Goal: Task Accomplishment & Management: Use online tool/utility

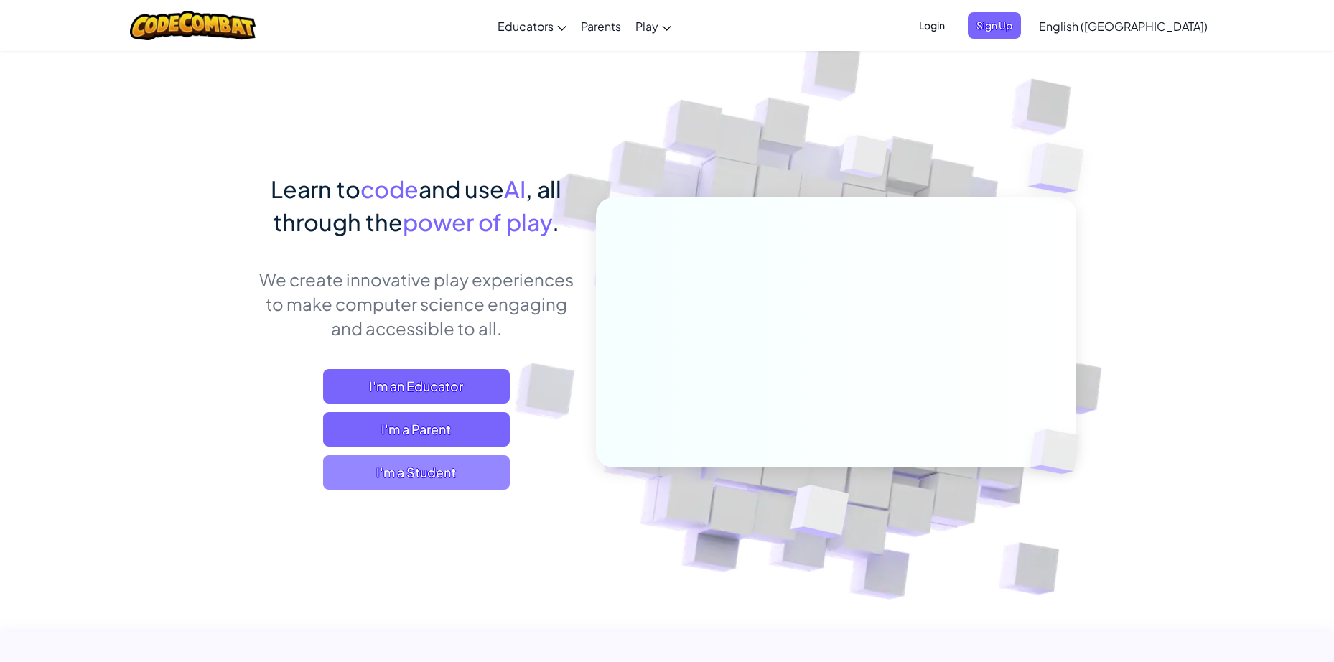
click at [485, 462] on span "I'm a Student" at bounding box center [416, 472] width 187 height 34
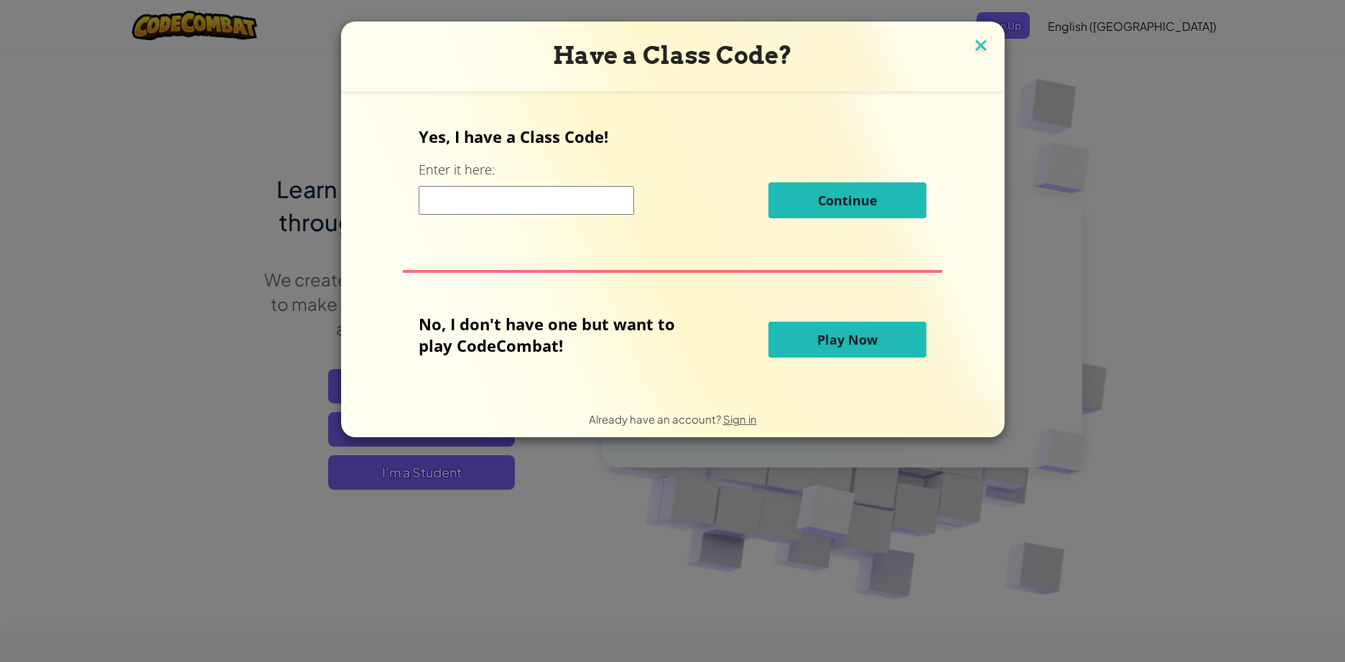
click at [976, 48] on img at bounding box center [980, 47] width 19 height 22
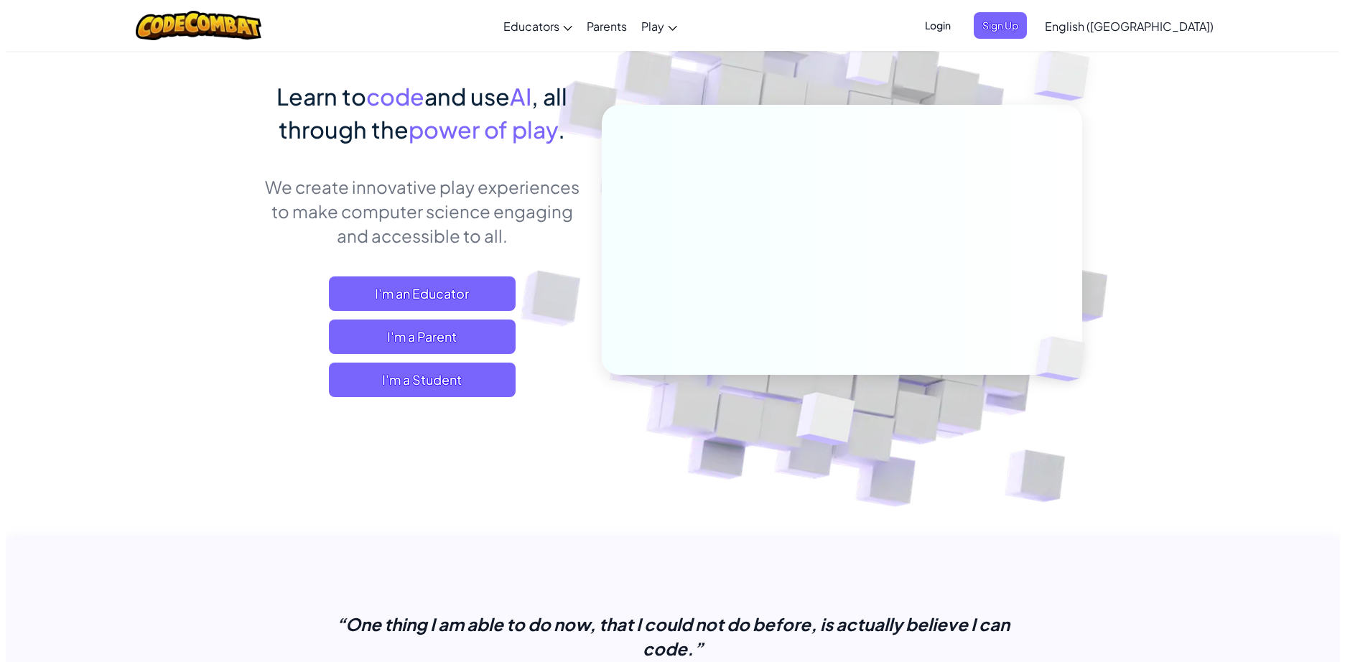
scroll to position [72, 0]
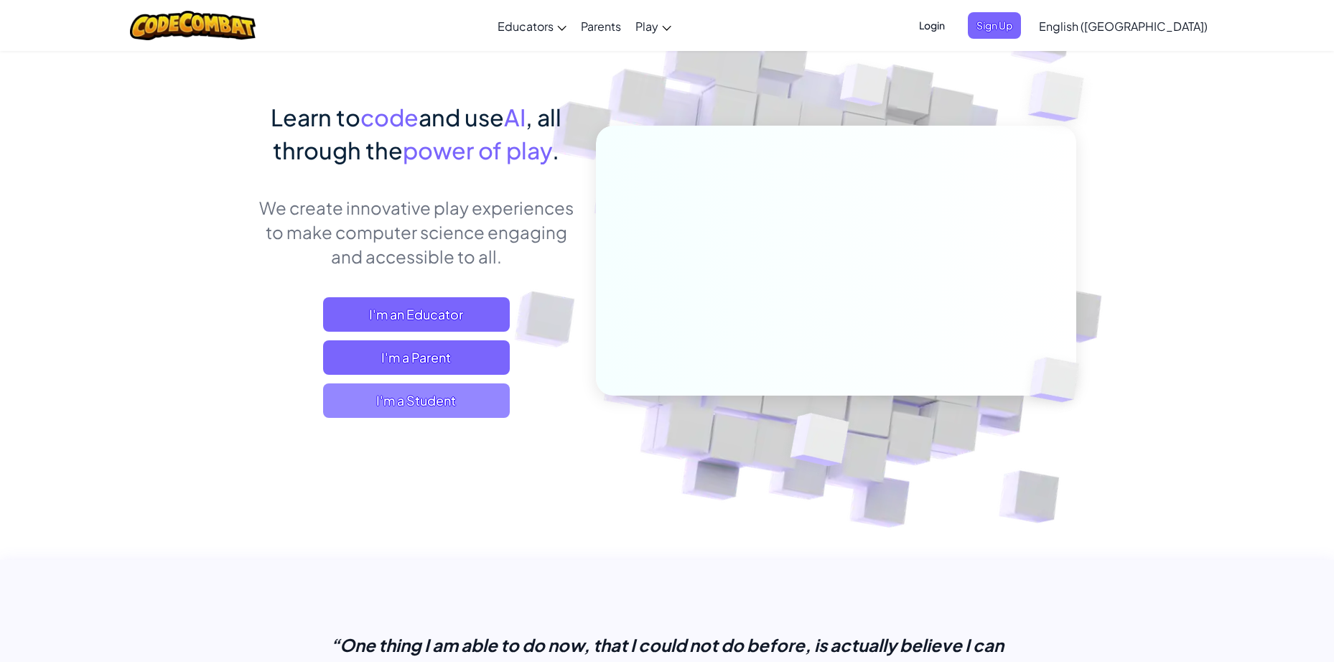
click at [398, 390] on span "I'm a Student" at bounding box center [416, 400] width 187 height 34
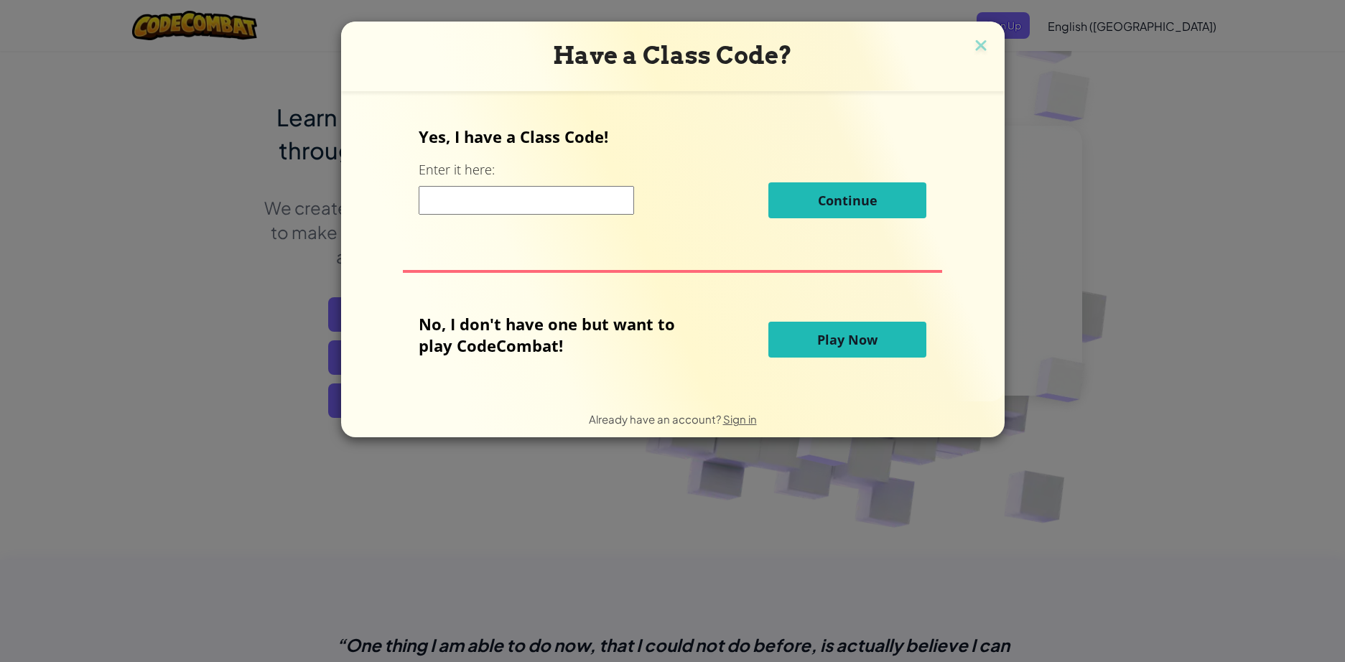
click at [793, 338] on button "Play Now" at bounding box center [847, 340] width 158 height 36
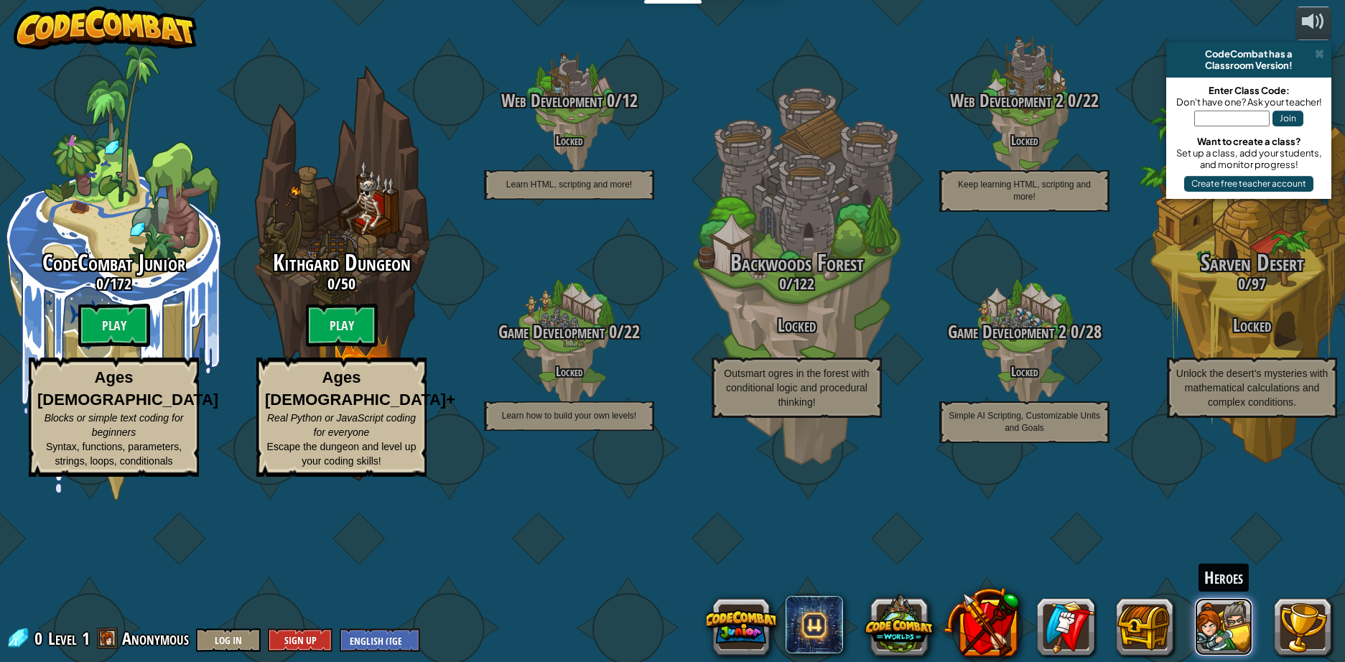
click at [1202, 618] on button at bounding box center [1223, 626] width 57 height 57
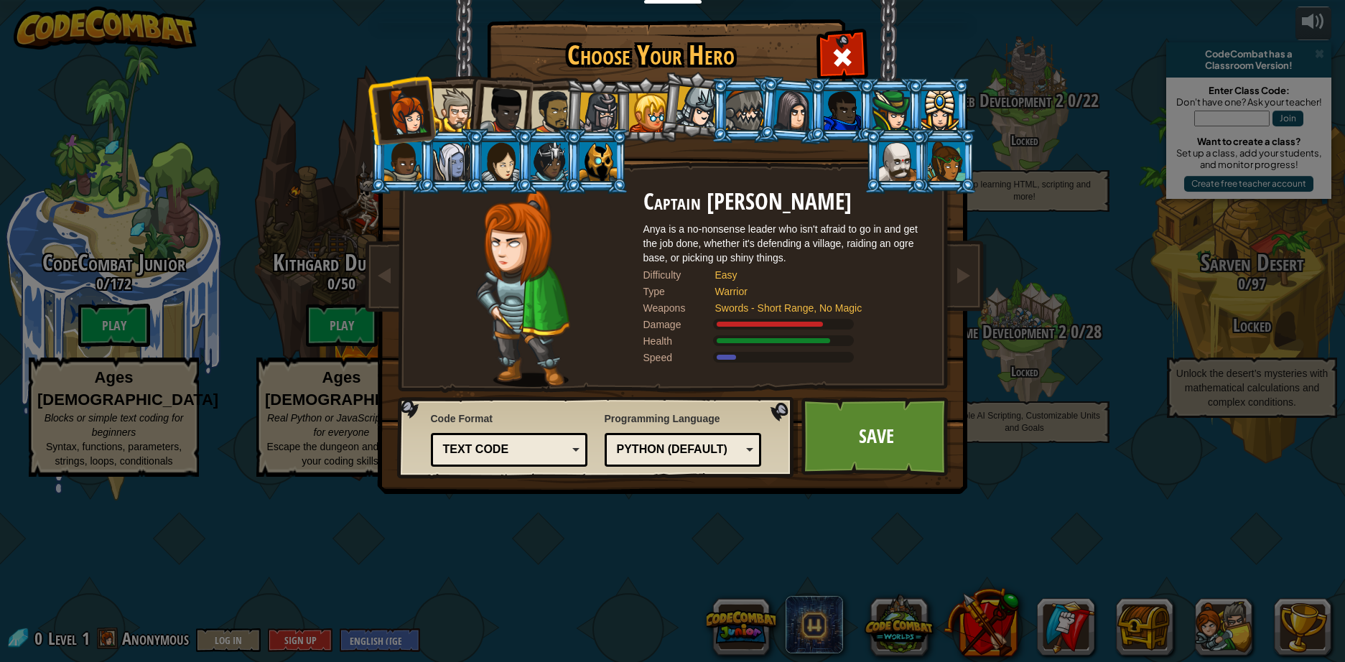
click at [456, 106] on div at bounding box center [455, 110] width 44 height 44
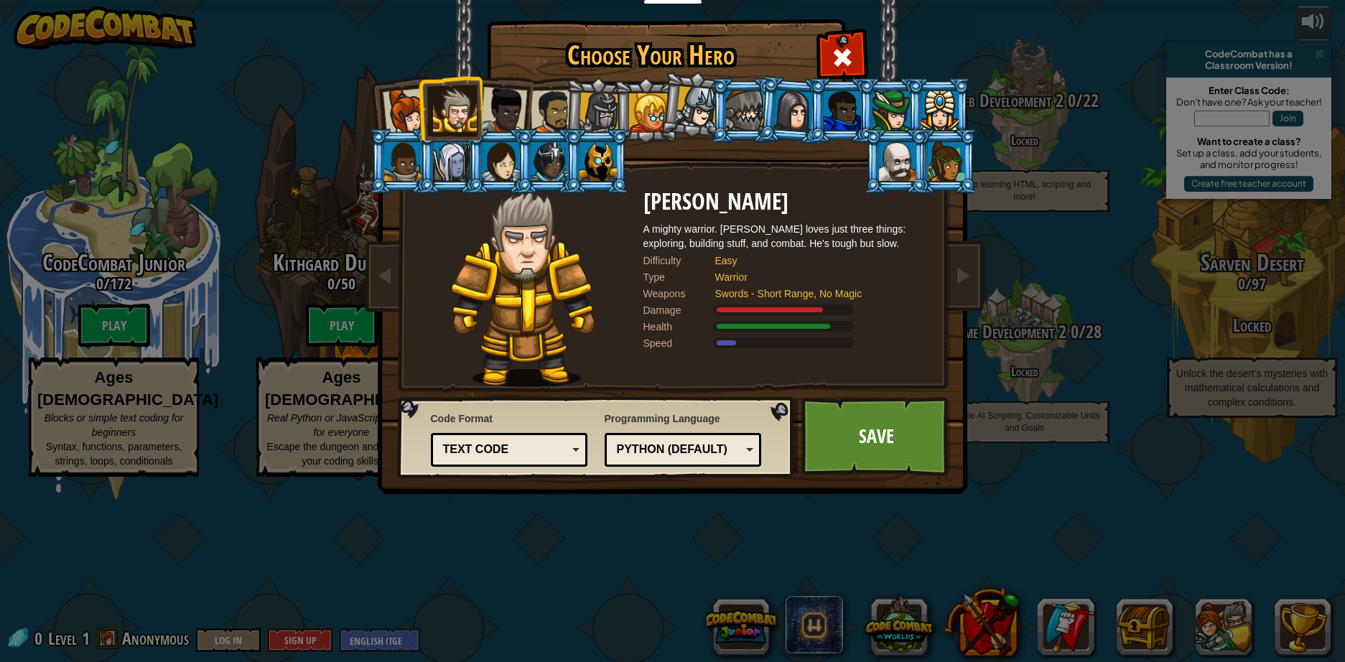
click at [501, 111] on div at bounding box center [503, 110] width 47 height 47
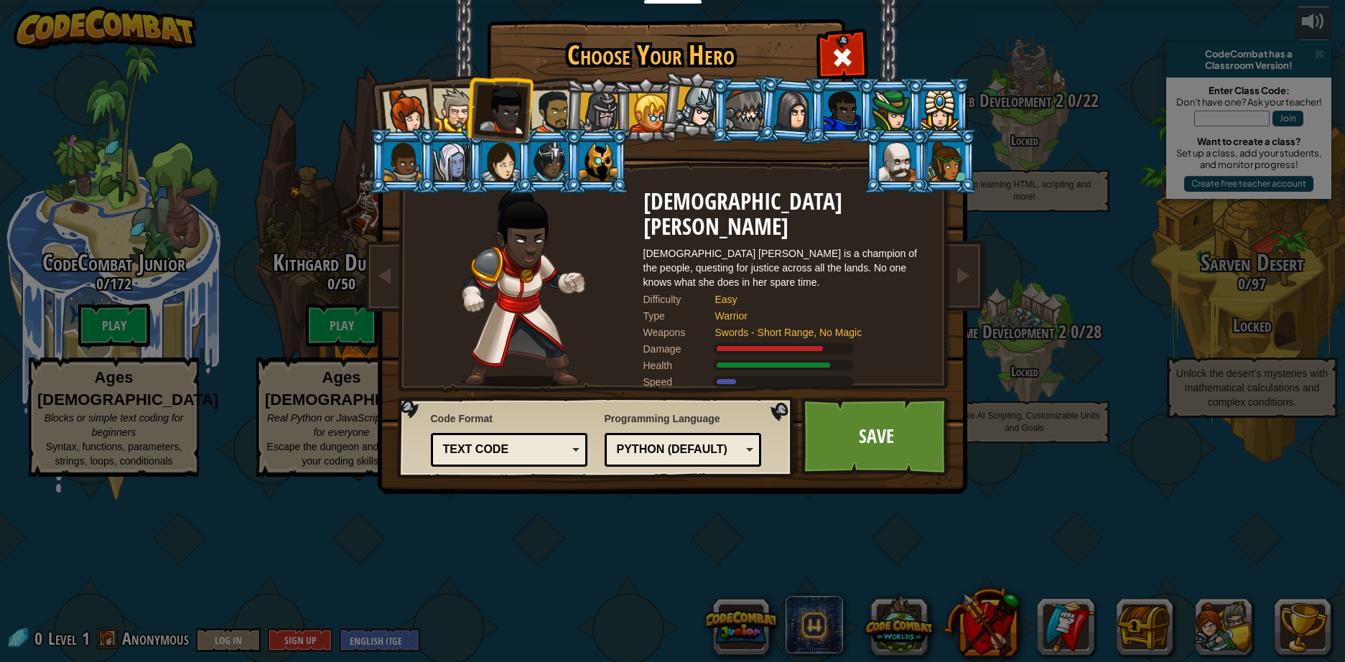
click at [556, 118] on div at bounding box center [552, 112] width 45 height 45
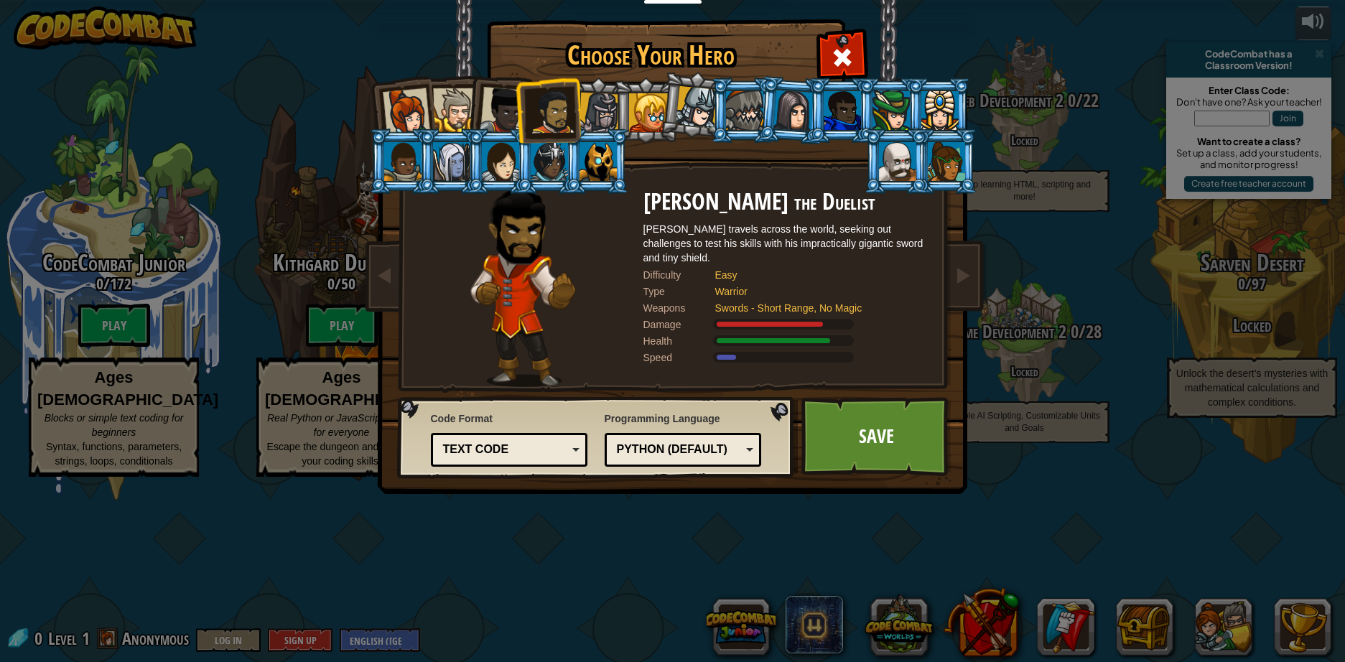
click at [604, 121] on div at bounding box center [599, 113] width 41 height 41
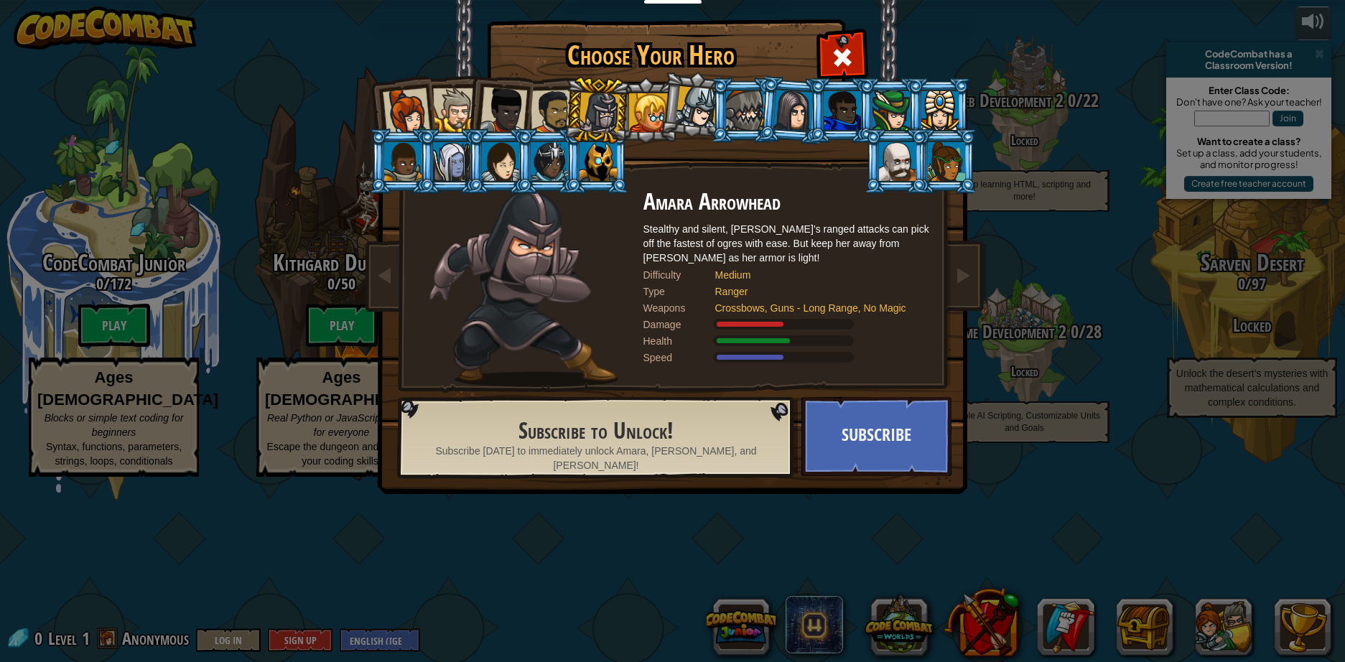
click at [541, 111] on div at bounding box center [552, 112] width 45 height 45
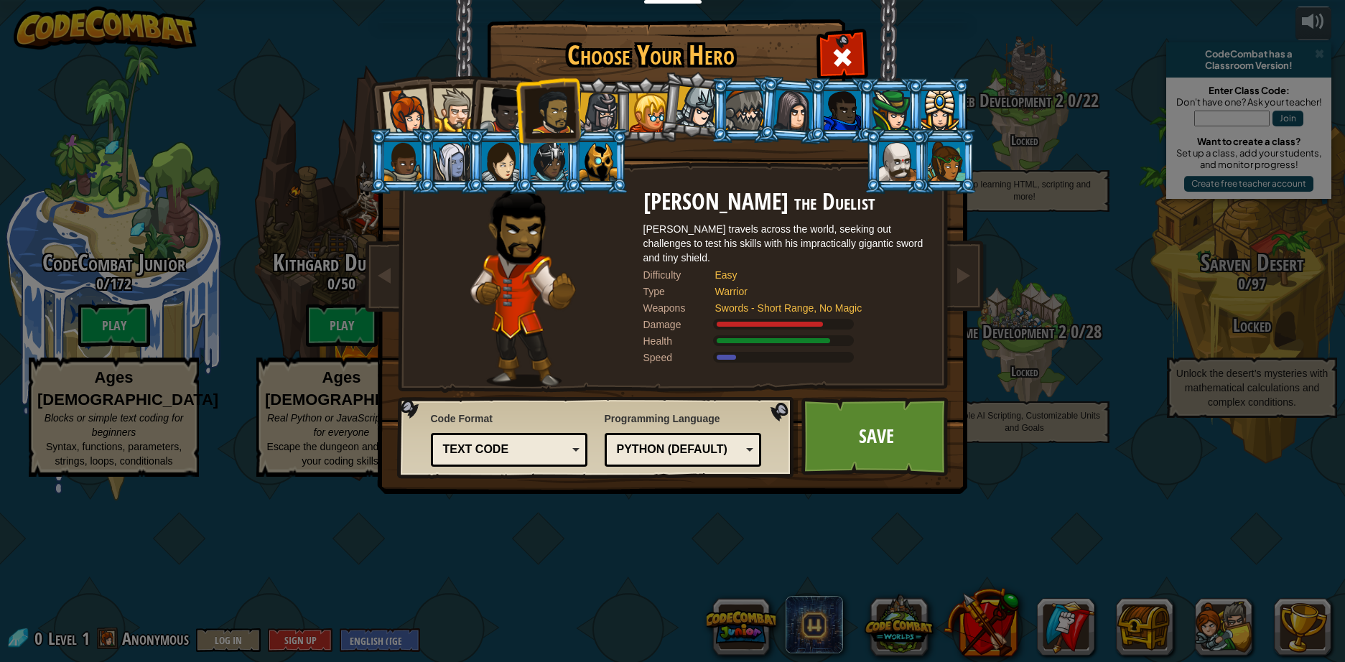
click at [472, 107] on li at bounding box center [499, 108] width 70 height 70
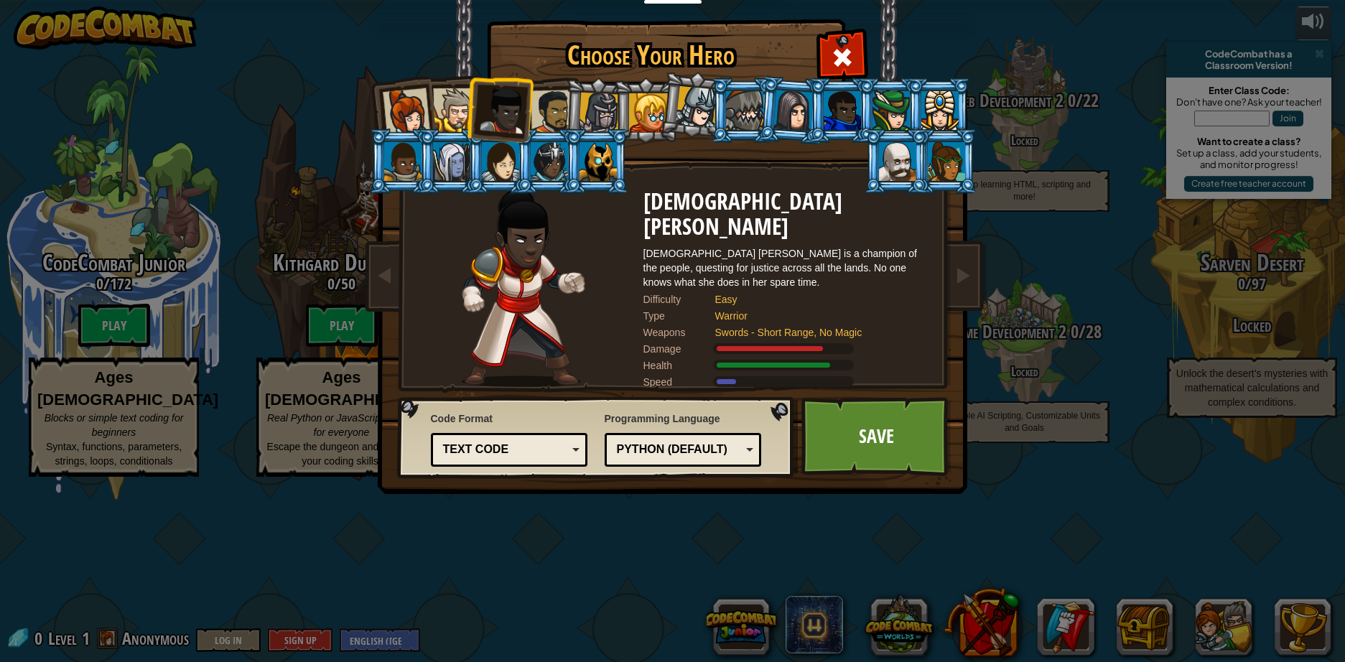
click at [432, 111] on li at bounding box center [401, 110] width 70 height 70
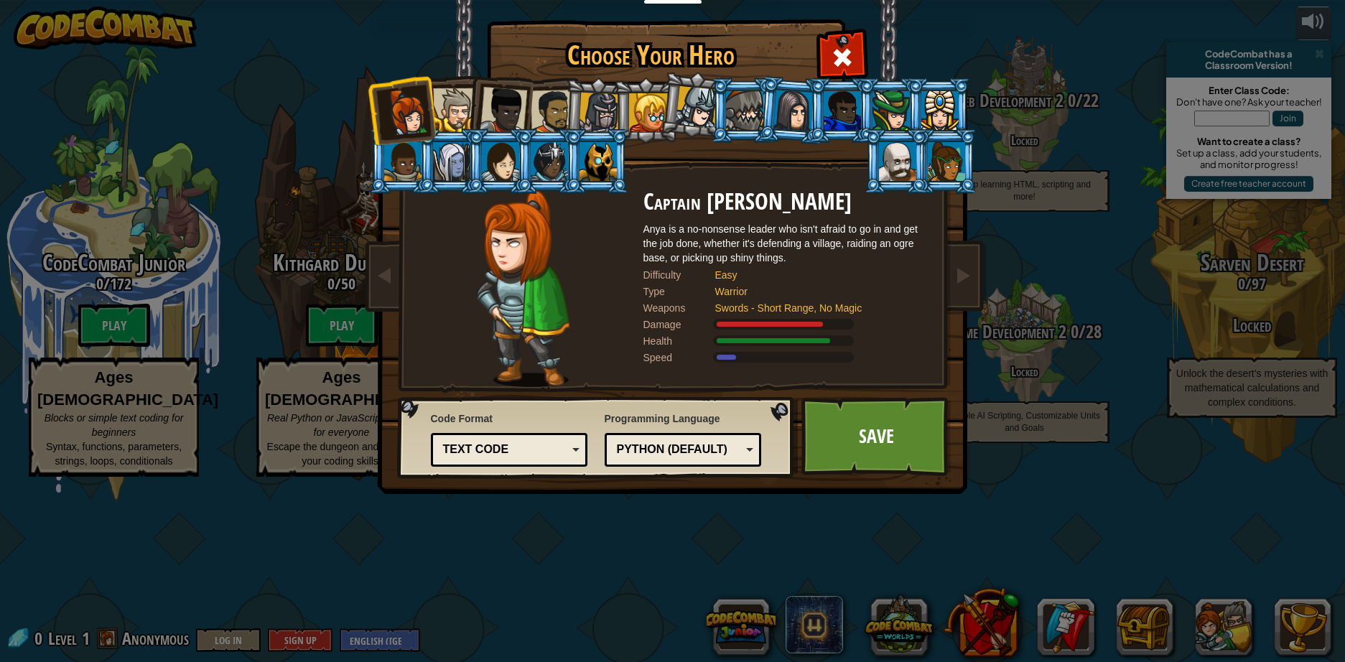
click at [461, 106] on div at bounding box center [455, 110] width 44 height 44
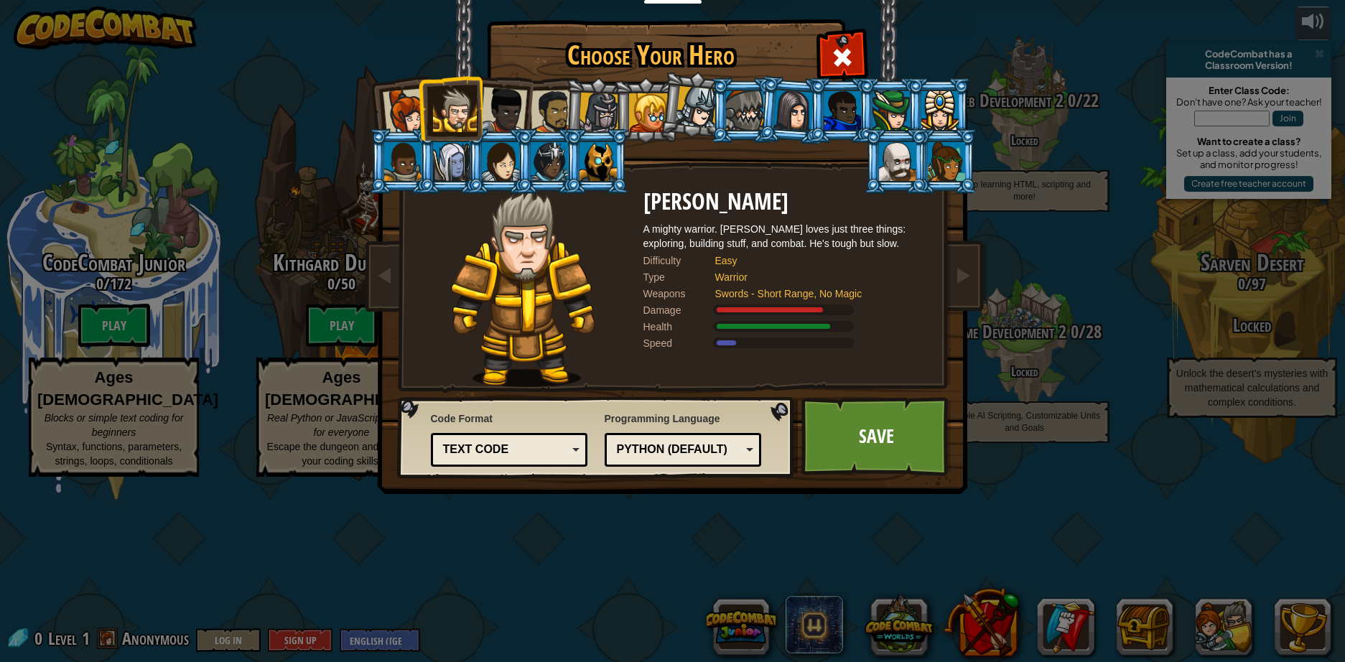
click at [525, 439] on div "Text code" at bounding box center [509, 450] width 139 height 22
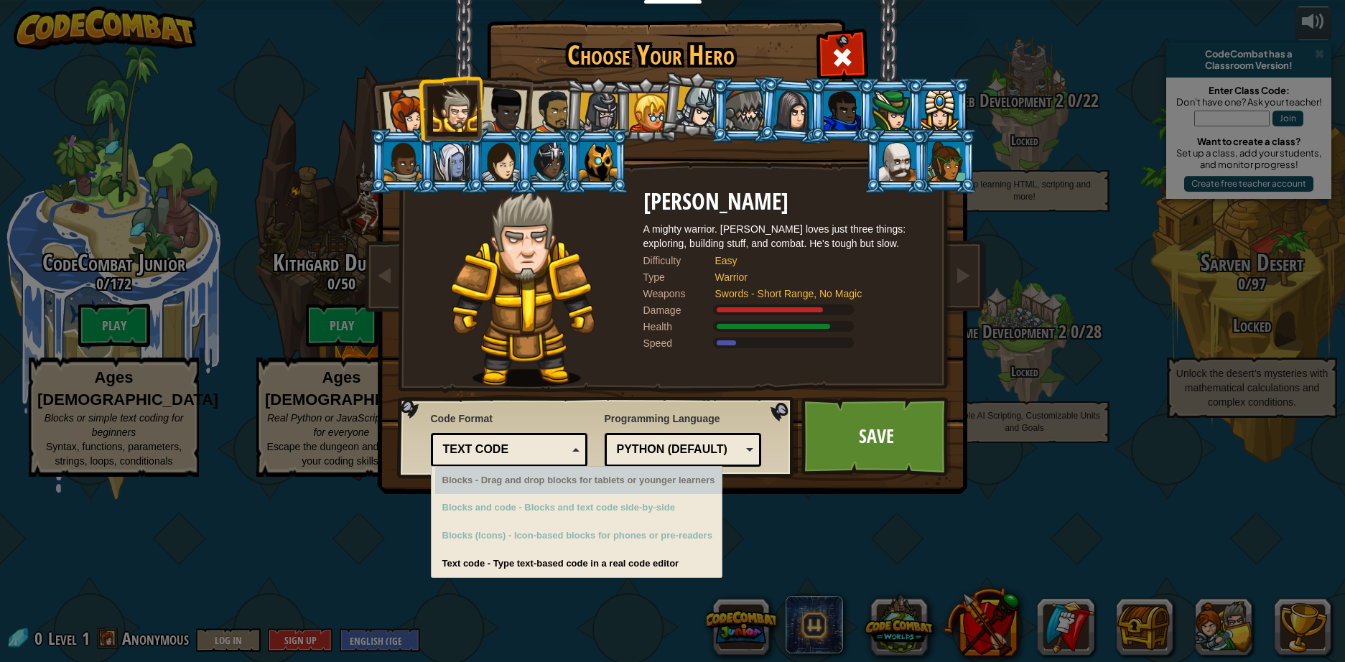
click at [642, 456] on div "Python (Default)" at bounding box center [679, 449] width 124 height 17
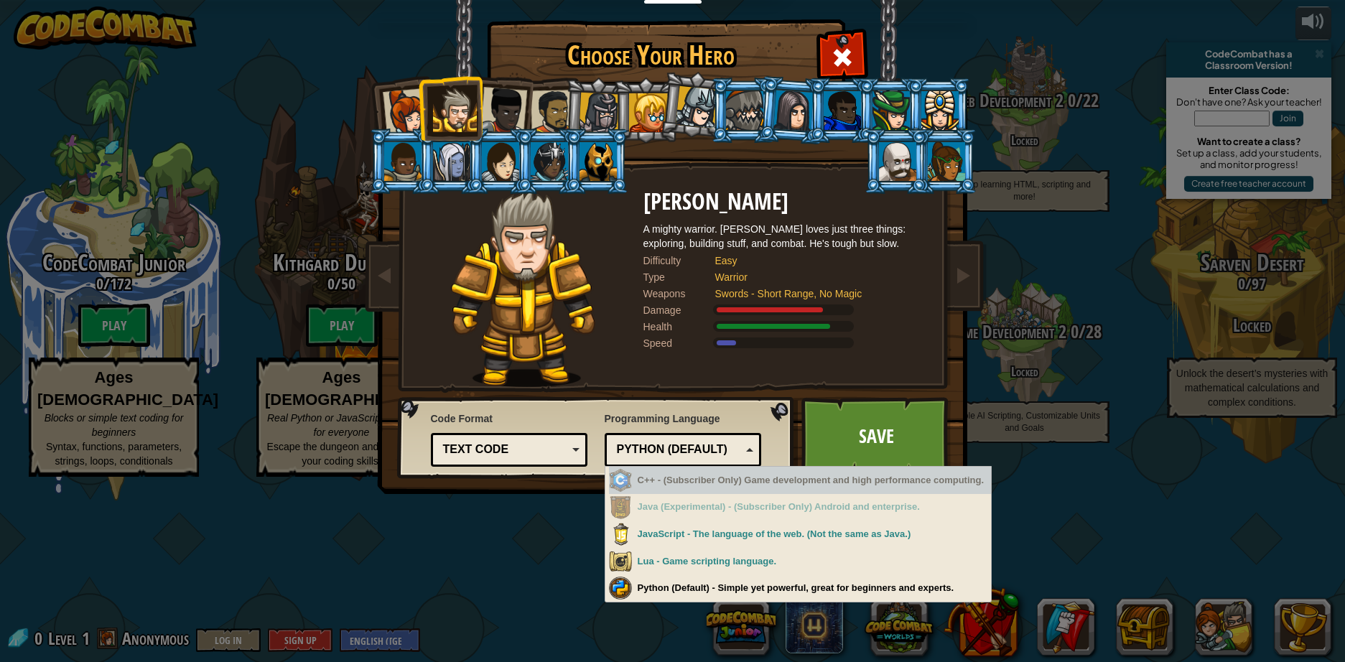
click at [663, 436] on div "Python (Default) JavaScript Lua C++ Java (Experimental) Python (Default)" at bounding box center [682, 450] width 157 height 34
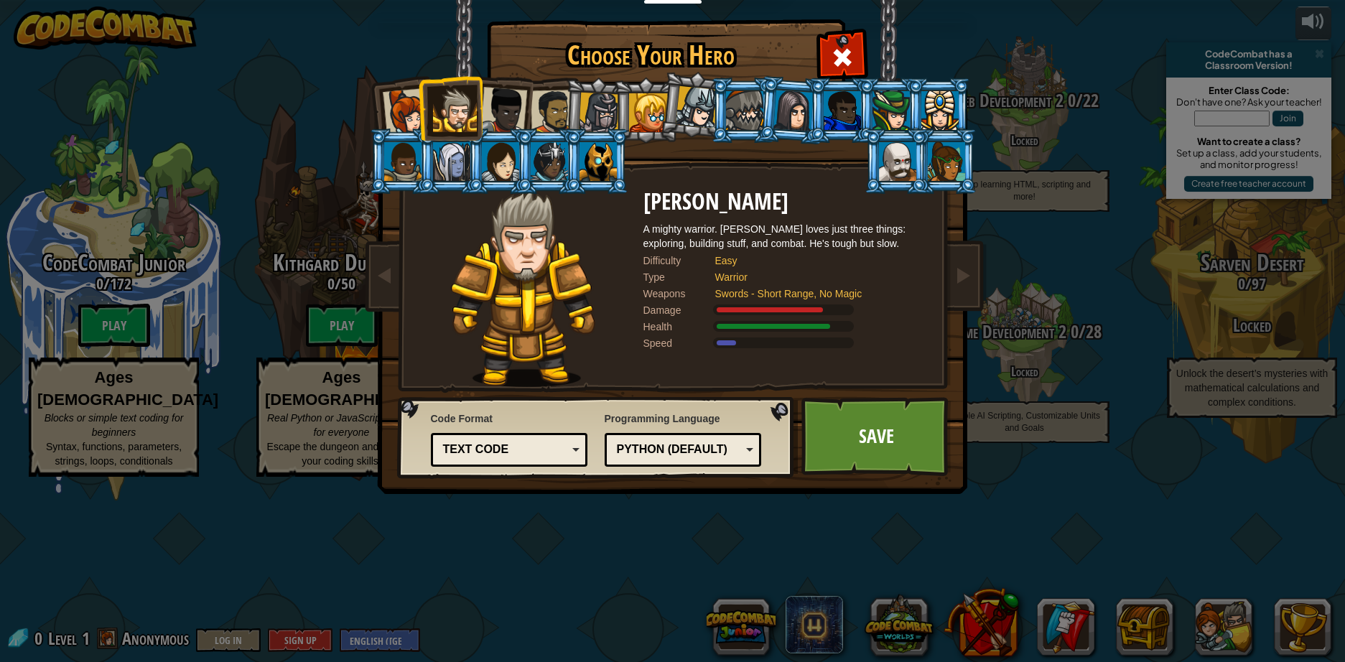
click at [663, 436] on div "Python (Default) JavaScript Lua C++ Java (Experimental) Python (Default)" at bounding box center [682, 450] width 157 height 34
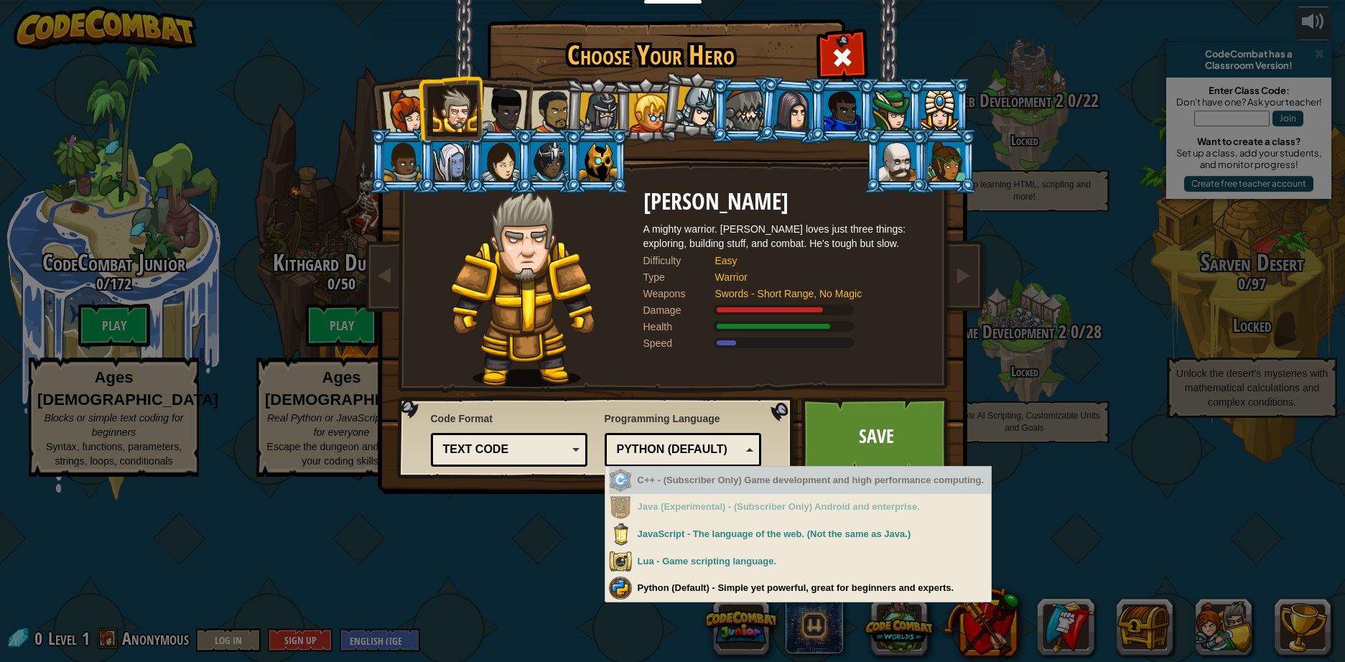
click at [663, 436] on div "Python (Default) JavaScript Lua C++ Java (Experimental) Python (Default)" at bounding box center [682, 450] width 157 height 34
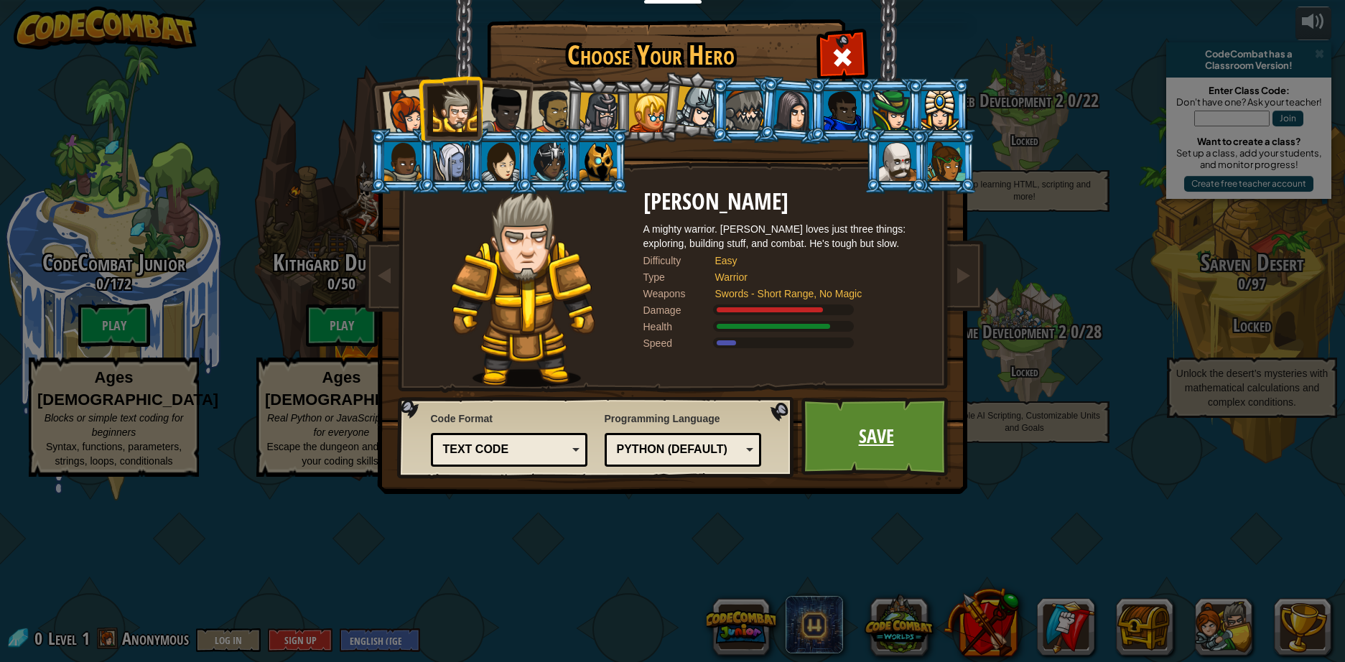
click at [811, 435] on link "Save" at bounding box center [876, 436] width 150 height 79
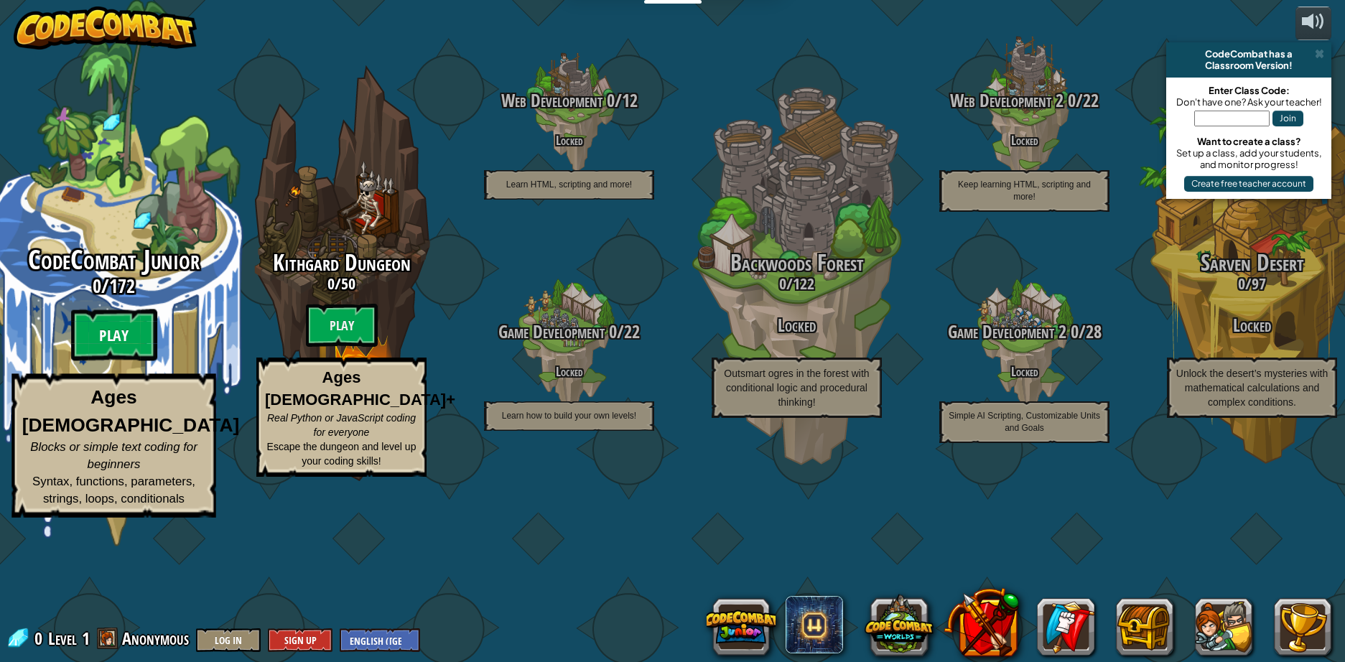
click at [147, 361] on btn "Play" at bounding box center [114, 335] width 86 height 52
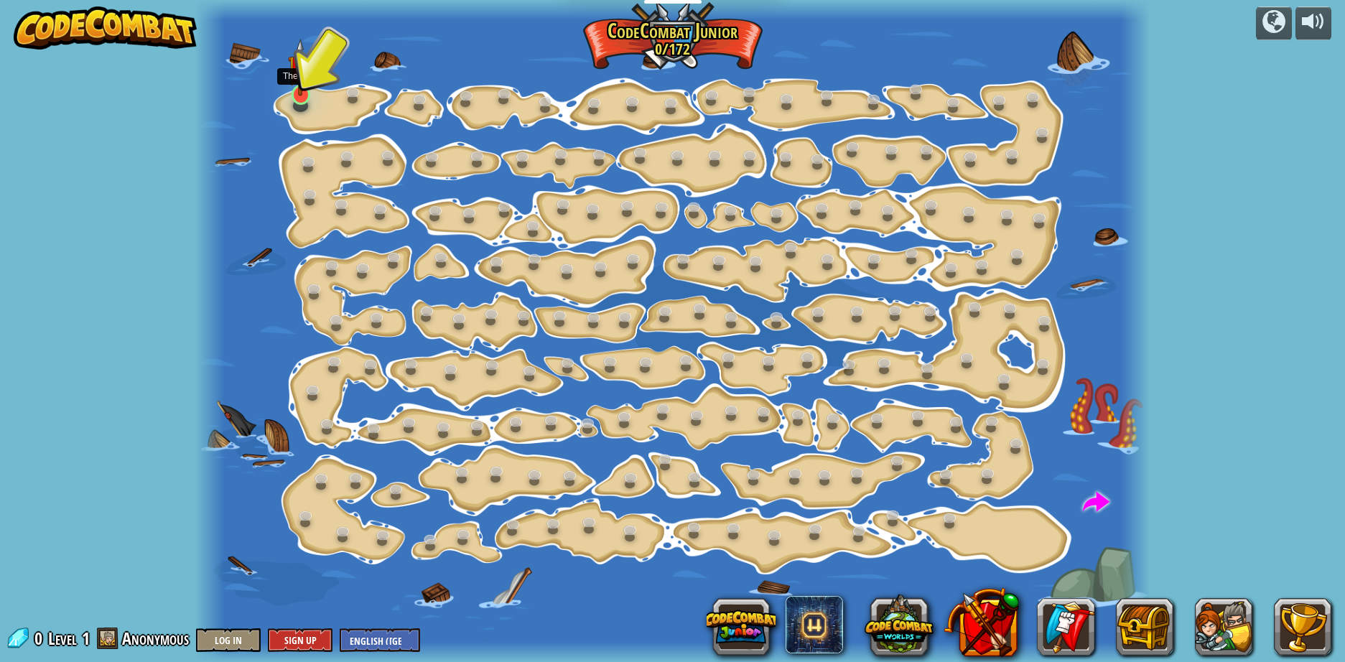
click at [308, 93] on img at bounding box center [300, 67] width 25 height 57
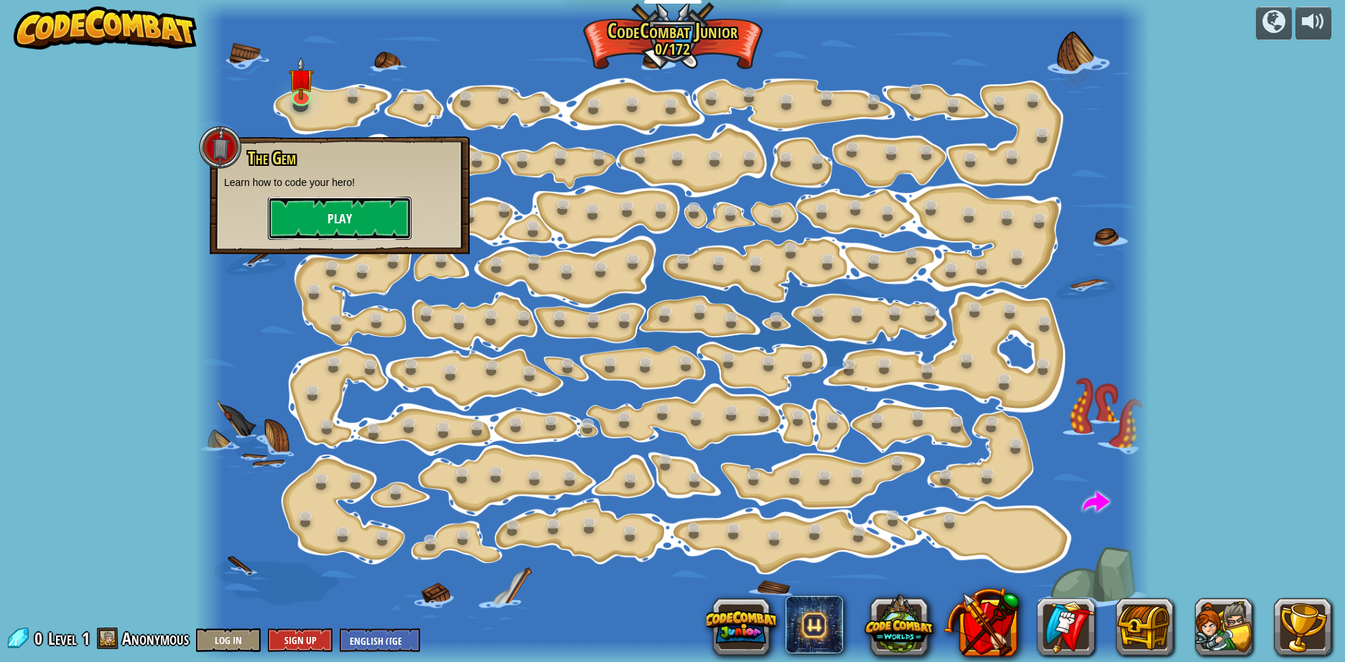
click at [359, 225] on button "Play" at bounding box center [340, 218] width 144 height 43
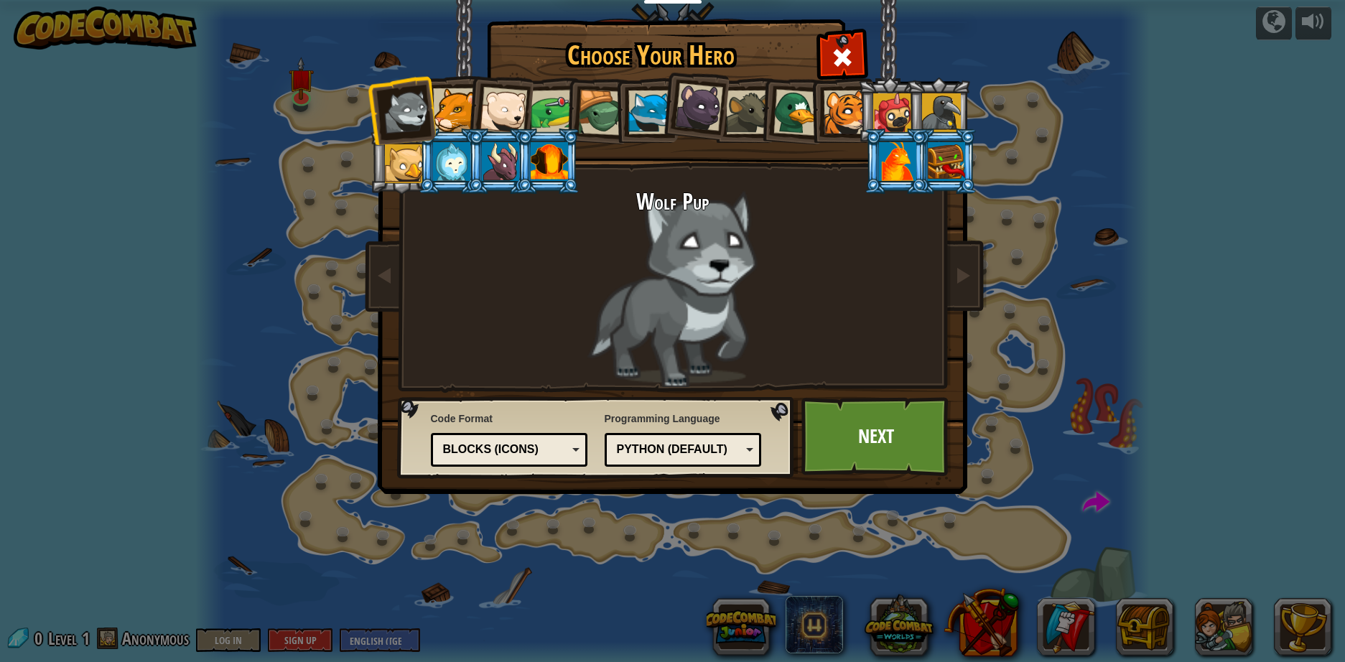
click at [678, 110] on div at bounding box center [698, 107] width 48 height 48
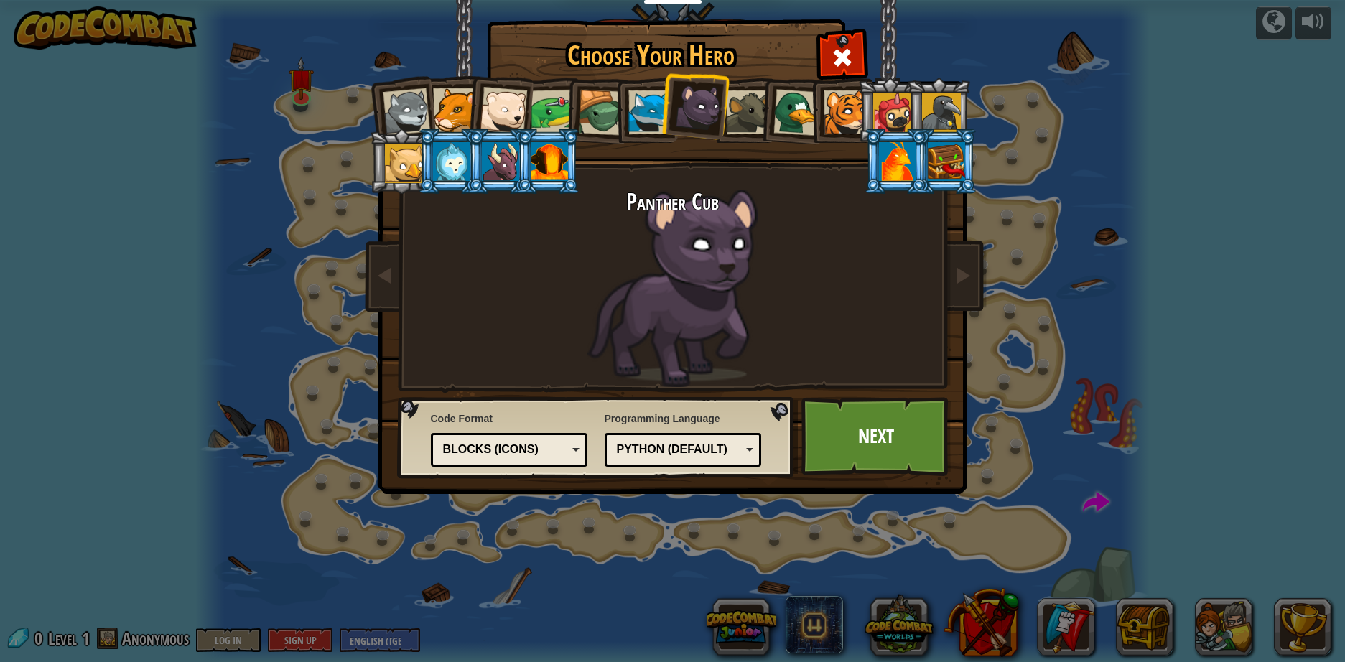
click at [649, 111] on div at bounding box center [650, 112] width 44 height 44
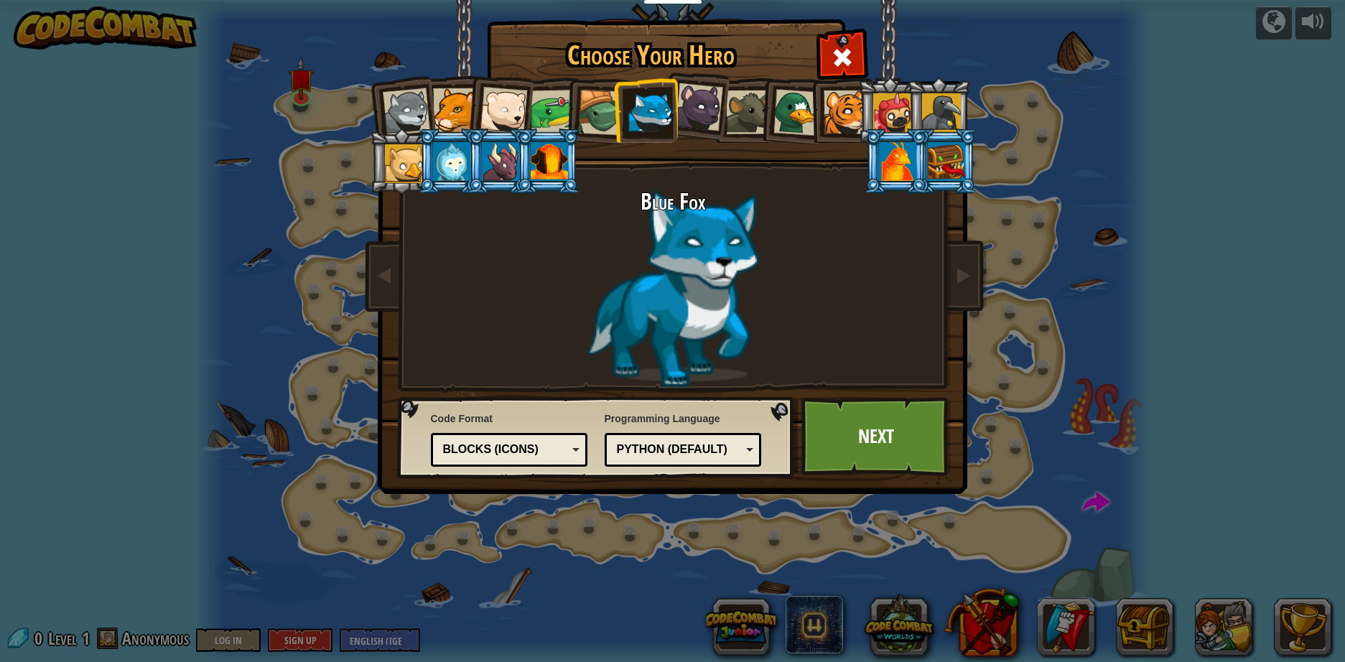
click at [500, 111] on div at bounding box center [503, 110] width 47 height 47
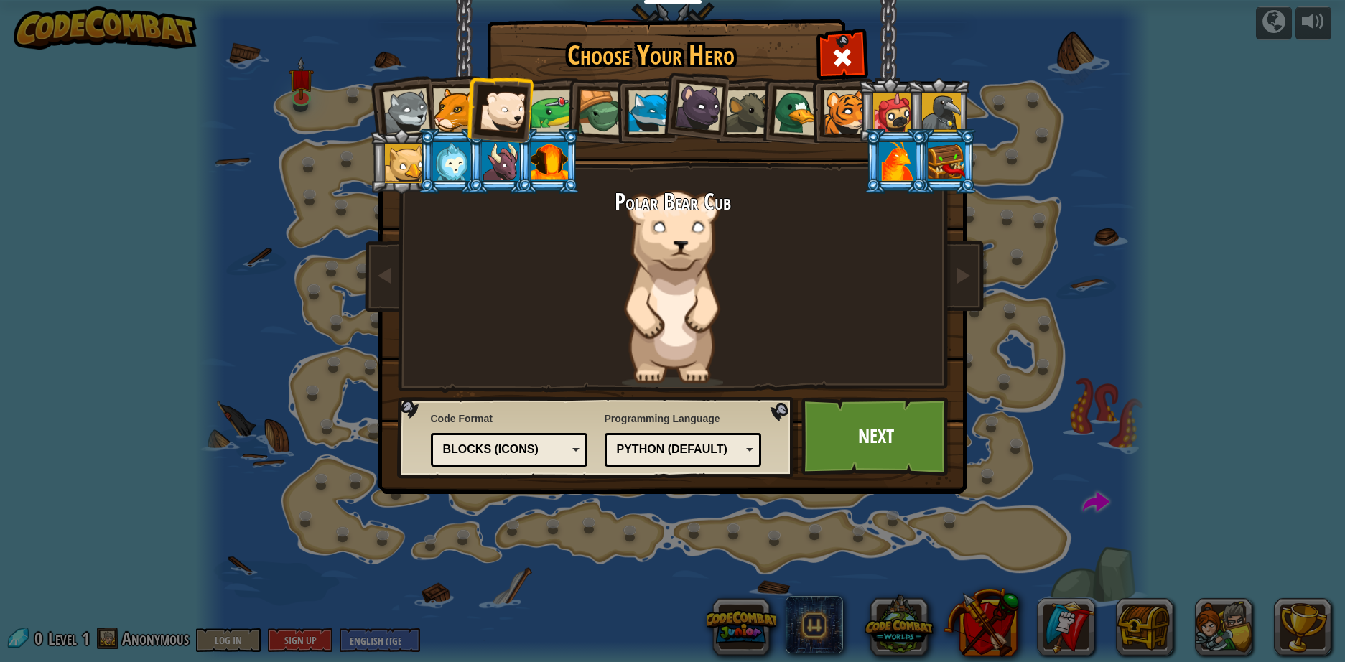
click at [447, 108] on div at bounding box center [455, 110] width 44 height 44
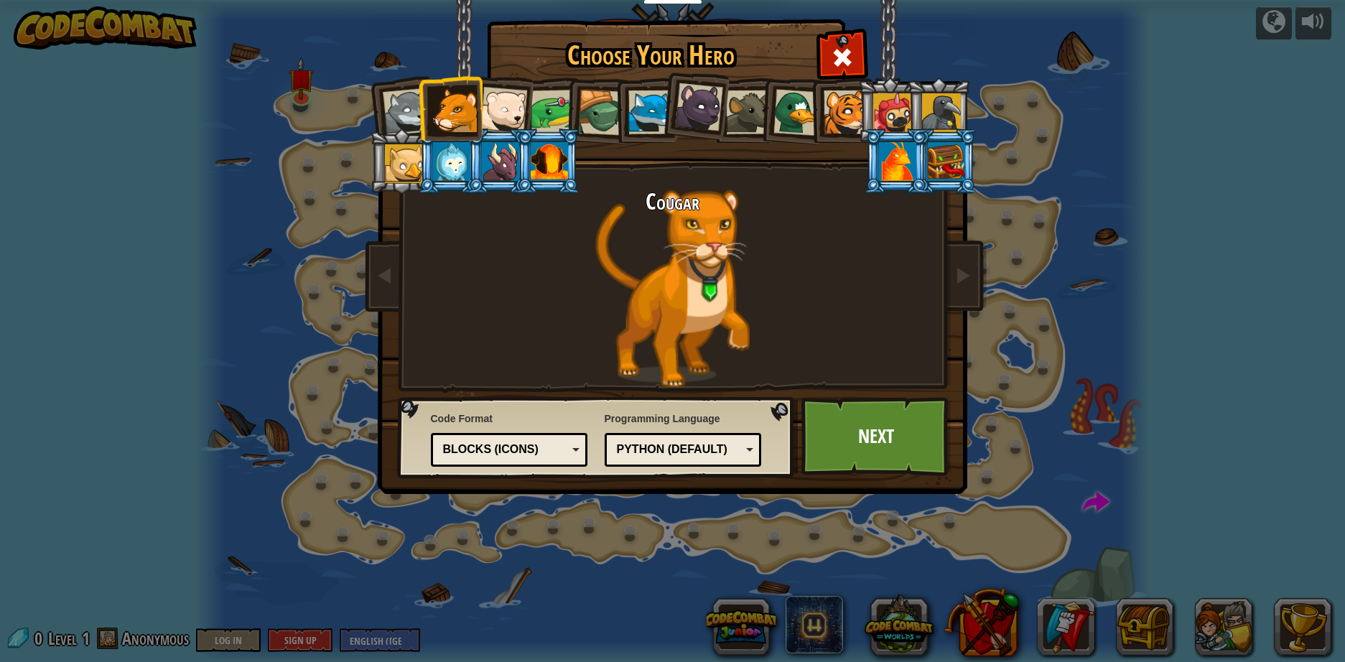
click at [545, 103] on div at bounding box center [552, 112] width 45 height 45
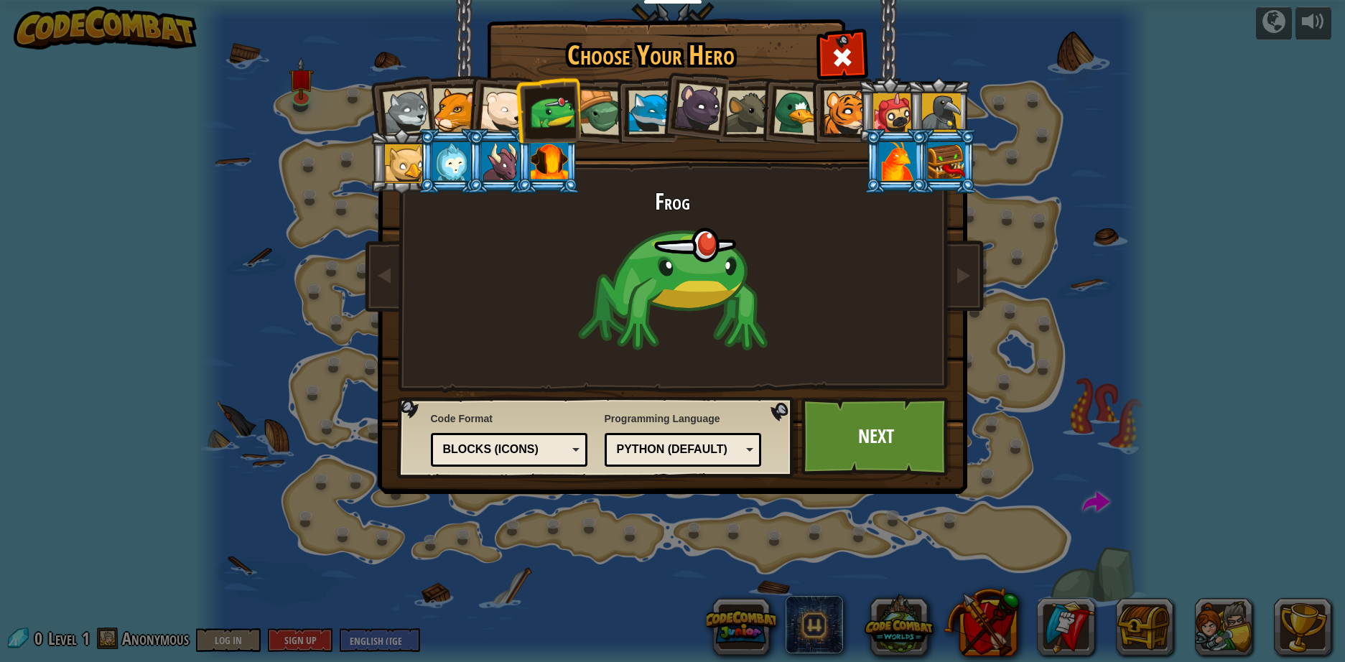
click at [605, 108] on div at bounding box center [601, 113] width 46 height 46
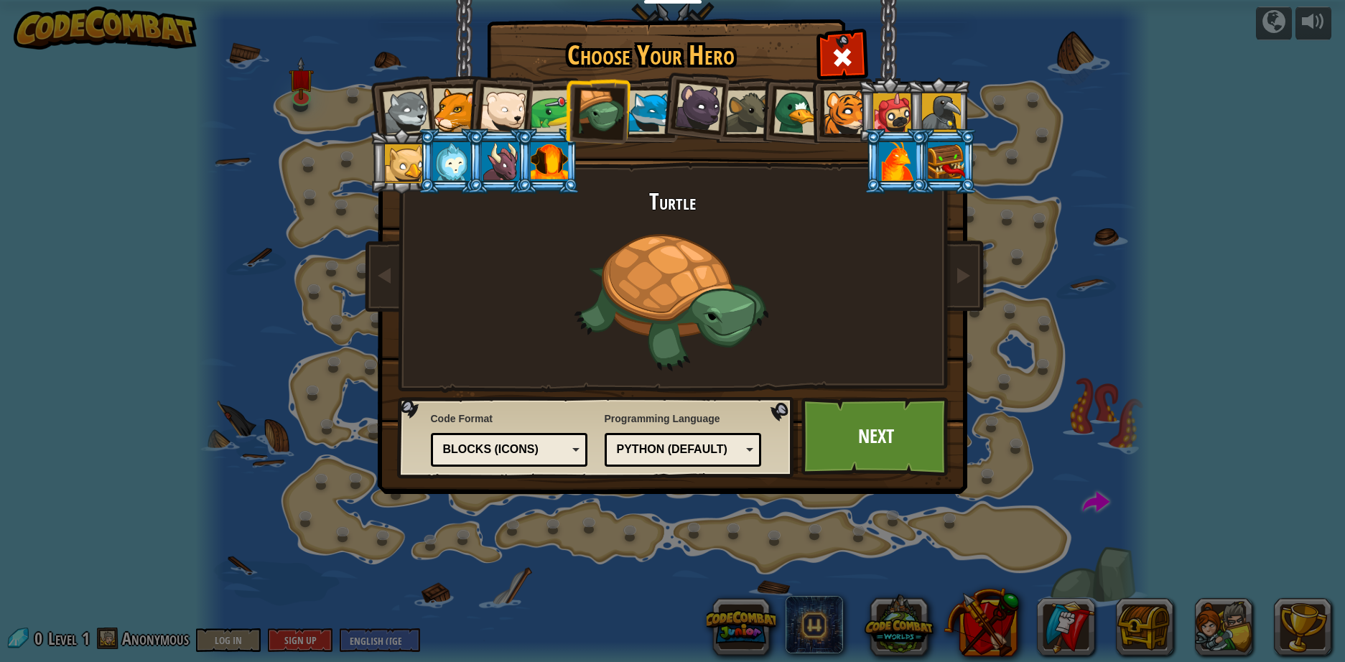
click at [742, 107] on div at bounding box center [748, 112] width 44 height 44
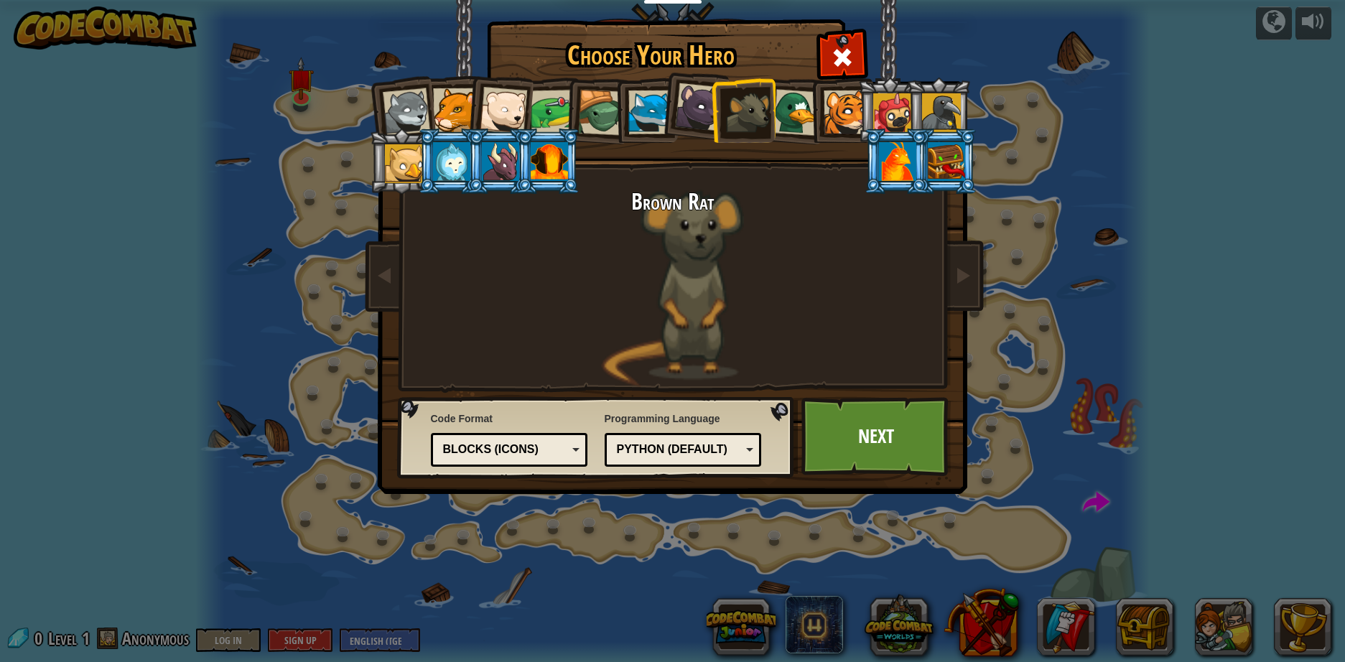
click at [802, 107] on div at bounding box center [795, 112] width 47 height 47
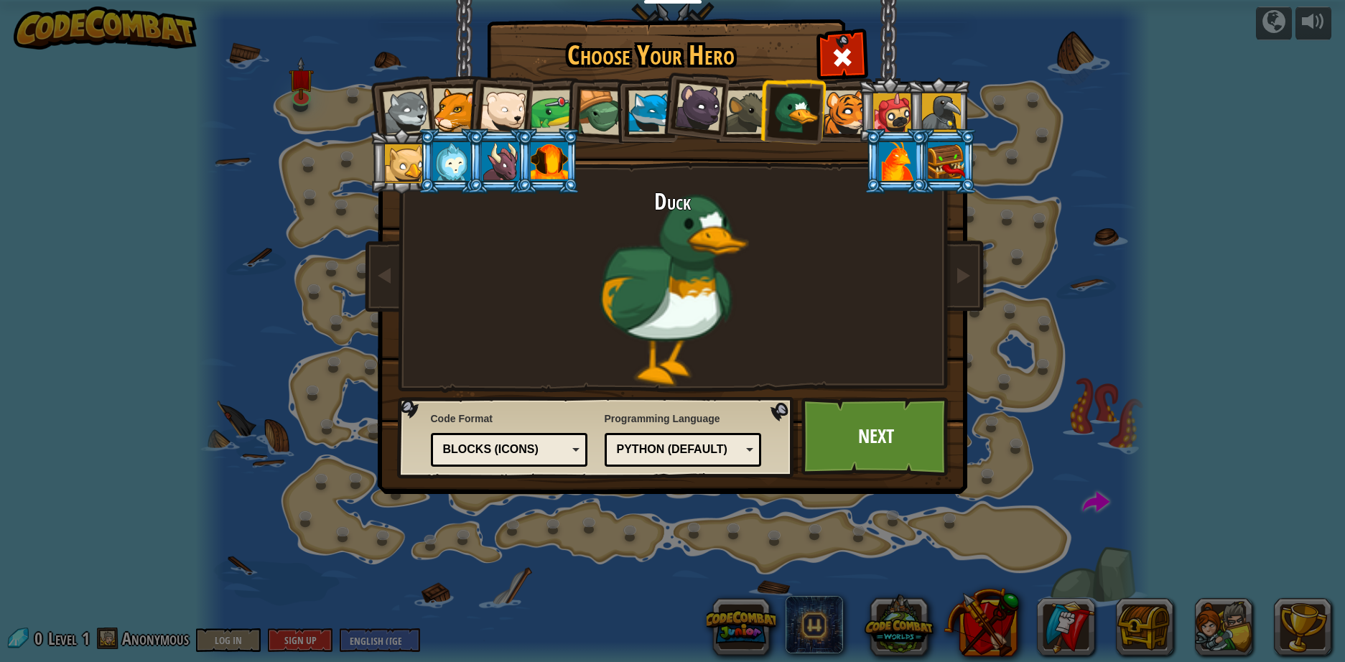
click at [839, 109] on div at bounding box center [845, 112] width 44 height 44
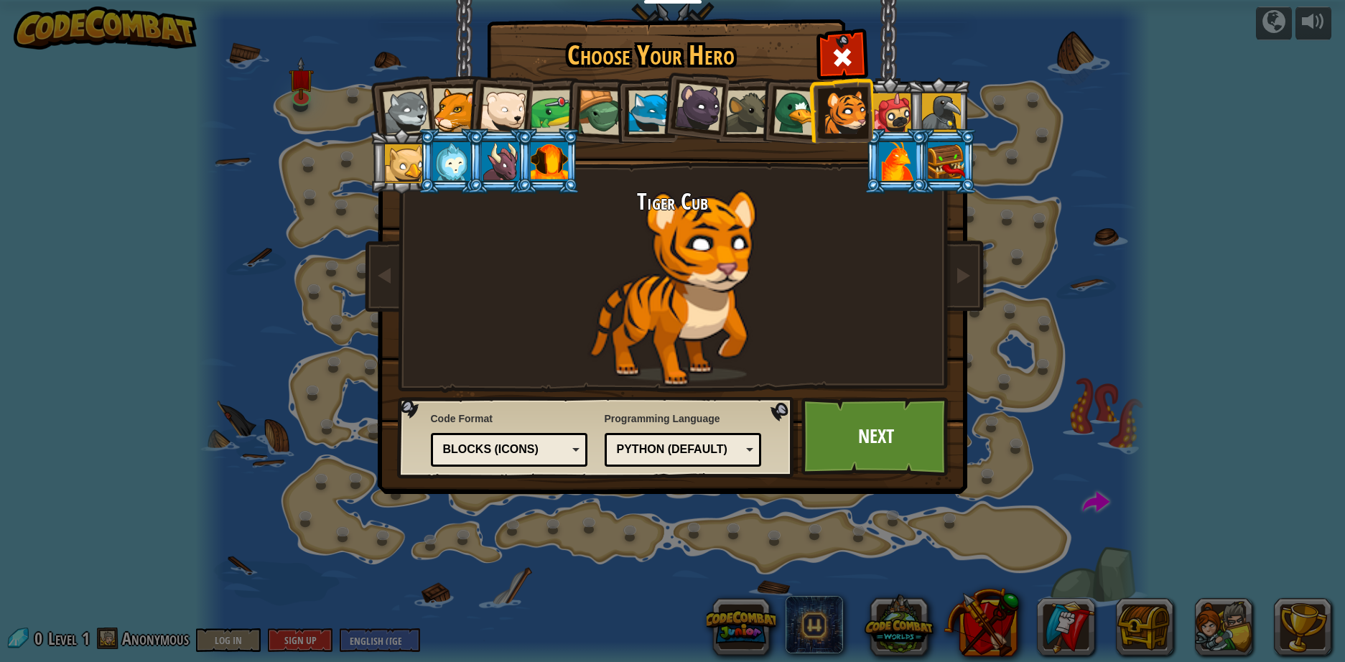
click at [948, 108] on div at bounding box center [941, 112] width 39 height 39
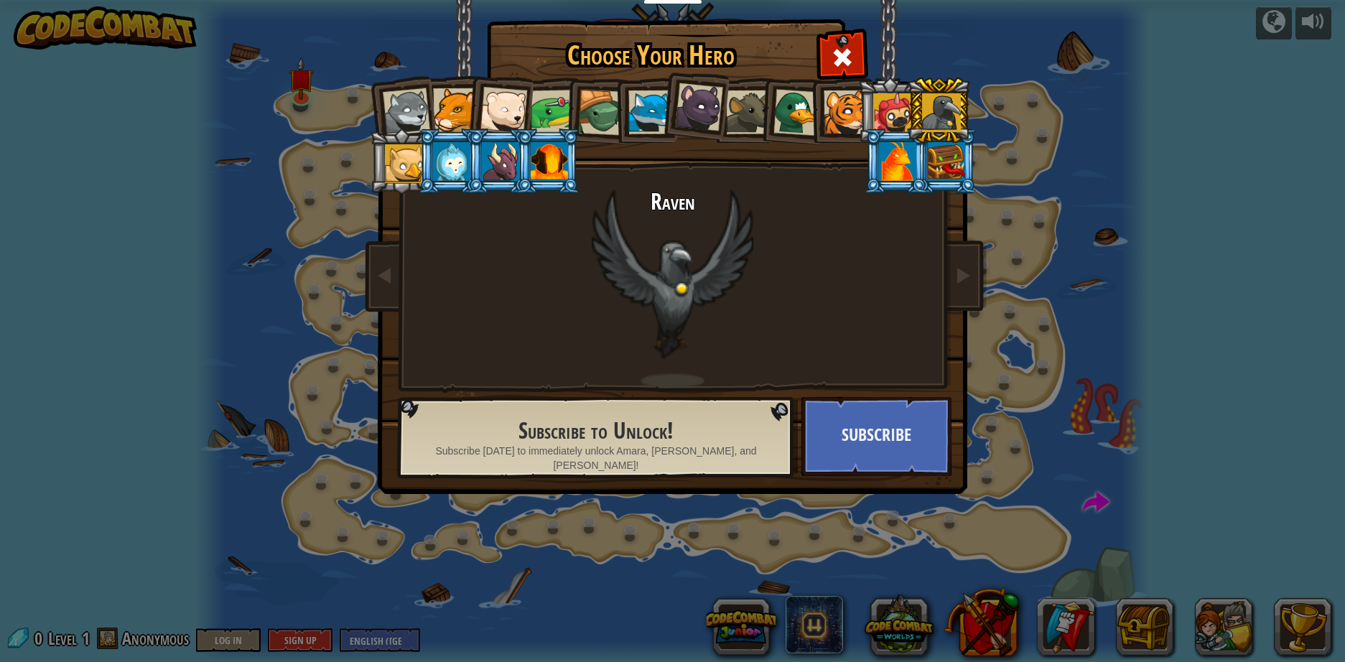
click at [886, 163] on div at bounding box center [897, 161] width 37 height 39
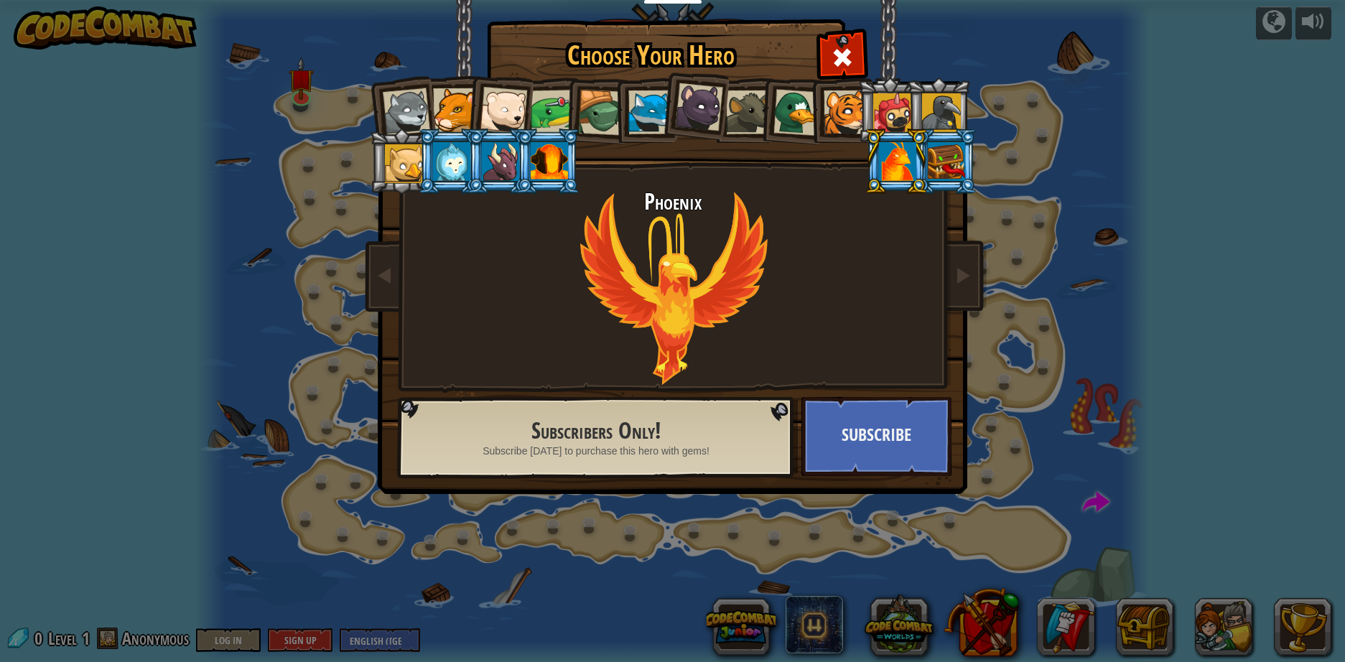
click at [623, 133] on li at bounding box center [645, 110] width 65 height 65
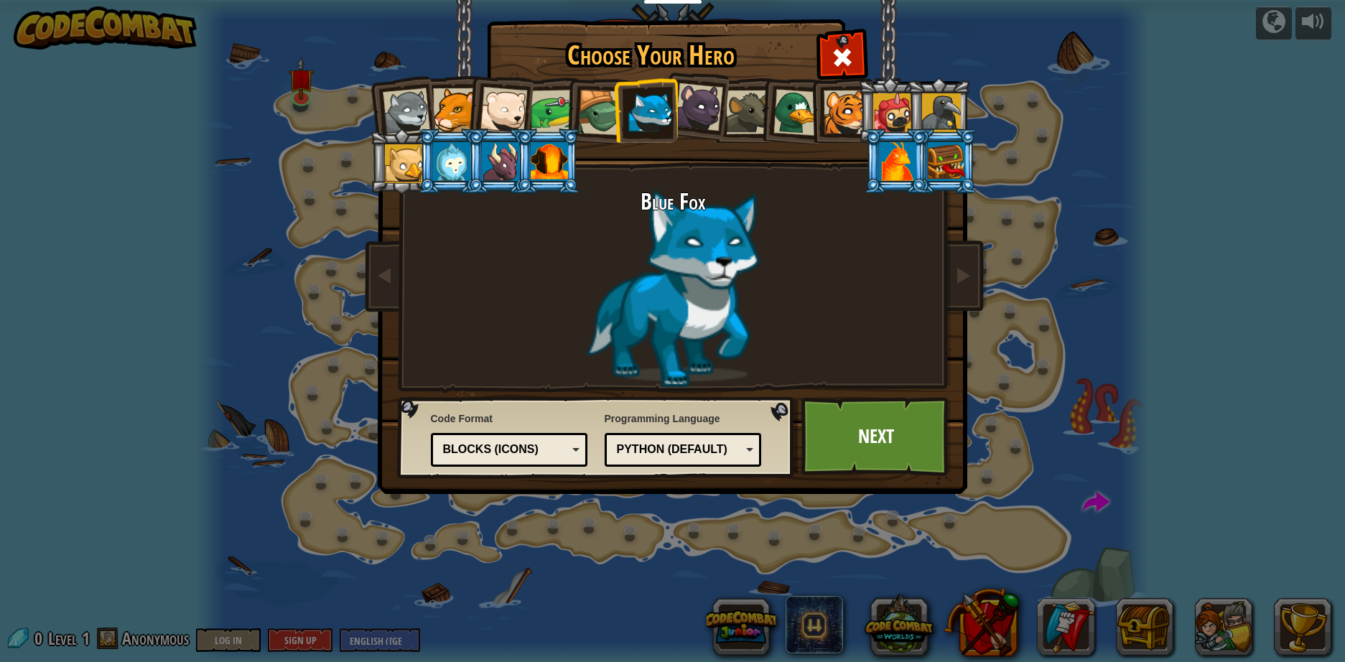
click at [553, 457] on div "Blocks (Icons)" at bounding box center [505, 449] width 124 height 17
click at [551, 459] on div "Text code" at bounding box center [509, 450] width 139 height 22
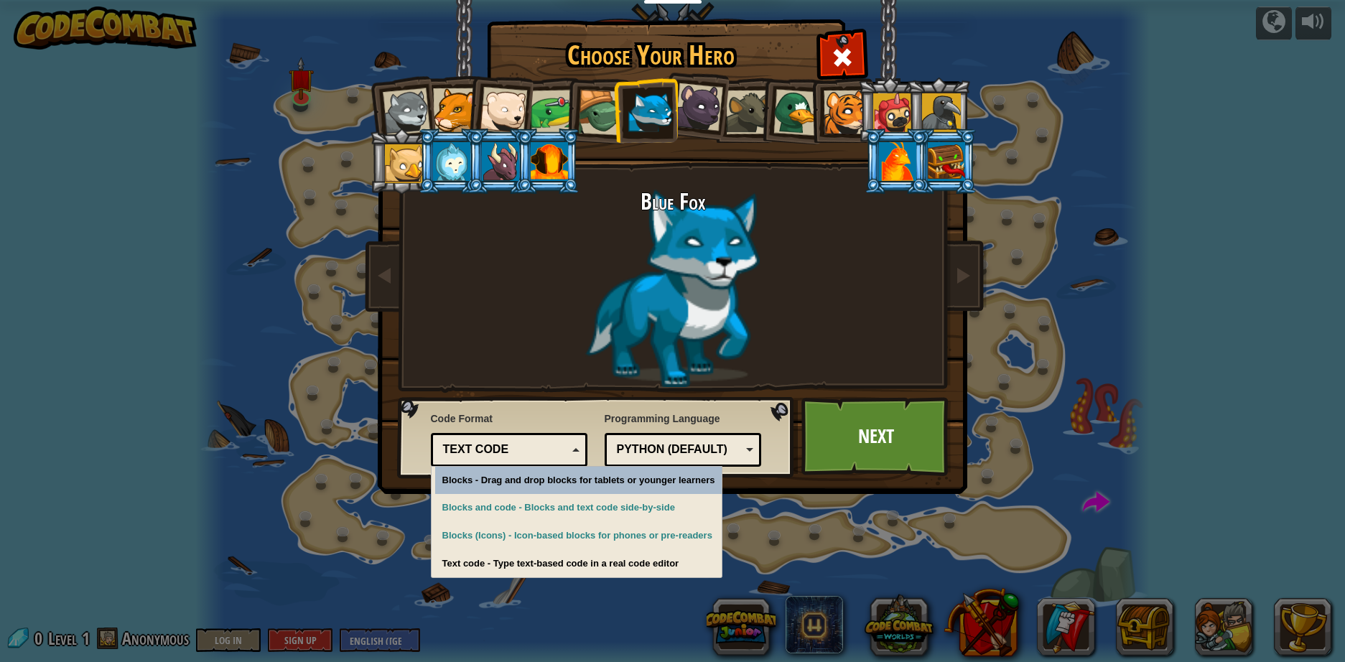
click at [502, 447] on div "Text code" at bounding box center [505, 449] width 124 height 17
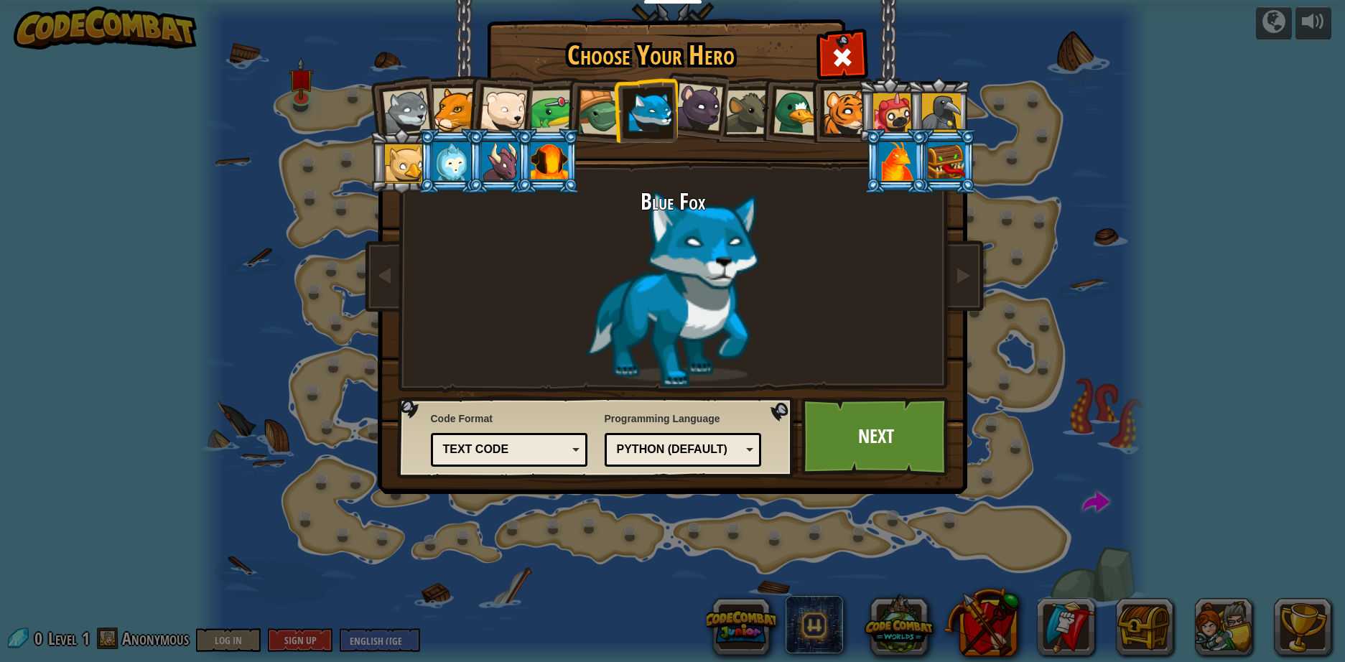
click at [447, 97] on div at bounding box center [455, 110] width 44 height 44
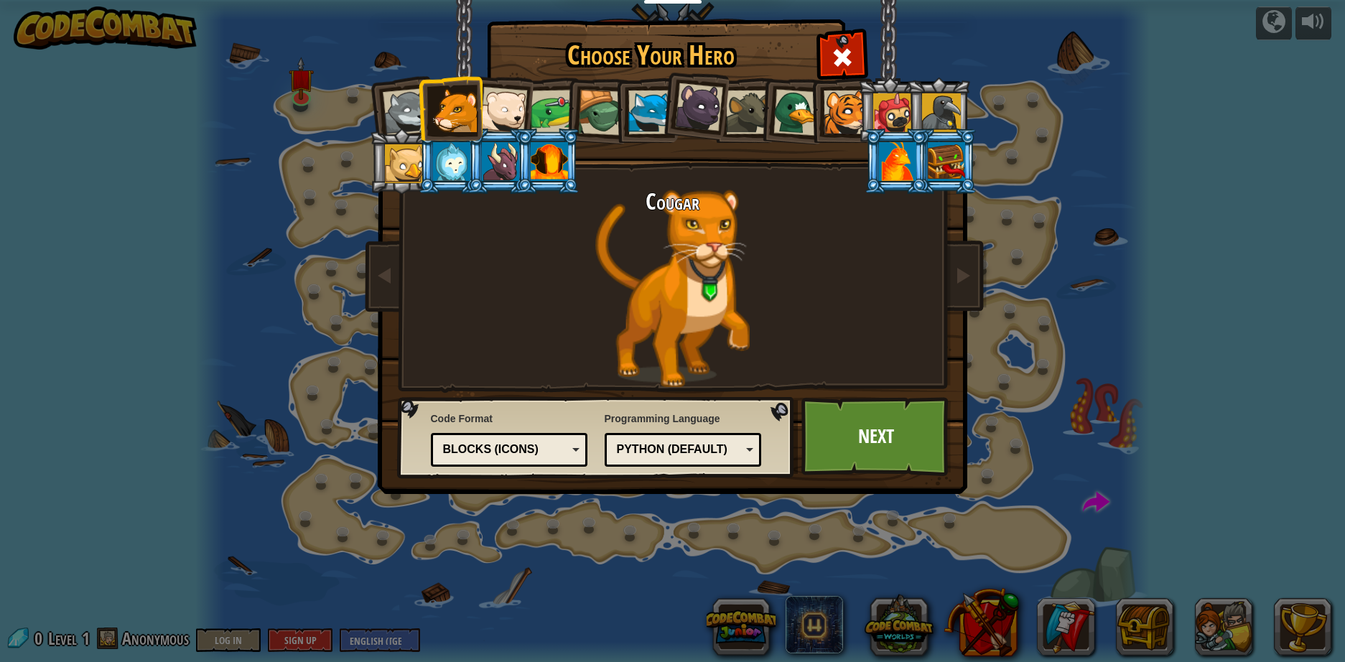
click at [510, 98] on div at bounding box center [503, 110] width 47 height 47
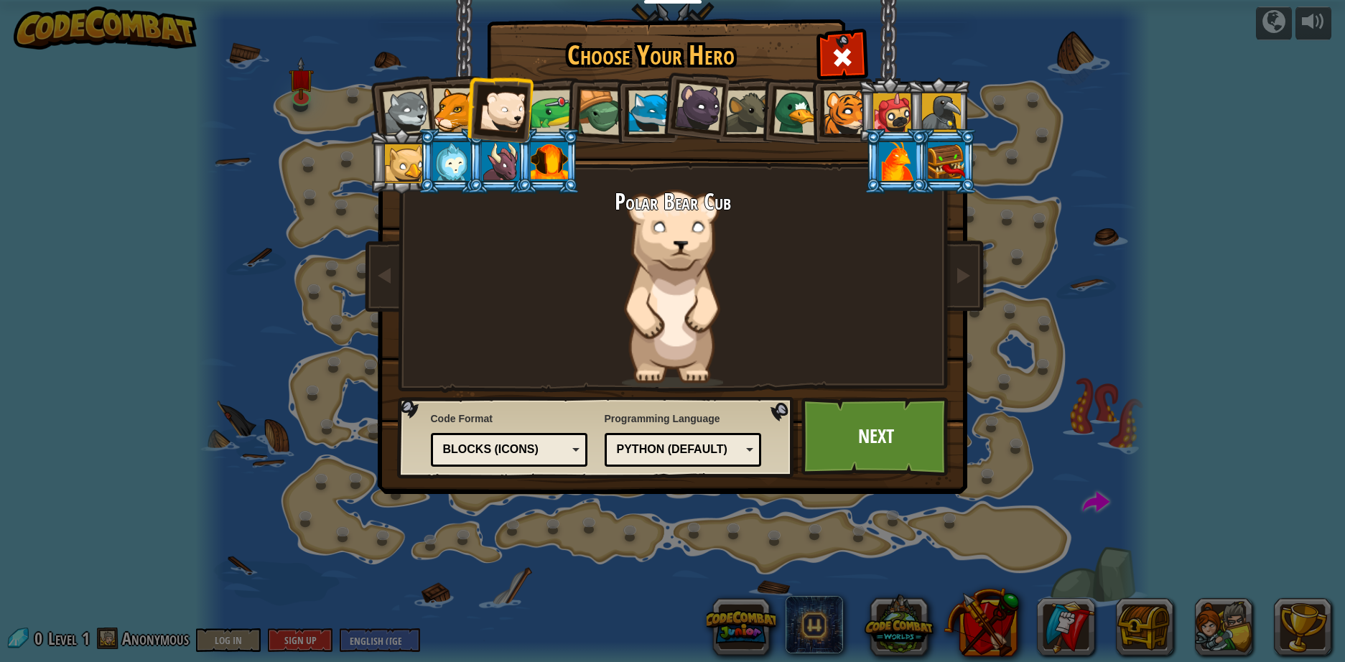
click at [645, 128] on div at bounding box center [650, 112] width 44 height 44
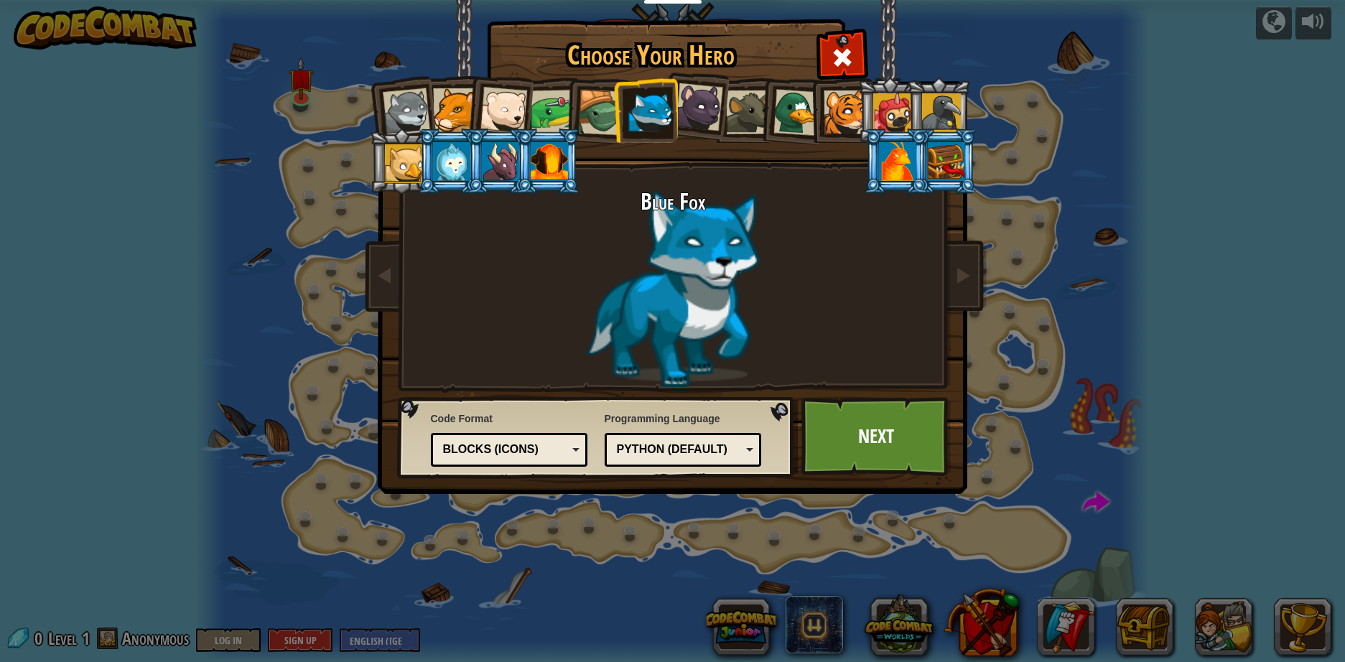
click at [493, 118] on div at bounding box center [503, 110] width 47 height 47
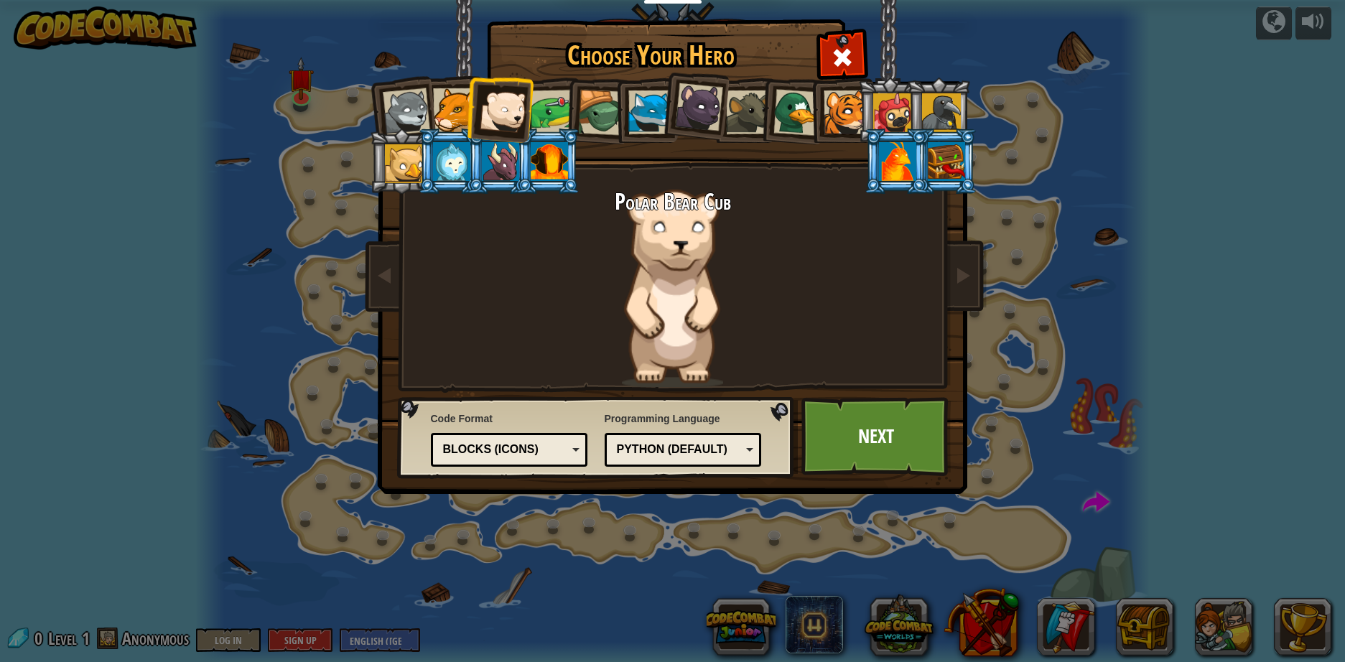
click at [557, 445] on div "Blocks (Icons)" at bounding box center [505, 449] width 124 height 17
drag, startPoint x: 559, startPoint y: 554, endPoint x: 503, endPoint y: 450, distance: 118.2
click at [503, 450] on div "Text code" at bounding box center [505, 449] width 124 height 17
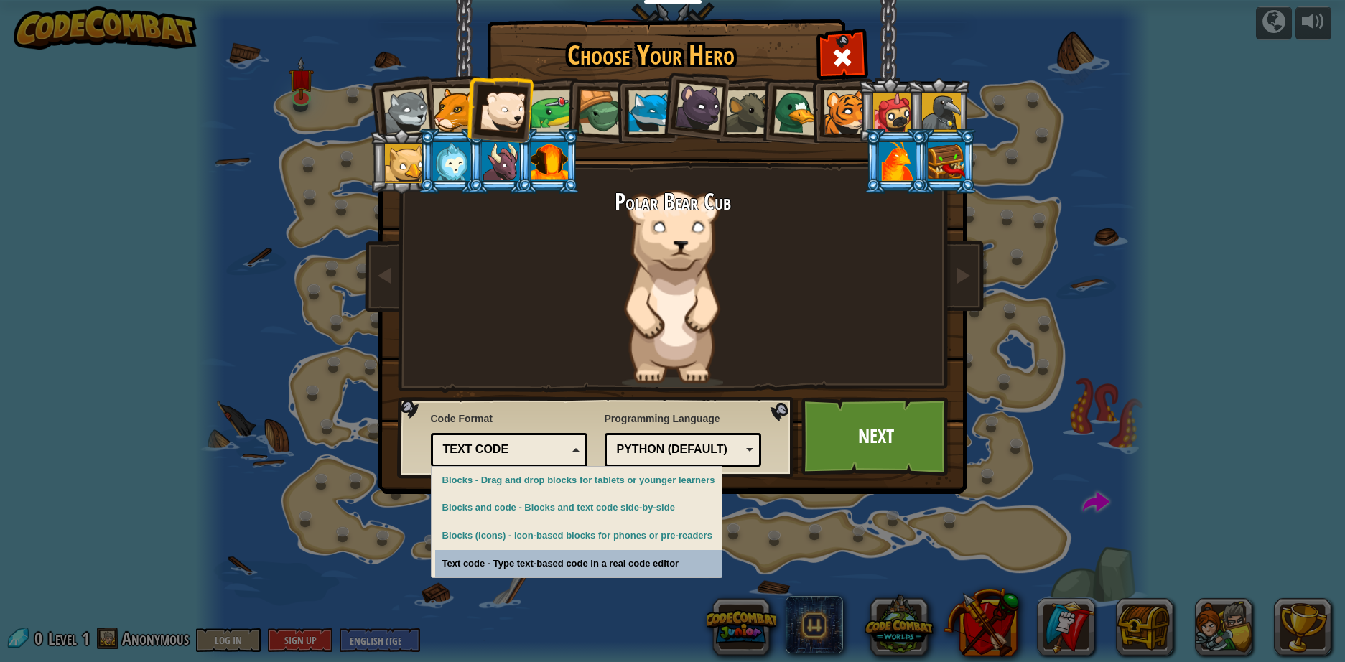
click at [546, 566] on div "Choose Your Hero 0 Wolf Pup Cougar Polar Bear Cub Frog Turtle Blue Fox Panther …" at bounding box center [672, 331] width 1345 height 662
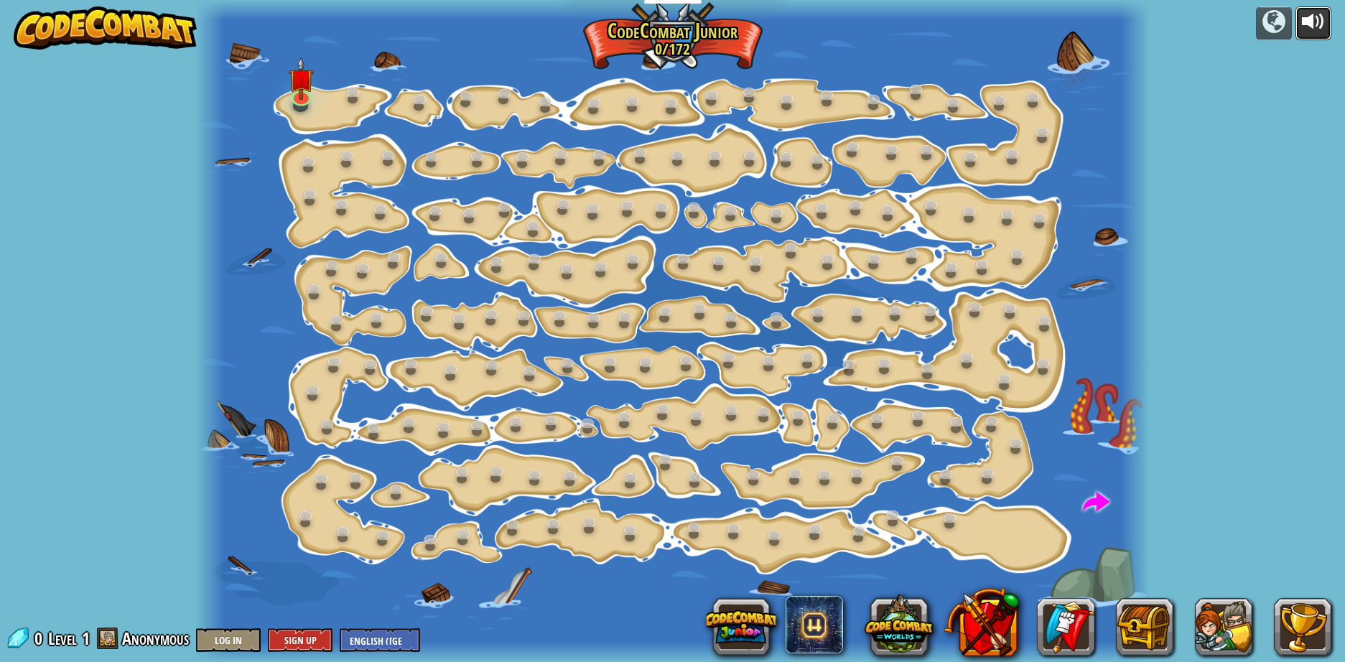
click at [1306, 12] on div at bounding box center [1312, 21] width 23 height 23
click at [302, 98] on div at bounding box center [300, 95] width 19 height 20
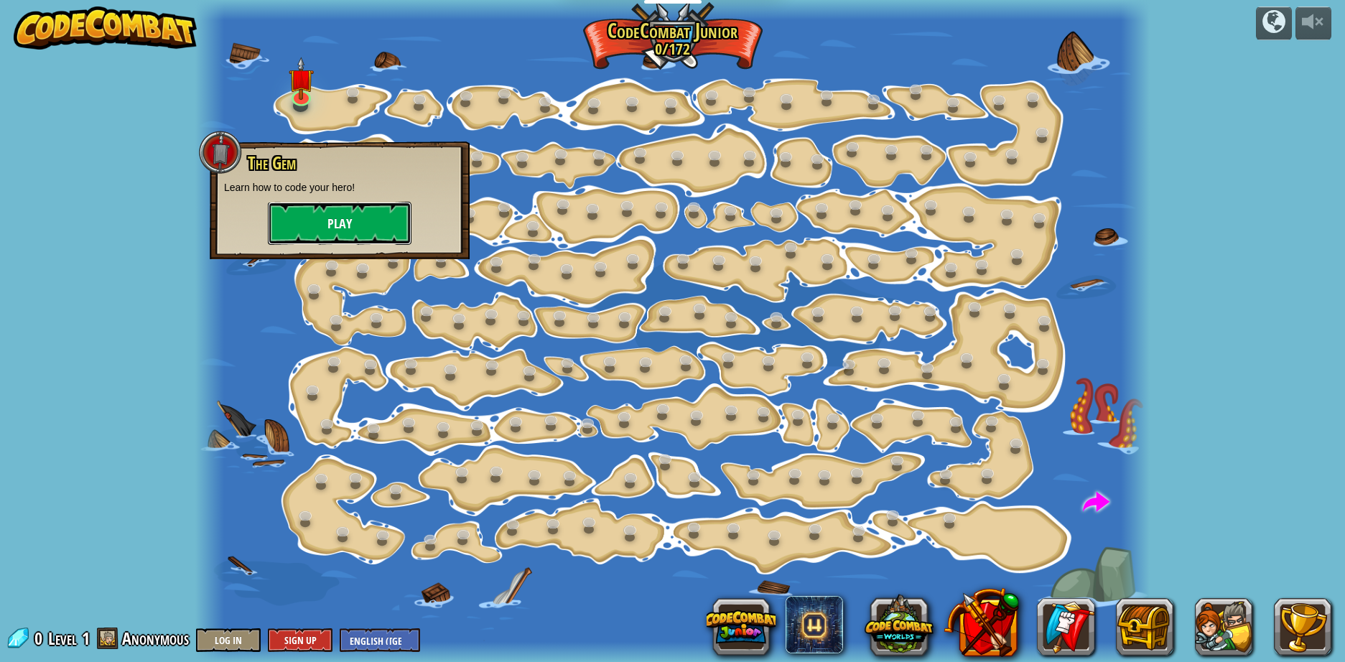
click at [345, 226] on button "Play" at bounding box center [340, 223] width 144 height 43
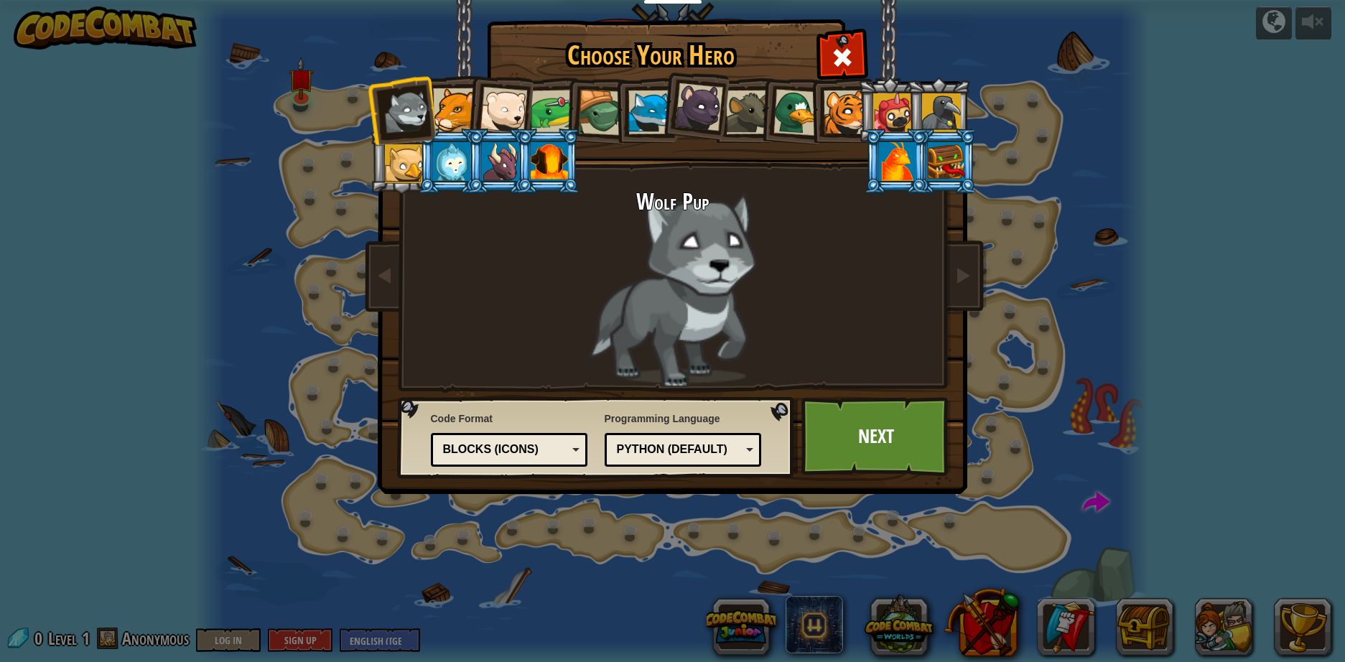
click at [515, 104] on div at bounding box center [503, 110] width 47 height 47
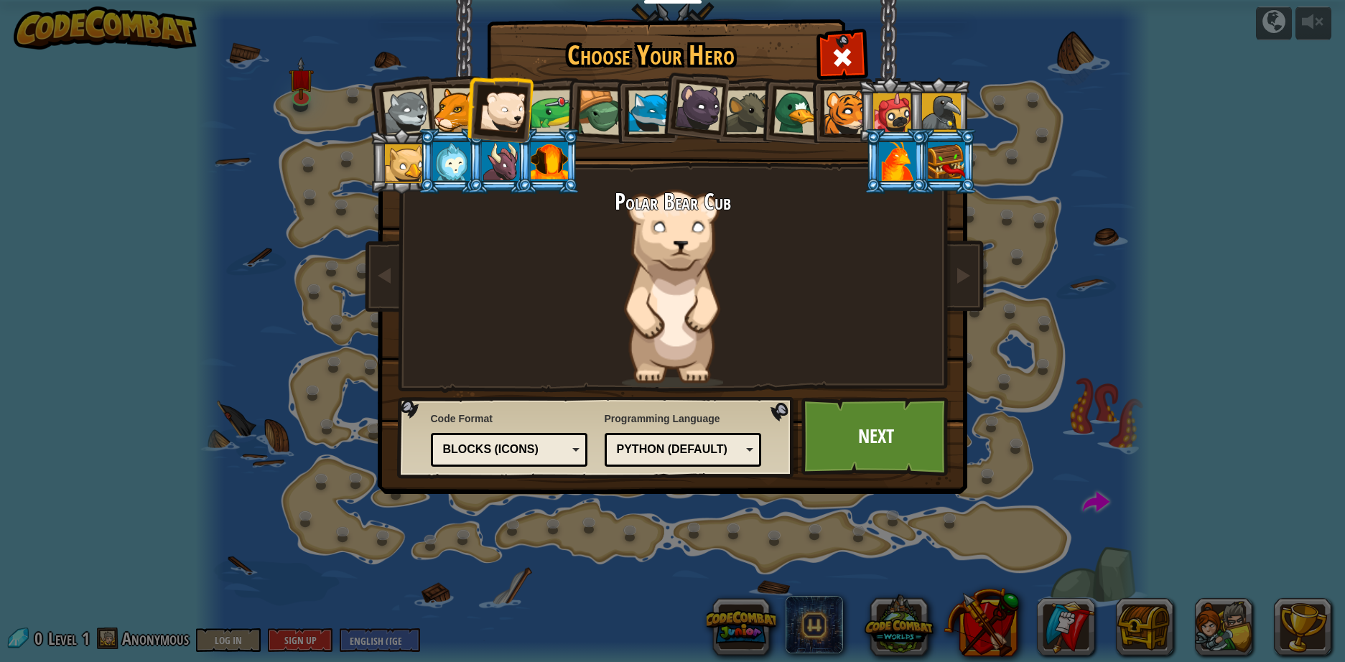
click at [510, 460] on div "Text code Blocks and code Blocks Blocks (Icons) Blocks (Icons)" at bounding box center [509, 450] width 157 height 34
click at [881, 441] on link "Next" at bounding box center [876, 436] width 150 height 79
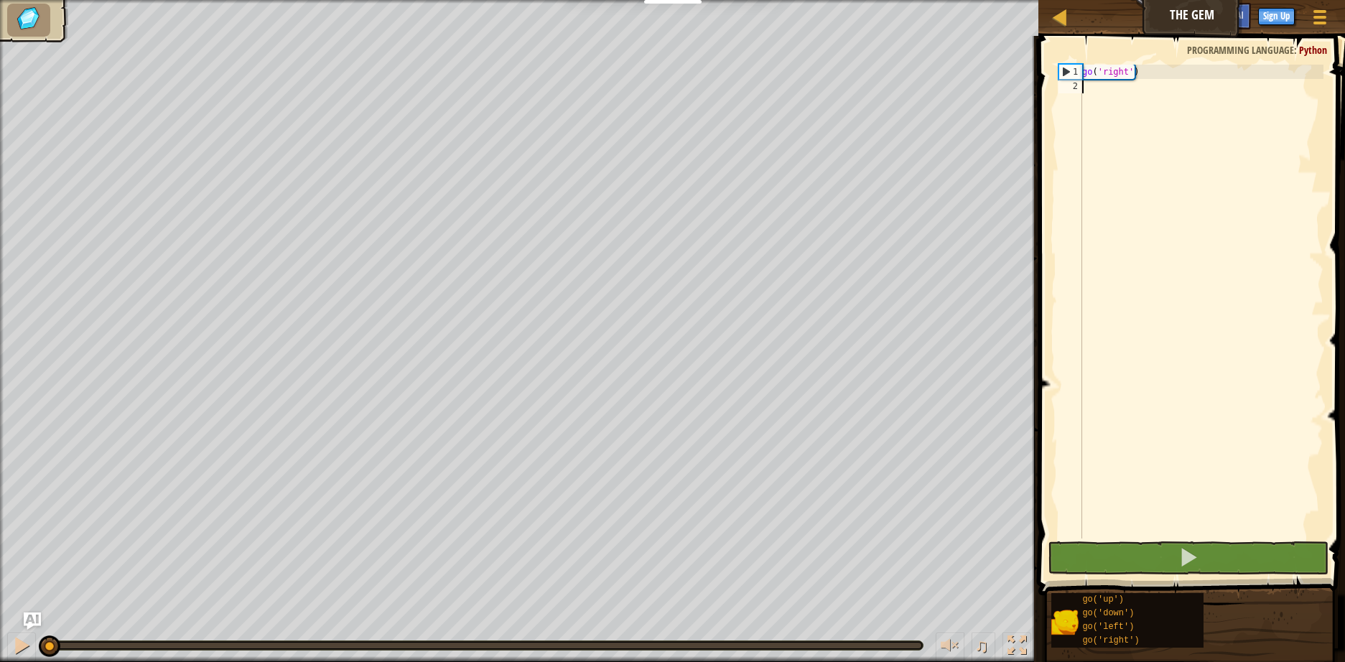
click at [1123, 98] on div "go ( 'right' )" at bounding box center [1201, 316] width 244 height 502
click at [1078, 65] on div "1" at bounding box center [1070, 72] width 23 height 14
type textarea "go('right')"
click at [1122, 87] on div "go ( 'right' )" at bounding box center [1201, 316] width 244 height 502
click at [1192, 570] on button at bounding box center [1187, 557] width 281 height 33
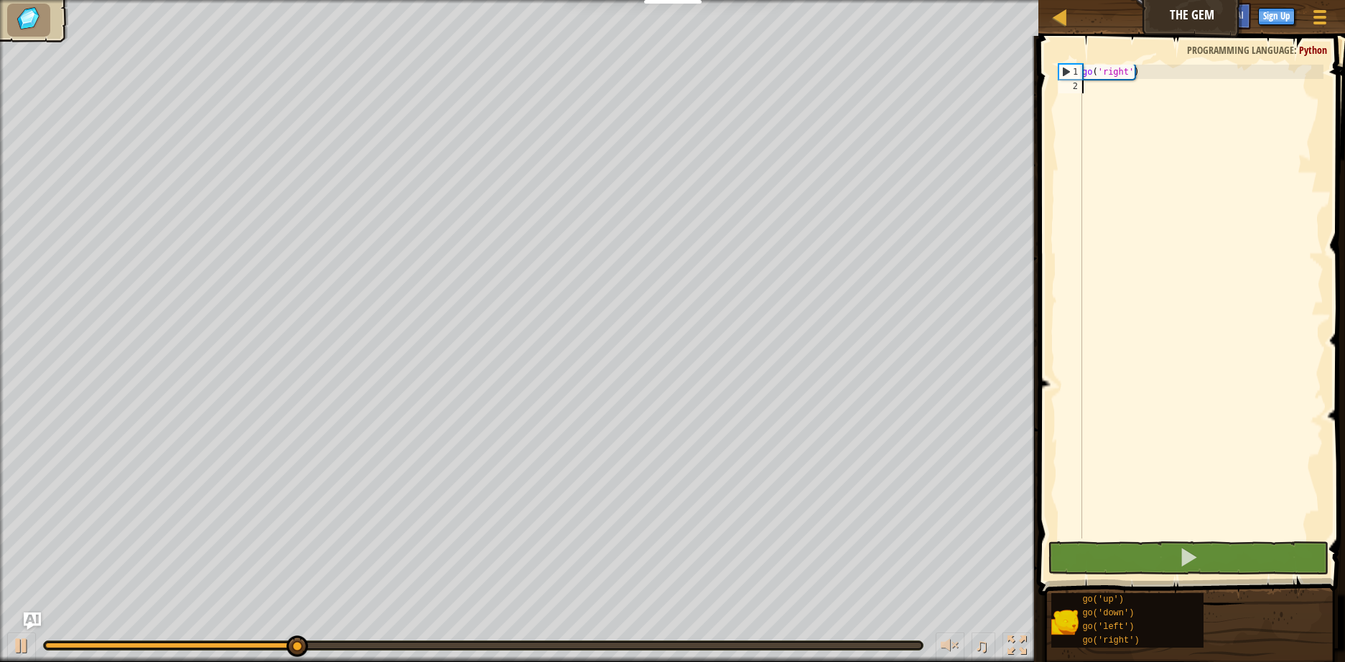
click at [1168, 257] on div "go ( 'right' )" at bounding box center [1201, 316] width 244 height 502
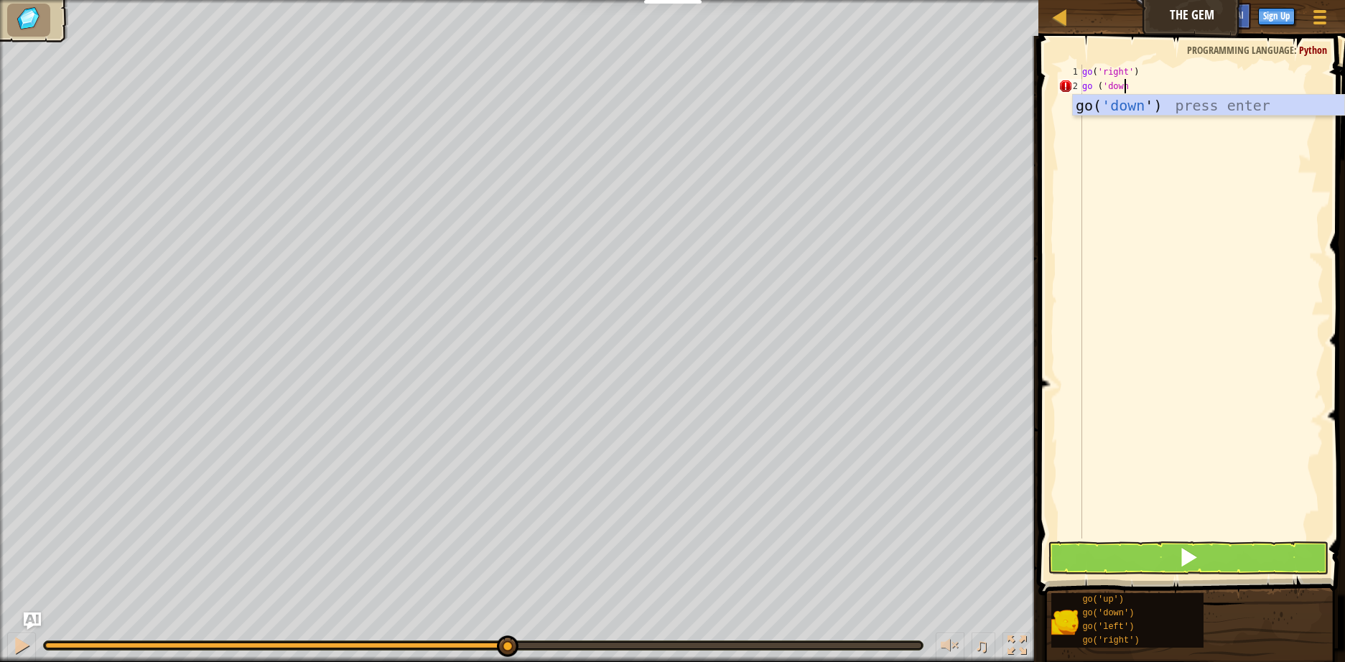
scroll to position [6, 4]
type textarea "go ('down')"
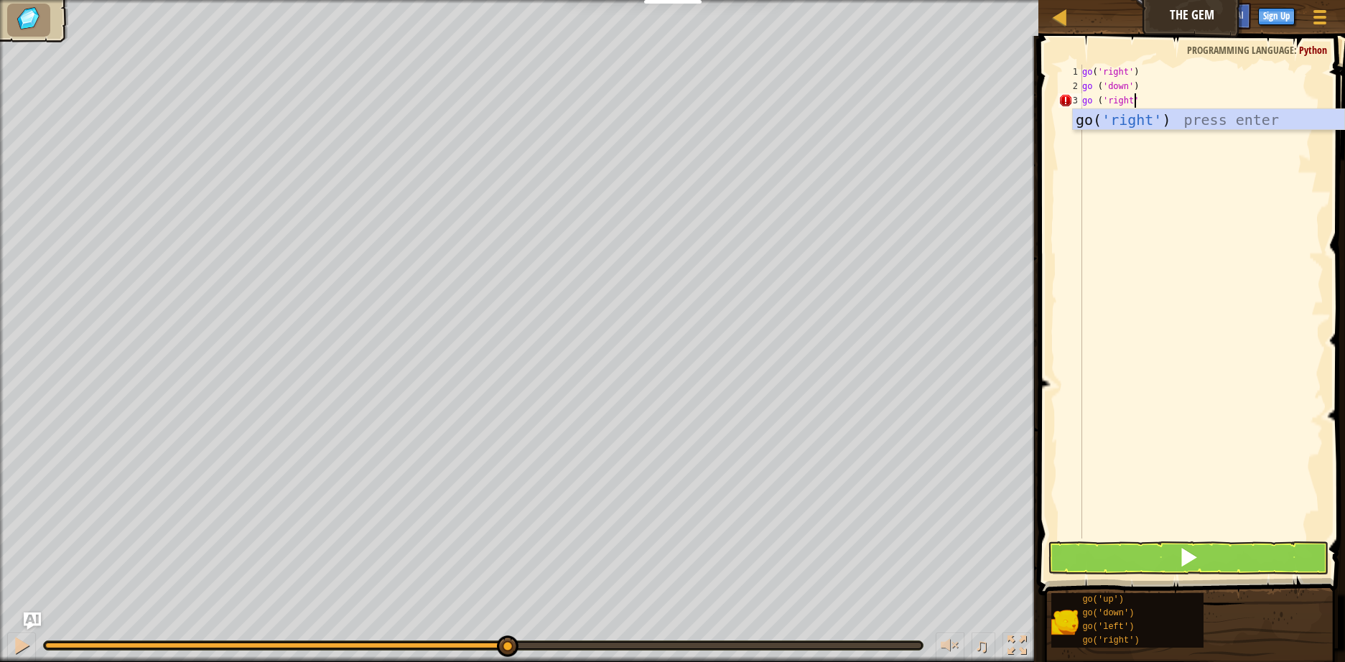
type textarea "go ('right')"
click at [1149, 254] on div "go ( 'right' ) go ( 'down' ) go ( 'right' )" at bounding box center [1201, 316] width 244 height 502
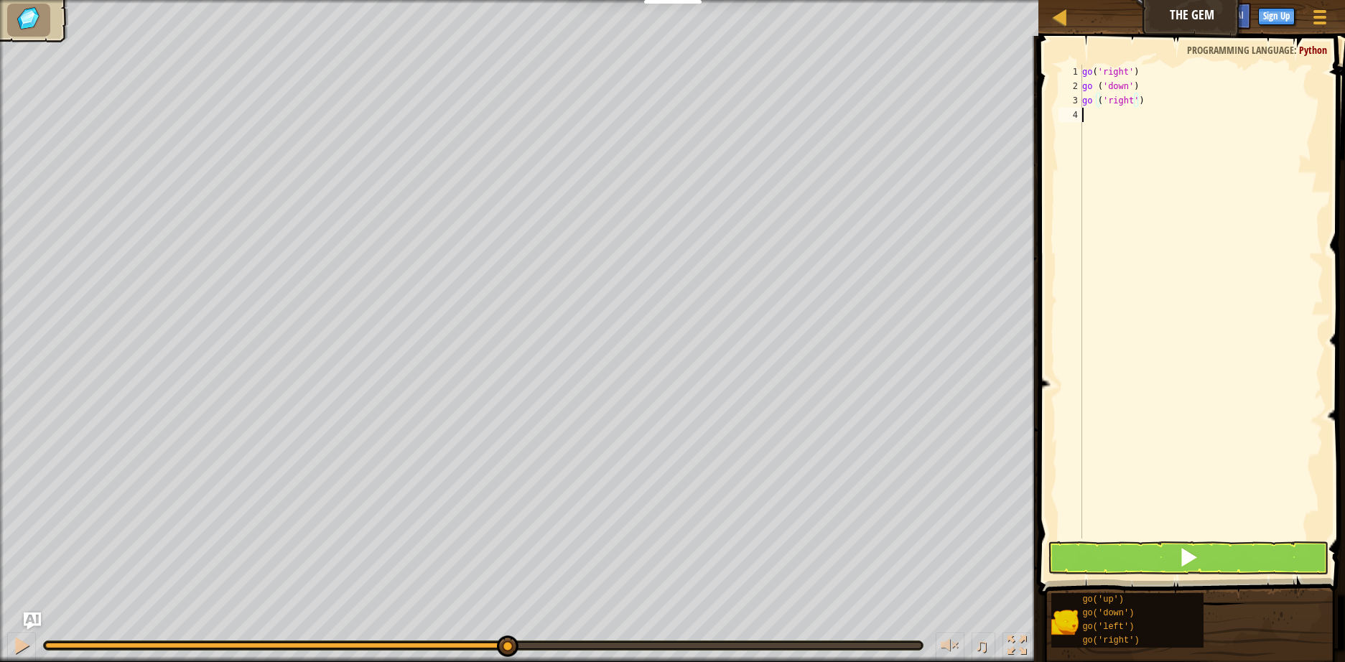
scroll to position [6, 0]
click at [1172, 566] on button at bounding box center [1187, 557] width 281 height 33
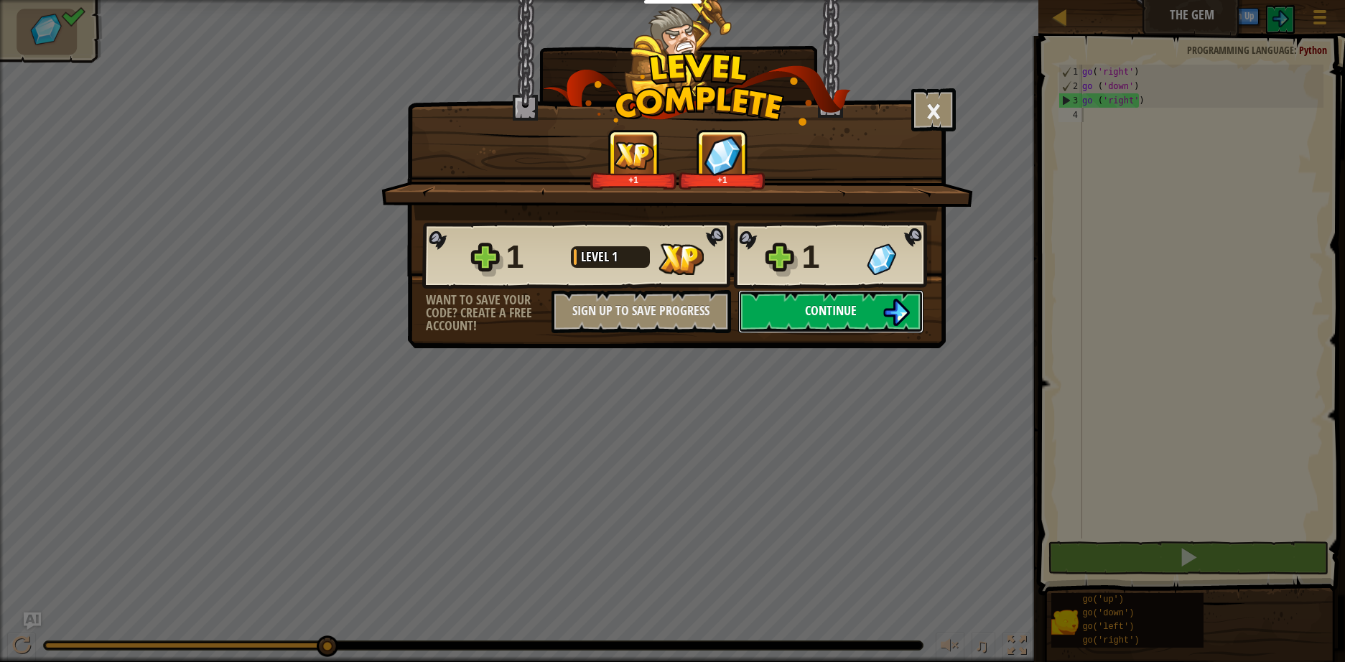
click at [880, 317] on button "Continue" at bounding box center [830, 311] width 185 height 43
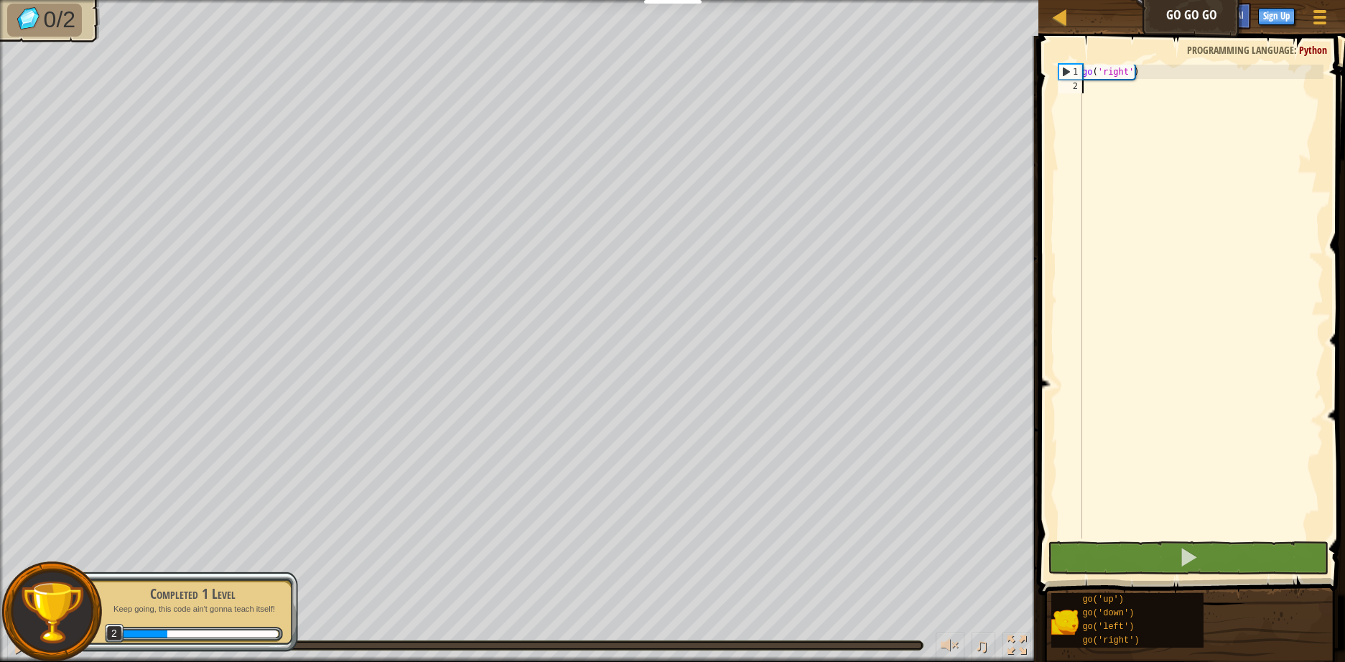
scroll to position [6, 0]
type textarea "go"
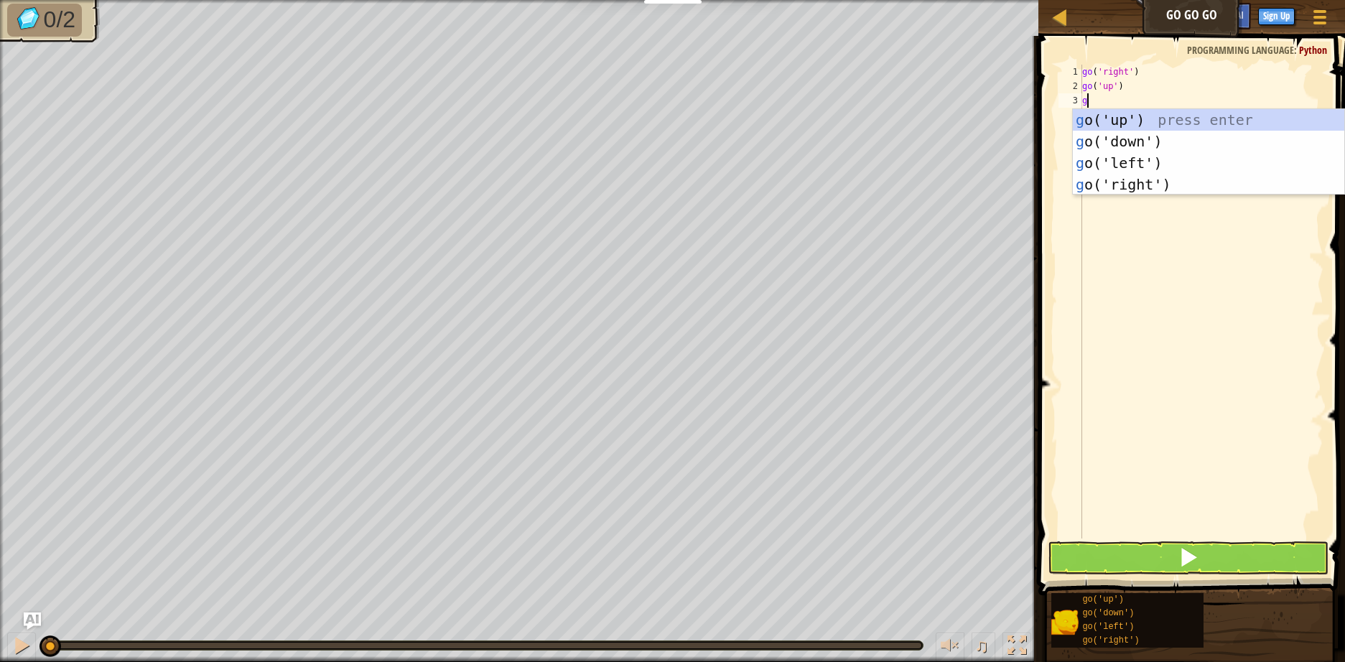
type textarea "go"
click at [1152, 179] on div "go ('up') press enter go ('down') press enter go ('left') press enter go ('righ…" at bounding box center [1207, 173] width 271 height 129
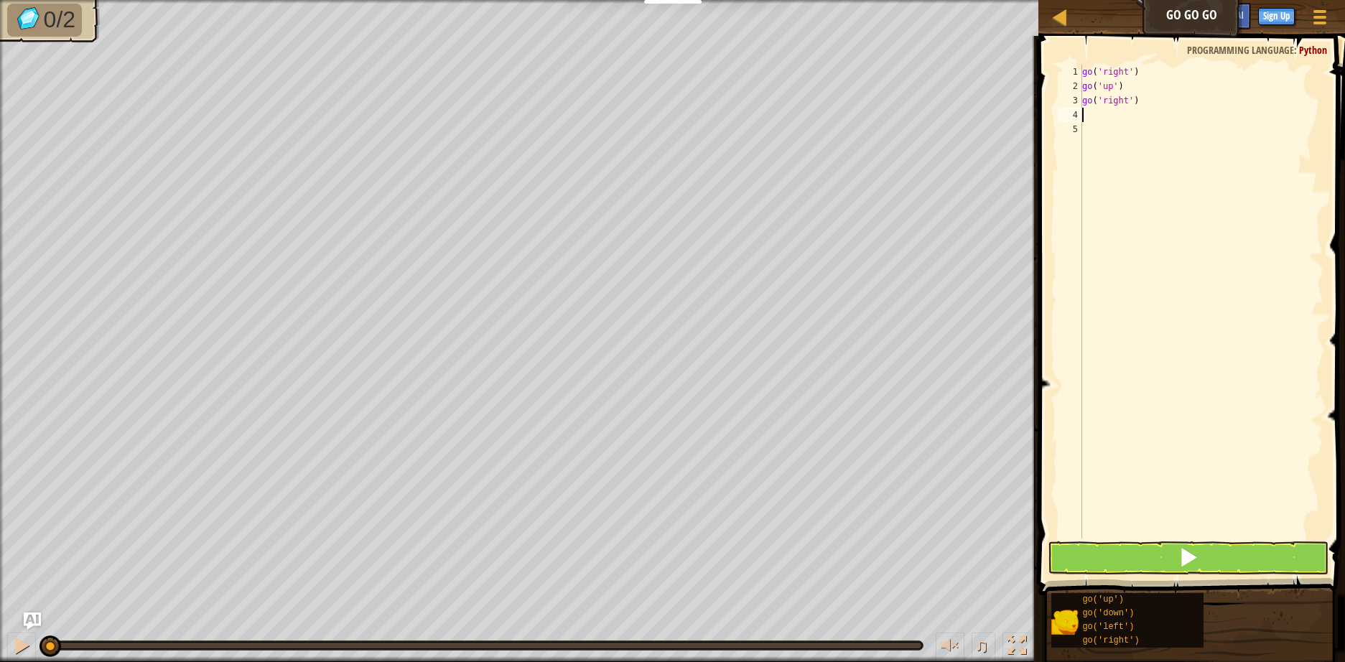
type textarea "go"
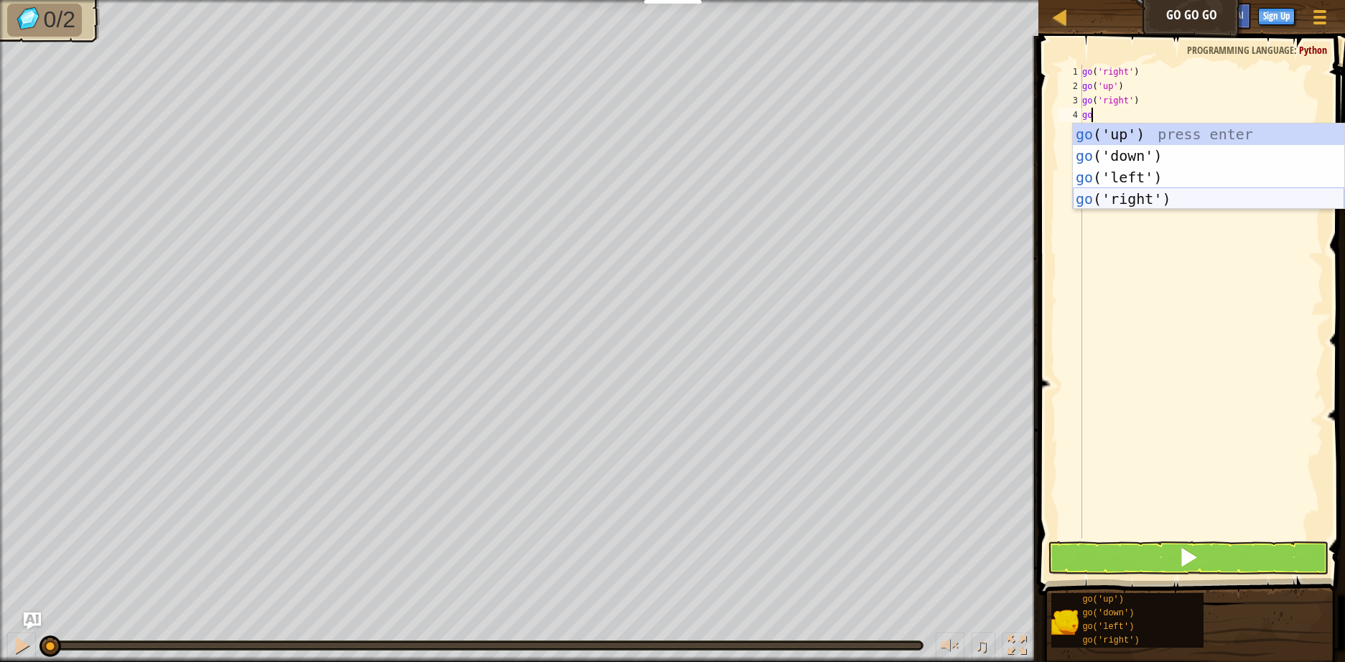
click at [1127, 199] on div "go ('up') press enter go ('down') press enter go ('left') press enter go ('righ…" at bounding box center [1207, 187] width 271 height 129
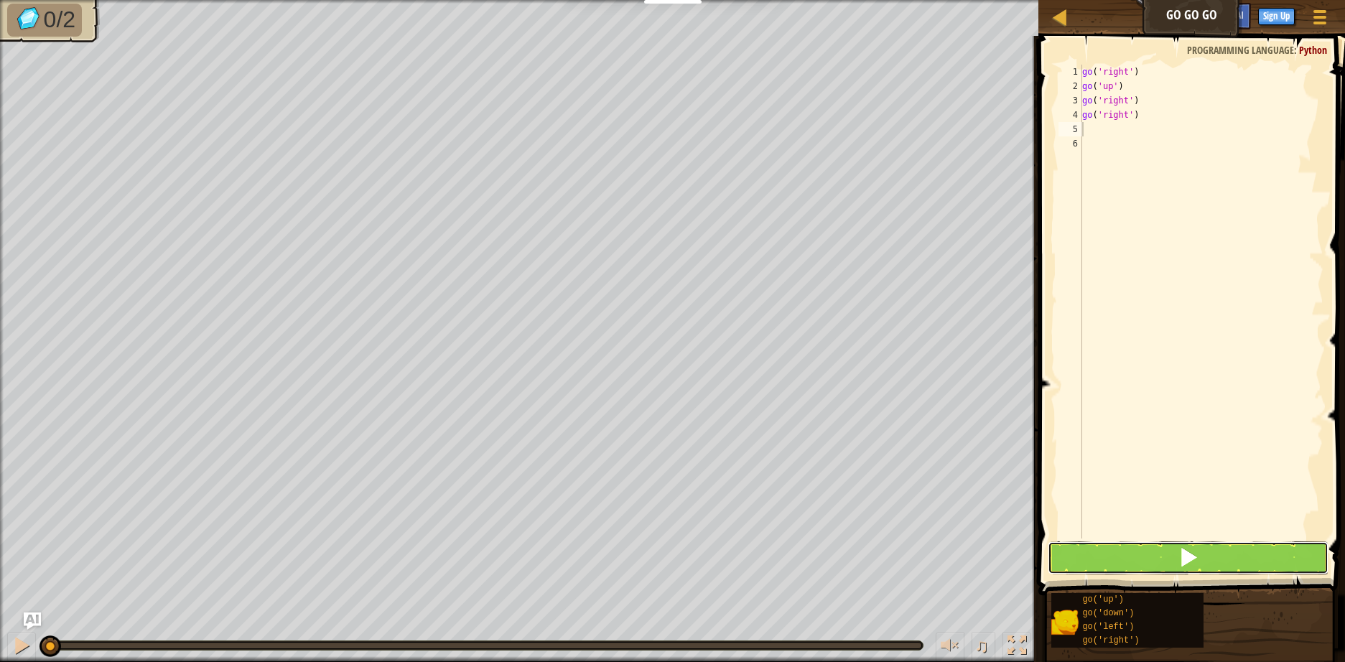
click at [1133, 556] on button at bounding box center [1187, 557] width 281 height 33
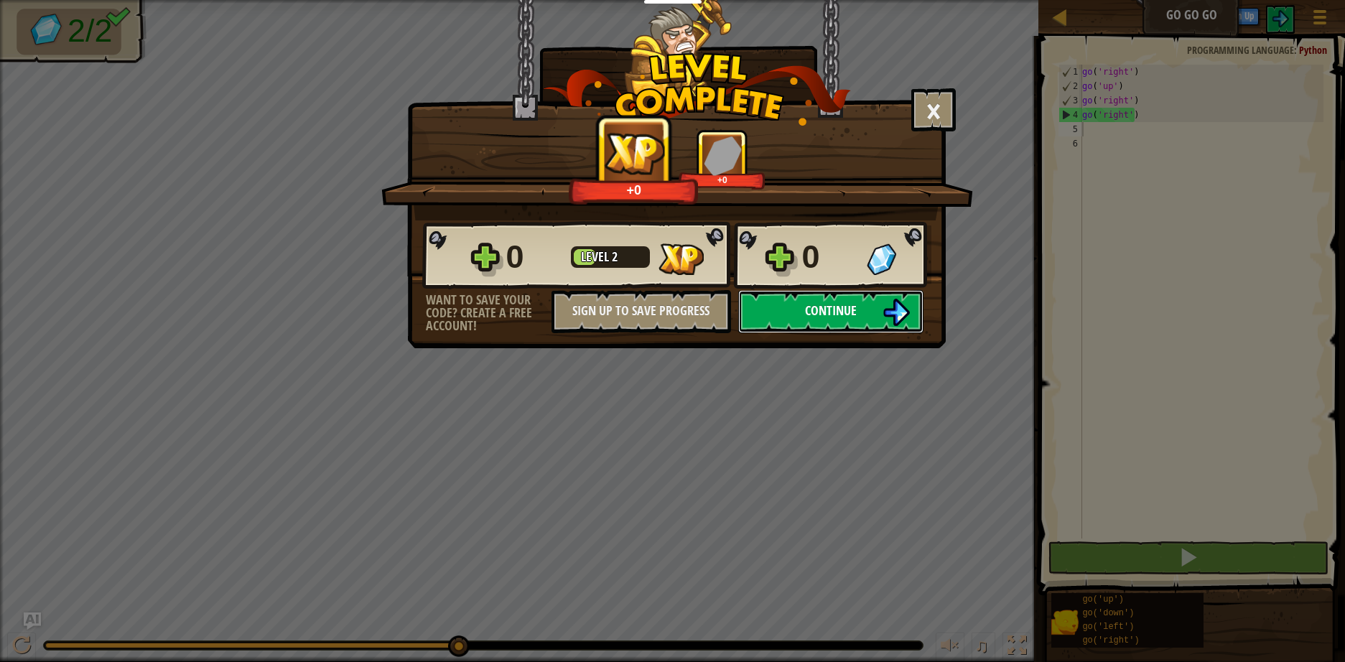
click at [875, 305] on button "Continue" at bounding box center [830, 311] width 185 height 43
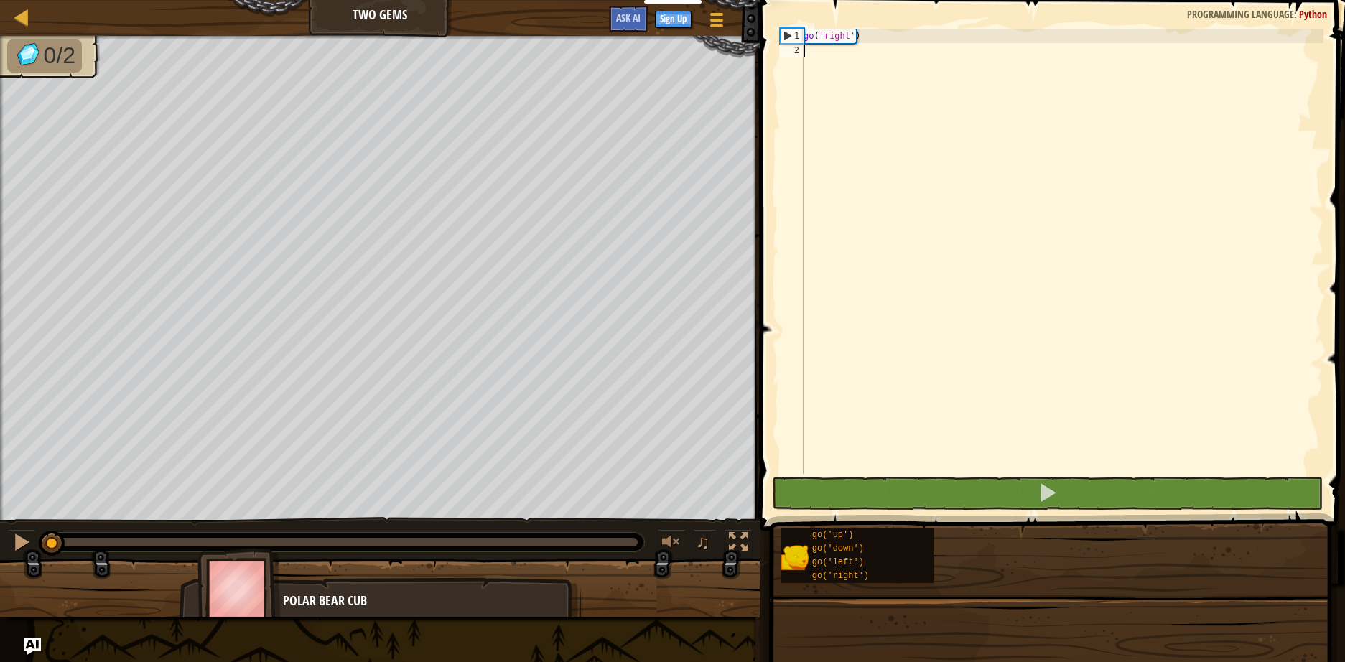
click at [1131, 215] on div "go ( 'right' )" at bounding box center [1061, 266] width 523 height 474
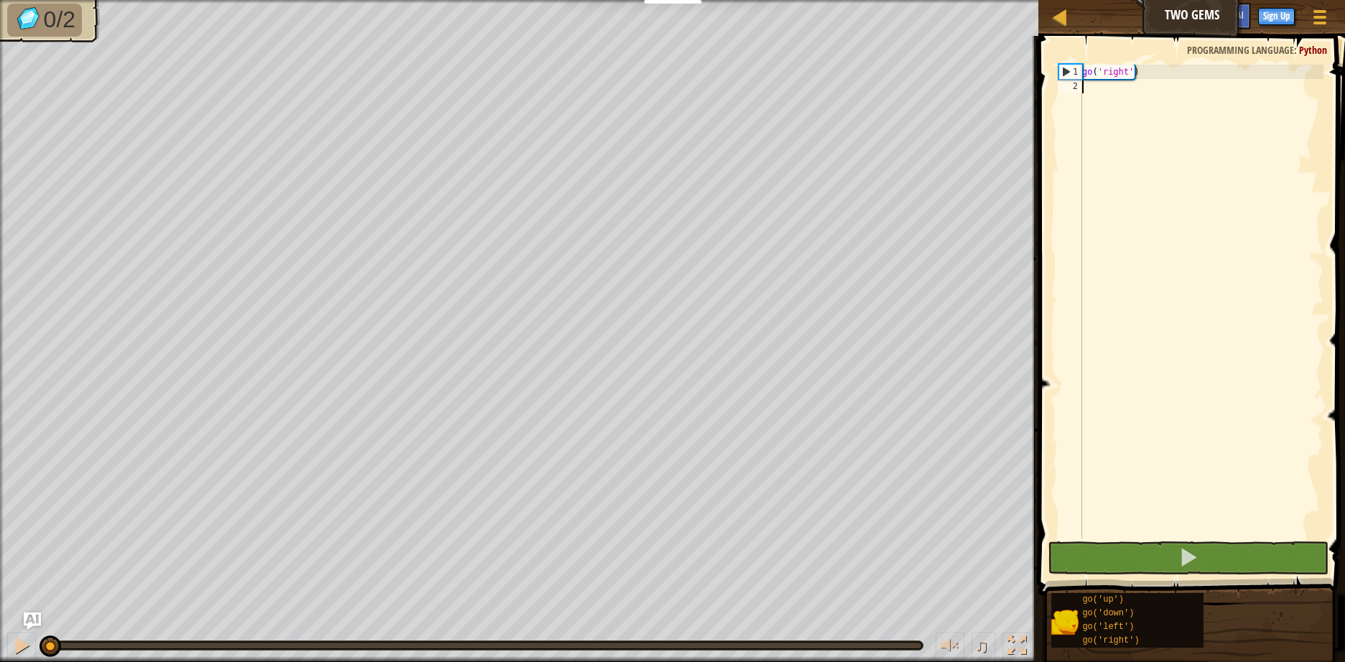
click at [1171, 202] on div "go ( 'right' )" at bounding box center [1201, 316] width 244 height 502
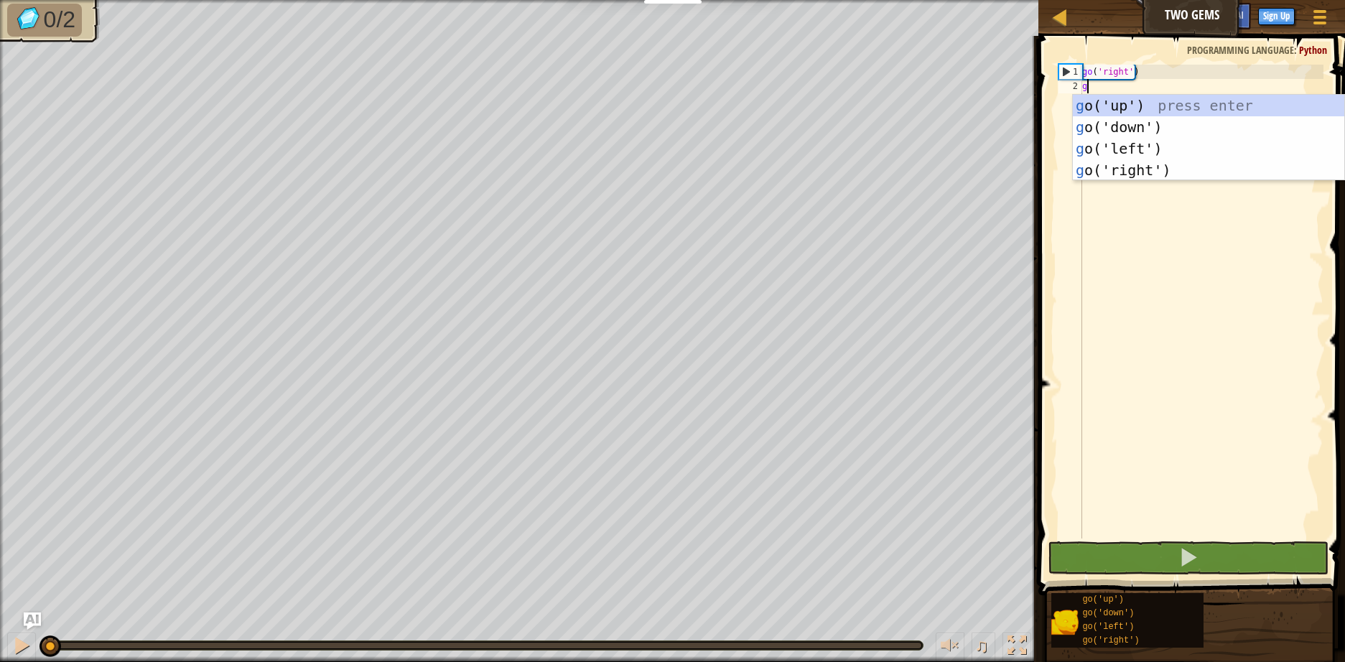
type textarea "go"
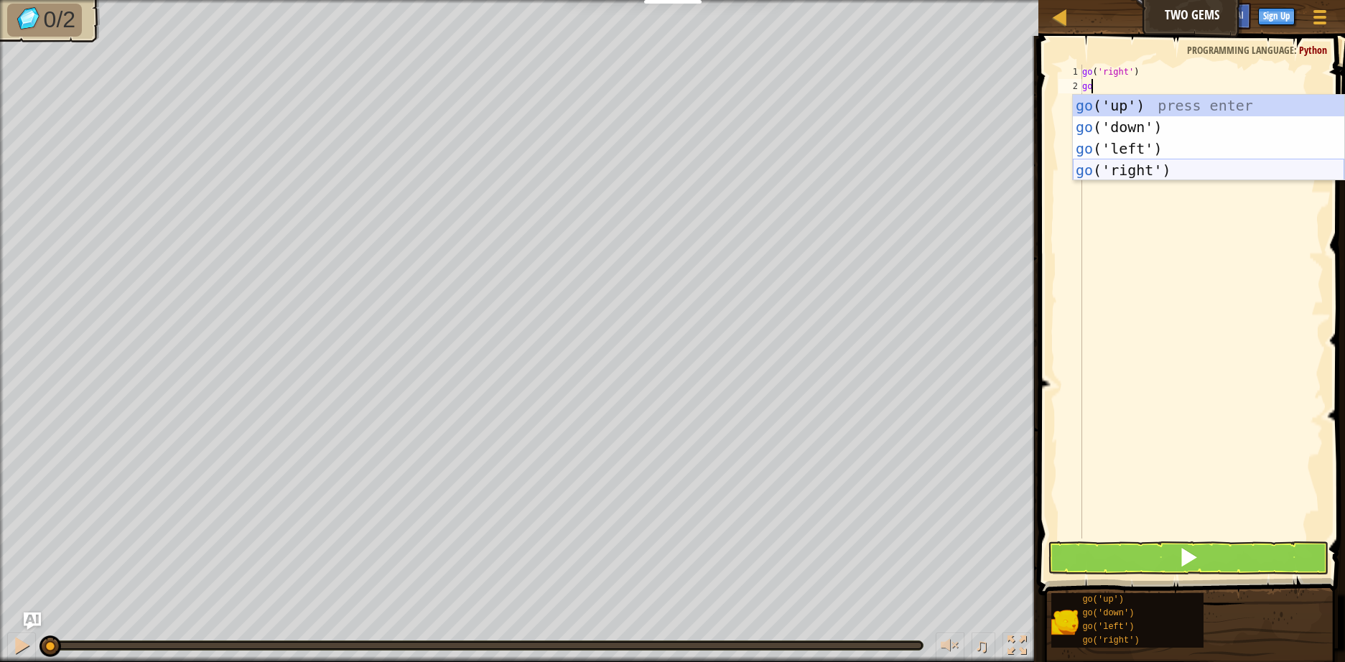
click at [1156, 168] on div "go ('up') press enter go ('down') press enter go ('left') press enter go ('righ…" at bounding box center [1207, 159] width 271 height 129
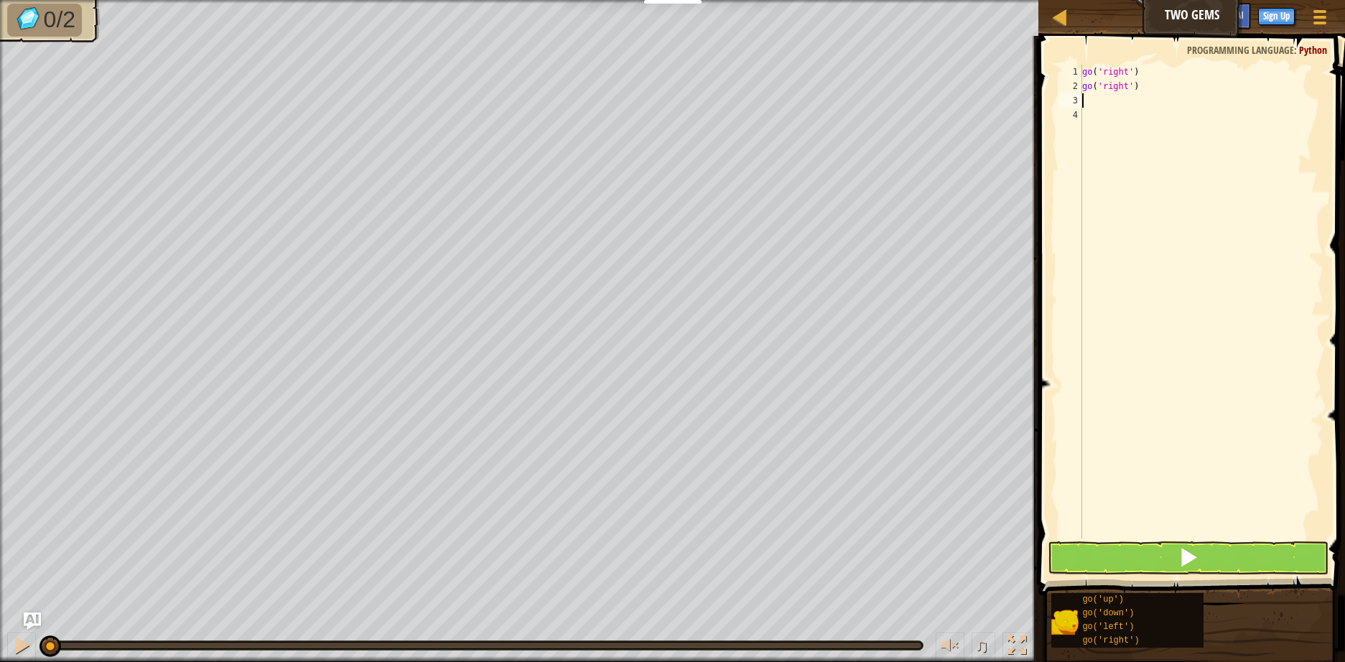
type textarea "go"
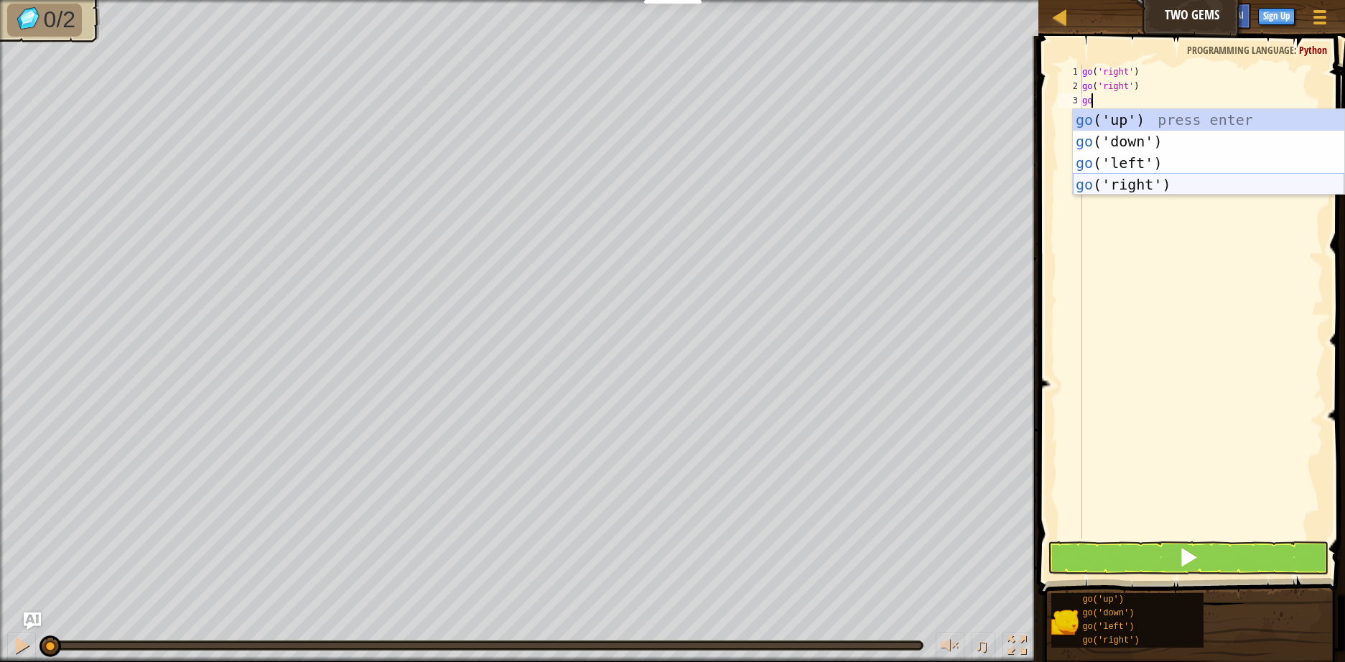
click at [1130, 180] on div "go ('up') press enter go ('down') press enter go ('left') press enter go ('righ…" at bounding box center [1207, 173] width 271 height 129
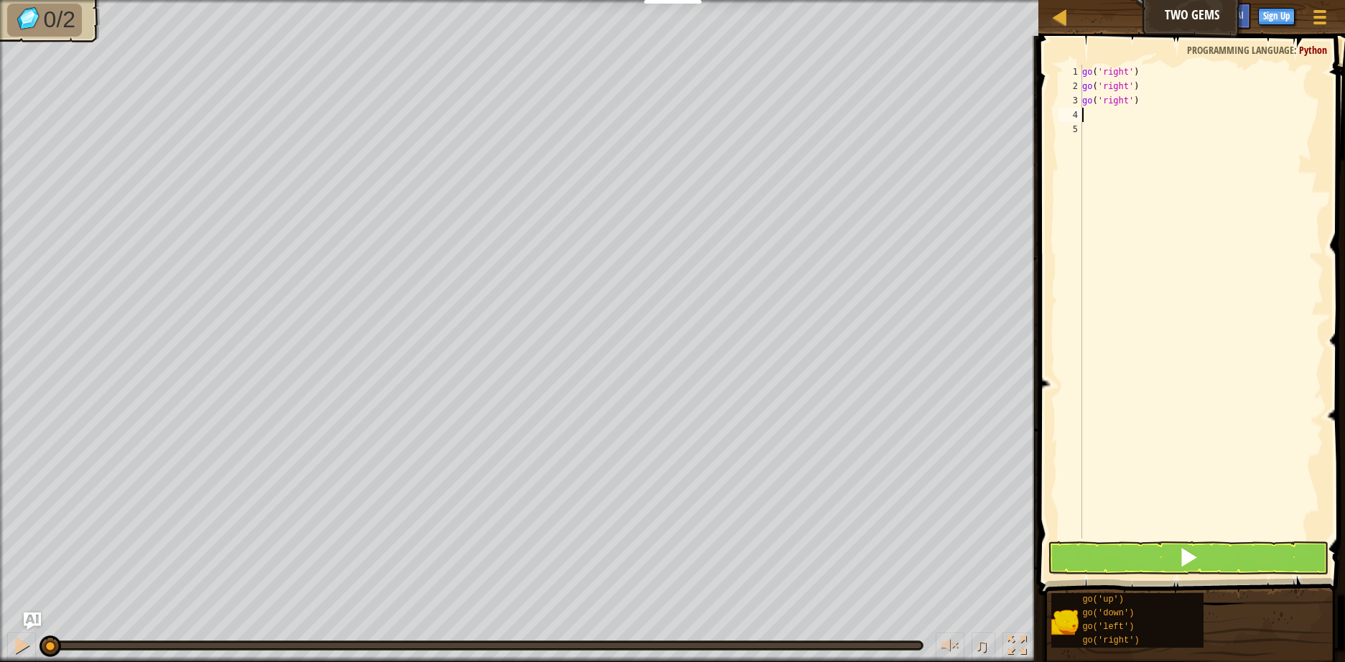
type textarea "go"
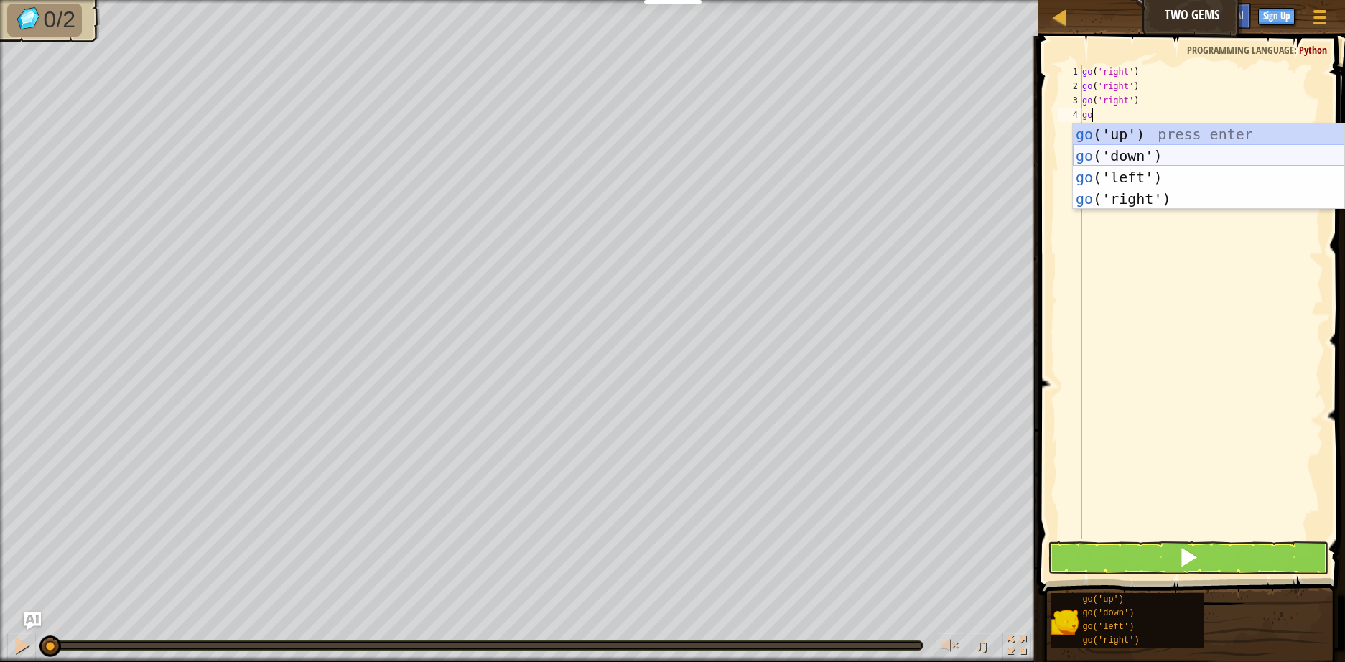
click at [1122, 159] on div "go ('up') press enter go ('down') press enter go ('left') press enter go ('righ…" at bounding box center [1207, 187] width 271 height 129
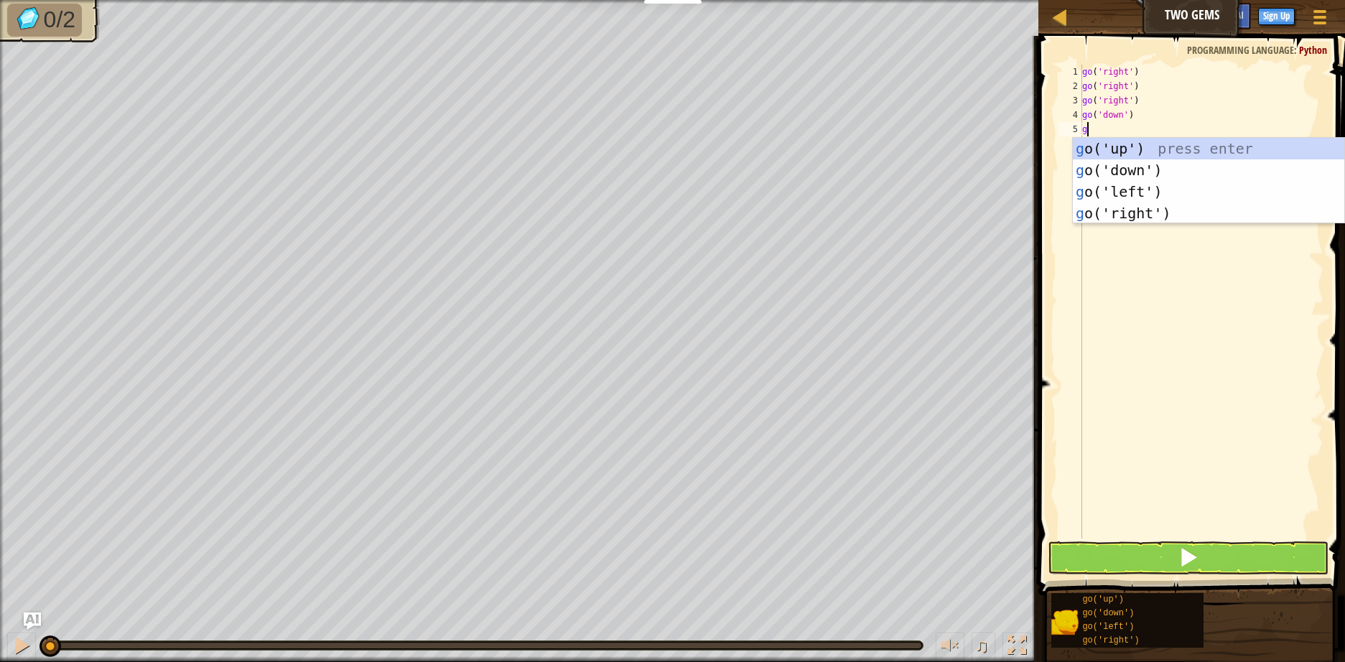
type textarea "go"
click at [1115, 151] on div "go ('up') press enter go ('down') press enter go ('left') press enter go ('righ…" at bounding box center [1207, 202] width 271 height 129
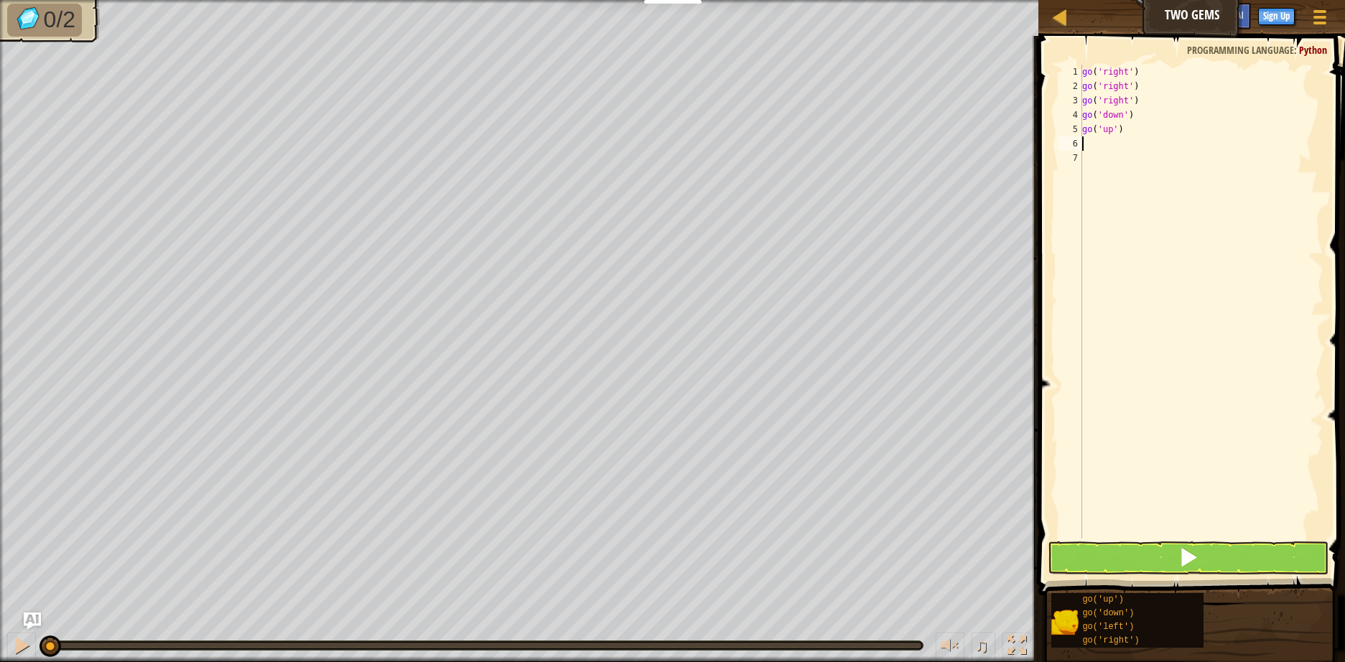
type textarea "go"
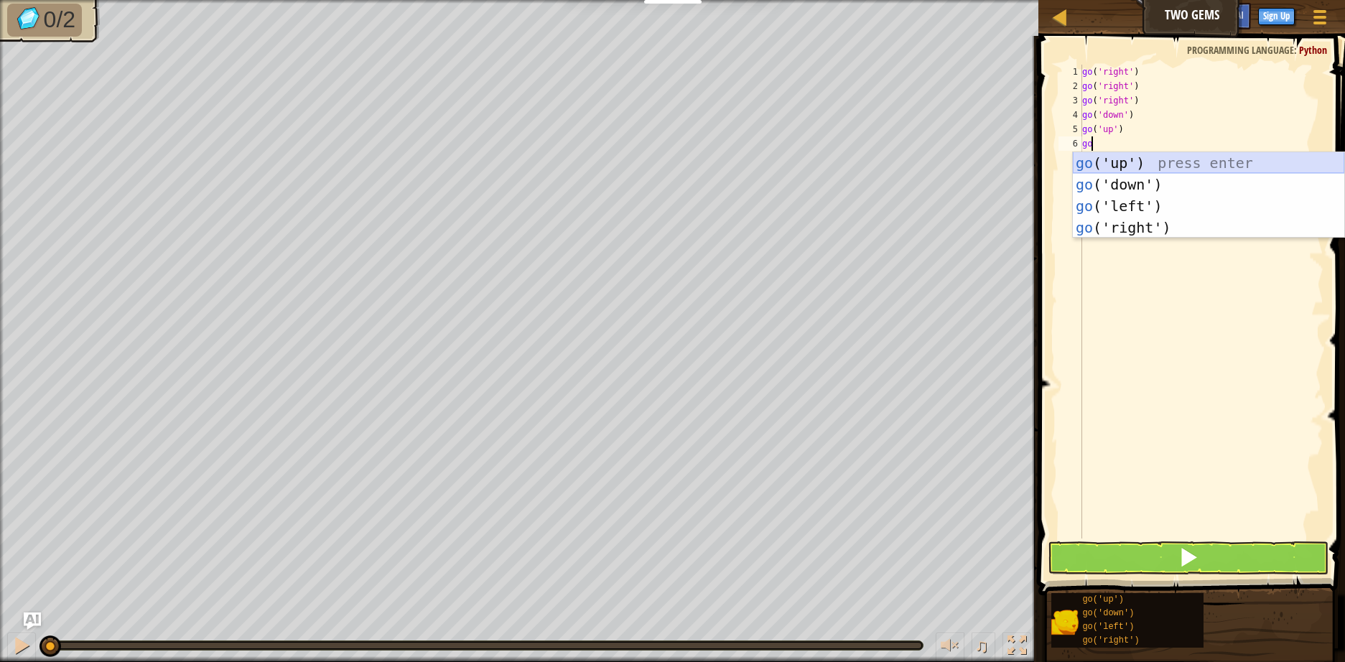
click at [1094, 166] on div "go ('up') press enter go ('down') press enter go ('left') press enter go ('righ…" at bounding box center [1207, 216] width 271 height 129
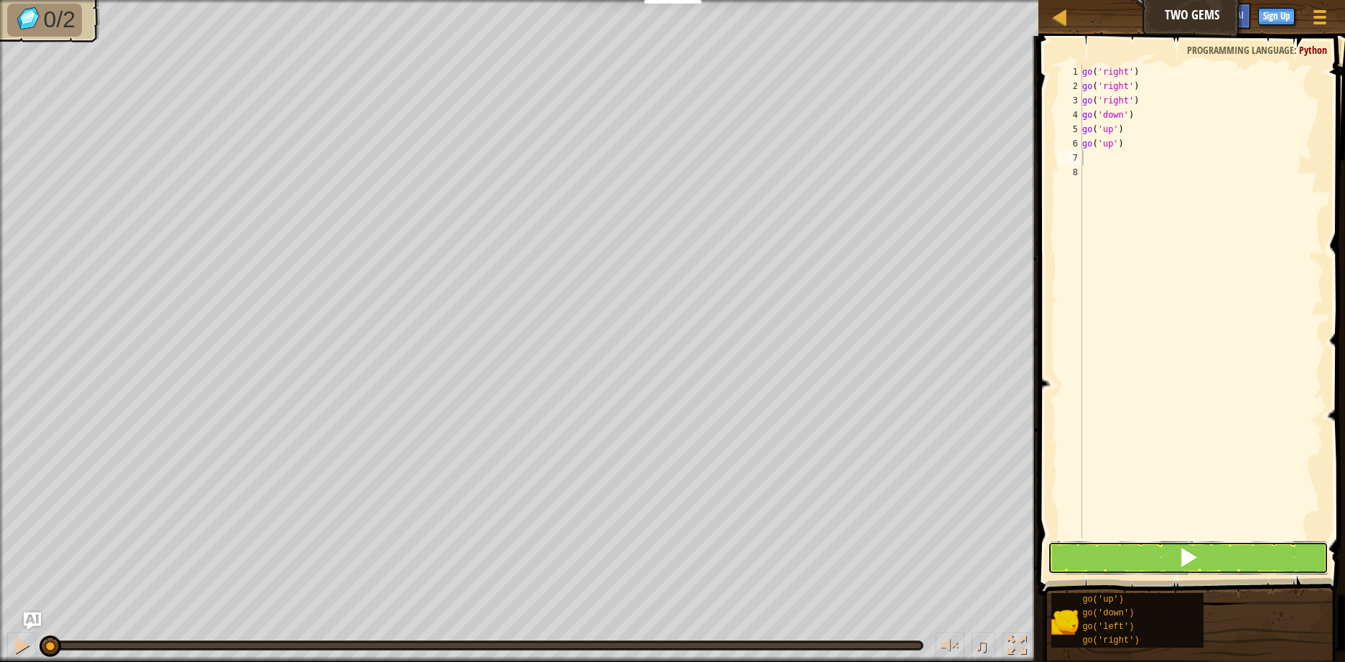
click at [1130, 558] on button at bounding box center [1187, 557] width 281 height 33
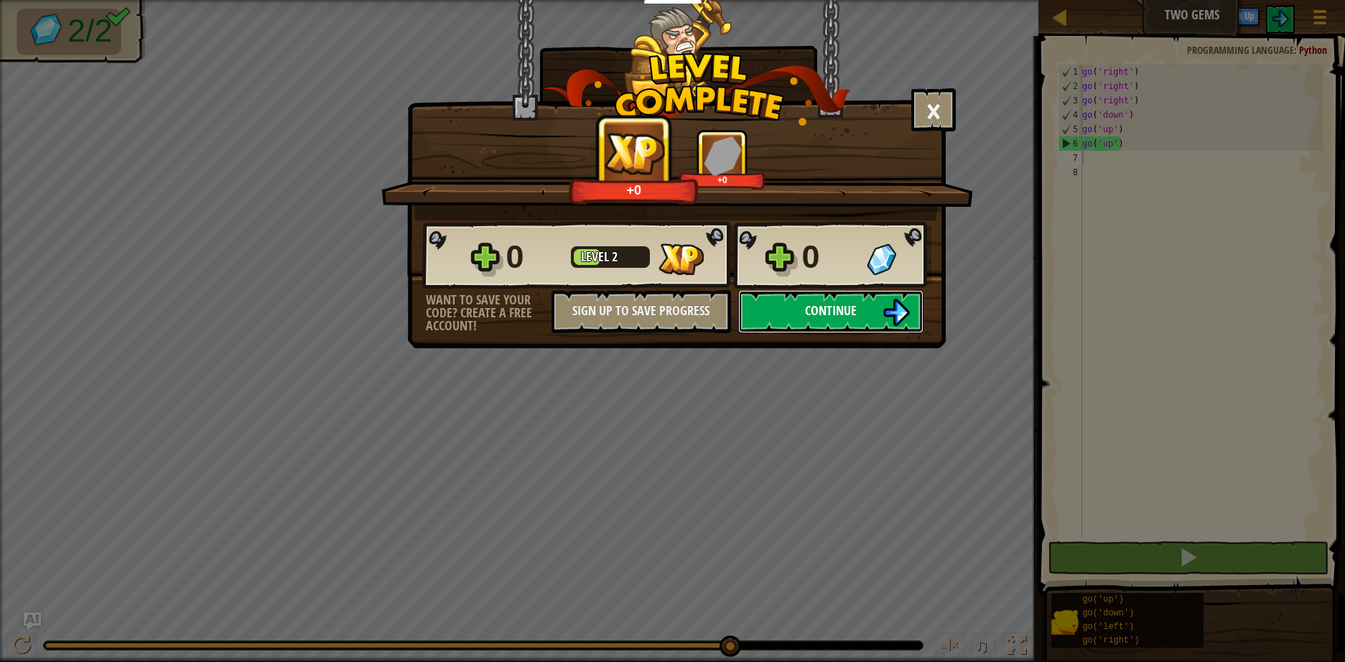
click at [855, 327] on button "Continue" at bounding box center [830, 311] width 185 height 43
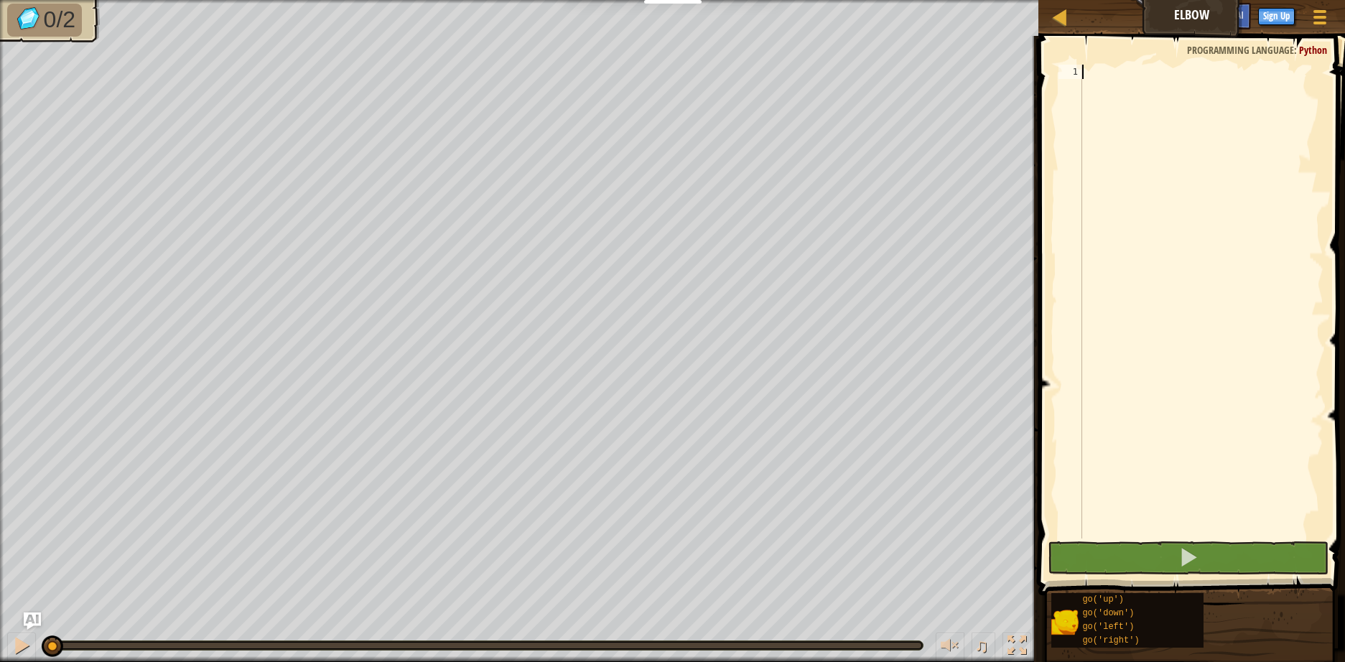
click at [1236, 189] on div at bounding box center [1201, 316] width 244 height 502
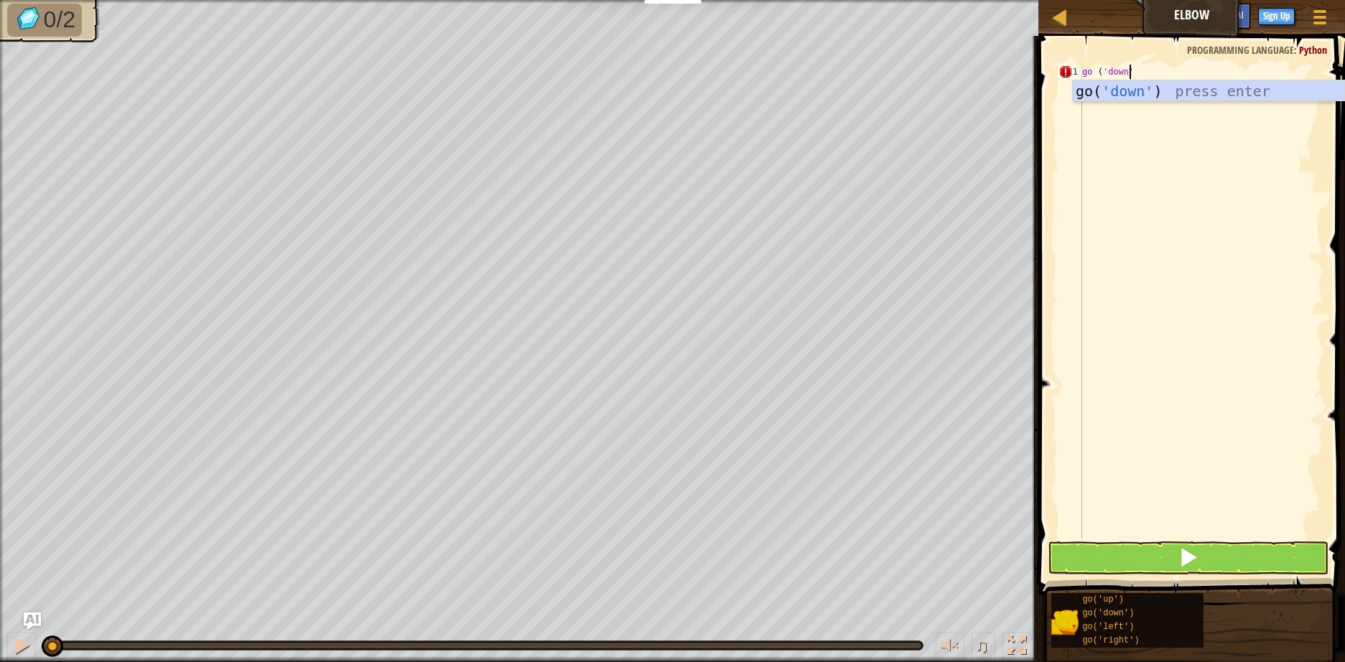
scroll to position [6, 4]
type textarea "go ('down')"
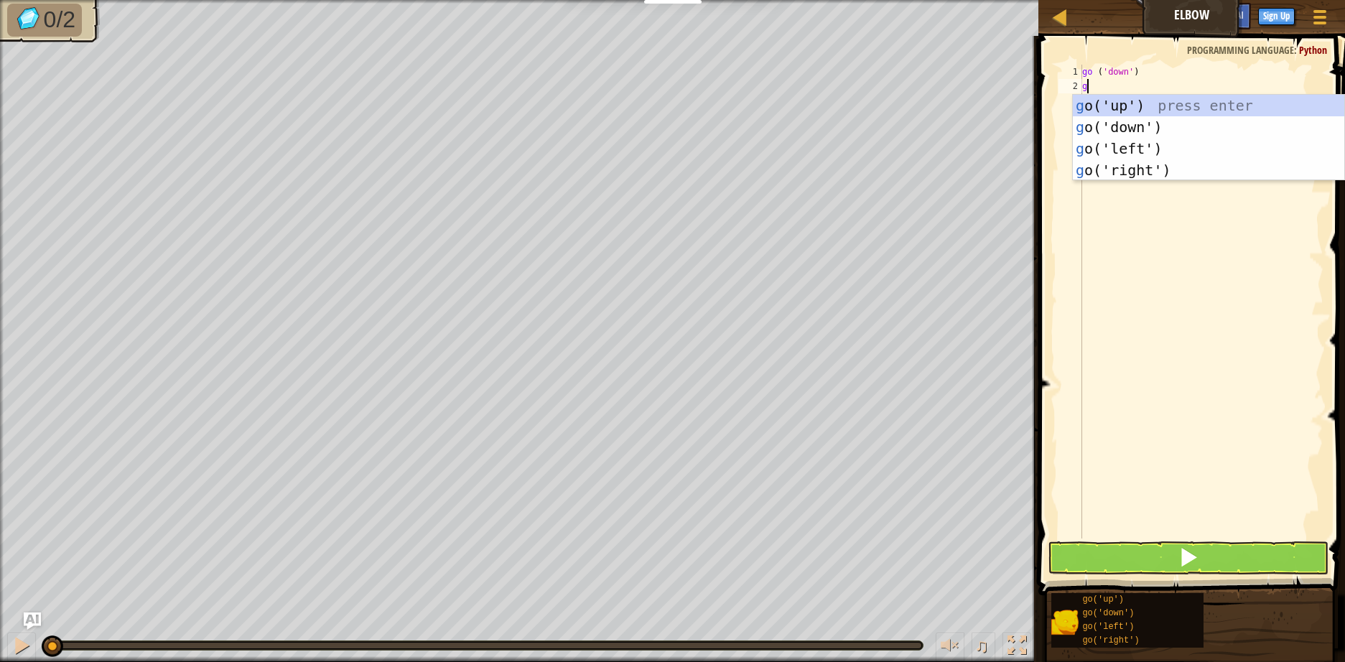
type textarea "go"
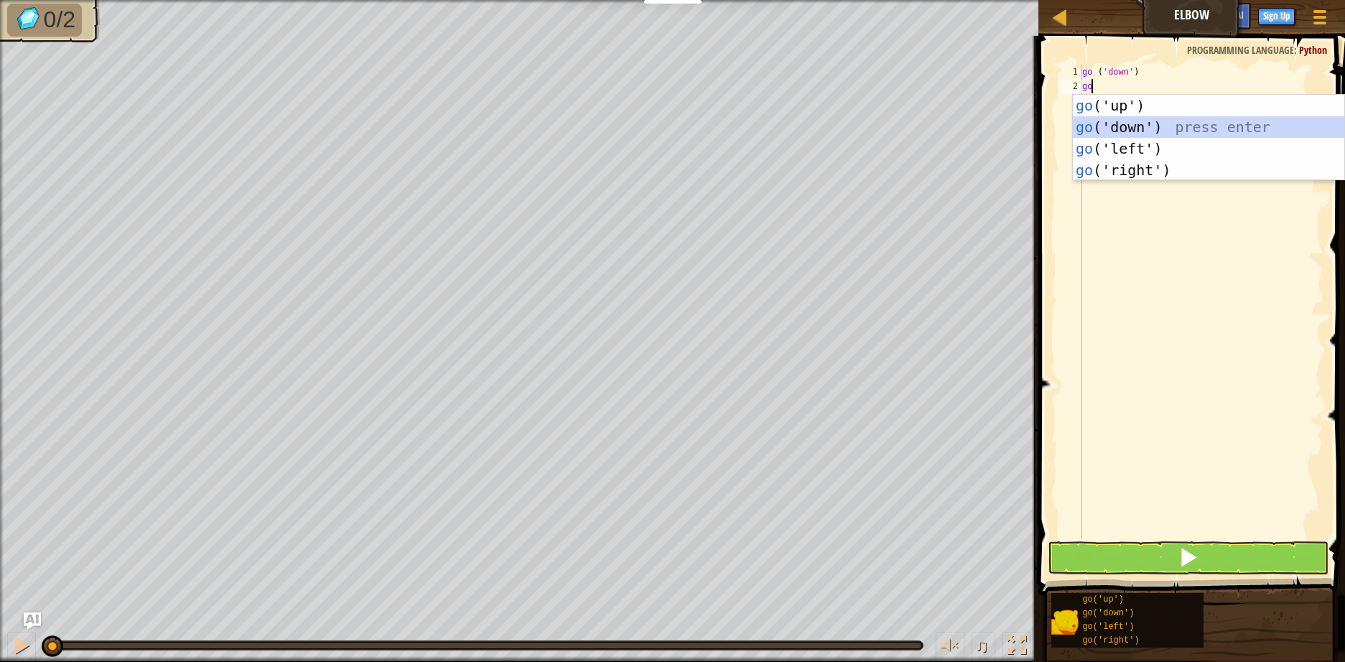
click at [1199, 125] on div "go ('up') press enter go ('down') press enter go ('left') press enter go ('righ…" at bounding box center [1207, 159] width 271 height 129
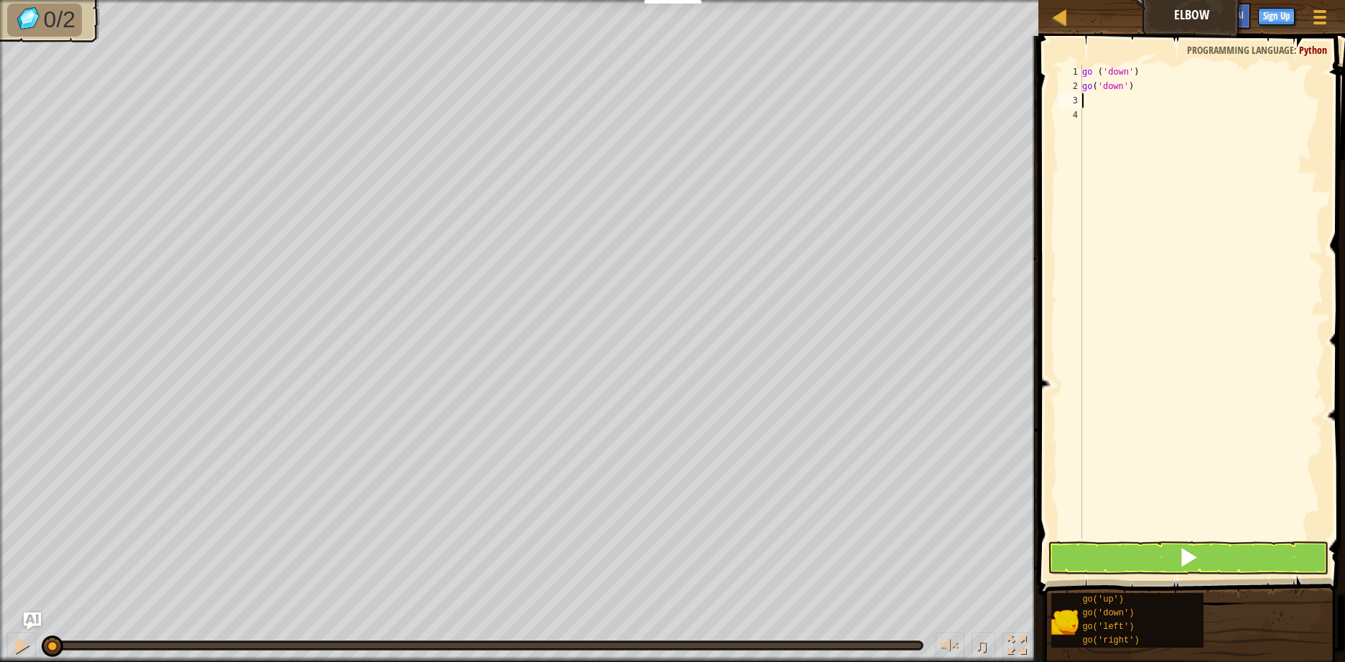
type textarea "go"
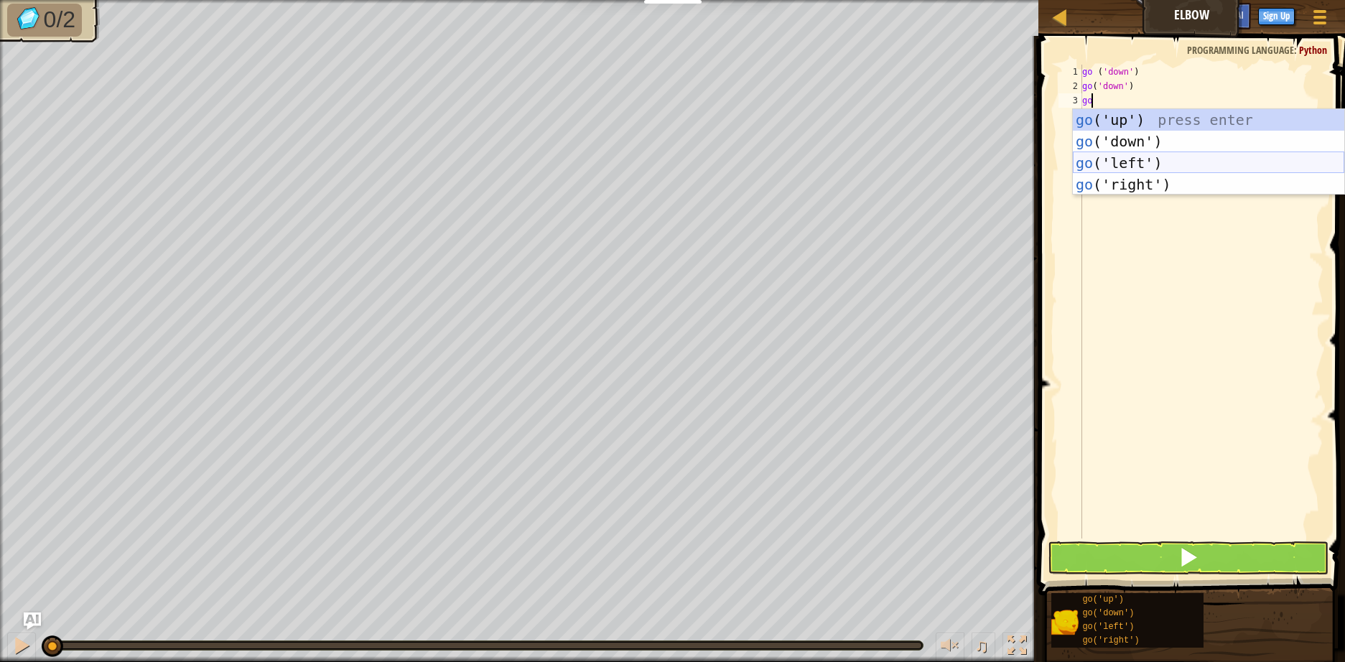
click at [1161, 164] on div "go ('up') press enter go ('down') press enter go ('left') press enter go ('righ…" at bounding box center [1207, 173] width 271 height 129
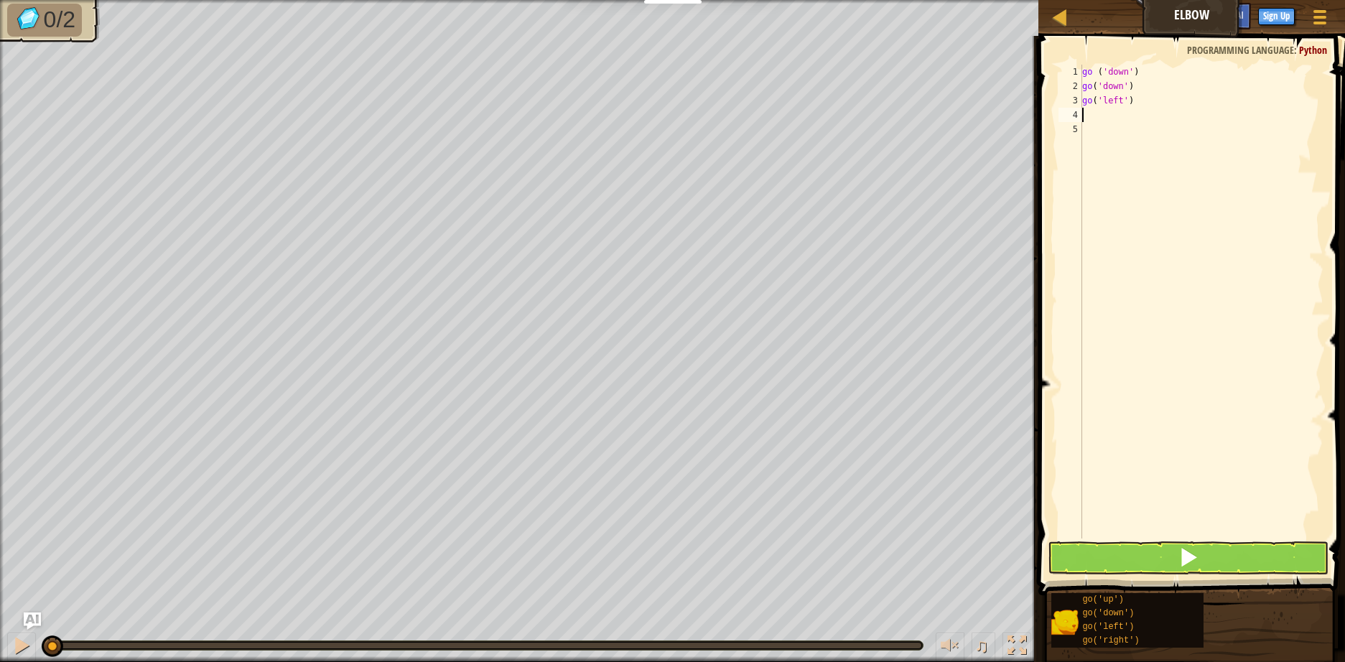
type textarea "go"
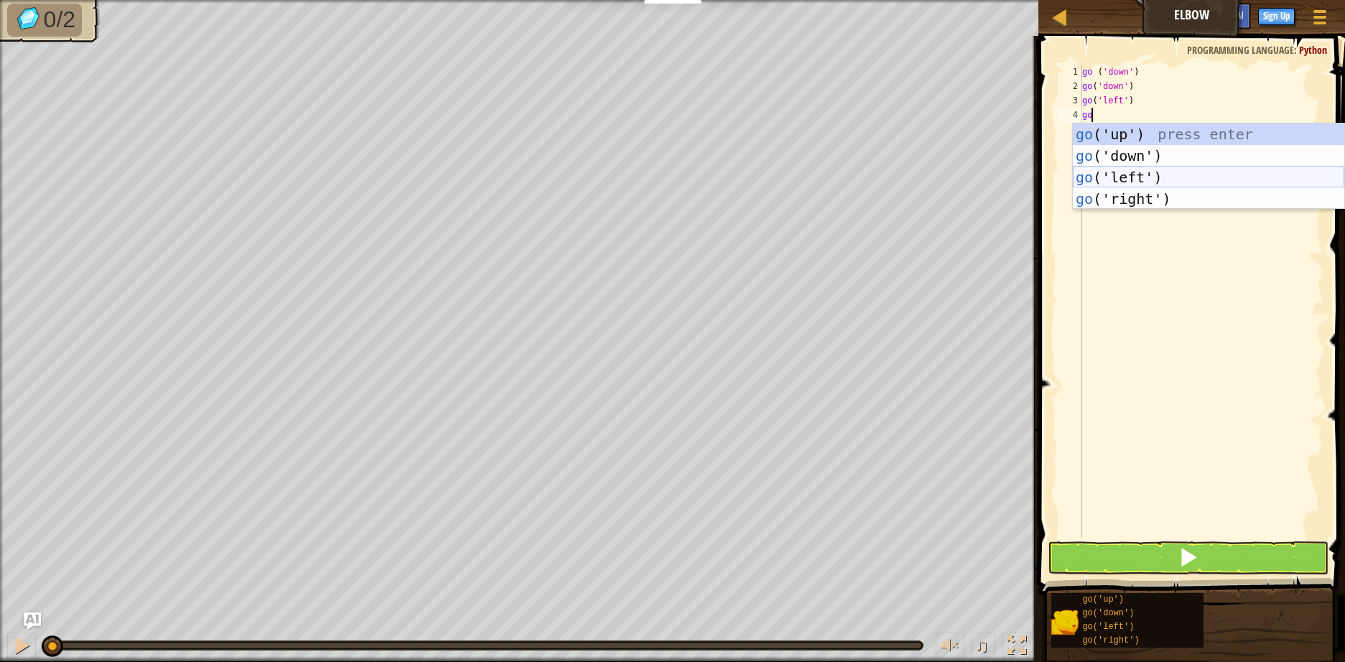
click at [1174, 181] on div "go ('up') press enter go ('down') press enter go ('left') press enter go ('righ…" at bounding box center [1207, 187] width 271 height 129
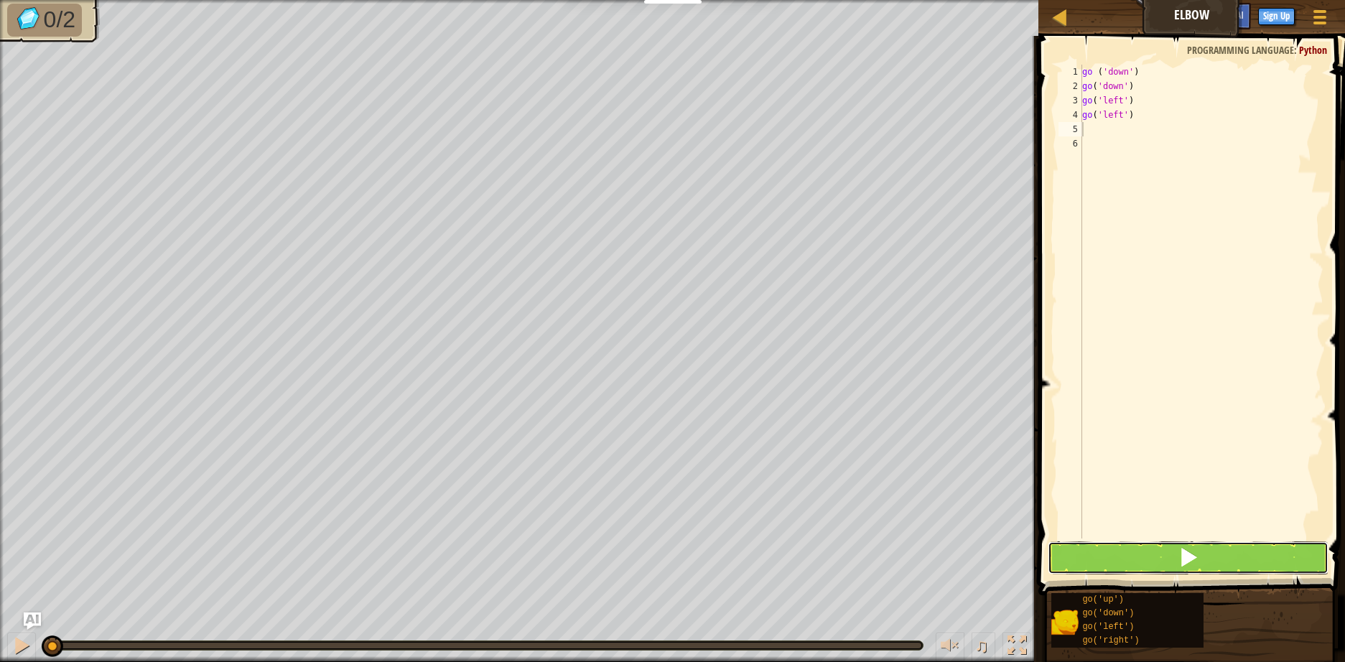
click at [1164, 559] on button at bounding box center [1187, 557] width 281 height 33
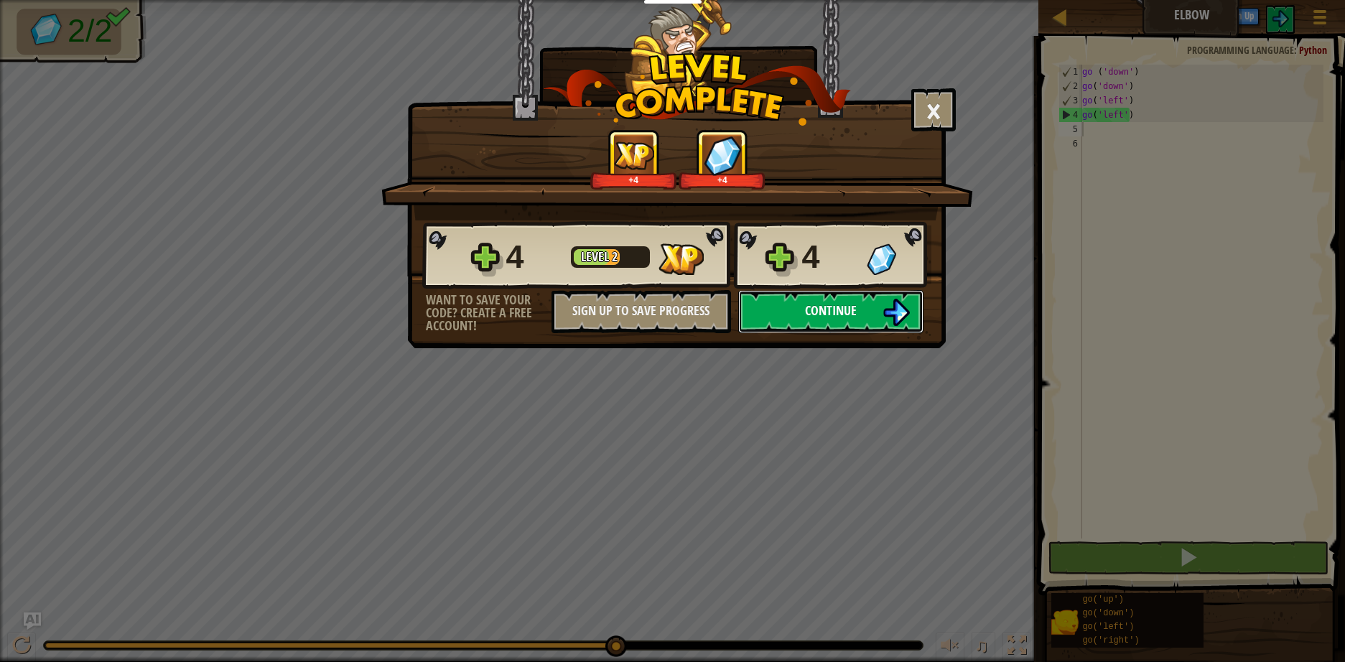
click at [901, 322] on img at bounding box center [895, 312] width 27 height 27
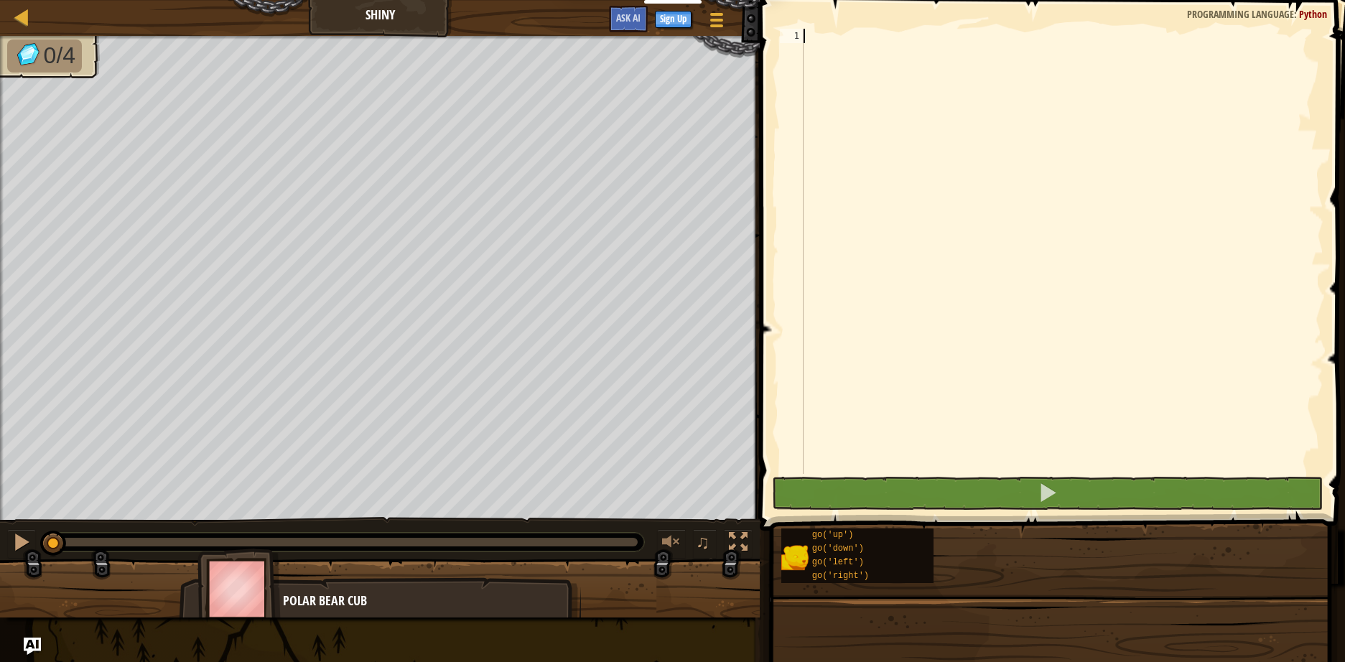
click at [1034, 230] on div at bounding box center [1061, 266] width 523 height 474
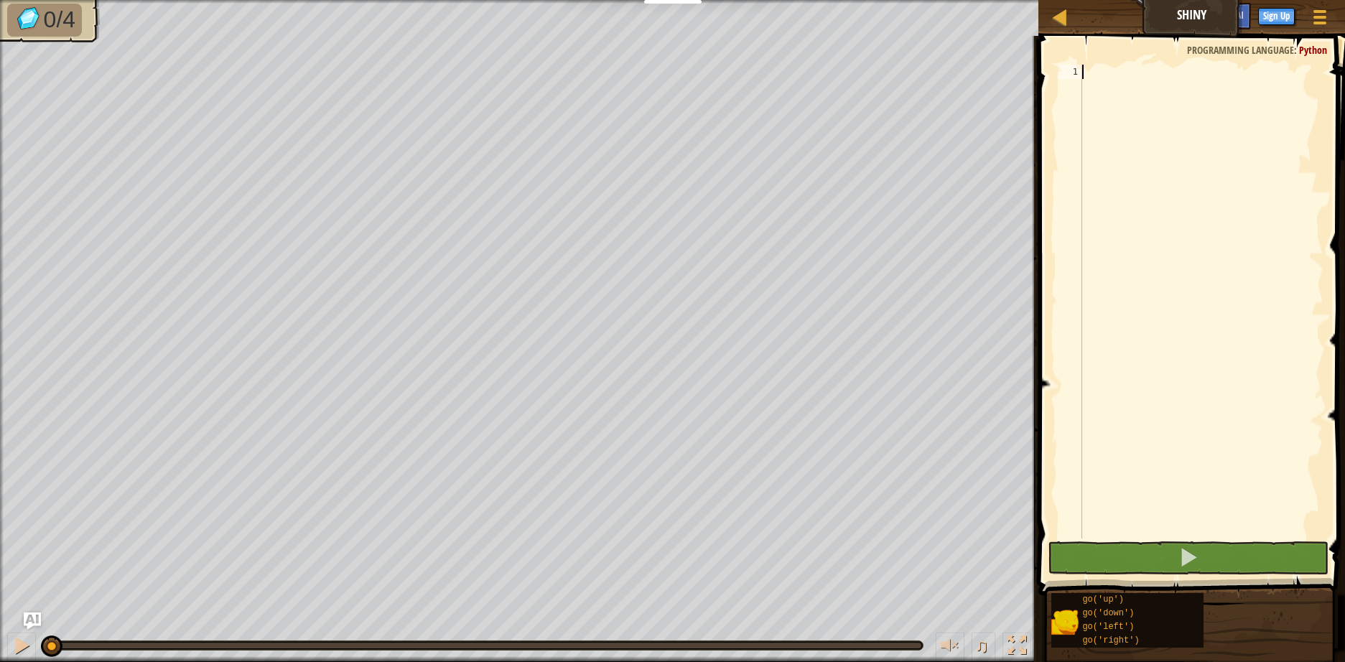
click at [1169, 193] on div at bounding box center [1201, 316] width 244 height 502
type textarea "go"
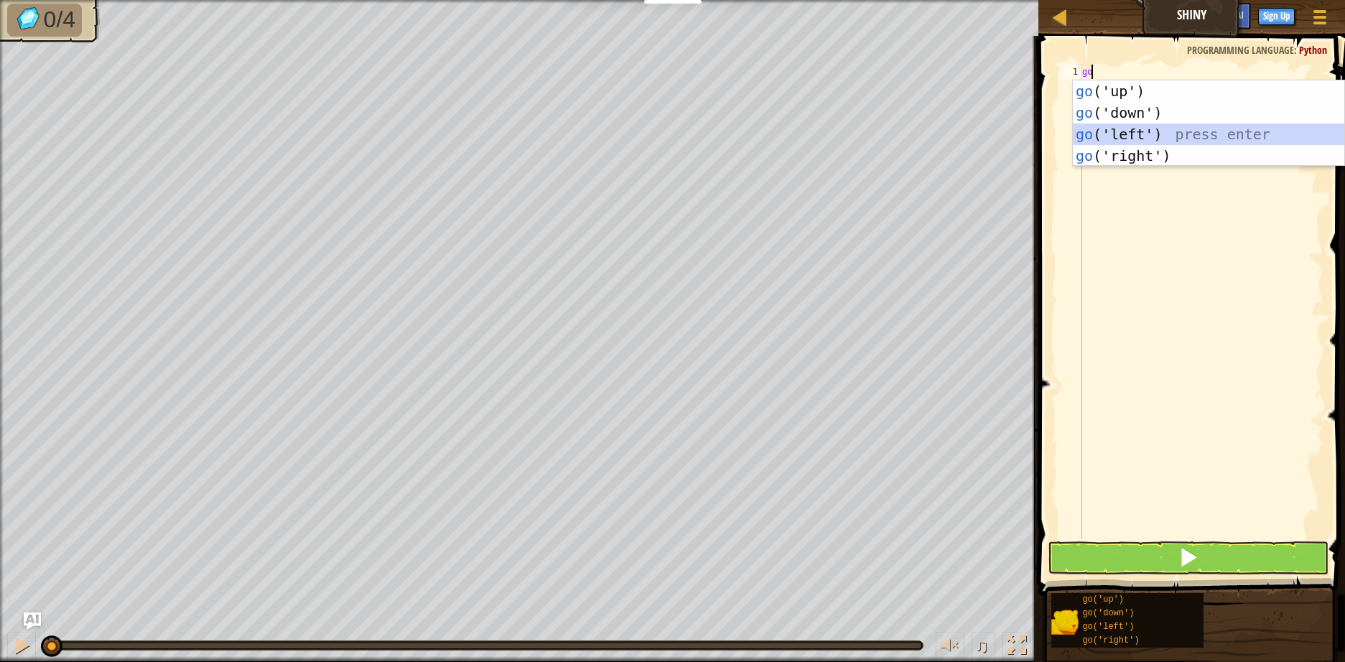
click at [1152, 134] on div "go ('up') press enter go ('down') press enter go ('left') press enter go ('righ…" at bounding box center [1207, 144] width 271 height 129
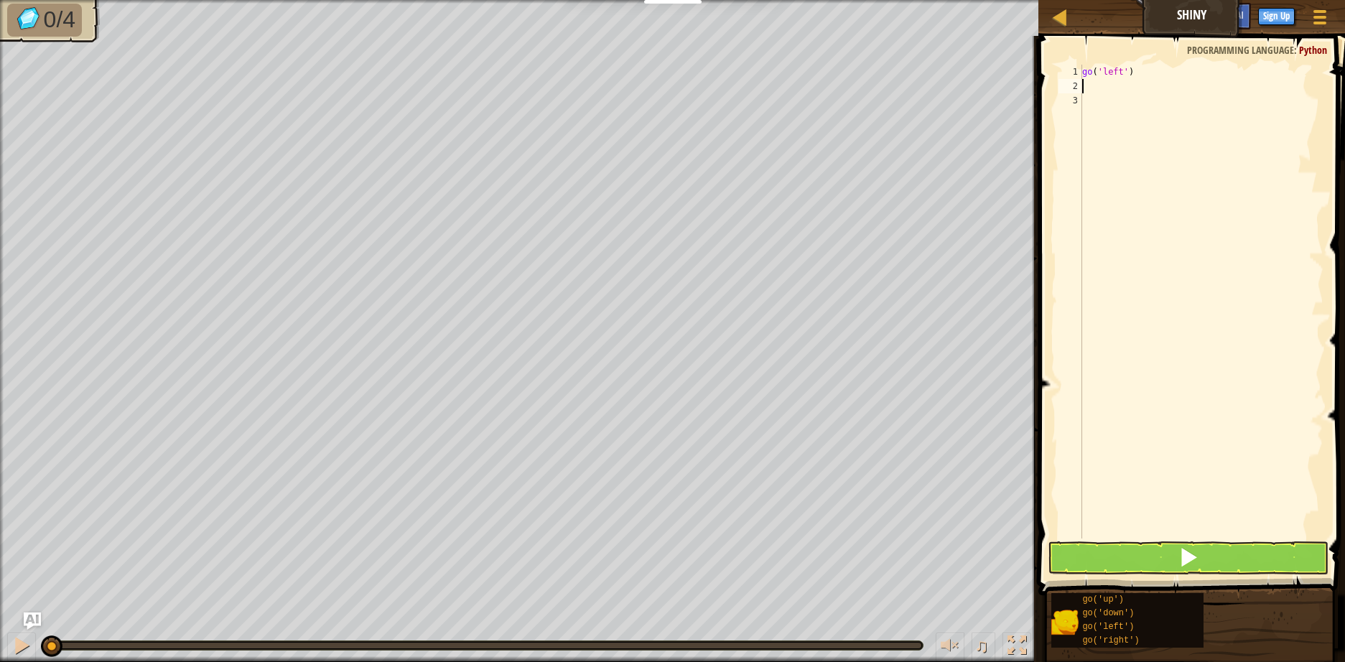
type textarea "go"
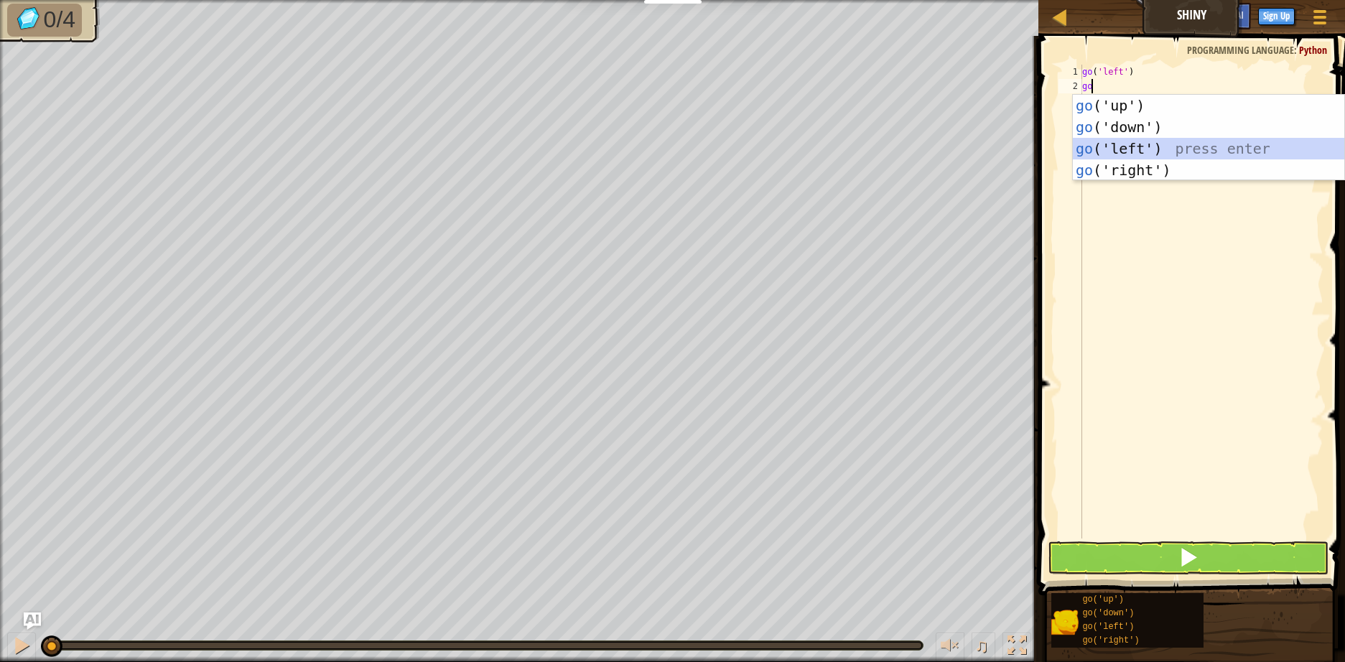
click at [1154, 149] on div "go ('up') press enter go ('down') press enter go ('left') press enter go ('righ…" at bounding box center [1207, 159] width 271 height 129
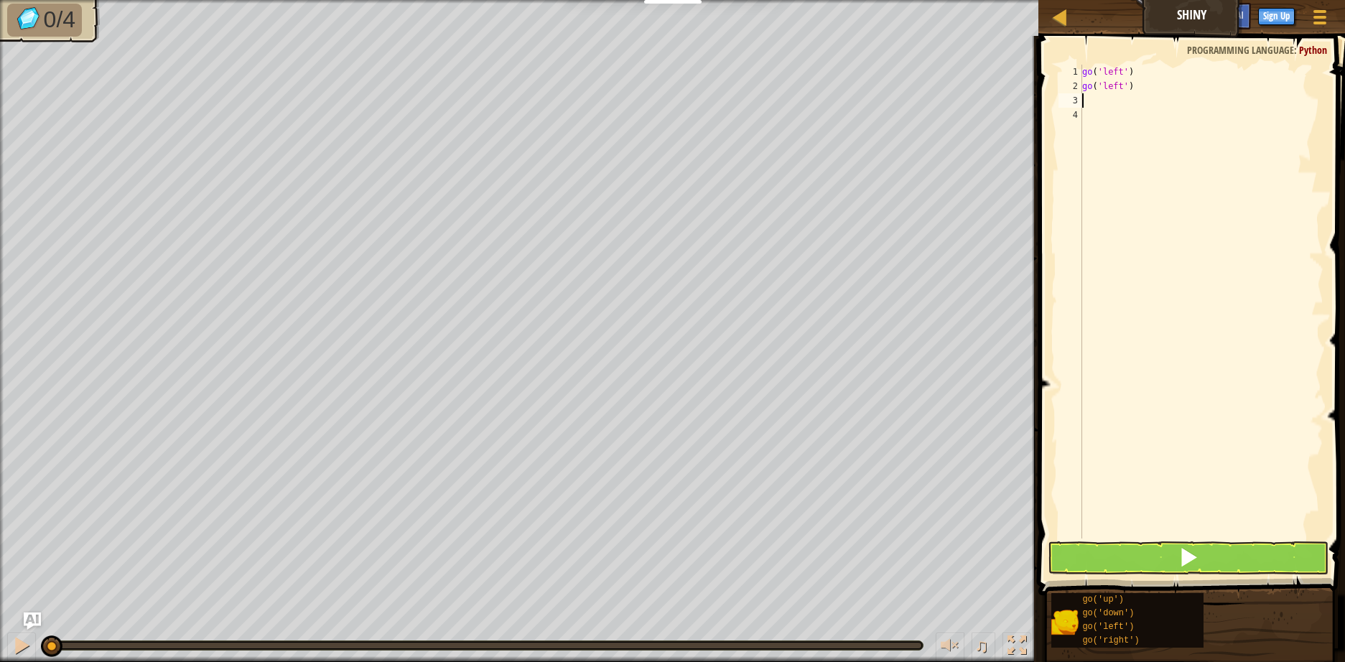
type textarea "go"
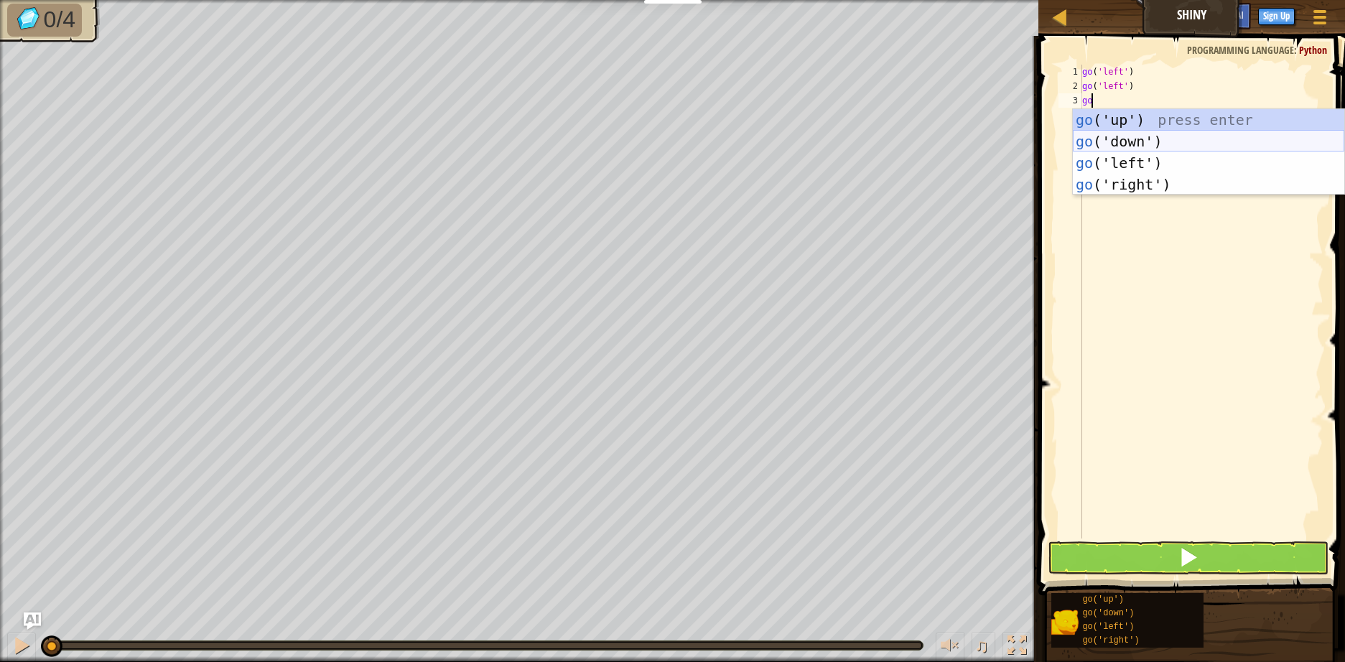
click at [1118, 140] on div "go ('up') press enter go ('down') press enter go ('left') press enter go ('righ…" at bounding box center [1207, 173] width 271 height 129
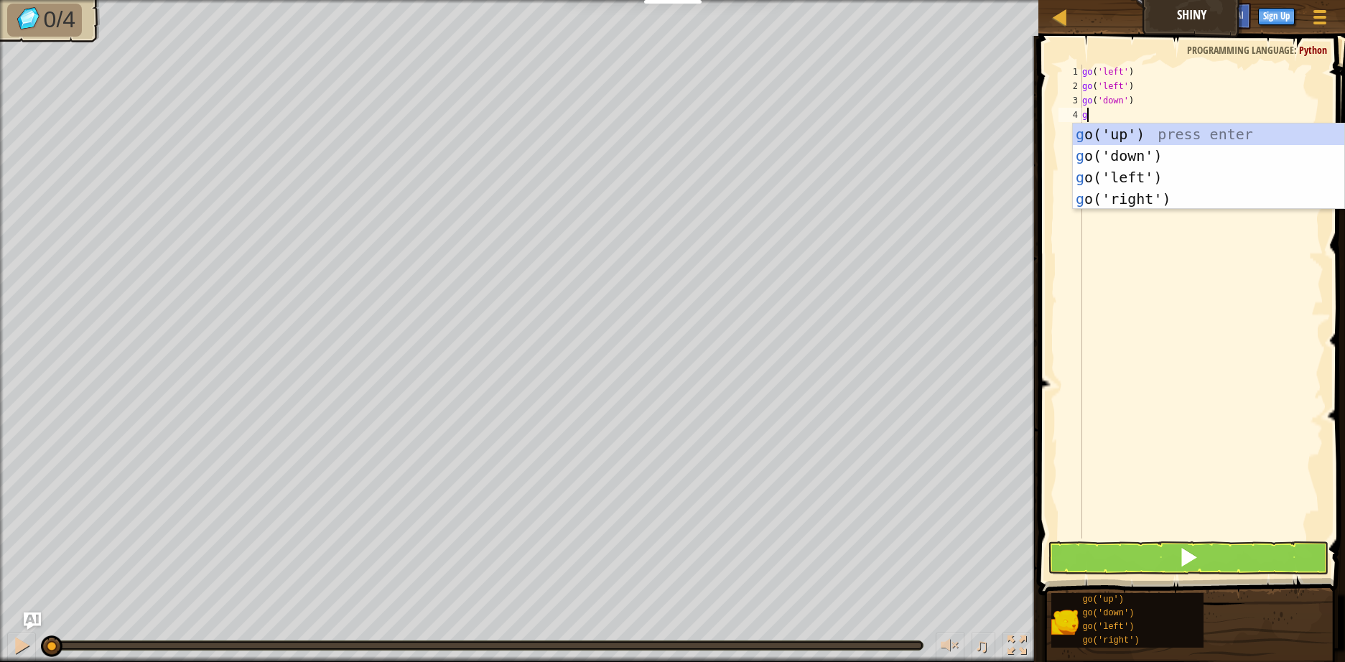
type textarea "go"
click at [1126, 202] on div "go ('up') press enter go ('down') press enter go ('left') press enter go ('righ…" at bounding box center [1207, 187] width 271 height 129
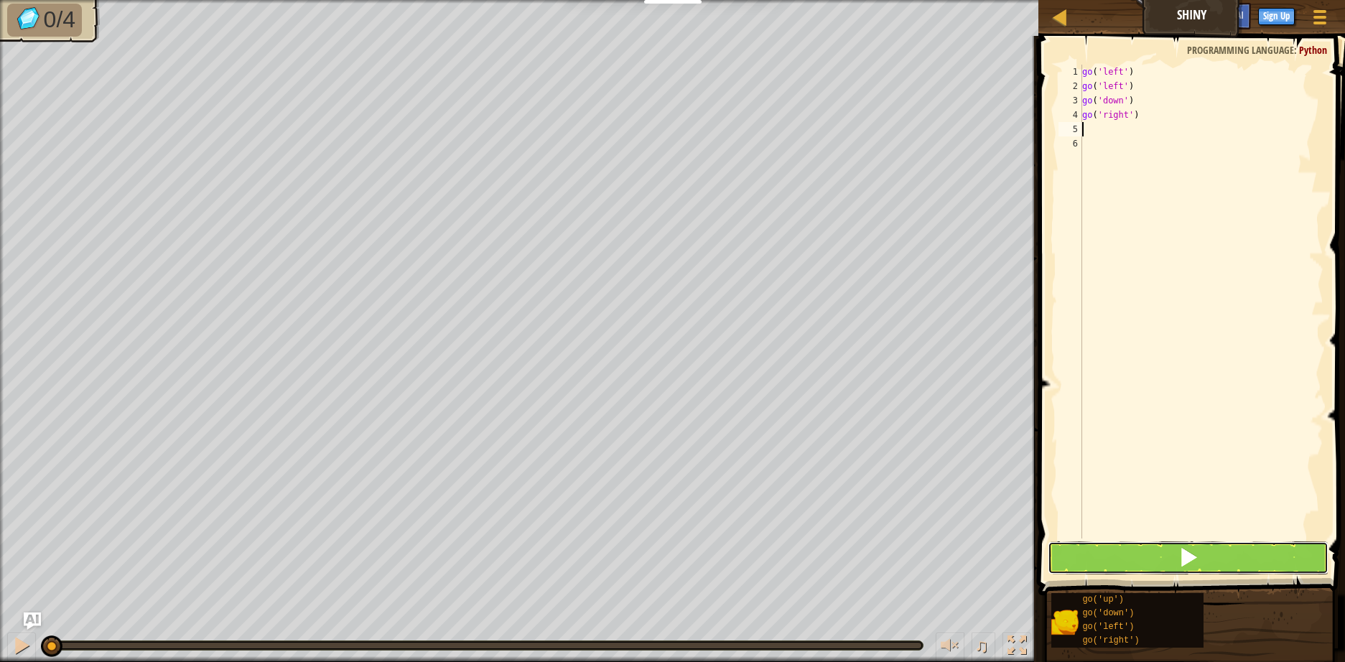
click at [1151, 561] on button at bounding box center [1187, 557] width 281 height 33
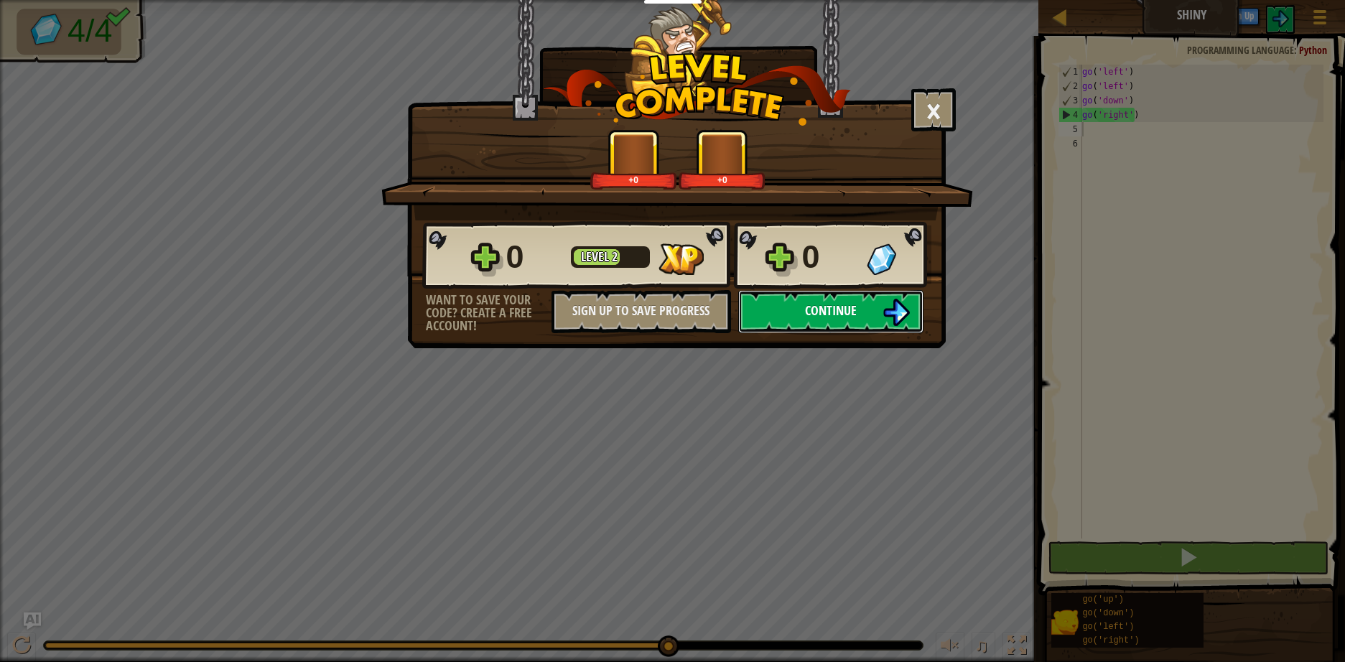
click at [869, 315] on button "Continue" at bounding box center [830, 311] width 185 height 43
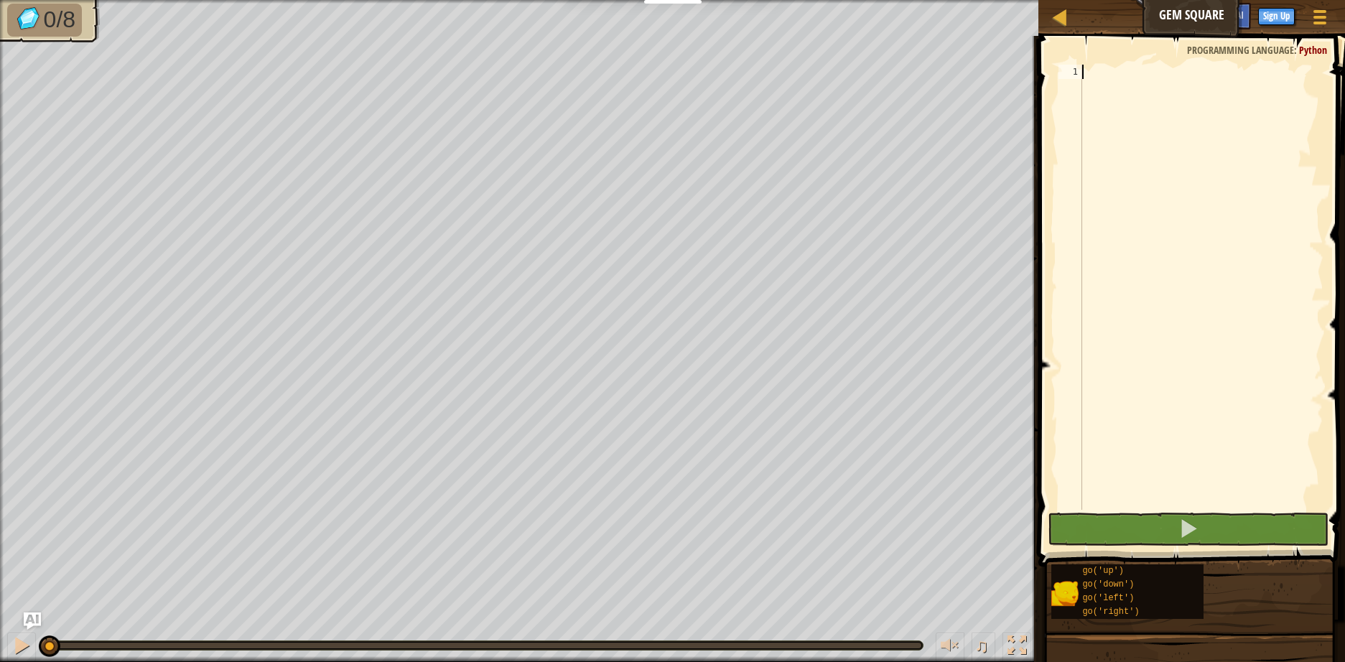
click at [1095, 265] on div at bounding box center [1340, 302] width 523 height 474
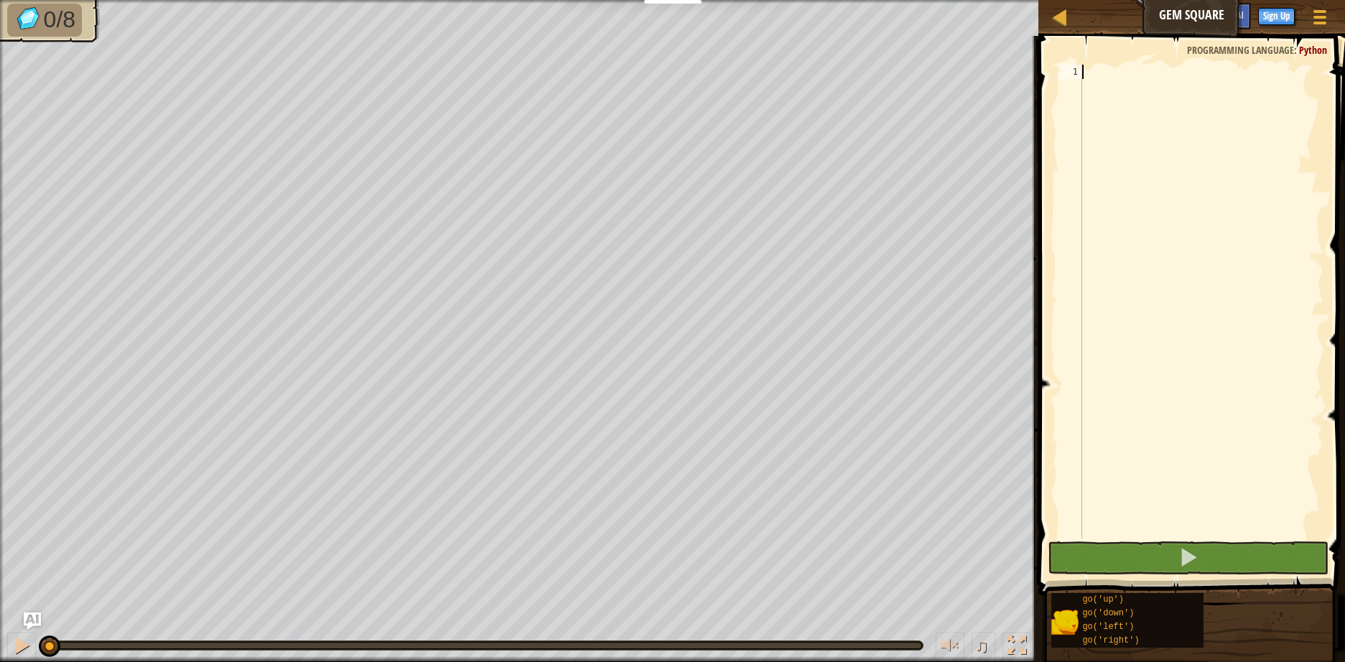
type textarea "go"
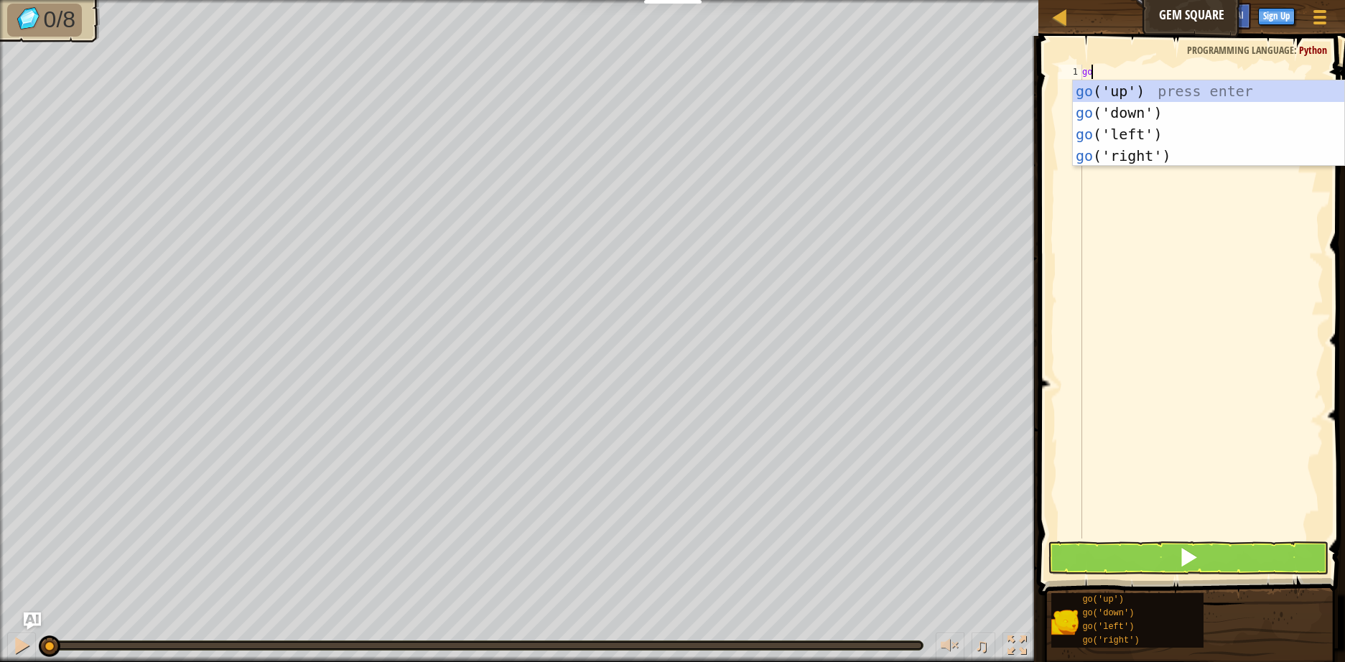
scroll to position [6, 0]
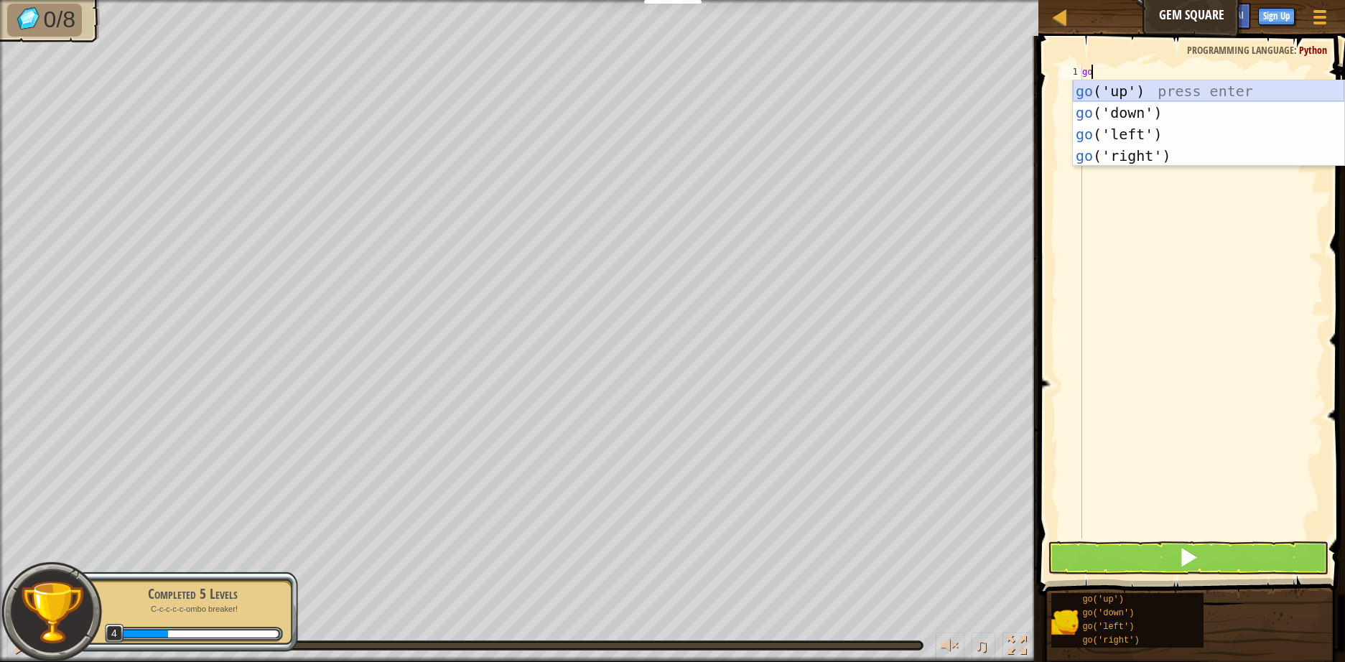
click at [1154, 95] on div "go ('up') press enter go ('down') press enter go ('left') press enter go ('righ…" at bounding box center [1207, 144] width 271 height 129
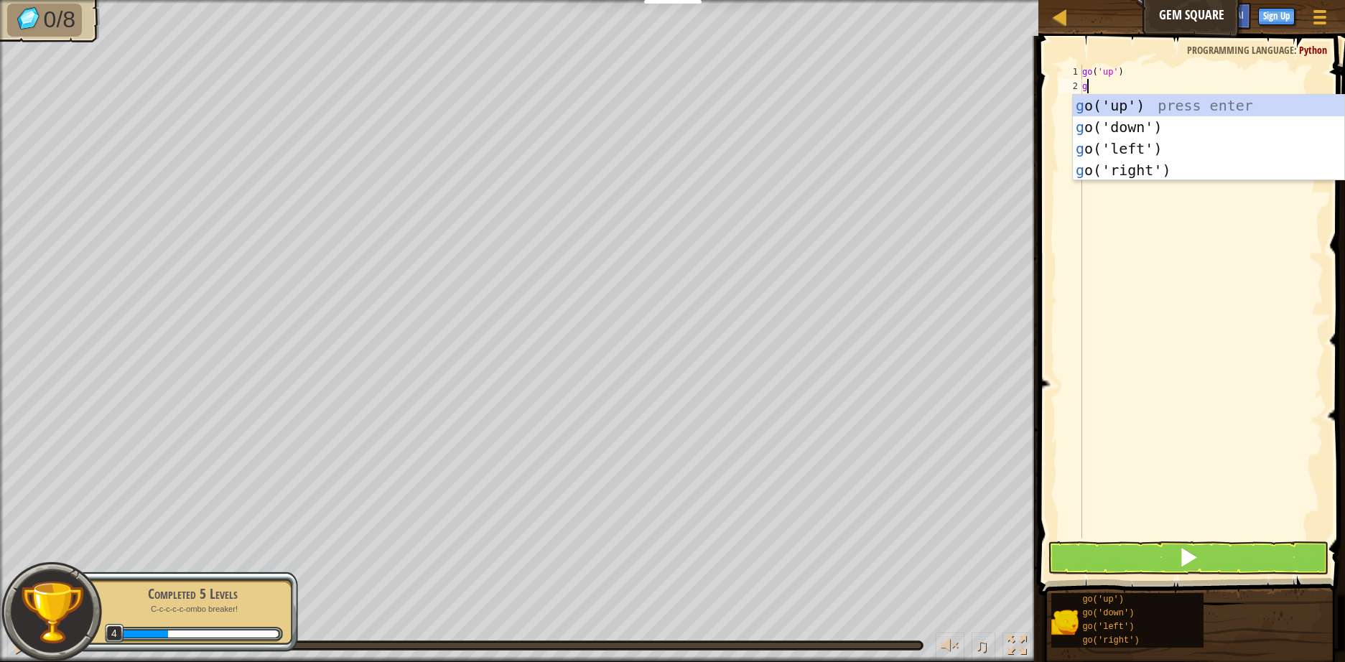
type textarea "go"
click at [1150, 146] on div "go ('up') press enter go ('down') press enter go ('left') press enter go ('righ…" at bounding box center [1207, 159] width 271 height 129
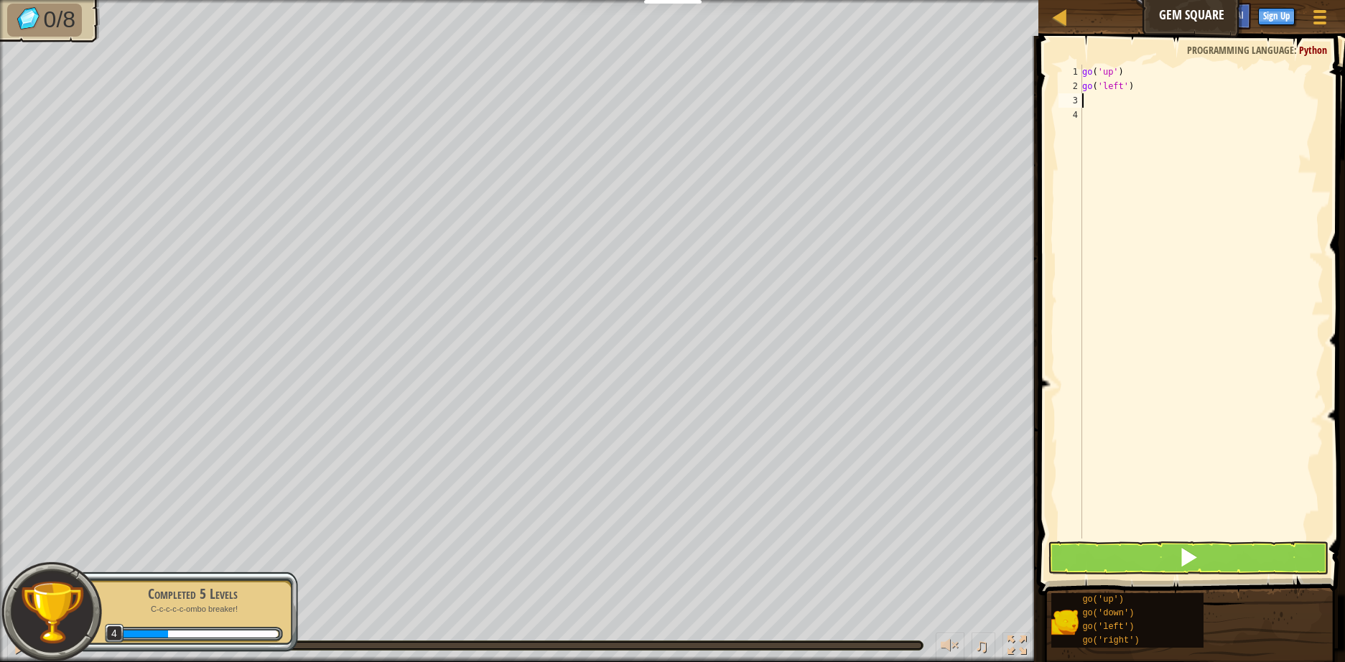
type textarea "go"
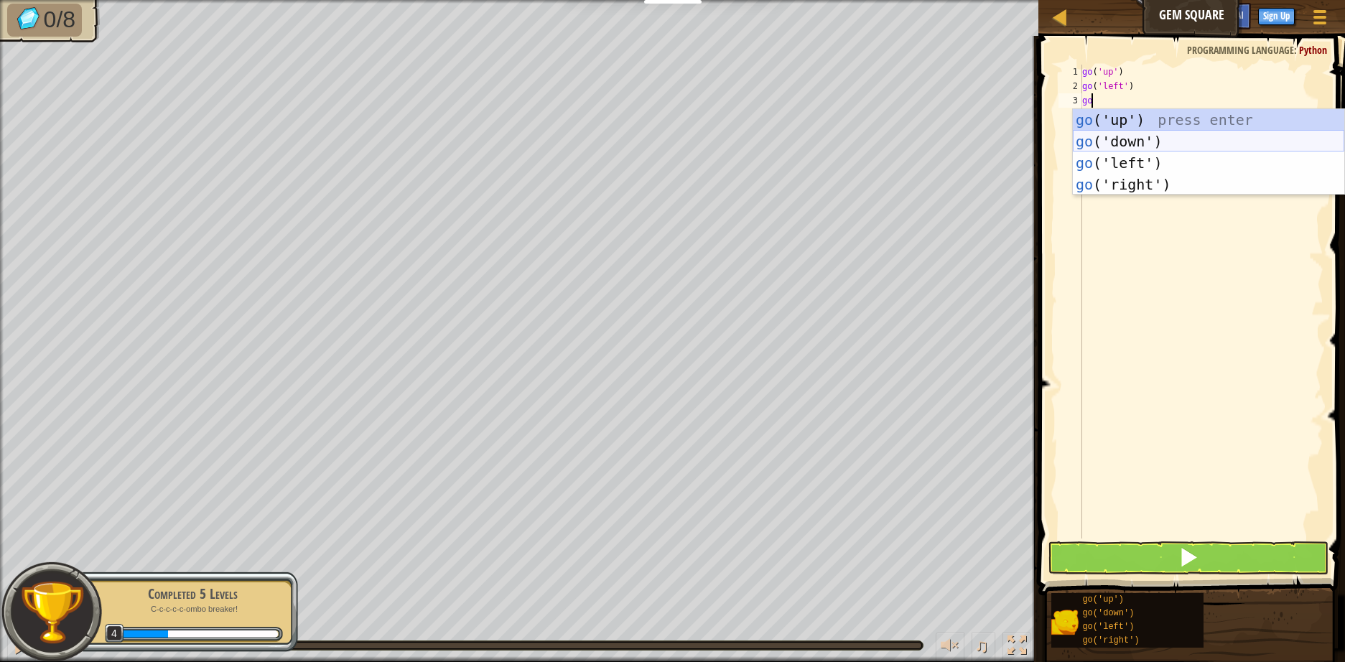
click at [1137, 145] on div "go ('up') press enter go ('down') press enter go ('left') press enter go ('righ…" at bounding box center [1207, 173] width 271 height 129
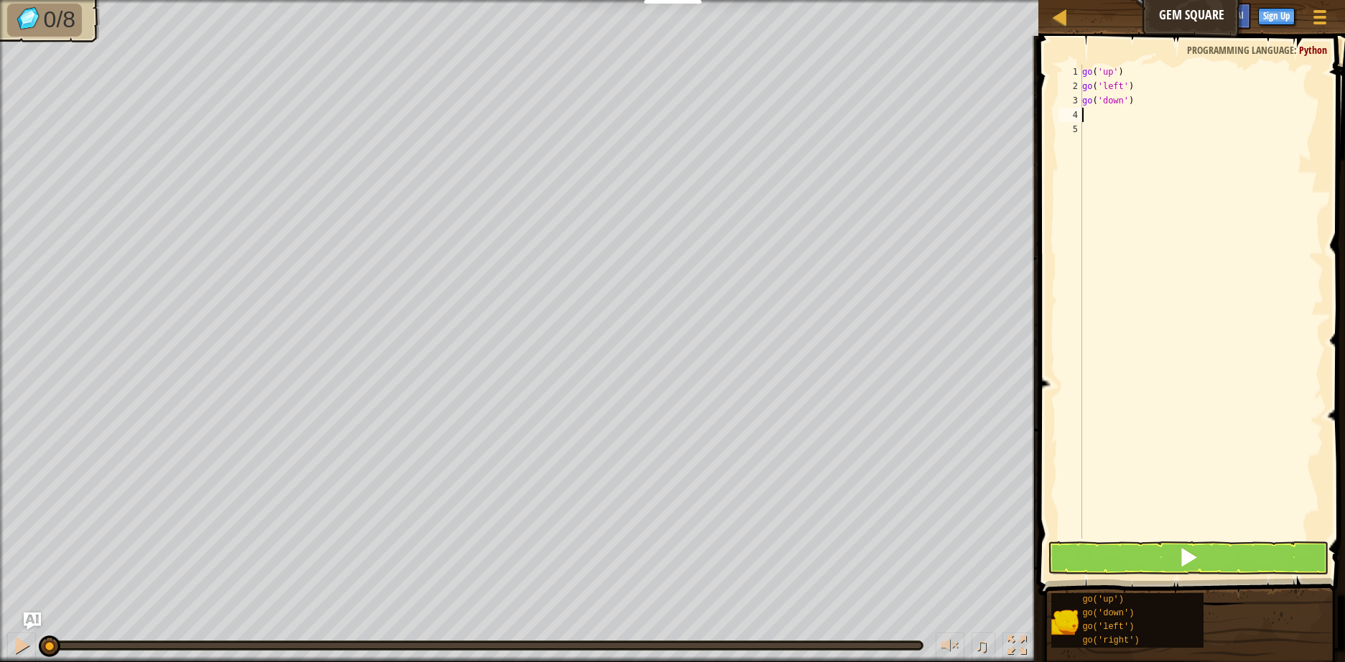
type textarea "go"
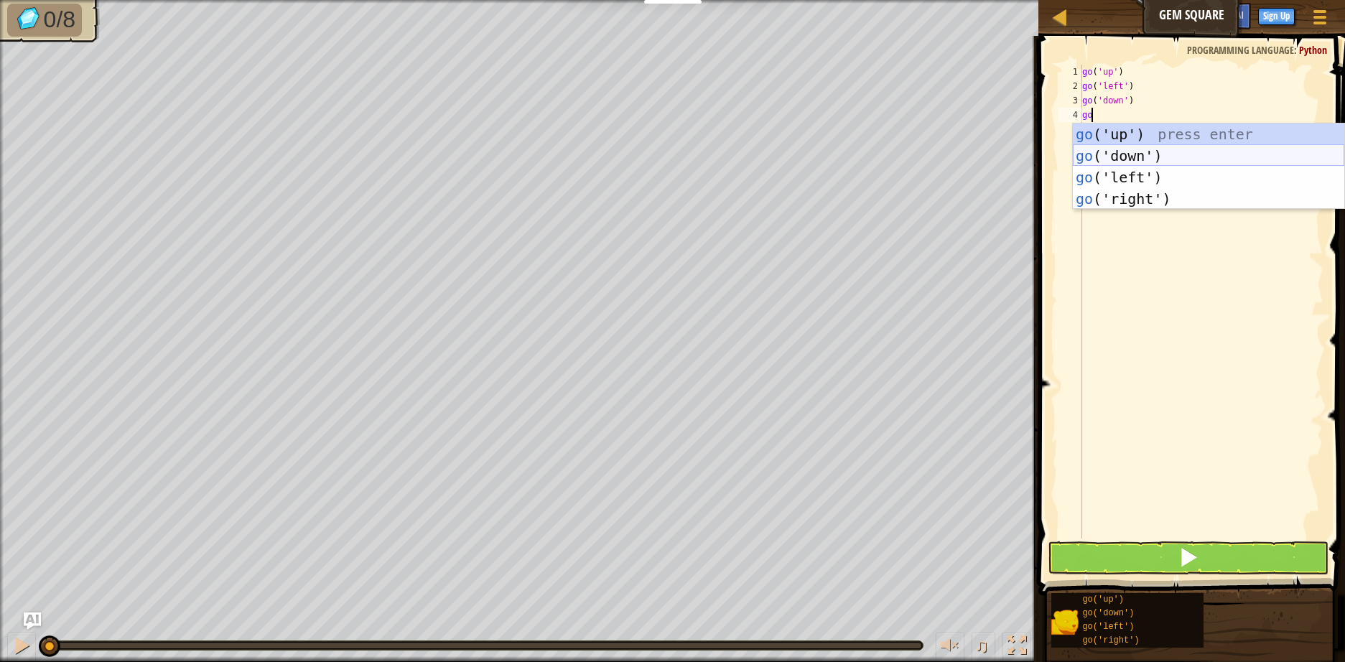
click at [1121, 159] on div "go ('up') press enter go ('down') press enter go ('left') press enter go ('righ…" at bounding box center [1207, 187] width 271 height 129
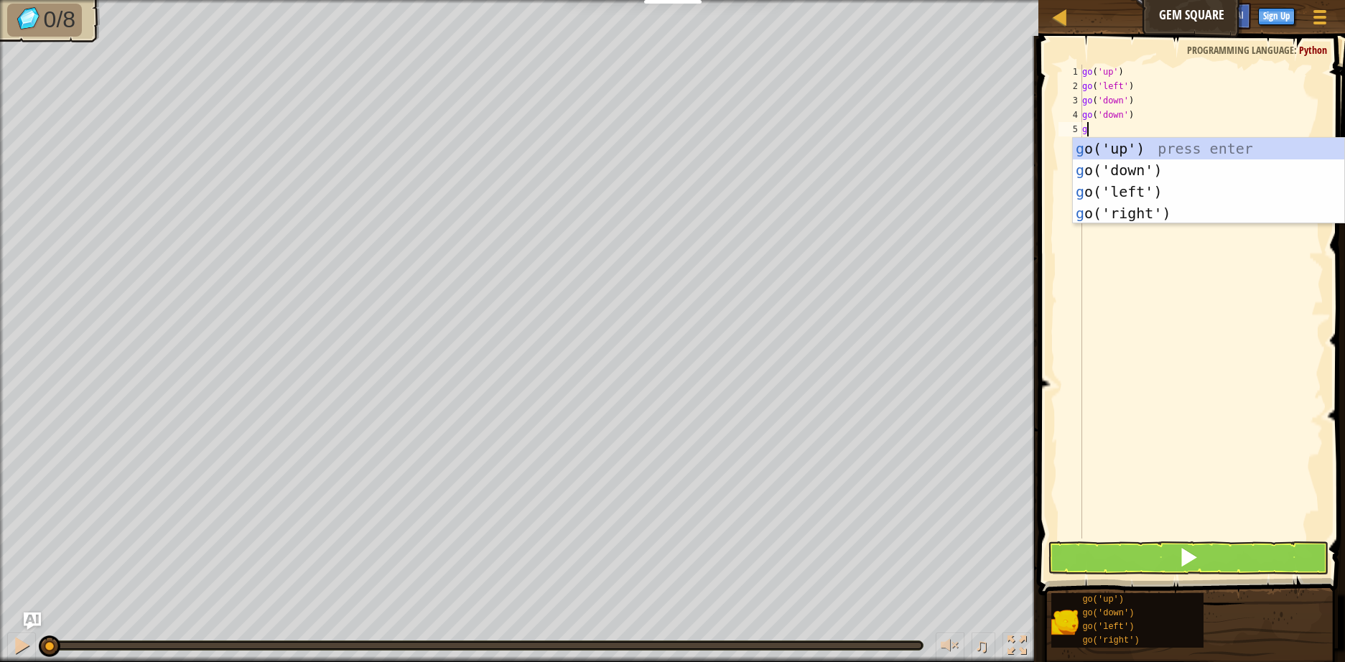
type textarea "go"
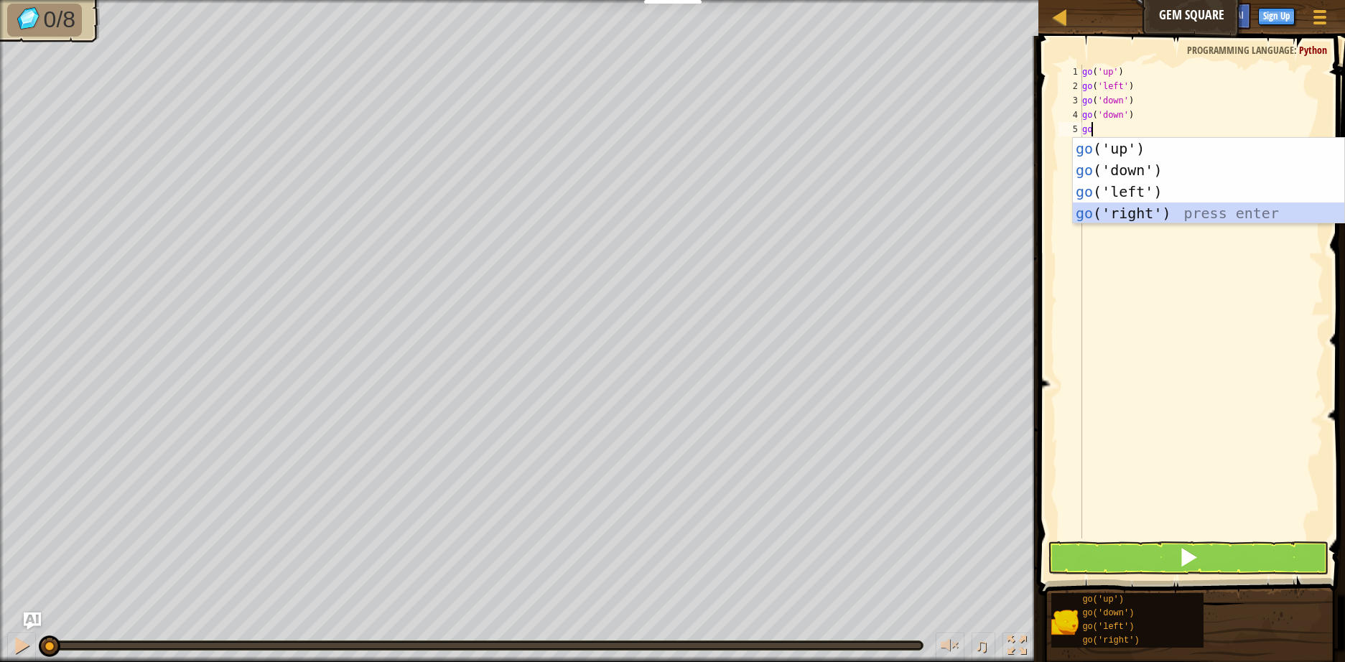
click at [1116, 209] on div "go ('up') press enter go ('down') press enter go ('left') press enter go ('righ…" at bounding box center [1207, 202] width 271 height 129
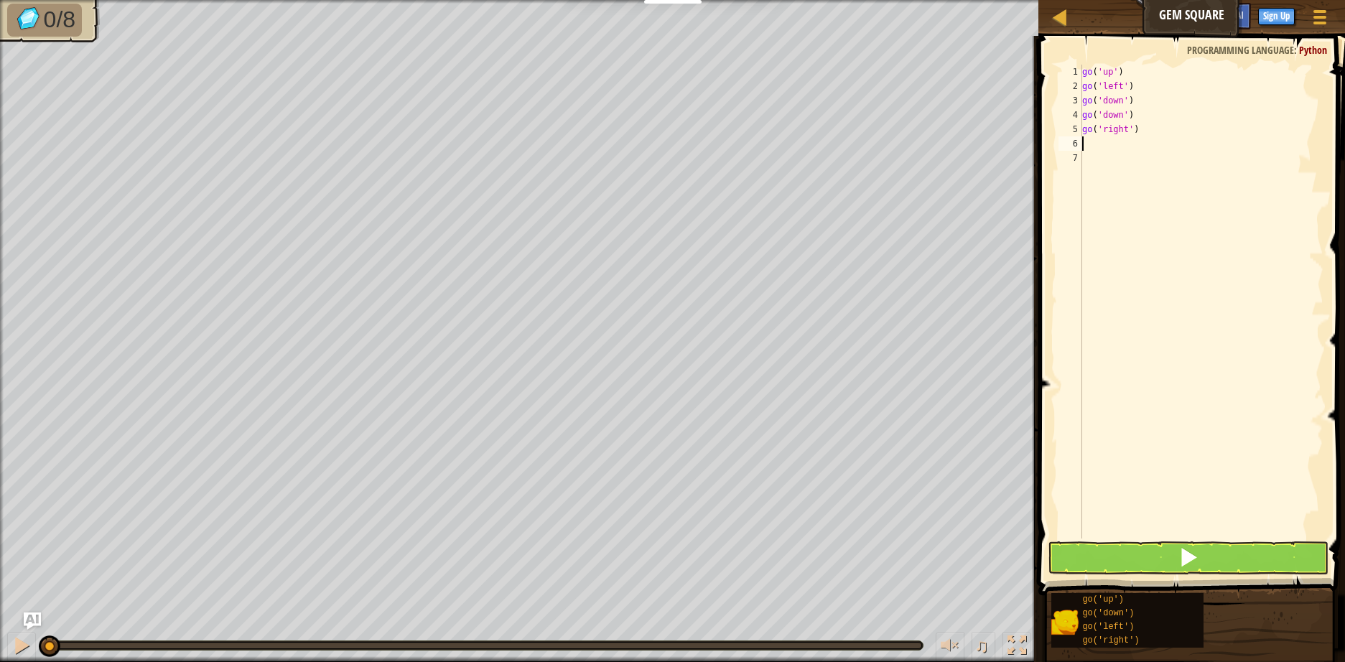
type textarea "go"
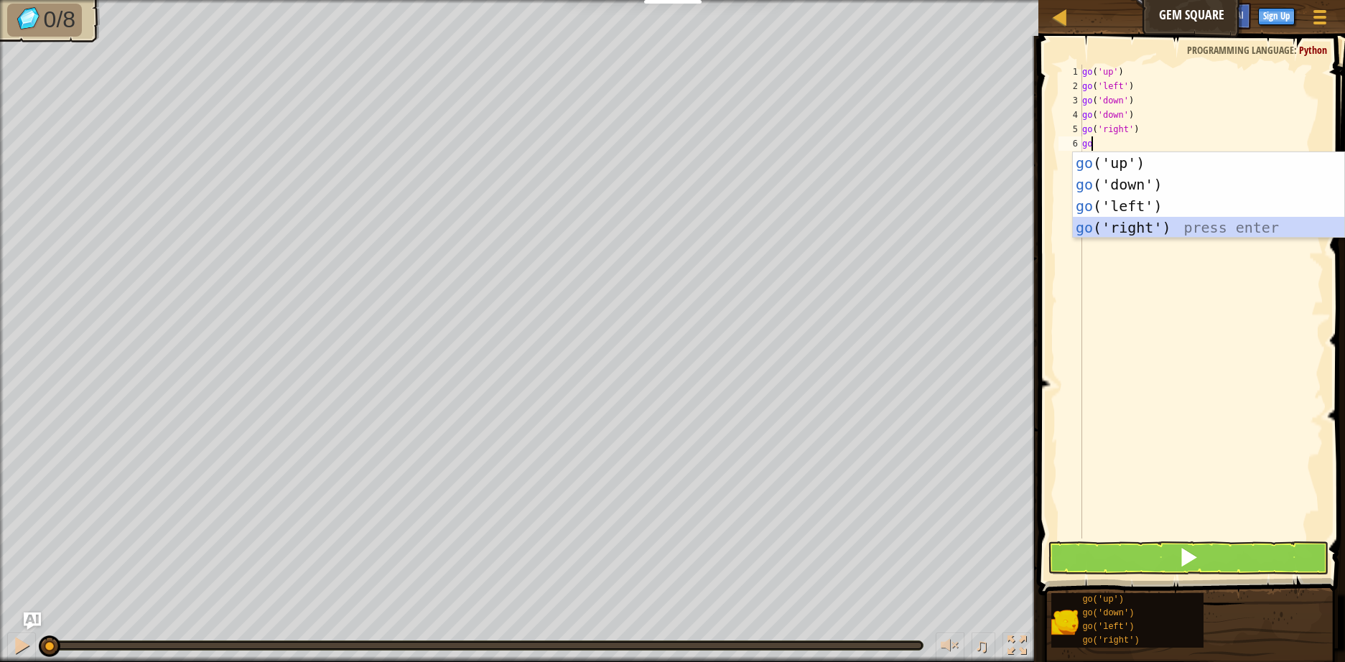
click at [1123, 229] on div "go ('up') press enter go ('down') press enter go ('left') press enter go ('righ…" at bounding box center [1207, 216] width 271 height 129
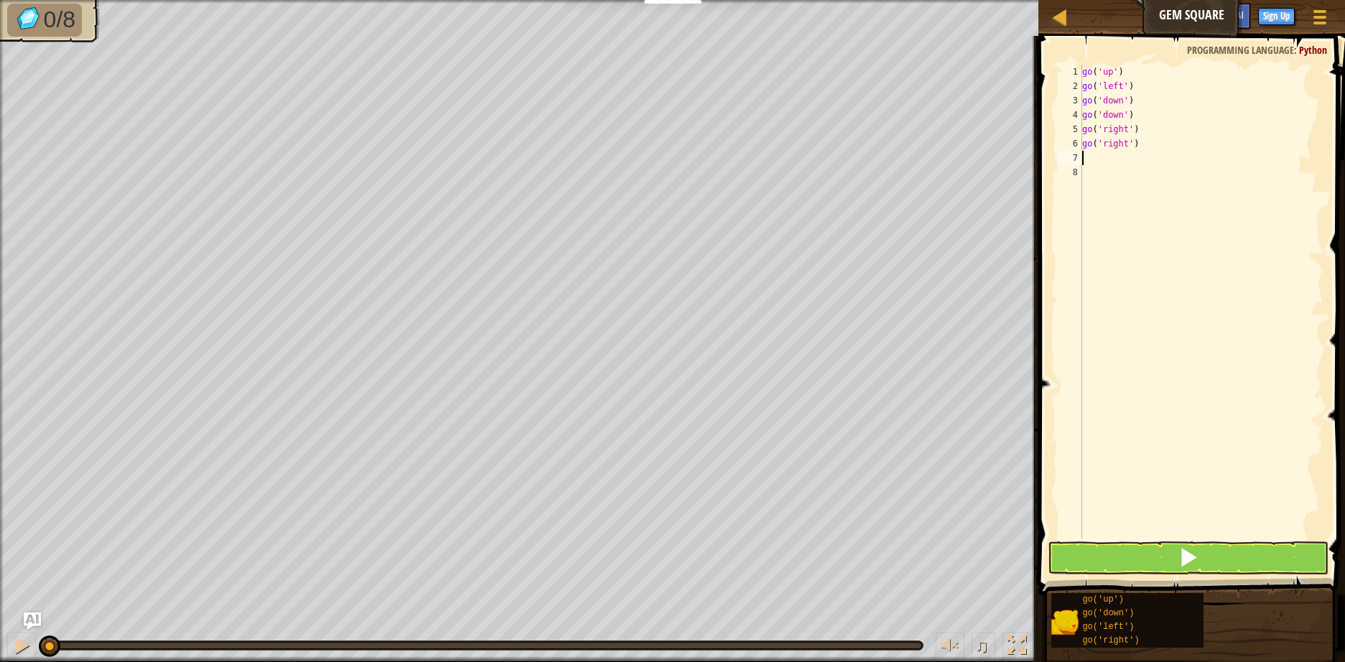
type textarea "go"
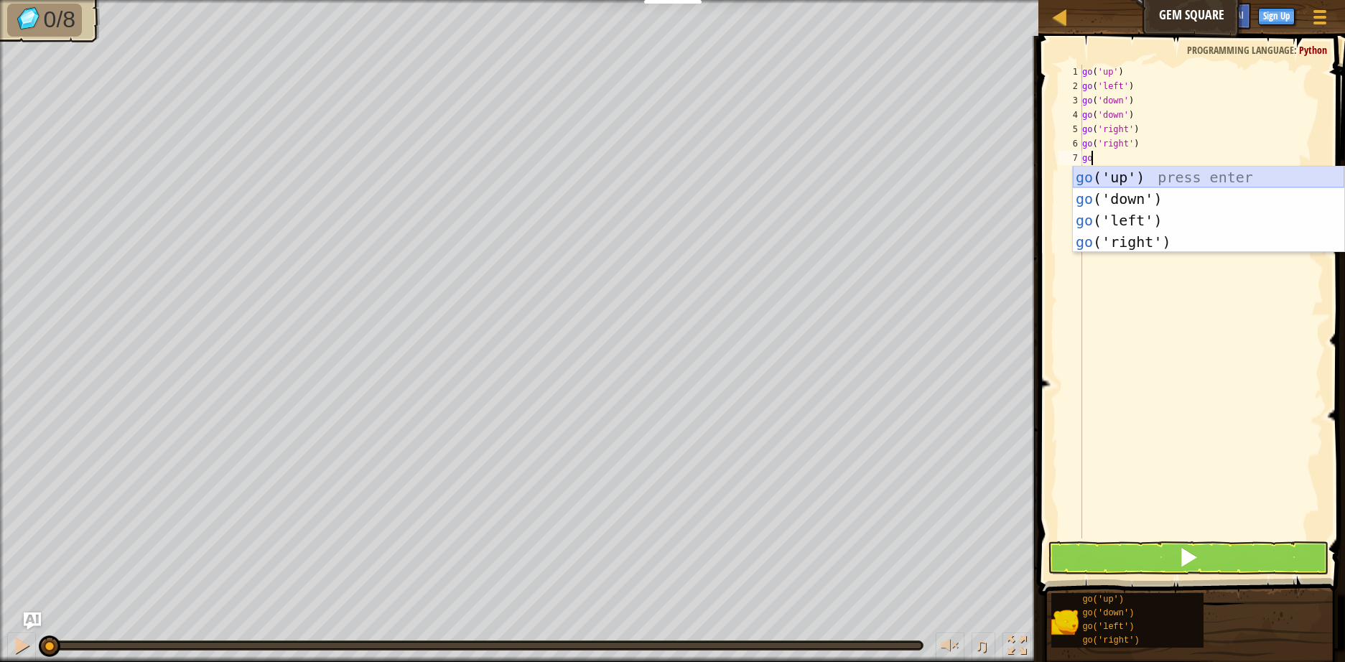
click at [1128, 178] on div "go ('up') press enter go ('down') press enter go ('left') press enter go ('righ…" at bounding box center [1207, 231] width 271 height 129
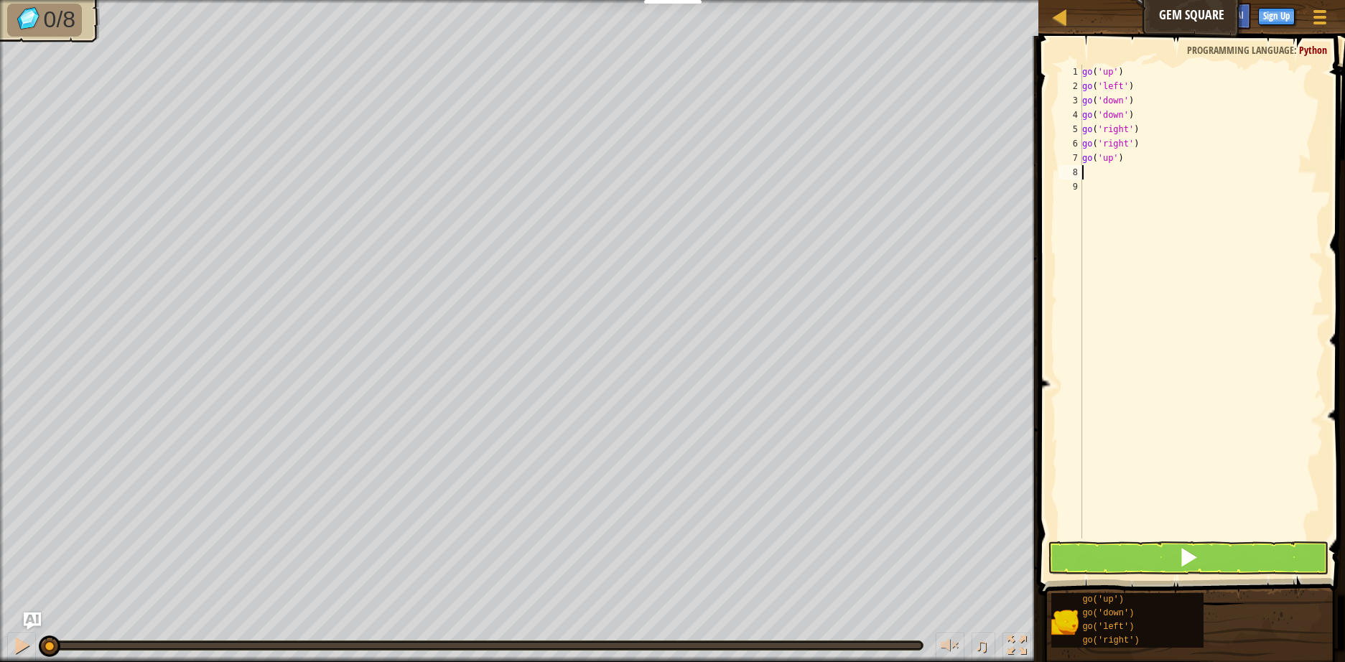
type textarea "go"
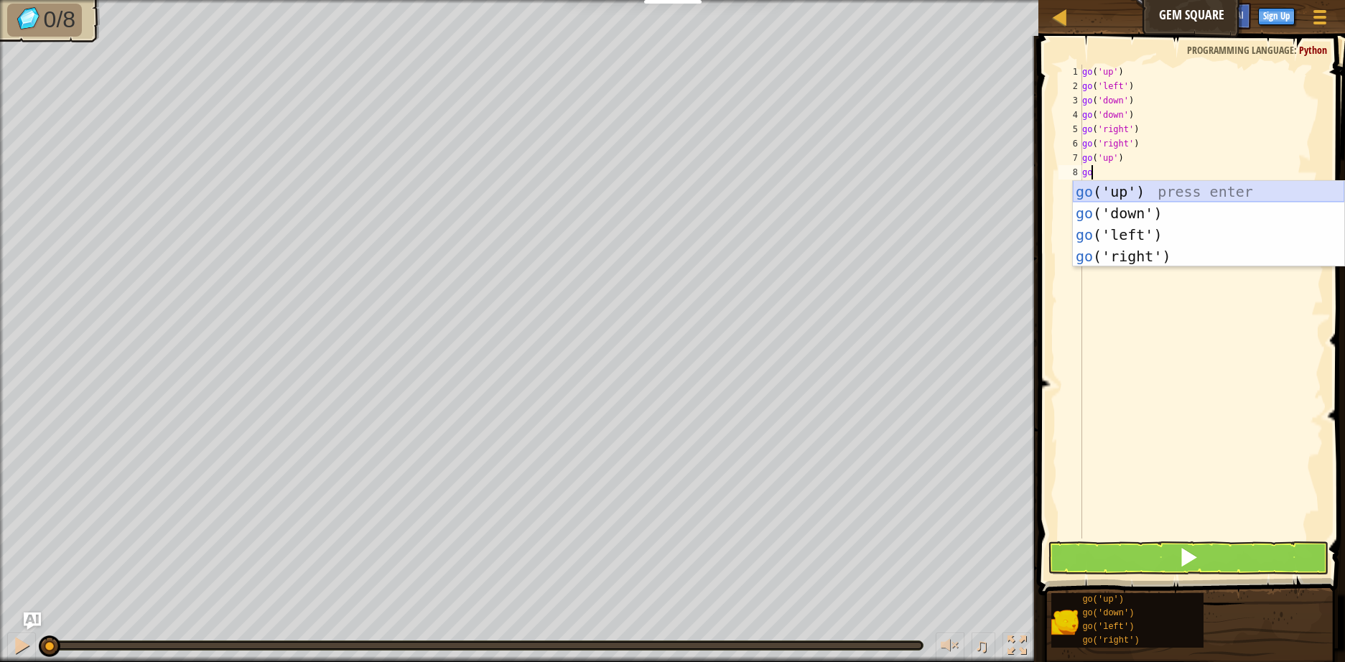
click at [1134, 200] on div "go ('up') press enter go ('down') press enter go ('left') press enter go ('righ…" at bounding box center [1207, 245] width 271 height 129
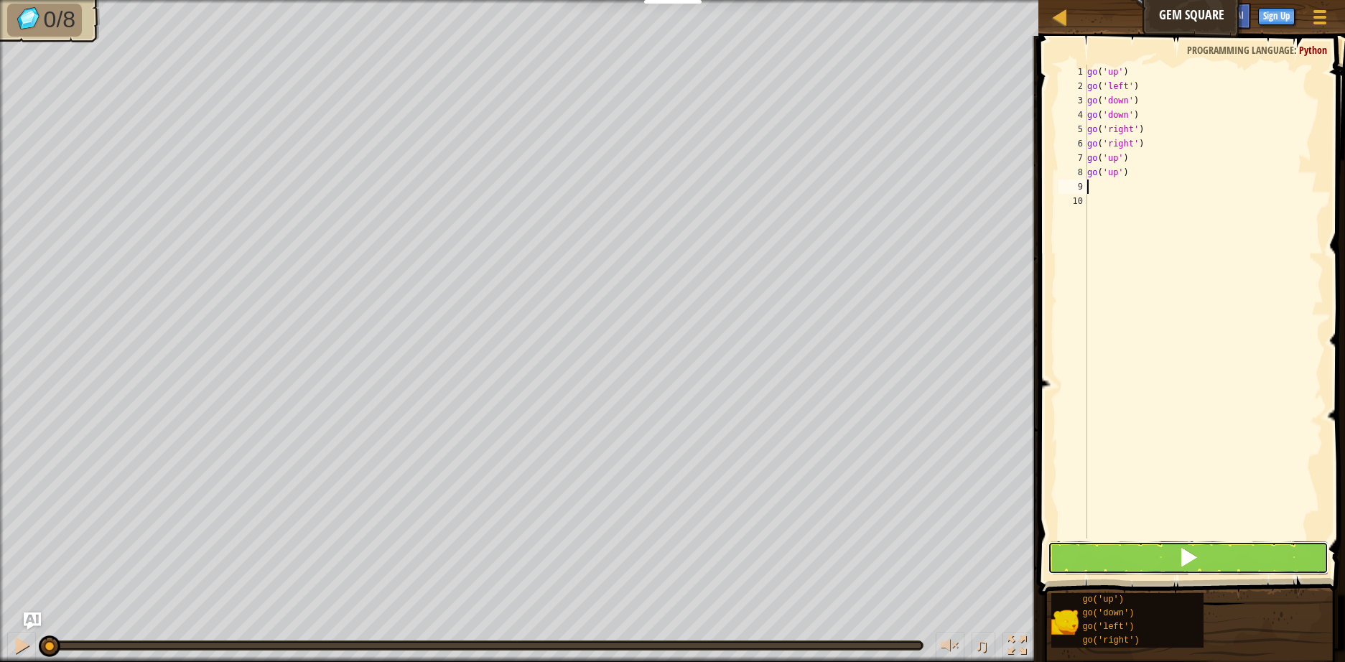
click at [1121, 556] on button at bounding box center [1187, 557] width 281 height 33
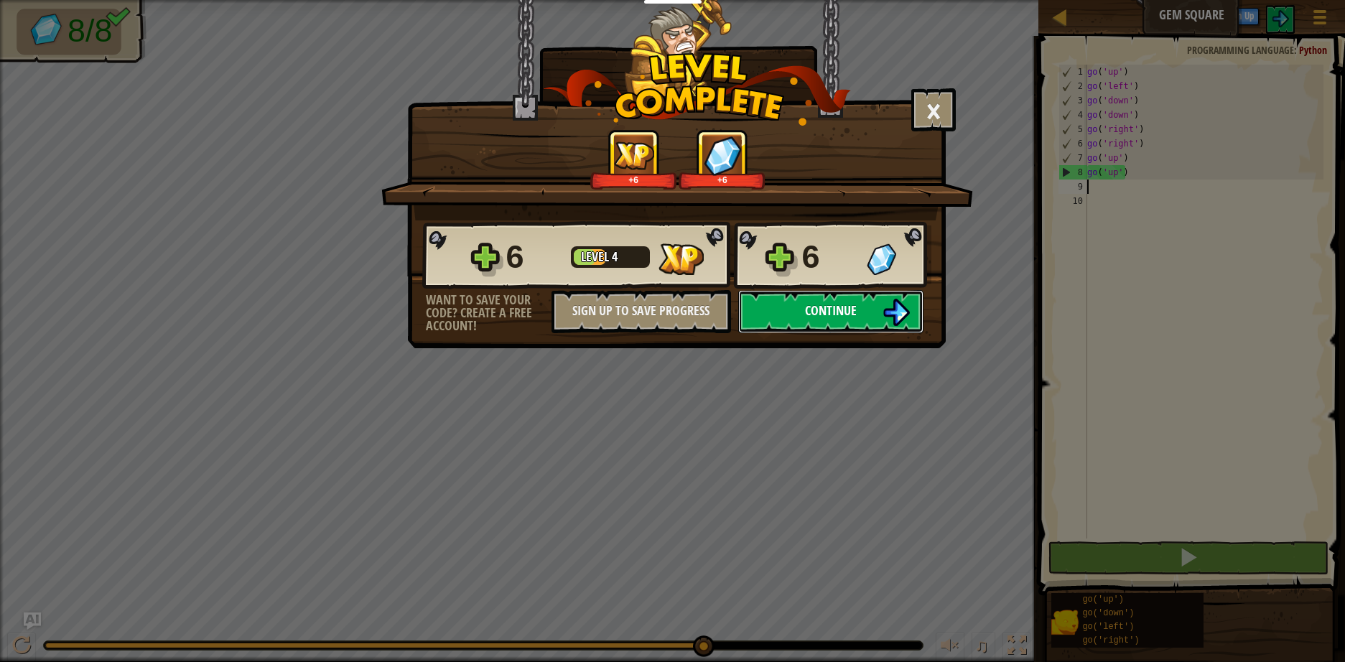
click at [895, 323] on img at bounding box center [895, 312] width 27 height 27
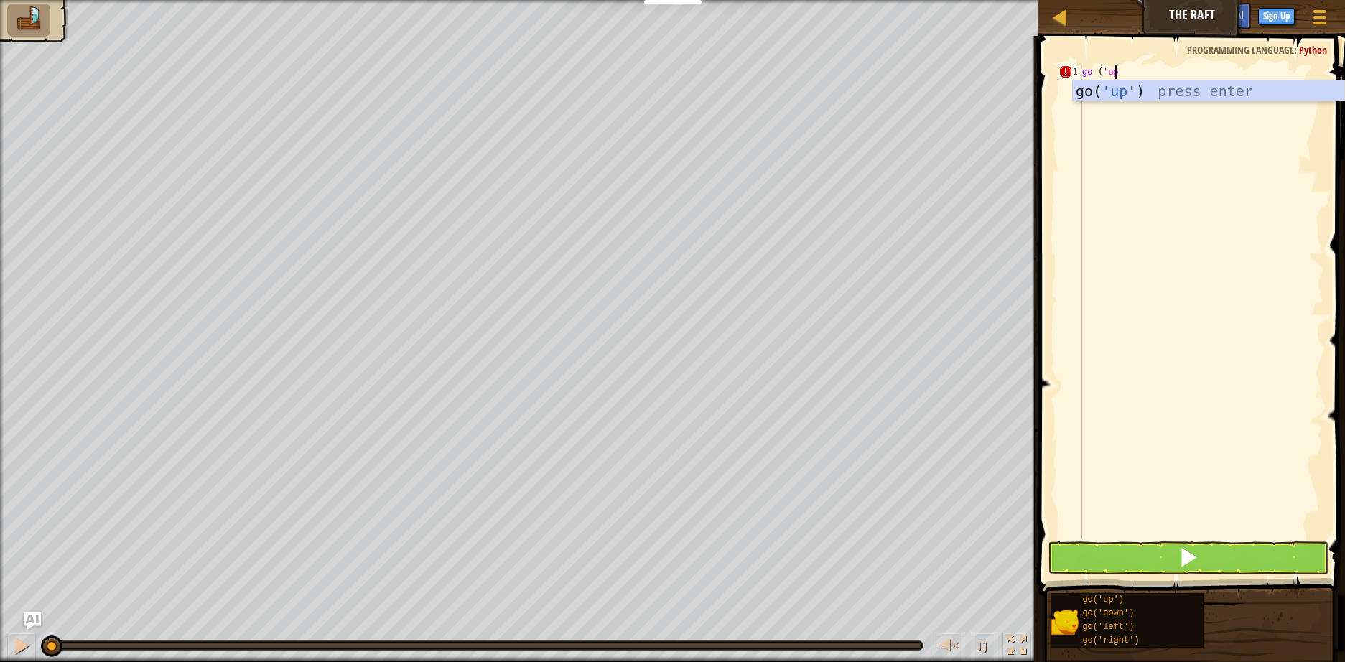
scroll to position [6, 2]
type textarea "go ('up')"
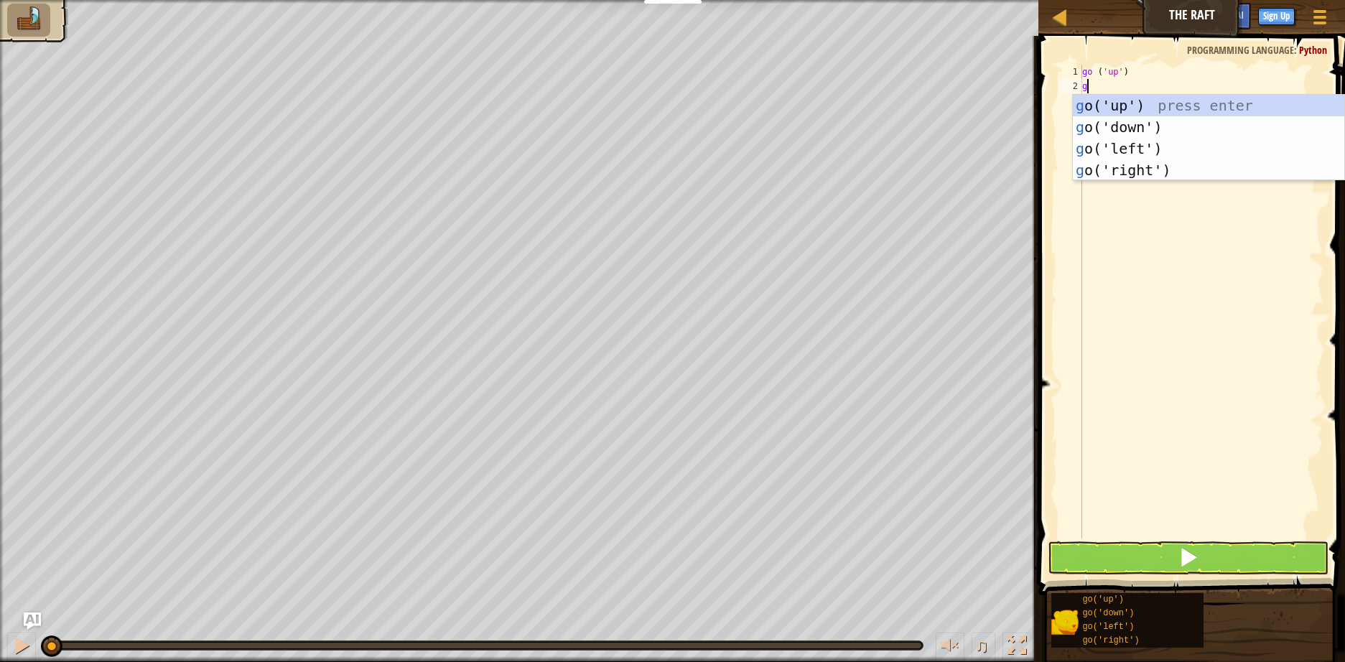
type textarea "go"
click at [1153, 172] on div "go ('up') press enter go ('down') press enter go ('left') press enter go ('righ…" at bounding box center [1207, 159] width 271 height 129
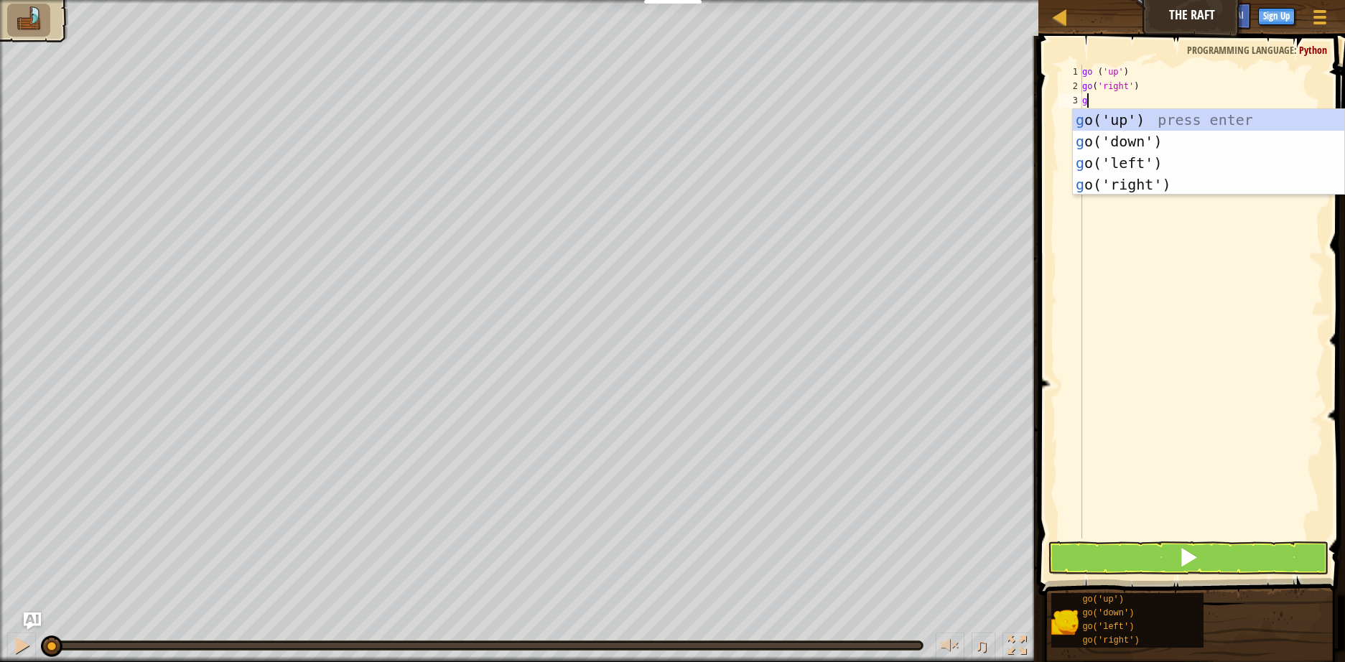
type textarea "go"
click at [1152, 187] on div "go ('up') press enter go ('down') press enter go ('left') press enter go ('righ…" at bounding box center [1207, 173] width 271 height 129
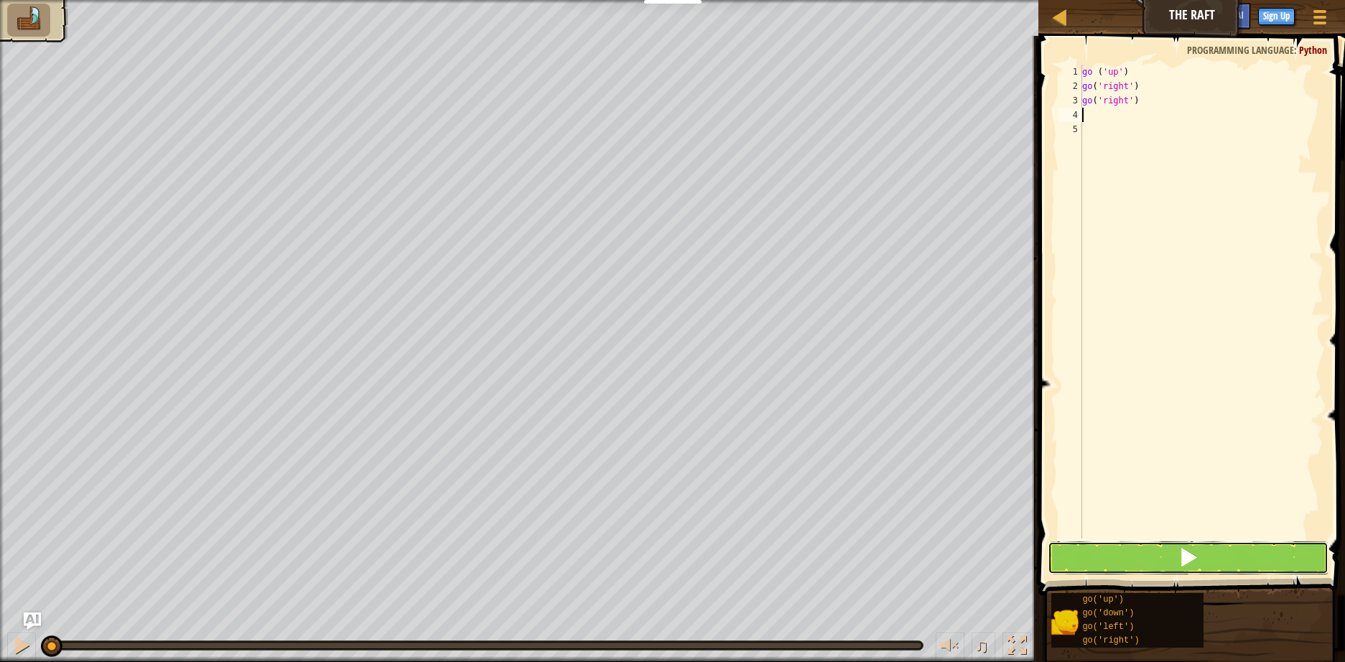
click at [1244, 566] on button at bounding box center [1187, 557] width 281 height 33
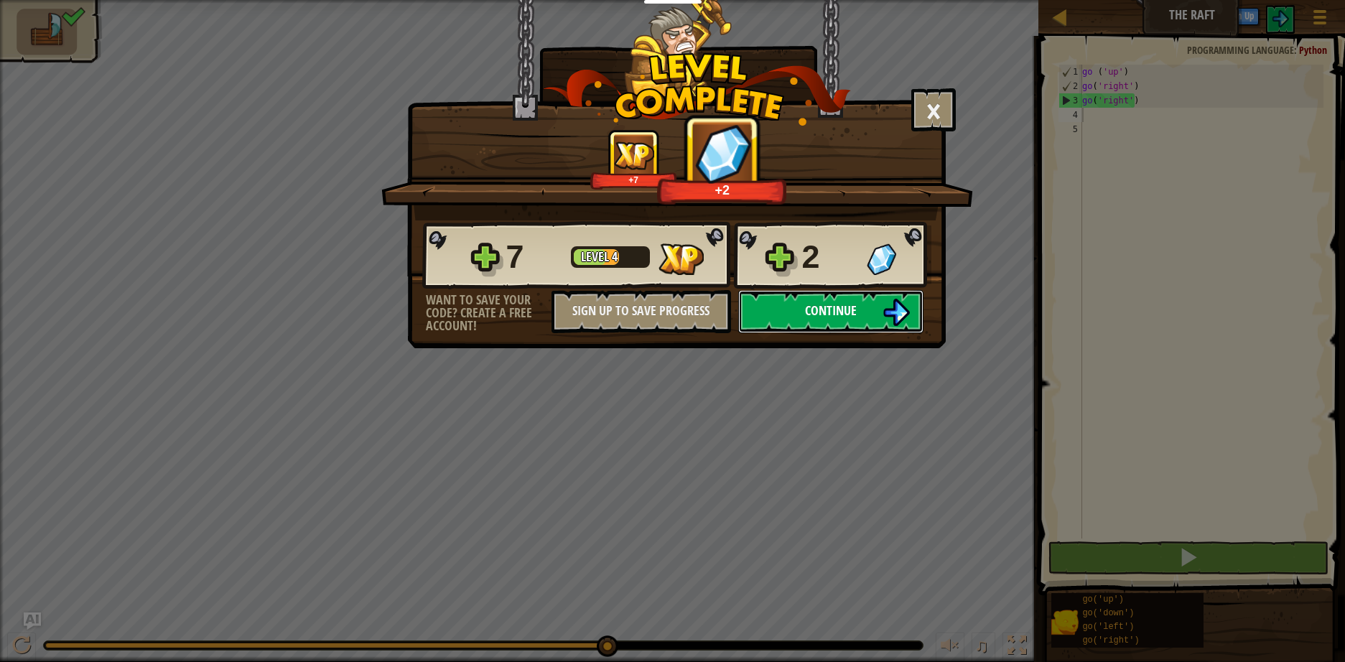
click at [805, 307] on span "Continue" at bounding box center [831, 310] width 52 height 18
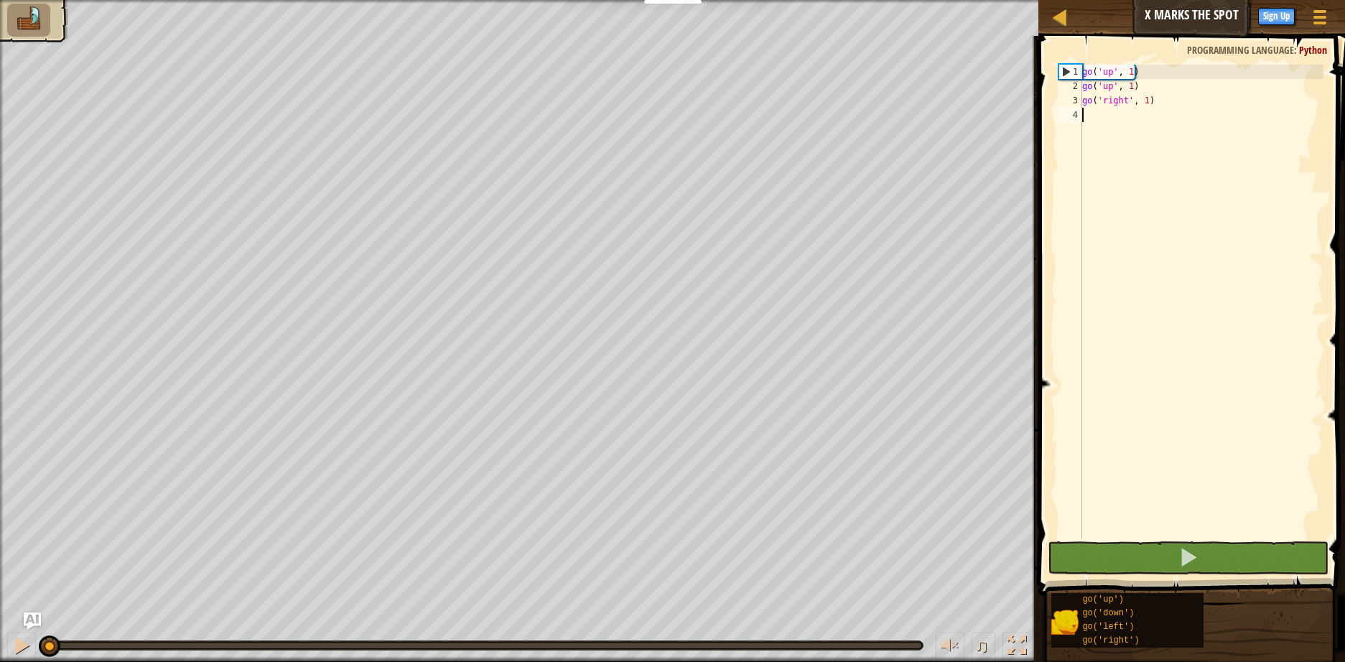
click at [1192, 173] on div "go ( 'up' , 1 ) go ( 'up' , 1 ) go ( 'right' , 1 )" at bounding box center [1201, 316] width 244 height 502
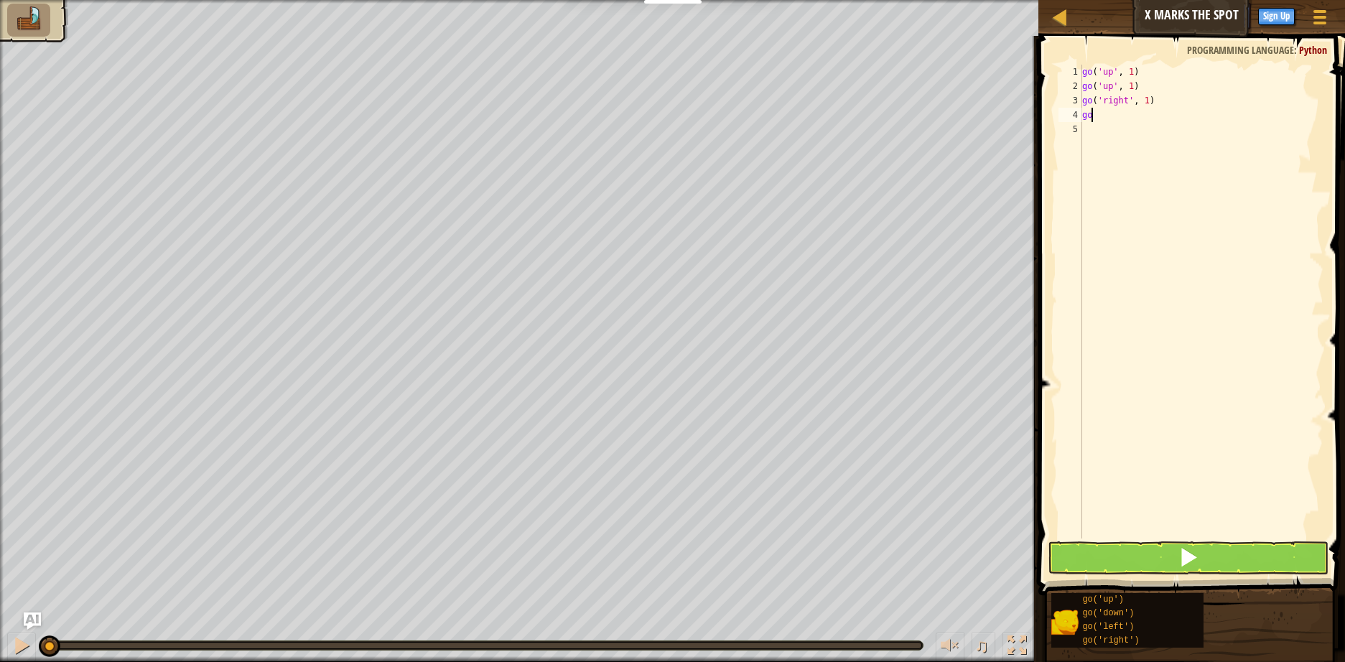
type textarea "g"
type textarea "go"
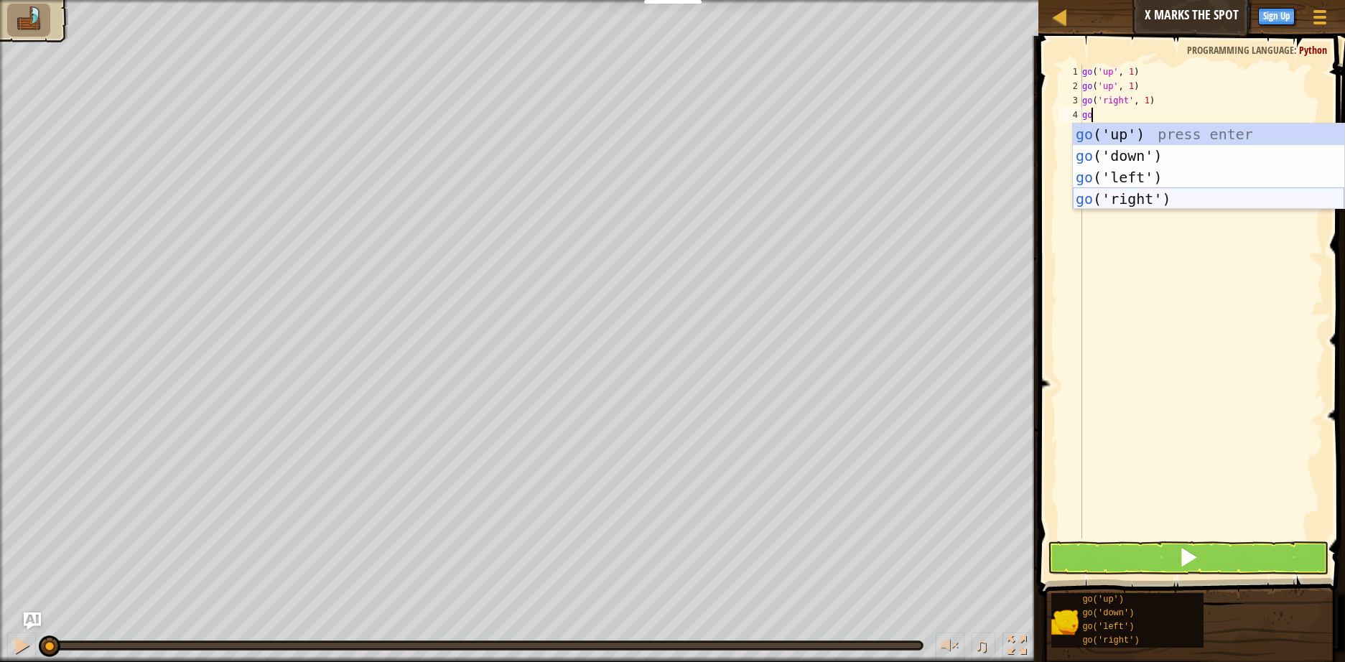
click at [1174, 196] on div "go ('up') press enter go ('down') press enter go ('left') press enter go ('righ…" at bounding box center [1207, 187] width 271 height 129
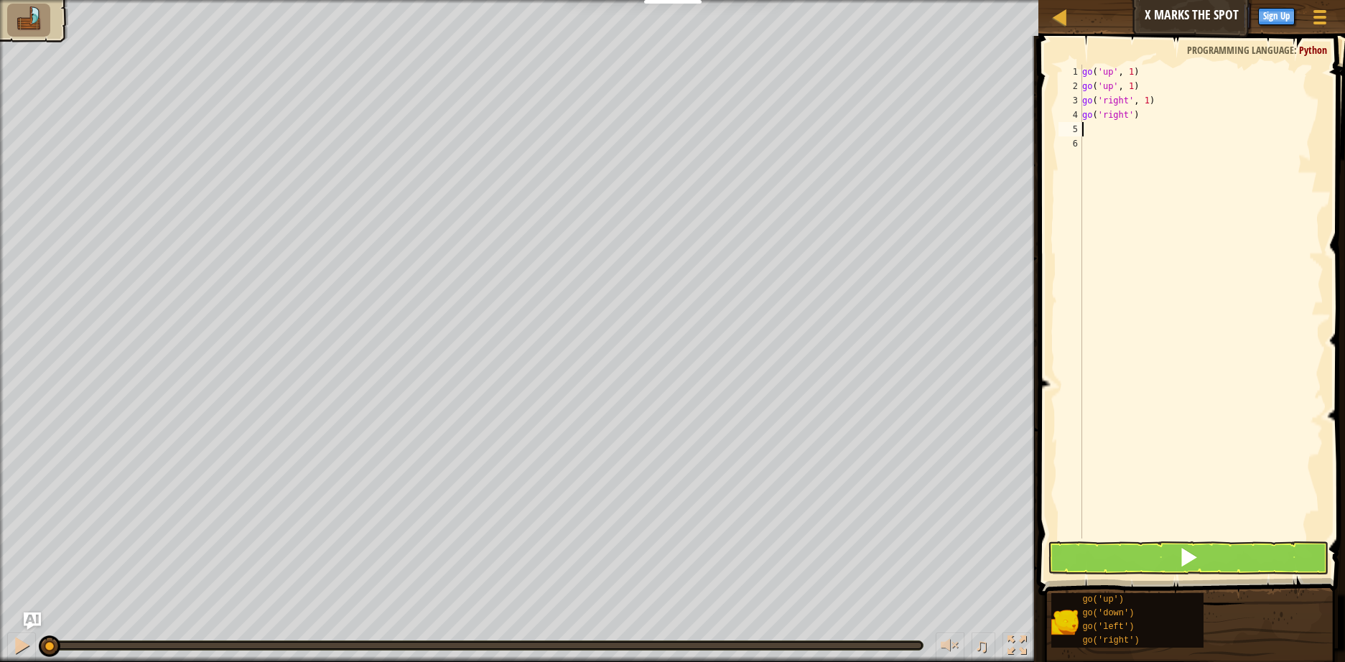
click at [1126, 117] on div "go ( 'up' , 1 ) go ( 'up' , 1 ) go ( 'right' , 1 ) go ( 'right' )" at bounding box center [1201, 316] width 244 height 502
click at [1128, 119] on div "go ( 'up' , 1 ) go ( 'up' , 1 ) go ( 'right' , 1 ) go ( 'right' )" at bounding box center [1201, 316] width 244 height 502
type textarea "go('right', 2)"
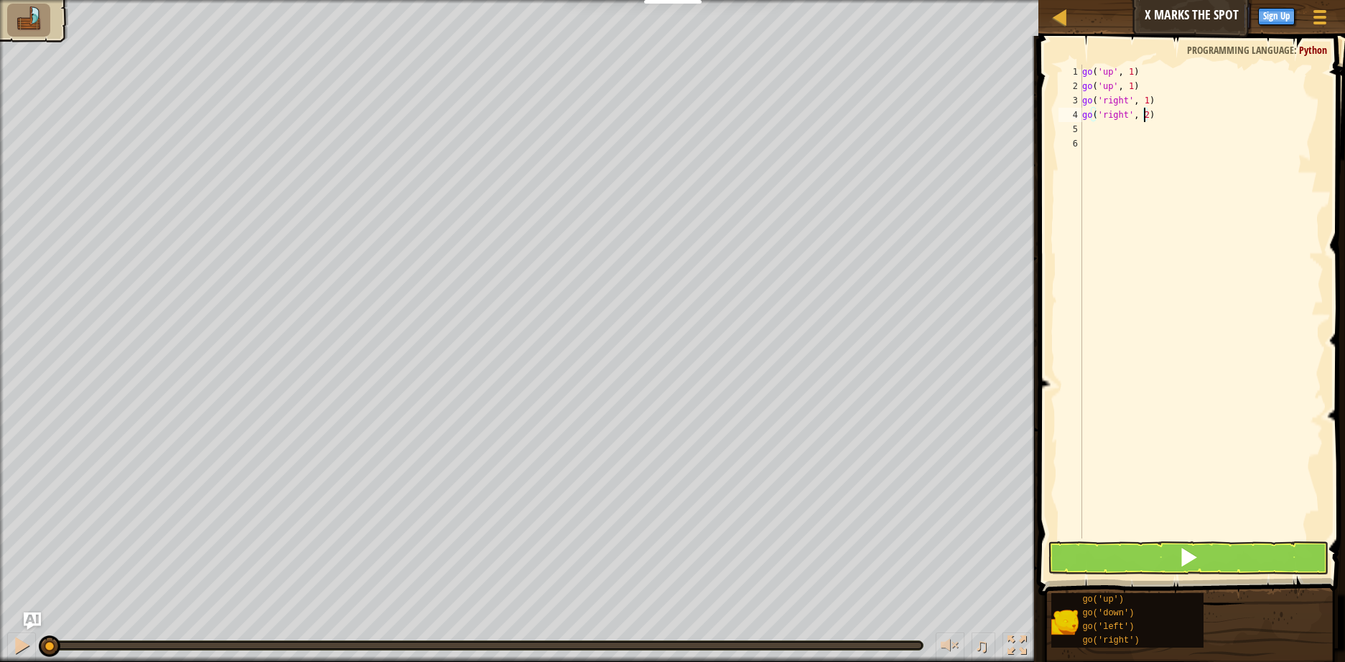
click at [1186, 123] on div "go ( 'up' , 1 ) go ( 'up' , 1 ) go ( 'right' , 1 ) go ( 'right' , 2 )" at bounding box center [1201, 316] width 244 height 502
click at [1184, 140] on div "go ( 'up' , 1 ) go ( 'up' , 1 ) go ( 'right' , 1 ) go ( 'right' , 2 )" at bounding box center [1201, 316] width 244 height 502
click at [1179, 128] on div "go ( 'up' , 1 ) go ( 'up' , 1 ) go ( 'right' , 1 ) go ( 'right' , 2 )" at bounding box center [1201, 316] width 244 height 502
type textarea "go"
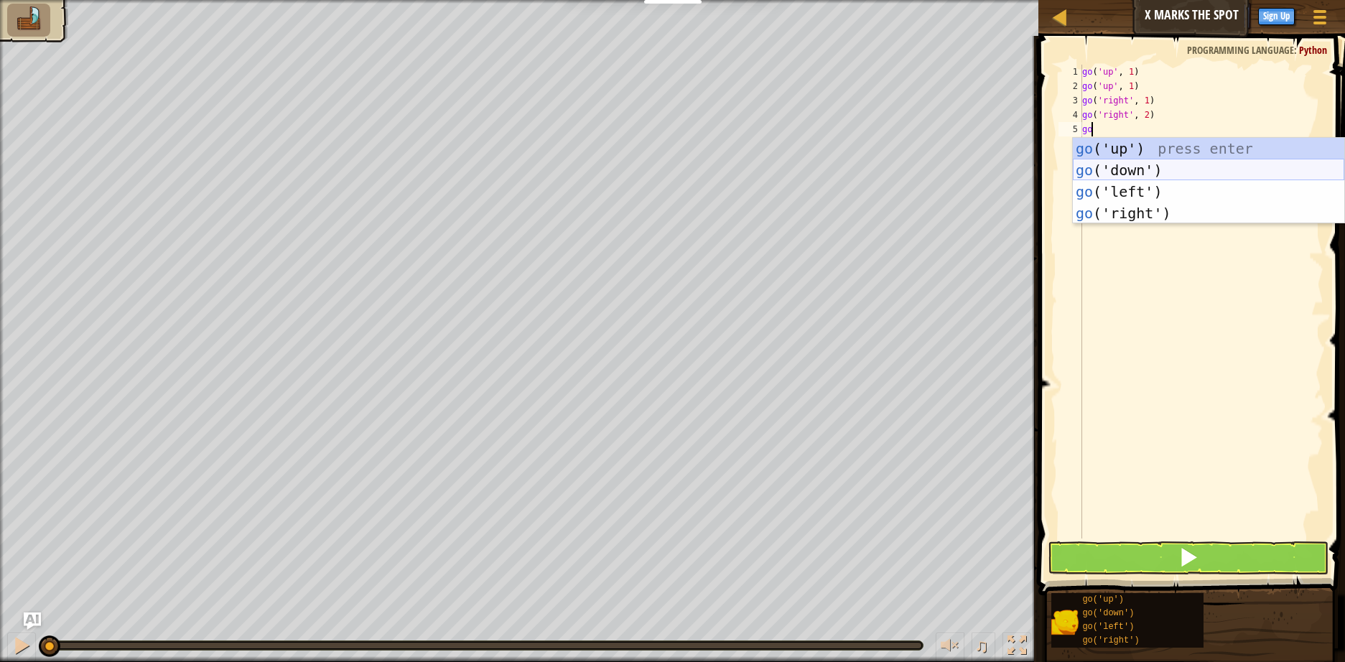
click at [1167, 169] on div "go ('up') press enter go ('down') press enter go ('left') press enter go ('righ…" at bounding box center [1207, 202] width 271 height 129
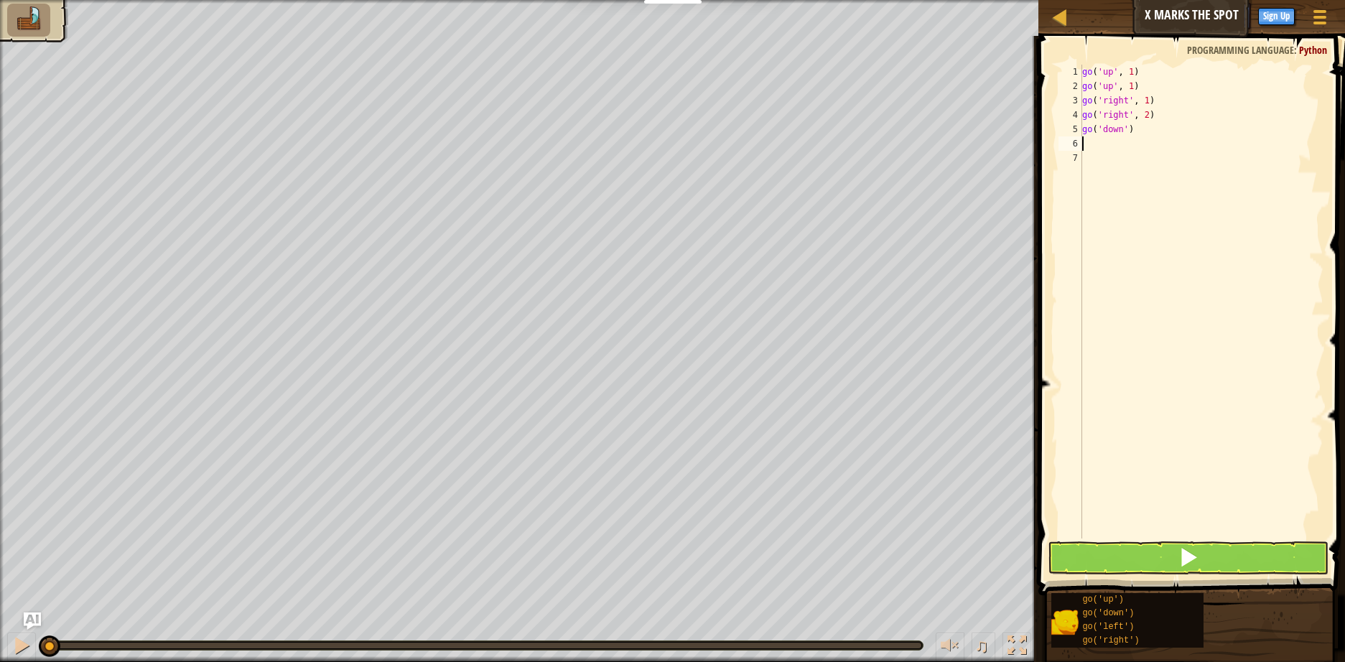
click at [1124, 132] on div "go ( 'up' , 1 ) go ( 'up' , 1 ) go ( 'right' , 1 ) go ( 'right' , 2 ) go ( 'dow…" at bounding box center [1201, 316] width 244 height 502
type textarea "go('down', 2)"
click at [1126, 146] on div "go ( 'up' , 1 ) go ( 'up' , 1 ) go ( 'right' , 1 ) go ( 'right' , 2 ) go ( 'dow…" at bounding box center [1201, 316] width 244 height 502
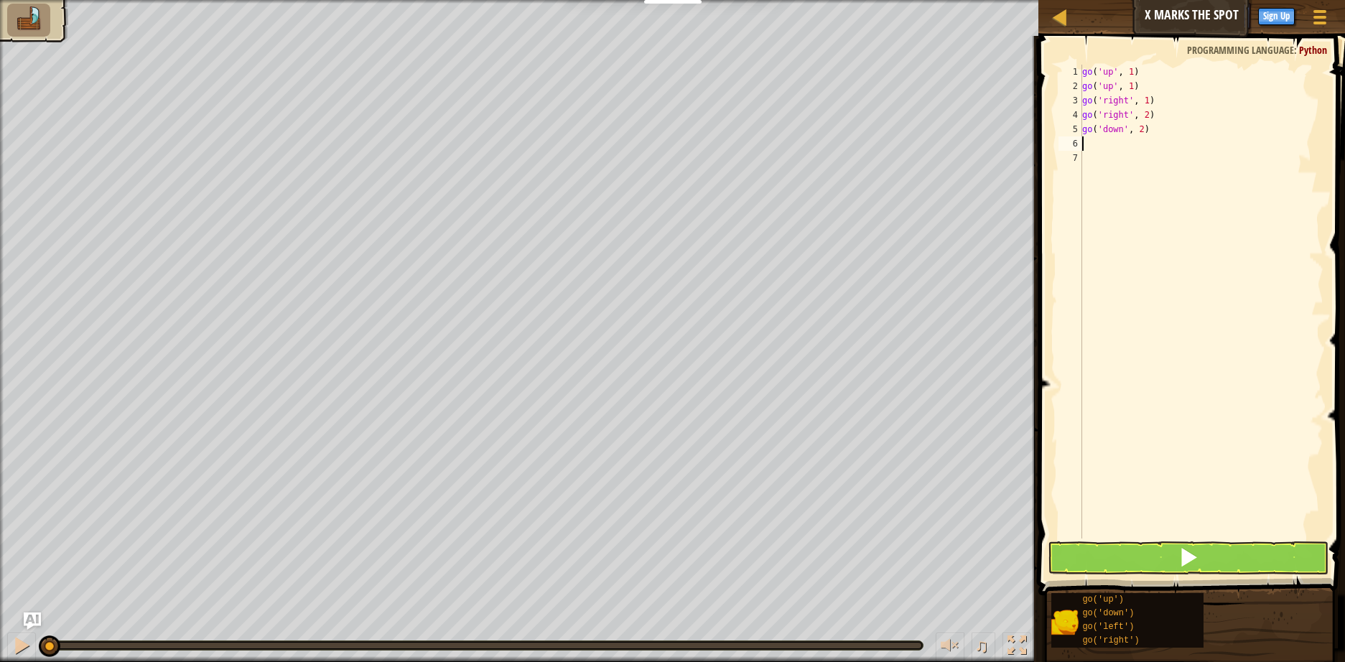
type textarea "go"
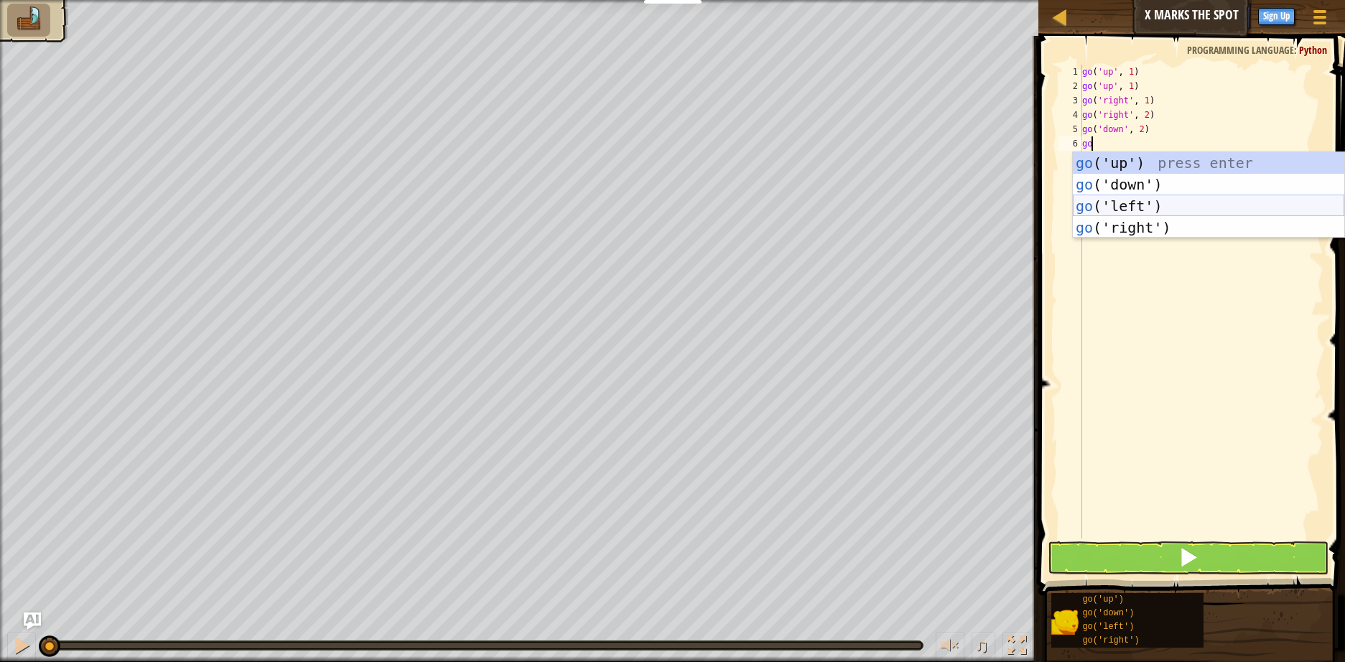
click at [1151, 199] on div "go ('up') press enter go ('down') press enter go ('left') press enter go ('righ…" at bounding box center [1207, 216] width 271 height 129
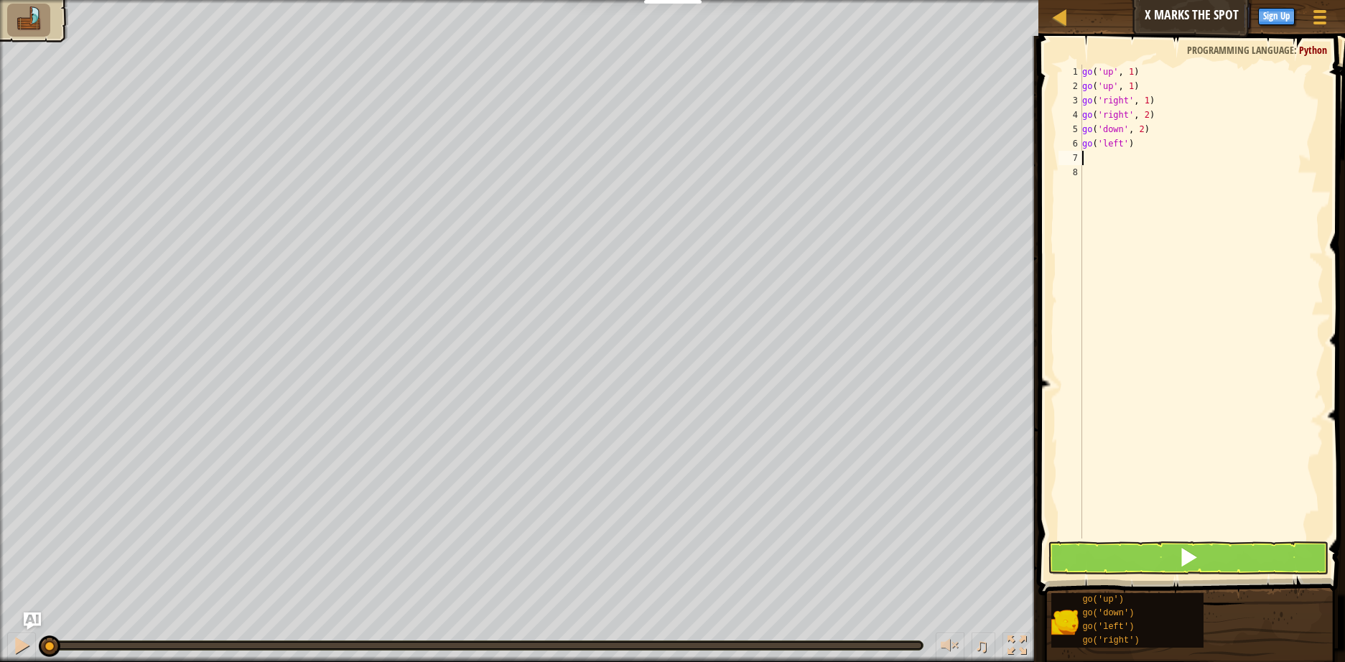
click at [1123, 146] on div "go ( 'up' , 1 ) go ( 'up' , 1 ) go ( 'right' , 1 ) go ( 'right' , 2 ) go ( 'dow…" at bounding box center [1201, 316] width 244 height 502
type textarea "go('left', 1)"
click at [1164, 220] on div "go ( 'up' , 1 ) go ( 'up' , 1 ) go ( 'right' , 1 ) go ( 'right' , 2 ) go ( 'dow…" at bounding box center [1201, 316] width 244 height 502
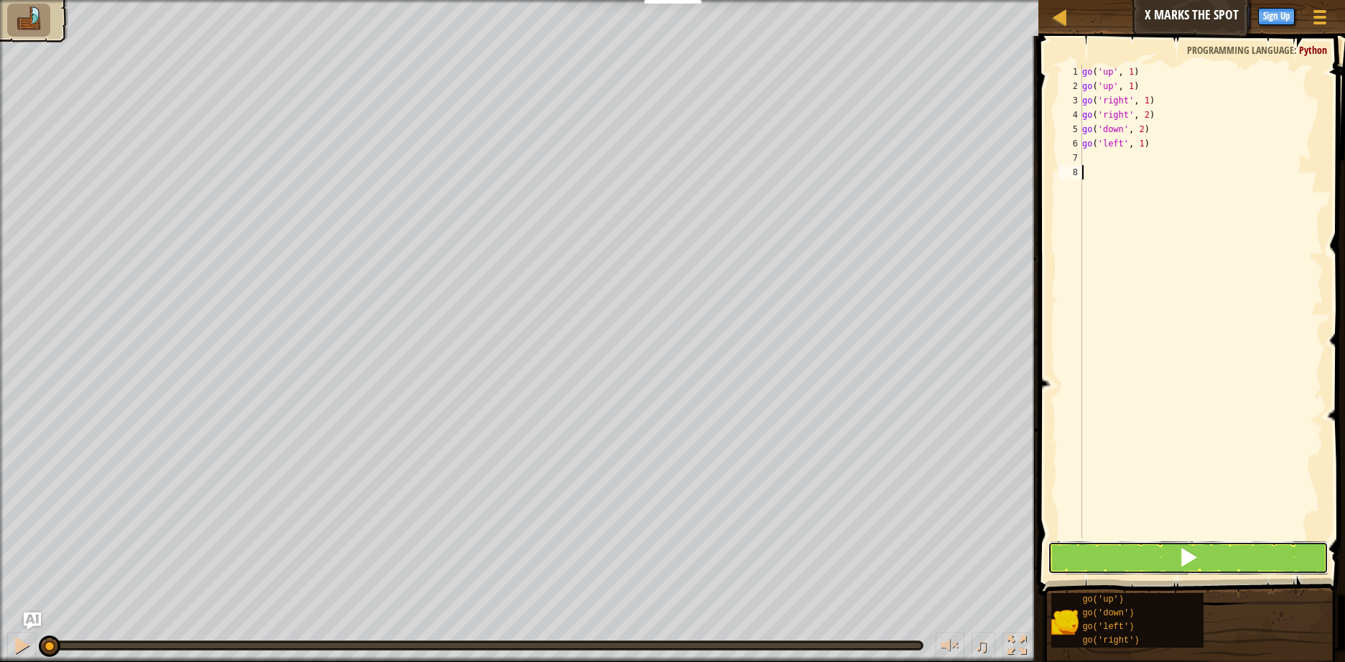
click at [1174, 562] on button at bounding box center [1187, 557] width 281 height 33
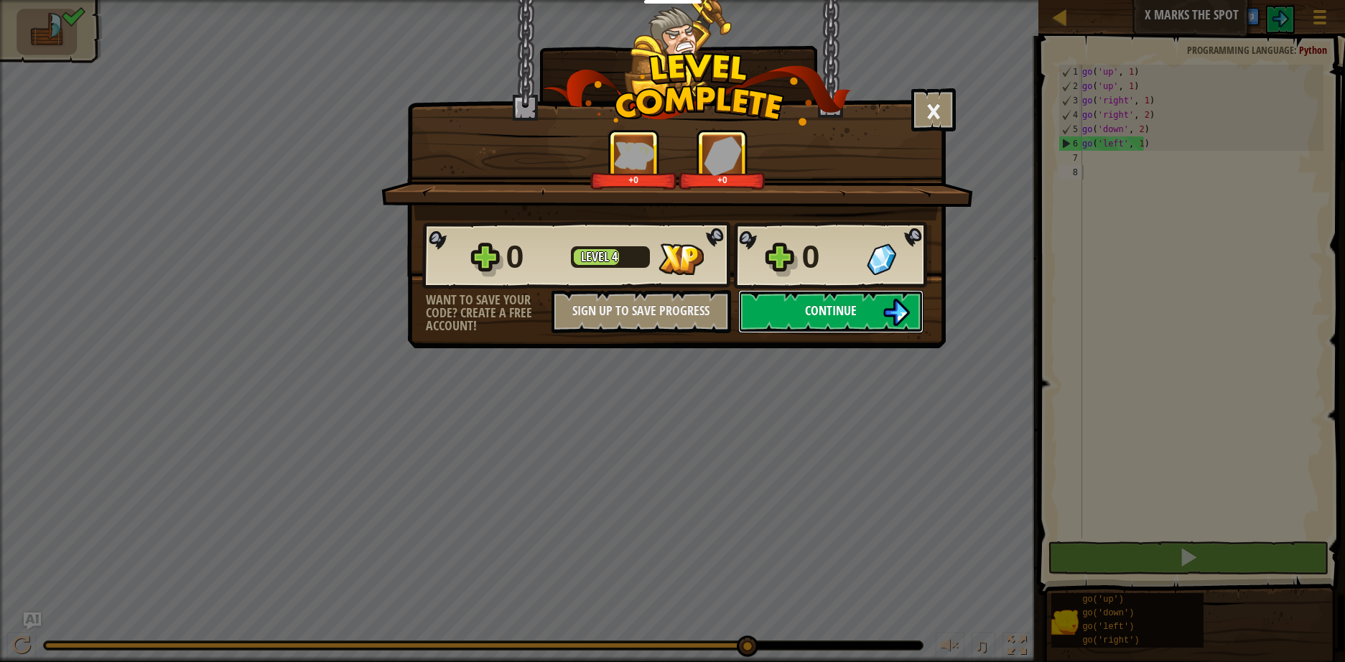
click at [915, 306] on button "Continue" at bounding box center [830, 311] width 185 height 43
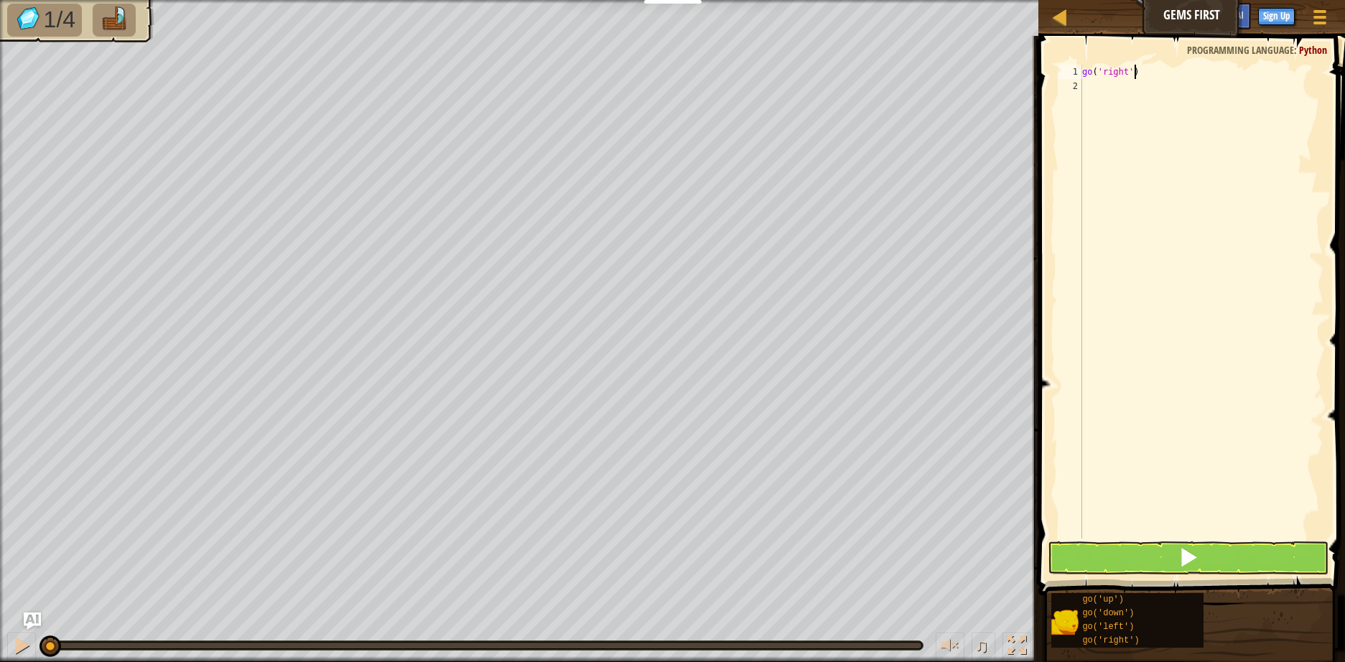
scroll to position [6, 4]
click at [1123, 72] on div "go ( 'right' )" at bounding box center [1201, 316] width 244 height 502
click at [1126, 73] on div "go ( 'right' )" at bounding box center [1201, 316] width 244 height 502
click at [1130, 69] on div "go ( 'right' )" at bounding box center [1201, 316] width 244 height 502
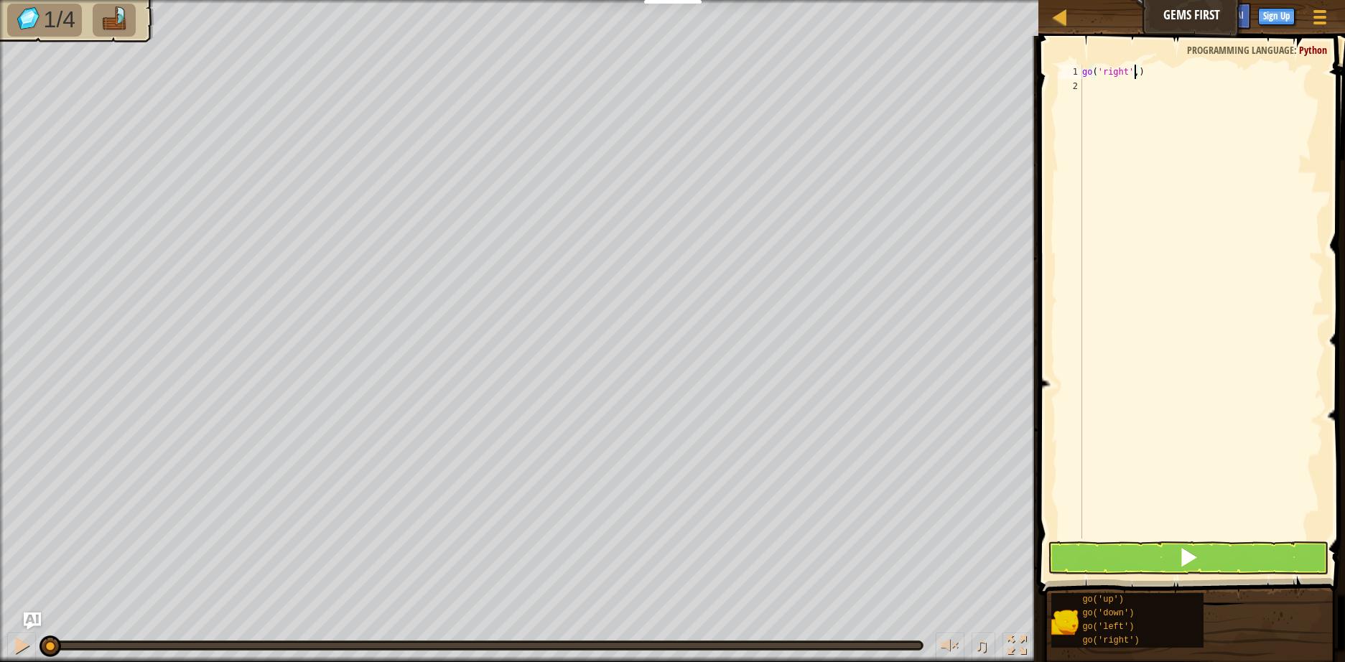
type textarea "go('right', 2)"
click at [1177, 137] on div "go ( 'right' , 2 )" at bounding box center [1201, 316] width 244 height 502
type textarea "go"
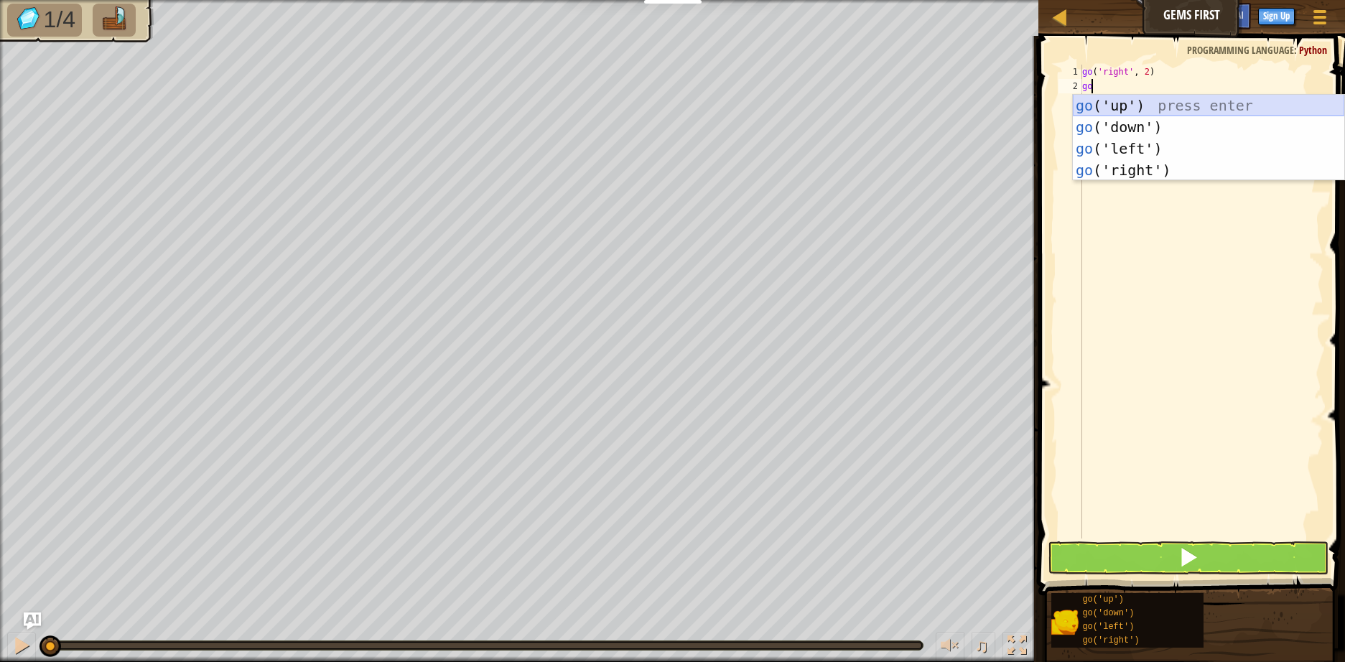
click at [1144, 100] on div "go ('up') press enter go ('down') press enter go ('left') press enter go ('righ…" at bounding box center [1207, 159] width 271 height 129
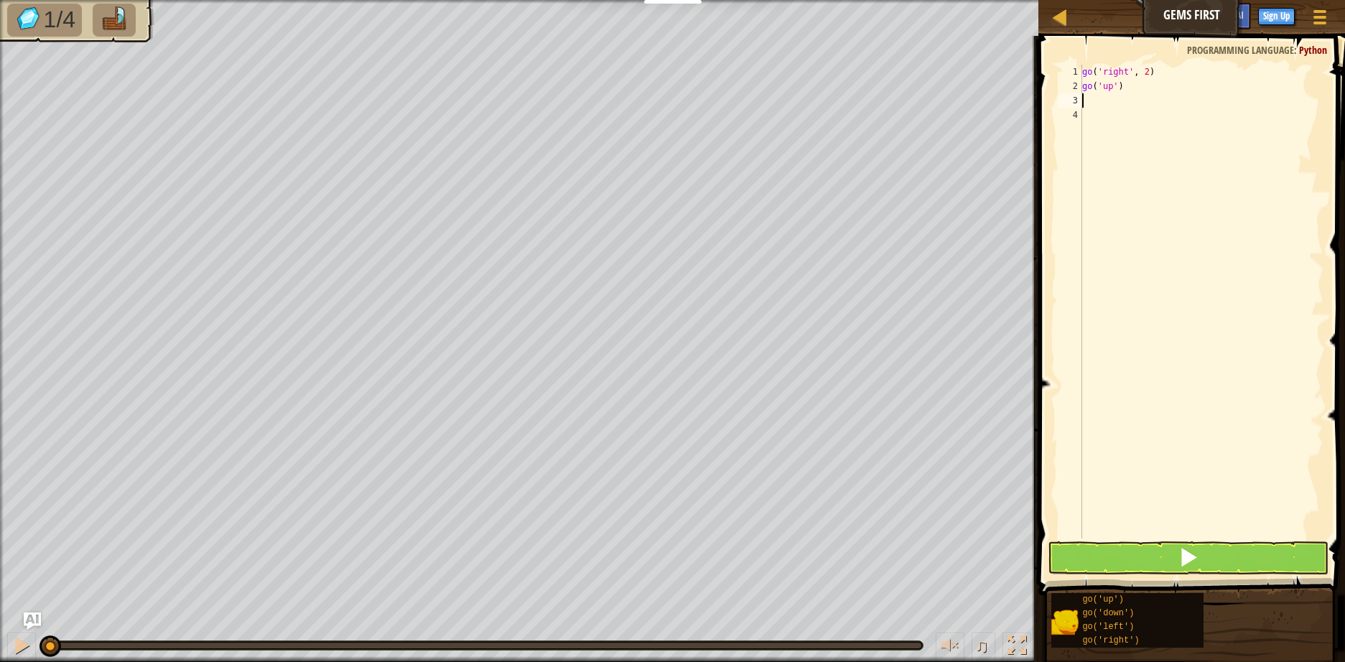
click at [1113, 87] on div "go ( 'right' , 2 ) go ( 'up' )" at bounding box center [1201, 316] width 244 height 502
type textarea "go('up', 1)"
click at [1131, 103] on div "go ( 'right' , 2 ) go ( 'up' , 1 )" at bounding box center [1201, 316] width 244 height 502
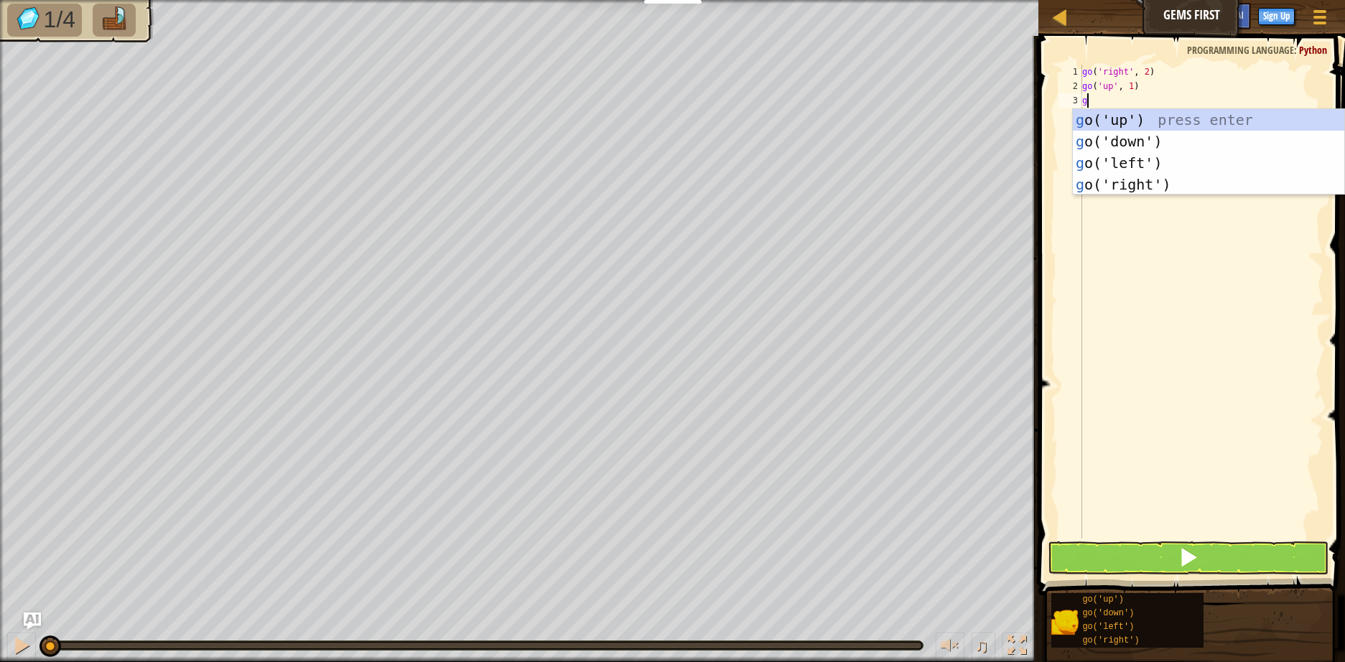
type textarea "go"
click at [1113, 144] on div "go ('up') press enter go ('down') press enter go ('left') press enter go ('righ…" at bounding box center [1207, 173] width 271 height 129
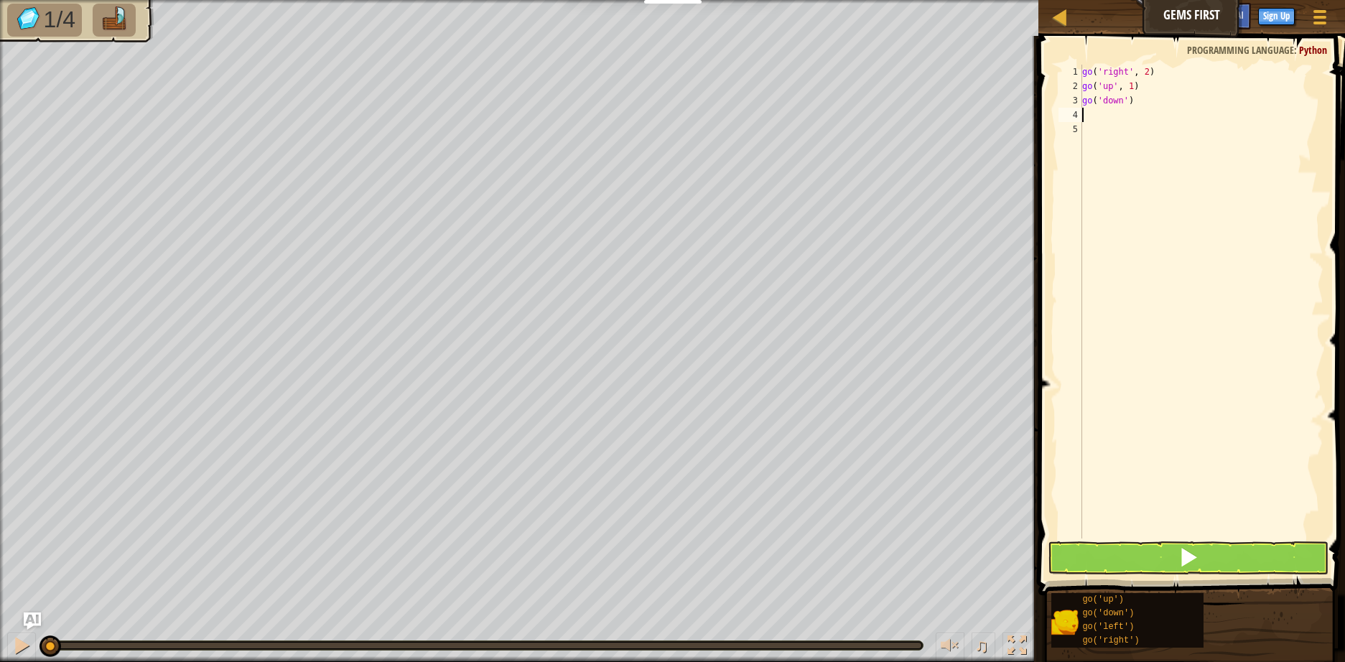
click at [1123, 103] on div "go ( 'right' , 2 ) go ( 'up' , 1 ) go ( 'down' )" at bounding box center [1201, 316] width 244 height 502
type textarea "go('down', 2)"
click at [1154, 114] on div "go ( 'right' , 2 ) go ( 'up' , 1 ) go ( 'down' , 2 )" at bounding box center [1201, 316] width 244 height 502
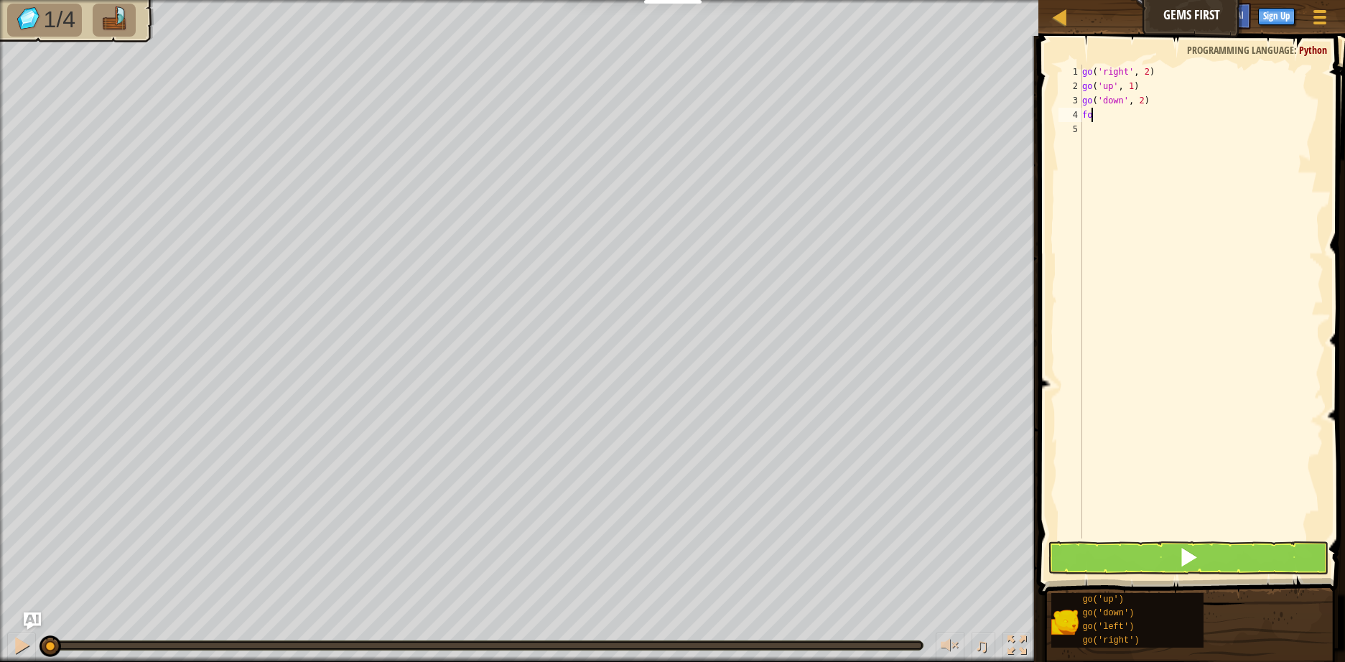
type textarea "f"
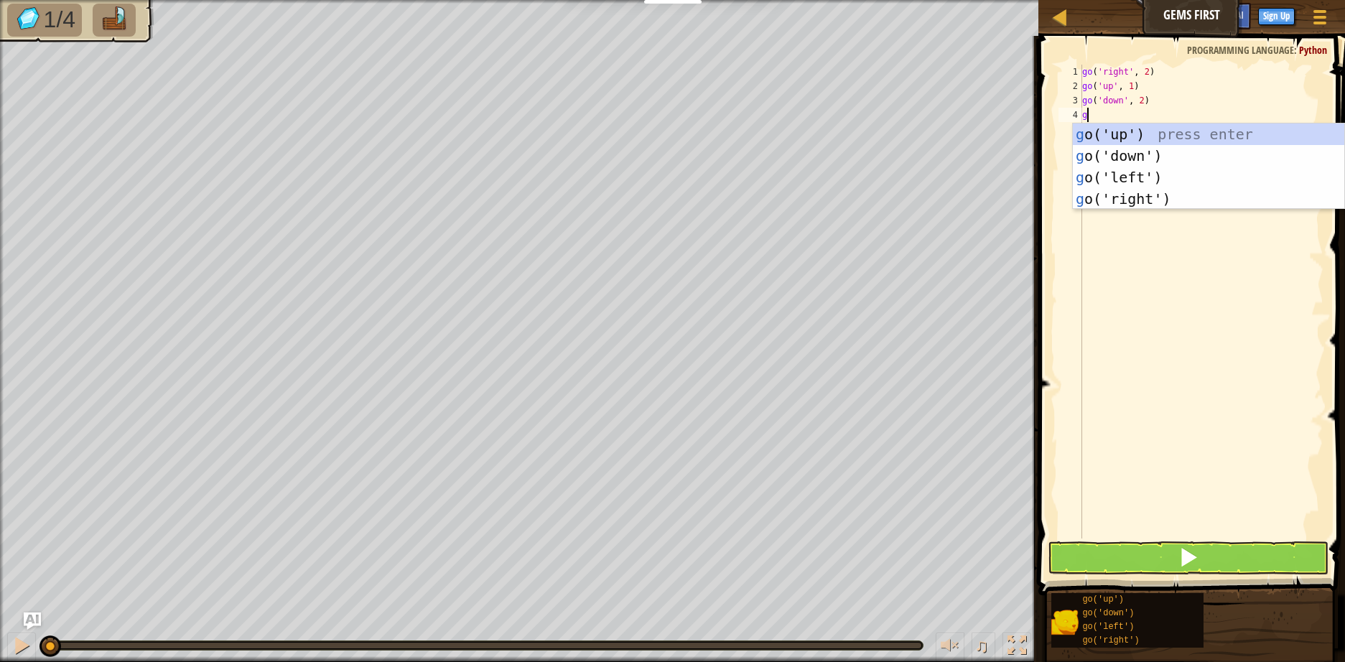
type textarea "go"
click at [1101, 136] on div "go ('up') press enter go ('down') press enter go ('left') press enter go ('righ…" at bounding box center [1207, 187] width 271 height 129
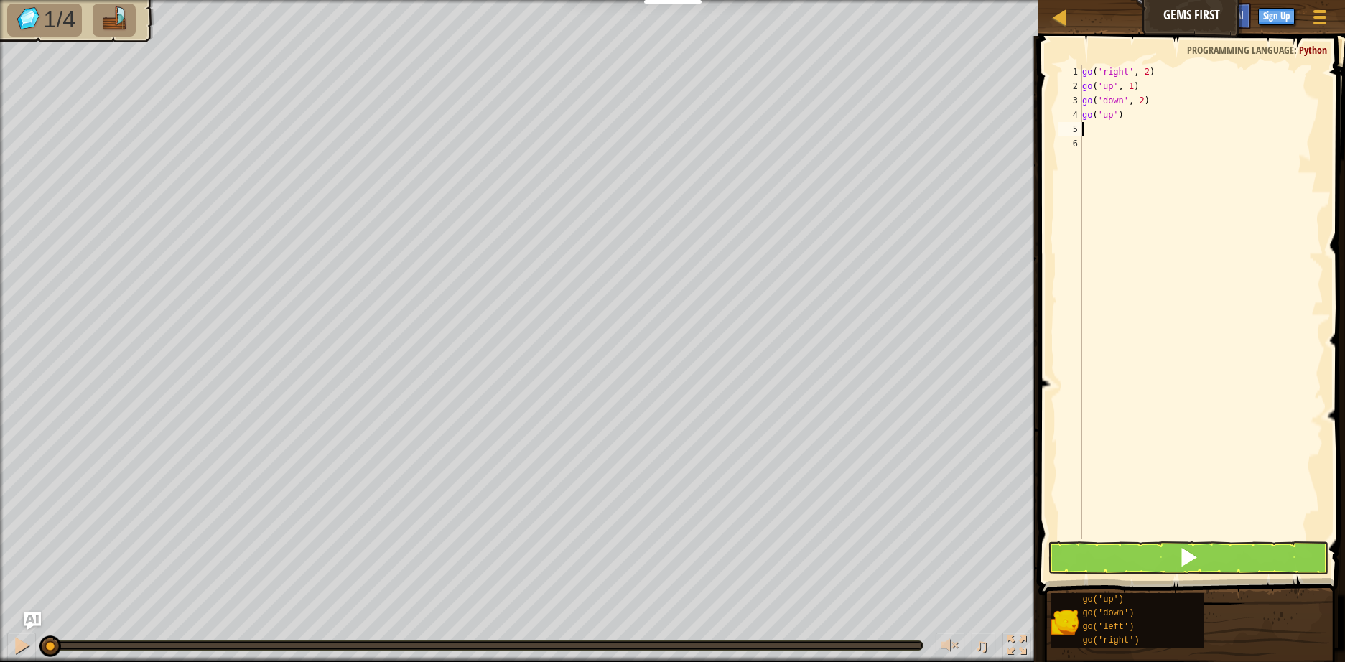
click at [1115, 119] on div "go ( 'right' , 2 ) go ( 'up' , 1 ) go ( 'down' , 2 ) go ( 'up' )" at bounding box center [1201, 316] width 244 height 502
type textarea "go('up', 1)"
click at [1103, 133] on div "go ( 'right' , 2 ) go ( 'up' , 1 ) go ( 'down' , 2 ) go ( 'up' , 1 )" at bounding box center [1201, 316] width 244 height 502
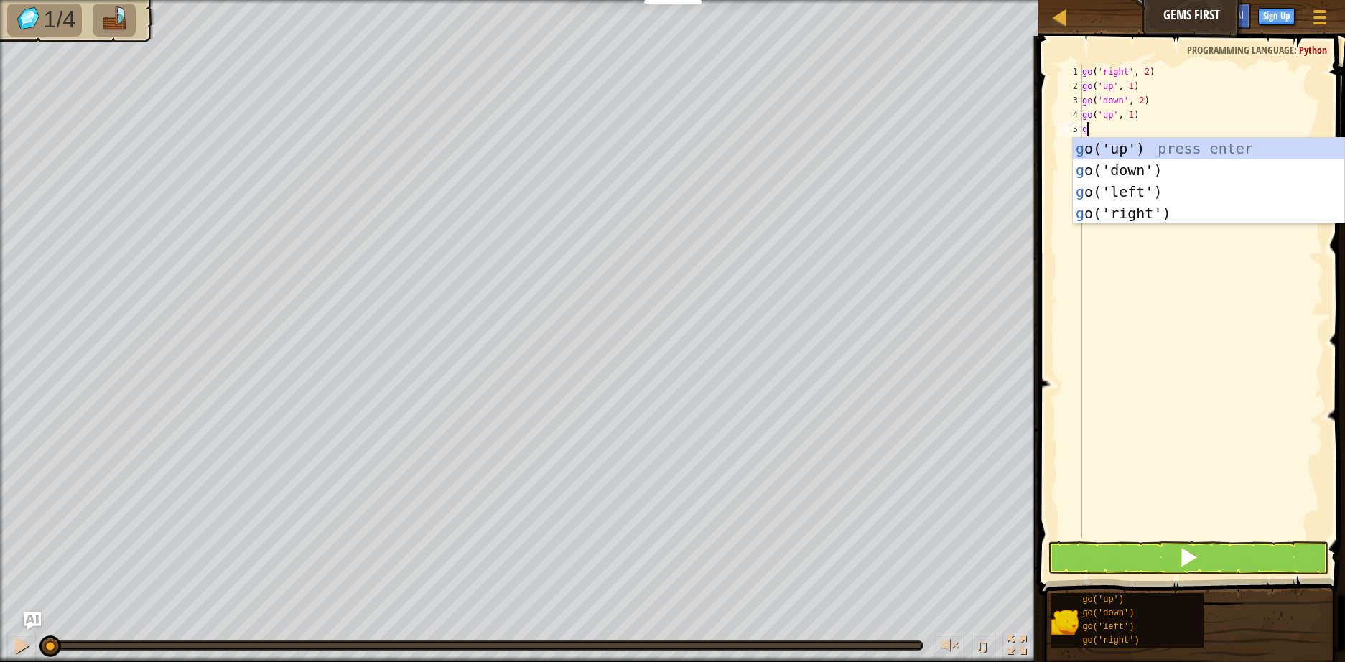
type textarea "go"
click at [1133, 211] on div "go ('up') press enter go ('down') press enter go ('left') press enter go ('righ…" at bounding box center [1207, 202] width 271 height 129
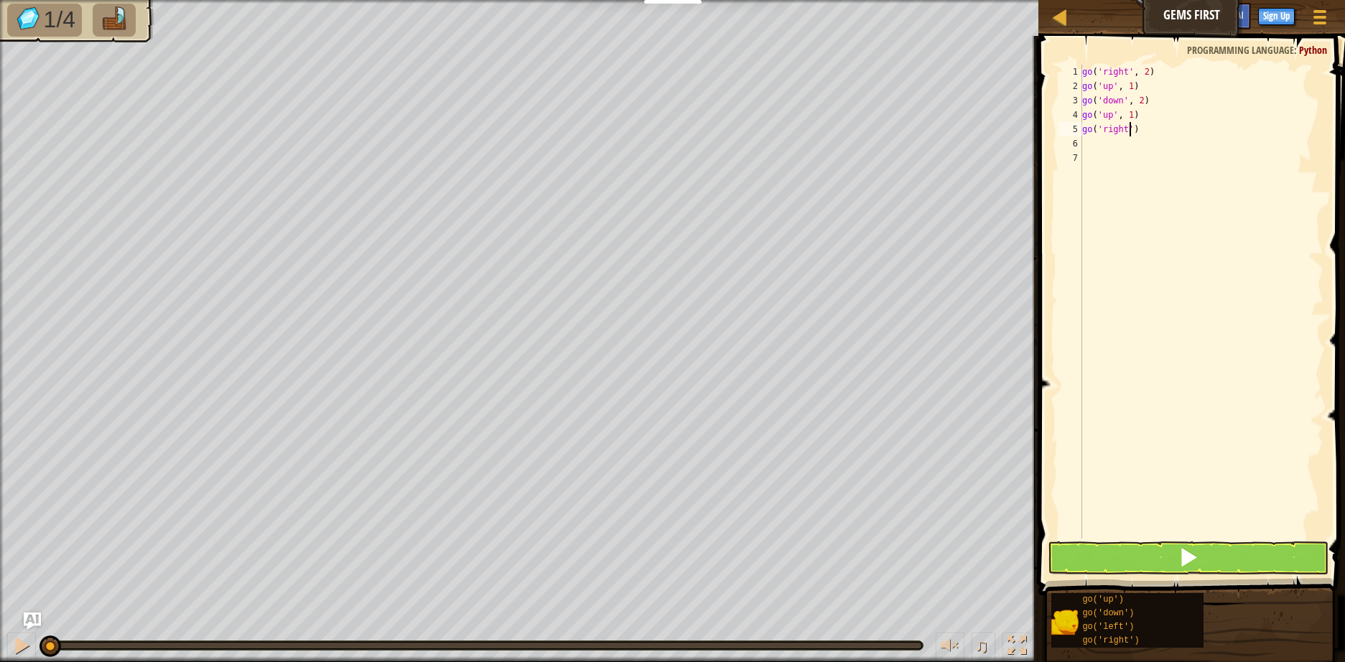
click at [1128, 128] on div "go ( 'right' , 2 ) go ( 'up' , 1 ) go ( 'down' , 2 ) go ( 'up' , 1 ) go ( 'righ…" at bounding box center [1201, 316] width 244 height 502
type textarea "go('right', 1)"
click at [1154, 565] on button at bounding box center [1187, 557] width 281 height 33
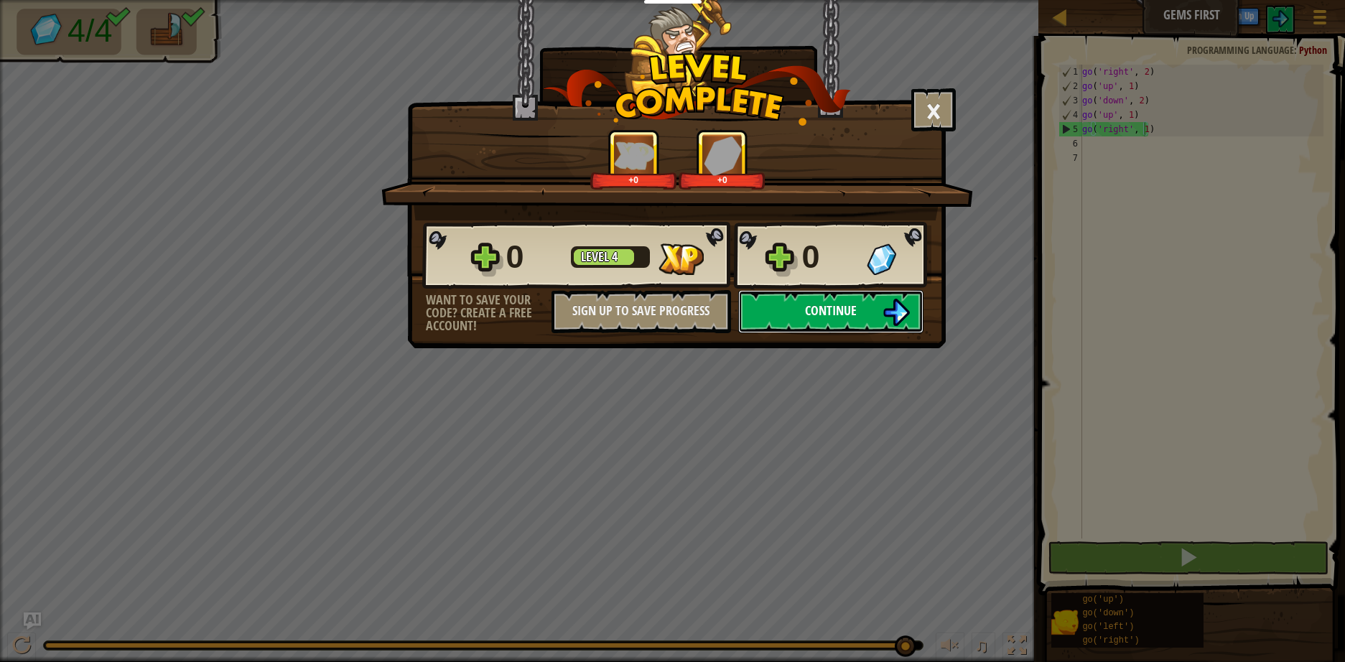
click at [851, 307] on span "Continue" at bounding box center [831, 310] width 52 height 18
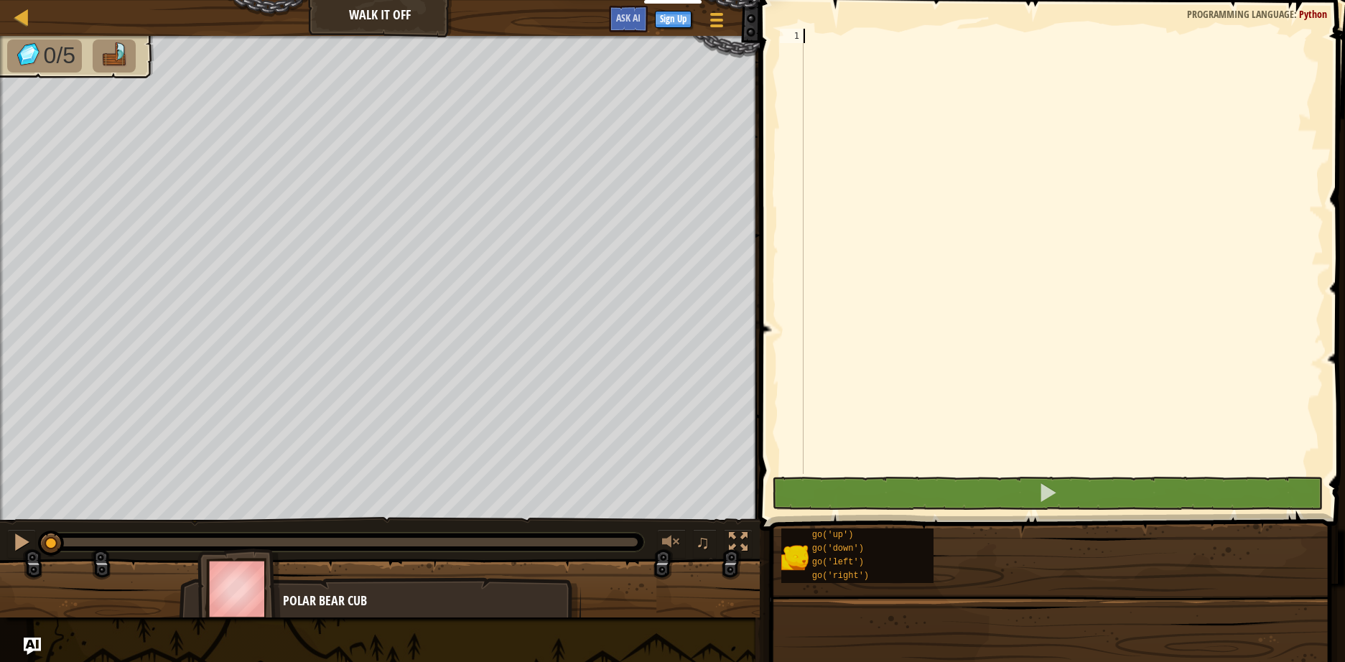
click at [943, 205] on div at bounding box center [1061, 266] width 523 height 474
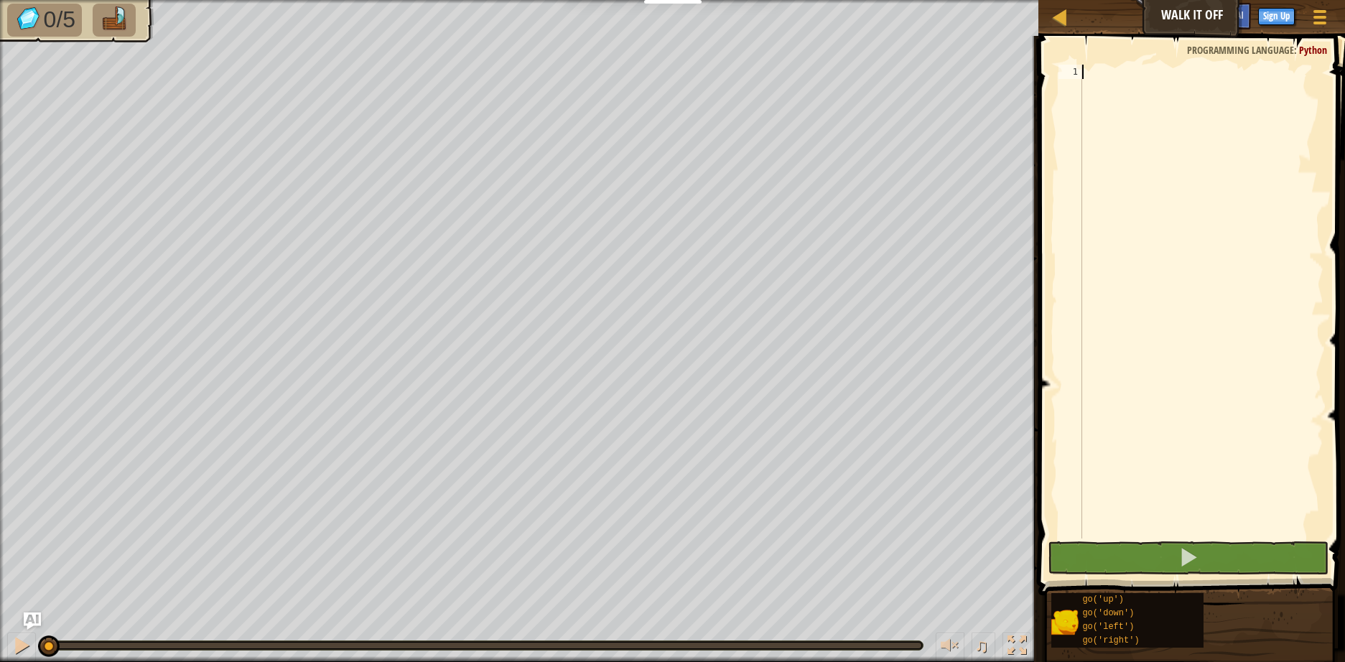
click at [1175, 197] on div at bounding box center [1201, 316] width 244 height 502
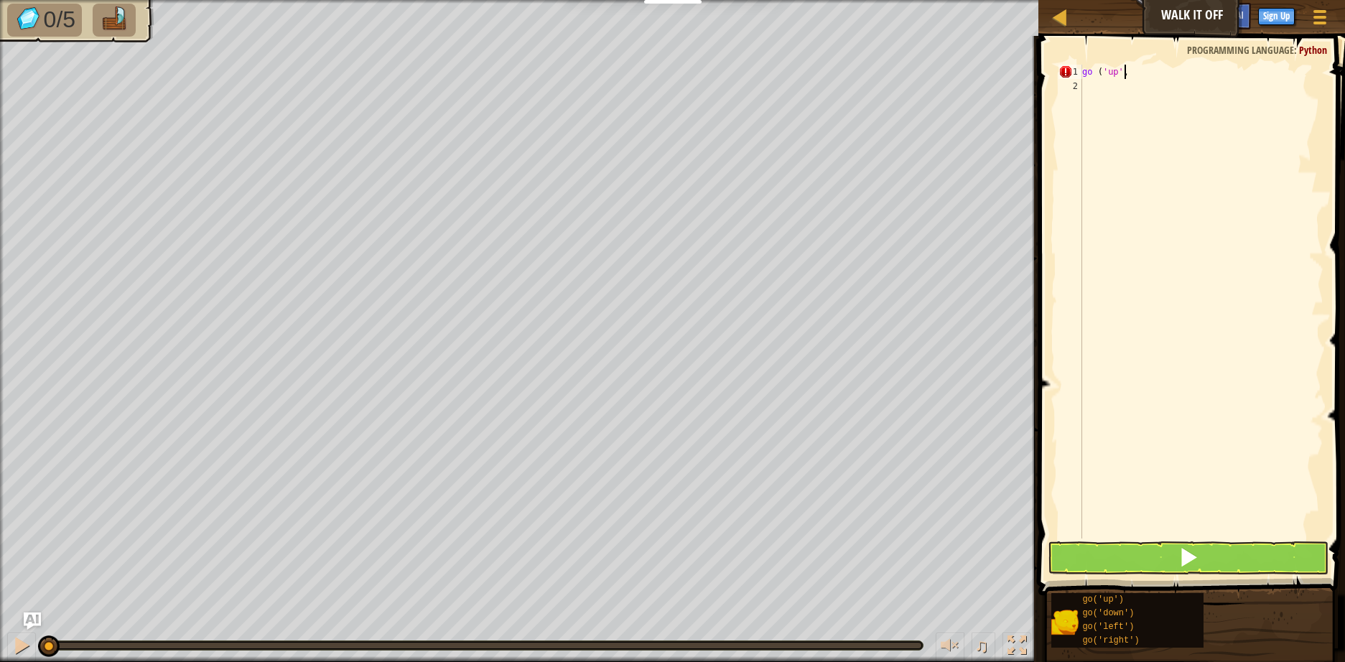
scroll to position [6, 3]
type textarea "go ('up', 3)"
type textarea "go"
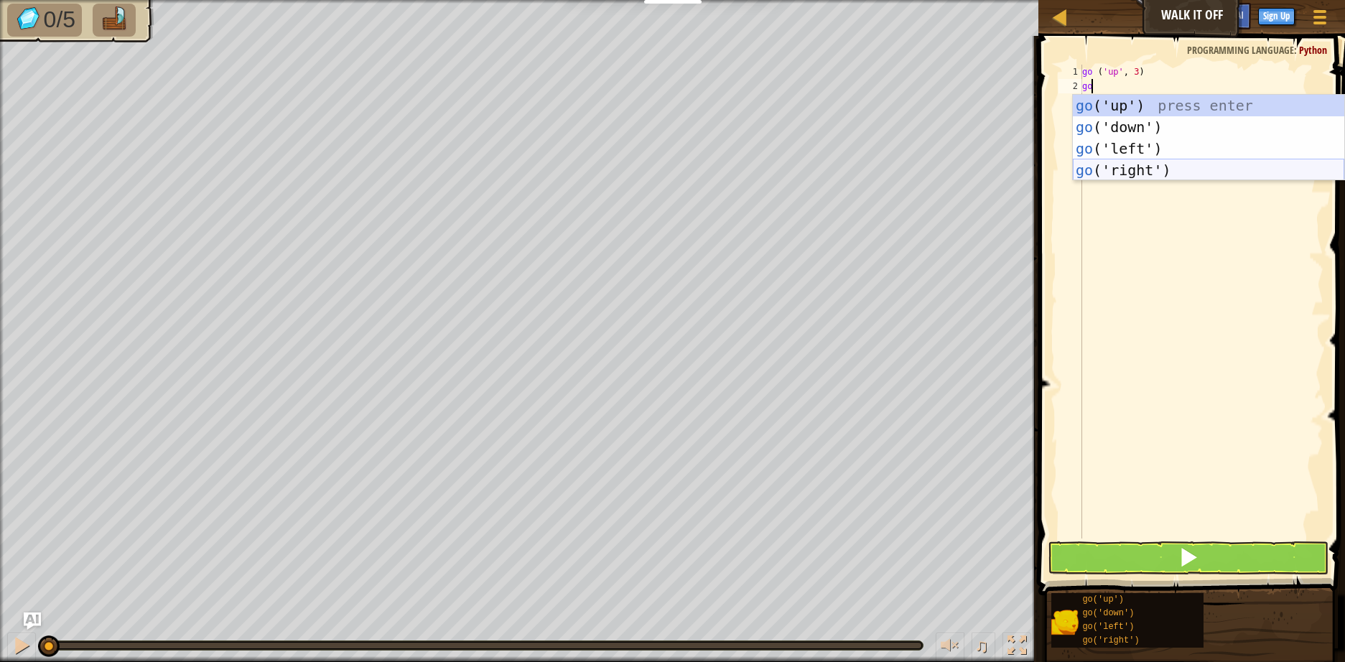
click at [1154, 163] on div "go ('up') press enter go ('down') press enter go ('left') press enter go ('righ…" at bounding box center [1207, 159] width 271 height 129
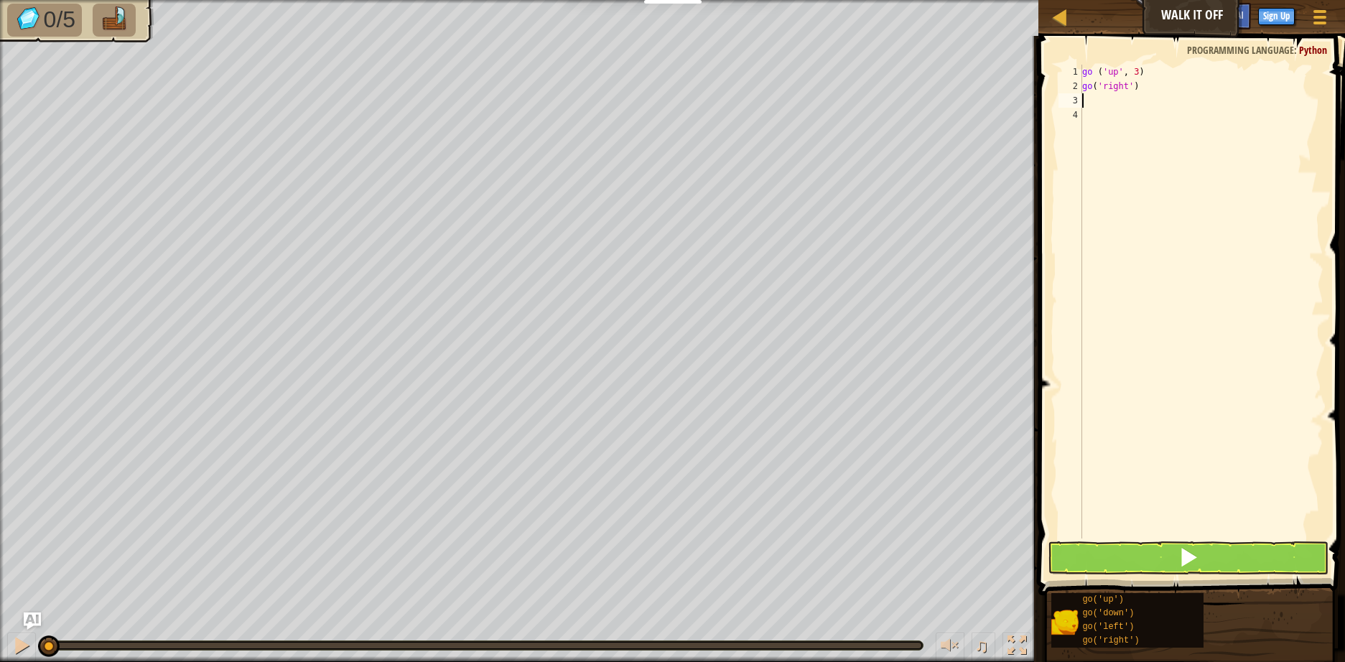
click at [1129, 87] on div "go ( 'up' , 3 ) go ( 'right' )" at bounding box center [1201, 316] width 244 height 502
type textarea "go('right', 4)"
click at [1116, 105] on div "go ( 'up' , 3 ) go ( 'right' , 4 )" at bounding box center [1201, 316] width 244 height 502
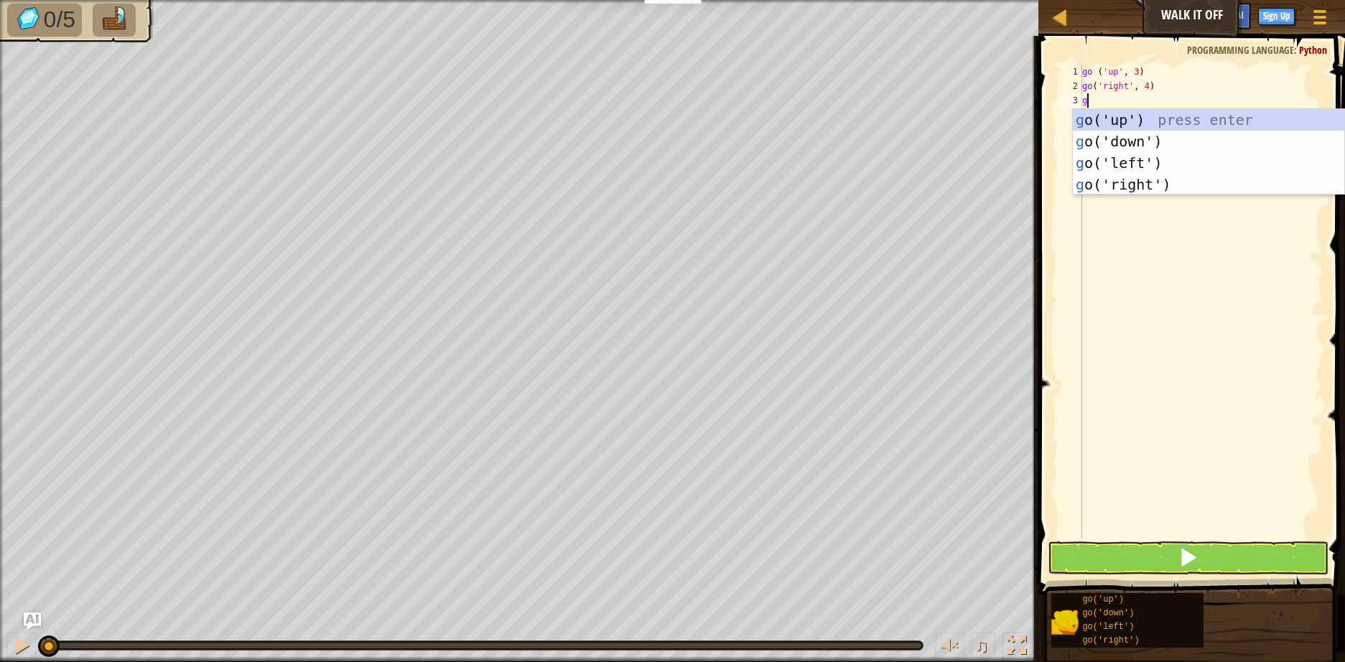
type textarea "go"
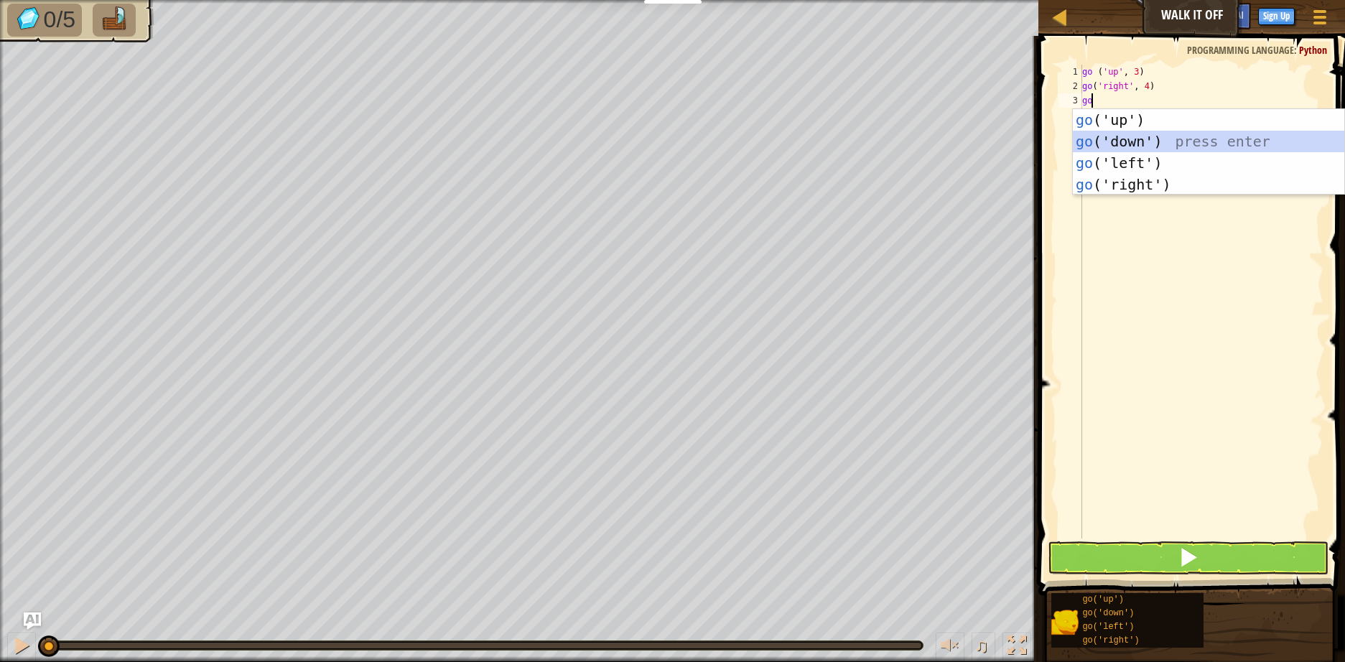
click at [1119, 141] on div "go ('up') press enter go ('down') press enter go ('left') press enter go ('righ…" at bounding box center [1207, 173] width 271 height 129
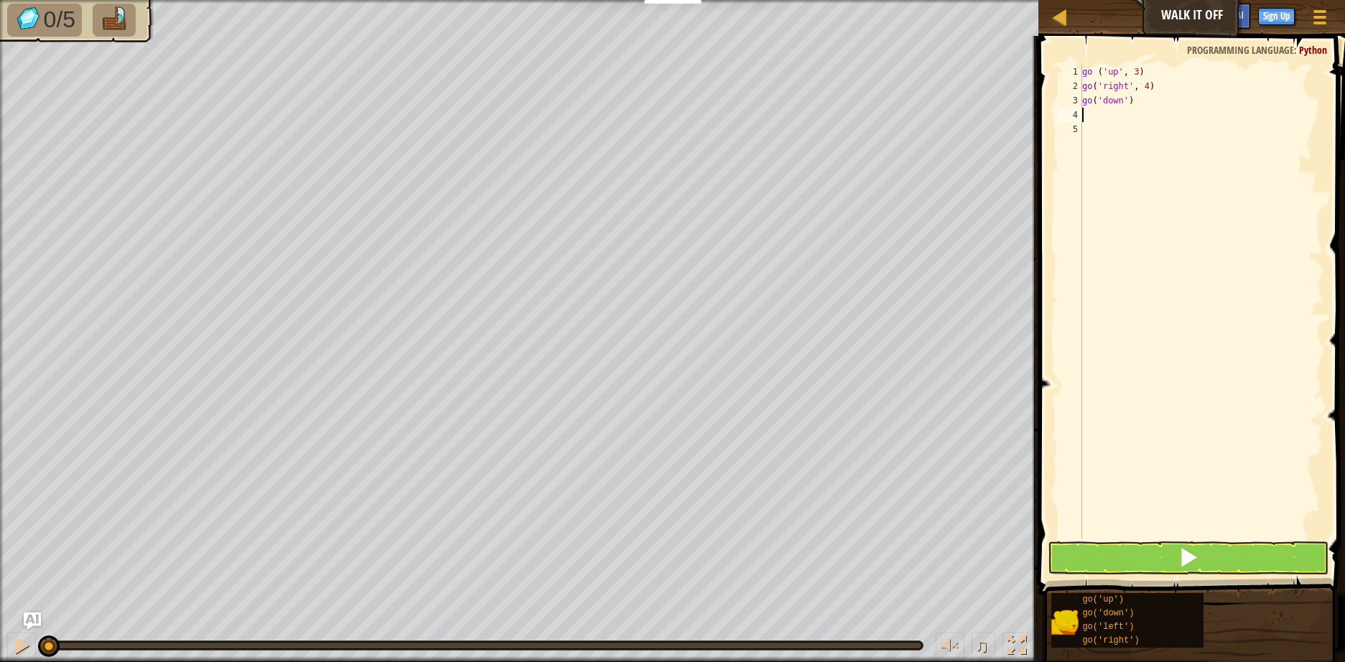
click at [1123, 103] on div "go ( 'up' , 3 ) go ( 'right' , 4 ) go ( 'down' )" at bounding box center [1201, 316] width 244 height 502
type textarea "go('down', 3)"
click at [1123, 116] on div "go ( 'up' , 3 ) go ( 'right' , 4 ) go ( 'down' , 3 )" at bounding box center [1201, 316] width 244 height 502
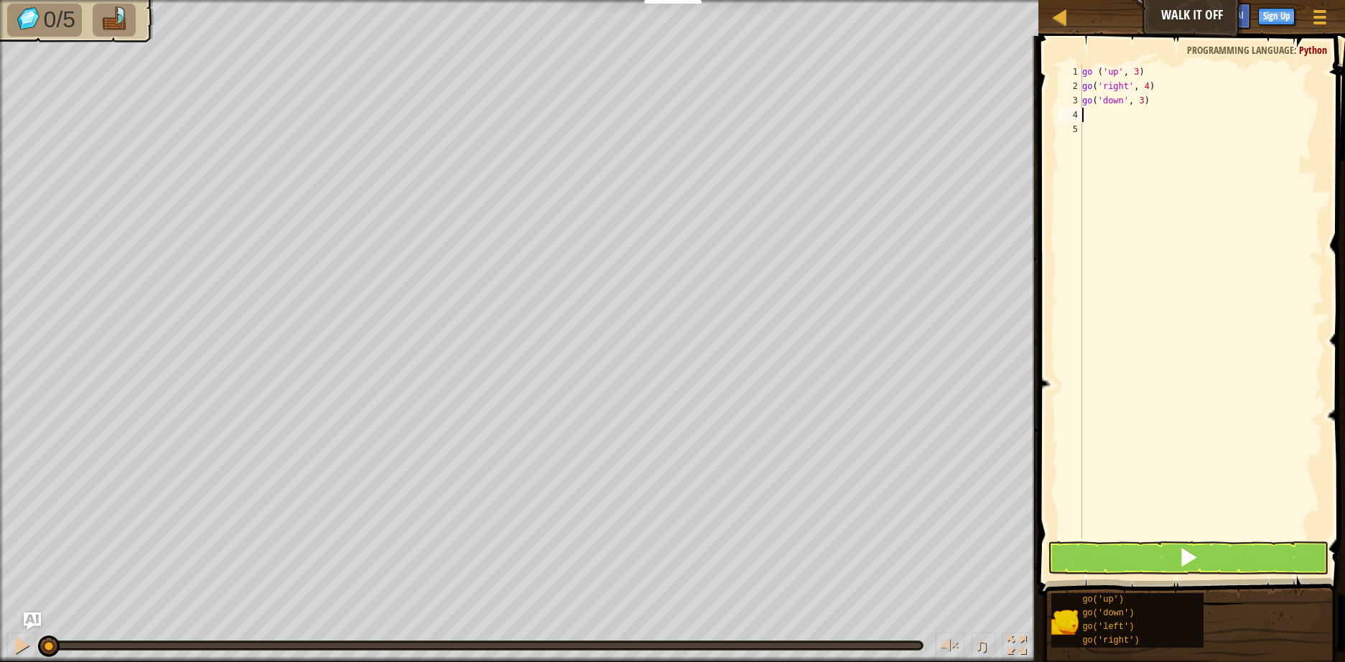
scroll to position [6, 0]
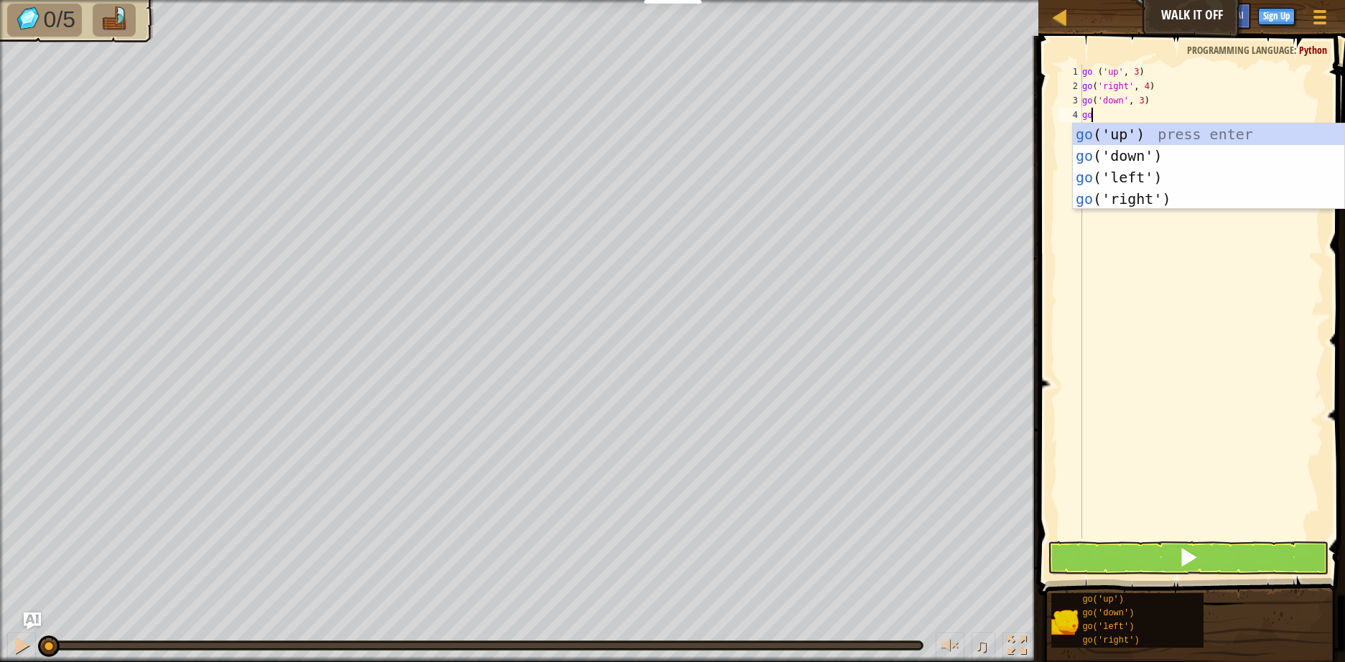
type textarea "go"
click at [1119, 181] on div "go ('up') press enter go ('down') press enter go ('left') press enter go ('righ…" at bounding box center [1207, 187] width 271 height 129
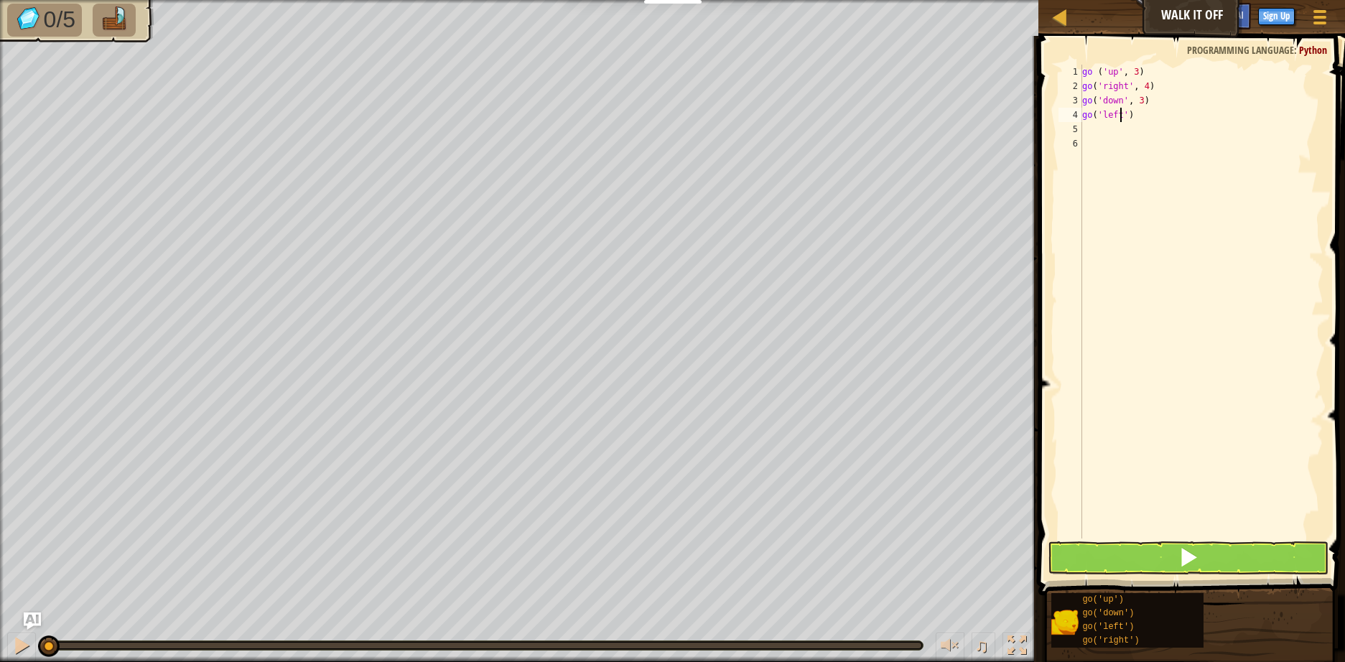
click at [1122, 113] on div "go ( 'up' , 3 ) go ( 'right' , 4 ) go ( 'down' , 3 ) go ( 'left' )" at bounding box center [1201, 316] width 244 height 502
click at [1124, 117] on div "go ( 'up' , 3 ) go ( 'right' , 4 ) go ( 'down' , 3 ) go ( 'left' )" at bounding box center [1201, 316] width 244 height 502
type textarea "go('left', 1)"
click at [1154, 555] on button at bounding box center [1187, 557] width 281 height 33
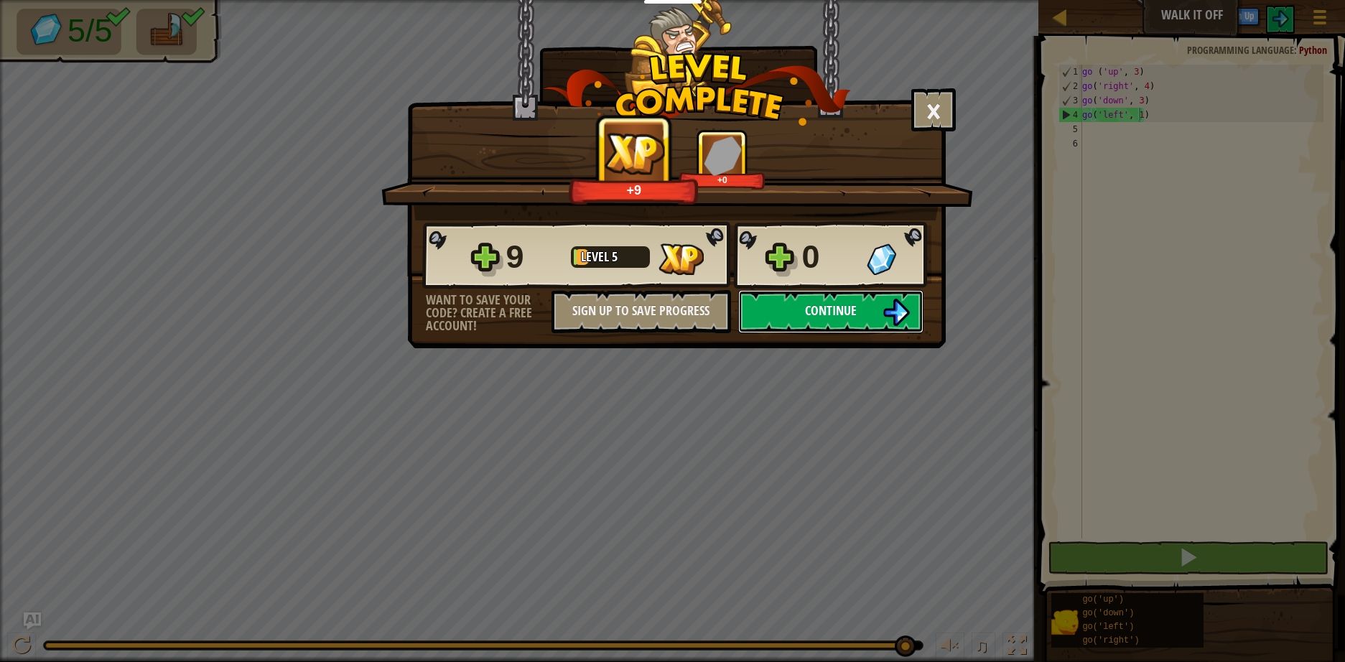
click at [879, 307] on button "Continue" at bounding box center [830, 311] width 185 height 43
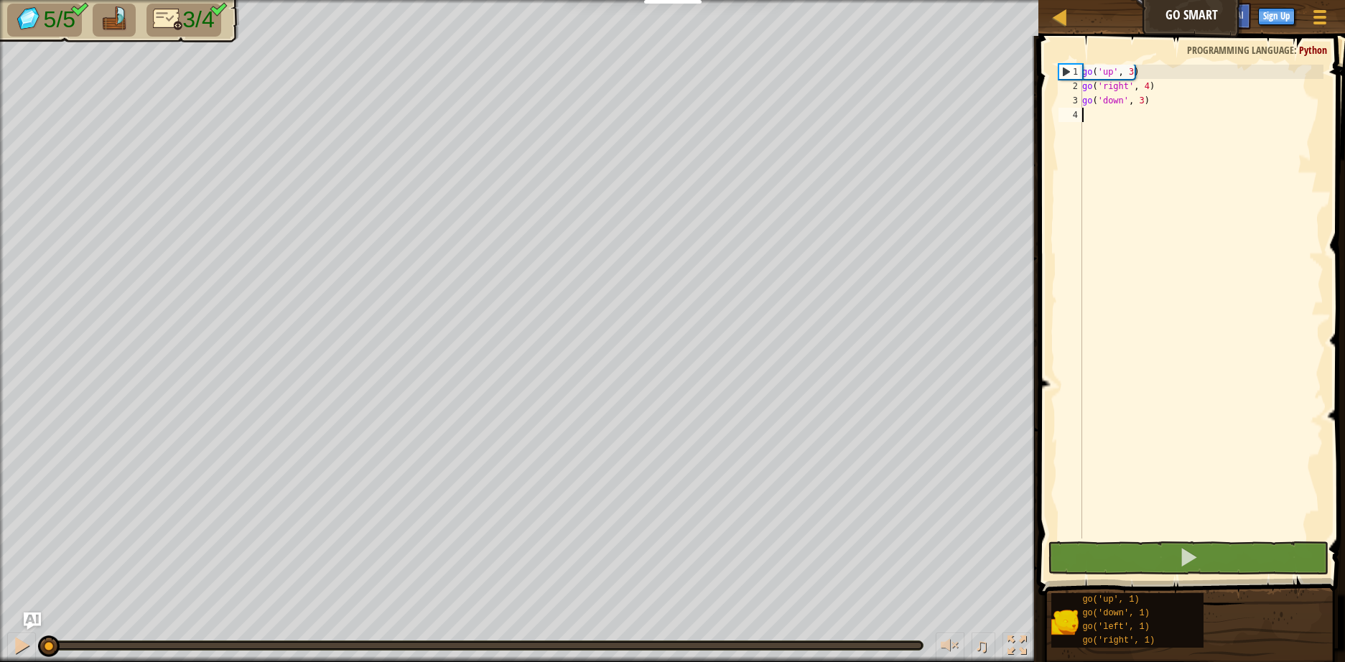
scroll to position [6, 0]
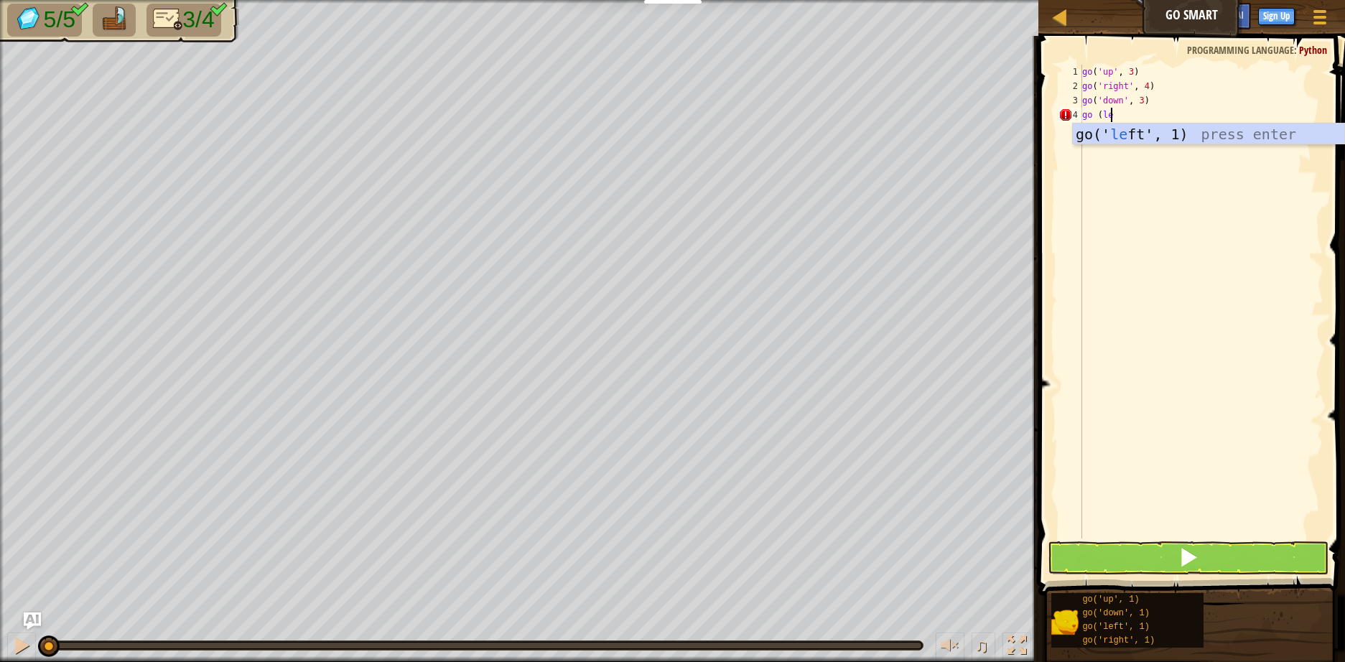
type textarea "go (lef"
click at [1144, 134] on div "go(' lef t', 1) press enter" at bounding box center [1207, 155] width 271 height 65
click at [1180, 556] on span at bounding box center [1188, 557] width 20 height 20
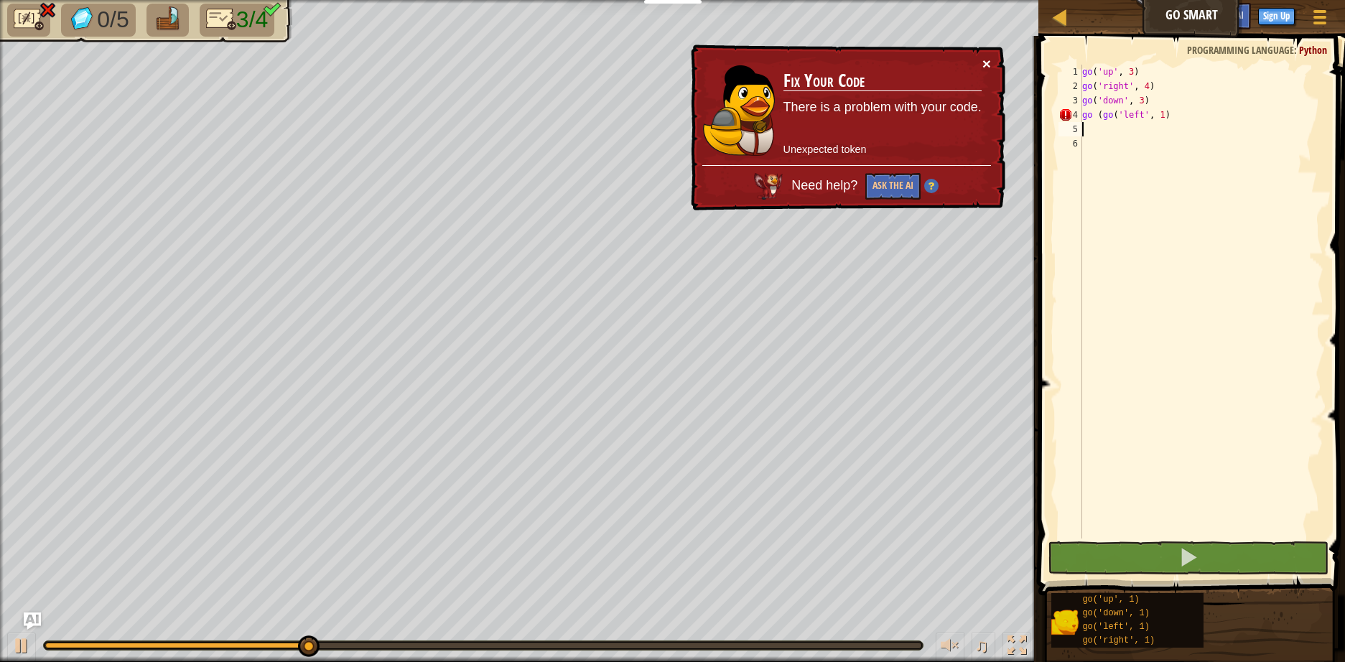
click at [985, 61] on button "×" at bounding box center [986, 63] width 9 height 15
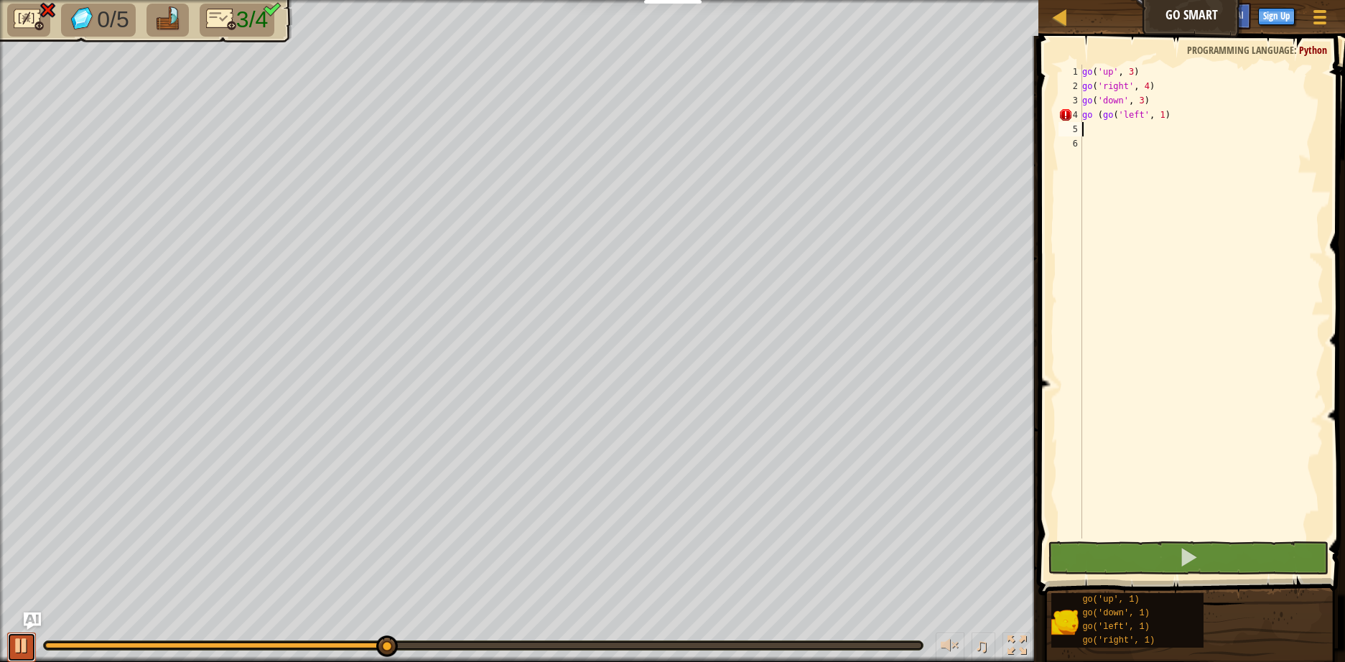
click at [22, 641] on div at bounding box center [21, 645] width 19 height 19
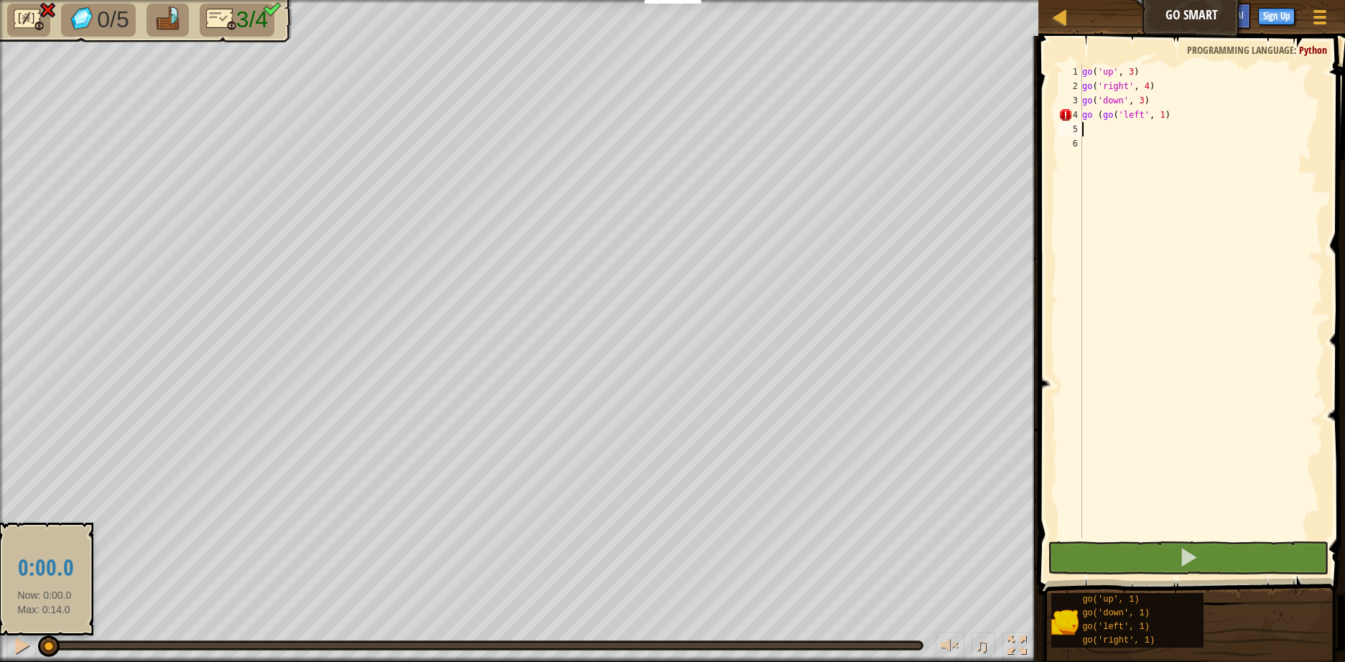
drag, startPoint x: 394, startPoint y: 640, endPoint x: -2, endPoint y: 652, distance: 396.4
click at [0, 0] on html "Educators Create Free Account School & District Solutions Teacher Toolkit Previ…" at bounding box center [672, 0] width 1345 height 0
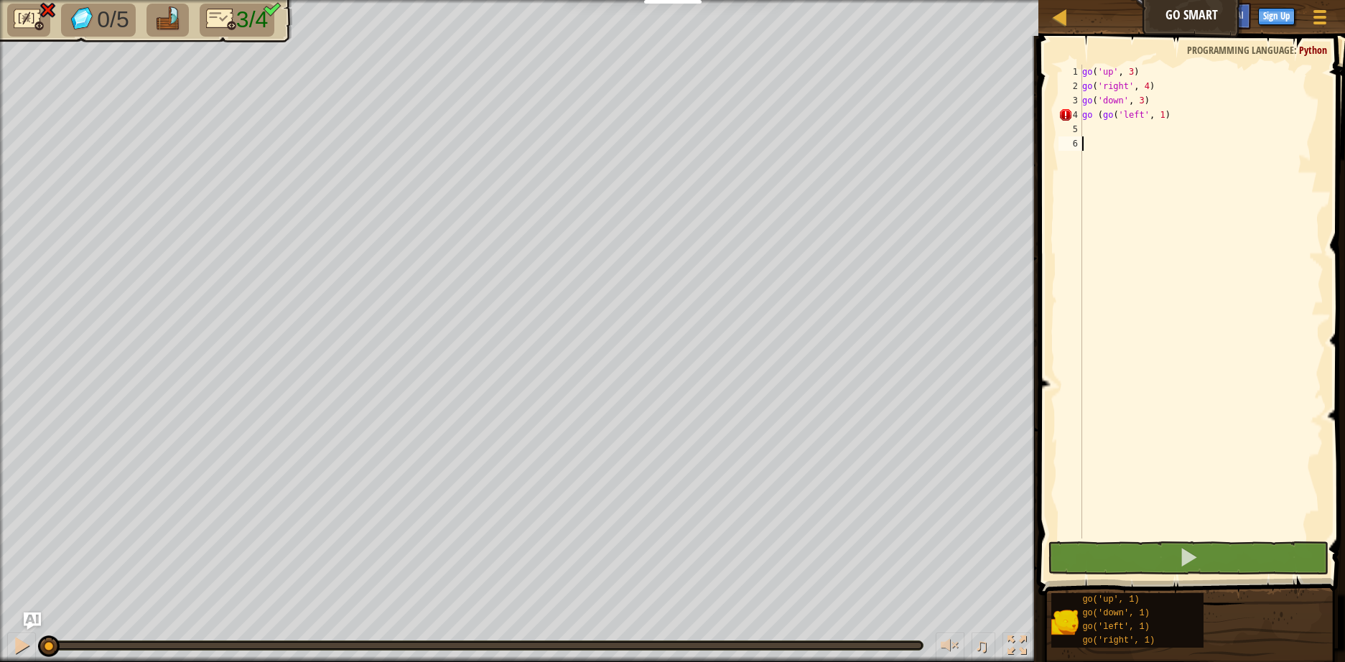
click at [1220, 260] on div "go ( 'up' , 3 ) go ( 'right' , 4 ) go ( 'down' , 3 ) go ( go ( 'left' , 1 )" at bounding box center [1201, 316] width 244 height 502
click at [1160, 121] on div "go ( 'up' , 3 ) go ( 'right' , 4 ) go ( 'down' , 3 ) go ( go ( 'left' , 1 )" at bounding box center [1201, 316] width 244 height 502
click at [1110, 119] on div "go ( 'up' , 3 ) go ( 'right' , 4 ) go ( 'down' , 3 ) go ( go ( 'left' , 1 )" at bounding box center [1201, 316] width 244 height 502
click at [1113, 119] on div "go ( 'up' , 3 ) go ( 'right' , 4 ) go ( 'down' , 3 ) go ( go ( 'left' , 1 )" at bounding box center [1201, 316] width 244 height 502
click at [1118, 118] on div "go ( 'up' , 3 ) go ( 'right' , 4 ) go ( 'down' , 3 ) go ( go ( 'left' , 1 )" at bounding box center [1201, 316] width 244 height 502
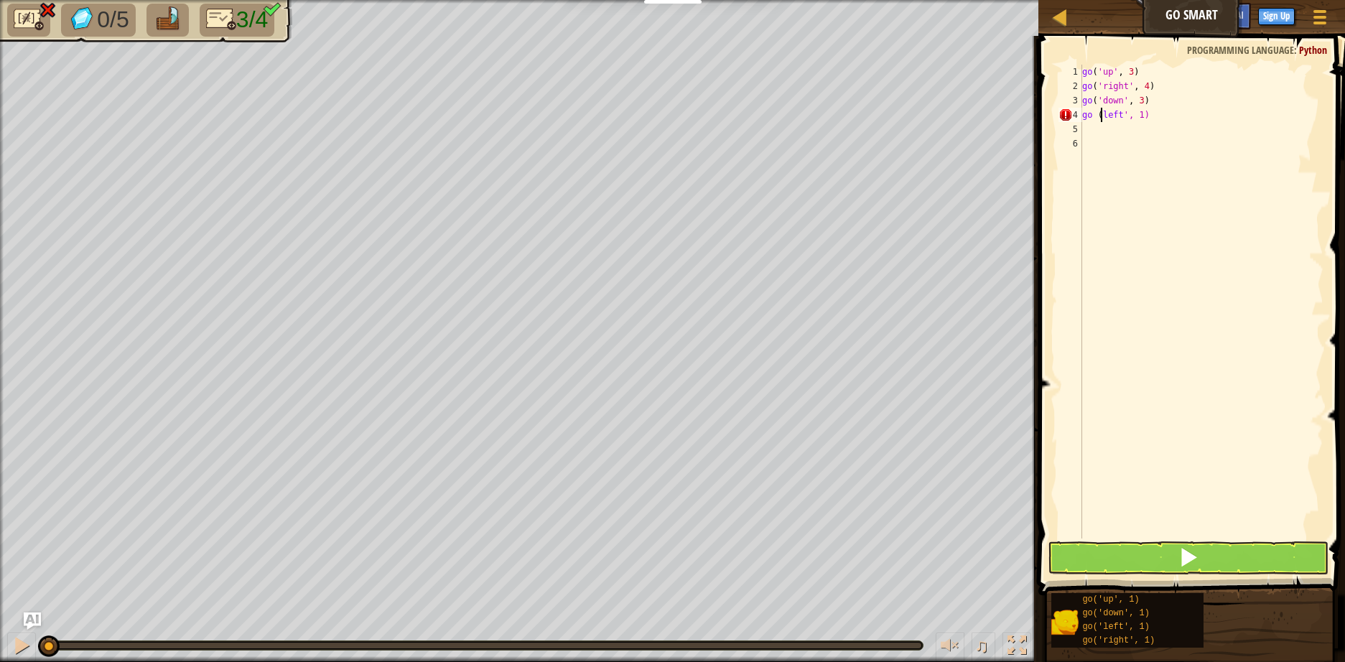
scroll to position [6, 2]
type textarea "go ('left', 1)"
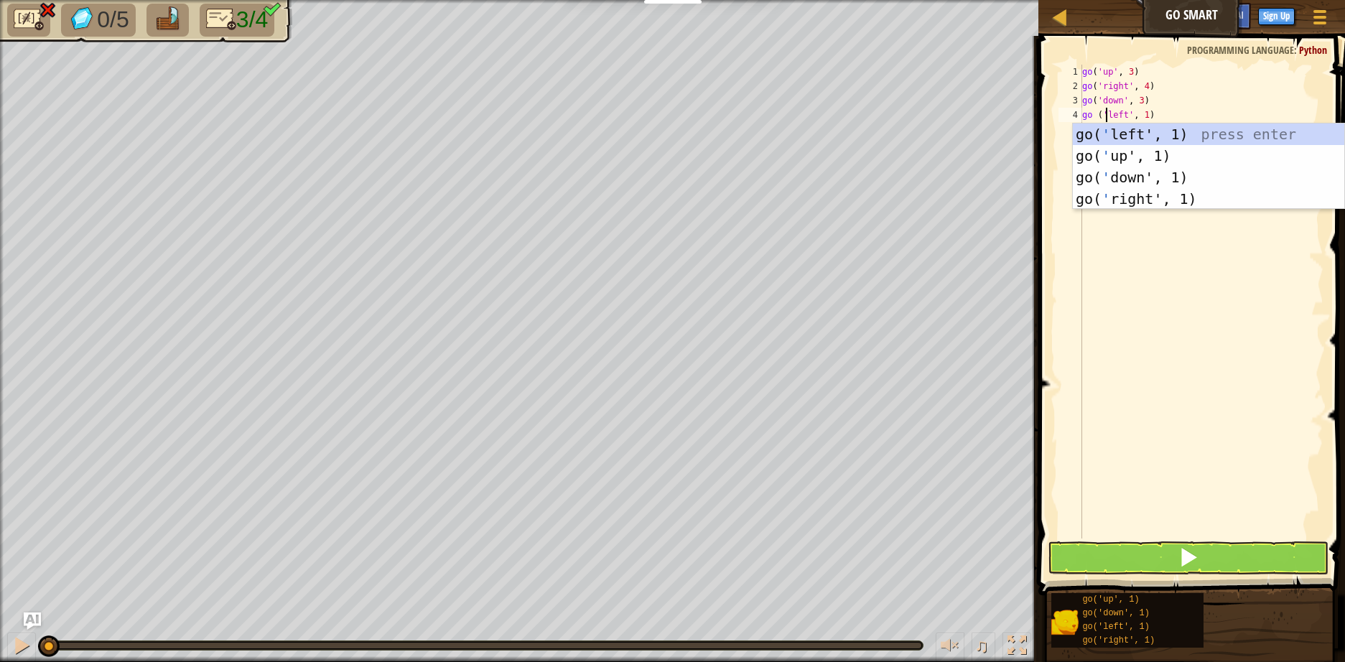
click at [1166, 291] on div "go ( 'up' , 3 ) go ( 'right' , 4 ) go ( 'down' , 3 ) go ( 'left' , 1 )" at bounding box center [1201, 316] width 244 height 502
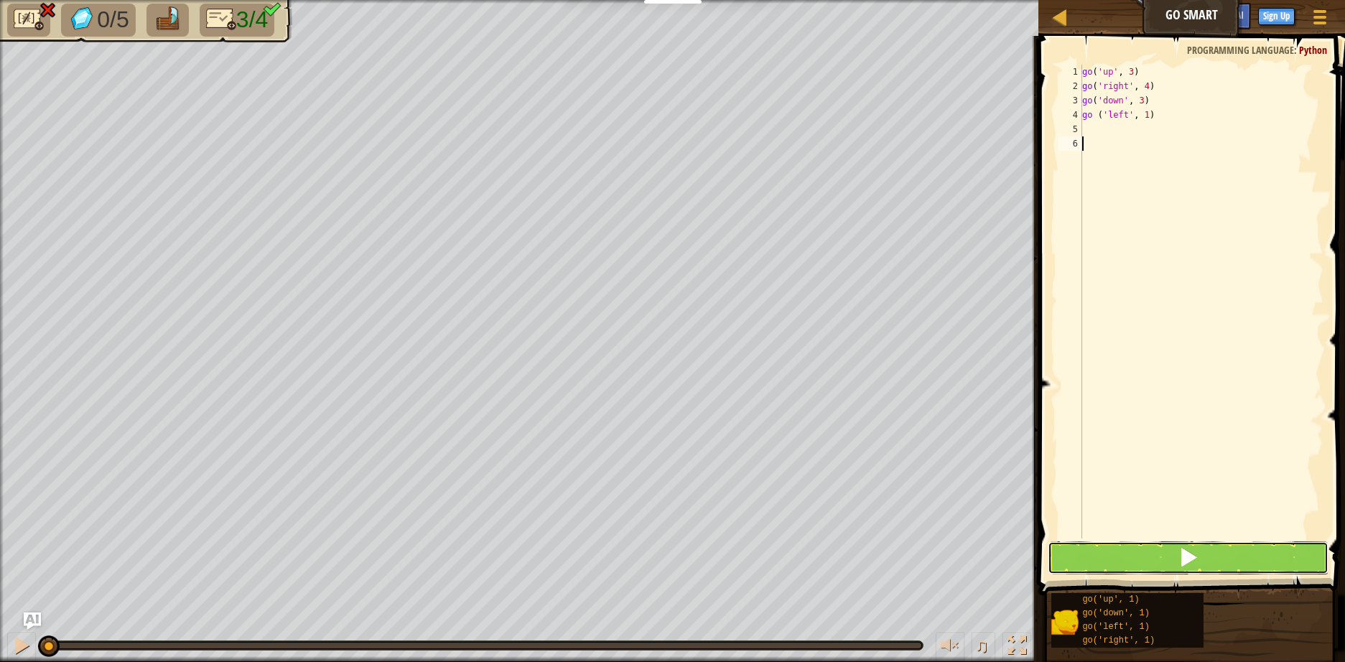
click at [1161, 570] on button at bounding box center [1187, 557] width 281 height 33
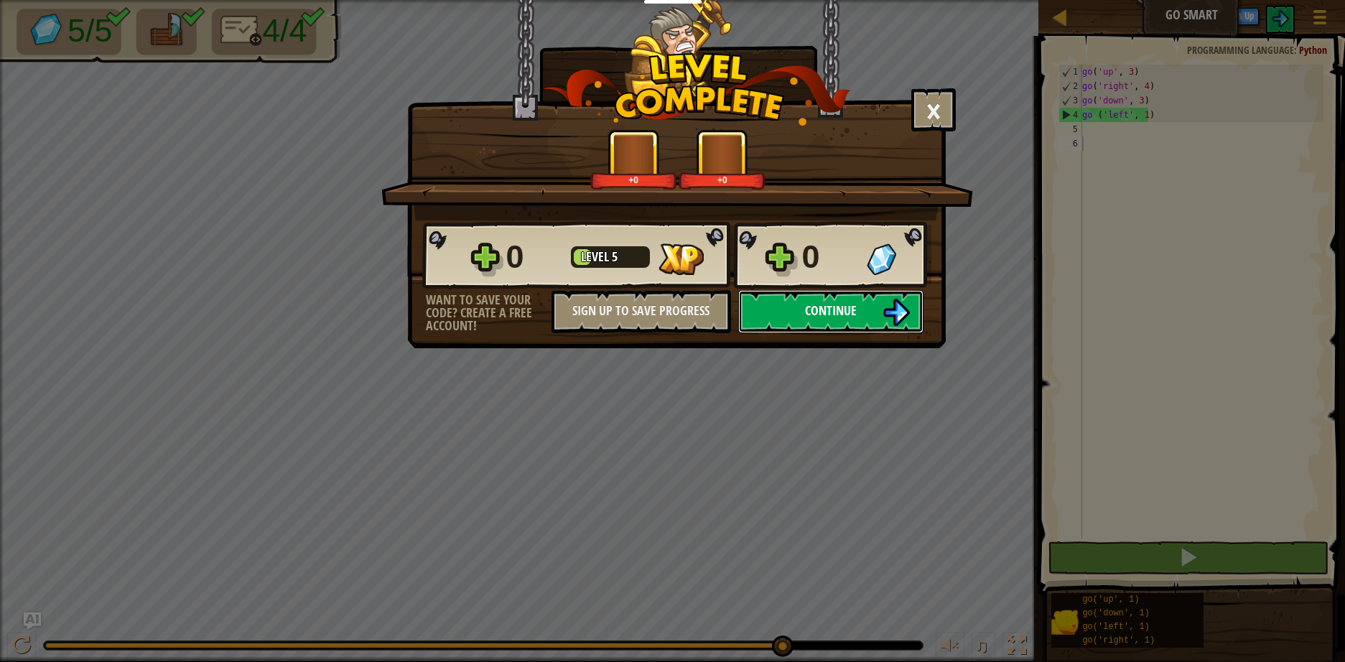
click at [802, 304] on button "Continue" at bounding box center [830, 311] width 185 height 43
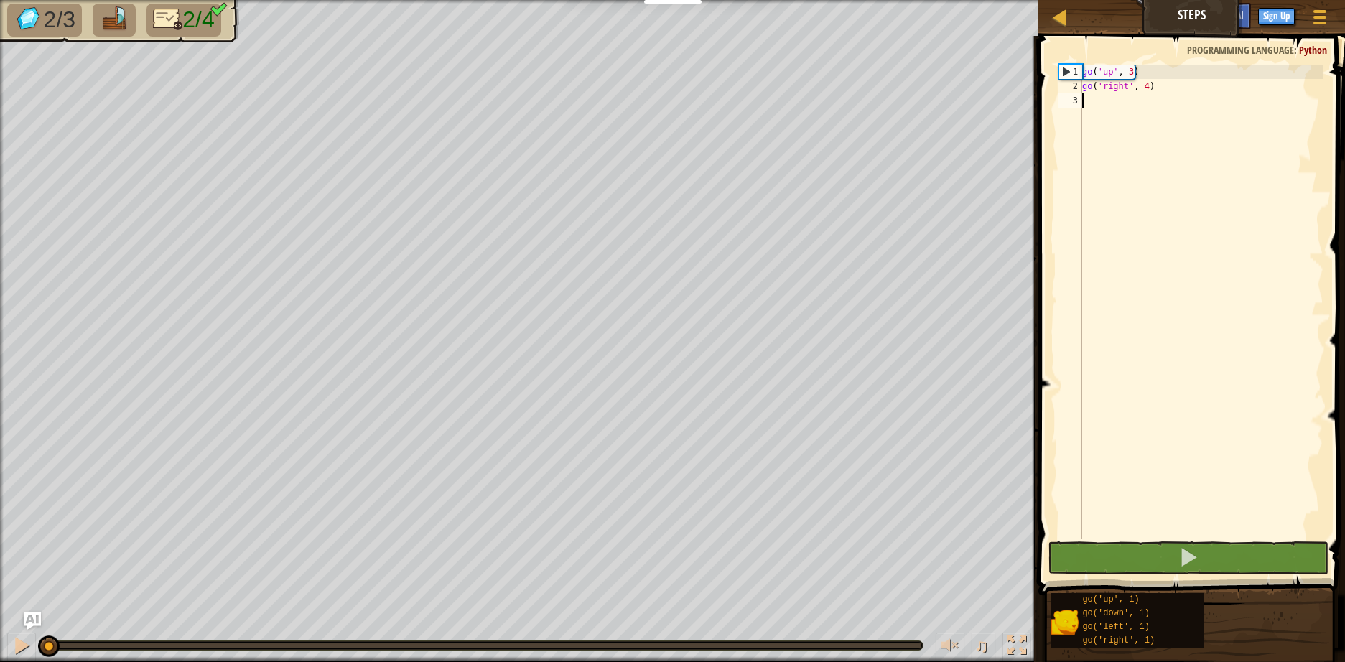
type textarea "go"
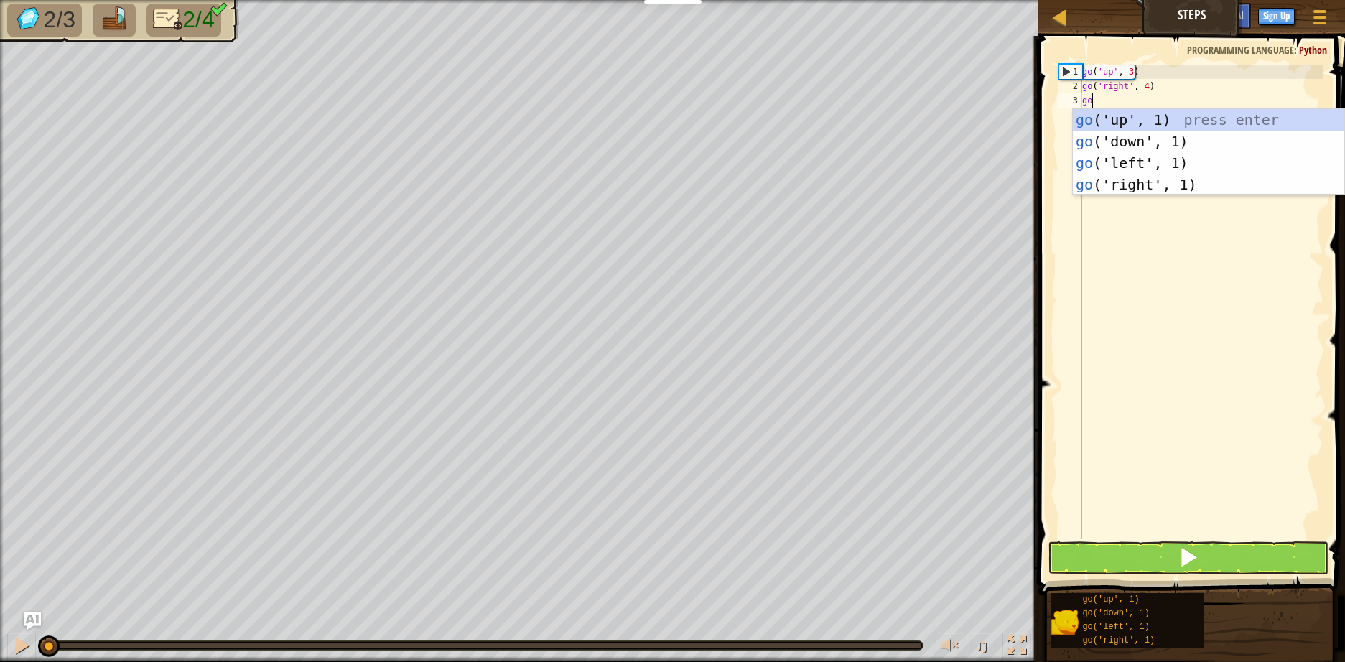
scroll to position [6, 0]
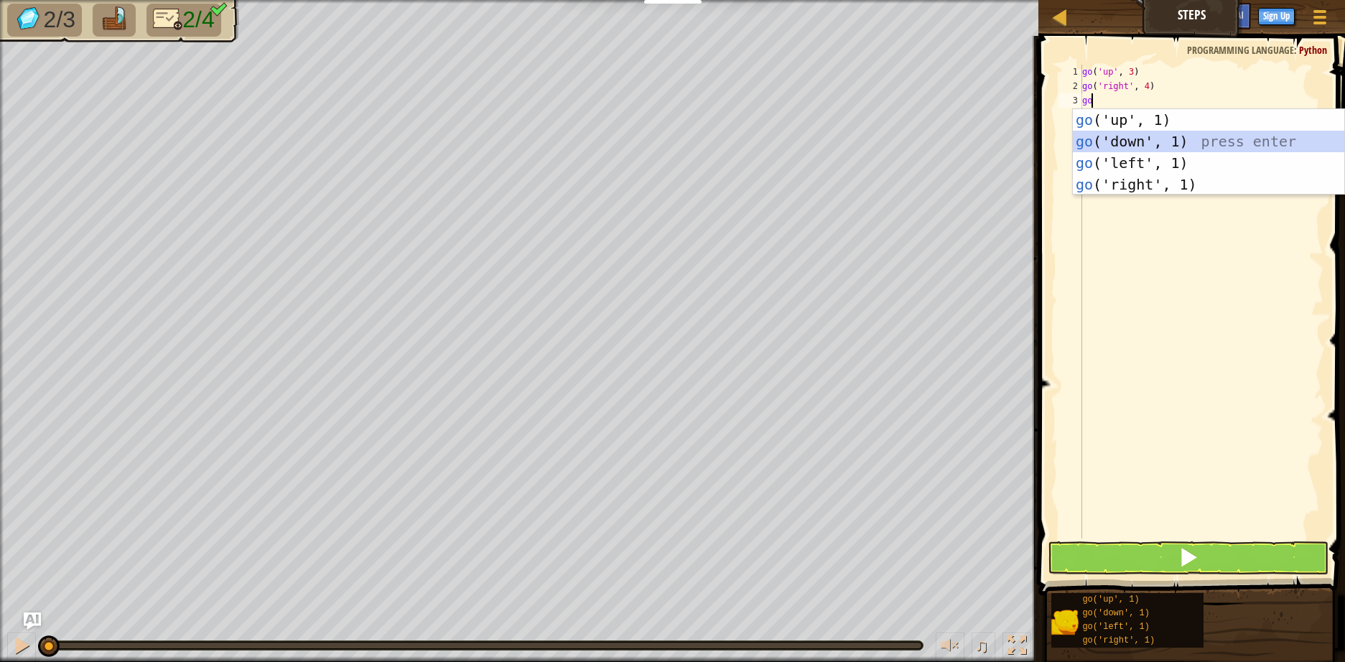
click at [1159, 141] on div "go ('up', 1) press enter go ('down', 1) press enter go ('left', 1) press enter …" at bounding box center [1207, 173] width 271 height 129
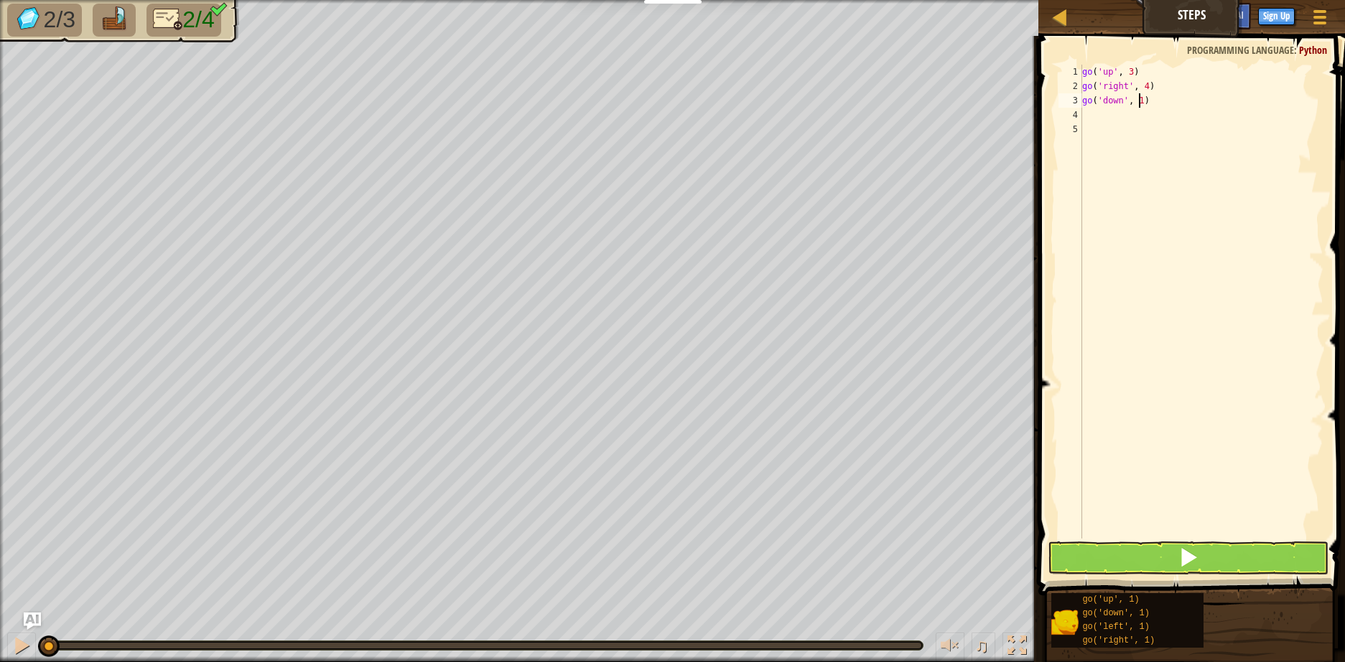
click at [1138, 103] on div "go ( 'up' , 3 ) go ( 'right' , 4 ) go ( 'down' , 1 )" at bounding box center [1201, 316] width 244 height 502
type textarea "go('down', 3)"
click at [1160, 140] on div "go ( 'up' , 3 ) go ( 'right' , 4 ) go ( 'down' , 3 )" at bounding box center [1201, 316] width 244 height 502
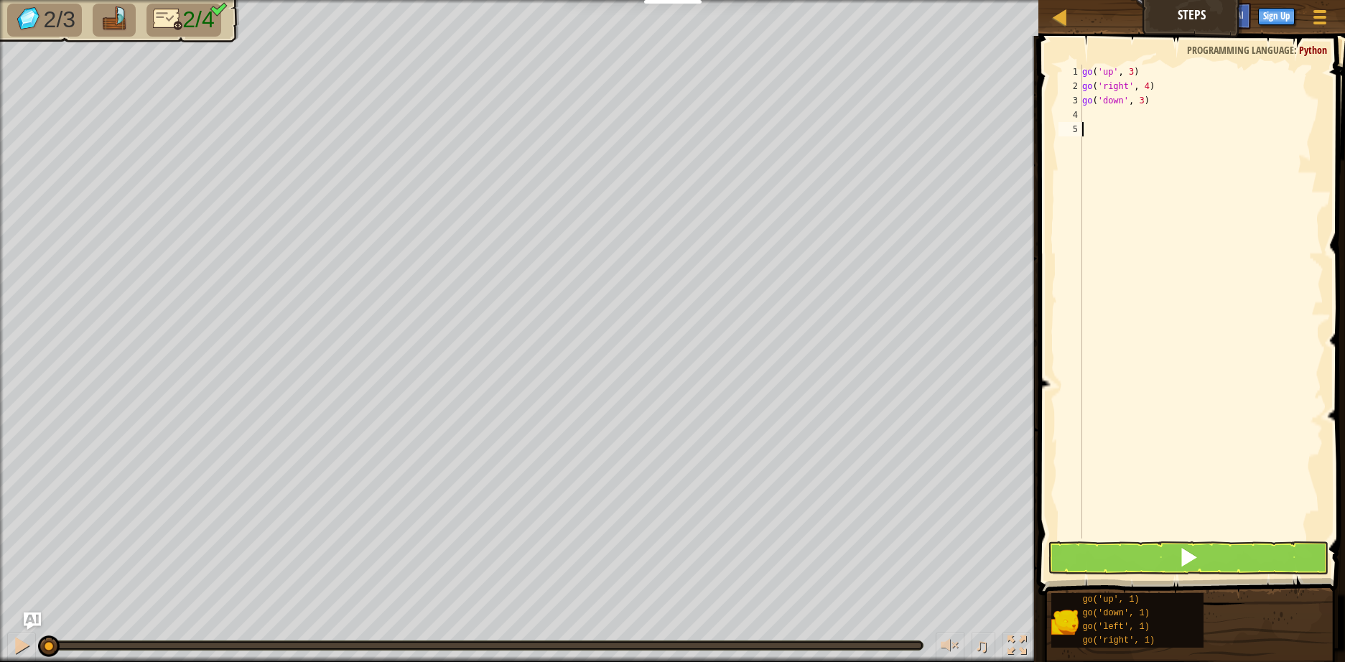
click at [1155, 123] on div "go ( 'up' , 3 ) go ( 'right' , 4 ) go ( 'down' , 3 )" at bounding box center [1201, 316] width 244 height 502
click at [1154, 116] on div "go ( 'up' , 3 ) go ( 'right' , 4 ) go ( 'down' , 3 )" at bounding box center [1201, 316] width 244 height 502
type textarea "go"
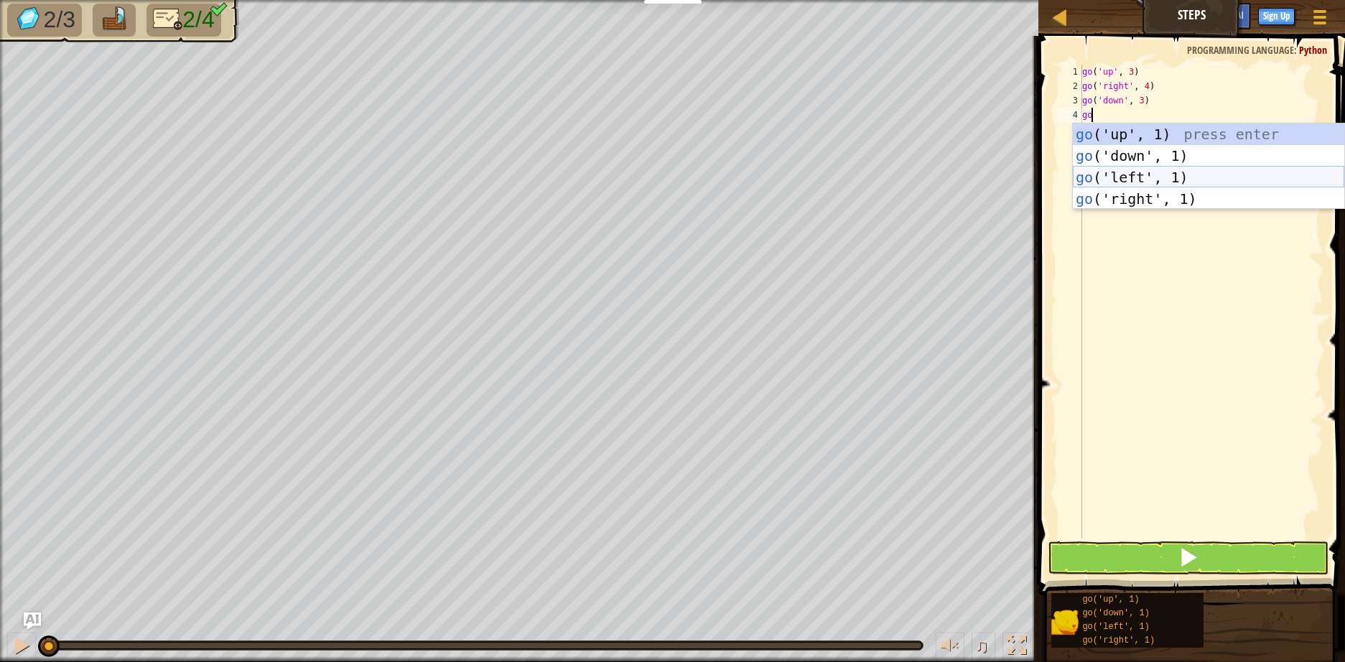
click at [1149, 178] on div "go ('up', 1) press enter go ('down', 1) press enter go ('left', 1) press enter …" at bounding box center [1207, 187] width 271 height 129
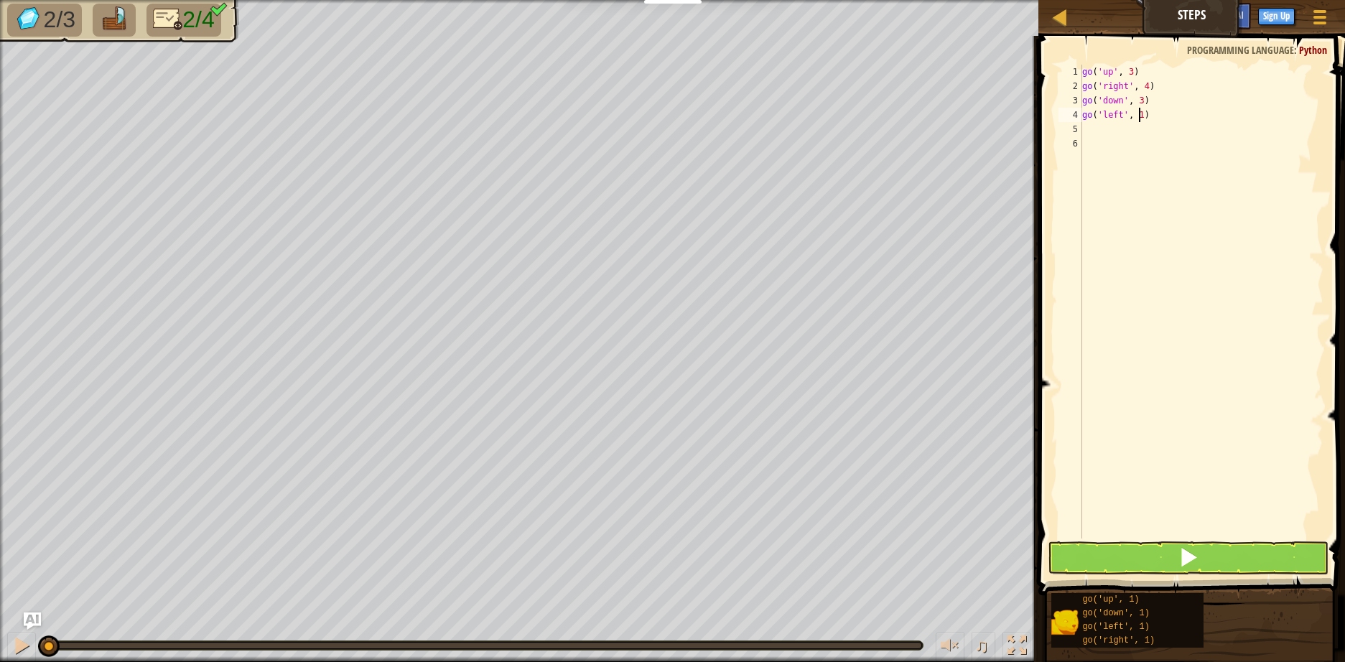
click at [1138, 117] on div "go ( 'up' , 3 ) go ( 'right' , 4 ) go ( 'down' , 3 ) go ( 'left' , 1 )" at bounding box center [1201, 316] width 244 height 502
type textarea "go('left', 2)"
click at [1131, 556] on button at bounding box center [1187, 557] width 281 height 33
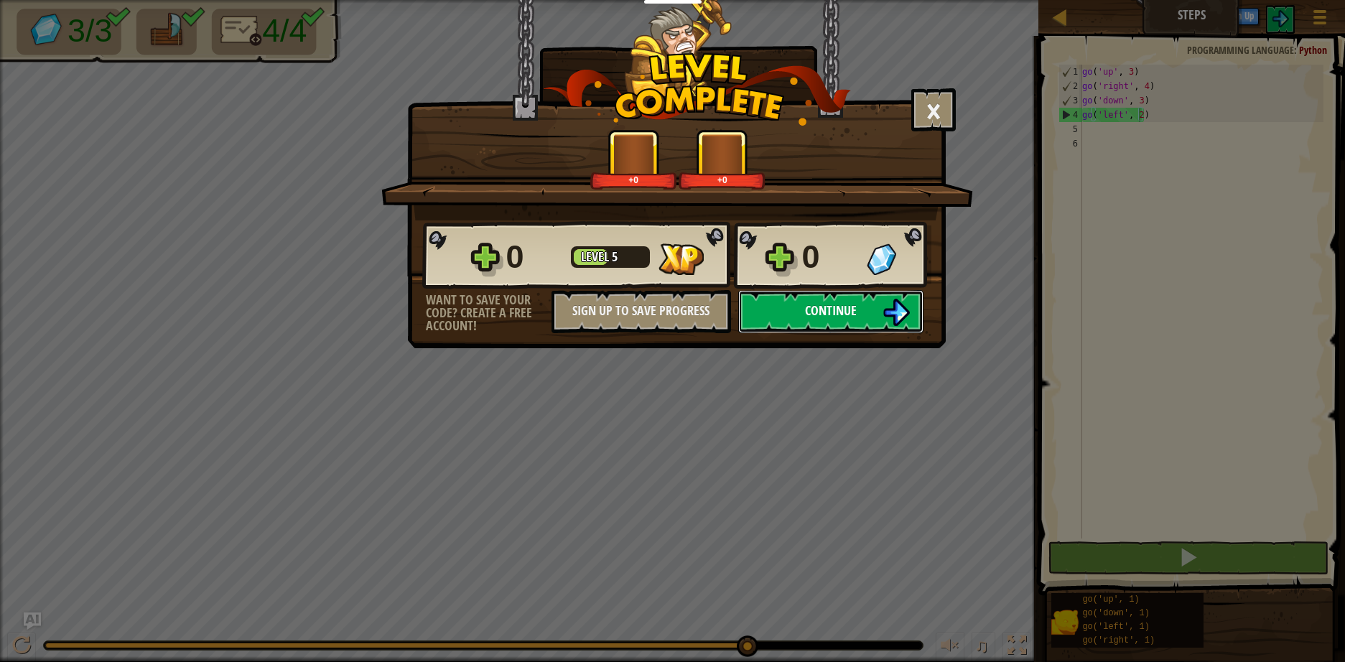
click at [846, 318] on span "Continue" at bounding box center [831, 310] width 52 height 18
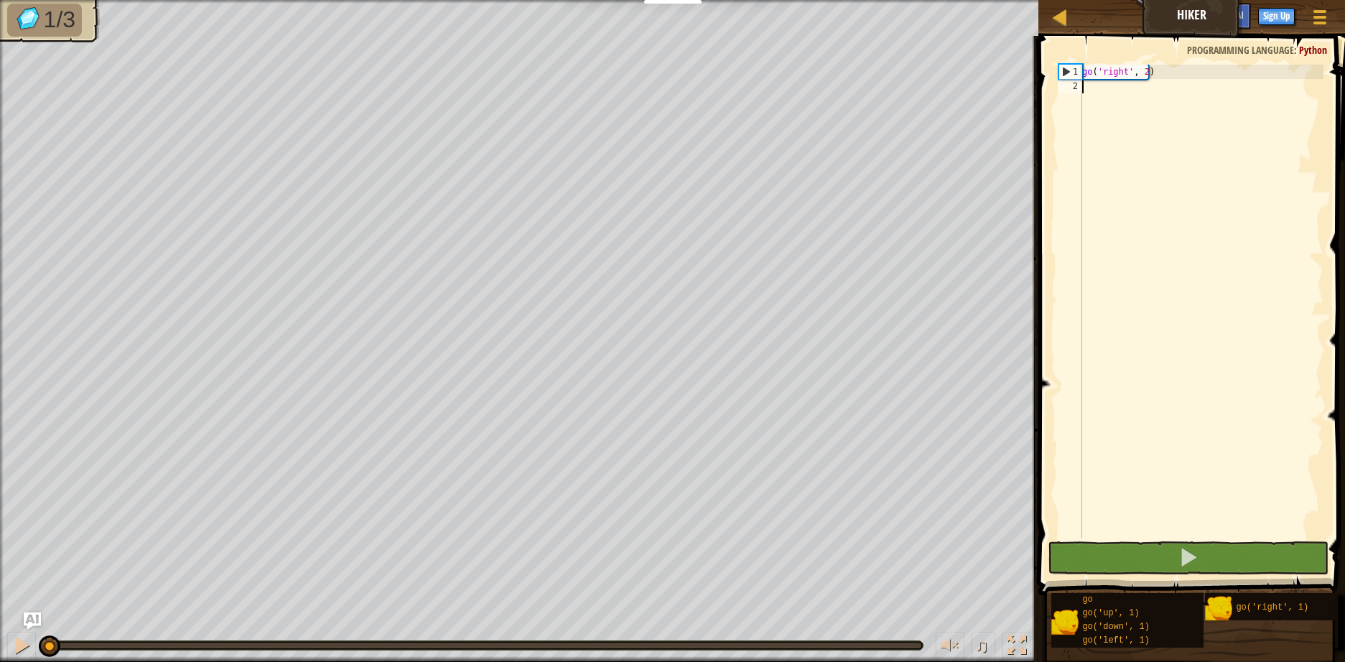
type textarea "go"
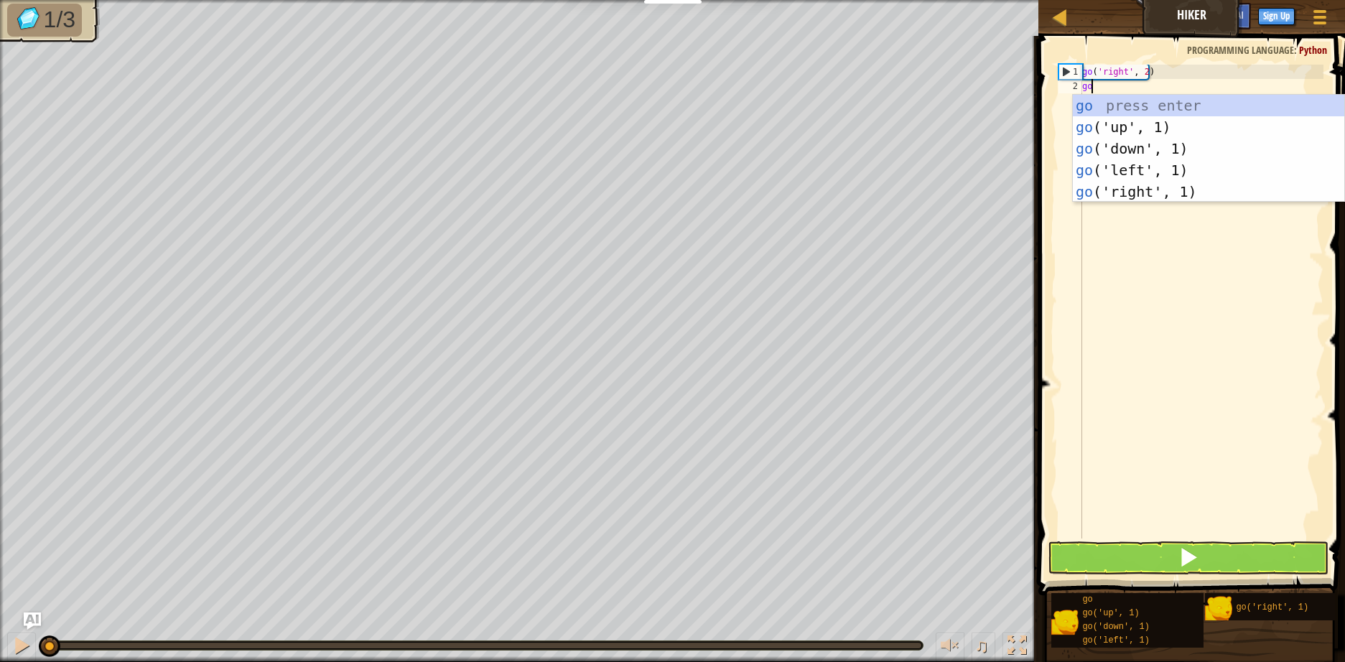
scroll to position [6, 0]
click at [1146, 132] on div "go press enter go ('up', 1) press enter go ('down', 1) press enter go ('left', …" at bounding box center [1207, 170] width 271 height 151
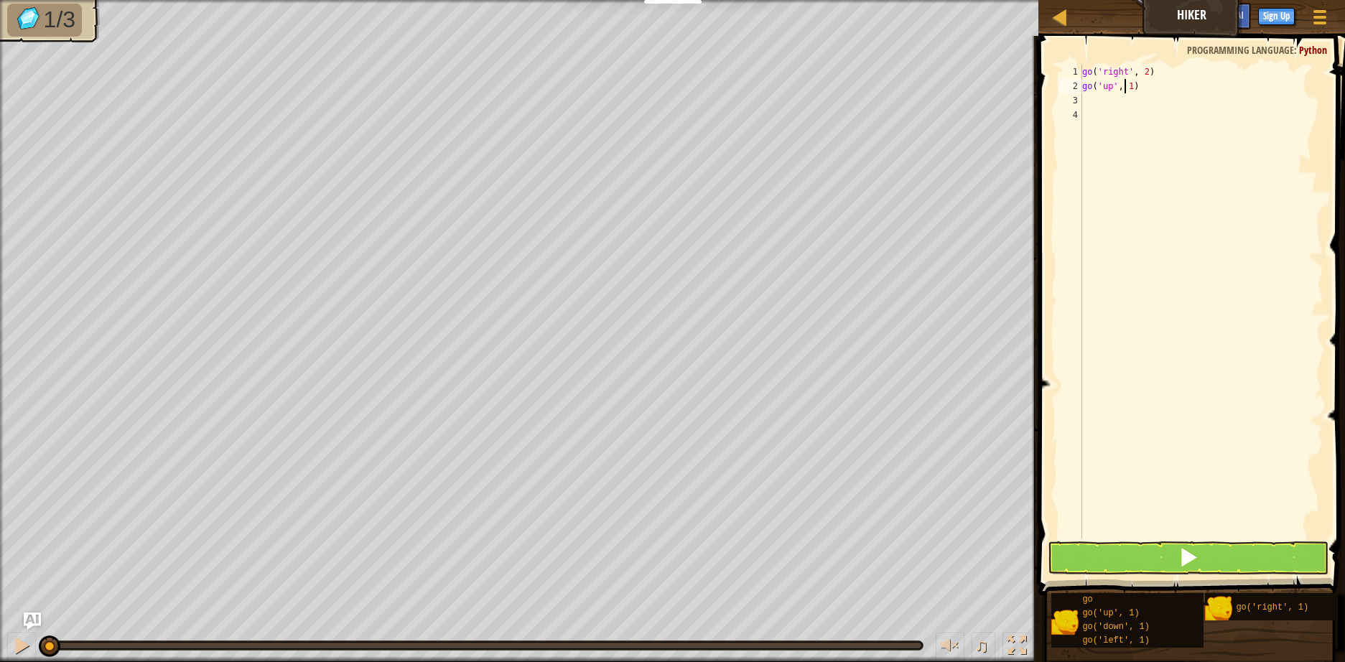
click at [1128, 85] on div "go ( 'right' , 2 ) go ( 'up' , 1 )" at bounding box center [1201, 316] width 244 height 502
type textarea "go('up', 3)"
click at [1156, 116] on div "go ( 'right' , 2 ) go ( 'up' , 3 )" at bounding box center [1201, 316] width 244 height 502
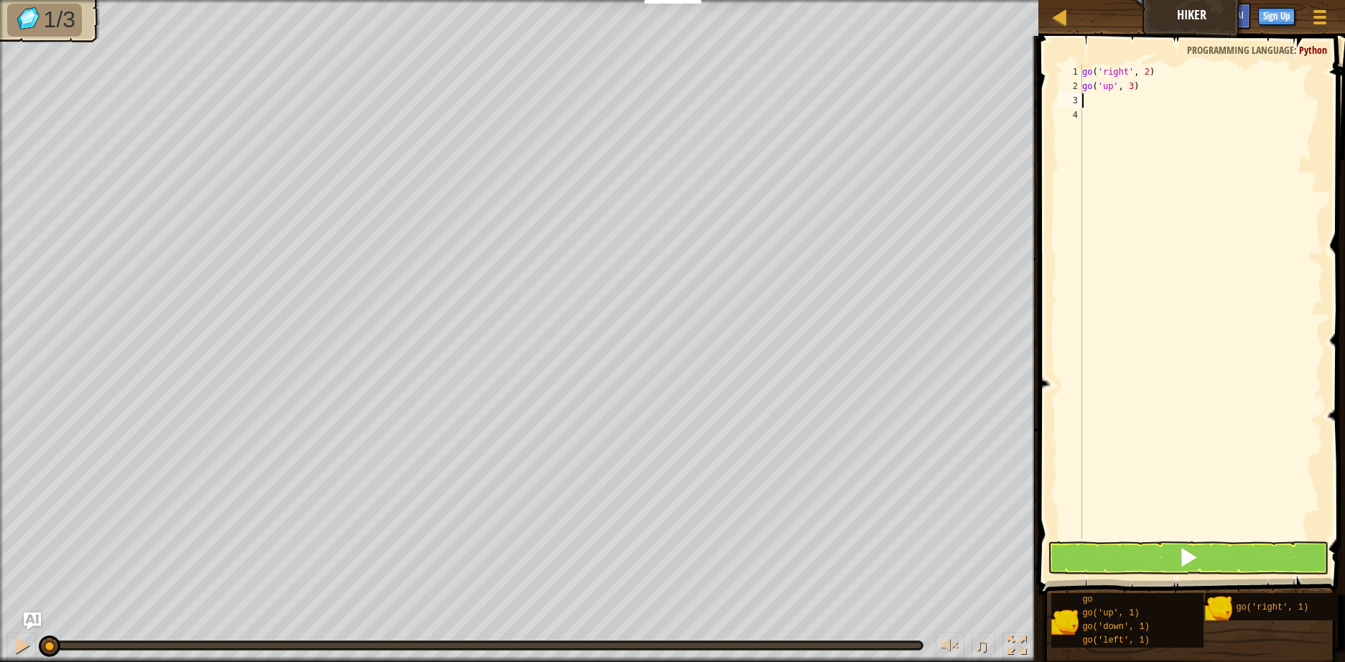
click at [1155, 103] on div "go ( 'right' , 2 ) go ( 'up' , 3 )" at bounding box center [1201, 316] width 244 height 502
type textarea "go"
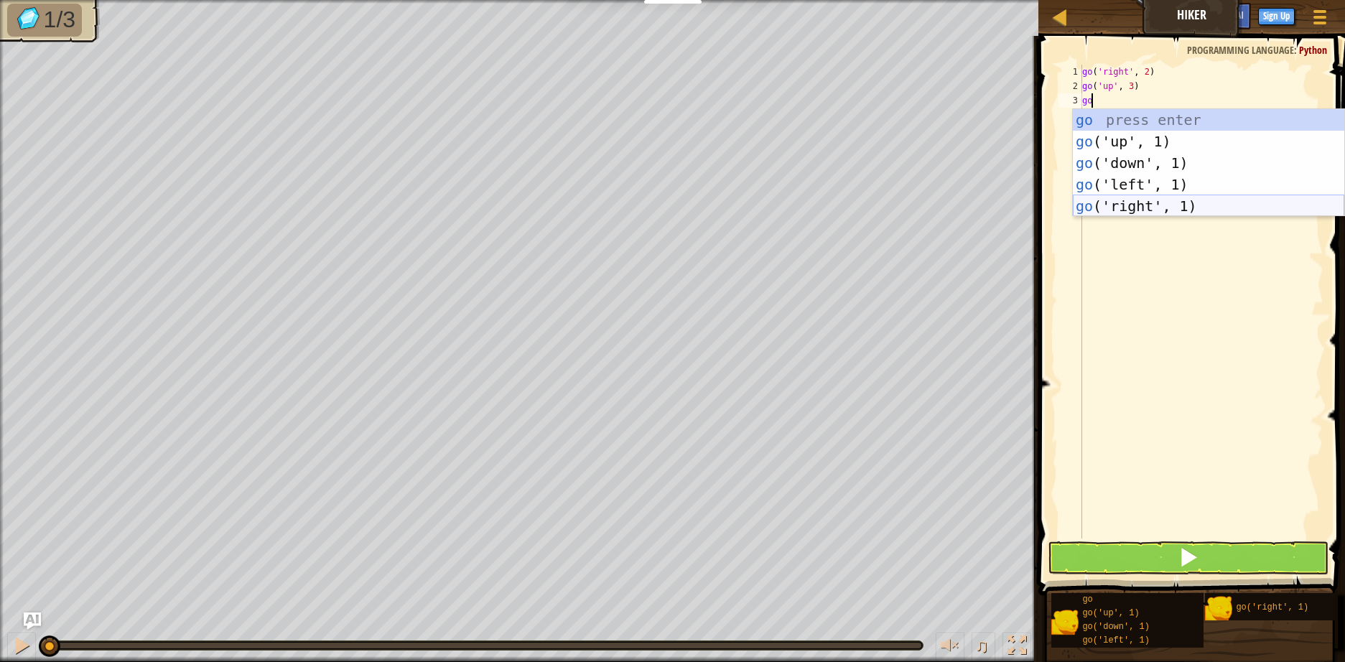
click at [1146, 202] on div "go press enter go ('up', 1) press enter go ('down', 1) press enter go ('left', …" at bounding box center [1207, 184] width 271 height 151
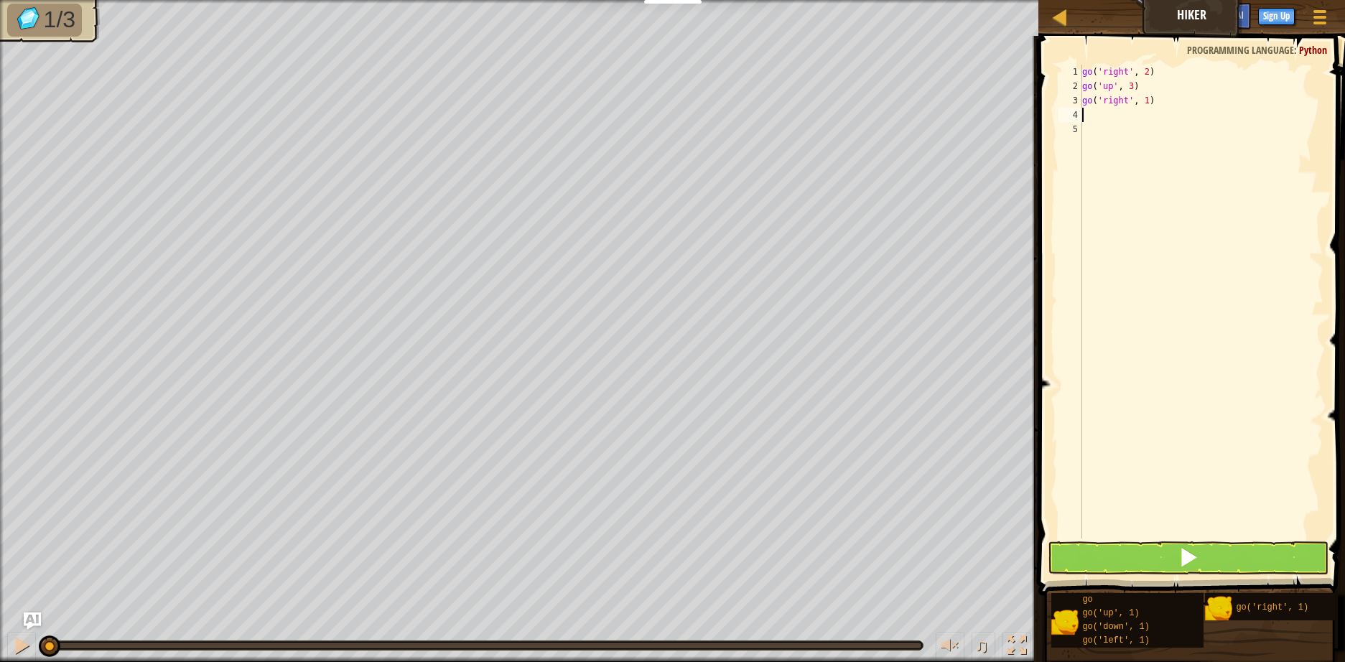
click at [1141, 103] on div "go ( 'right' , 2 ) go ( 'up' , 3 ) go ( 'right' , 1 )" at bounding box center [1201, 316] width 244 height 502
type textarea "go('right', 2)"
click at [1157, 548] on button at bounding box center [1187, 557] width 281 height 33
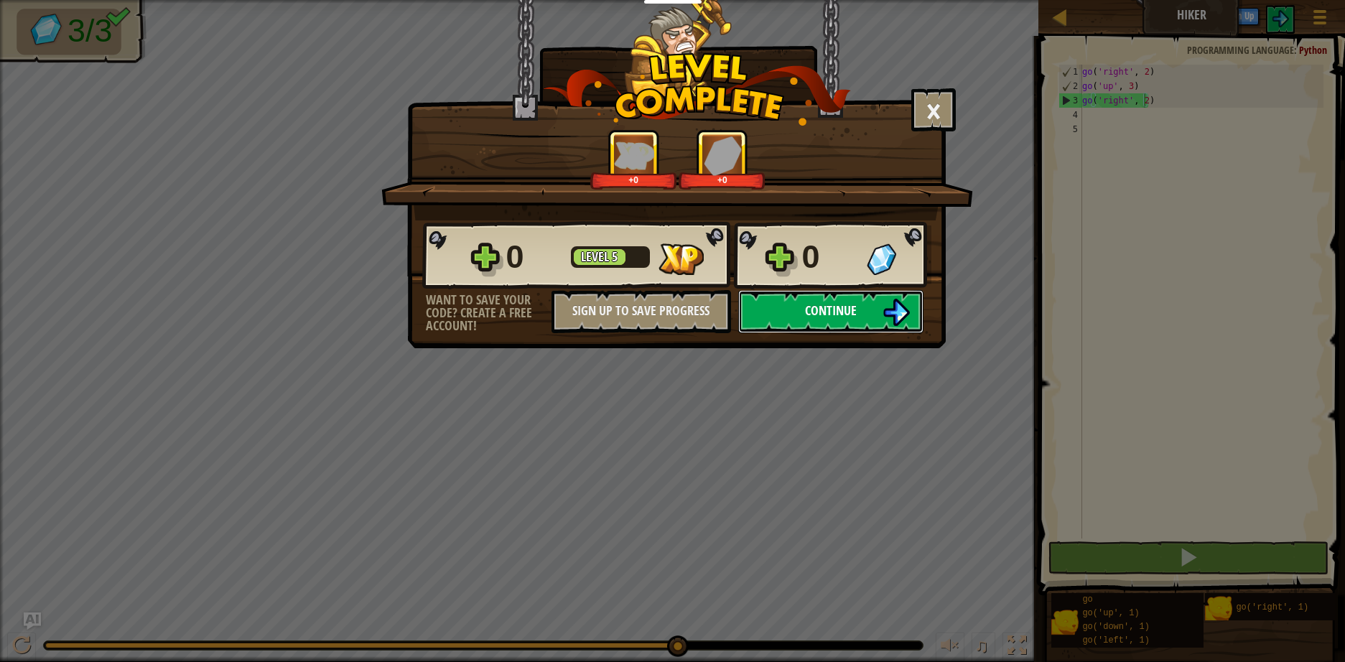
click at [803, 302] on button "Continue" at bounding box center [830, 311] width 185 height 43
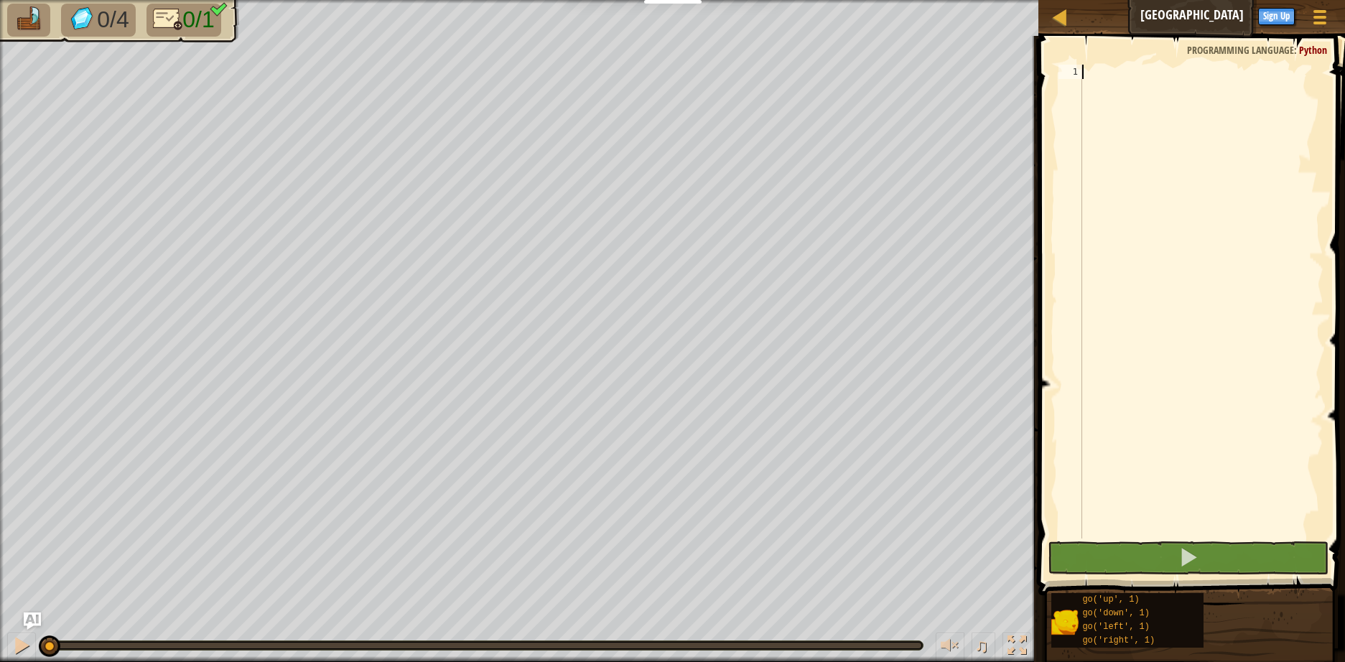
click at [1202, 184] on div at bounding box center [1201, 316] width 244 height 502
type textarea "go"
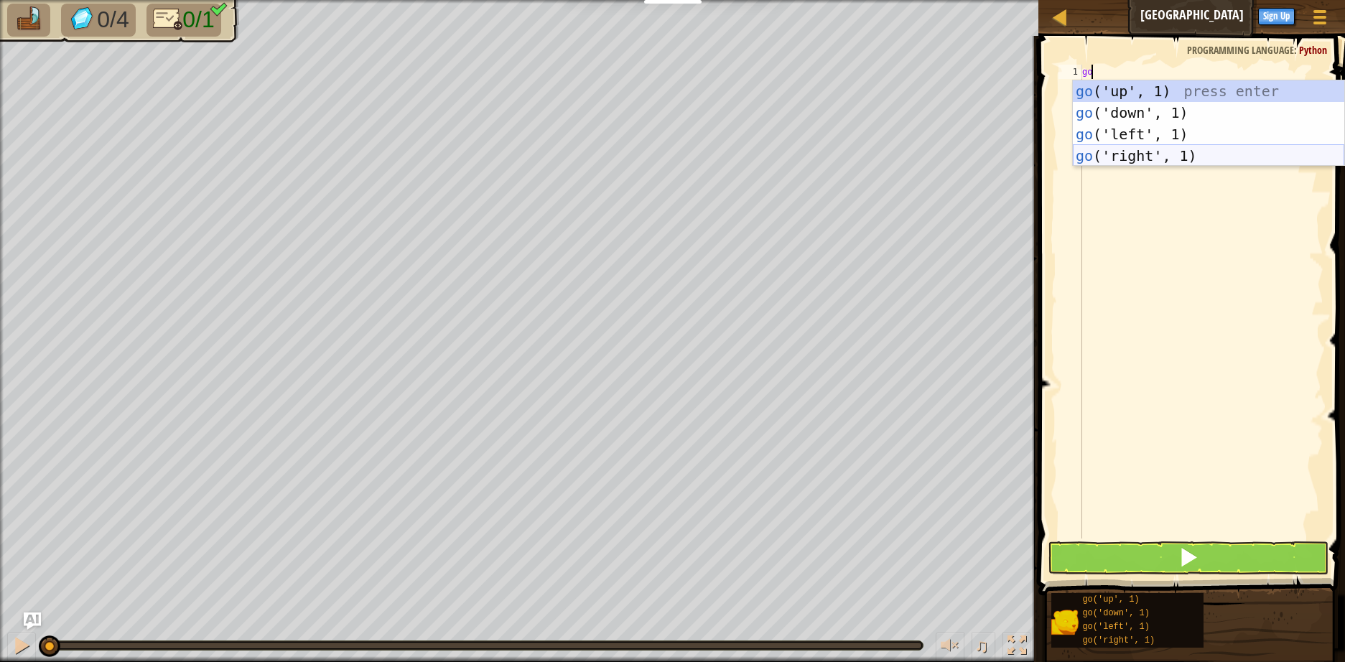
click at [1128, 155] on div "go ('up', 1) press enter go ('down', 1) press enter go ('left', 1) press enter …" at bounding box center [1207, 144] width 271 height 129
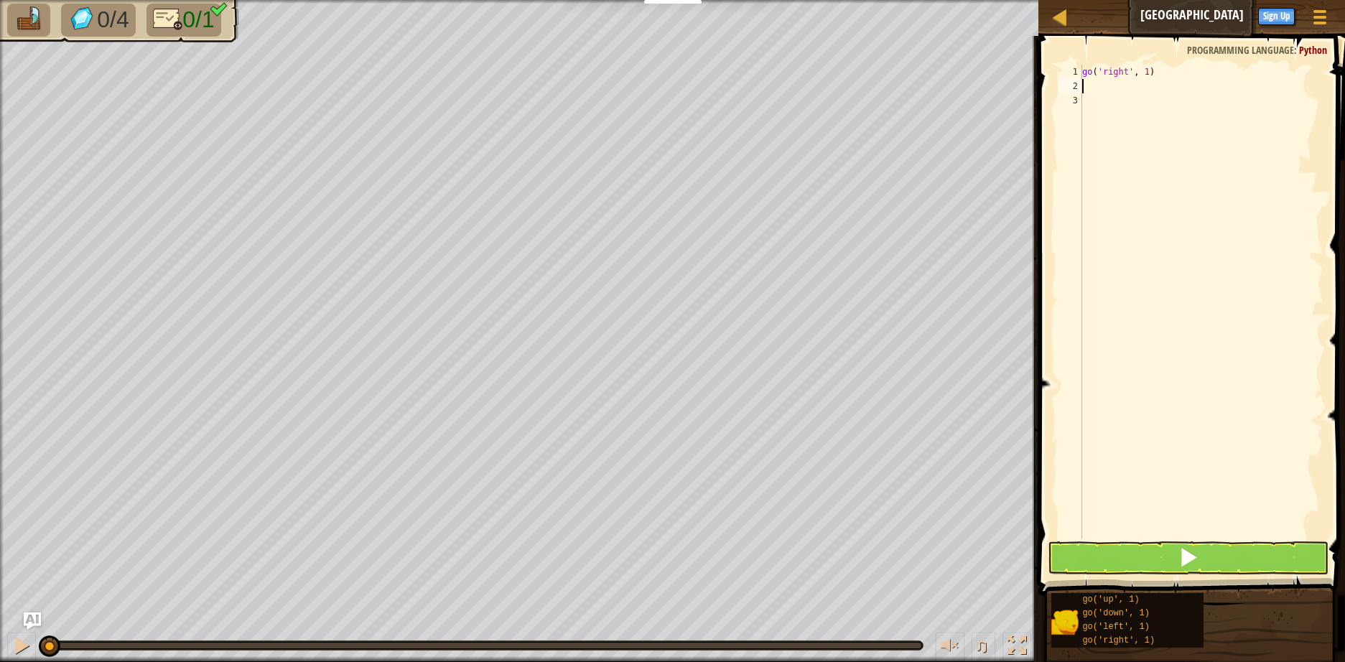
click at [1143, 70] on div "go ( 'right' , 1 )" at bounding box center [1201, 316] width 244 height 502
type textarea "go('right', 5)"
click at [1234, 553] on button at bounding box center [1187, 557] width 281 height 33
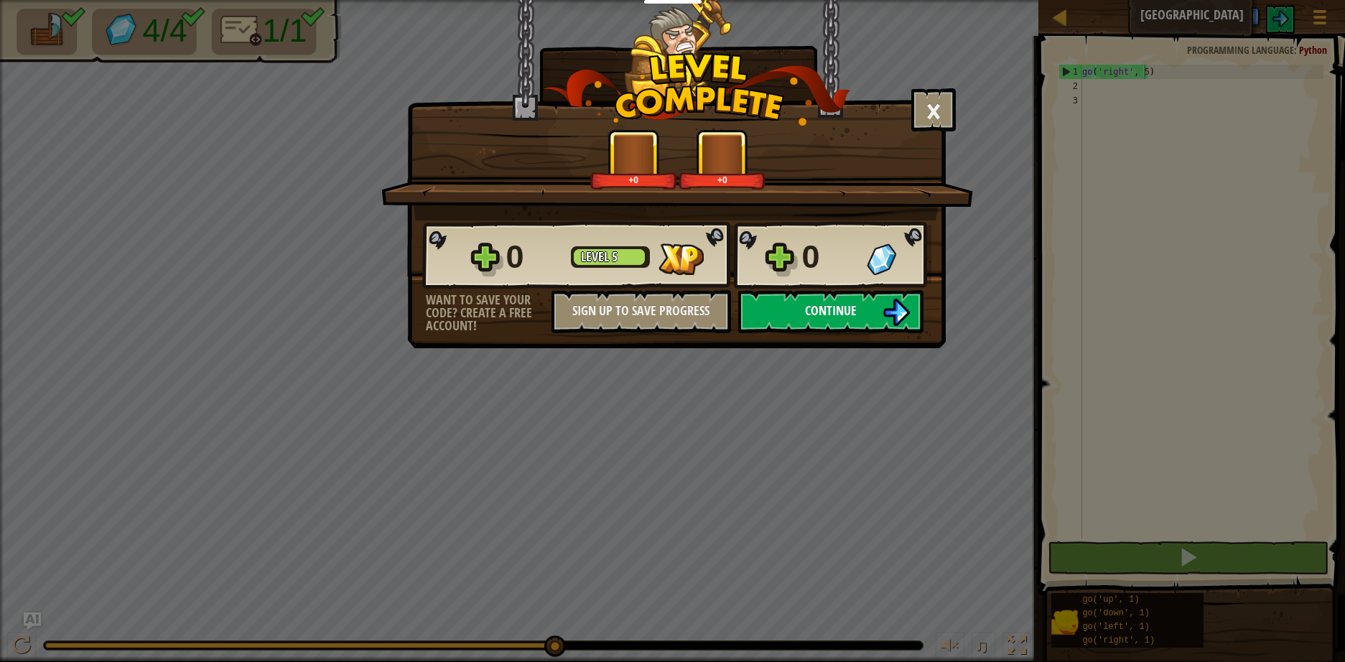
click at [812, 307] on span "Continue" at bounding box center [831, 310] width 52 height 18
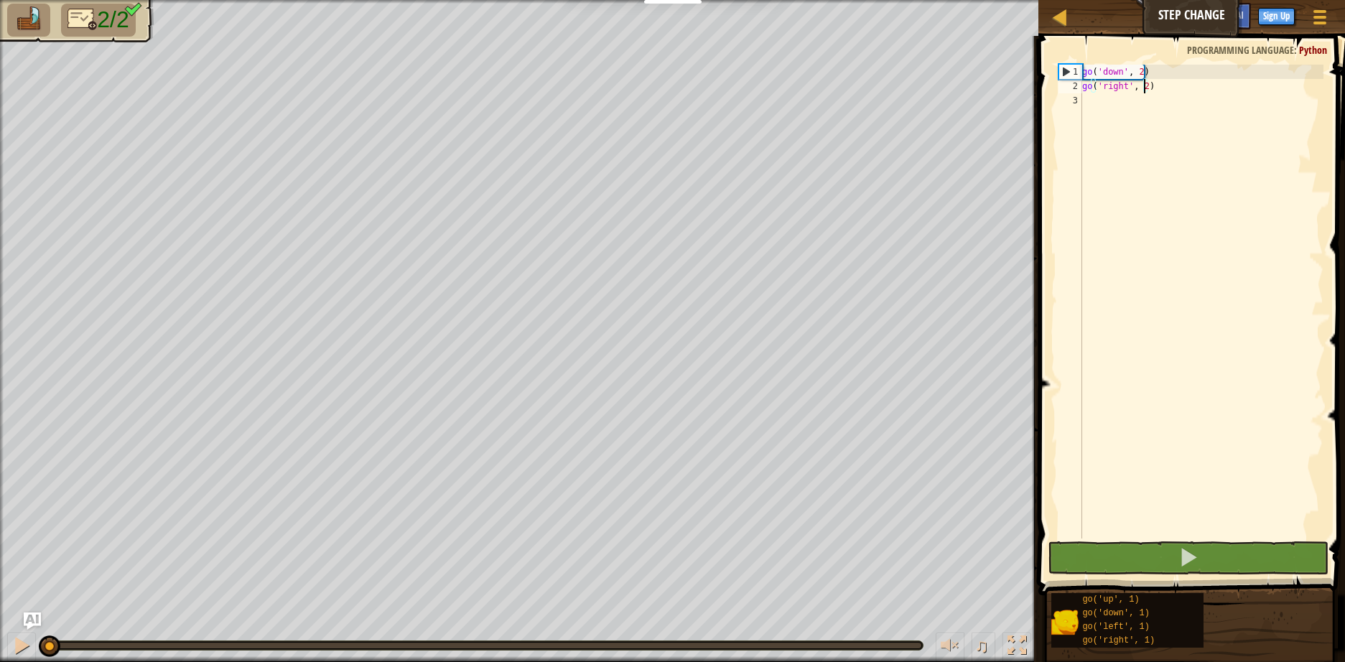
click at [1143, 84] on div "go ( 'down' , 2 ) go ( 'right' , 2 )" at bounding box center [1201, 316] width 244 height 502
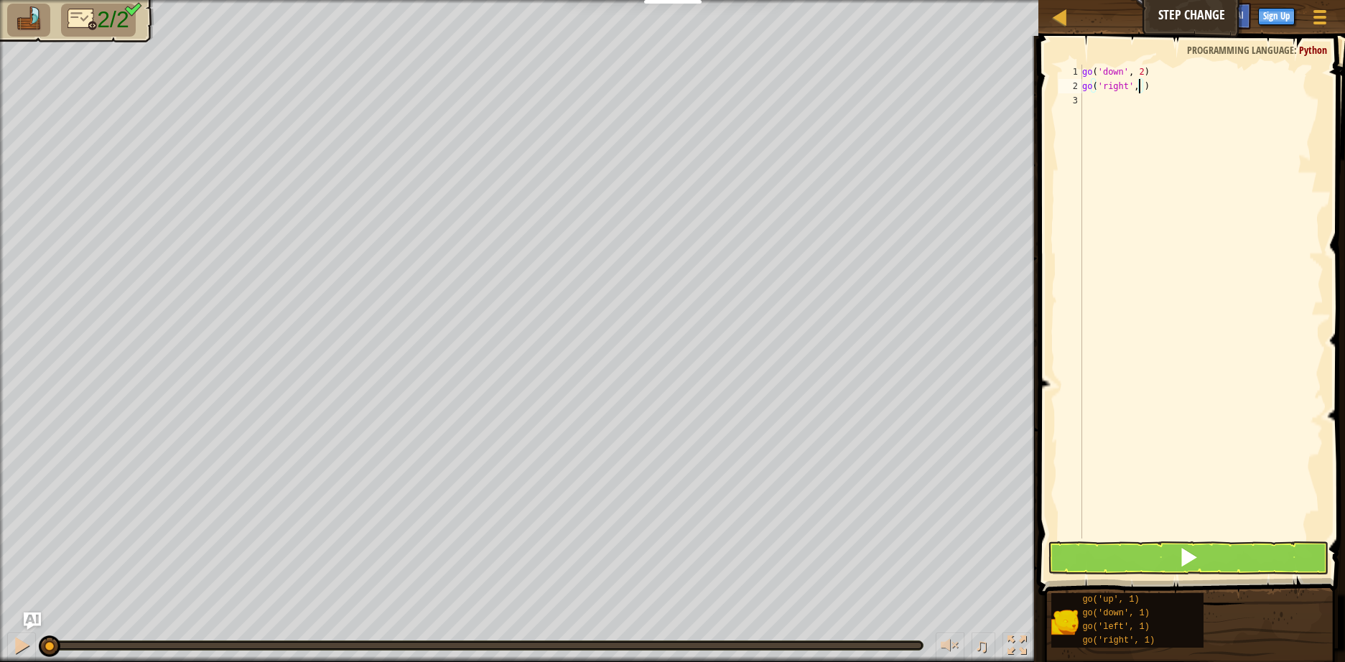
scroll to position [6, 5]
type textarea "go('right', 5)"
click at [1204, 558] on button at bounding box center [1187, 557] width 281 height 33
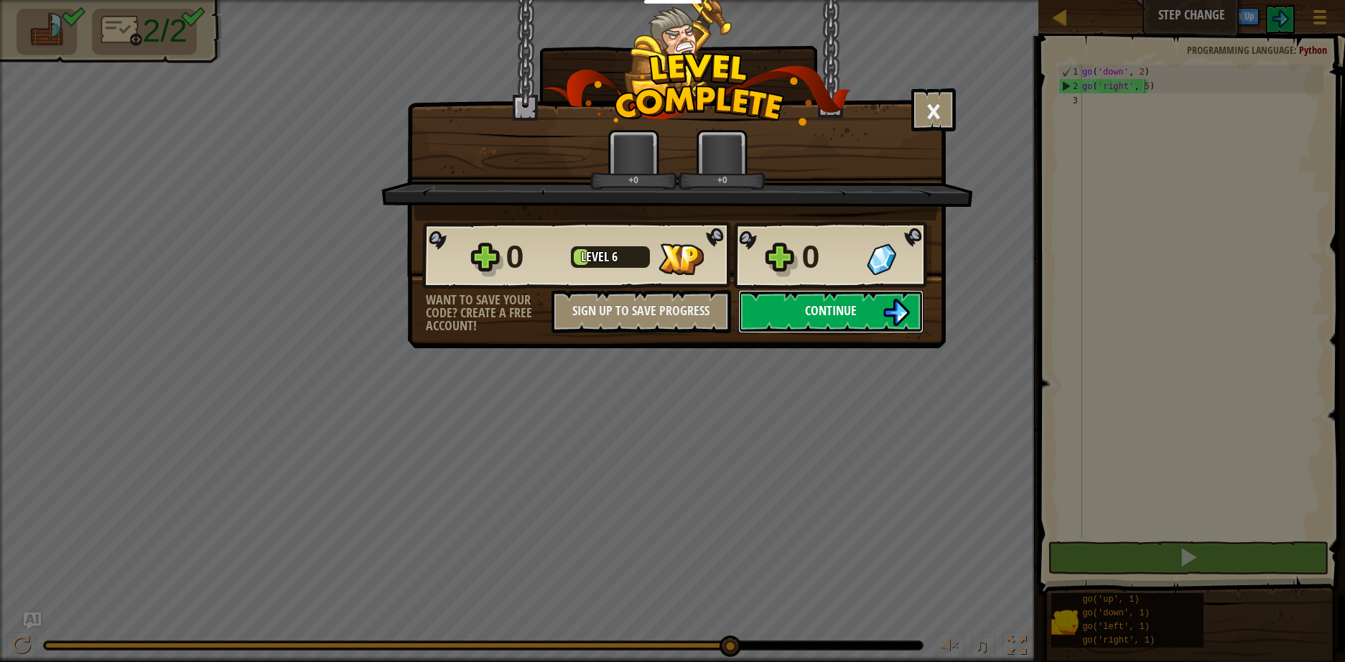
click at [838, 311] on span "Continue" at bounding box center [831, 310] width 52 height 18
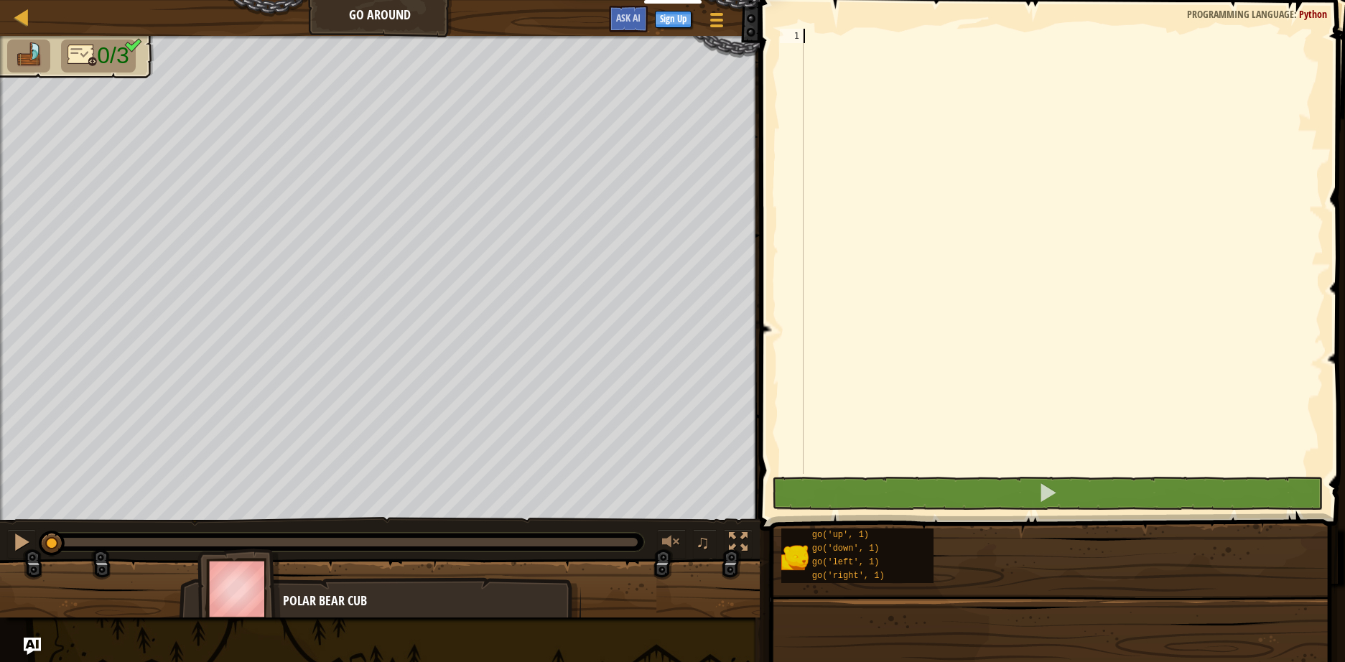
click at [1097, 204] on div at bounding box center [1061, 266] width 523 height 474
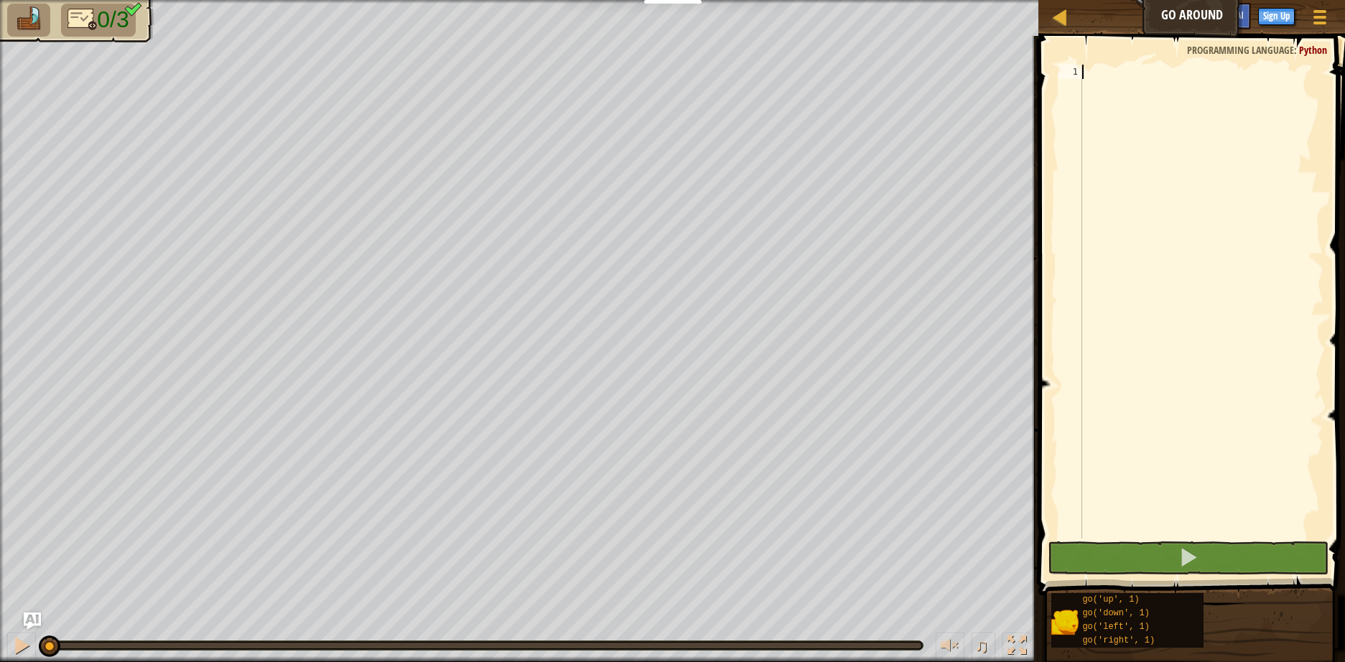
type textarea "go"
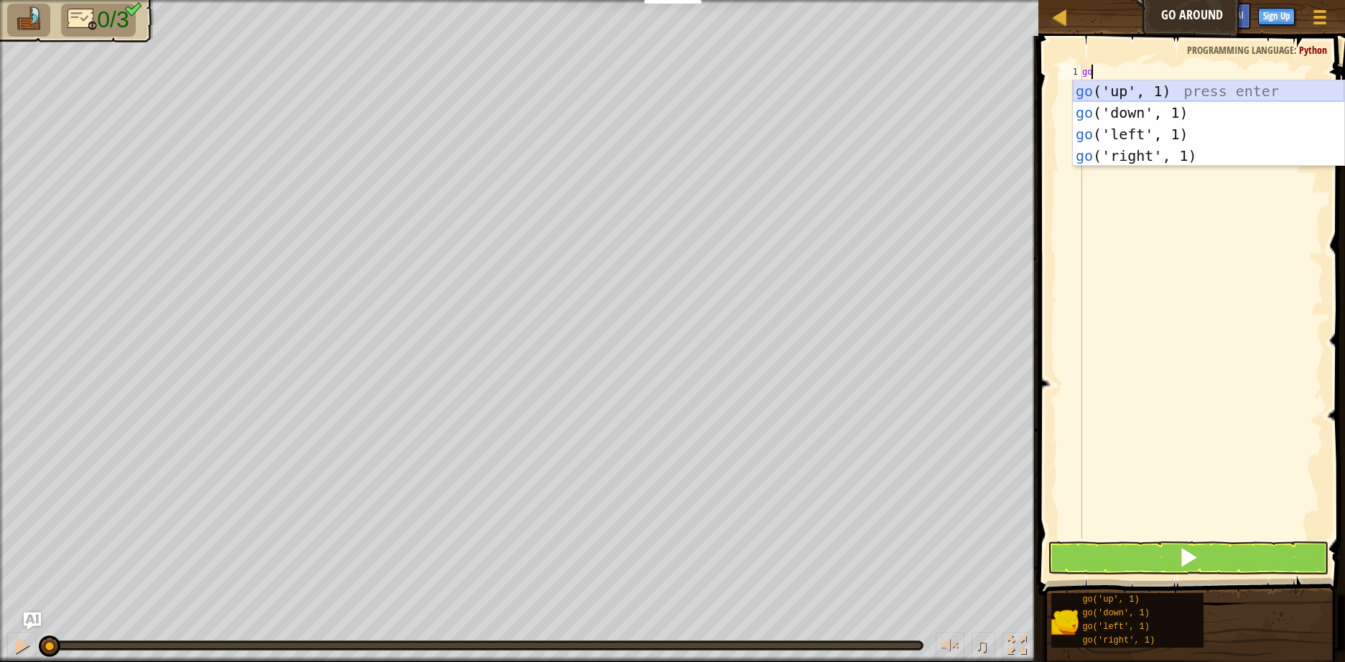
click at [1125, 93] on div "go ('up', 1) press enter go ('down', 1) press enter go ('left', 1) press enter …" at bounding box center [1207, 144] width 271 height 129
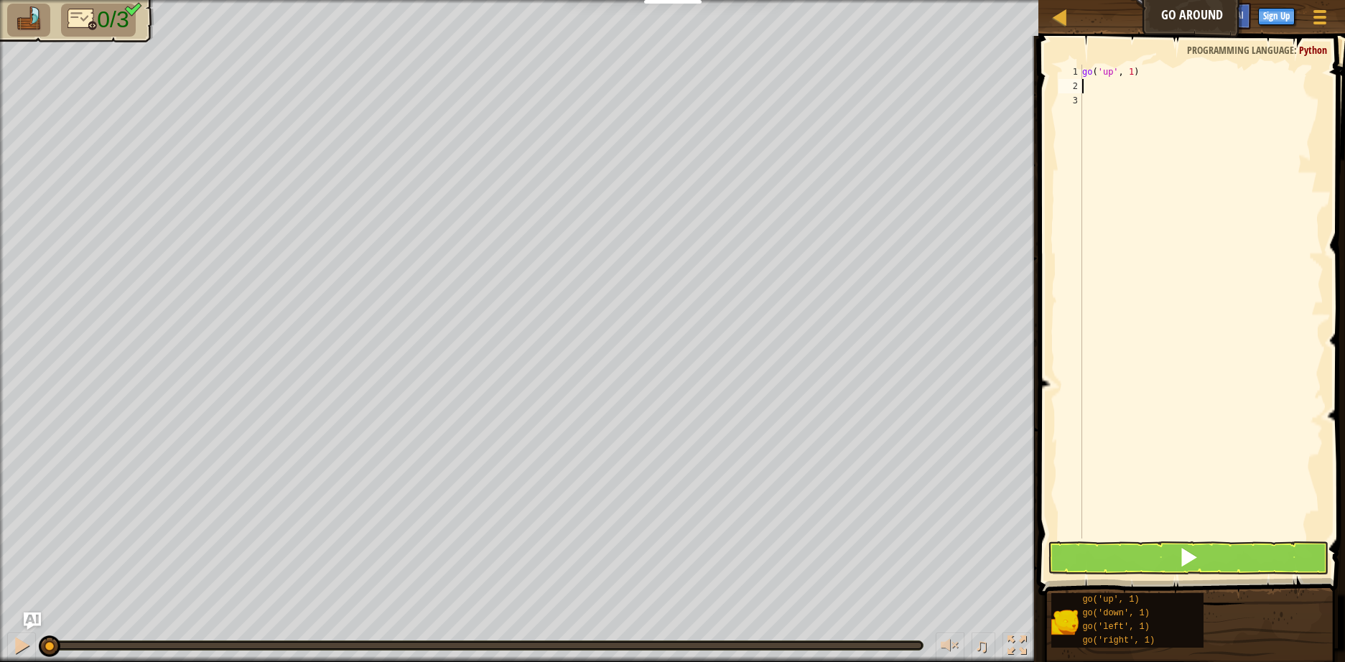
type textarea "go"
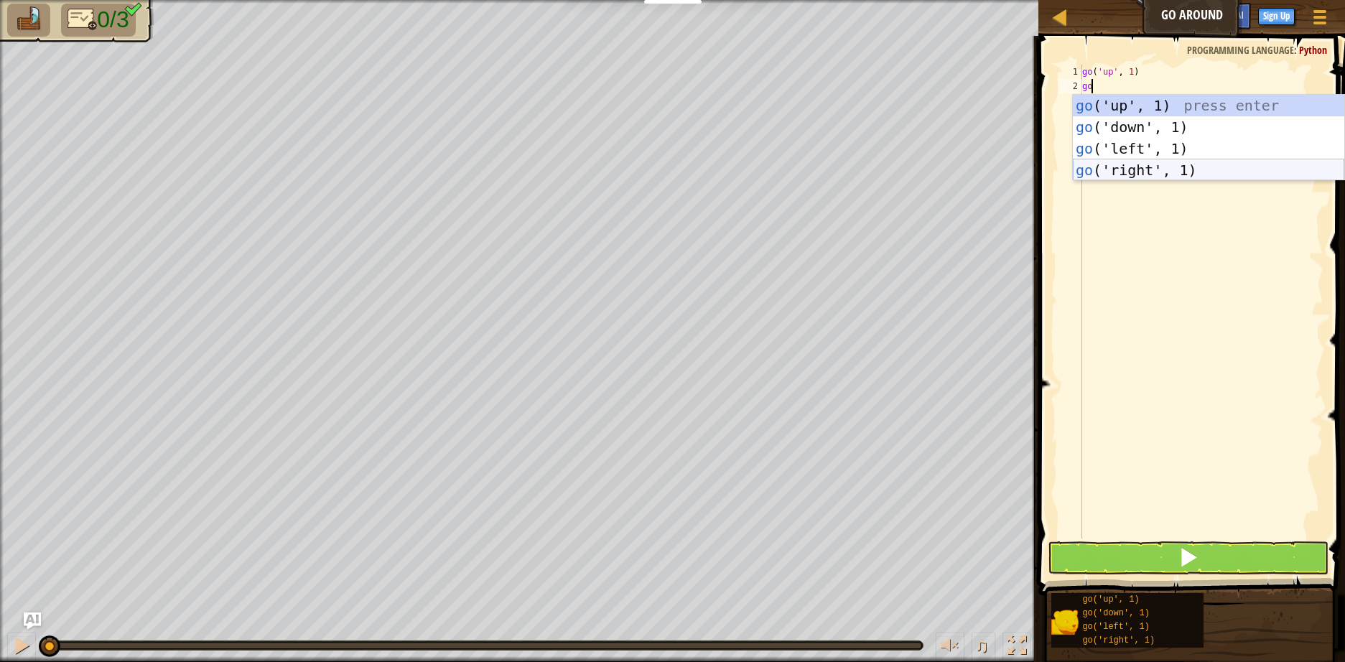
click at [1133, 164] on div "go ('up', 1) press enter go ('down', 1) press enter go ('left', 1) press enter …" at bounding box center [1207, 159] width 271 height 129
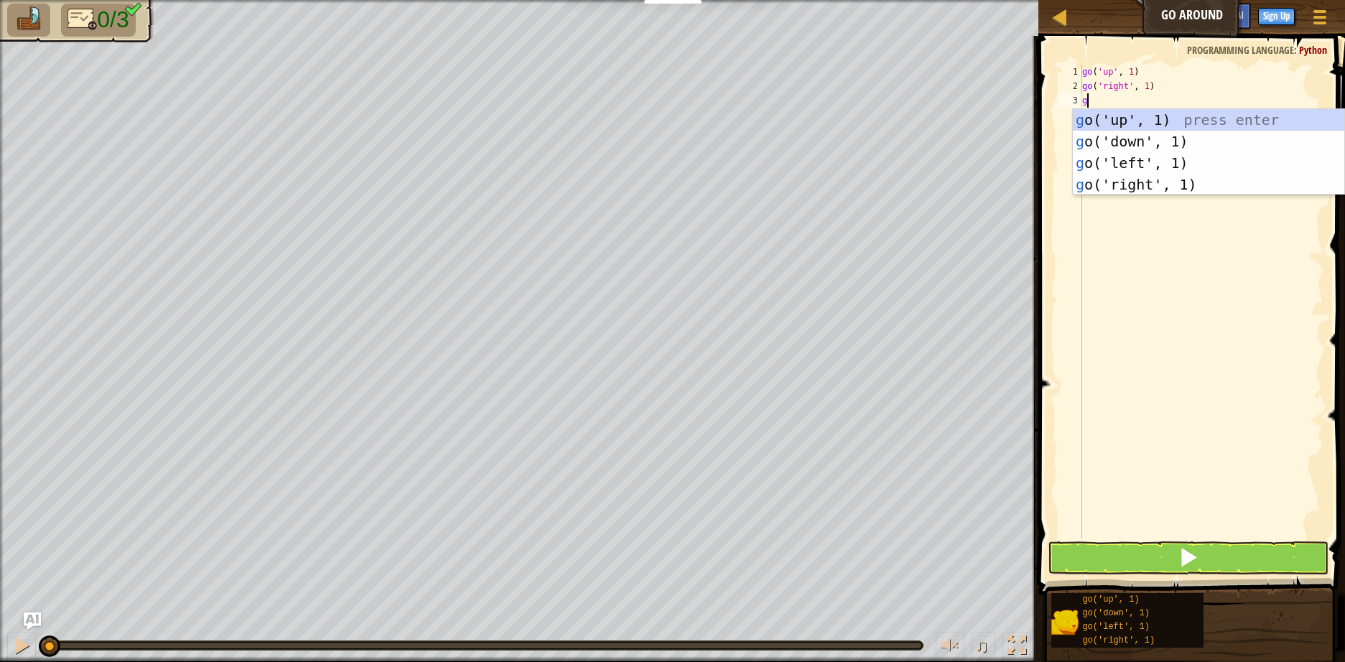
type textarea "go"
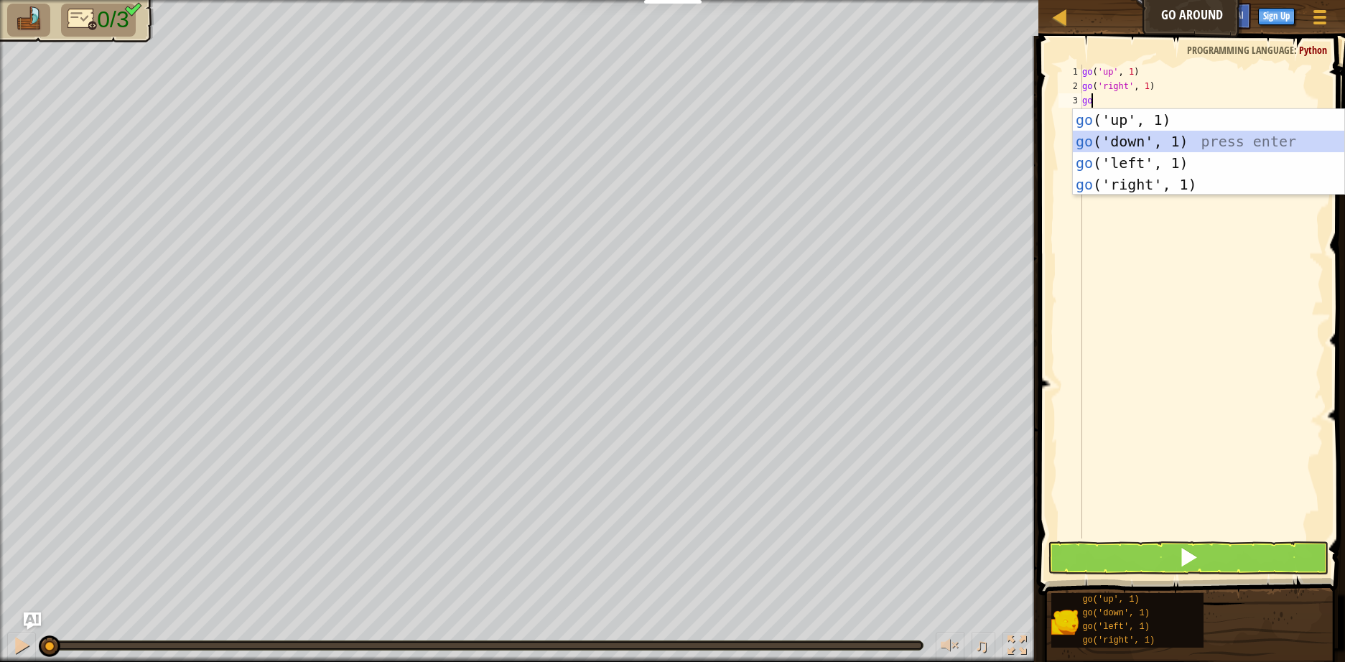
click at [1110, 143] on div "go ('up', 1) press enter go ('down', 1) press enter go ('left', 1) press enter …" at bounding box center [1207, 173] width 271 height 129
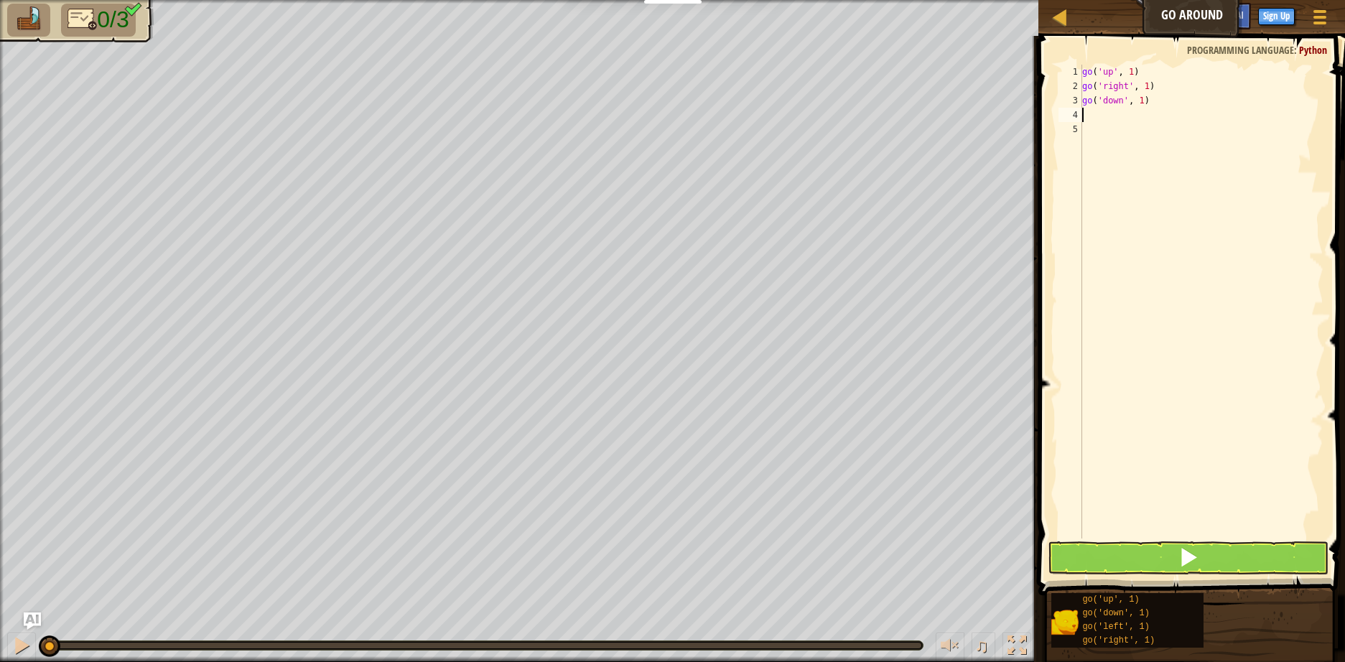
click at [1130, 75] on div "go ( 'up' , 1 ) go ( 'right' , 1 ) go ( 'down' , 1 )" at bounding box center [1201, 316] width 244 height 502
click at [1143, 86] on div "go ( 'up' , 2 ) go ( 'right' , 1 ) go ( 'down' , 1 )" at bounding box center [1201, 316] width 244 height 502
click at [1139, 101] on div "go ( 'up' , 2 ) go ( 'right' , 3 ) go ( 'down' , 1 )" at bounding box center [1201, 316] width 244 height 502
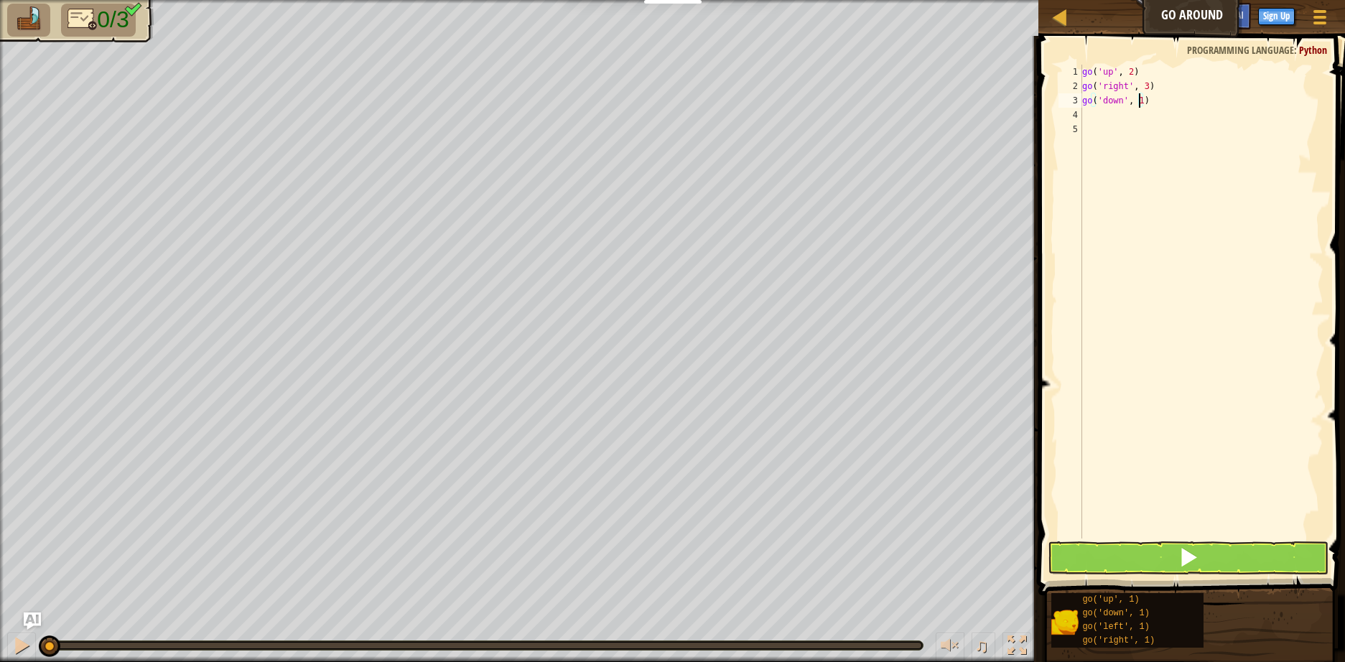
scroll to position [6, 4]
type textarea "go('down', 2)"
click at [1144, 560] on button at bounding box center [1187, 557] width 281 height 33
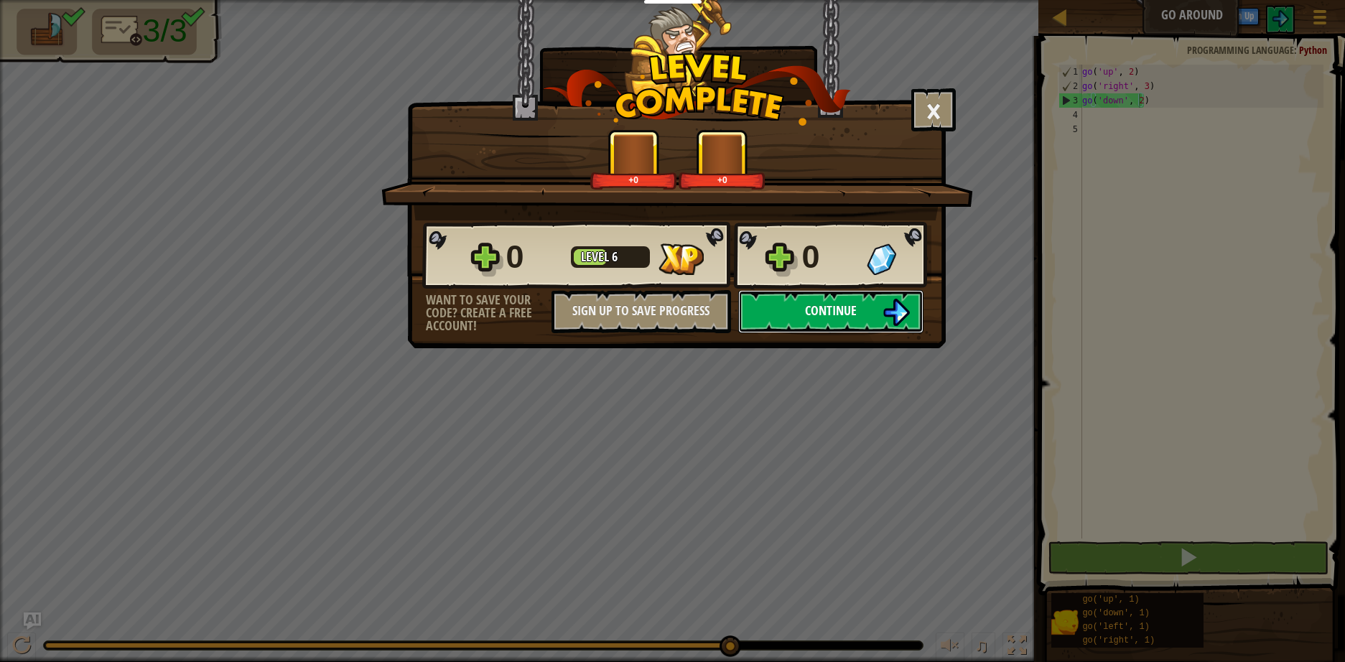
click at [791, 311] on button "Continue" at bounding box center [830, 311] width 185 height 43
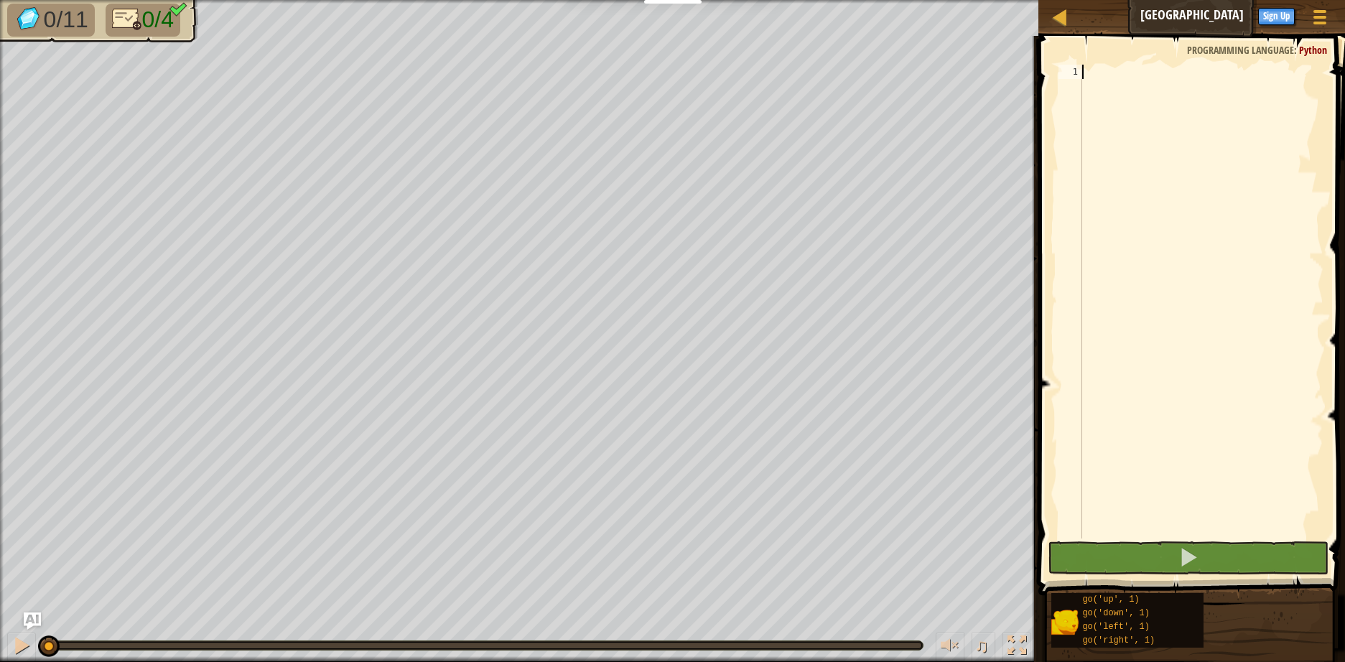
click at [1132, 219] on div at bounding box center [1201, 316] width 244 height 502
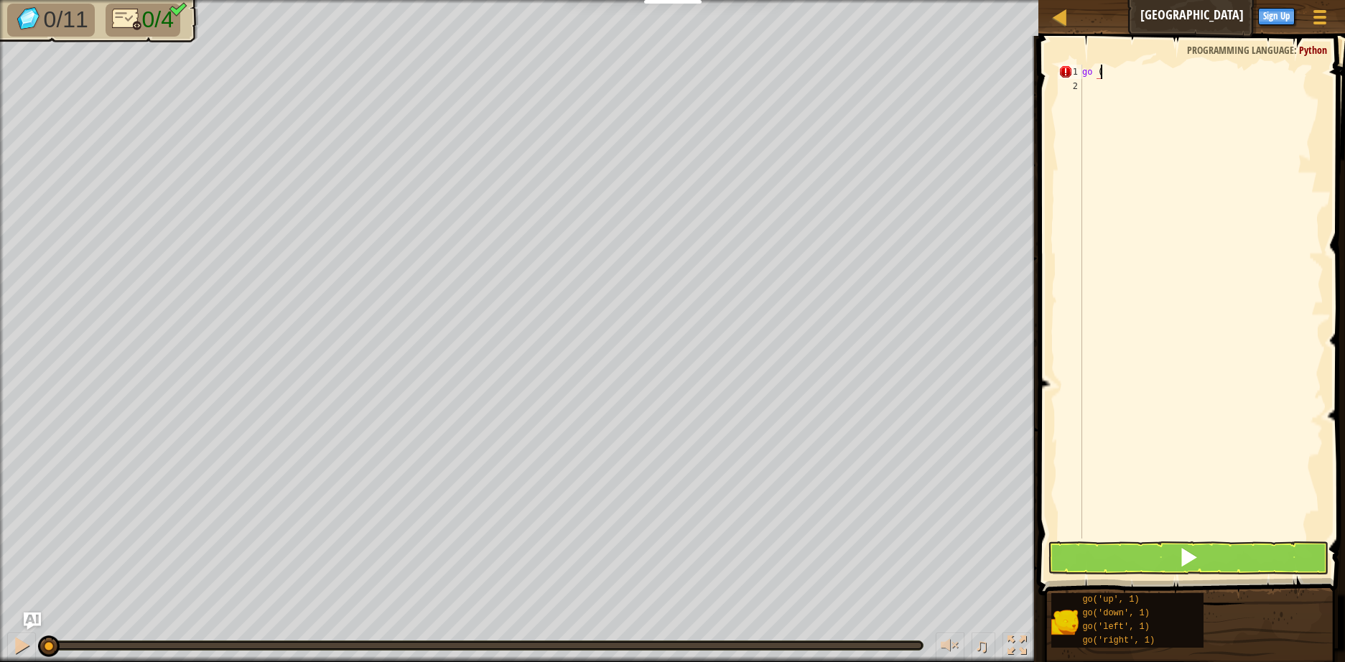
type textarea "go ('"
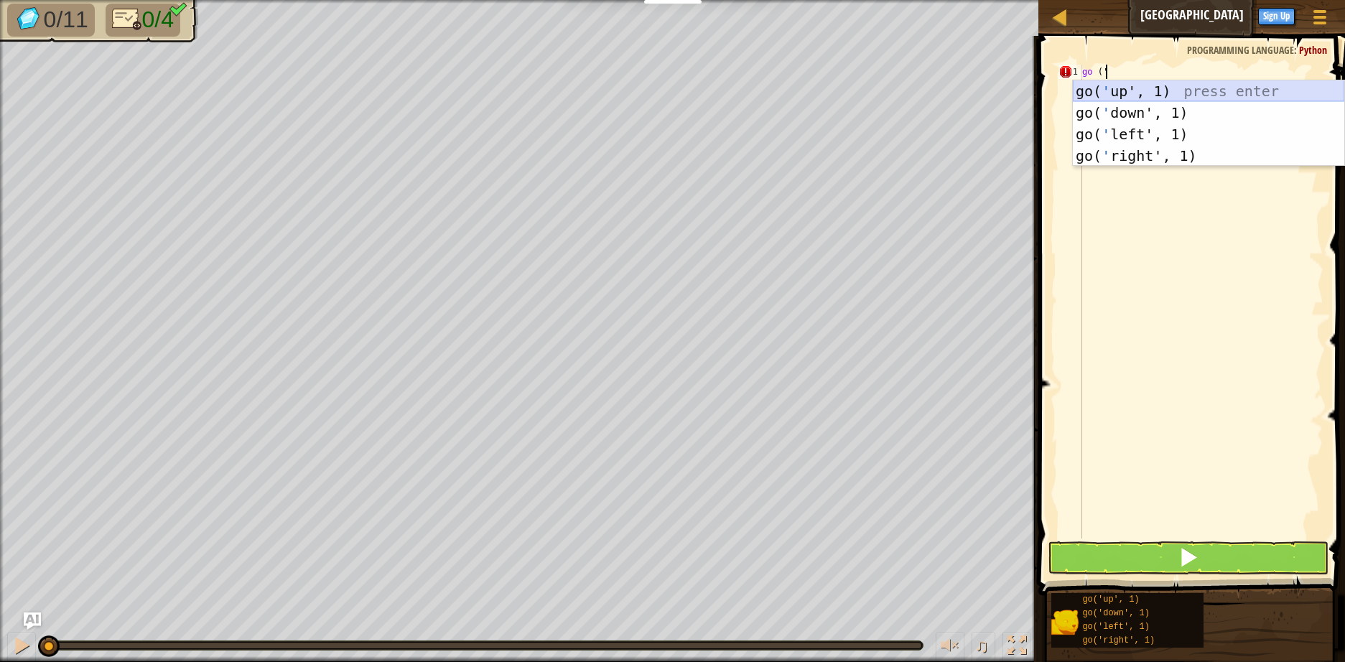
click at [1134, 87] on div "go( ' up', 1) press enter go( ' down', 1) press enter go( ' left', 1) press ent…" at bounding box center [1207, 144] width 271 height 129
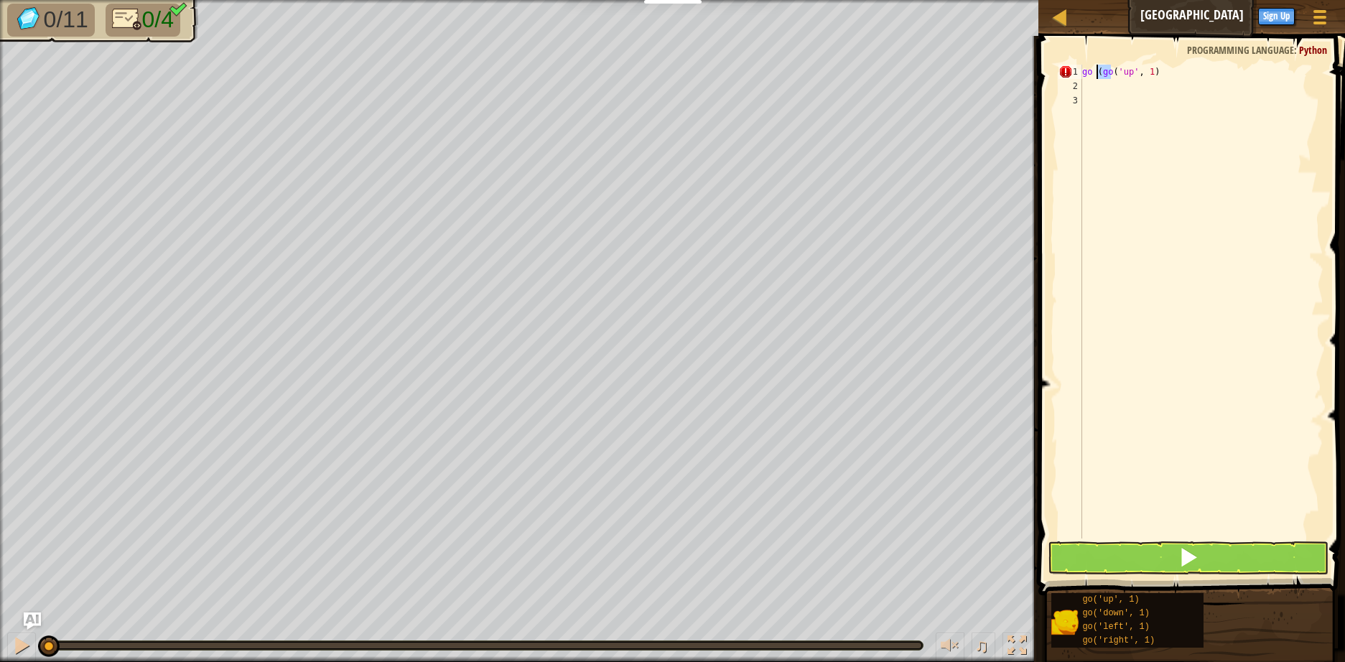
drag, startPoint x: 1111, startPoint y: 73, endPoint x: 1098, endPoint y: 73, distance: 12.9
click at [1098, 73] on div "go ( go ( 'up' , 1 )" at bounding box center [1201, 316] width 244 height 502
type textarea "go ('up', 1)"
click at [1106, 85] on div "go ( 'up' , 1 )" at bounding box center [1201, 316] width 244 height 502
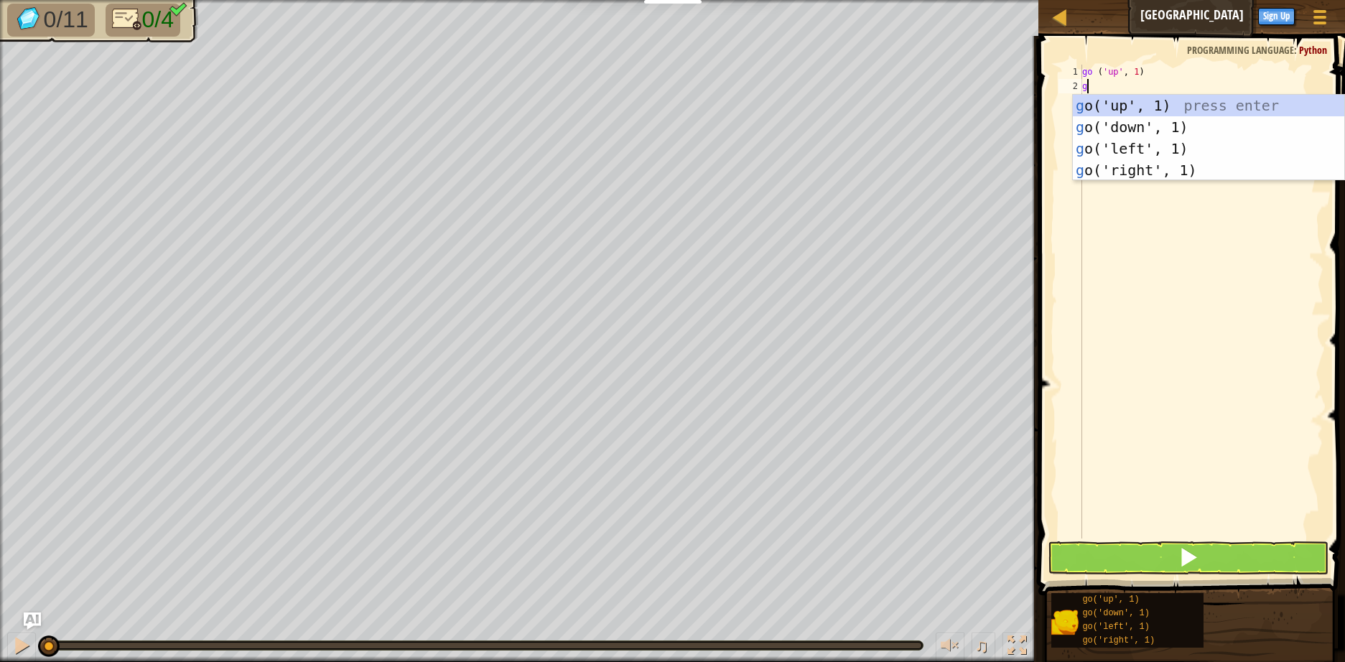
type textarea "go"
click at [1125, 170] on div "go ('up', 1) press enter go ('down', 1) press enter go ('left', 1) press enter …" at bounding box center [1207, 159] width 271 height 129
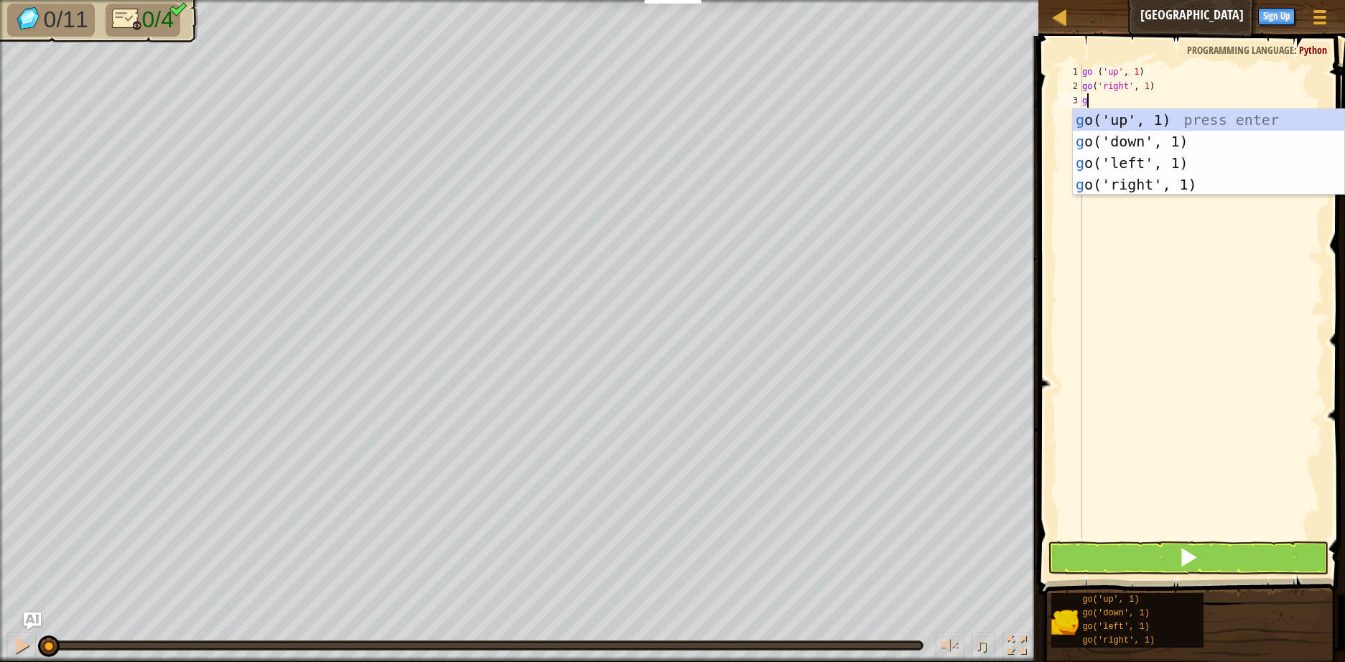
type textarea "go"
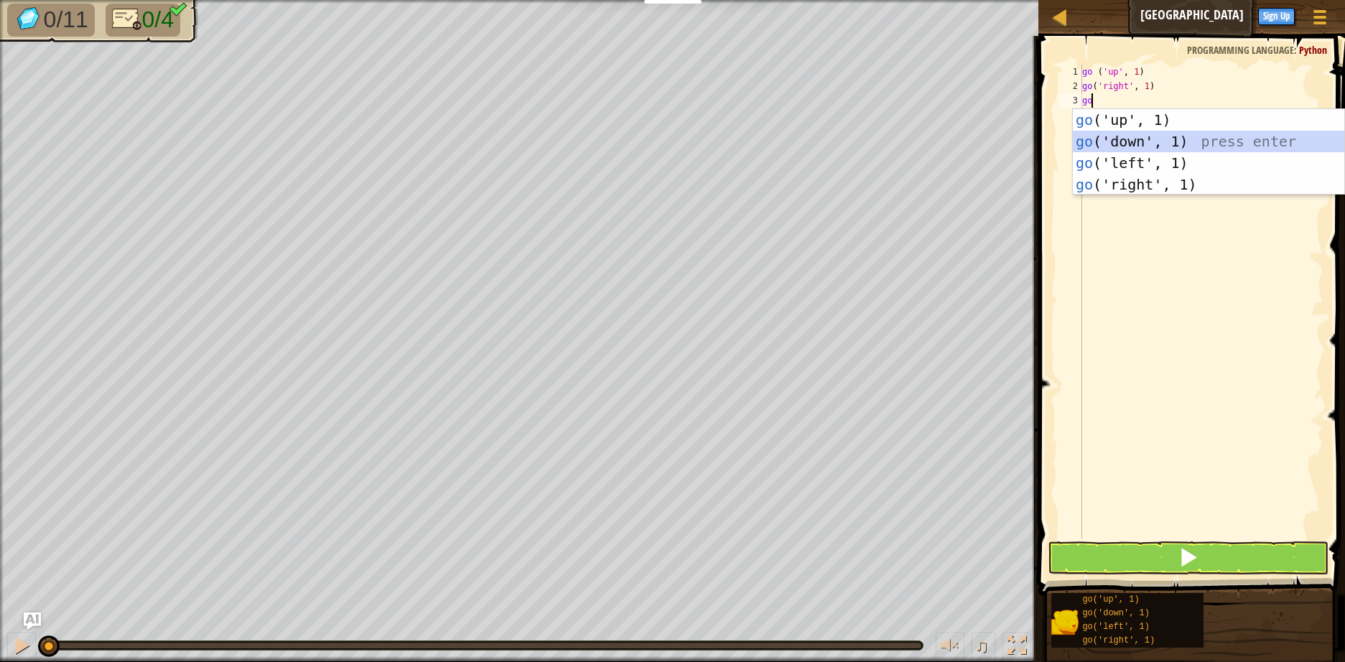
click at [1125, 146] on div "go ('up', 1) press enter go ('down', 1) press enter go ('left', 1) press enter …" at bounding box center [1207, 173] width 271 height 129
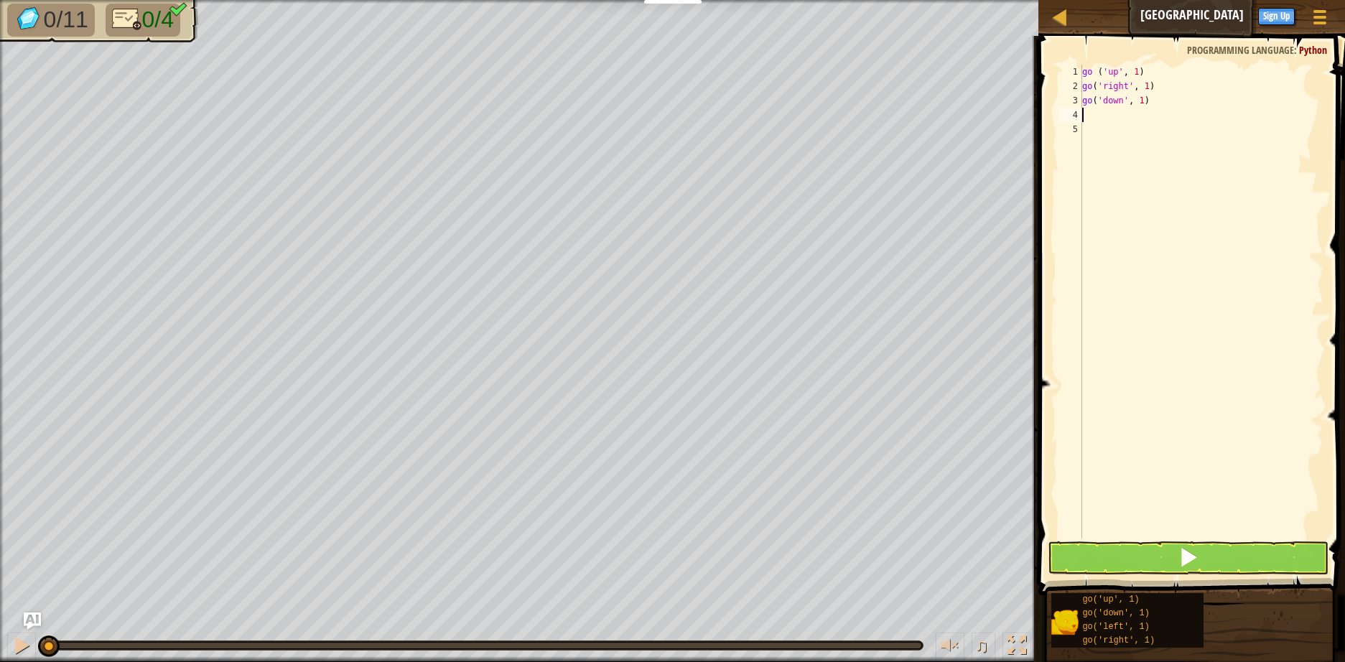
type textarea "go"
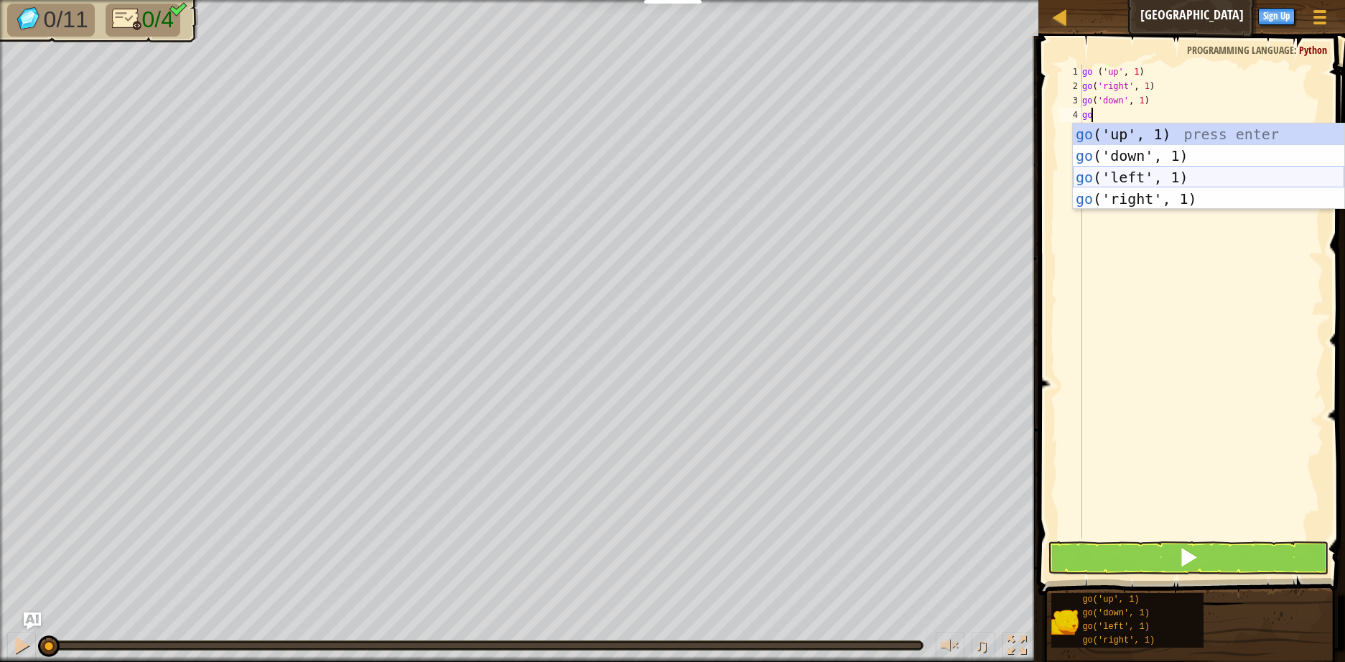
drag, startPoint x: 1105, startPoint y: 171, endPoint x: 1120, endPoint y: 134, distance: 39.3
click at [1106, 171] on div "go ('up', 1) press enter go ('down', 1) press enter go ('left', 1) press enter …" at bounding box center [1207, 187] width 271 height 129
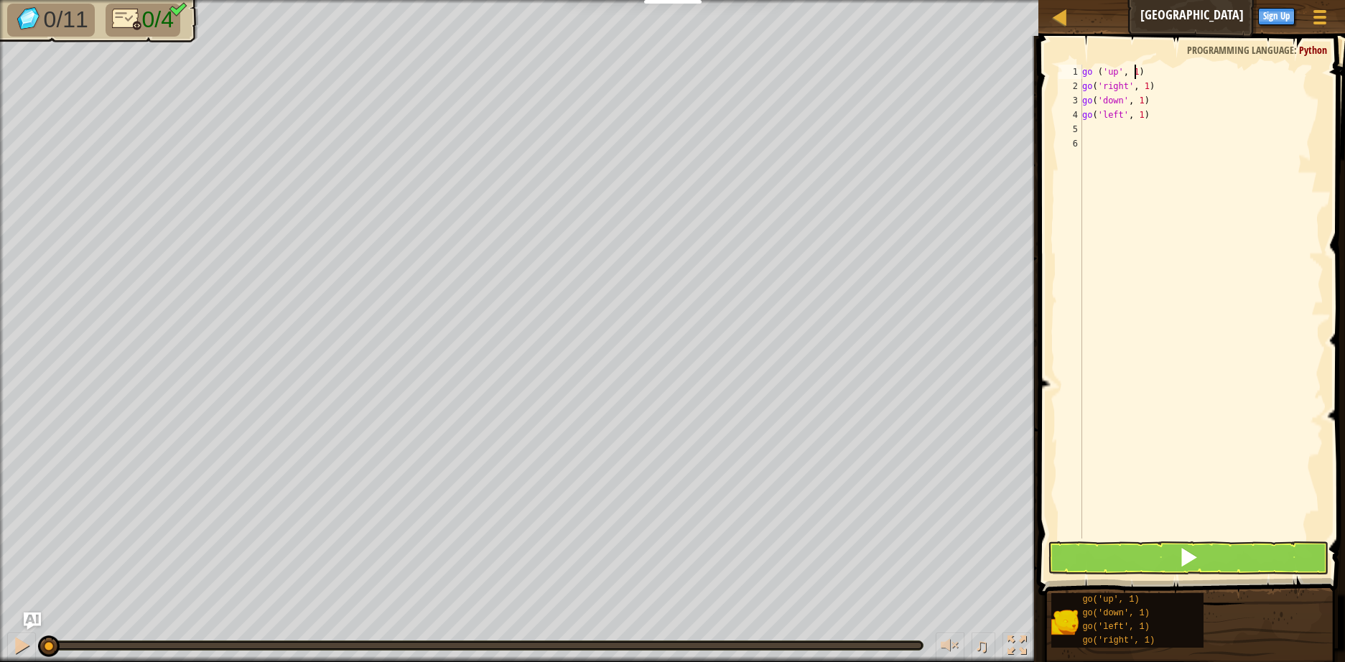
click at [1135, 75] on div "go ( 'up' , 1 ) go ( 'right' , 1 ) go ( 'down' , 1 ) go ( 'left' , 1 )" at bounding box center [1201, 316] width 244 height 502
click at [1143, 85] on div "go ( 'up' , 3 ) go ( 'right' , 1 ) go ( 'down' , 1 ) go ( 'left' , 1 )" at bounding box center [1201, 316] width 244 height 502
click at [1139, 101] on div "go ( 'up' , 3 ) go ( 'right' , 3 ) go ( 'down' , 1 ) go ( 'left' , 1 )" at bounding box center [1201, 316] width 244 height 502
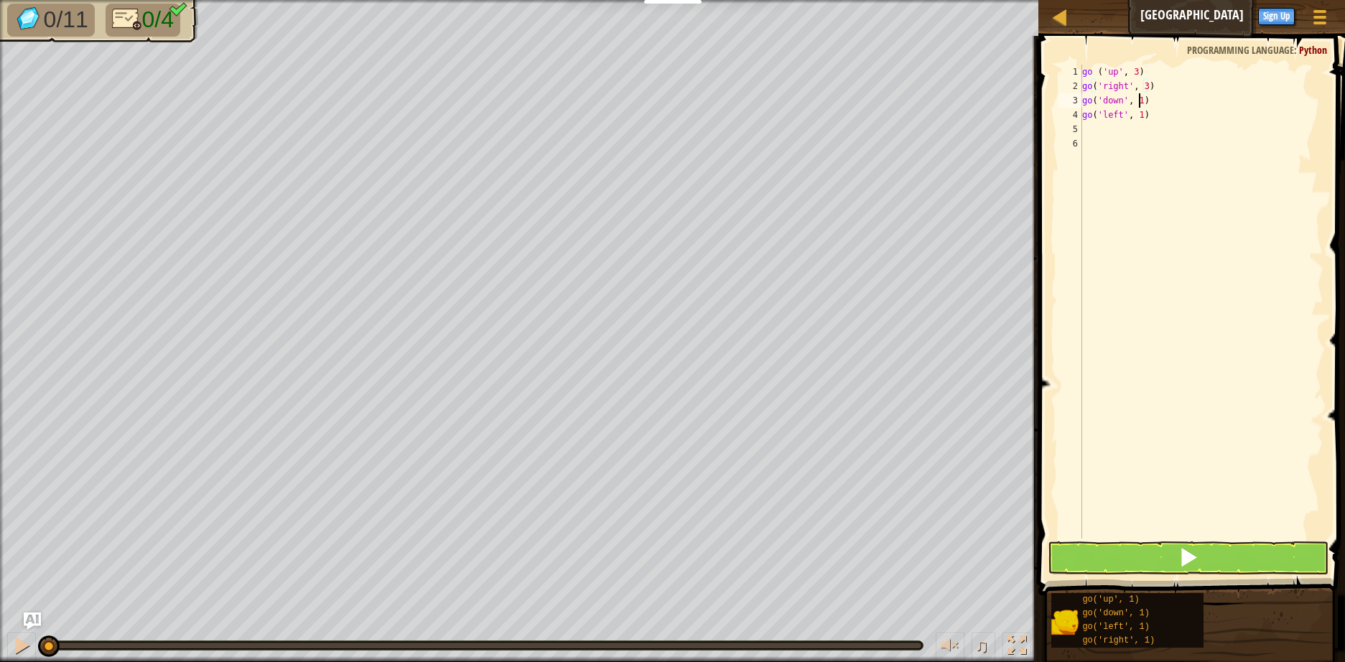
scroll to position [6, 4]
click at [1139, 119] on div "go ( 'up' , 3 ) go ( 'right' , 3 ) go ( 'down' , 3 ) go ( 'left' , 1 )" at bounding box center [1201, 316] width 244 height 502
type textarea "go('left', 3)"
click at [1128, 553] on button at bounding box center [1187, 557] width 281 height 33
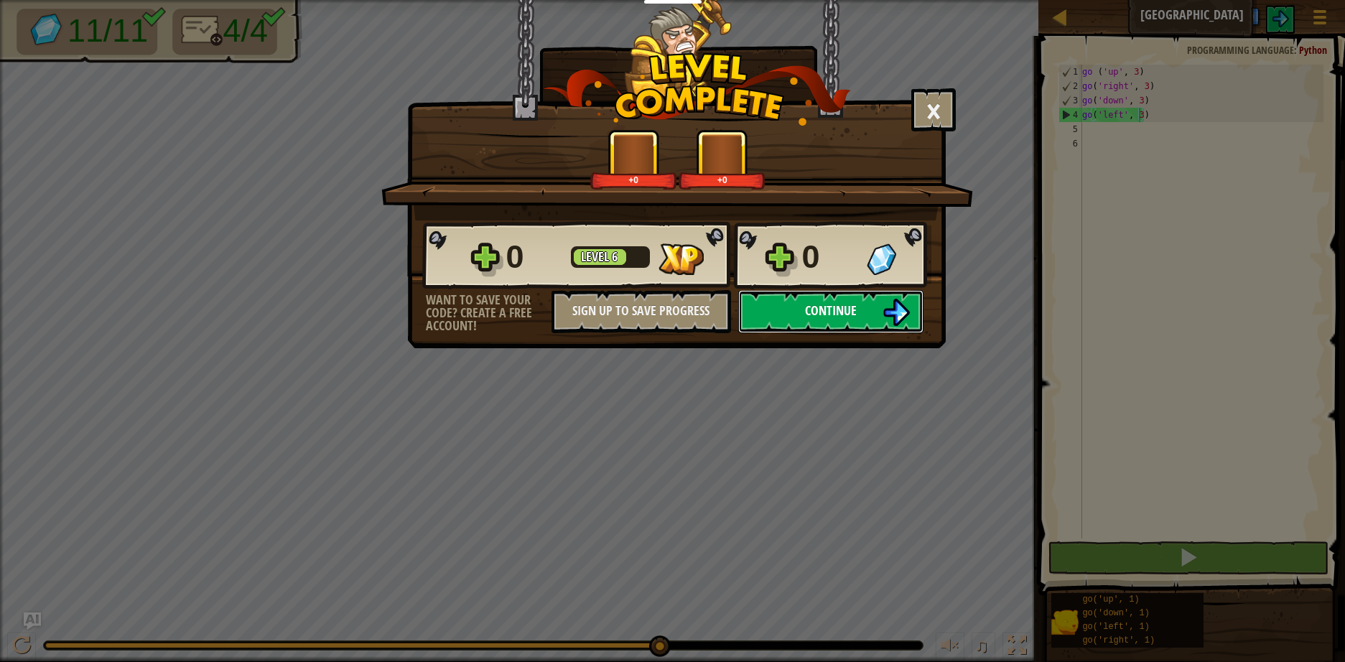
click at [787, 311] on button "Continue" at bounding box center [830, 311] width 185 height 43
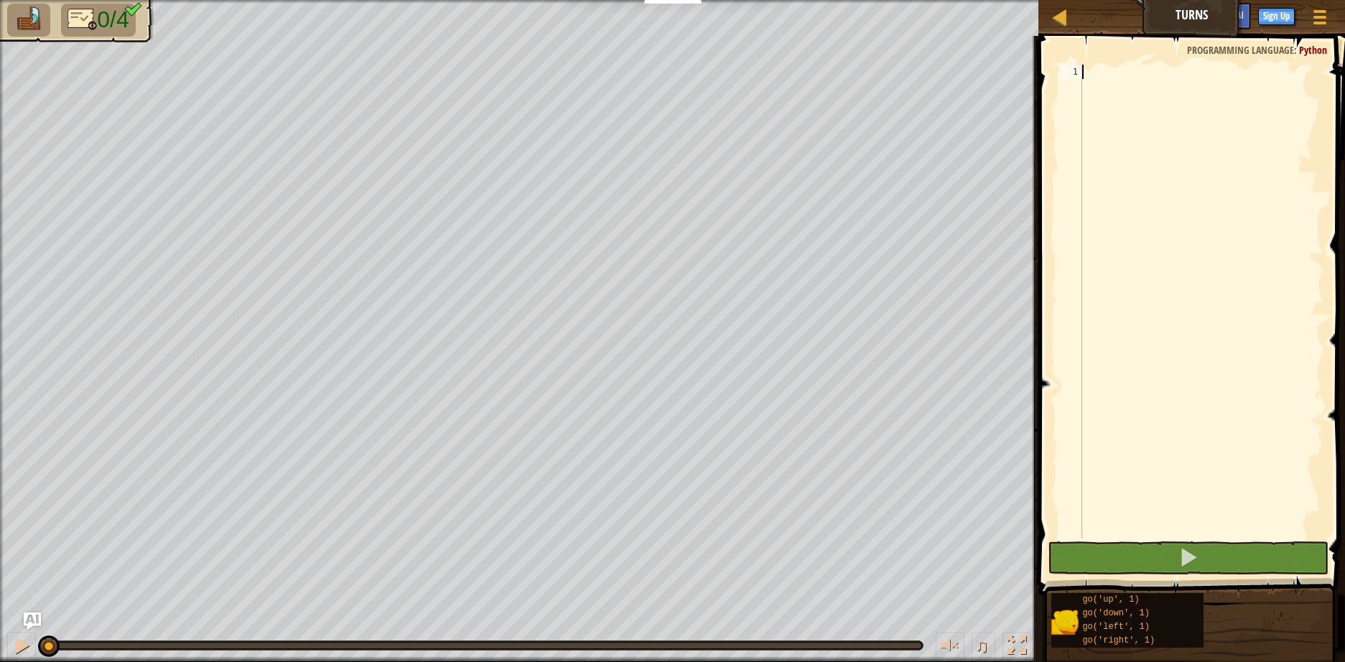
type textarea "go"
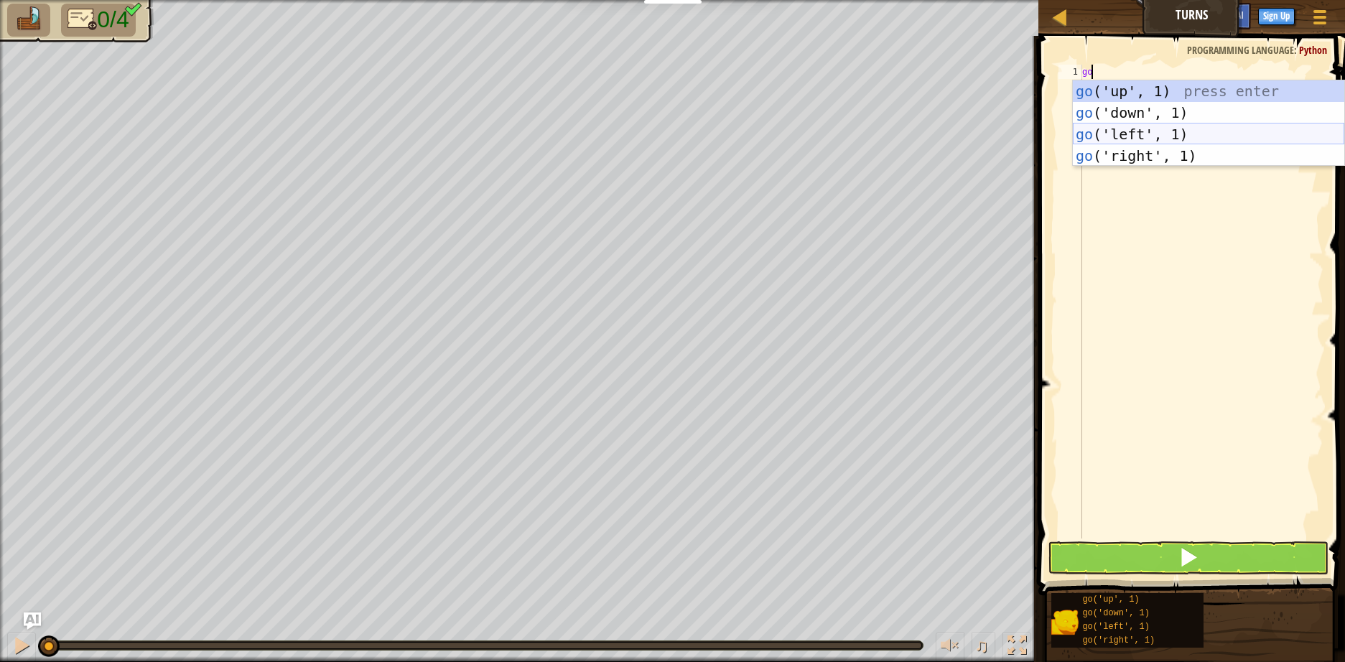
click at [1144, 136] on div "go ('up', 1) press enter go ('down', 1) press enter go ('left', 1) press enter …" at bounding box center [1207, 144] width 271 height 129
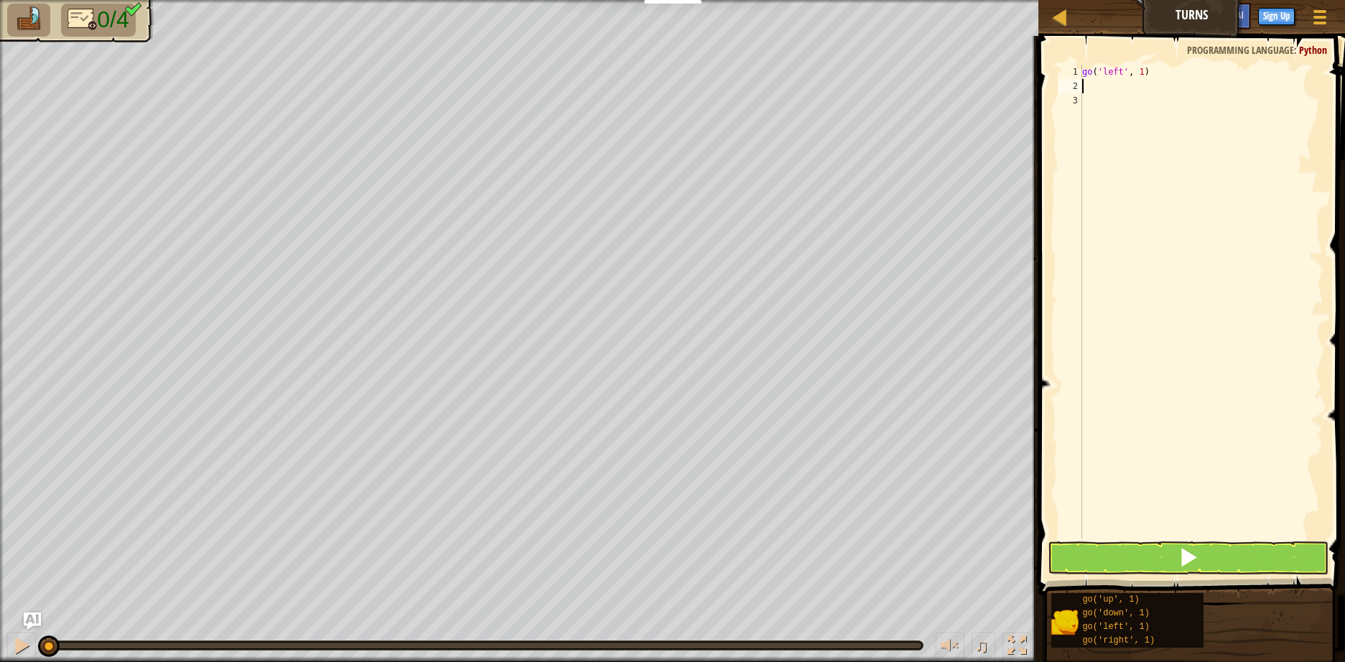
type textarea "go"
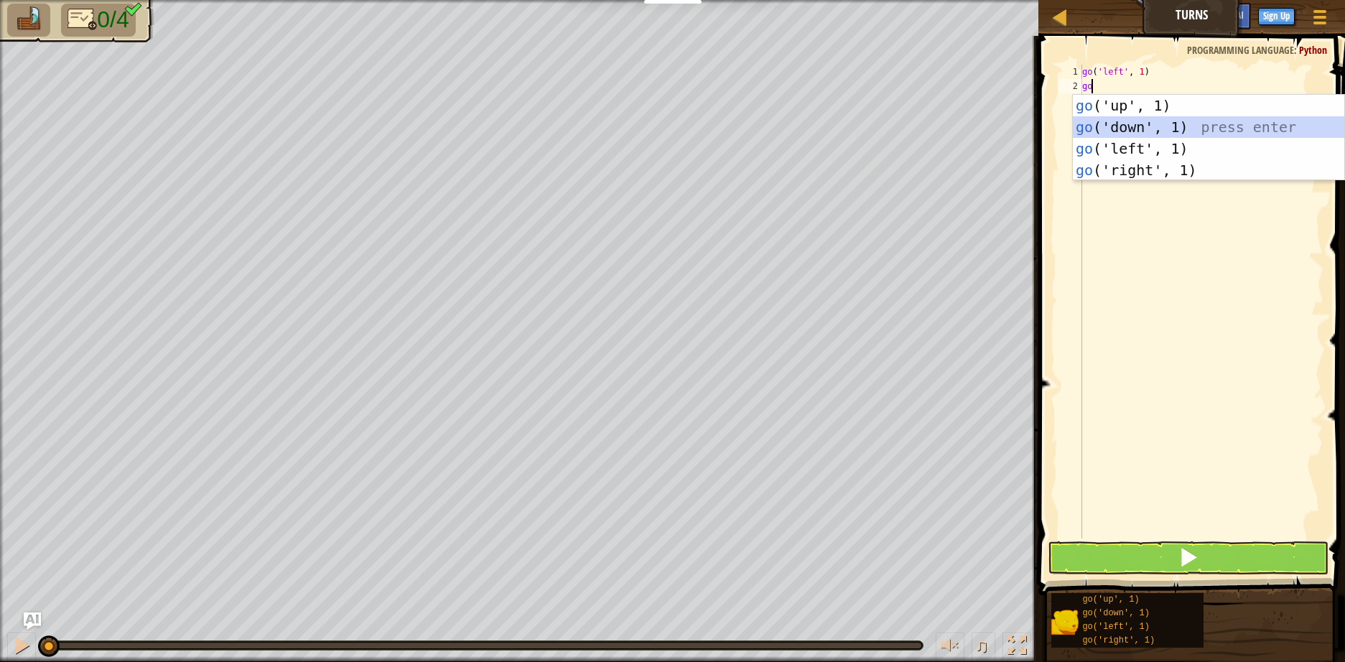
click at [1124, 130] on div "go ('up', 1) press enter go ('down', 1) press enter go ('left', 1) press enter …" at bounding box center [1207, 159] width 271 height 129
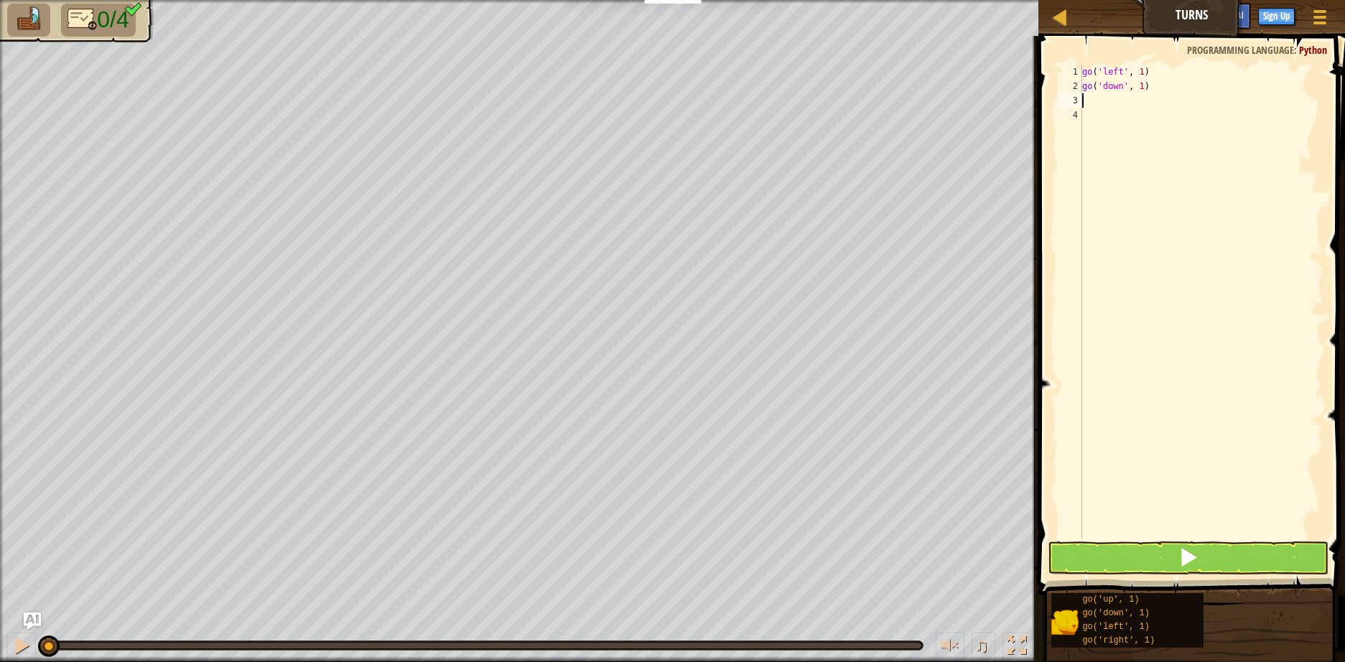
type textarea "go"
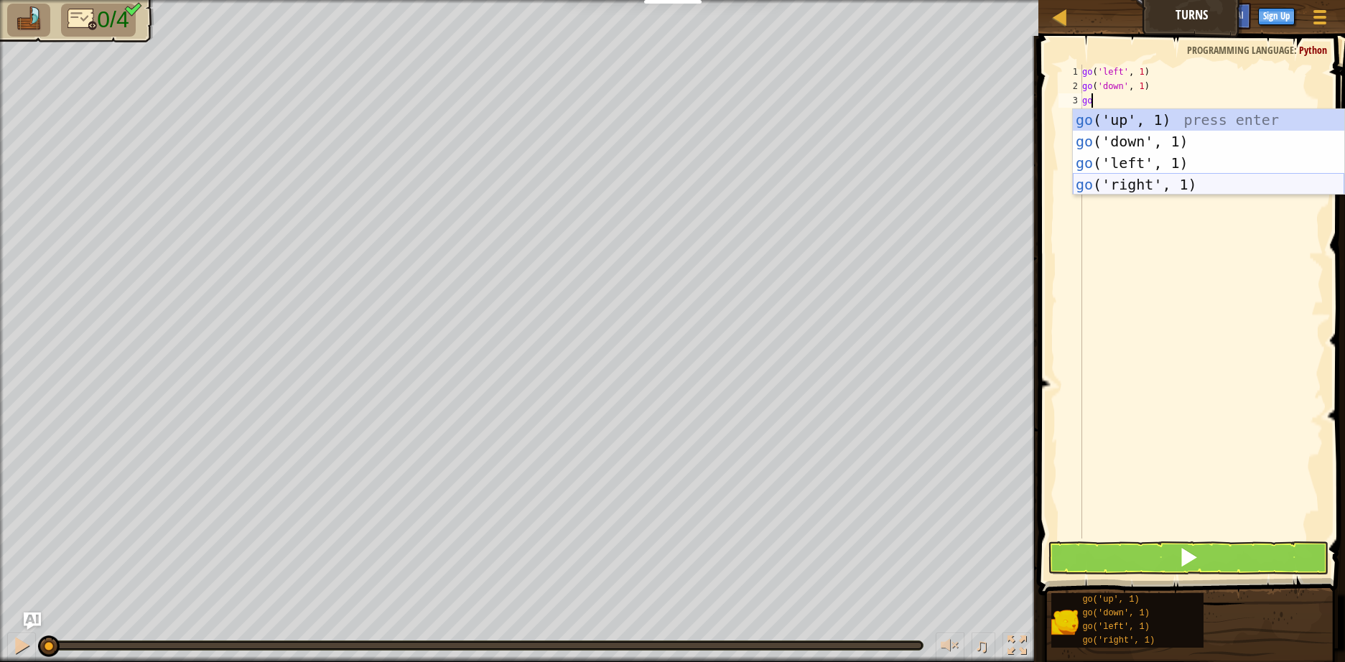
click at [1136, 181] on div "go ('up', 1) press enter go ('down', 1) press enter go ('left', 1) press enter …" at bounding box center [1207, 173] width 271 height 129
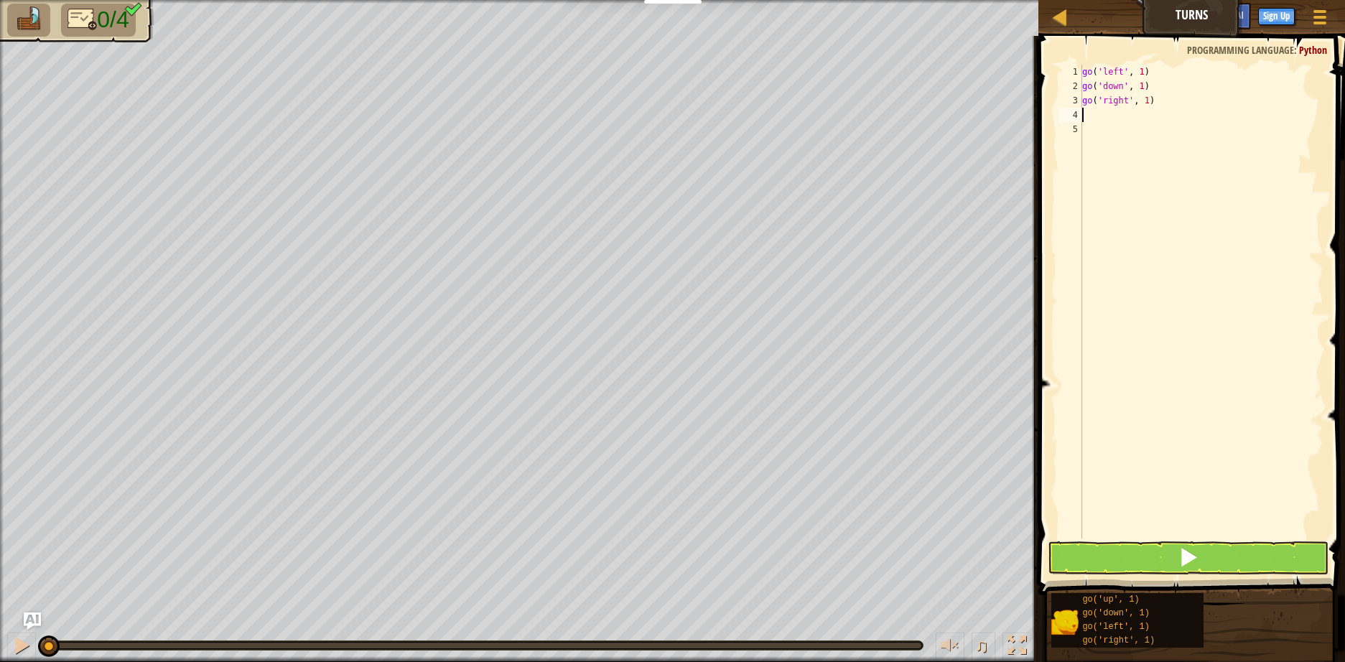
type textarea "go"
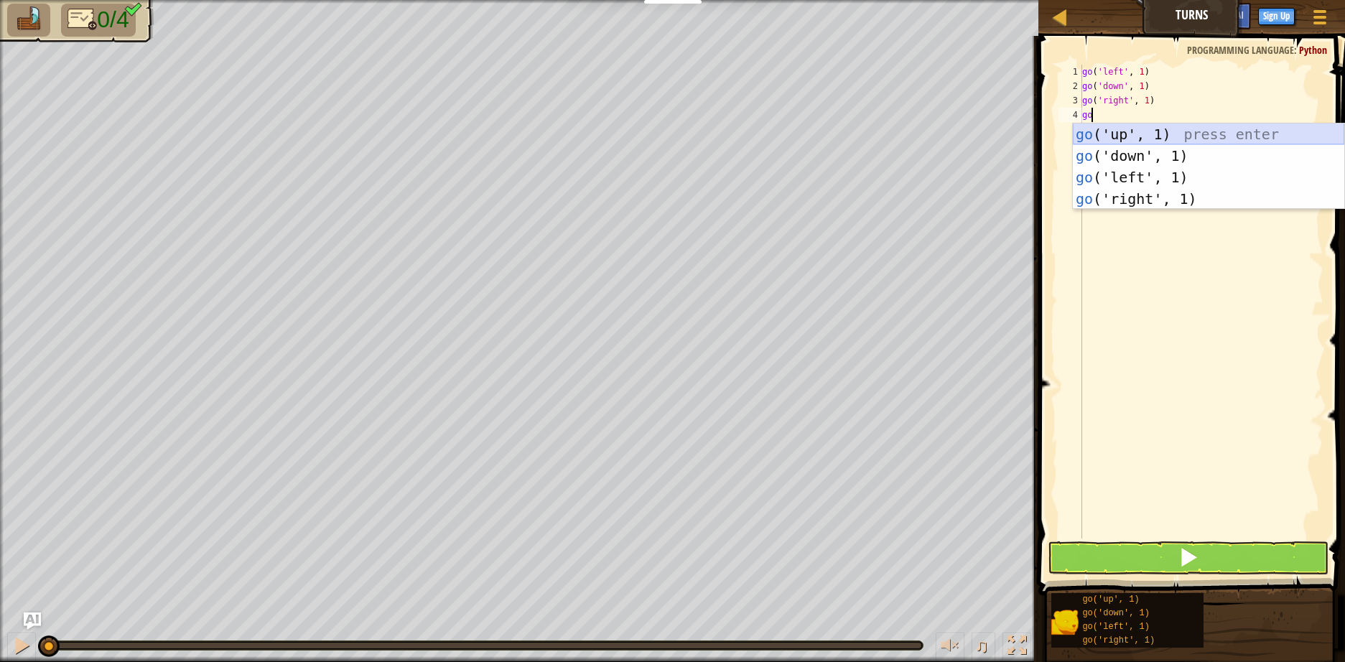
click at [1110, 138] on div "go ('up', 1) press enter go ('down', 1) press enter go ('left', 1) press enter …" at bounding box center [1207, 187] width 271 height 129
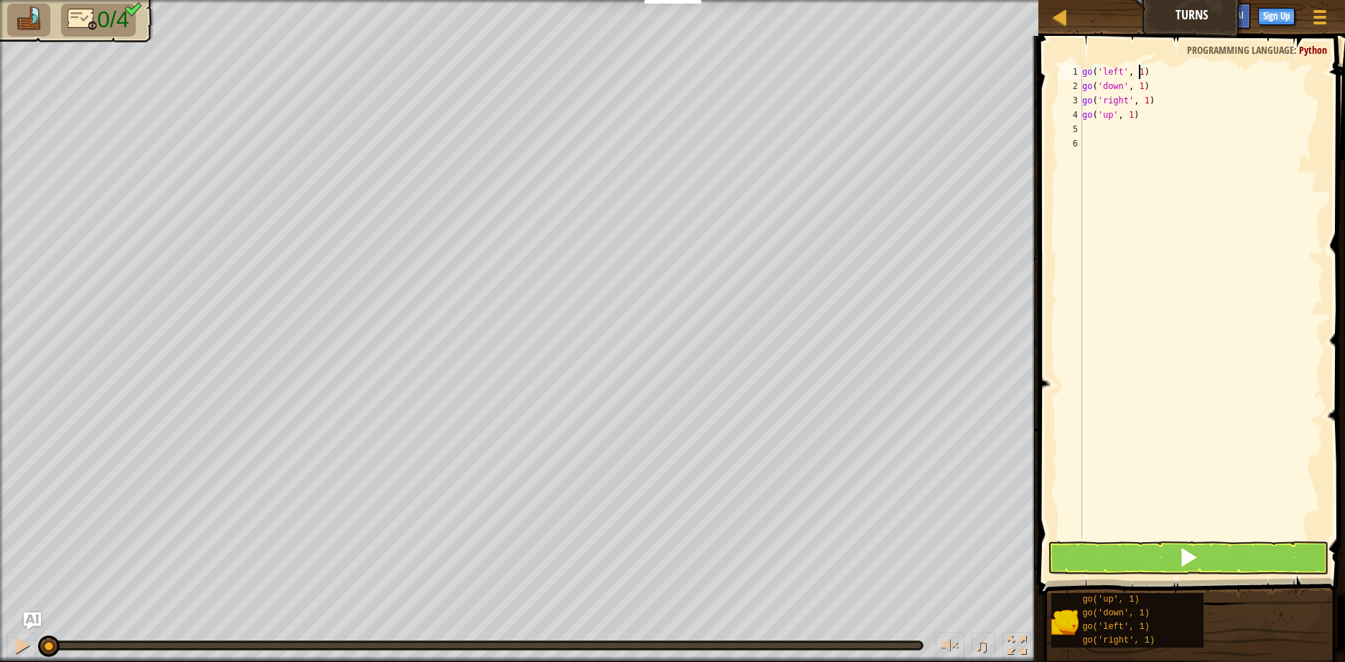
click at [1137, 71] on div "go ( 'left' , 1 ) go ( 'down' , 1 ) go ( 'right' , 1 ) go ( 'up' , 1 )" at bounding box center [1201, 316] width 244 height 502
click at [1138, 88] on div "go ( 'left' , 2 ) go ( 'down' , 1 ) go ( 'right' , 1 ) go ( 'up' , 1 )" at bounding box center [1201, 316] width 244 height 502
click at [1143, 100] on div "go ( 'left' , 2 ) go ( 'down' , 2 ) go ( 'right' , 1 ) go ( 'up' , 1 )" at bounding box center [1201, 316] width 244 height 502
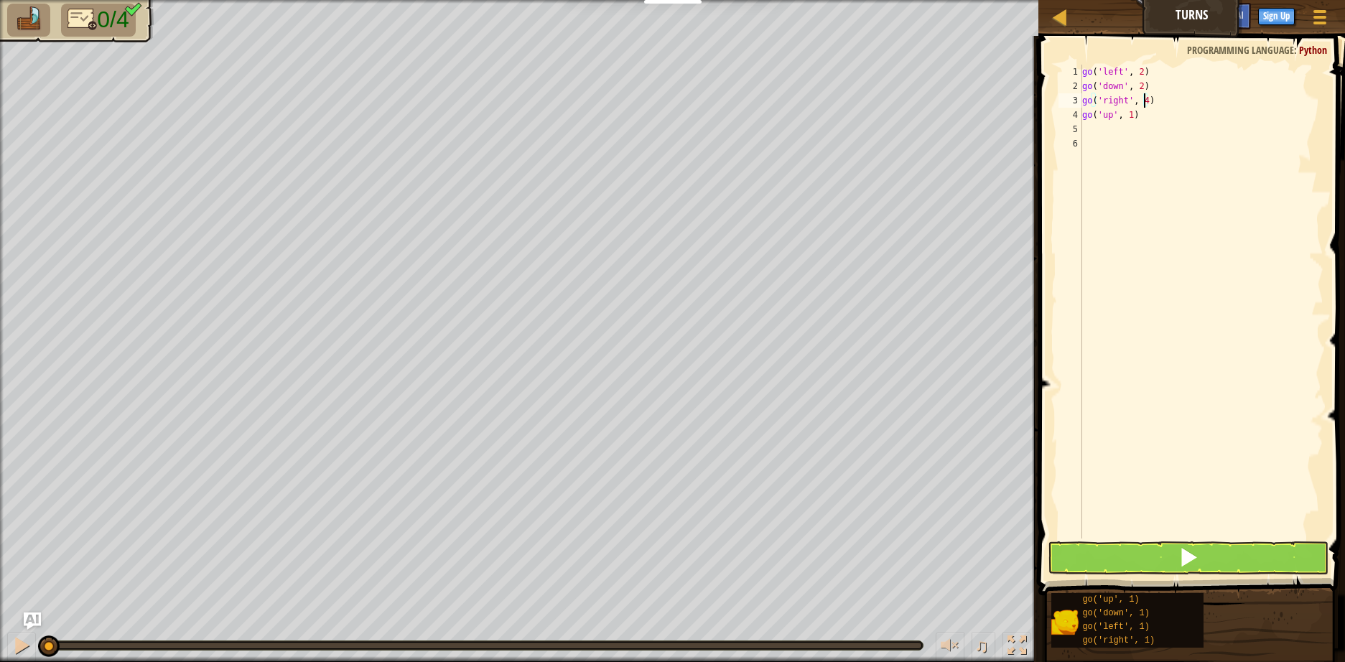
click at [1128, 112] on div "go ( 'left' , 2 ) go ( 'down' , 2 ) go ( 'right' , 4 ) go ( 'up' , 1 )" at bounding box center [1201, 316] width 244 height 502
type textarea "go('up', 3)"
click at [1161, 571] on button at bounding box center [1187, 557] width 281 height 33
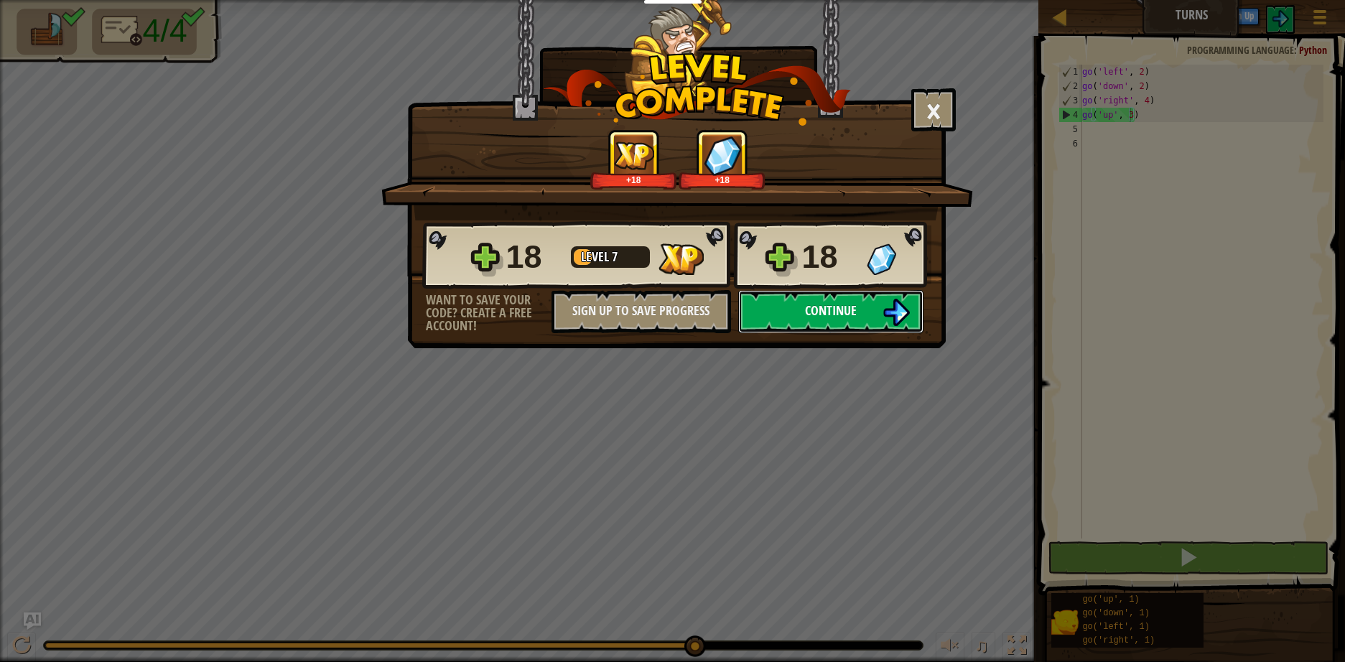
click at [879, 303] on button "Continue" at bounding box center [830, 311] width 185 height 43
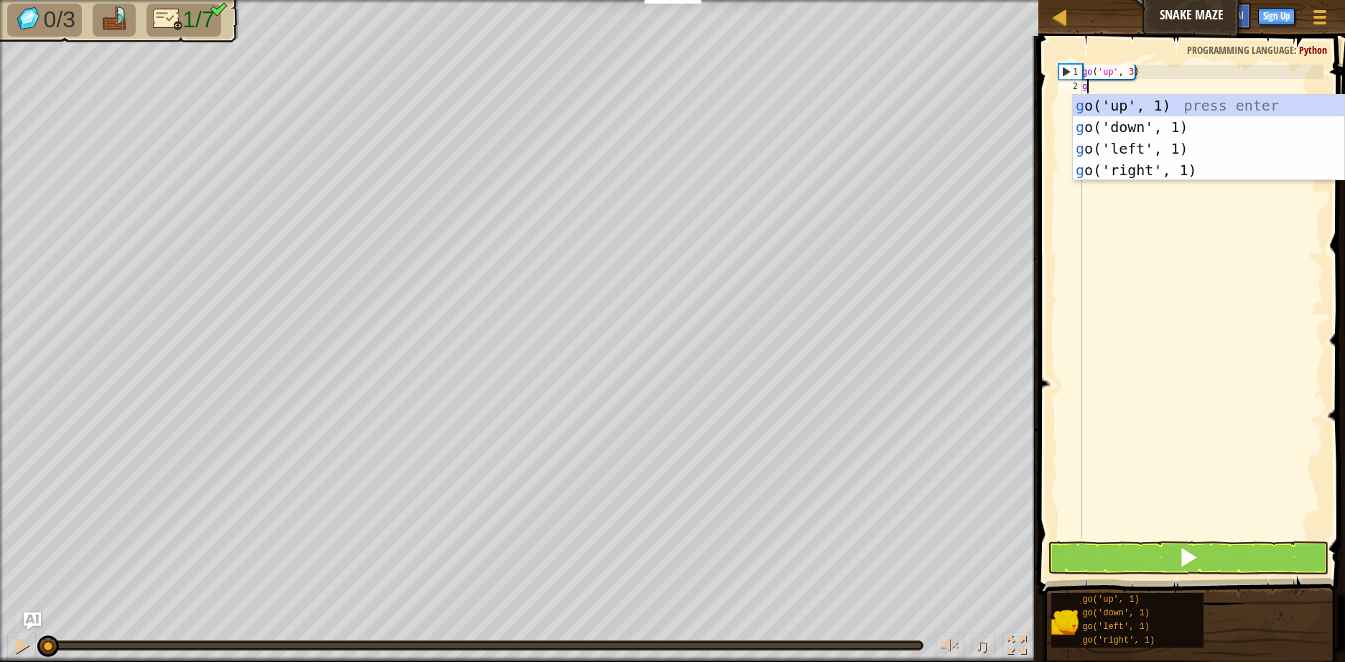
type textarea "go"
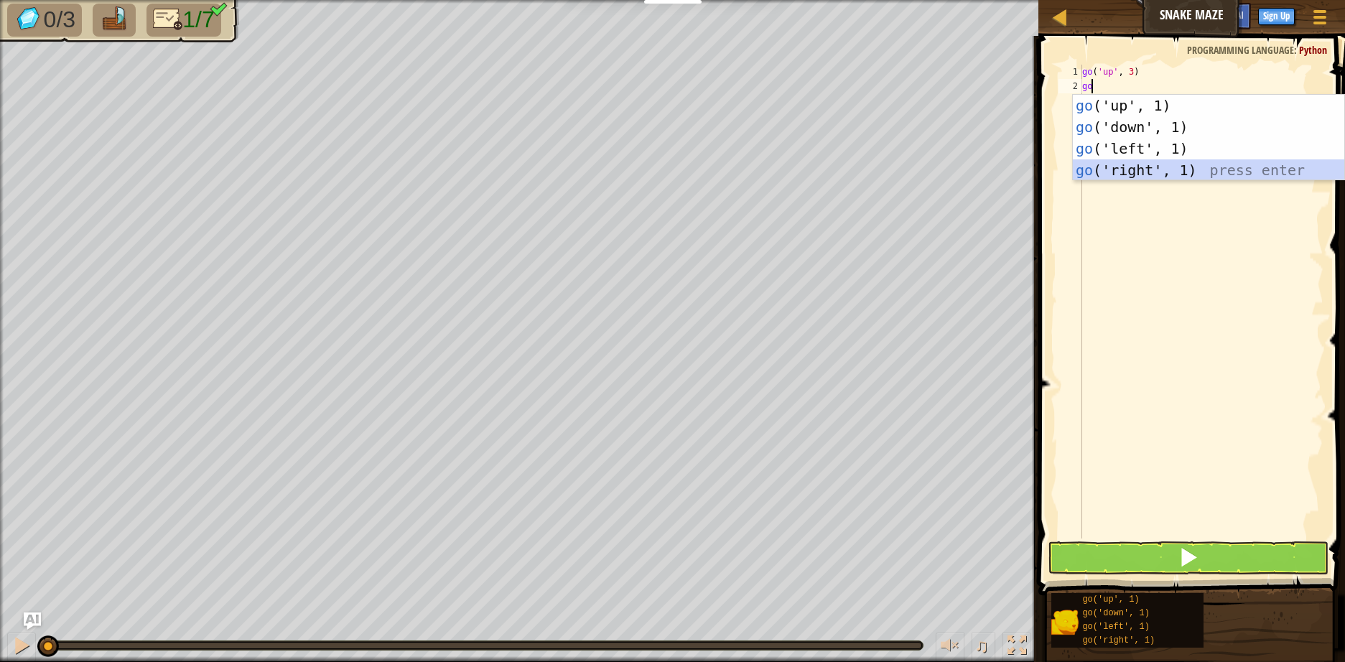
click at [1152, 167] on div "go ('up', 1) press enter go ('down', 1) press enter go ('left', 1) press enter …" at bounding box center [1207, 159] width 271 height 129
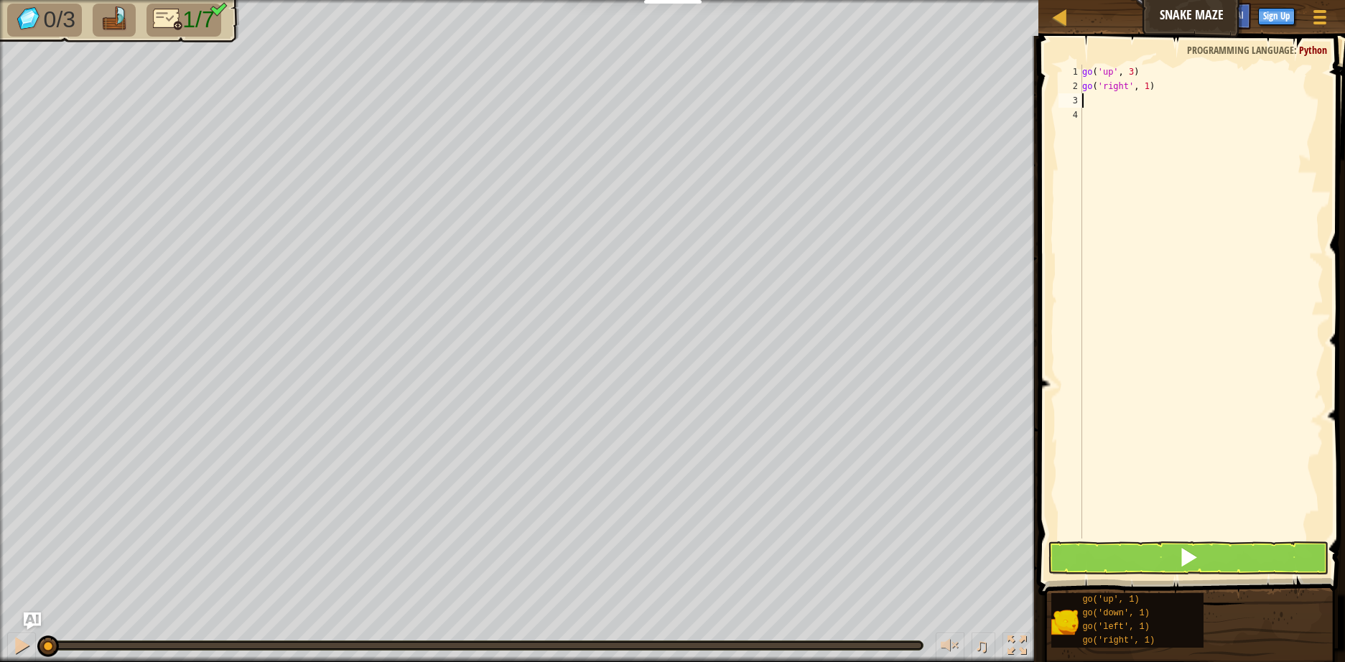
type textarea "go"
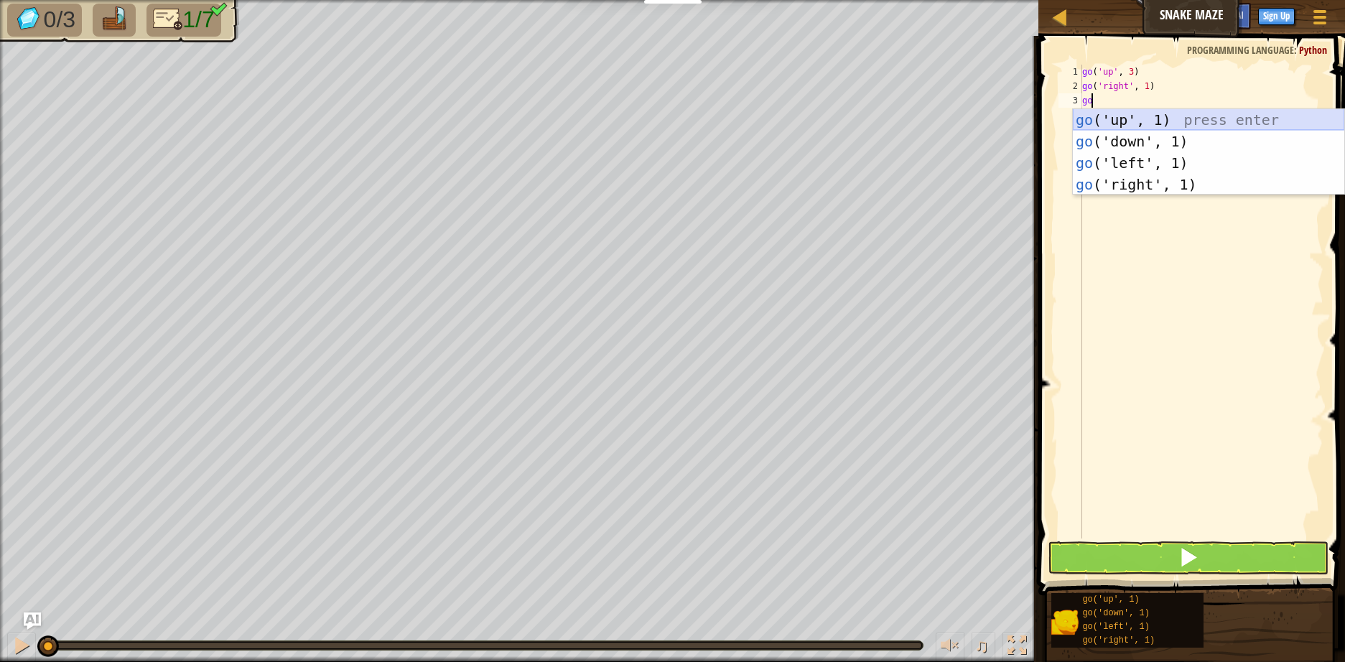
click at [1131, 121] on div "go ('up', 1) press enter go ('down', 1) press enter go ('left', 1) press enter …" at bounding box center [1207, 173] width 271 height 129
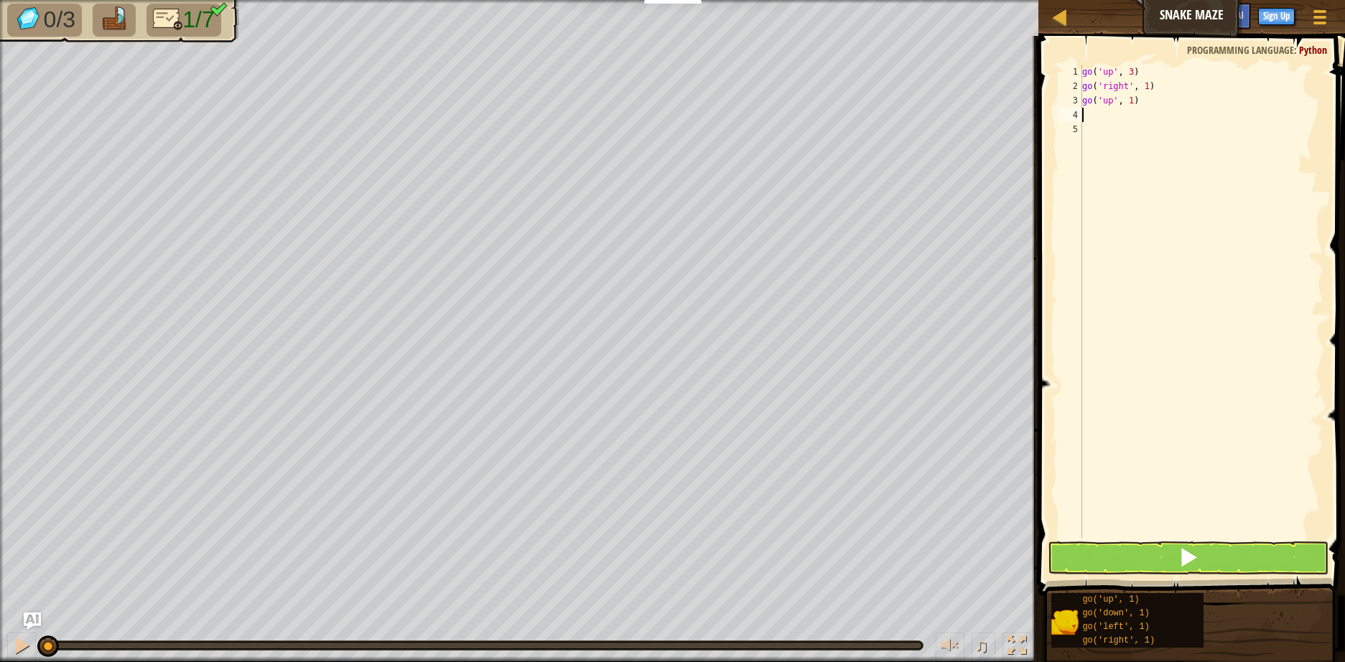
type textarea "go"
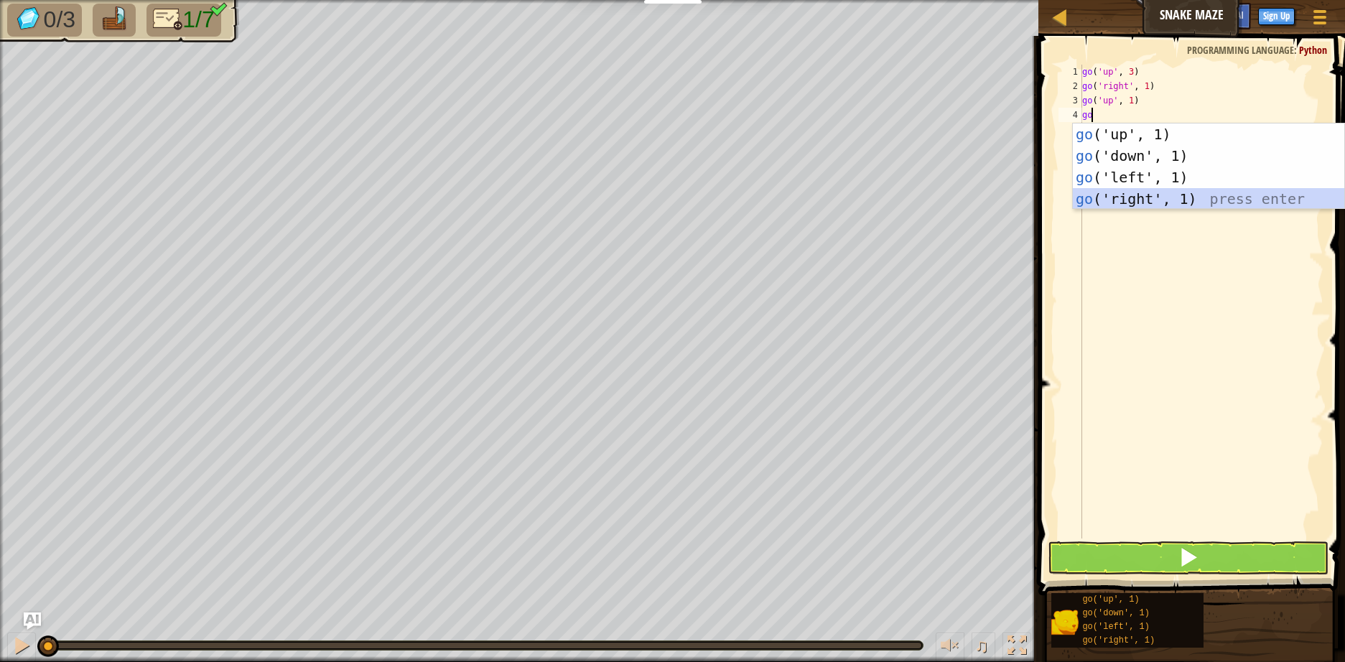
click at [1149, 200] on div "go ('up', 1) press enter go ('down', 1) press enter go ('left', 1) press enter …" at bounding box center [1207, 187] width 271 height 129
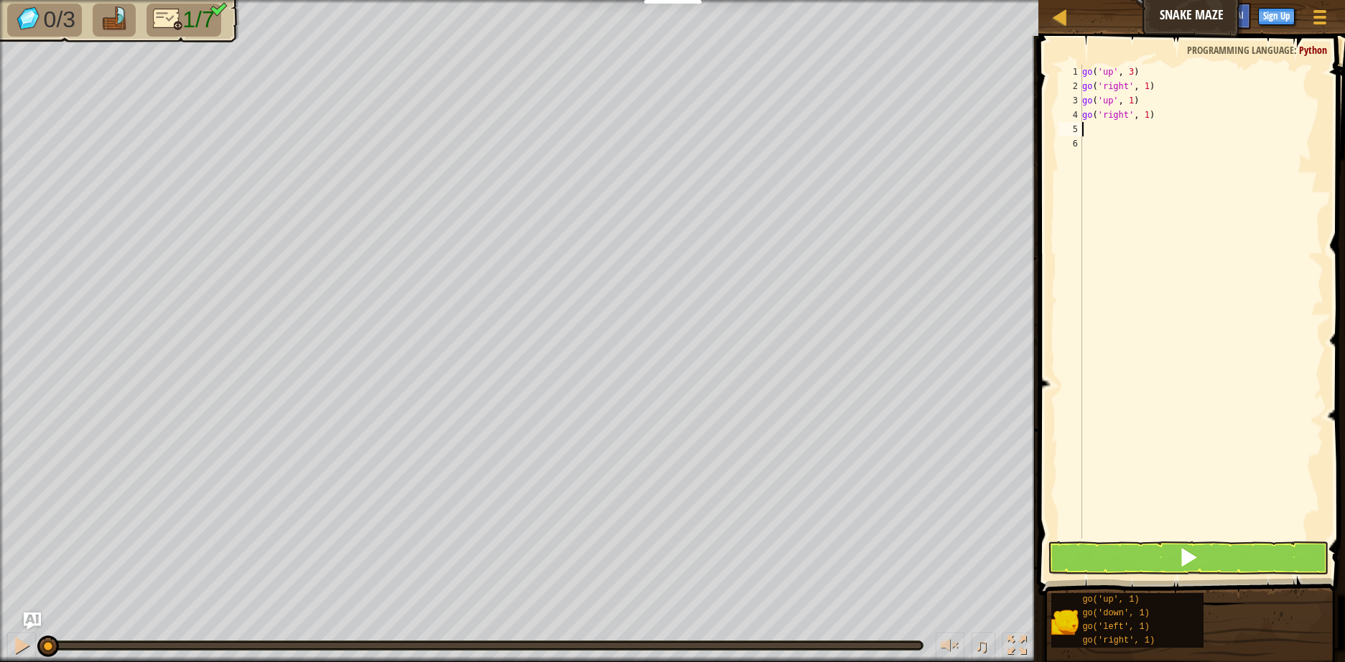
type textarea "go"
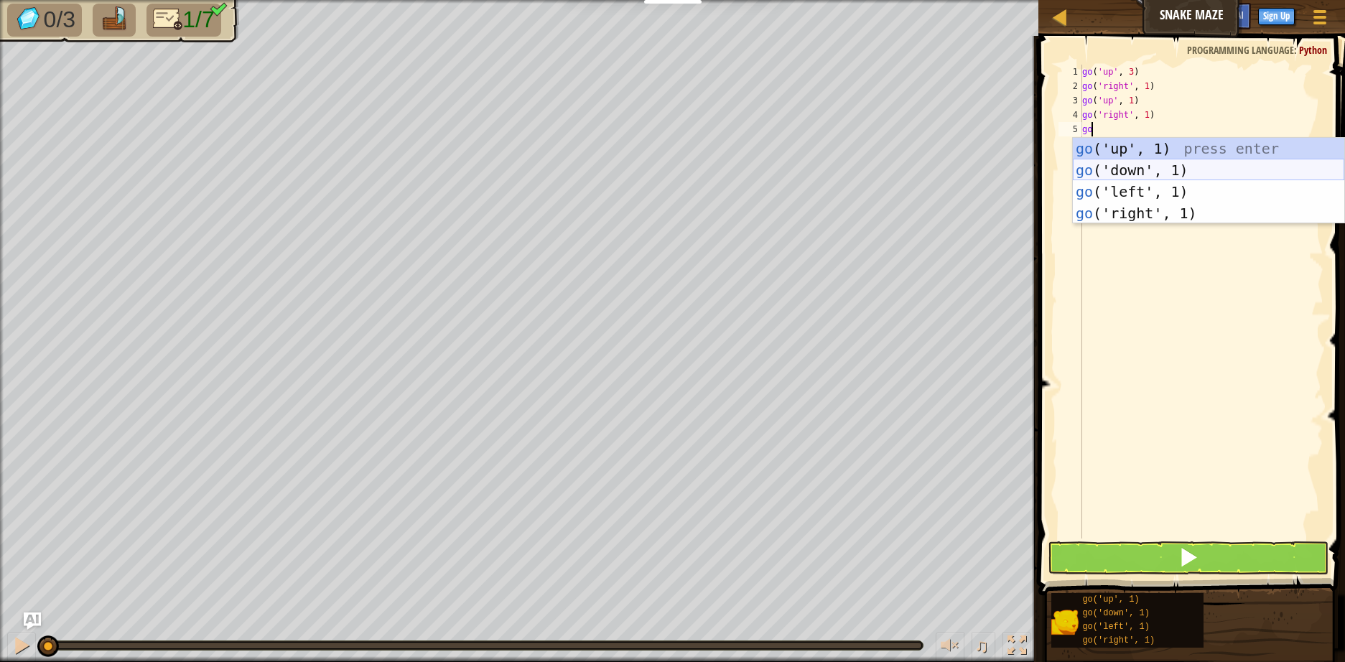
click at [1121, 172] on div "go ('up', 1) press enter go ('down', 1) press enter go ('left', 1) press enter …" at bounding box center [1207, 202] width 271 height 129
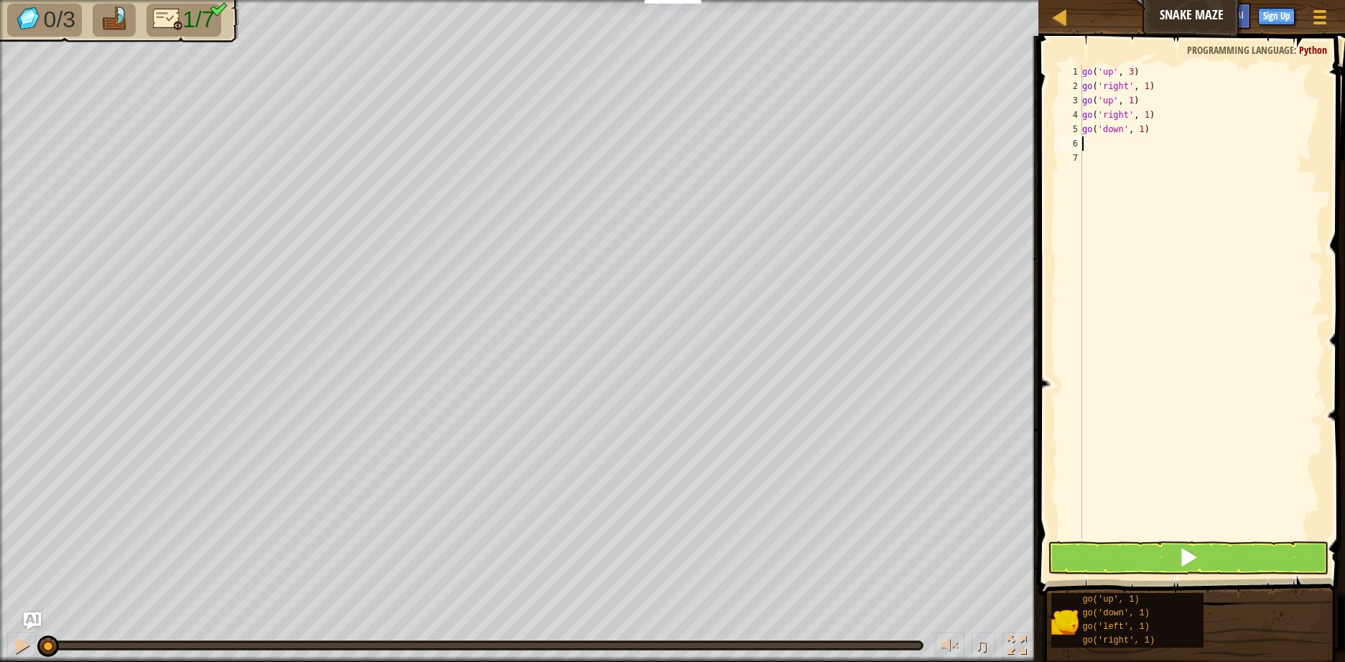
type textarea "go"
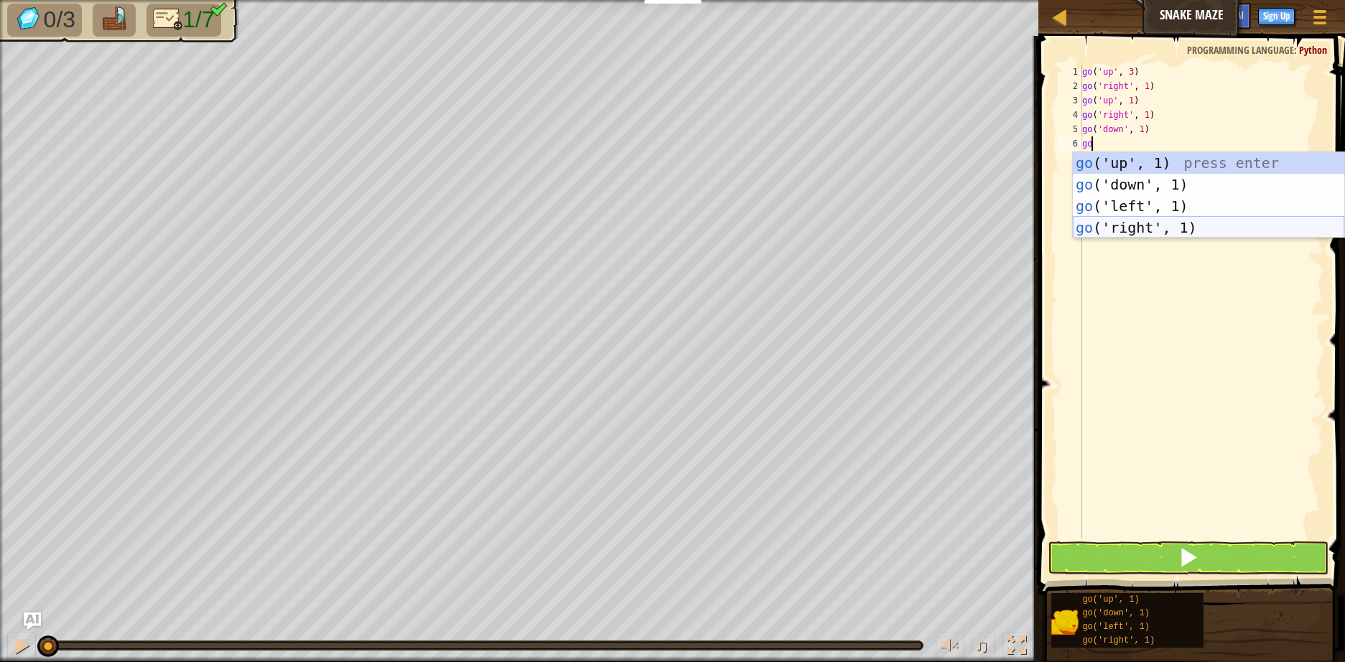
click at [1133, 225] on div "go ('up', 1) press enter go ('down', 1) press enter go ('left', 1) press enter …" at bounding box center [1207, 216] width 271 height 129
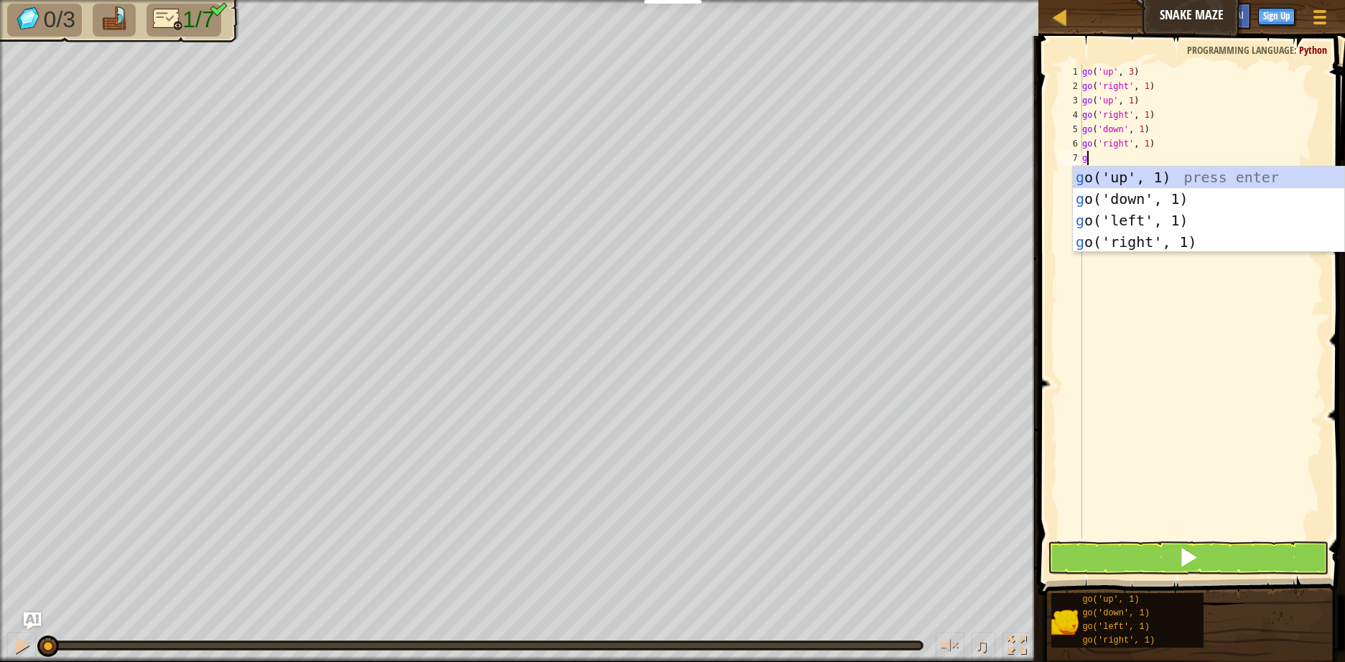
type textarea "go"
click at [1100, 183] on div "go ('up', 1) press enter go ('down', 1) press enter go ('left', 1) press enter …" at bounding box center [1207, 231] width 271 height 129
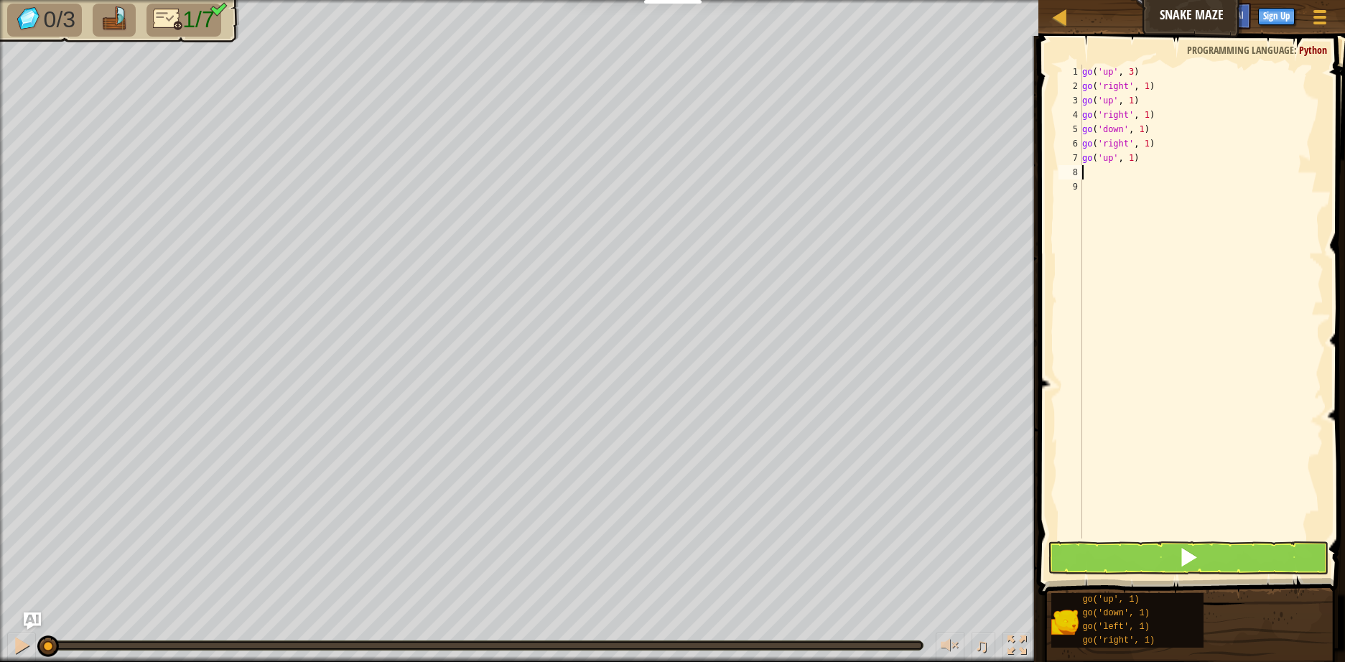
click at [1144, 88] on div "go ( 'up' , 3 ) go ( 'right' , 1 ) go ( 'up' , 1 ) go ( 'right' , 1 ) go ( 'dow…" at bounding box center [1201, 316] width 244 height 502
click at [1143, 116] on div "go ( 'up' , 3 ) go ( 'right' , 2 ) go ( 'up' , 1 ) go ( 'right' , 1 ) go ( 'dow…" at bounding box center [1201, 316] width 244 height 502
click at [1137, 131] on div "go ( 'up' , 3 ) go ( 'right' , 2 ) go ( 'up' , 1 ) go ( 'right' , 2 ) go ( 'dow…" at bounding box center [1201, 316] width 244 height 502
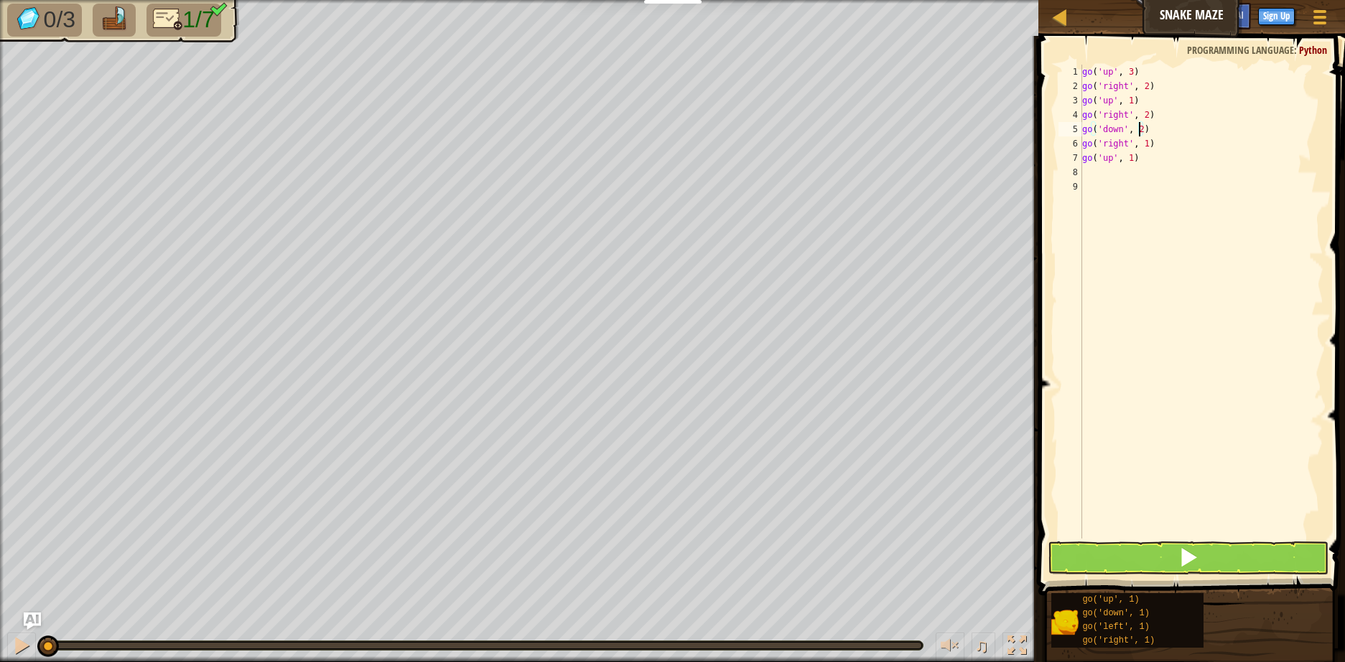
click at [1143, 143] on div "go ( 'up' , 3 ) go ( 'right' , 2 ) go ( 'up' , 1 ) go ( 'right' , 2 ) go ( 'dow…" at bounding box center [1201, 316] width 244 height 502
click at [1130, 160] on div "go ( 'up' , 3 ) go ( 'right' , 2 ) go ( 'up' , 1 ) go ( 'right' , 2 ) go ( 'dow…" at bounding box center [1201, 316] width 244 height 502
type textarea "go('up', 3)"
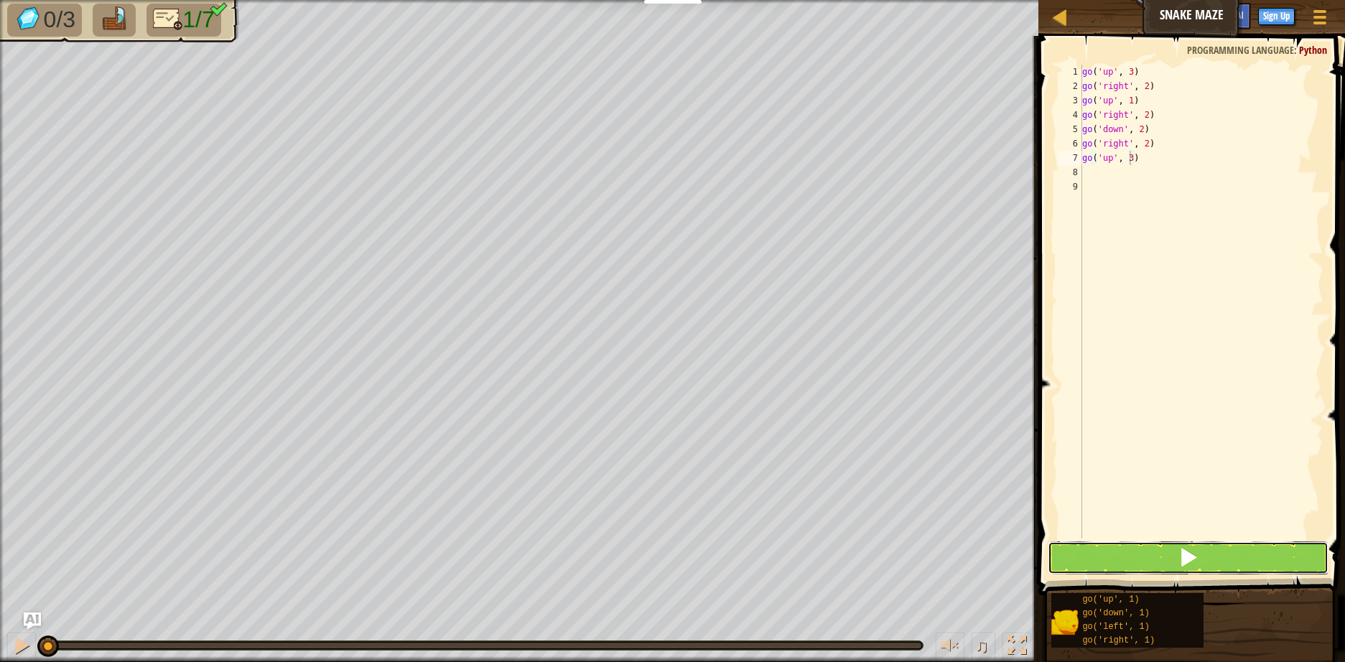
click at [1164, 554] on button at bounding box center [1187, 557] width 281 height 33
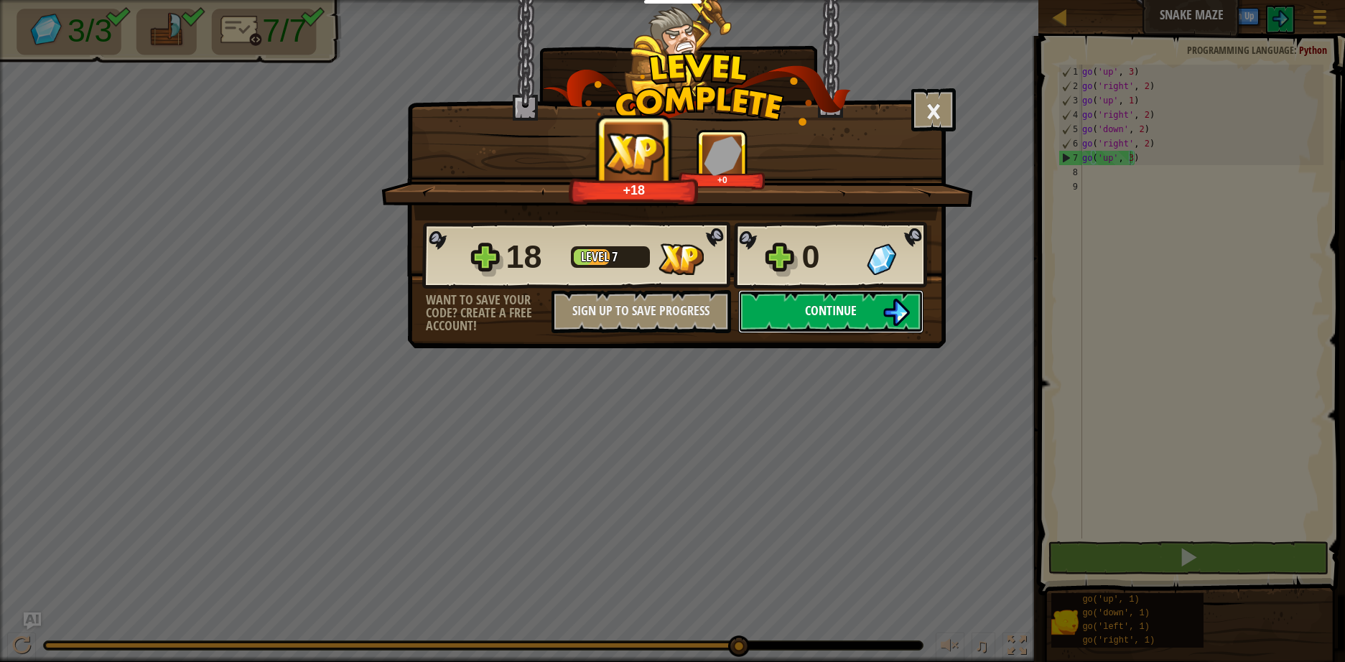
click at [882, 312] on img at bounding box center [895, 312] width 27 height 27
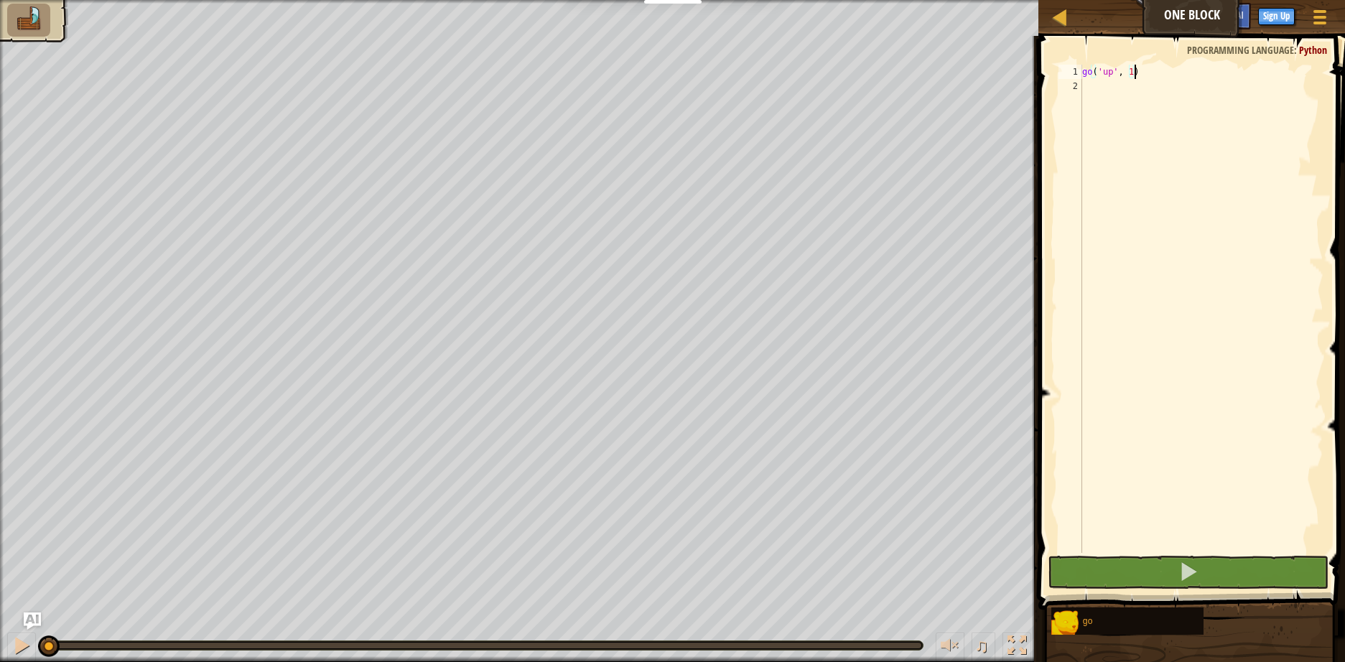
click at [1145, 99] on div "go ( 'up' , 1 )" at bounding box center [1201, 323] width 244 height 517
click at [1127, 68] on div "go ( 'up' , 1 )" at bounding box center [1201, 323] width 244 height 517
type textarea "go('up', 2)"
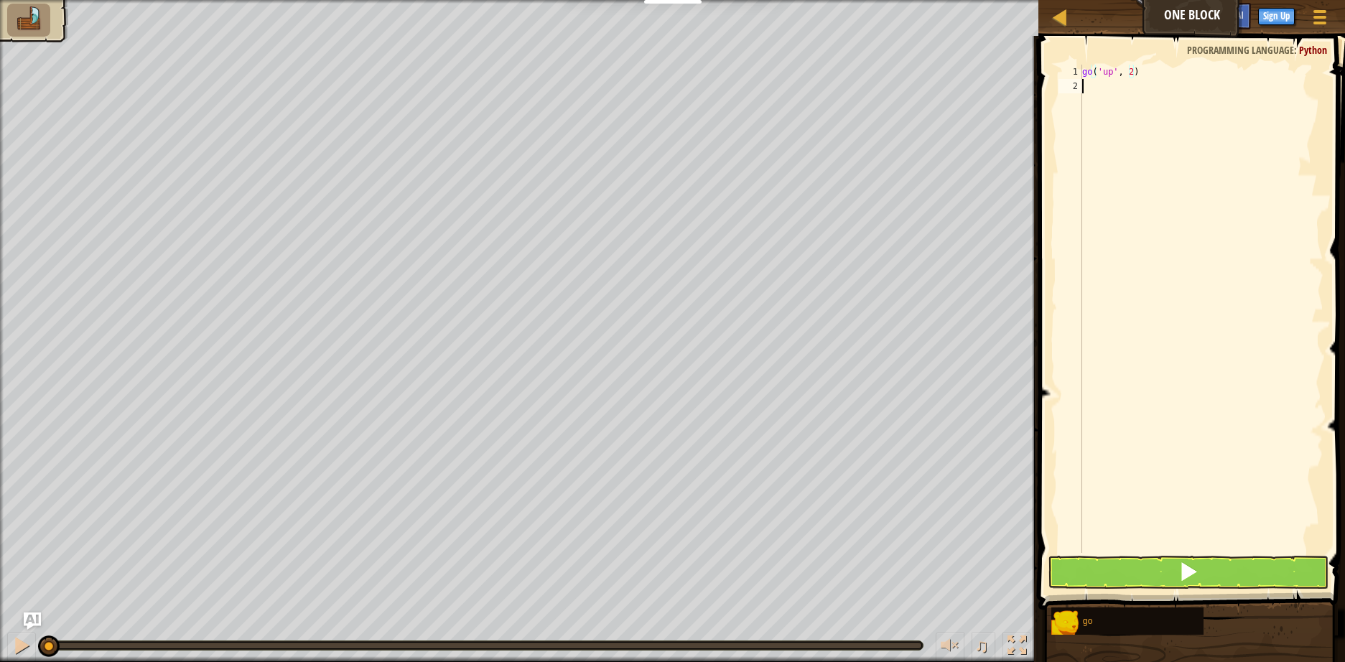
click at [1134, 87] on div "go ( 'up' , 2 )" at bounding box center [1201, 323] width 244 height 517
type textarea "go"
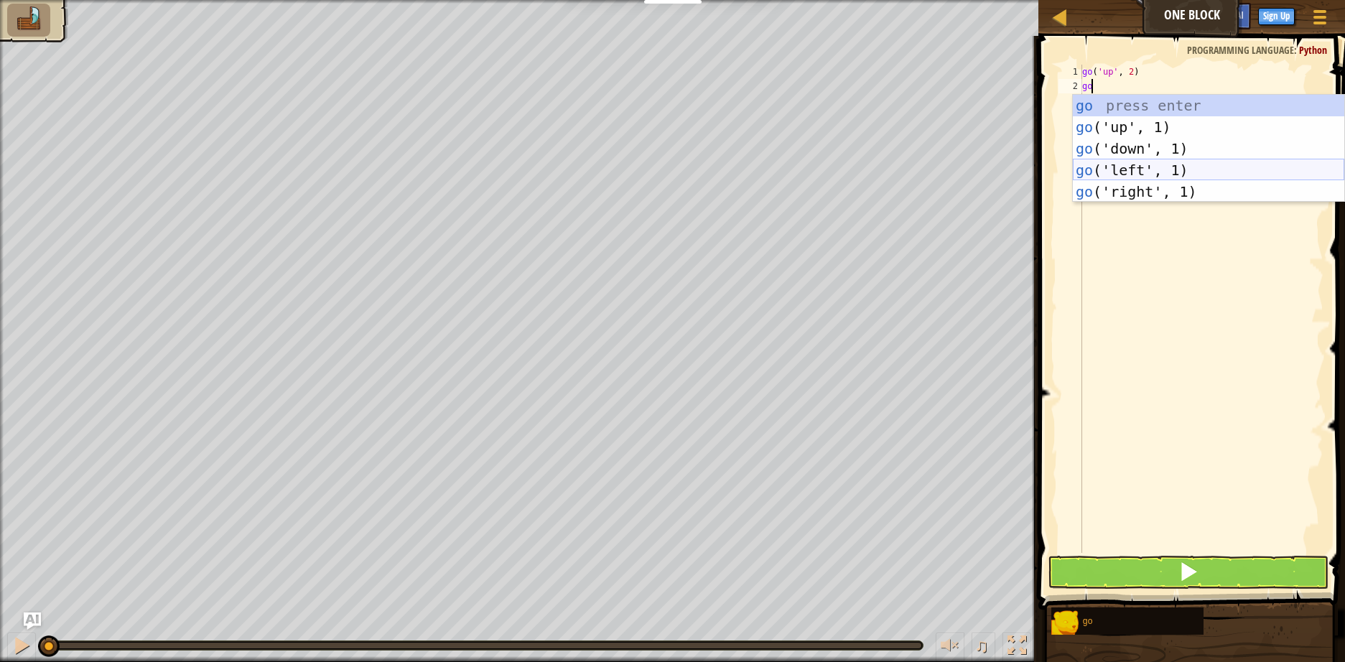
click at [1118, 167] on div "go press enter go ('up', 1) press enter go ('down', 1) press enter go ('left', …" at bounding box center [1207, 170] width 271 height 151
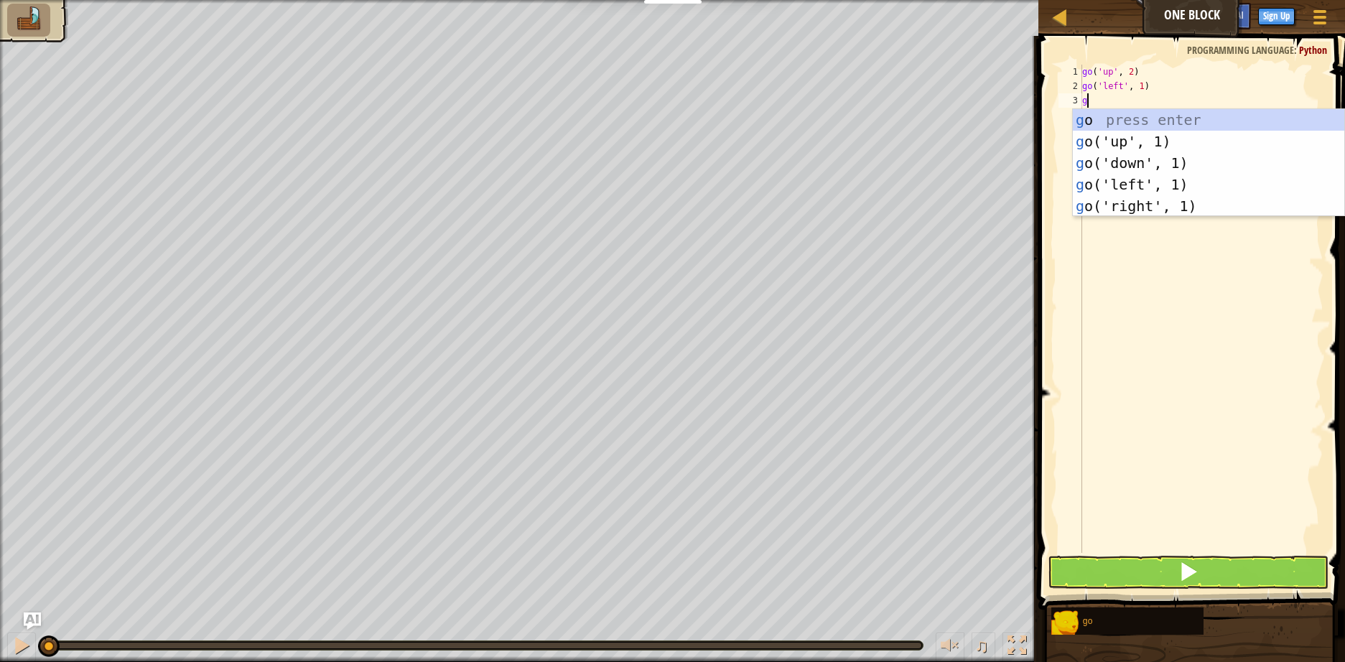
type textarea "go"
click at [1121, 167] on div "go press enter go ('up', 1) press enter go ('down', 1) press enter go ('left', …" at bounding box center [1207, 184] width 271 height 151
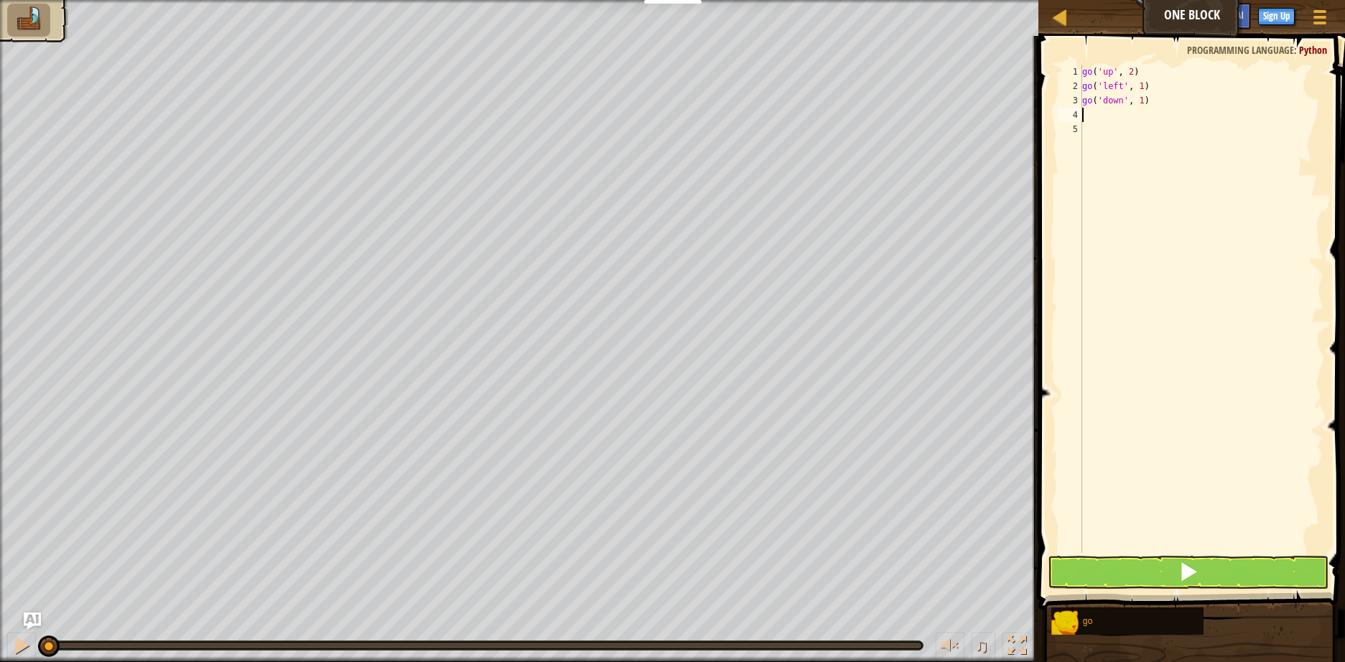
type textarea "go"
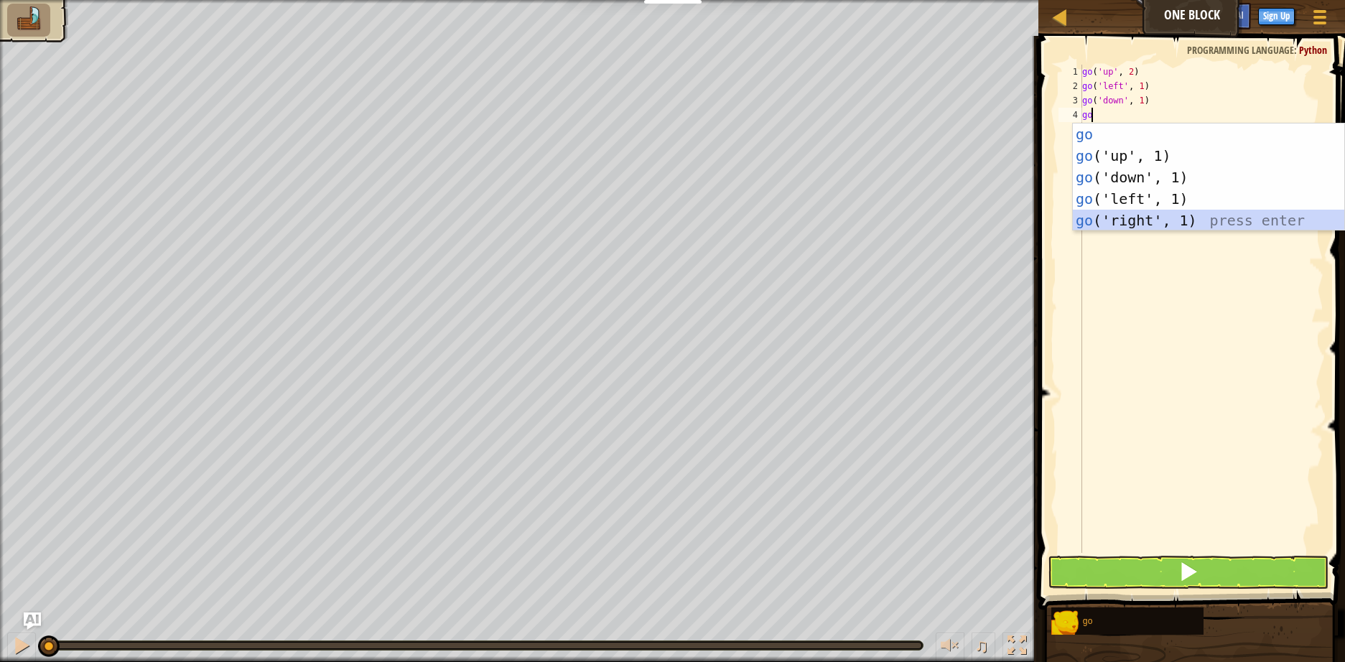
click at [1133, 220] on div "go press enter go ('up', 1) press enter go ('down', 1) press enter go ('left', …" at bounding box center [1207, 198] width 271 height 151
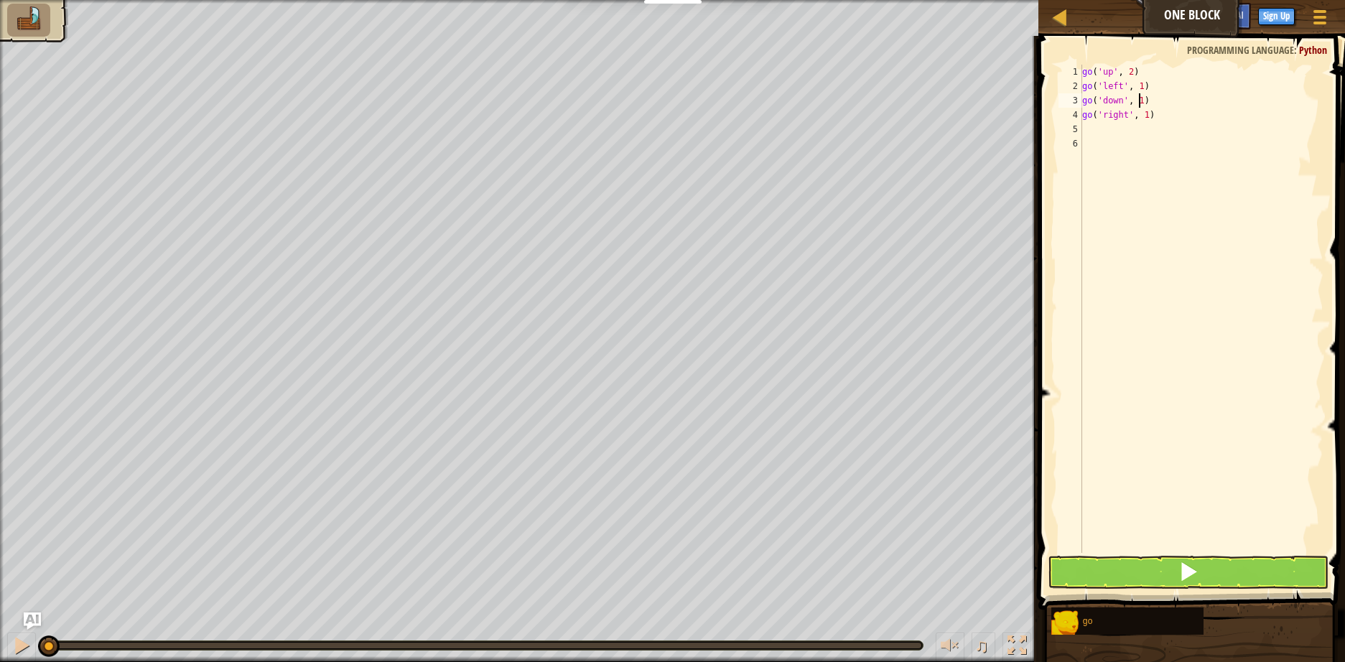
click at [1139, 98] on div "go ( 'up' , 2 ) go ( 'left' , 1 ) go ( 'down' , 1 ) go ( 'right' , 1 )" at bounding box center [1201, 323] width 244 height 517
click at [1137, 86] on div "go ( 'up' , 2 ) go ( 'left' , 1 ) go ( 'down' , 2 ) go ( 'right' , 1 )" at bounding box center [1201, 323] width 244 height 517
type textarea "go('left', 3)"
click at [1198, 569] on span at bounding box center [1188, 571] width 20 height 20
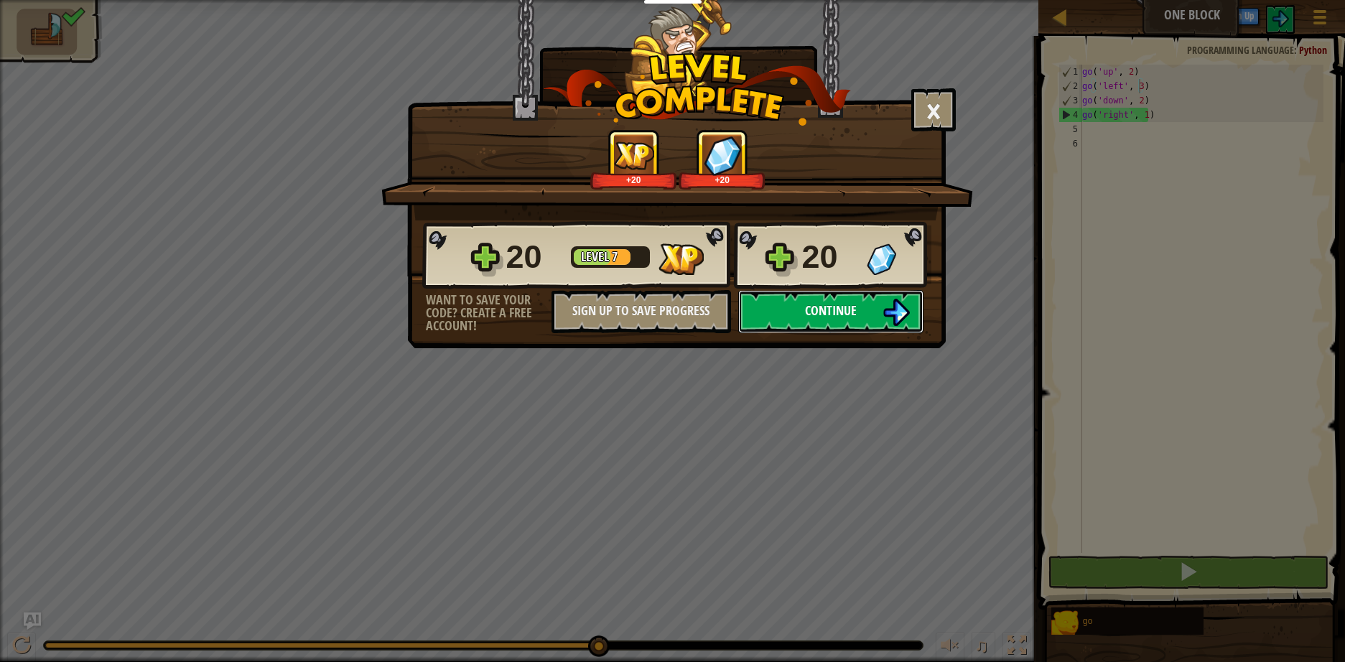
click at [861, 317] on button "Continue" at bounding box center [830, 311] width 185 height 43
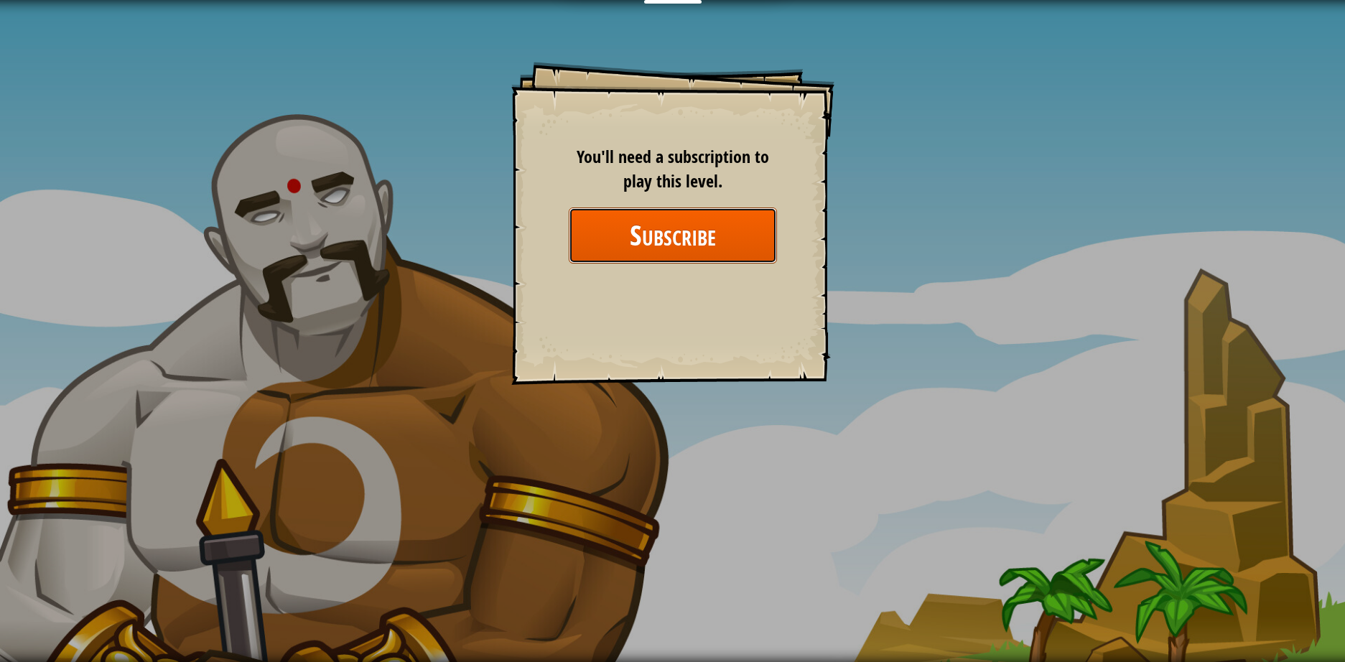
click at [747, 240] on button "Subscribe" at bounding box center [673, 234] width 208 height 55
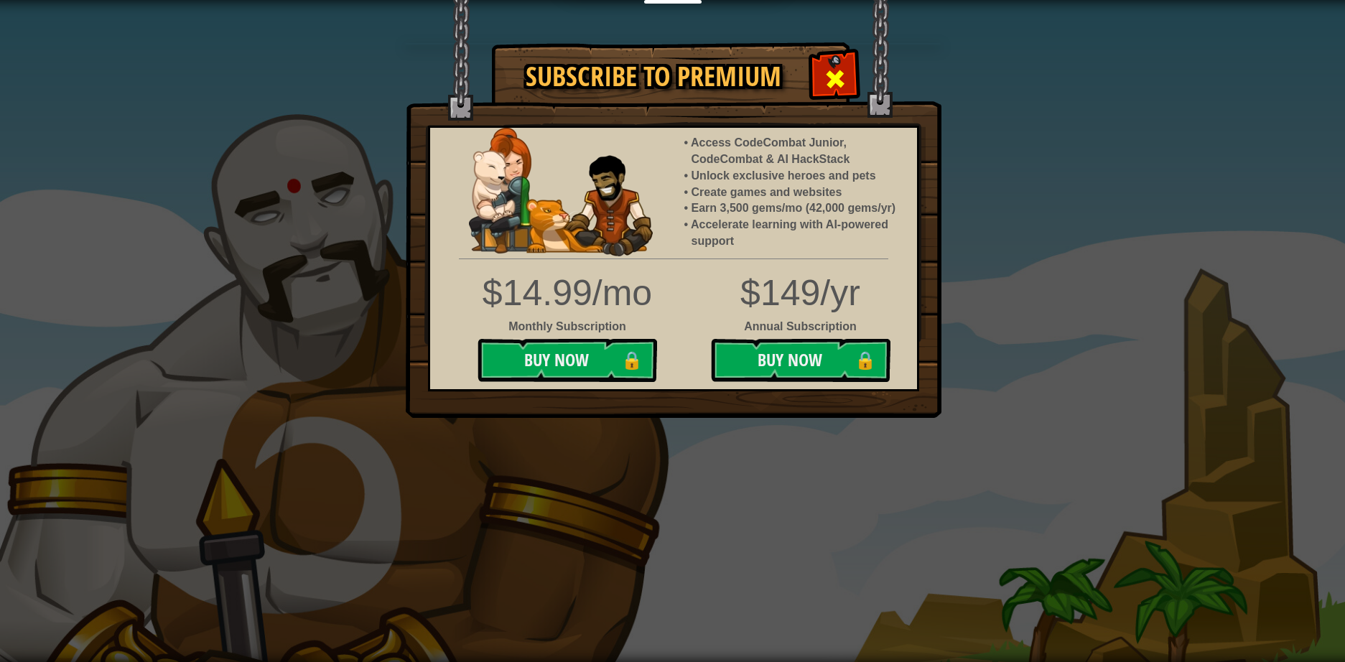
click at [825, 78] on span at bounding box center [834, 78] width 23 height 23
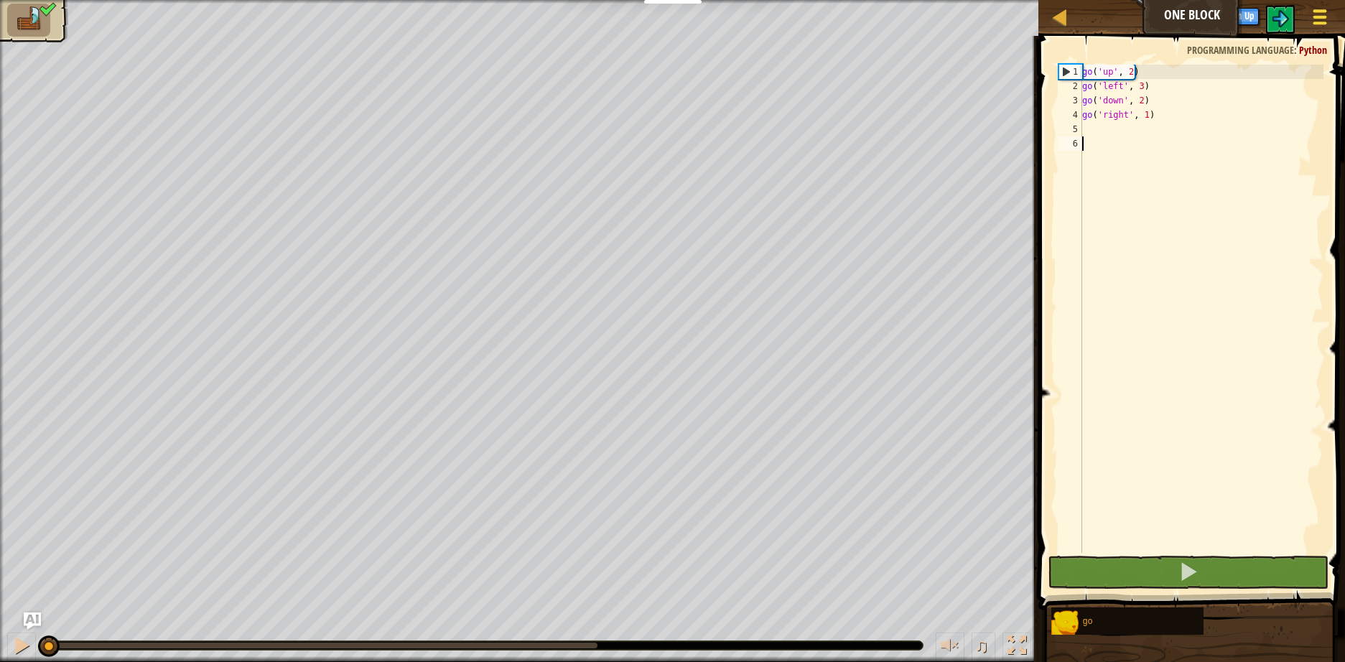
click at [1321, 14] on div at bounding box center [1318, 16] width 19 height 21
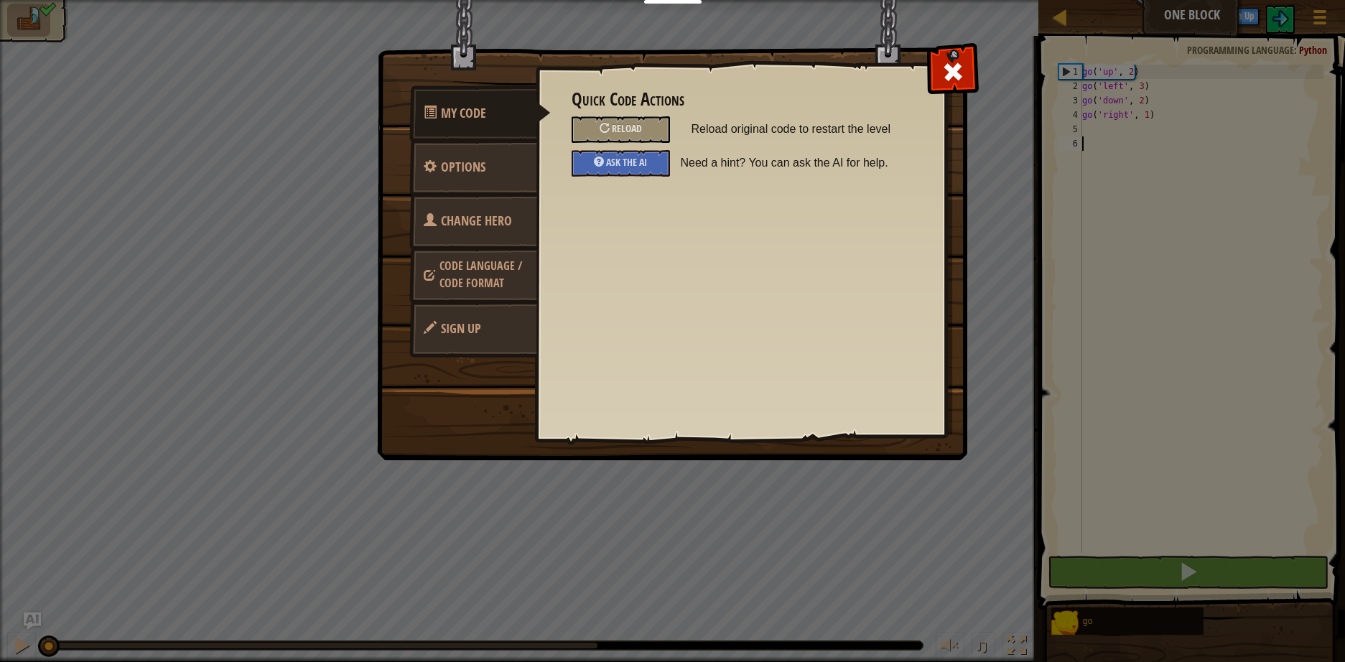
click at [500, 267] on span "Code Language / Code Format" at bounding box center [480, 274] width 83 height 33
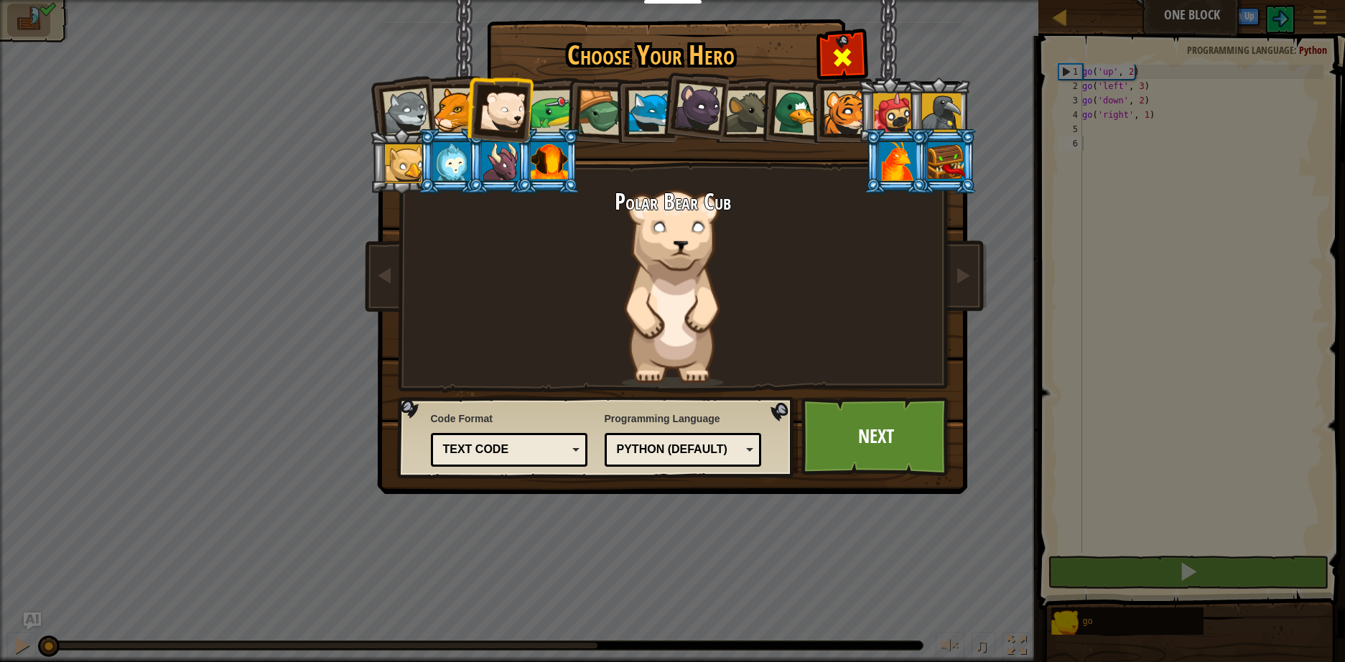
click at [843, 62] on span at bounding box center [842, 57] width 23 height 23
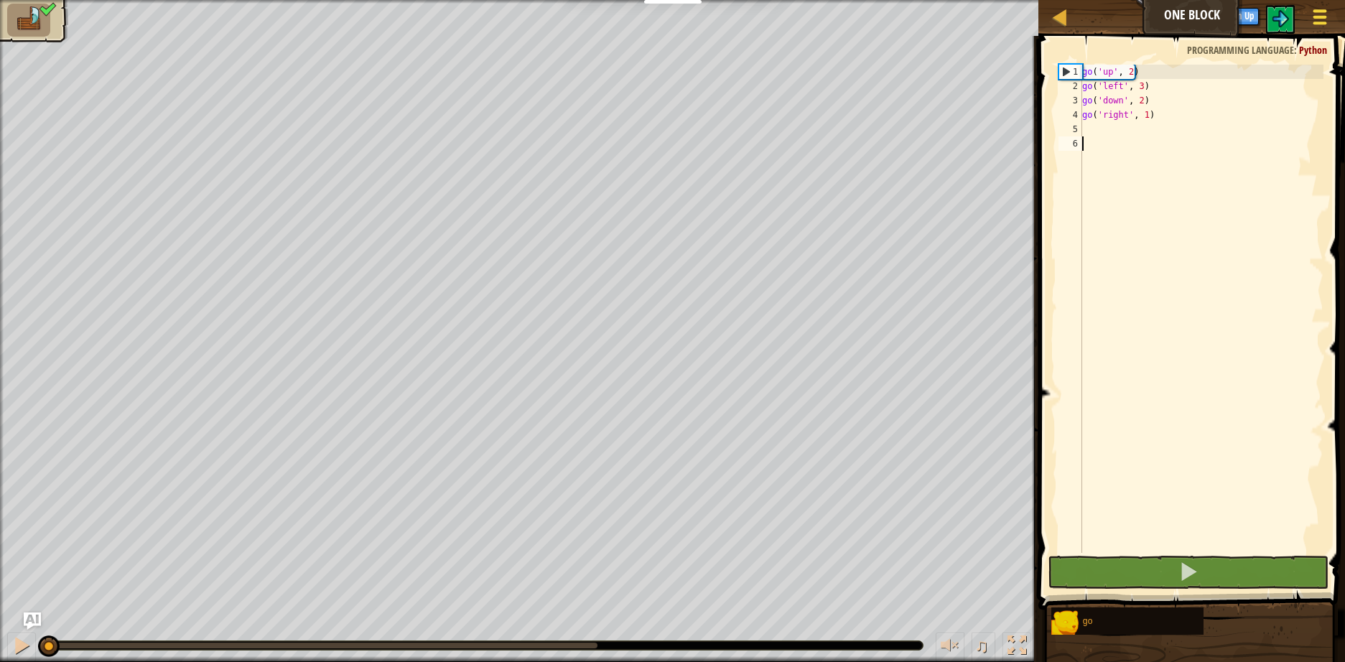
click at [1327, 17] on div at bounding box center [1318, 16] width 19 height 21
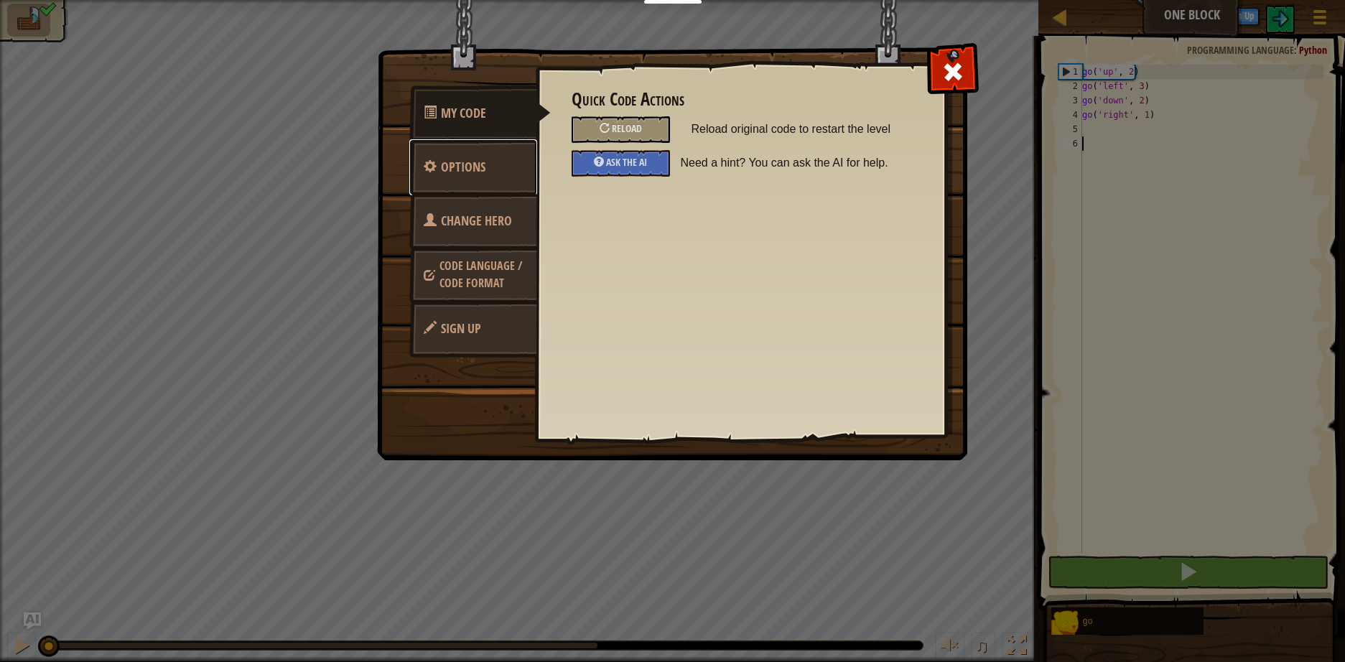
click at [505, 157] on link "Options" at bounding box center [473, 167] width 128 height 56
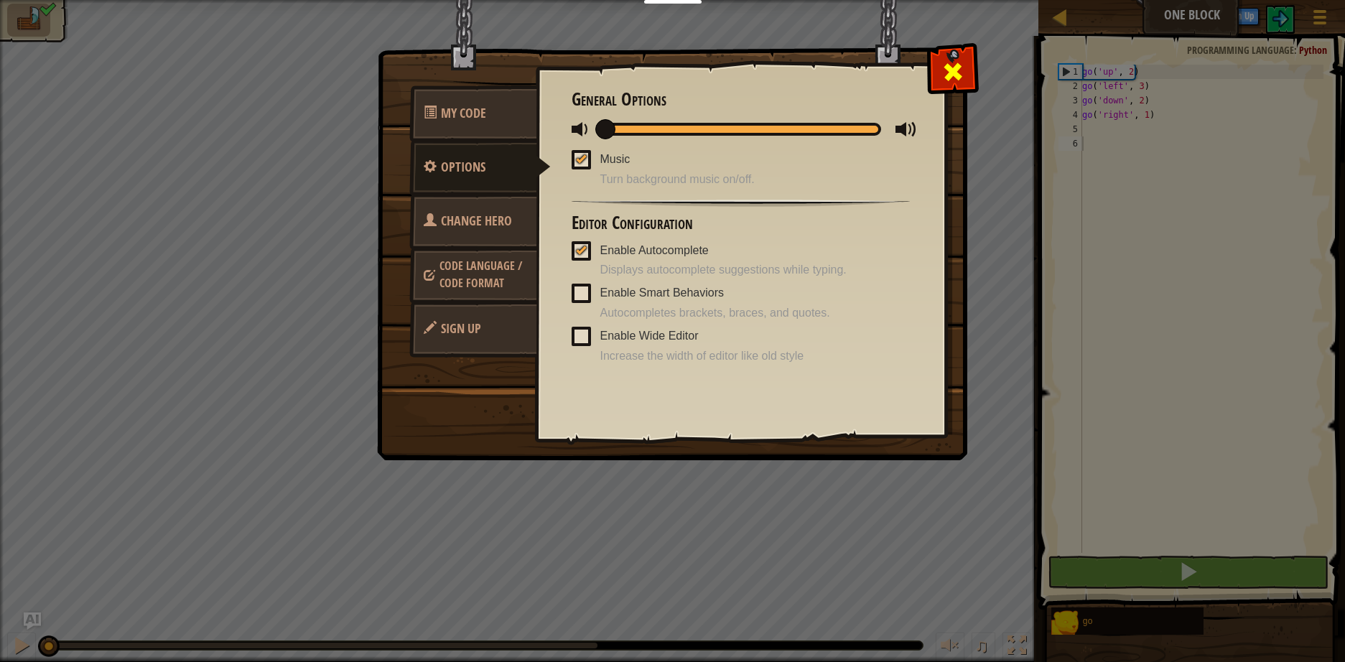
click at [951, 80] on span at bounding box center [952, 71] width 23 height 23
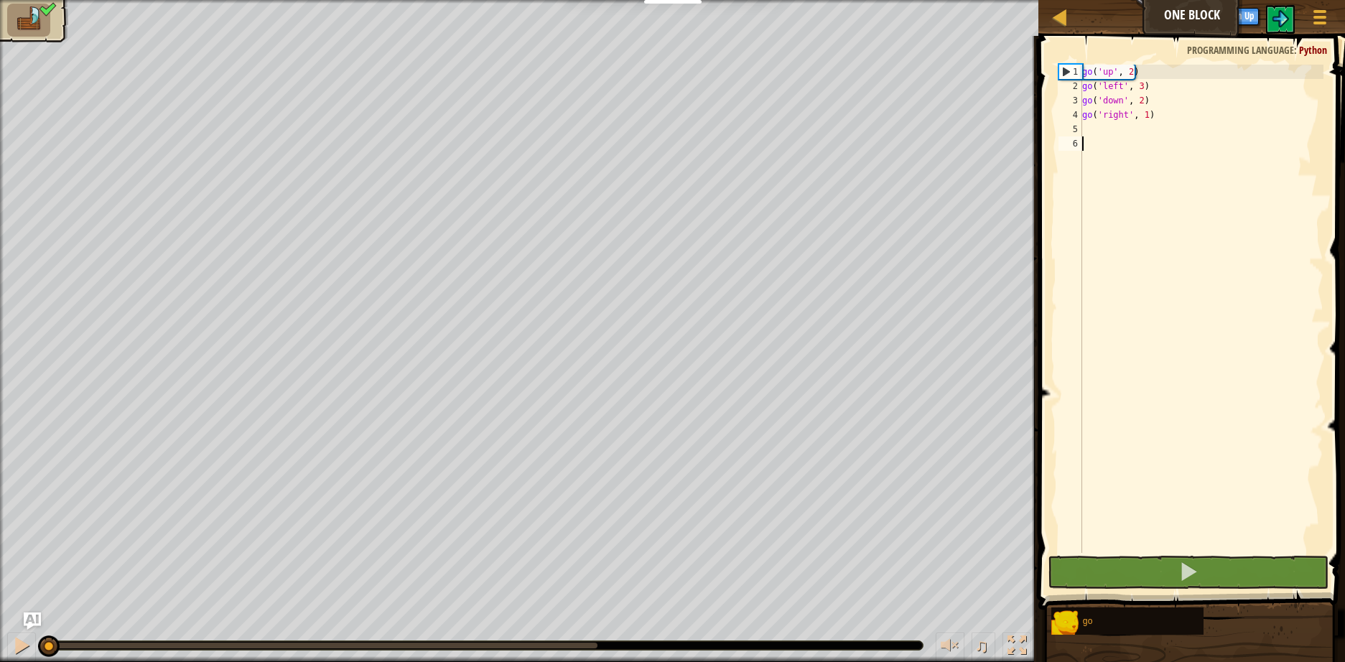
click at [45, 25] on li at bounding box center [28, 20] width 43 height 33
click at [1016, 644] on div at bounding box center [1016, 645] width 19 height 19
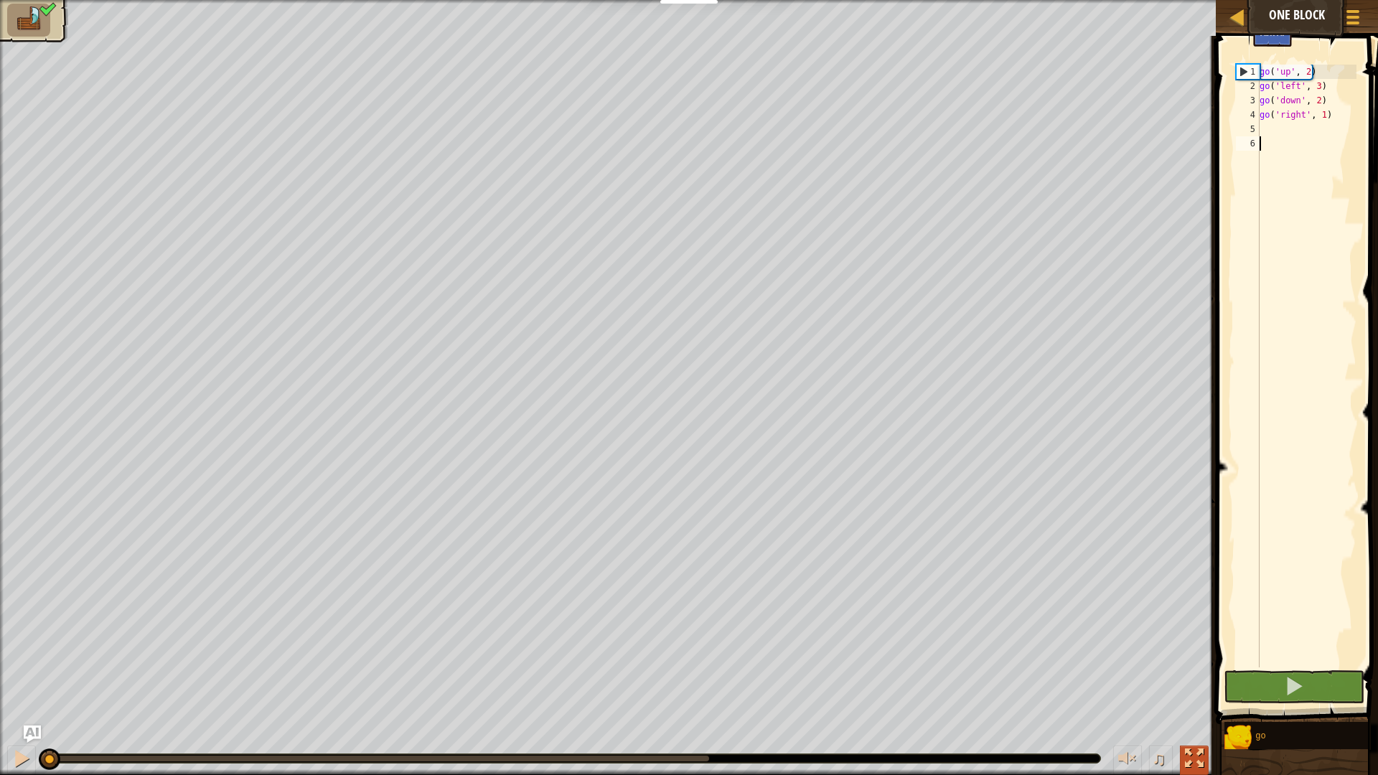
click at [1197, 661] on div at bounding box center [1194, 758] width 19 height 19
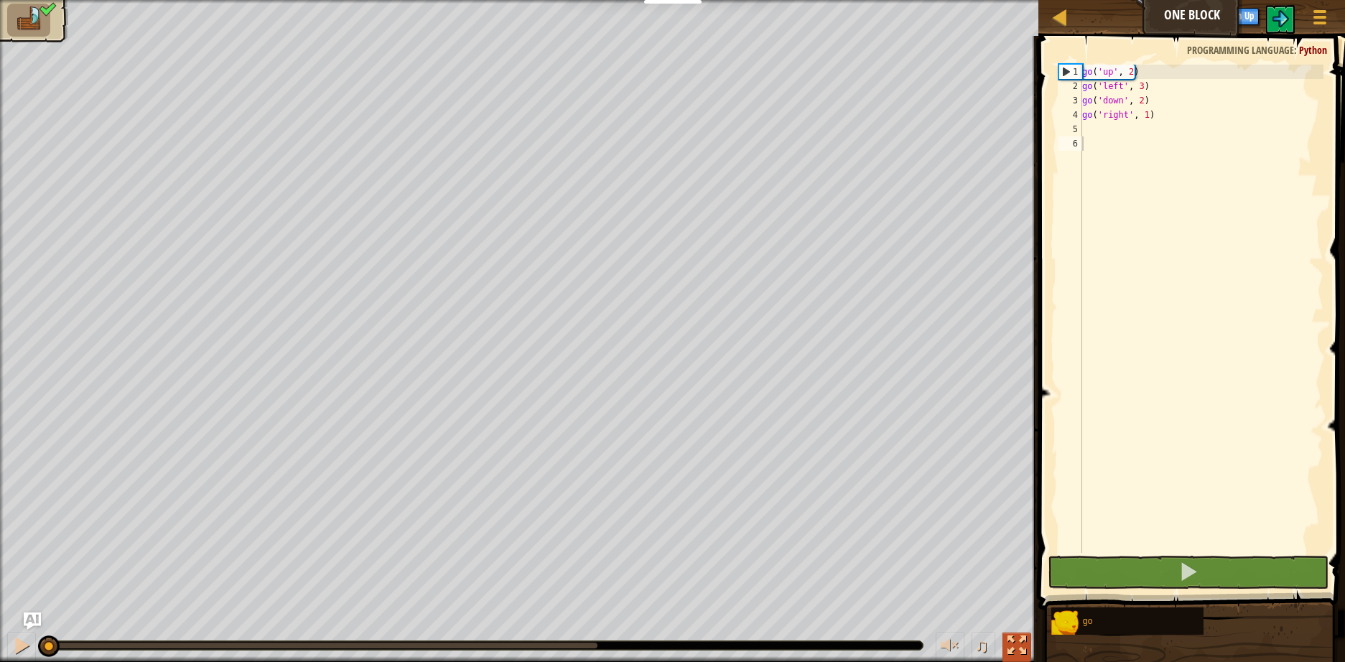
click at [1018, 641] on div at bounding box center [1016, 645] width 19 height 19
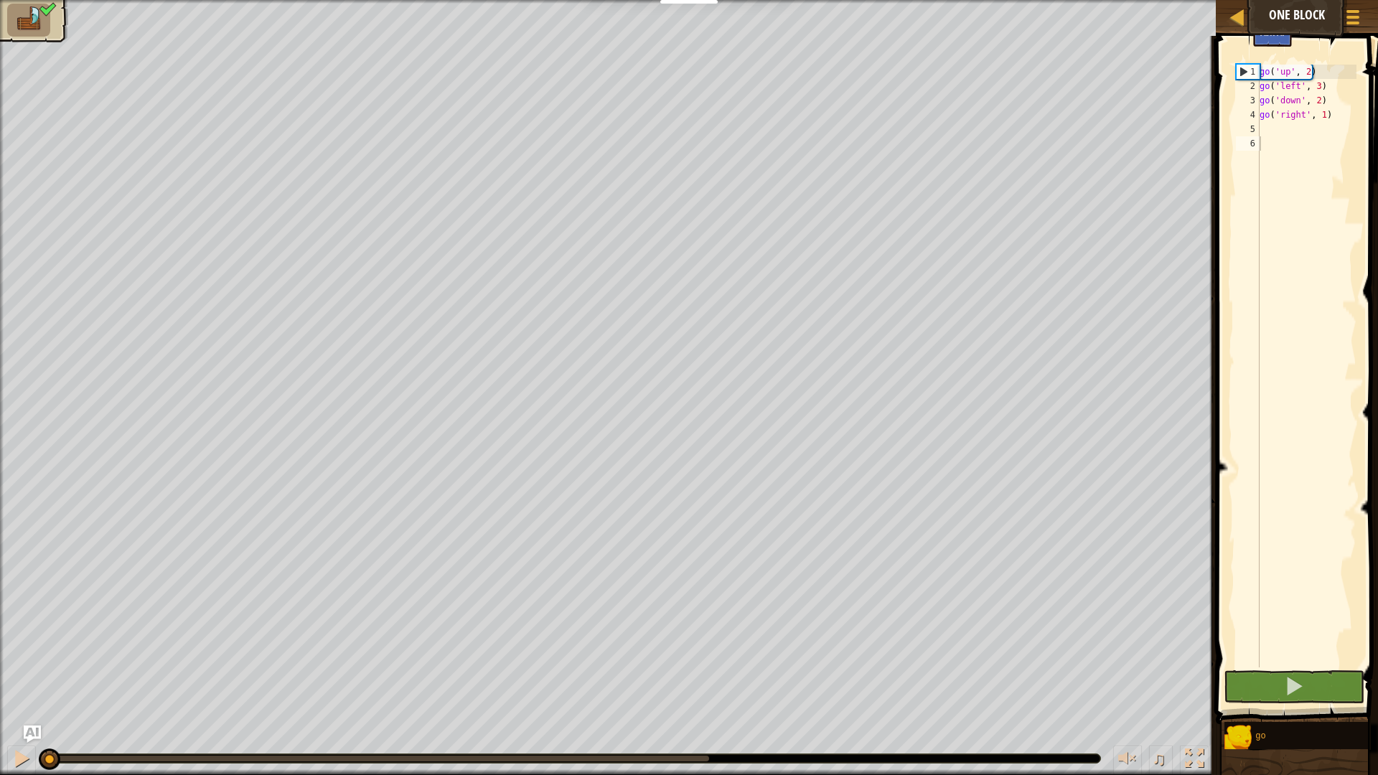
click at [1313, 17] on img at bounding box center [1313, 18] width 17 height 17
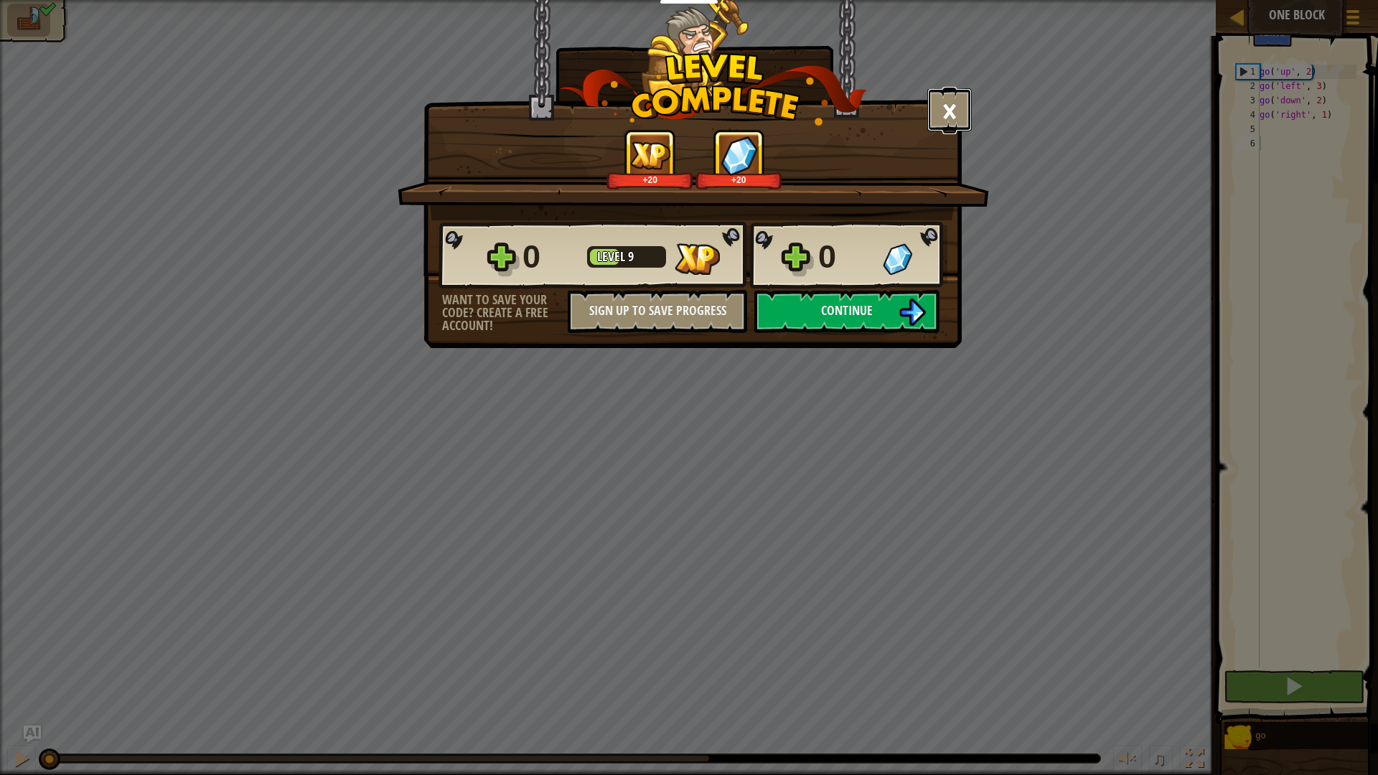
click at [963, 103] on button "×" at bounding box center [949, 109] width 45 height 43
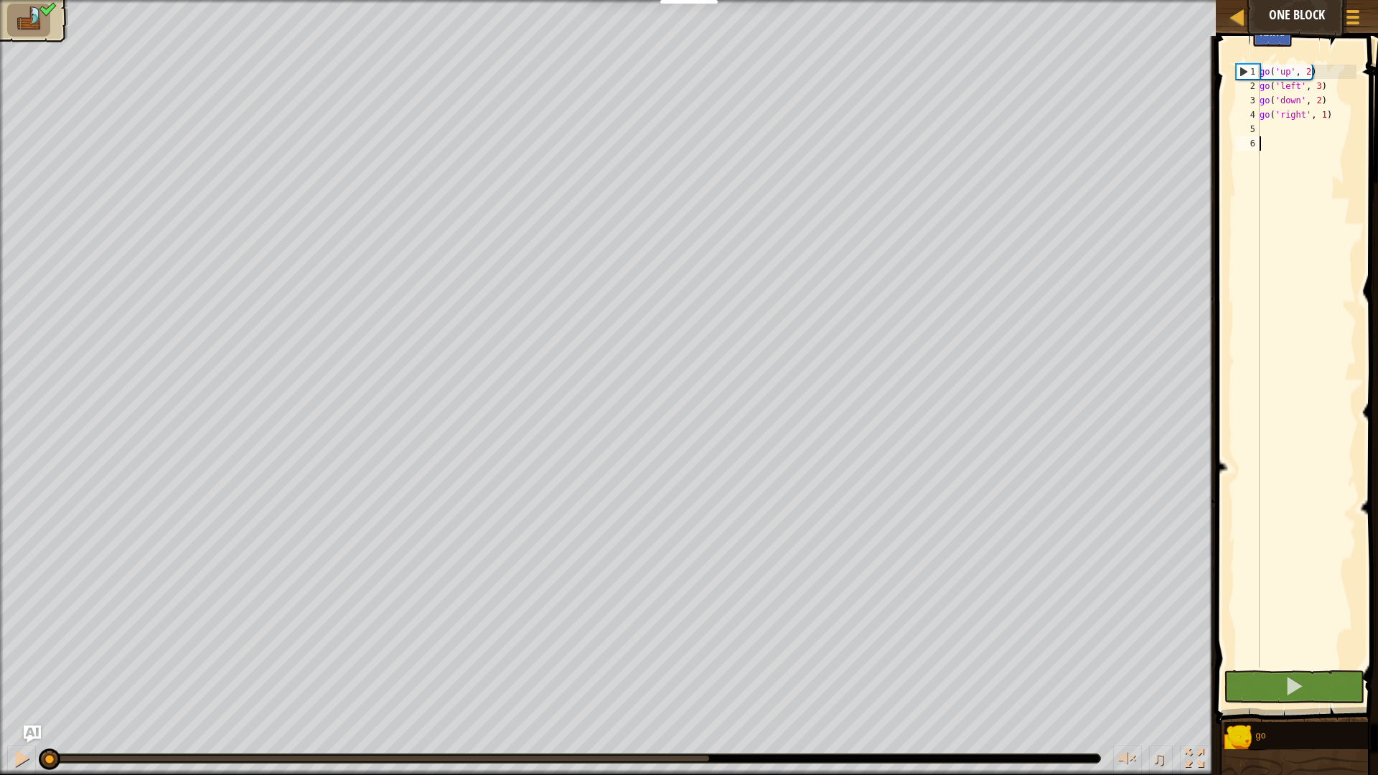
click at [1236, 19] on div "Game Menu Sign Up Ask AI" at bounding box center [1293, 25] width 155 height 44
click at [1238, 17] on div "Game Menu Sign Up Ask AI" at bounding box center [1293, 25] width 155 height 44
click at [1333, 11] on span at bounding box center [1354, 10] width 14 height 3
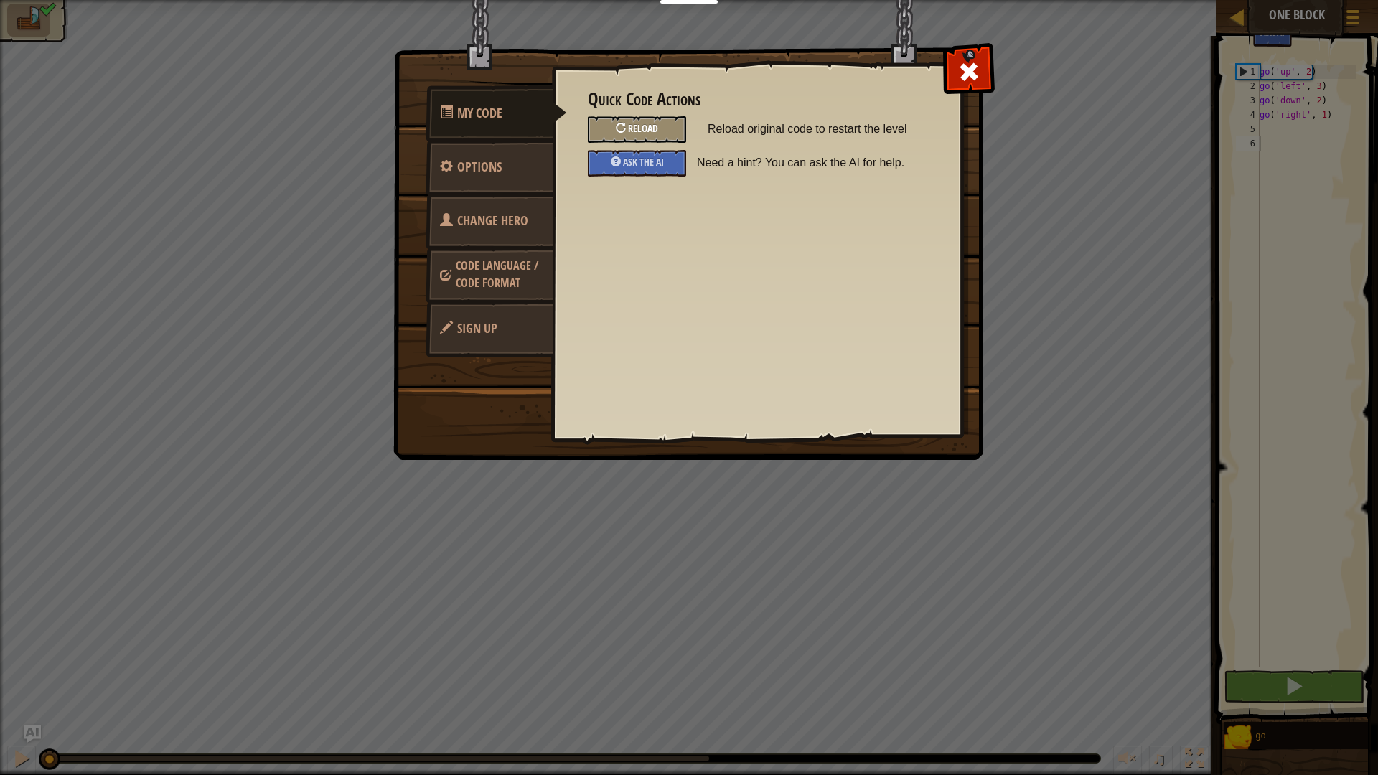
click at [615, 131] on div "Reload" at bounding box center [637, 129] width 98 height 27
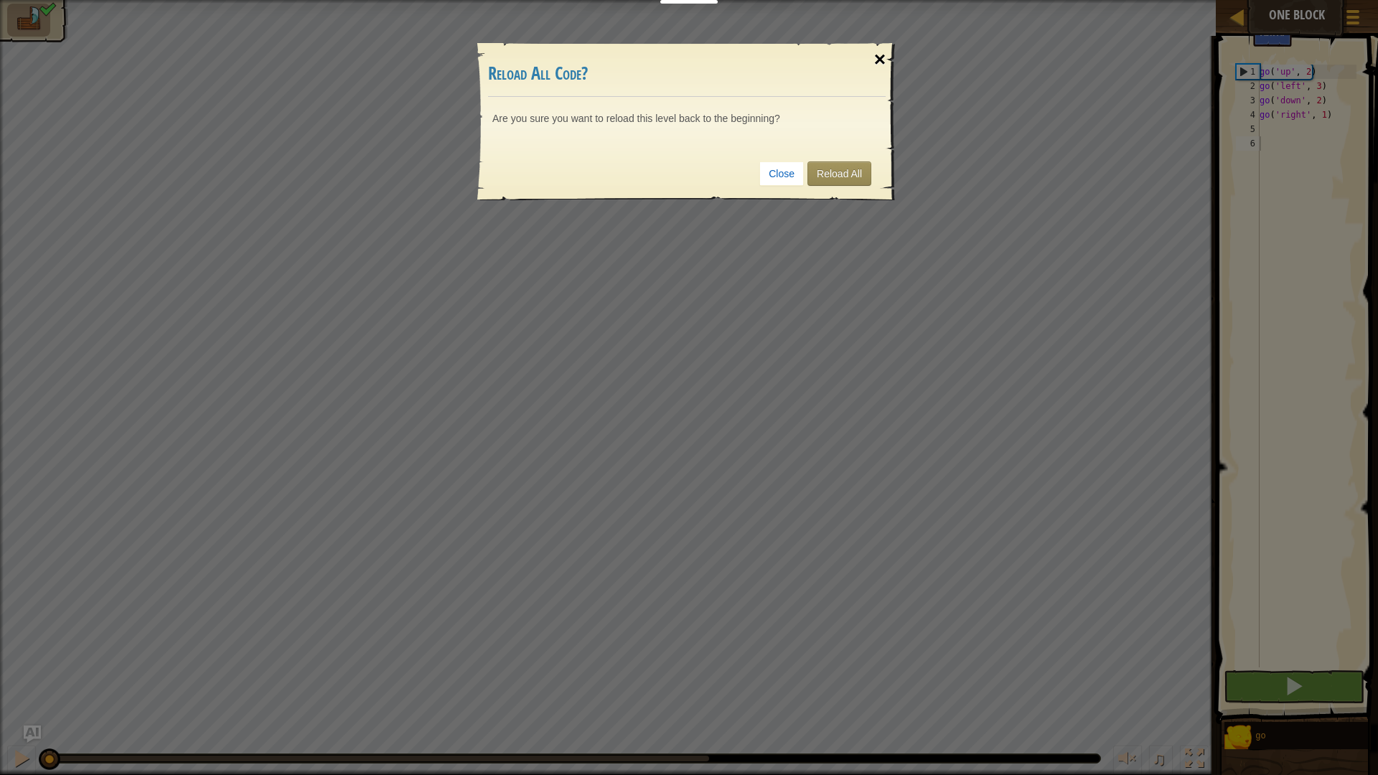
click at [874, 52] on div "×" at bounding box center [880, 60] width 33 height 42
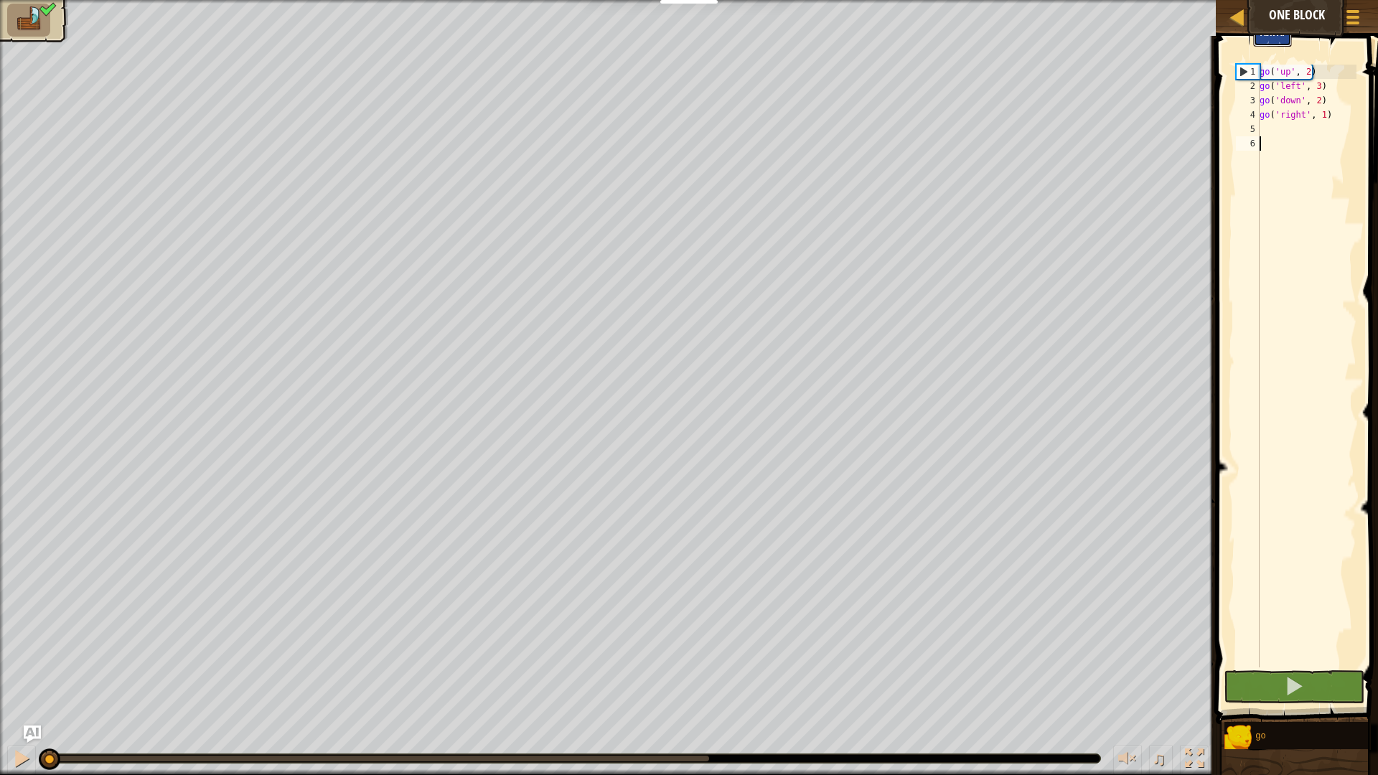
click at [1270, 38] on span "Ask AI" at bounding box center [1273, 32] width 24 height 14
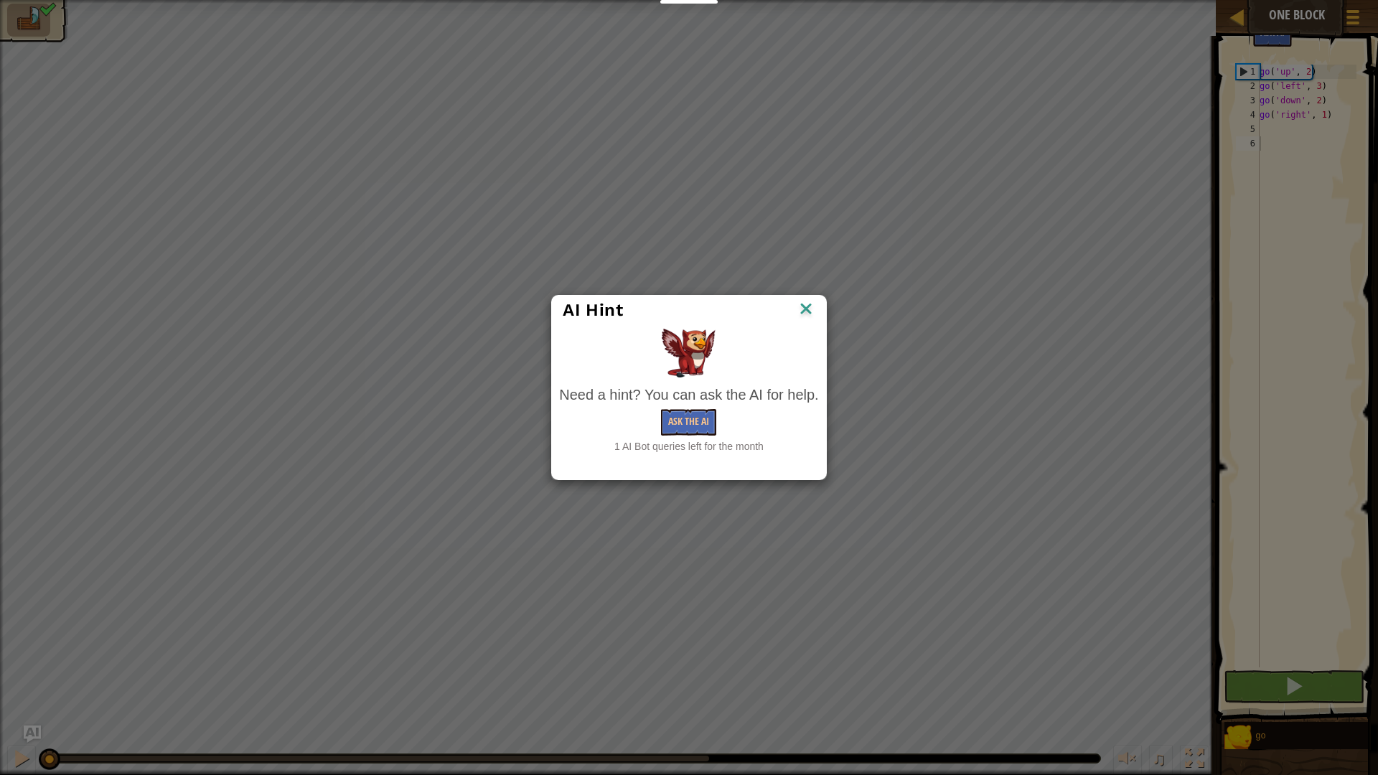
click at [814, 309] on img at bounding box center [806, 310] width 19 height 22
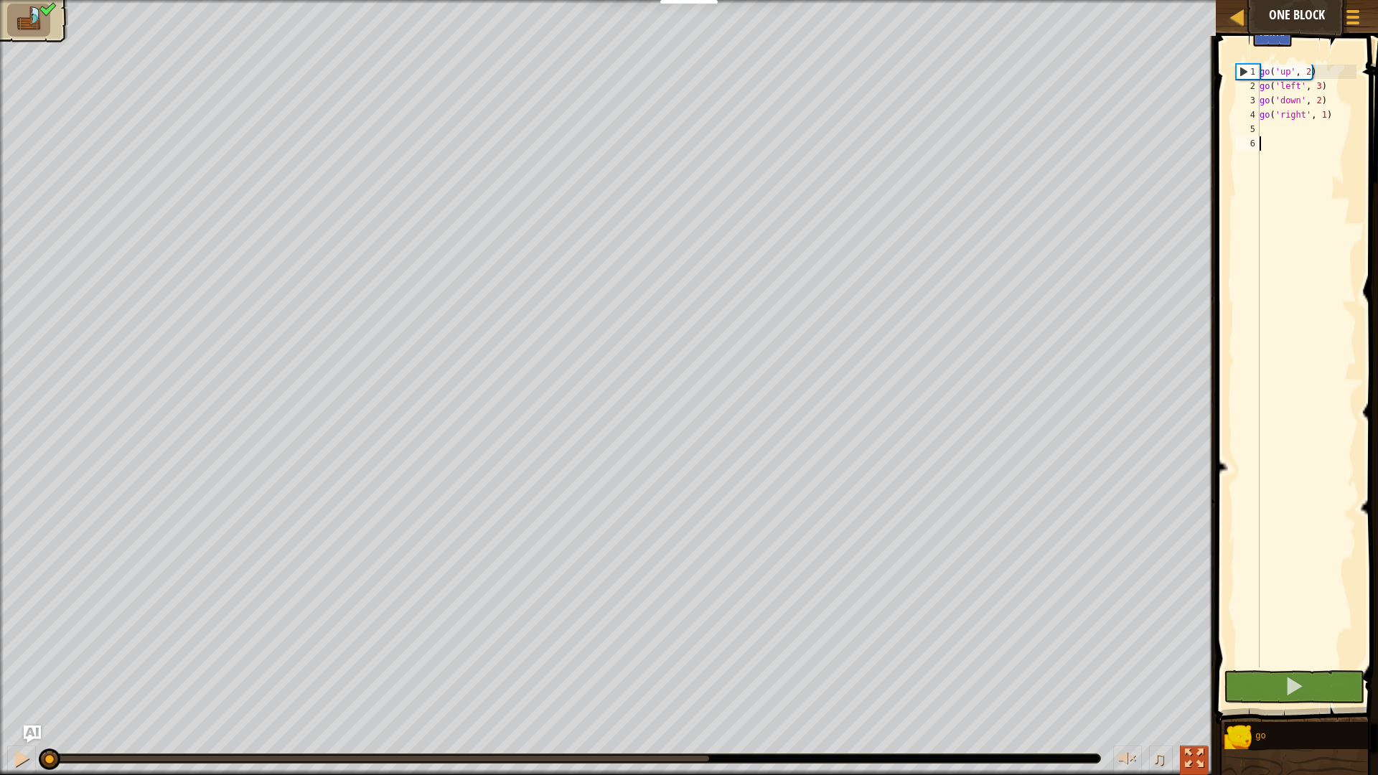
click at [1201, 661] on div at bounding box center [1194, 758] width 19 height 19
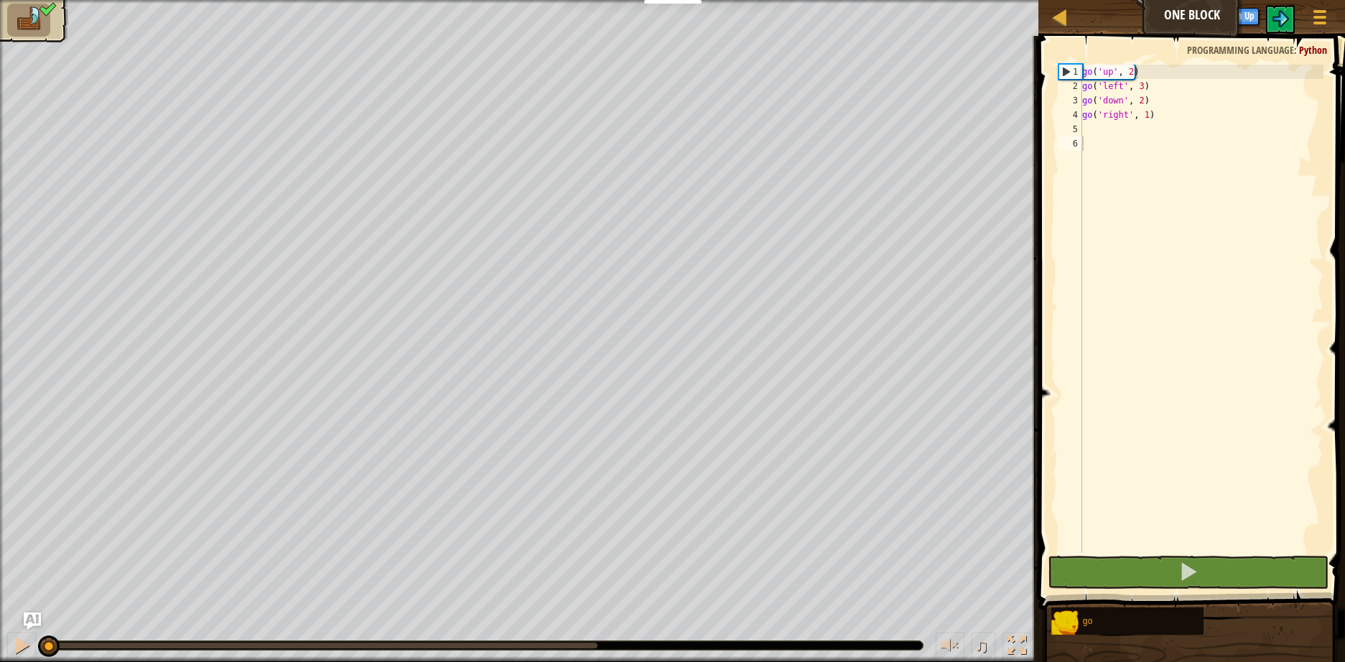
click at [32, 29] on img at bounding box center [29, 18] width 30 height 25
click at [1325, 12] on div at bounding box center [1318, 16] width 19 height 21
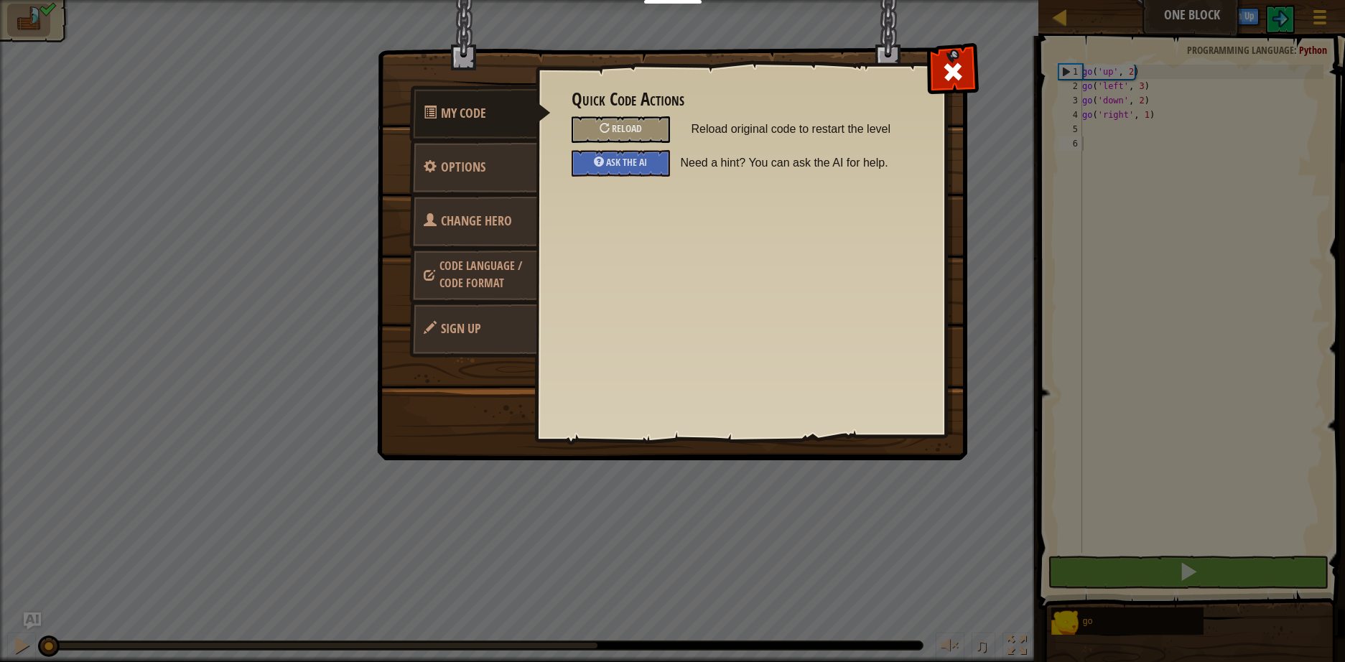
click at [457, 231] on link "Change Hero" at bounding box center [473, 221] width 128 height 56
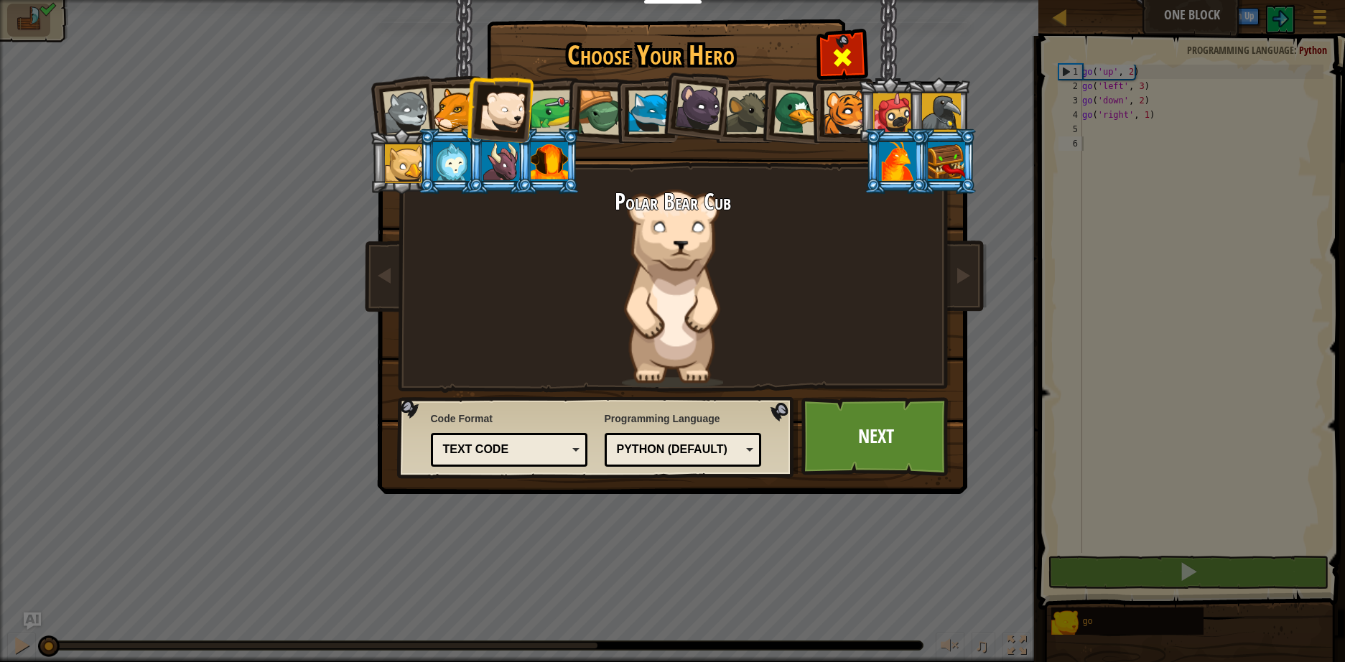
click at [826, 51] on div at bounding box center [841, 55] width 45 height 45
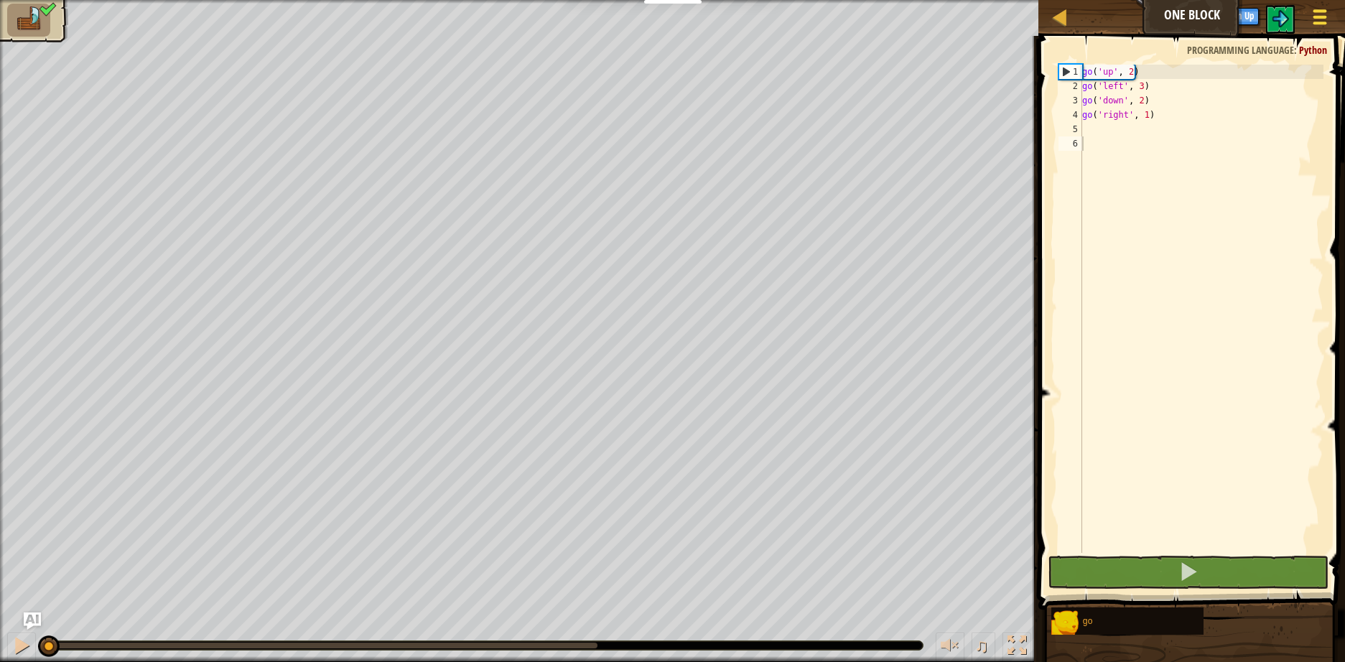
click at [1309, 14] on button "Game Menu" at bounding box center [1320, 19] width 38 height 35
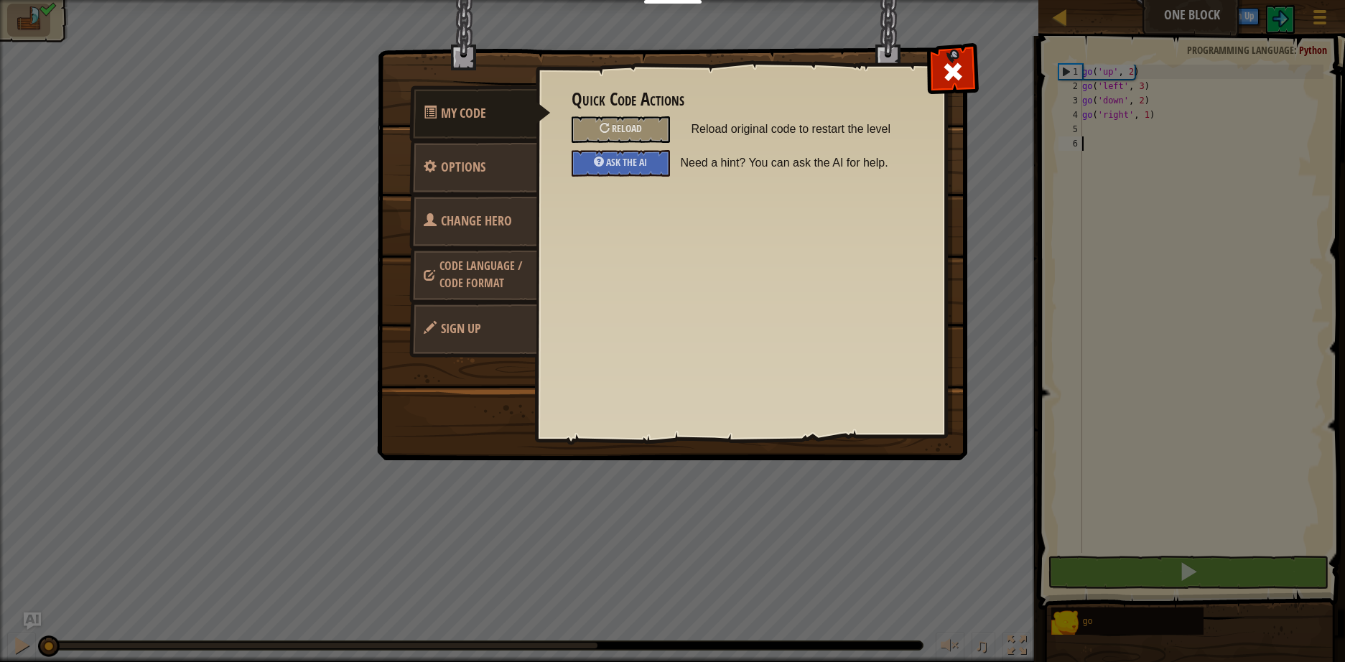
click at [442, 324] on span "Sign Up" at bounding box center [461, 328] width 40 height 18
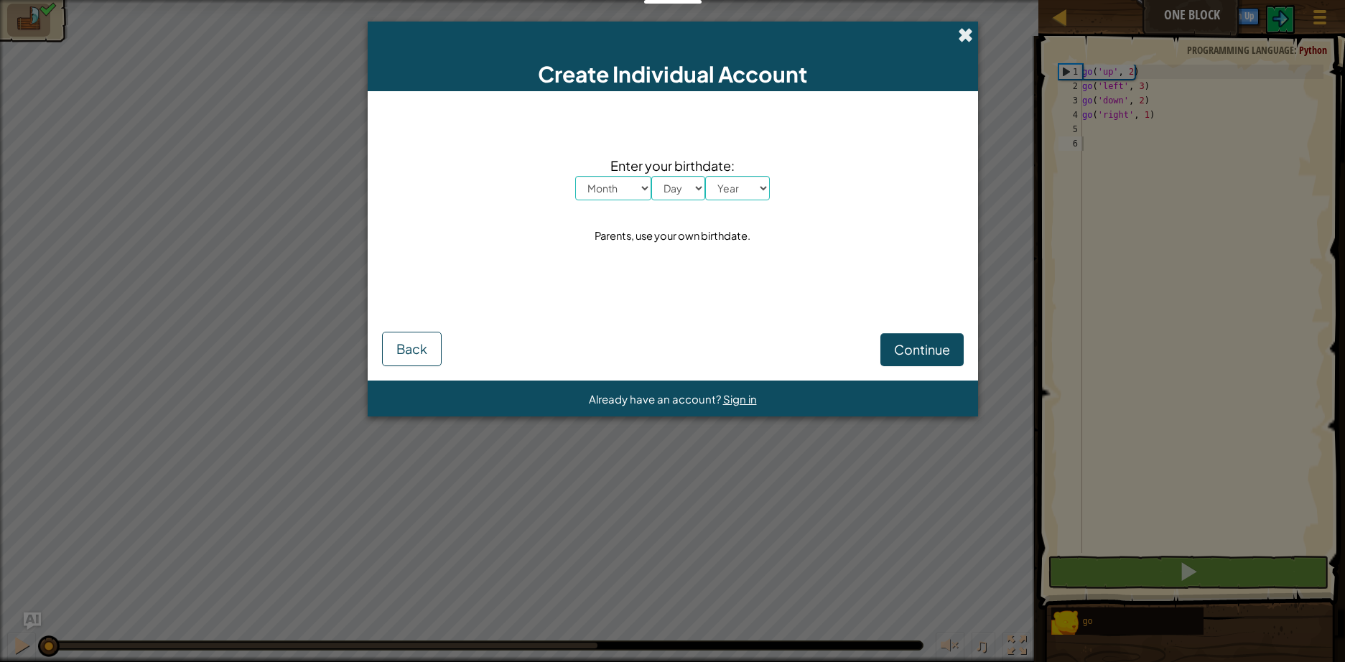
click at [961, 42] on span at bounding box center [965, 34] width 15 height 15
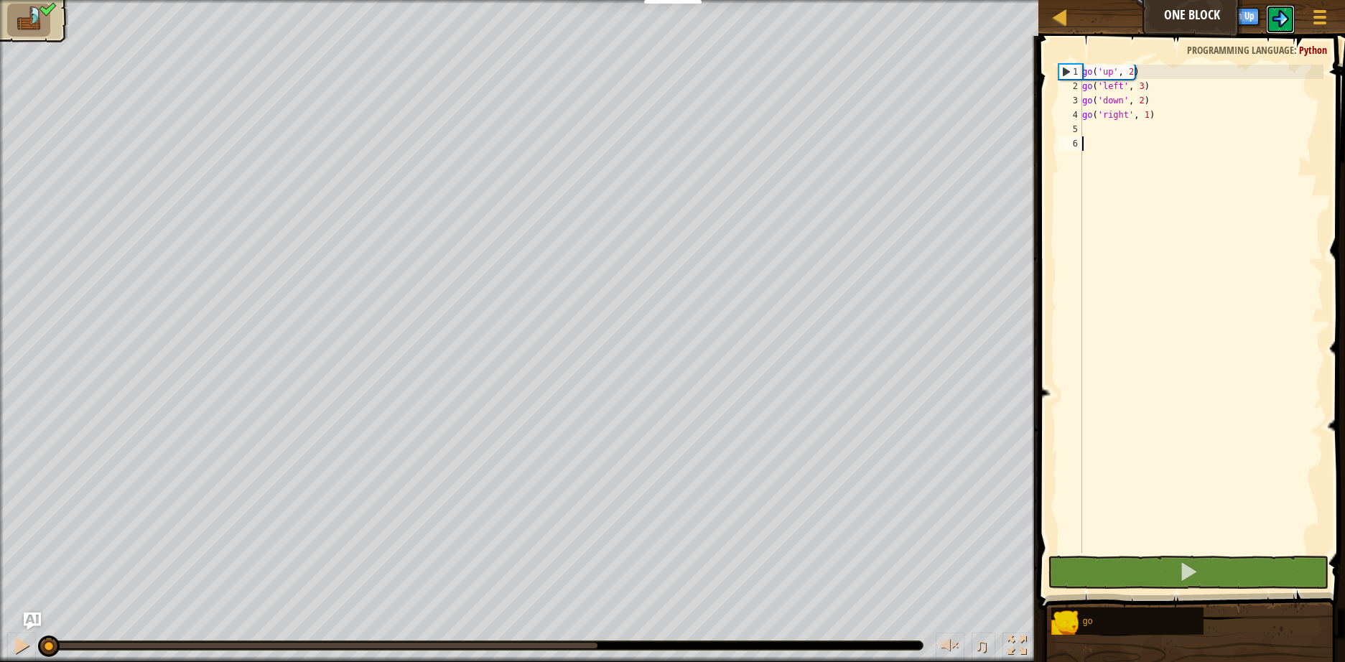
click at [1273, 16] on img at bounding box center [1279, 18] width 17 height 17
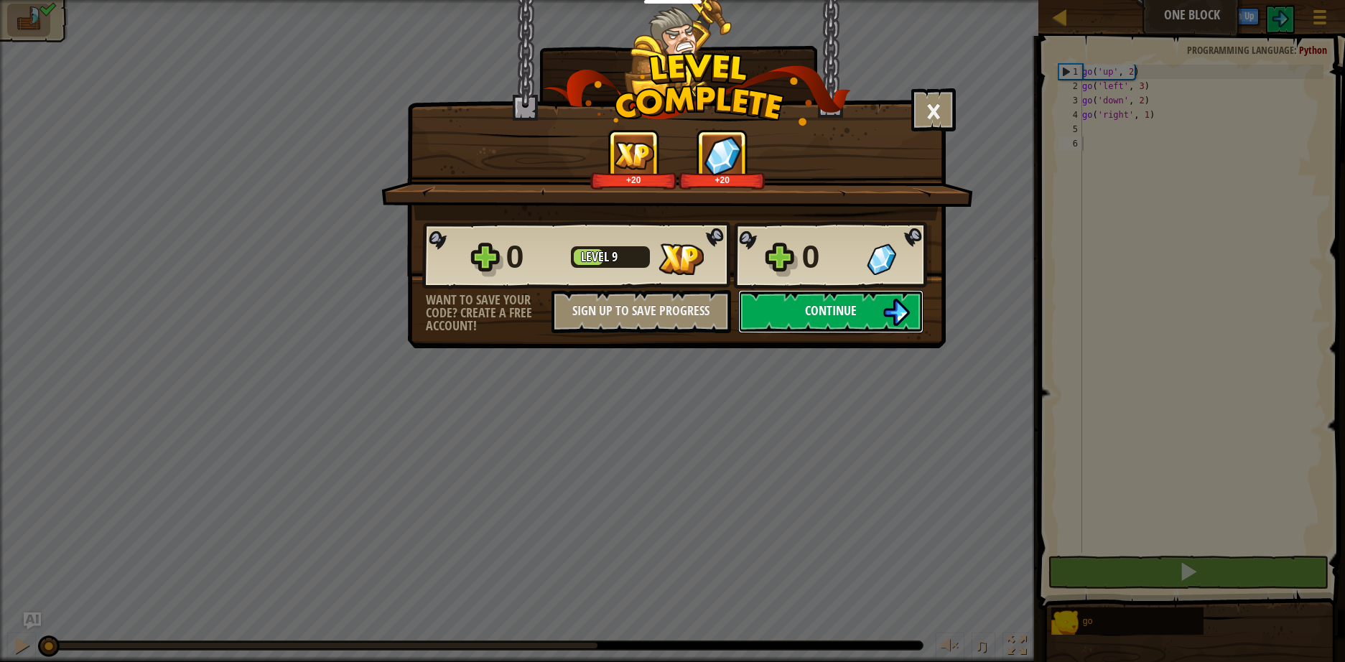
click at [887, 309] on img at bounding box center [895, 312] width 27 height 27
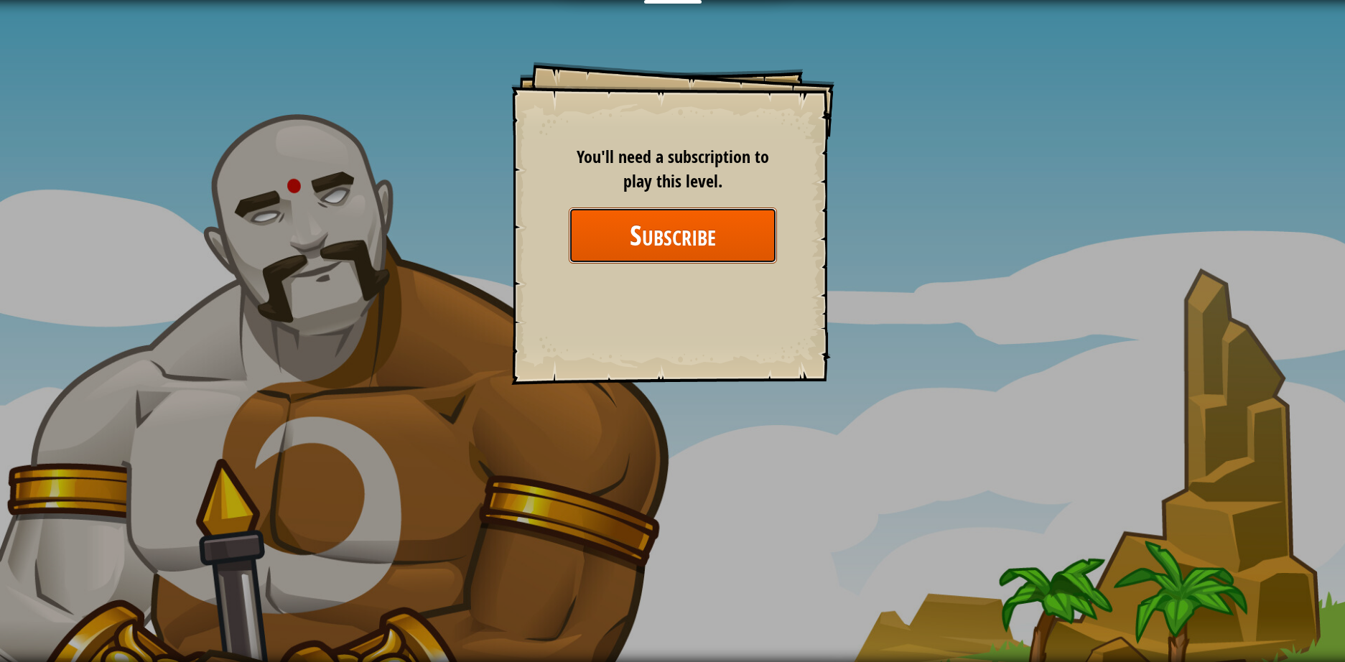
click at [701, 230] on button "Subscribe" at bounding box center [673, 234] width 208 height 55
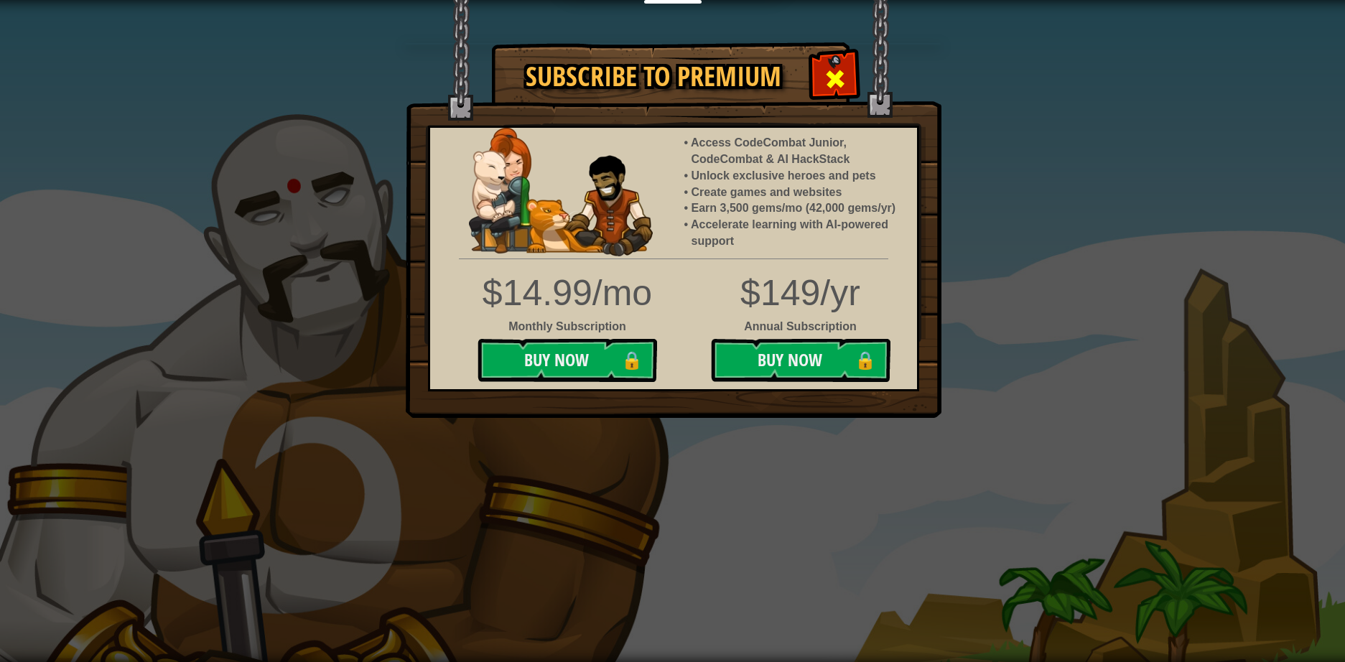
click at [840, 71] on span at bounding box center [834, 78] width 23 height 23
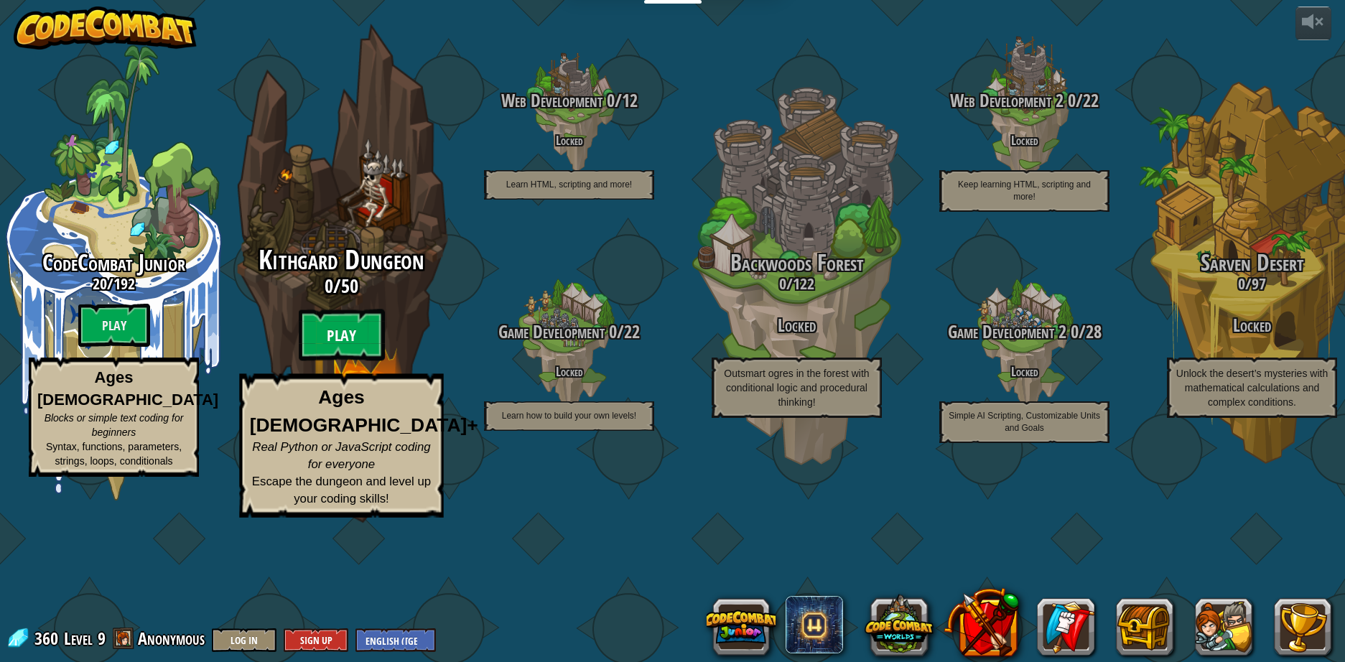
click at [337, 361] on btn "Play" at bounding box center [342, 335] width 86 height 52
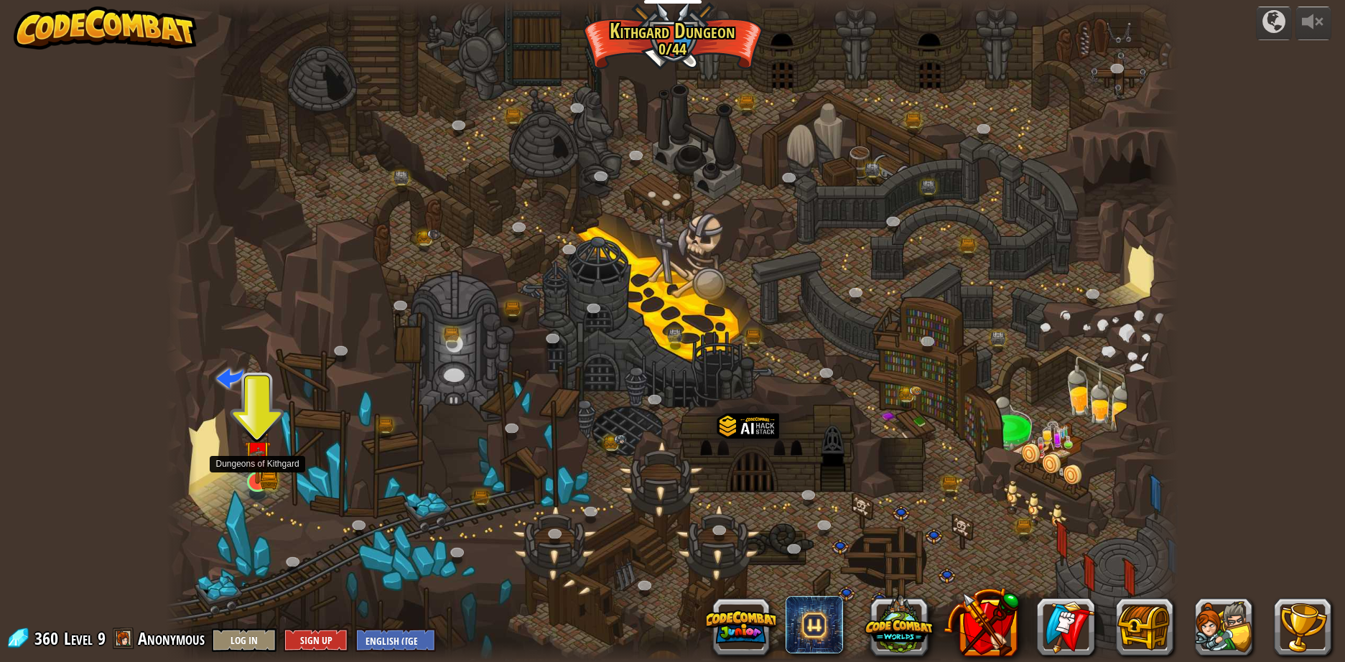
click at [254, 478] on img at bounding box center [257, 454] width 27 height 60
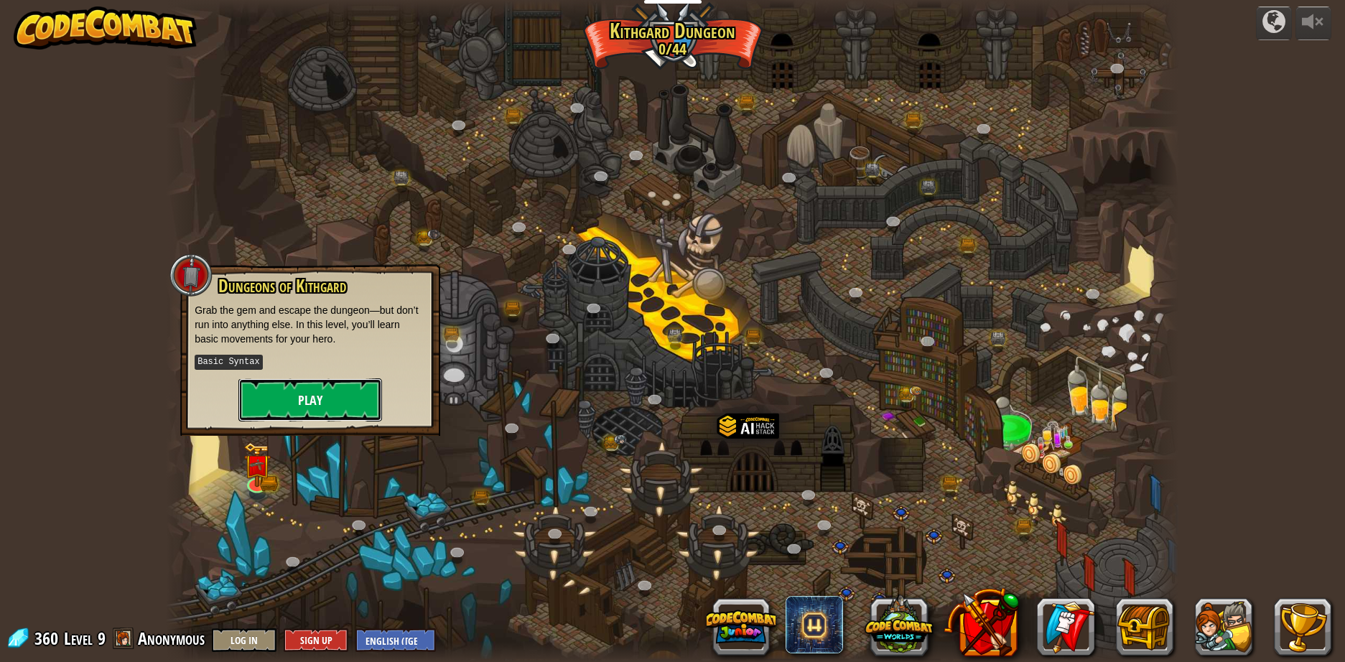
click at [289, 393] on button "Play" at bounding box center [310, 399] width 144 height 43
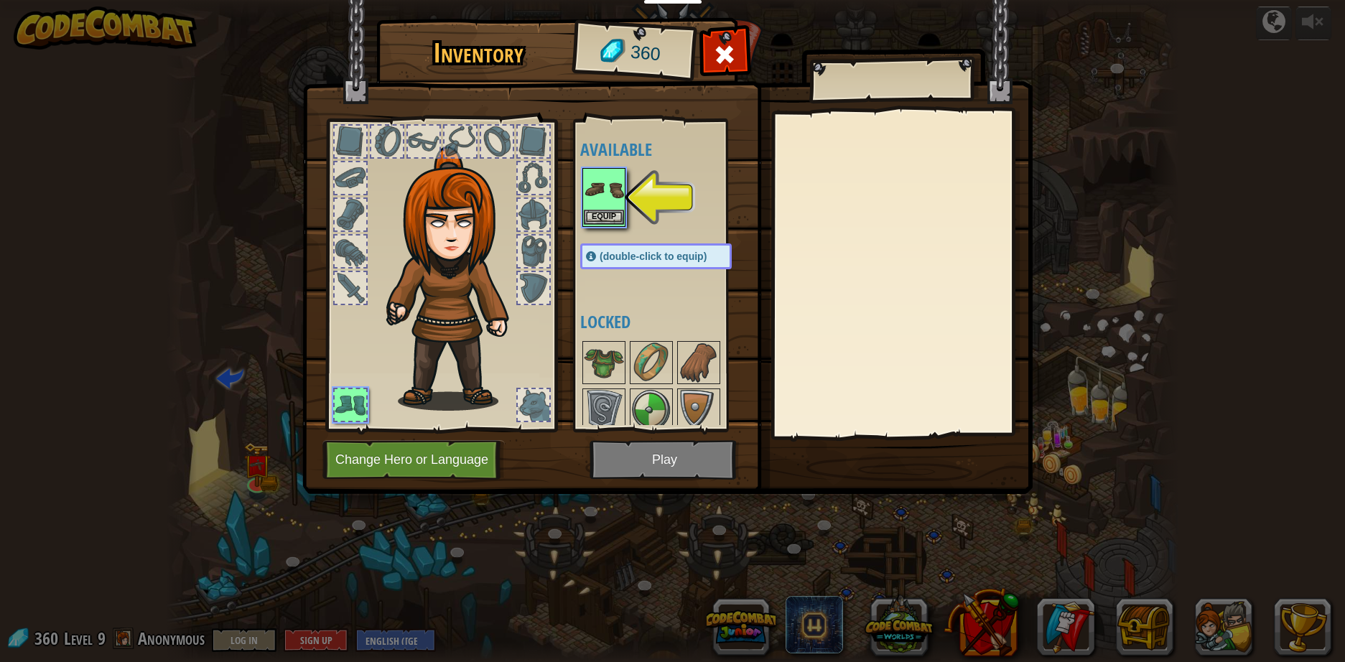
click at [619, 197] on img at bounding box center [604, 189] width 40 height 40
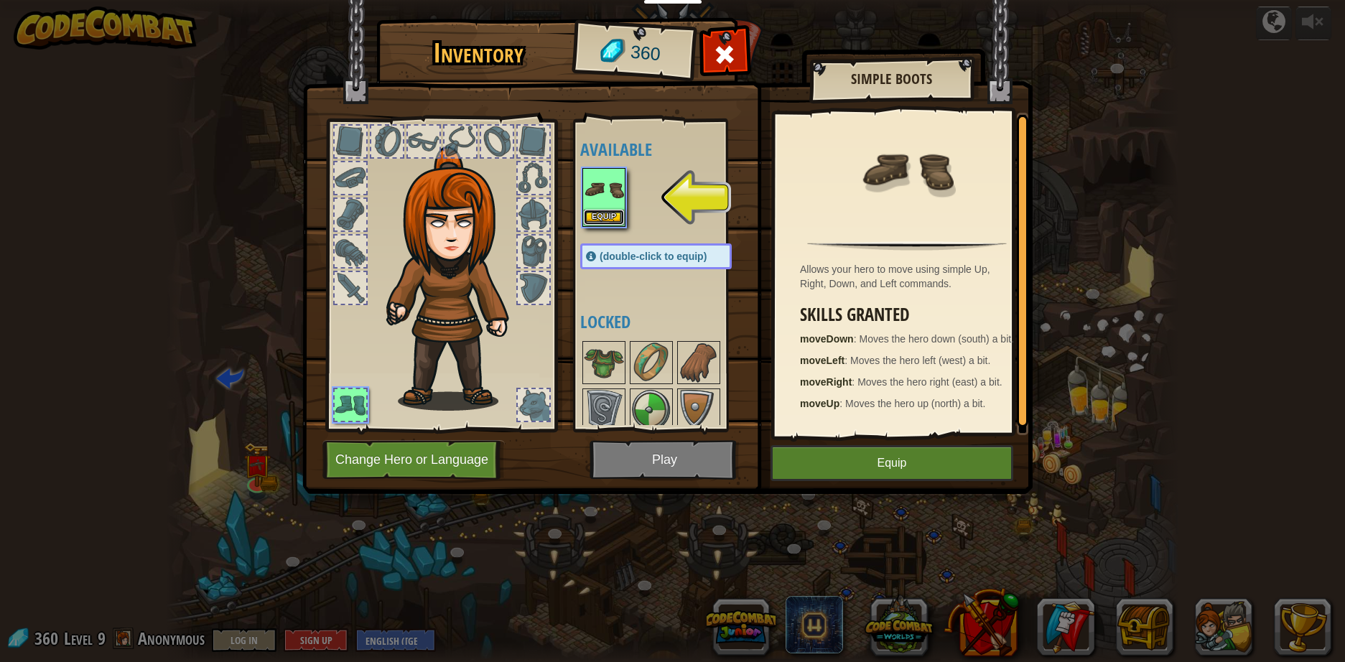
click at [614, 211] on button "Equip" at bounding box center [604, 217] width 40 height 15
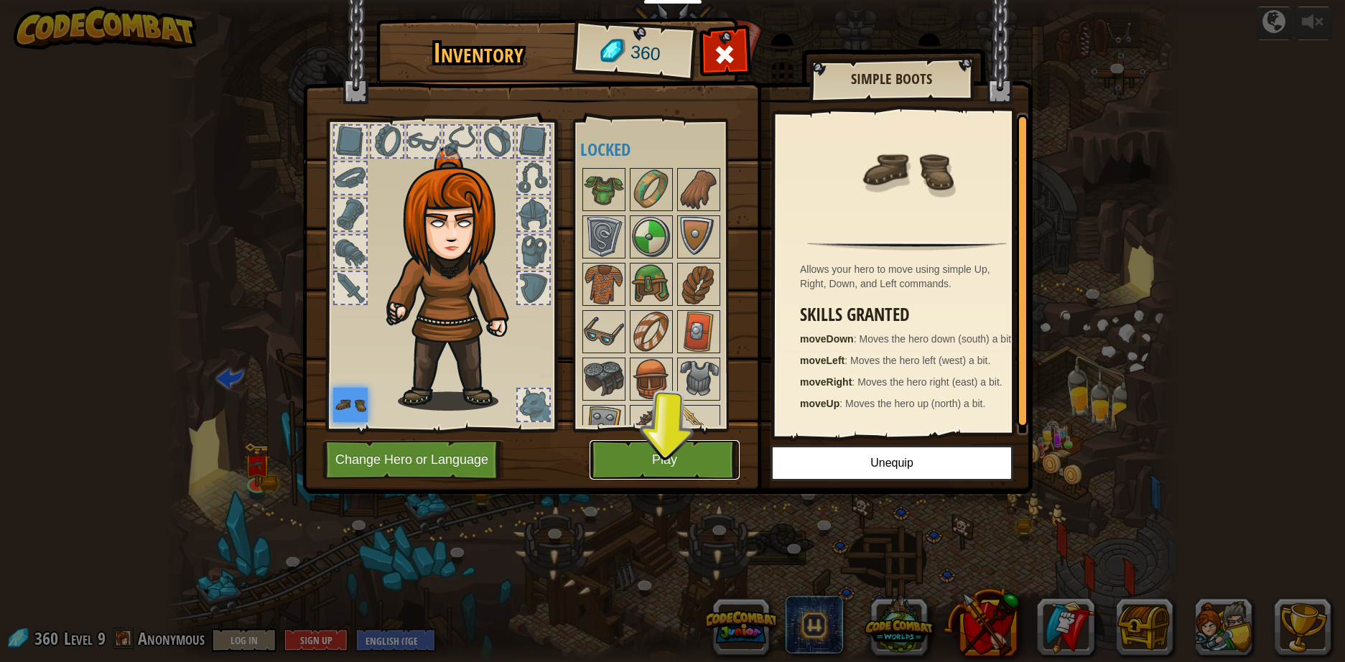
click at [651, 449] on button "Play" at bounding box center [664, 459] width 150 height 39
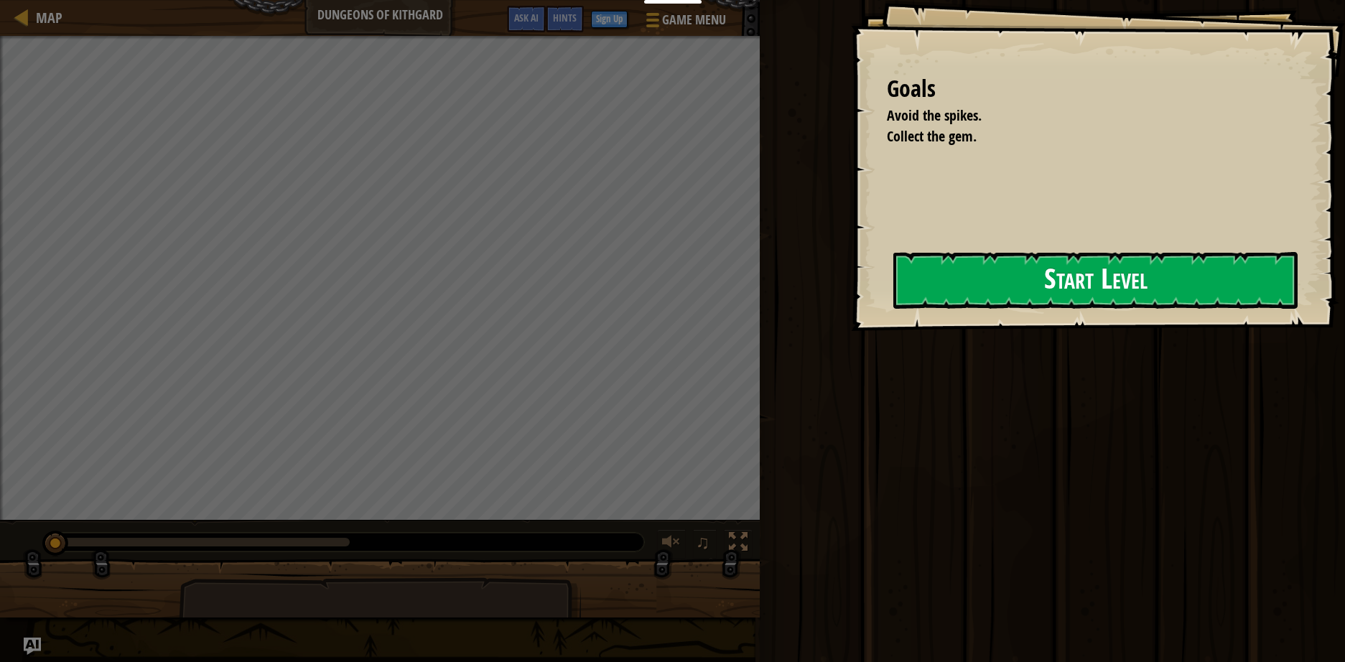
click at [951, 298] on button "Start Level" at bounding box center [1095, 280] width 404 height 57
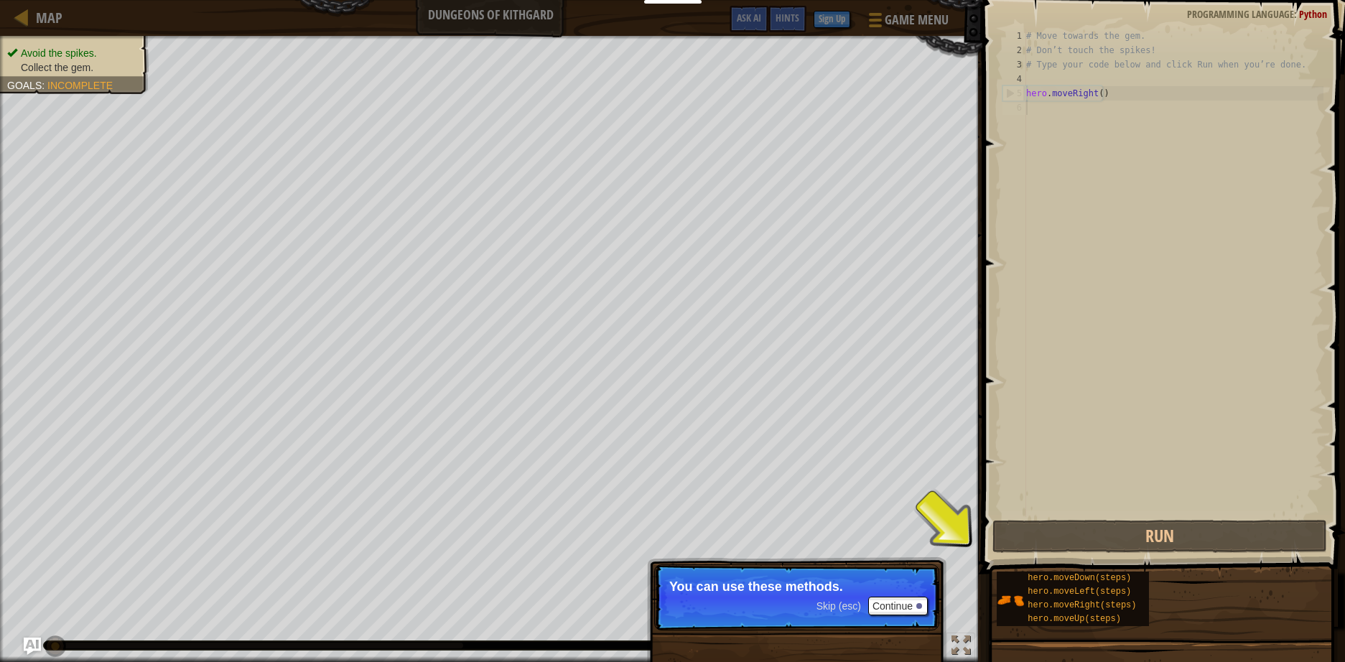
click at [1052, 424] on div "# Move towards the gem. # Don’t touch the spikes! # Type your code below and cl…" at bounding box center [1173, 287] width 300 height 517
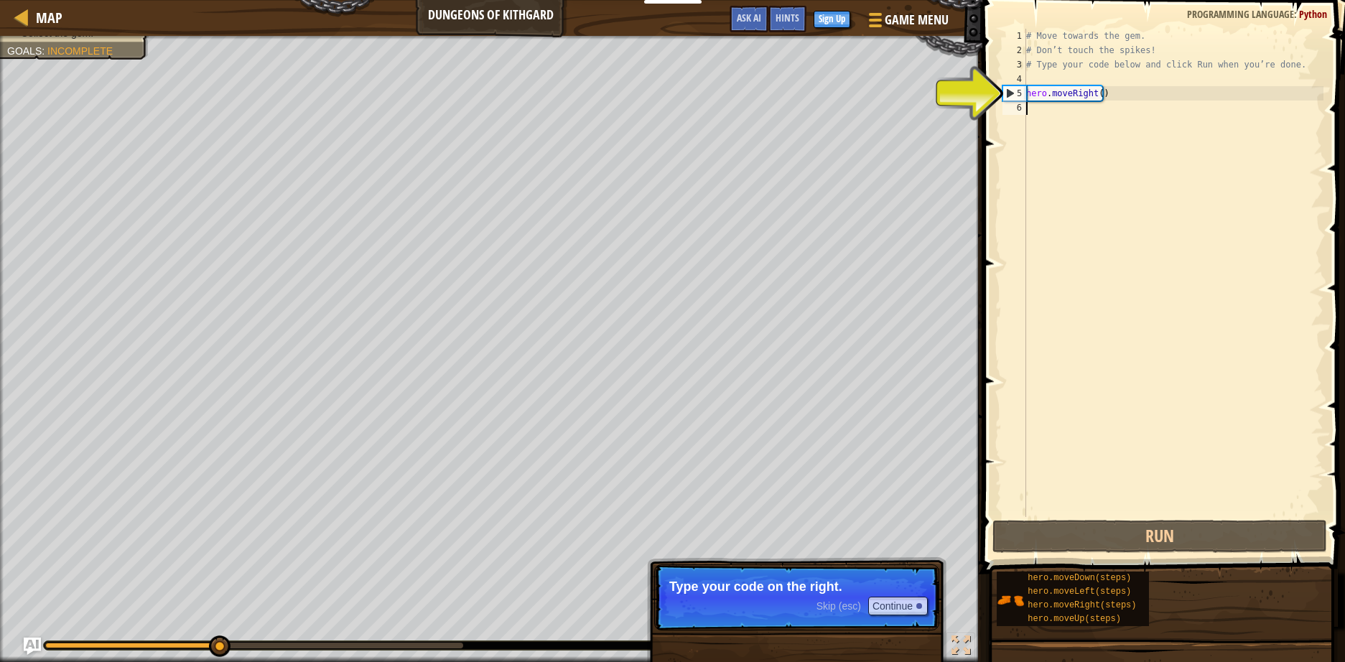
click at [1075, 261] on div "# Move towards the gem. # Don’t touch the spikes! # Type your code below and cl…" at bounding box center [1173, 287] width 300 height 517
click at [900, 603] on button "Continue" at bounding box center [898, 606] width 60 height 19
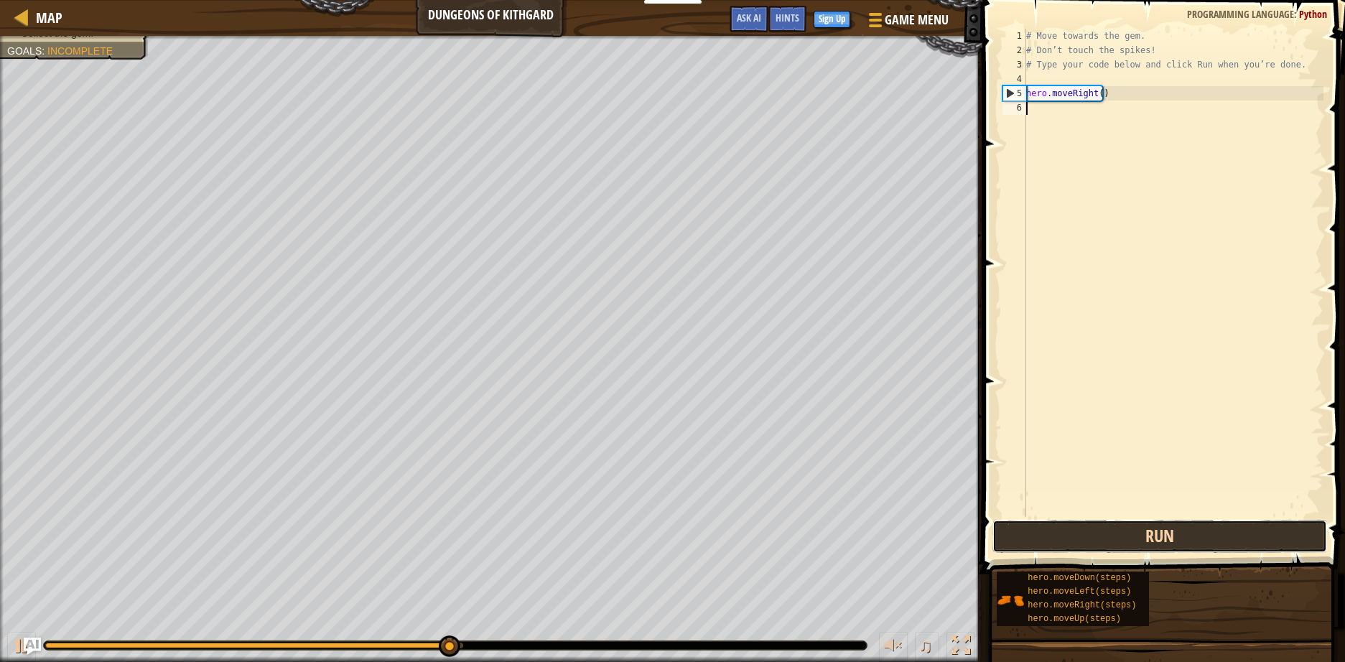
click at [1109, 532] on button "Run" at bounding box center [1159, 536] width 335 height 33
click at [1069, 124] on div "# Move towards the gem. # Don’t touch the spikes! # Type your code below and cl…" at bounding box center [1173, 287] width 300 height 517
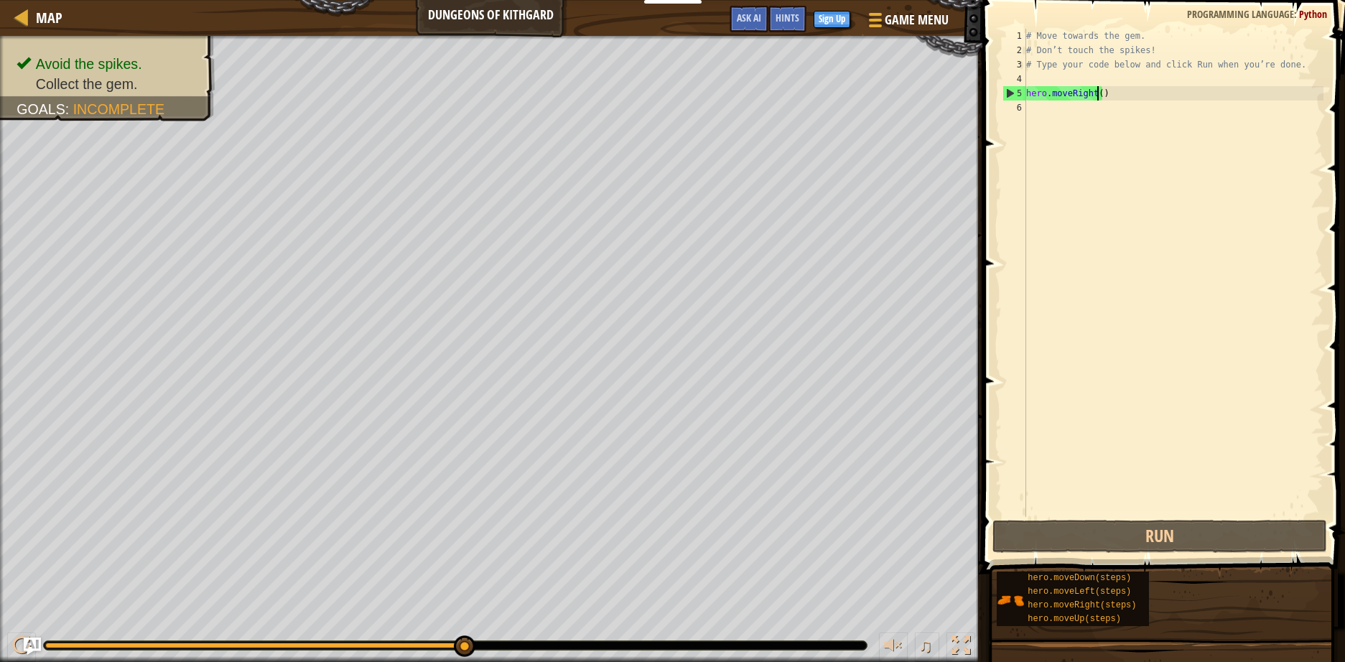
click at [1098, 97] on div "# Move towards the gem. # Don’t touch the spikes! # Type your code below and cl…" at bounding box center [1173, 287] width 300 height 517
type textarea "hero.moveRight(1)"
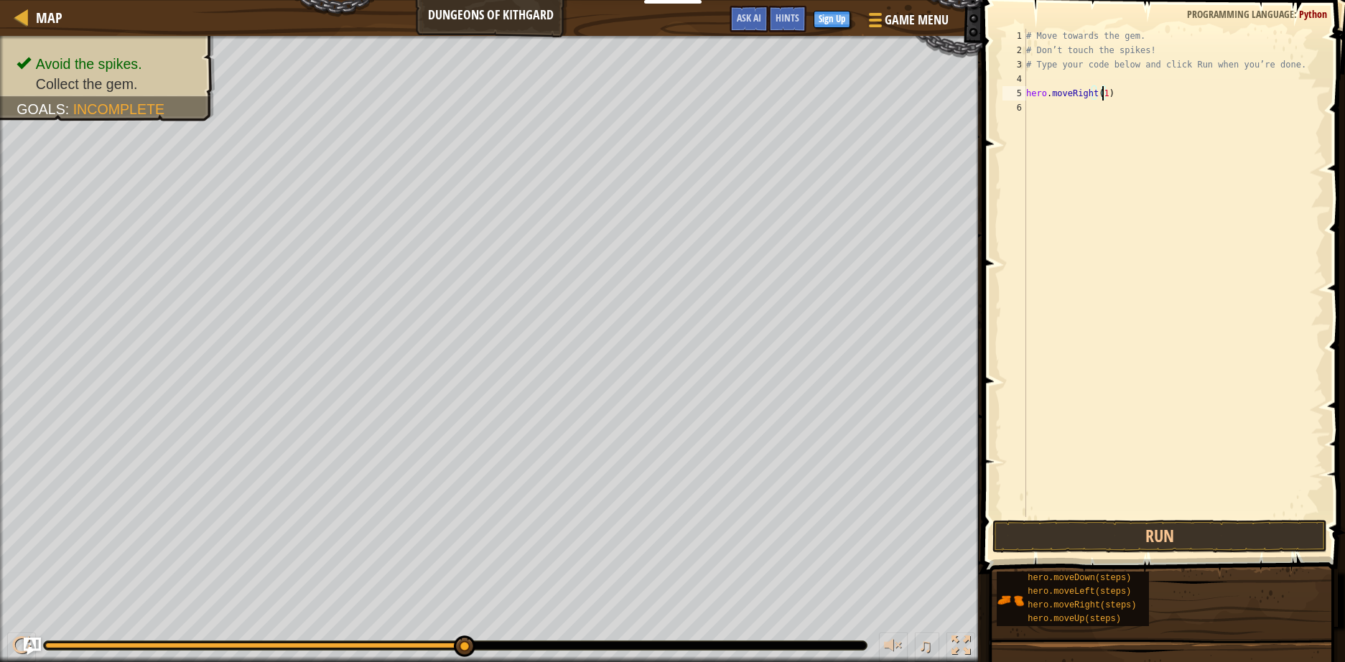
click at [1091, 148] on div "# Move towards the gem. # Don’t touch the spikes! # Type your code below and cl…" at bounding box center [1173, 287] width 300 height 517
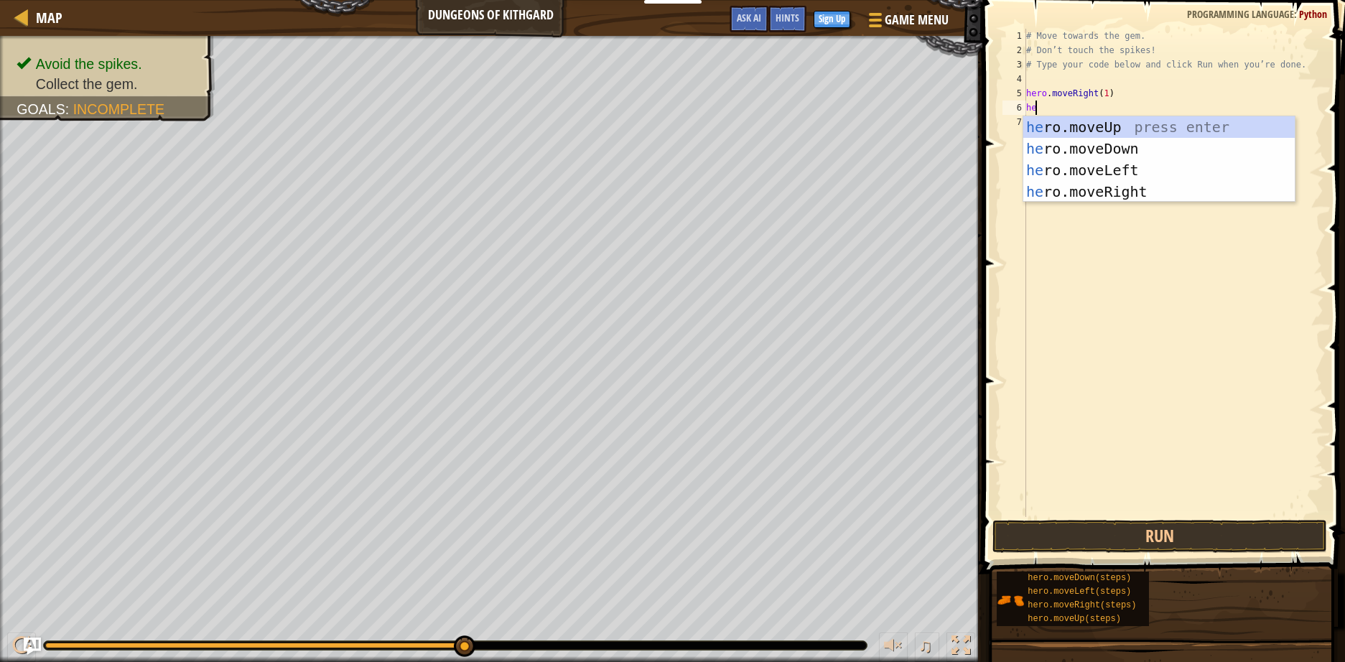
type textarea "her"
click at [1098, 149] on div "her o.moveUp press enter her o.moveDown press enter her o.moveLeft press enter …" at bounding box center [1158, 180] width 271 height 129
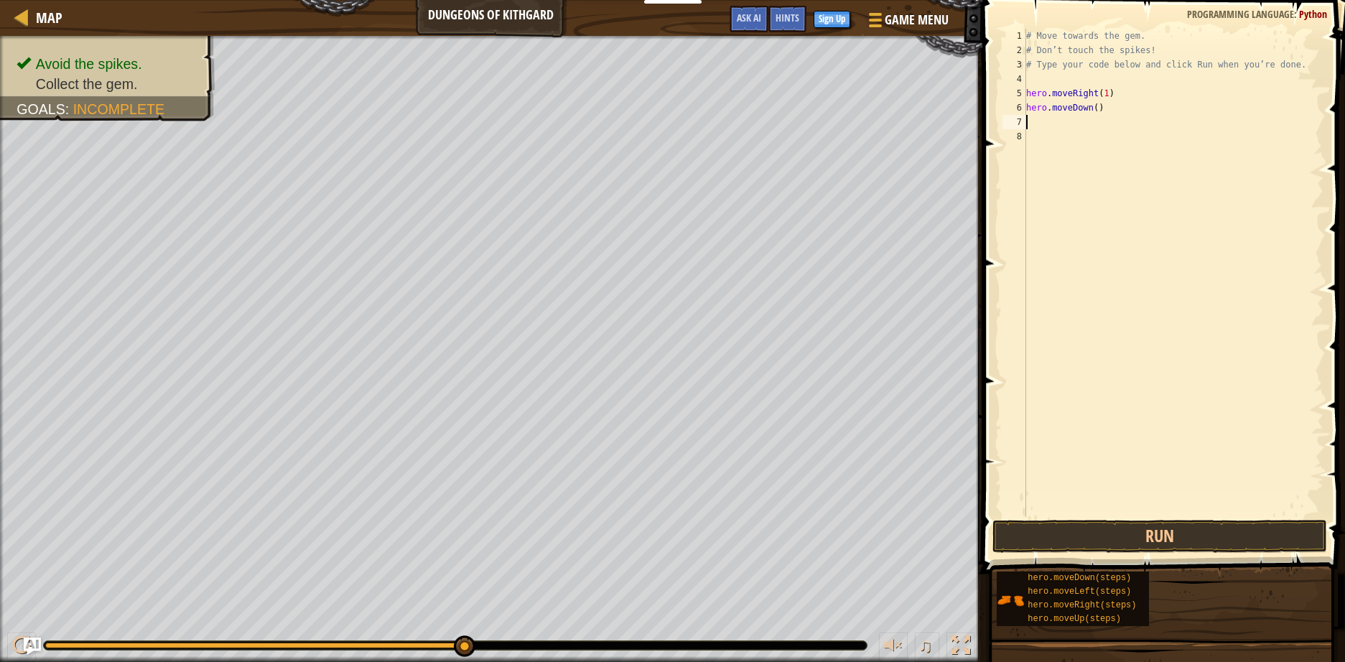
click at [1093, 109] on div "# Move towards the gem. # Don’t touch the spikes! # Type your code below and cl…" at bounding box center [1173, 287] width 300 height 517
type textarea "hero.moveDown(1)"
click at [1091, 123] on div "# Move towards the gem. # Don’t touch the spikes! # Type your code below and cl…" at bounding box center [1173, 287] width 300 height 517
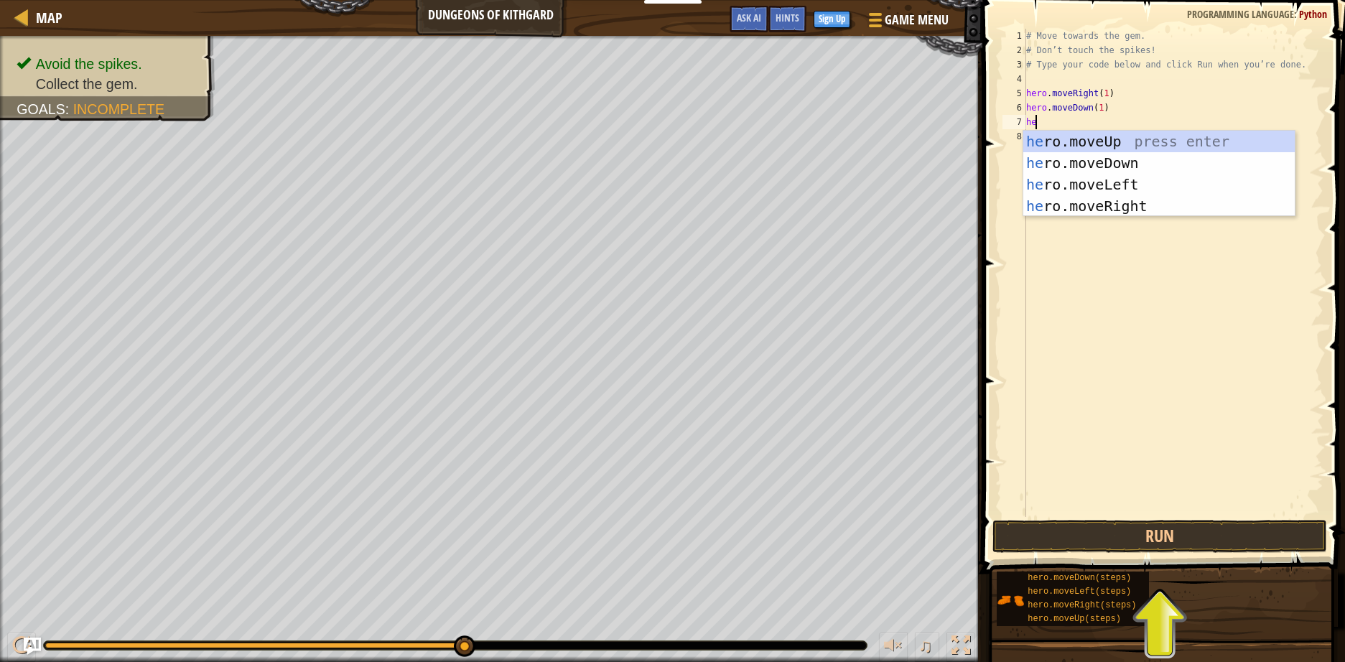
type textarea "her"
click at [1126, 203] on div "her o.moveUp press enter her o.moveDown press enter her o.moveLeft press enter …" at bounding box center [1158, 195] width 271 height 129
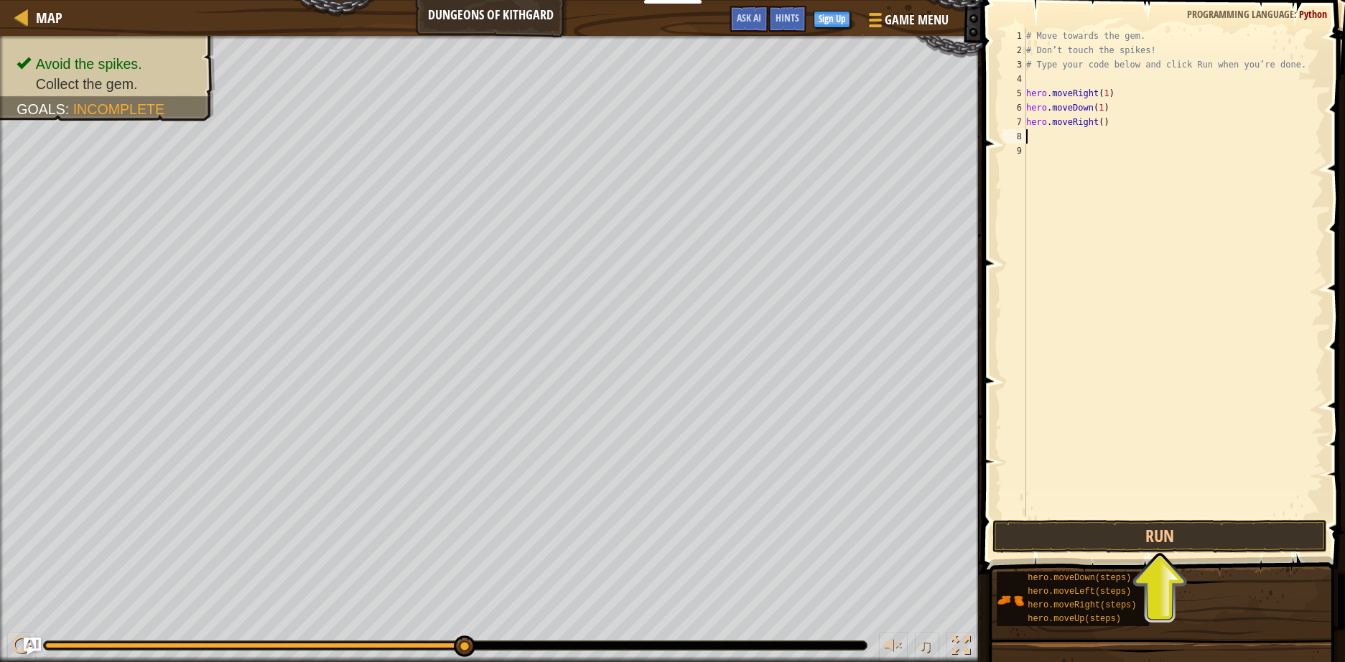
click at [1096, 124] on div "# Move towards the gem. # Don’t touch the spikes! # Type your code below and cl…" at bounding box center [1173, 287] width 300 height 517
type textarea "hero.moveRight(1)"
click at [1156, 535] on button "Run" at bounding box center [1159, 536] width 335 height 33
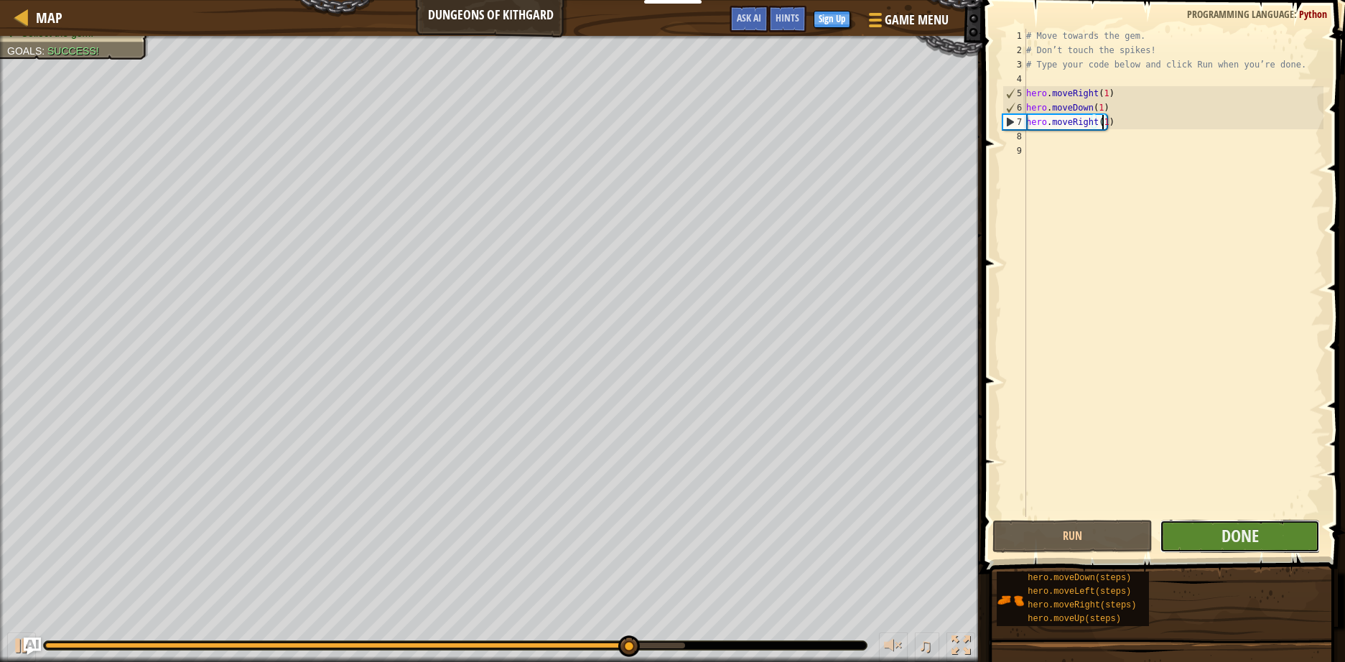
click at [1217, 546] on button "Done" at bounding box center [1239, 536] width 160 height 33
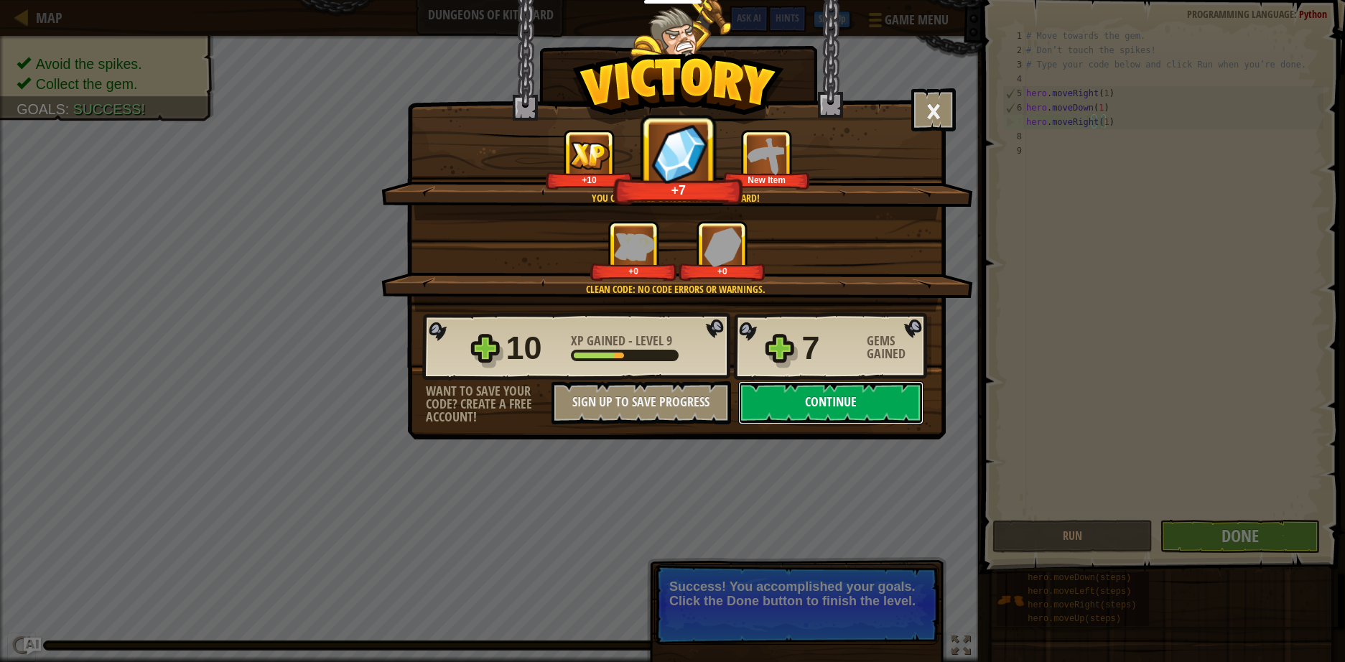
click at [836, 403] on button "Continue" at bounding box center [830, 402] width 185 height 43
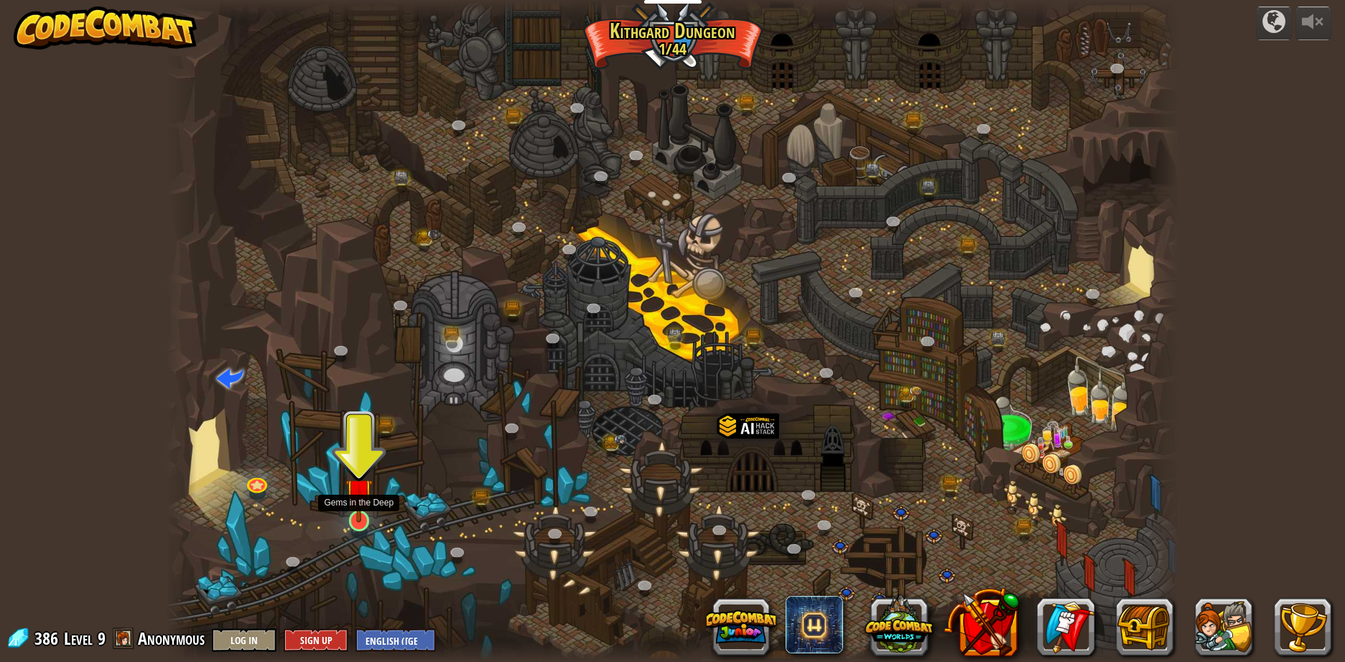
click at [361, 523] on img at bounding box center [358, 492] width 27 height 62
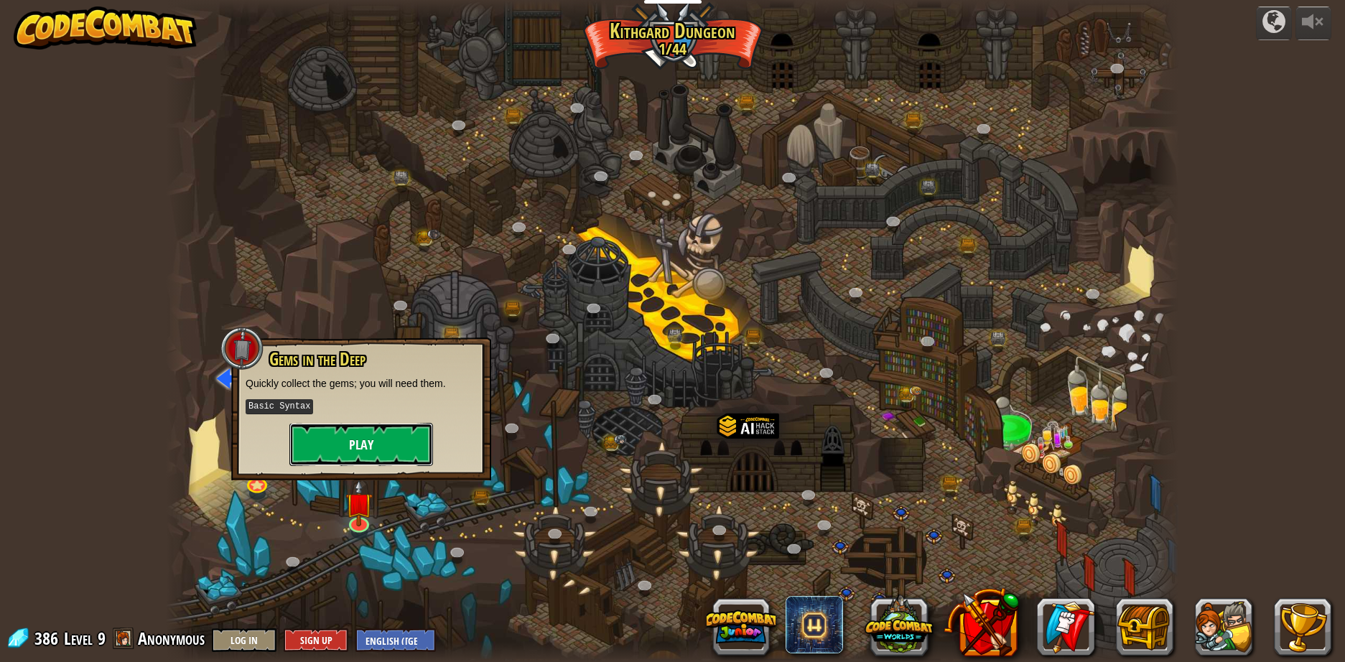
click at [371, 449] on button "Play" at bounding box center [361, 444] width 144 height 43
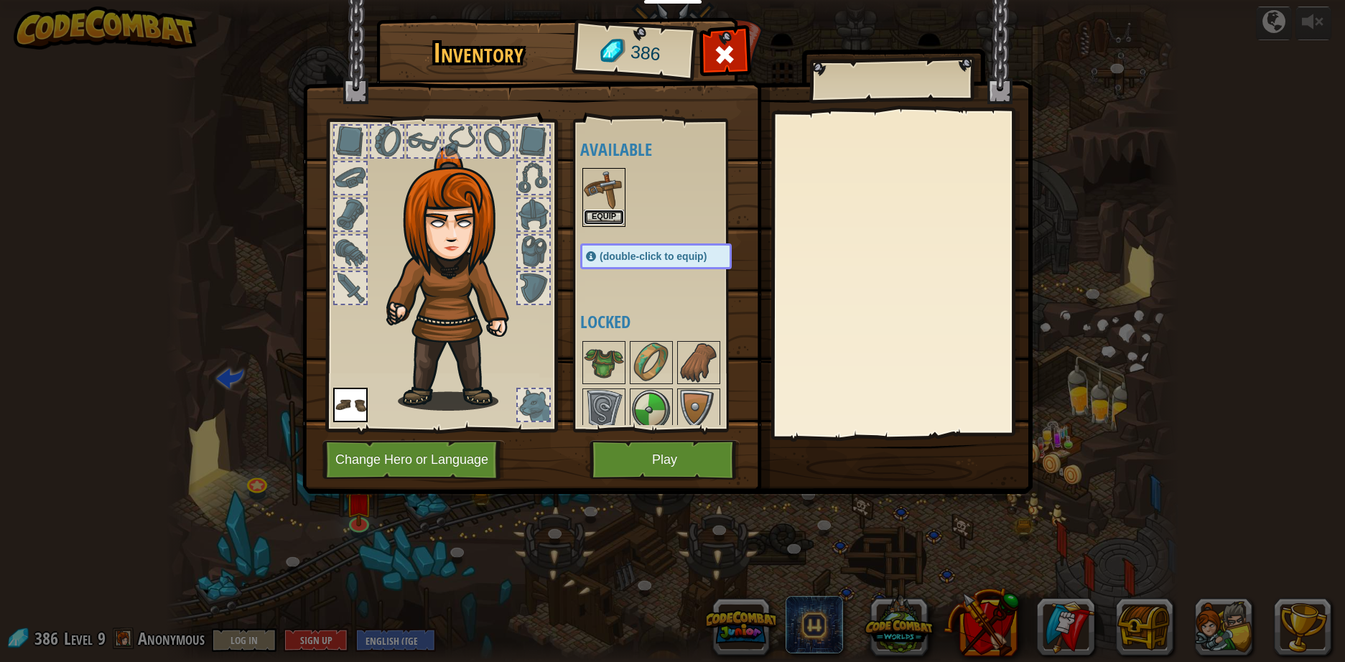
click at [597, 214] on button "Equip" at bounding box center [604, 217] width 40 height 15
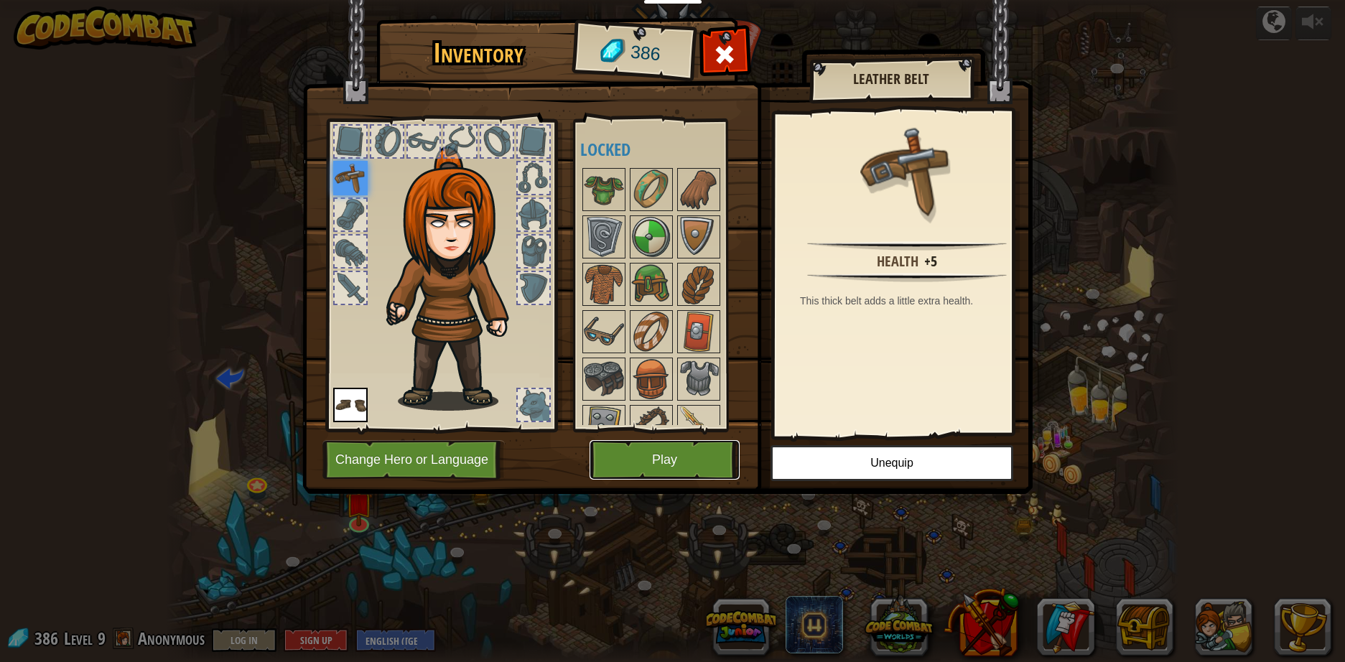
click at [687, 457] on button "Play" at bounding box center [664, 459] width 150 height 39
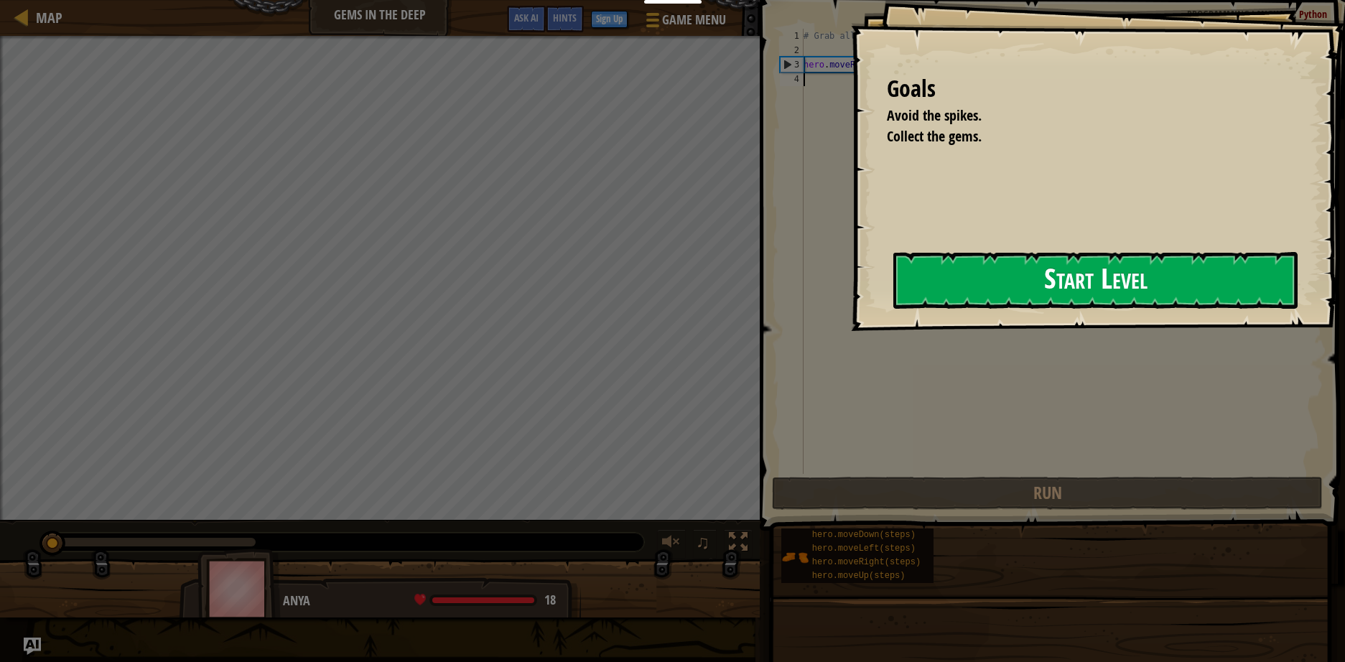
click at [973, 286] on button "Start Level" at bounding box center [1095, 280] width 404 height 57
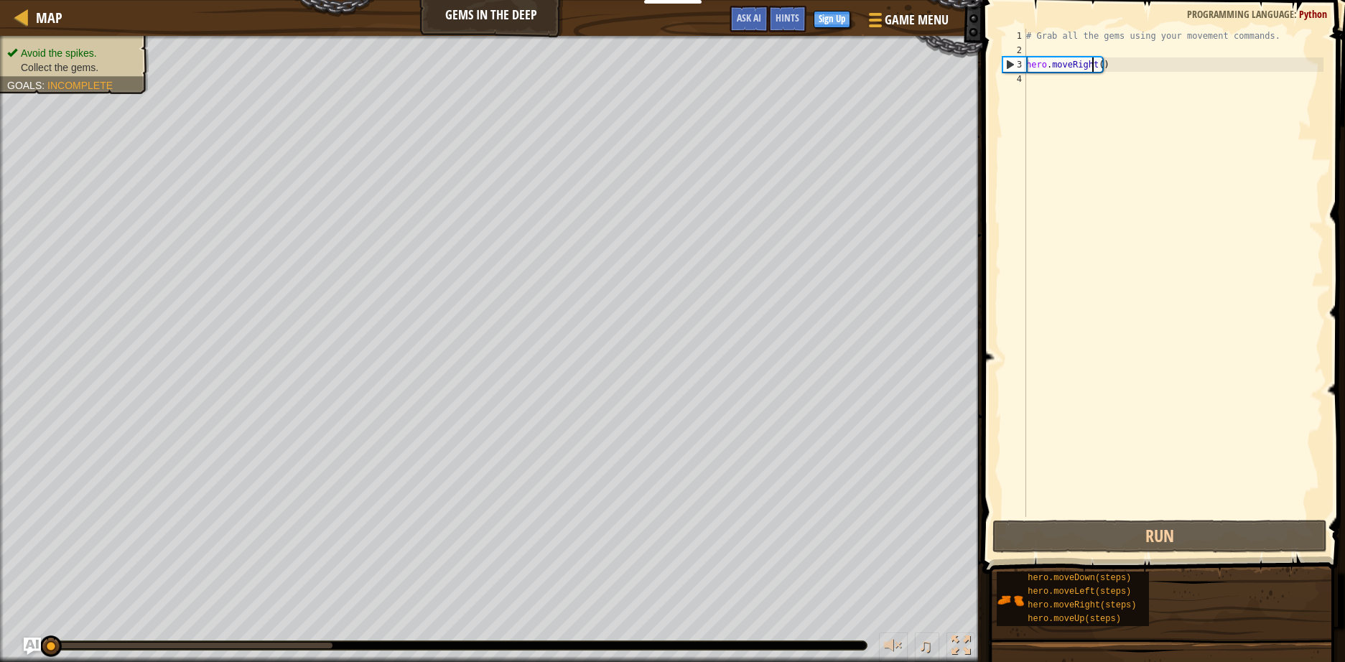
click at [1093, 67] on div "# Grab all the gems using your movement commands. hero . moveRight ( )" at bounding box center [1173, 287] width 300 height 517
click at [1097, 68] on div "# Grab all the gems using your movement commands. hero . moveRight ( )" at bounding box center [1173, 287] width 300 height 517
type textarea "hero.moveRight(1)"
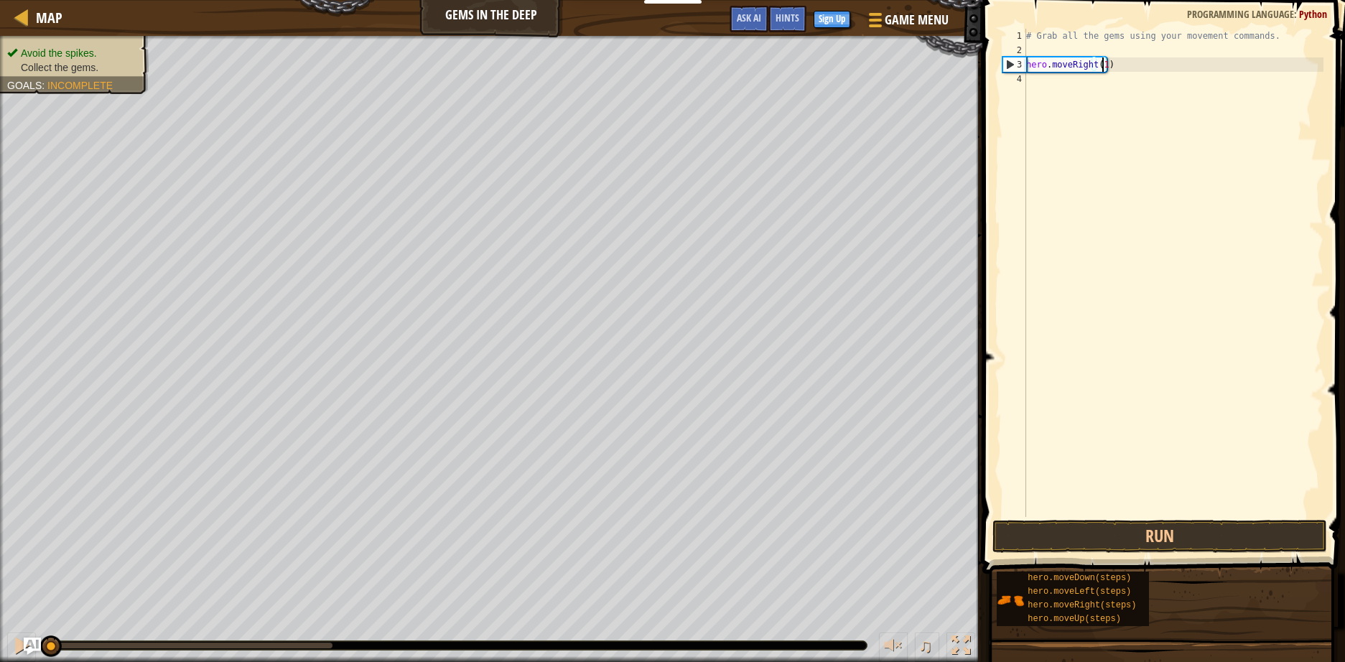
click at [1098, 86] on div "# Grab all the gems using your movement commands. hero . moveRight ( 1 )" at bounding box center [1173, 287] width 300 height 517
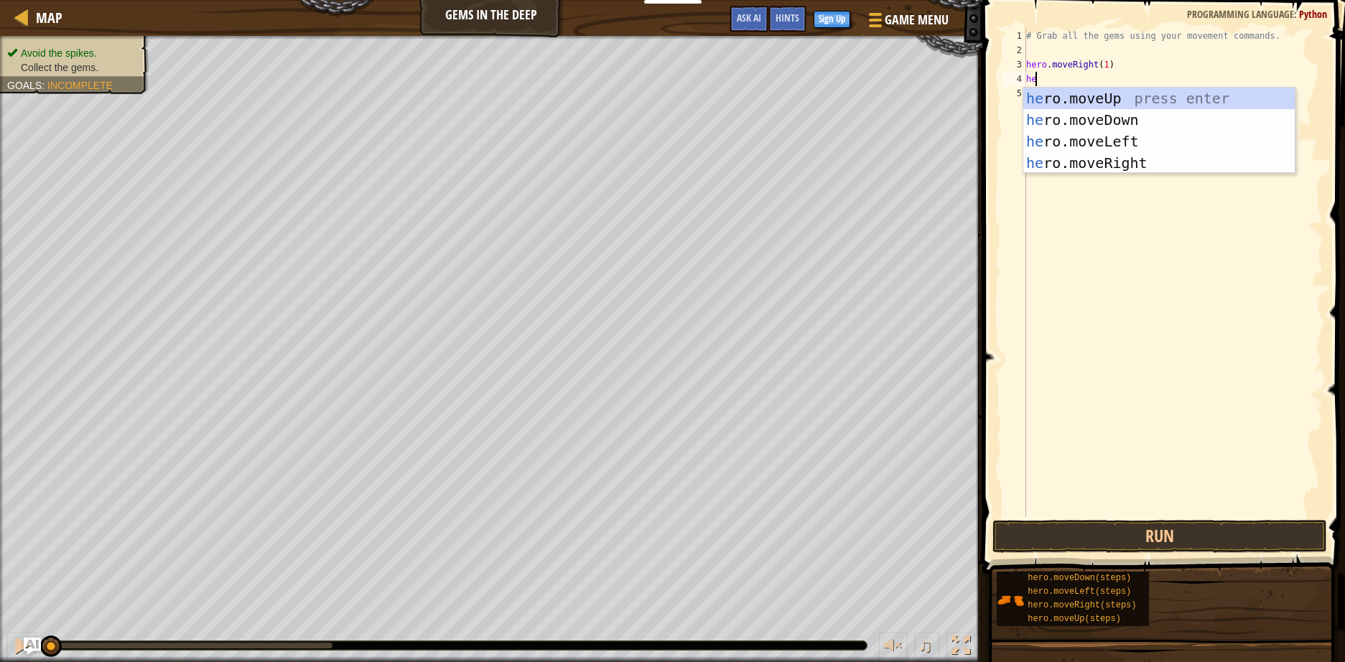
type textarea "hero"
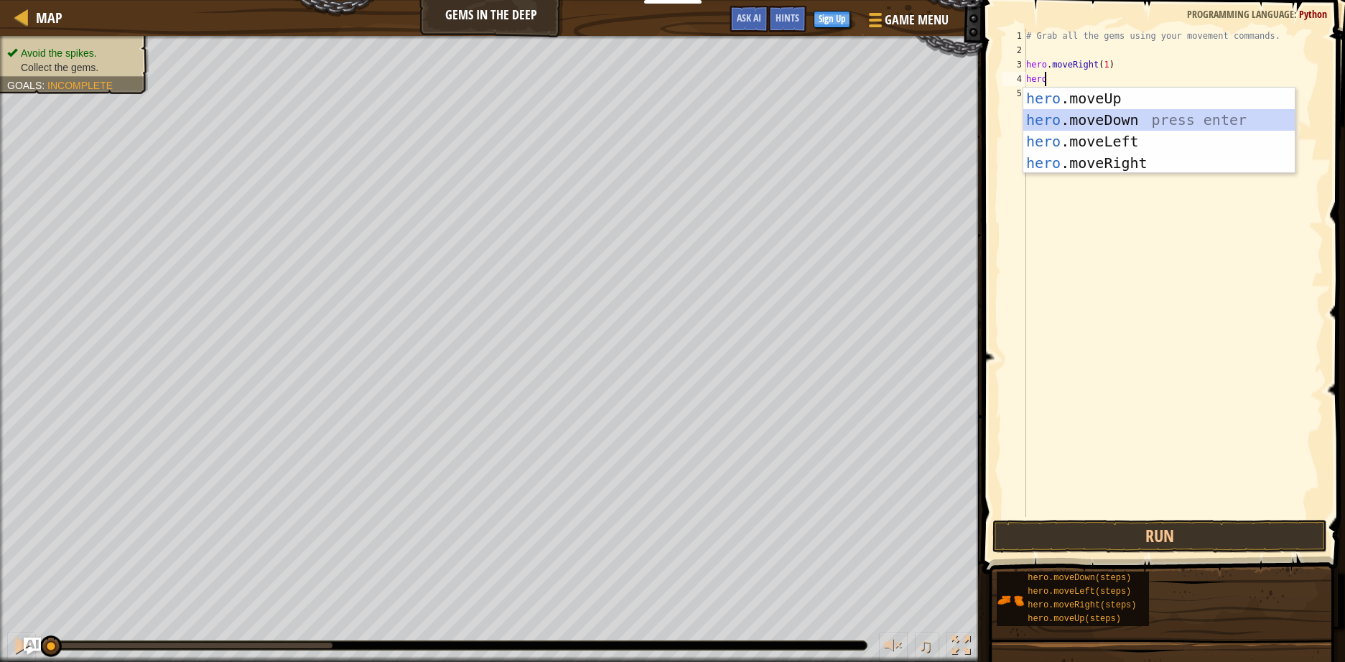
click at [1109, 117] on div "hero .moveUp press enter hero .moveDown press enter hero .moveLeft press enter …" at bounding box center [1158, 152] width 271 height 129
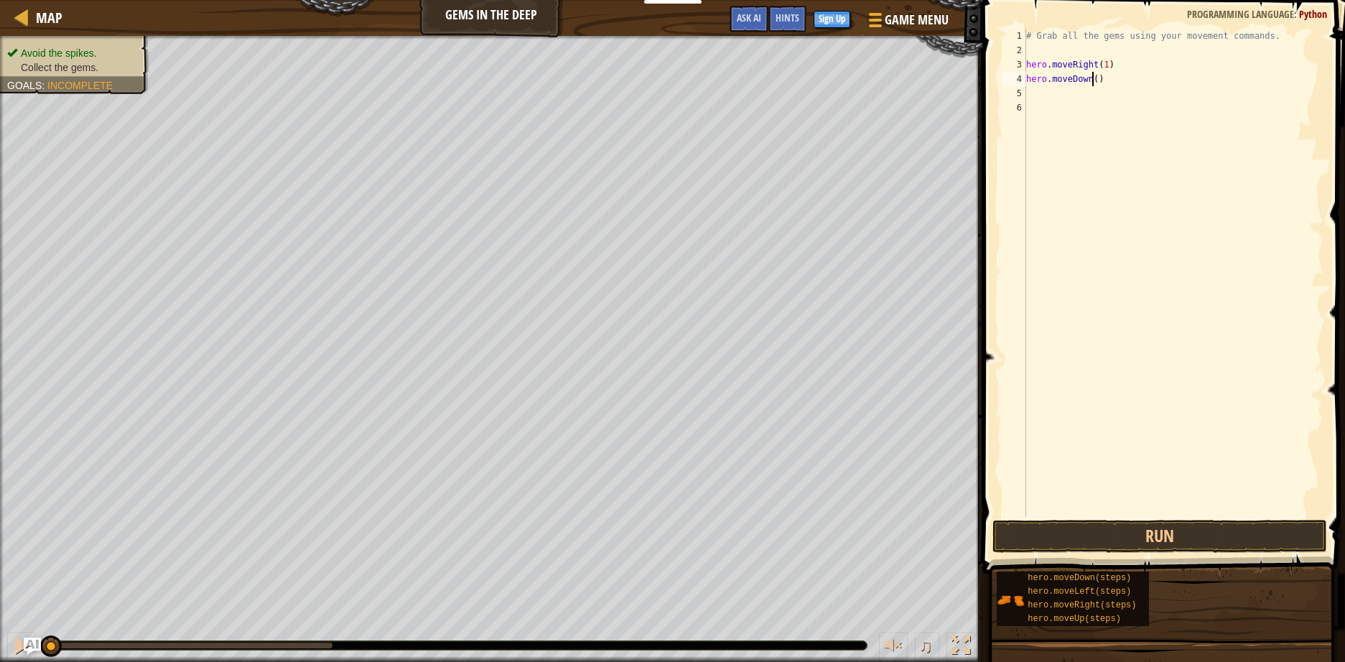
click at [1093, 84] on div "# Grab all the gems using your movement commands. hero . moveRight ( 1 ) hero .…" at bounding box center [1173, 287] width 300 height 517
type textarea "hero.moveDown(1)"
click at [1092, 96] on div "# Grab all the gems using your movement commands. hero . moveRight ( 1 ) hero .…" at bounding box center [1173, 287] width 300 height 517
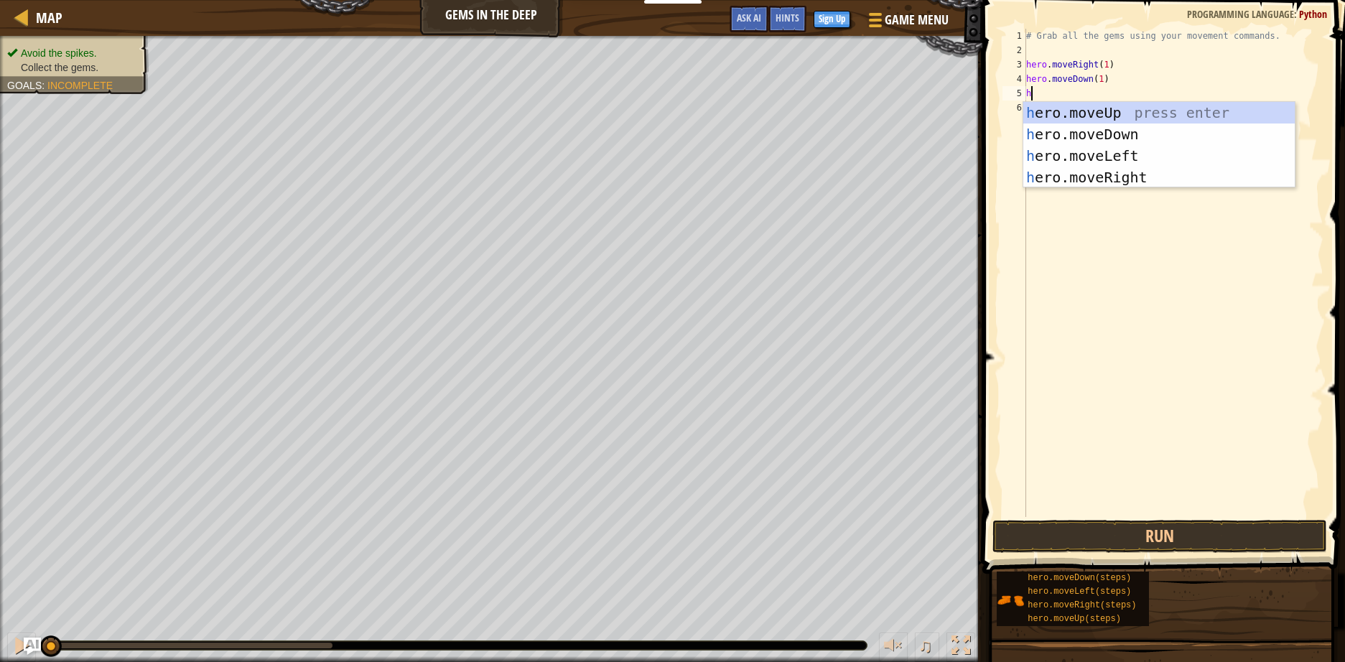
type textarea "hero"
click at [1088, 118] on div "hero .moveUp press enter hero .moveDown press enter hero .moveLeft press enter …" at bounding box center [1158, 166] width 271 height 129
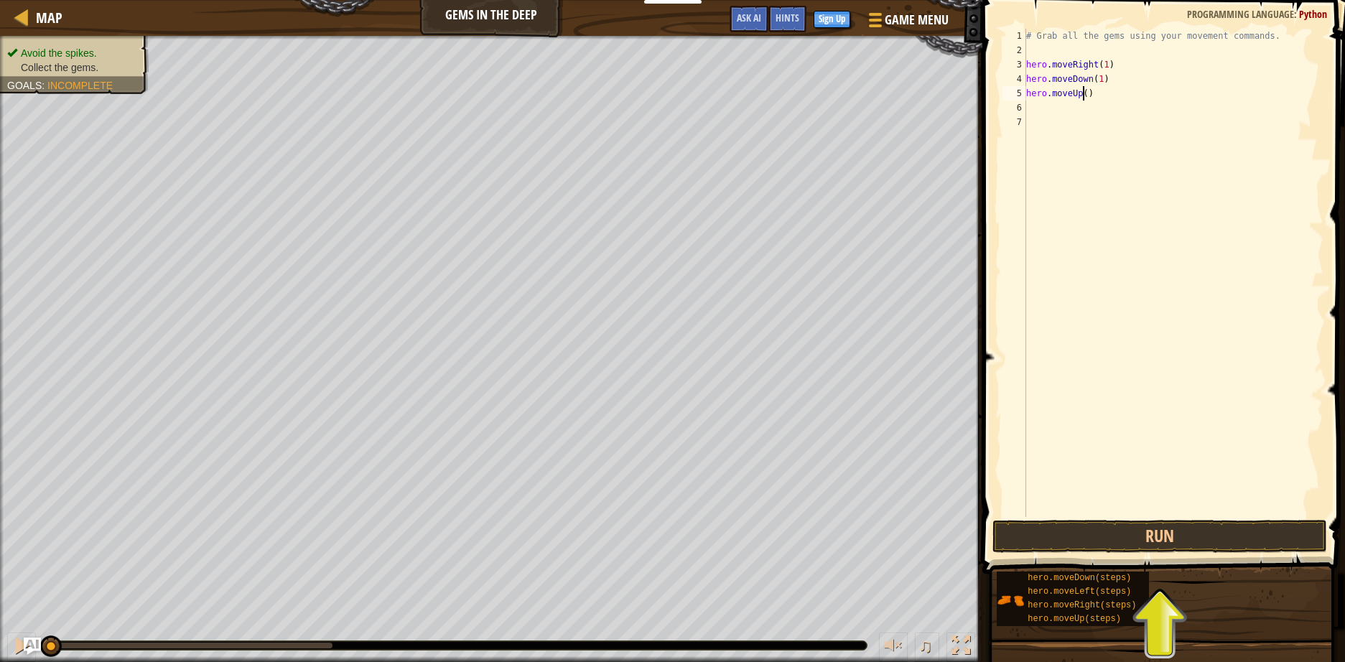
click at [1082, 95] on div "# Grab all the gems using your movement commands. hero . moveRight ( 1 ) hero .…" at bounding box center [1173, 287] width 300 height 517
type textarea "hero.moveUp(2)"
click at [1085, 112] on div "# Grab all the gems using your movement commands. hero . moveRight ( 1 ) hero .…" at bounding box center [1173, 287] width 300 height 517
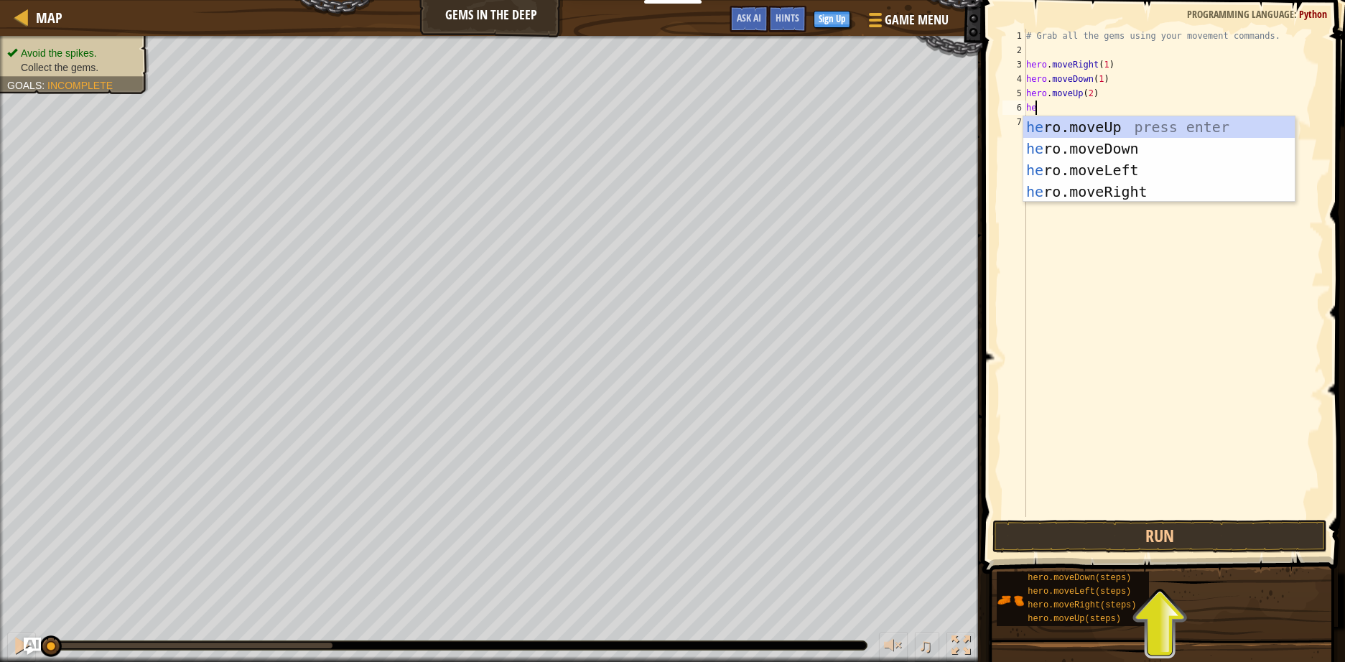
type textarea "hero"
click at [1103, 187] on div "hero .moveUp press enter hero .moveDown press enter hero .moveLeft press enter …" at bounding box center [1158, 180] width 271 height 129
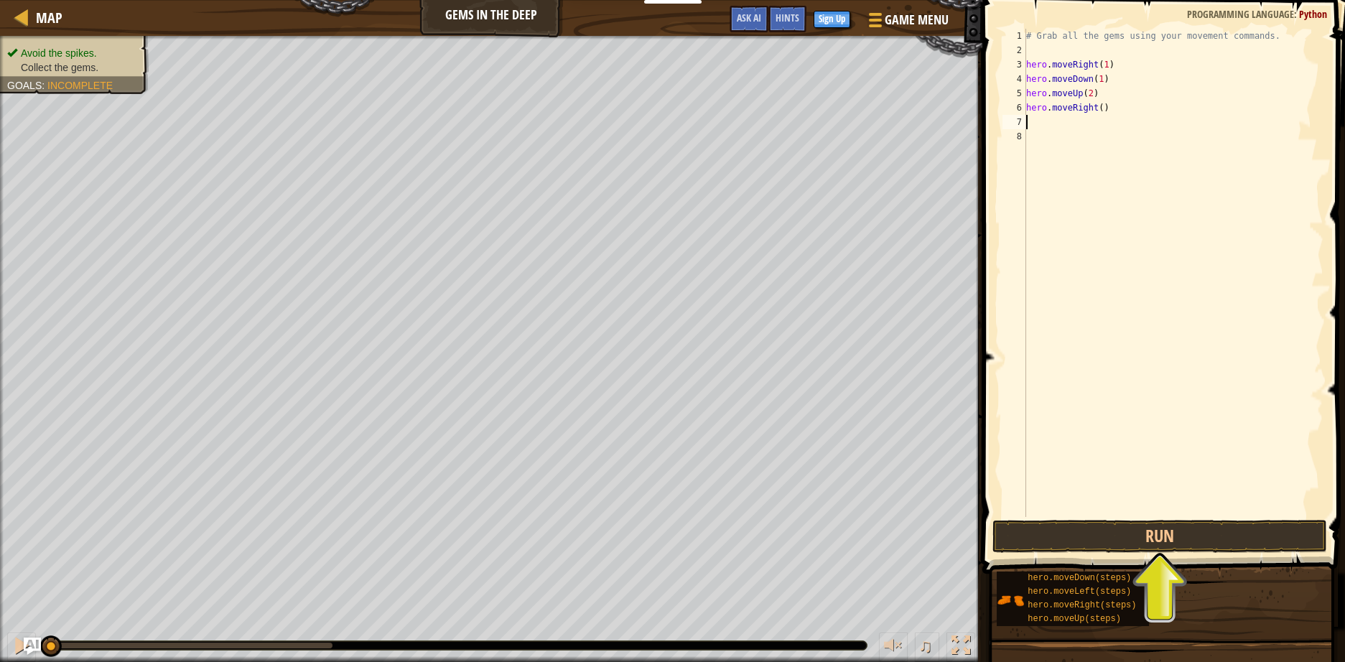
scroll to position [6, 0]
click at [1095, 108] on div "# Grab all the gems using your movement commands. hero . moveRight ( 1 ) hero .…" at bounding box center [1173, 287] width 300 height 517
type textarea "hero.moveRight(1)"
click at [1129, 535] on button "Run" at bounding box center [1159, 536] width 335 height 33
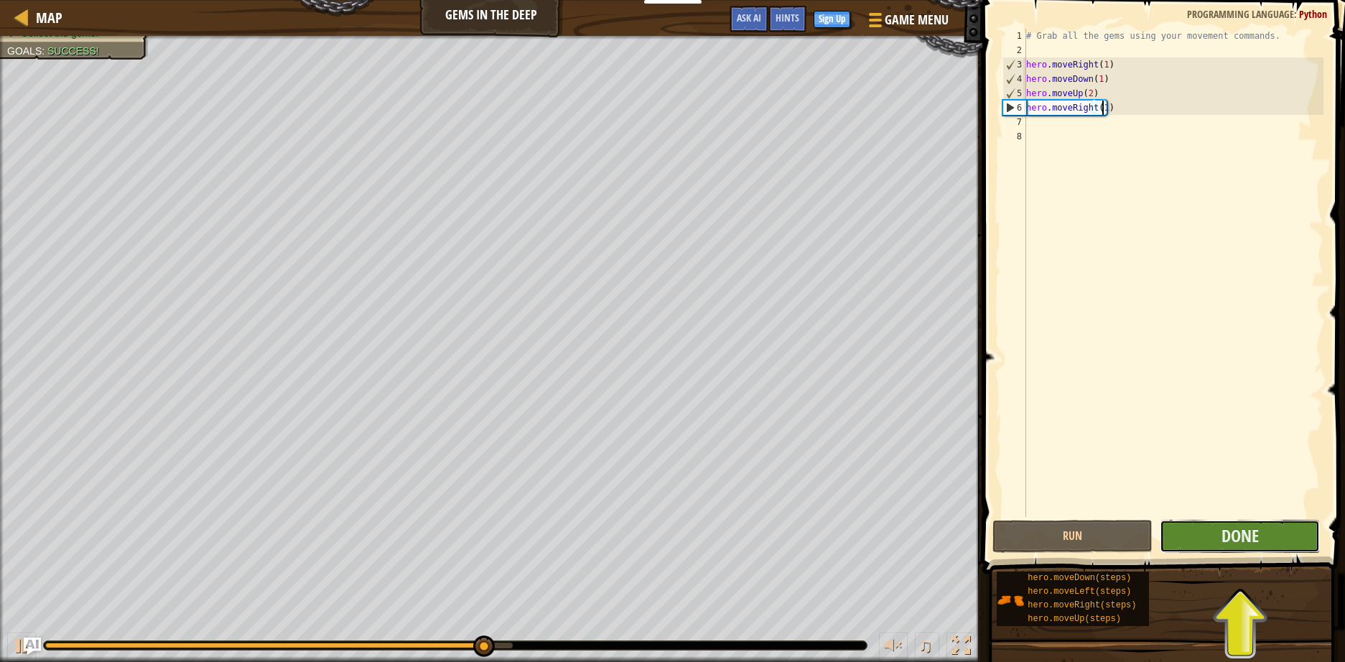
click at [1207, 534] on button "Done" at bounding box center [1239, 536] width 160 height 33
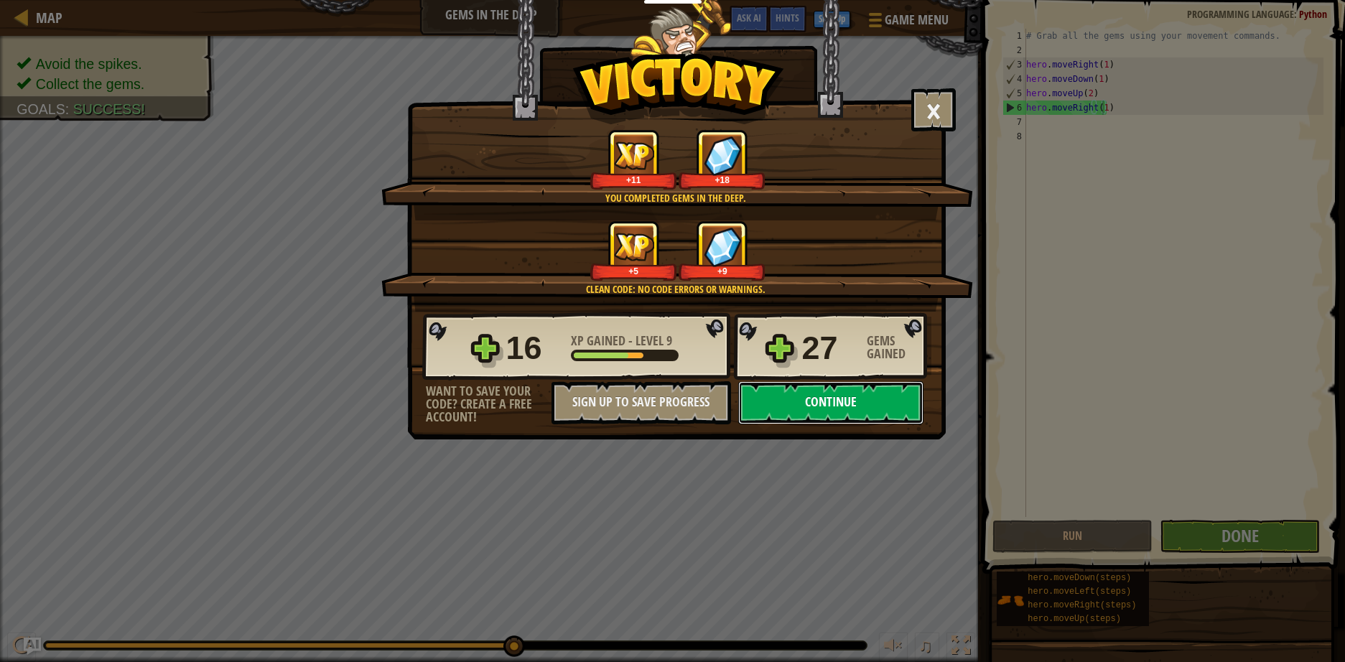
click at [848, 410] on button "Continue" at bounding box center [830, 402] width 185 height 43
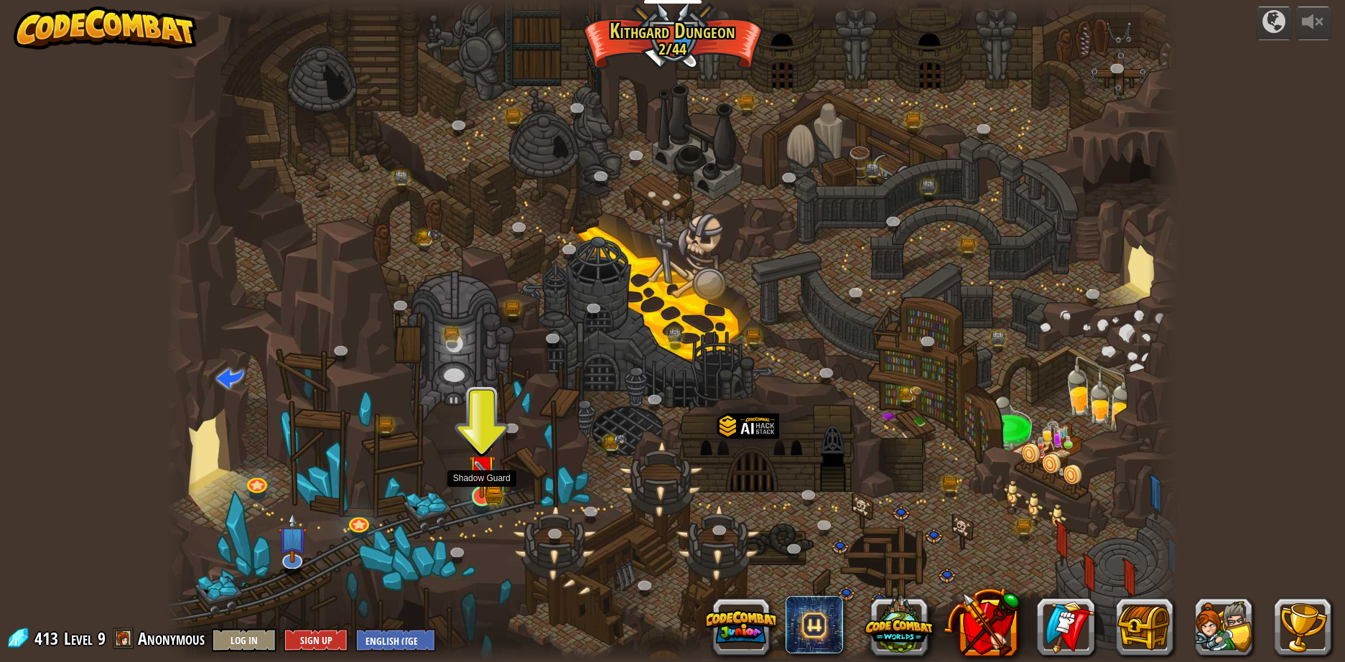
click at [478, 494] on img at bounding box center [481, 469] width 27 height 60
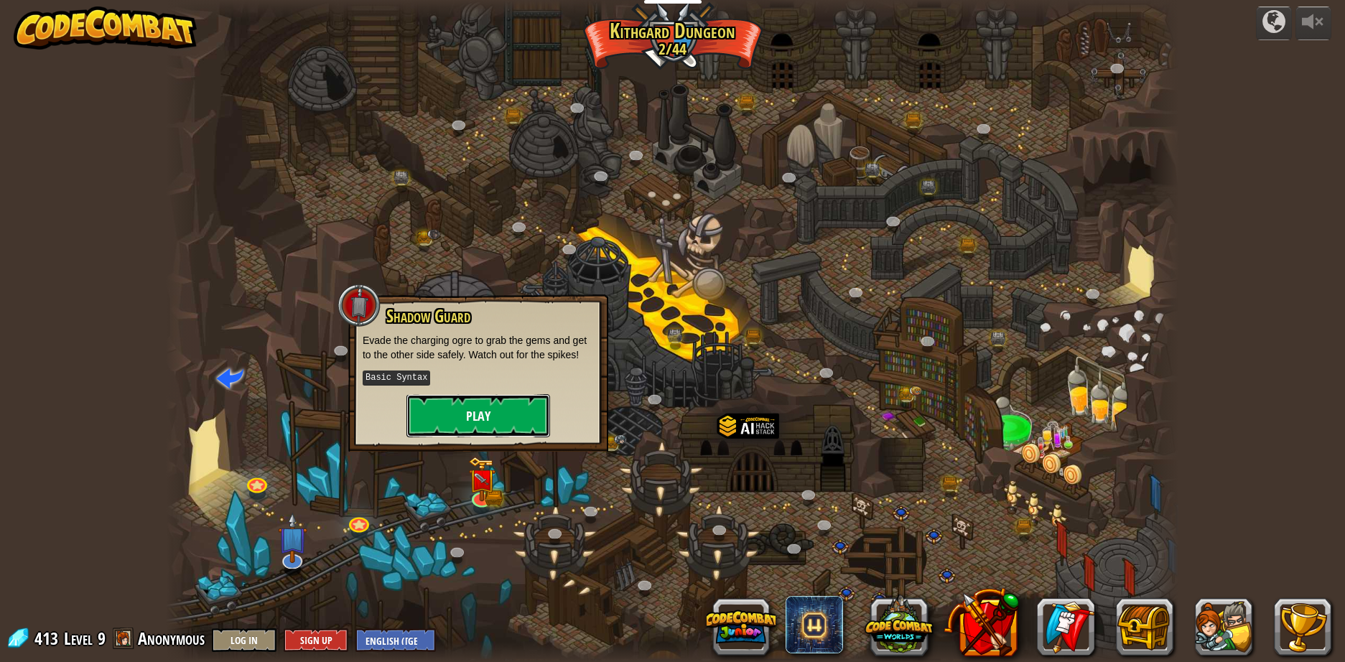
click at [509, 410] on button "Play" at bounding box center [478, 415] width 144 height 43
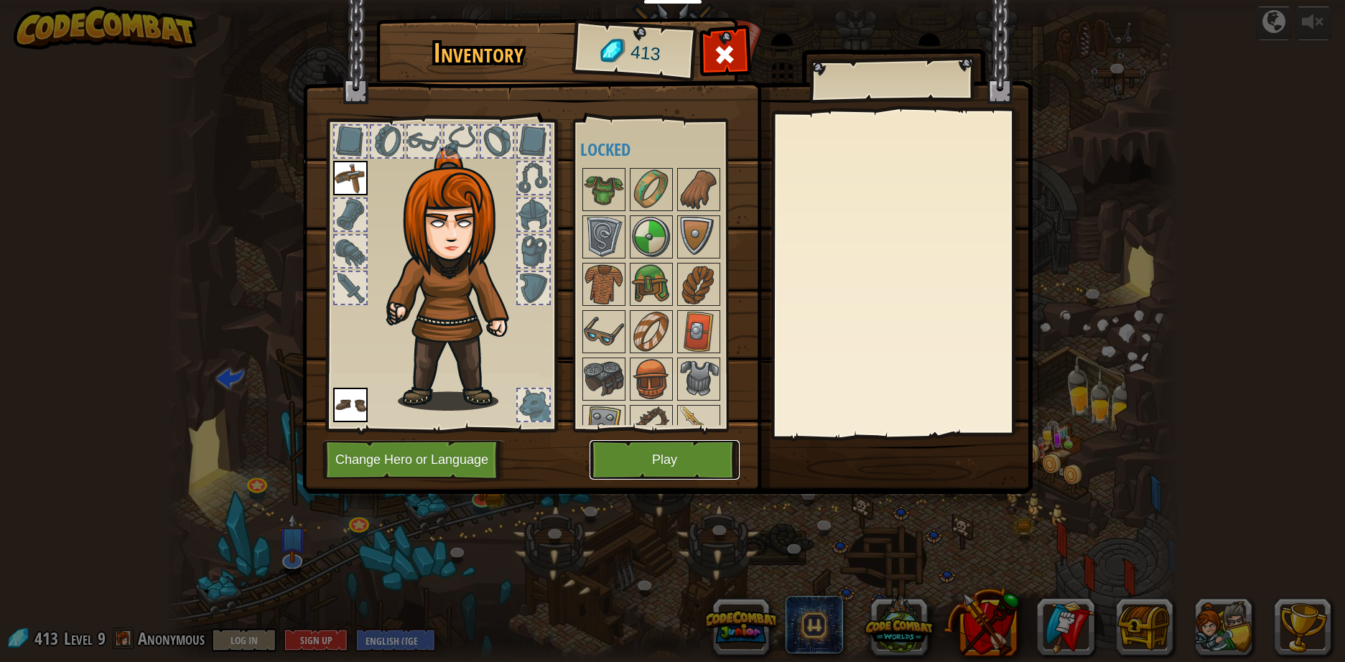
click at [652, 459] on button "Play" at bounding box center [664, 459] width 150 height 39
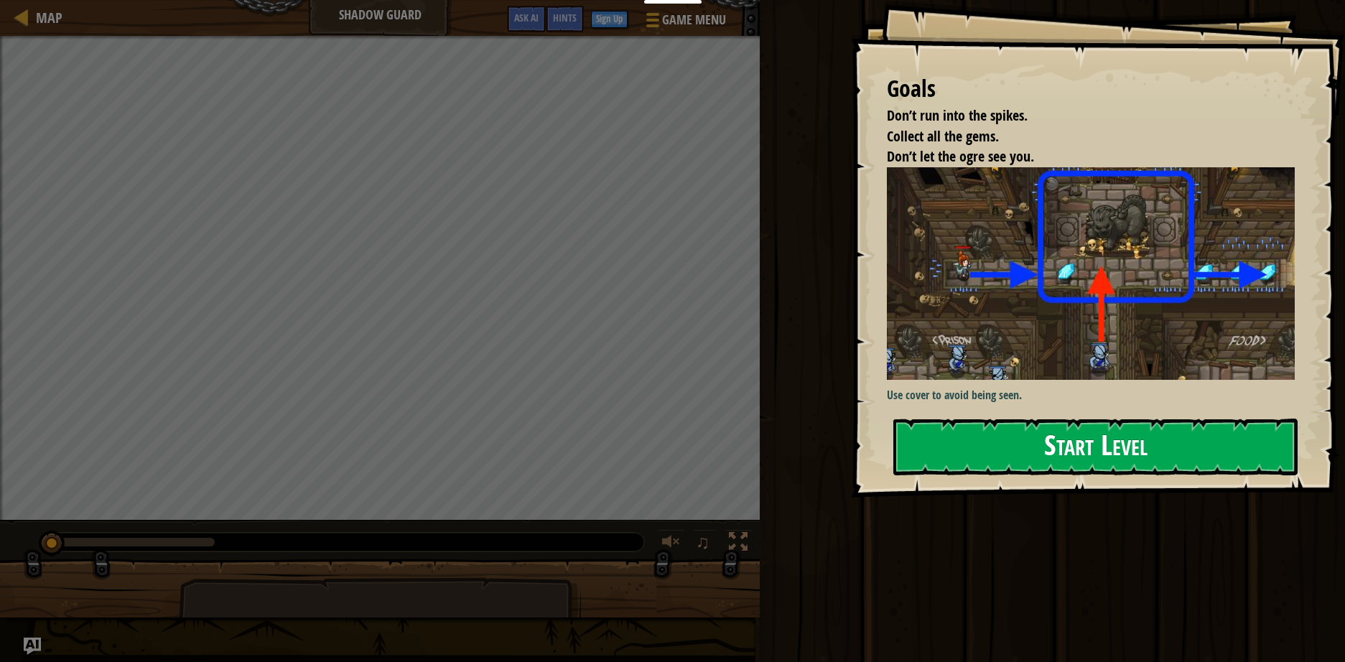
click at [1025, 439] on button "Start Level" at bounding box center [1095, 447] width 404 height 57
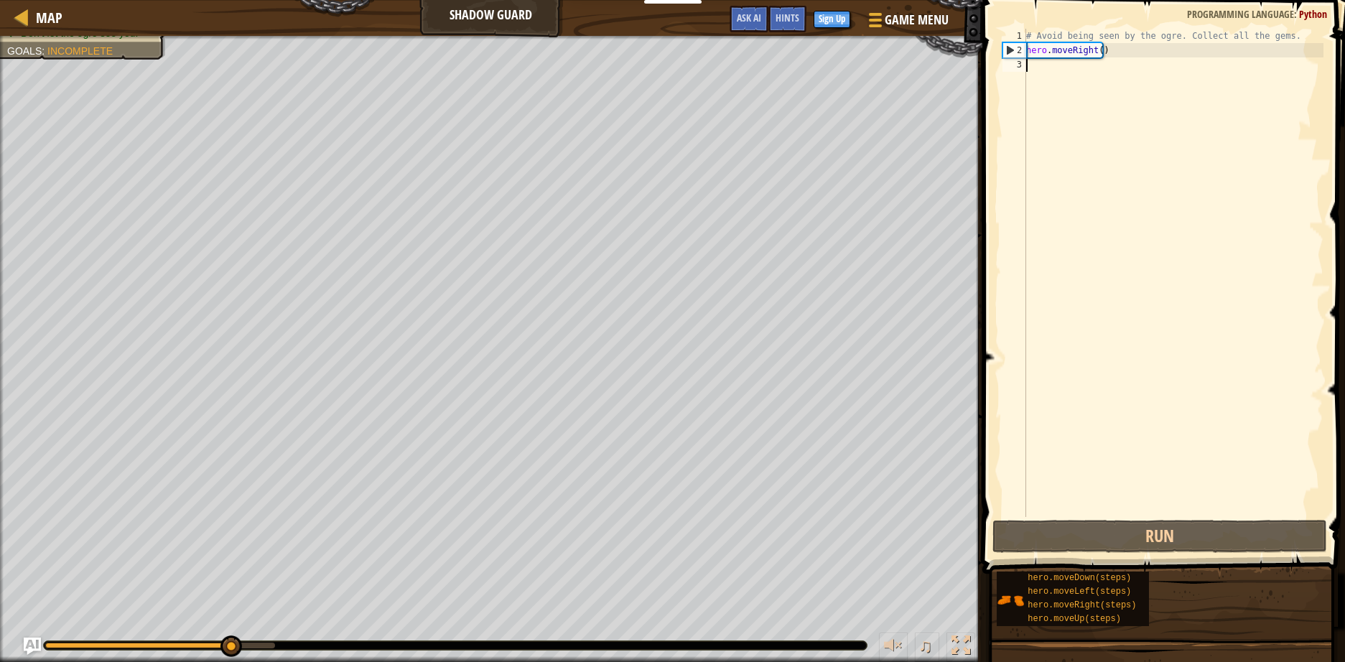
click at [1095, 50] on div "# Avoid being seen by the ogre. Collect all the gems. hero . moveRight ( )" at bounding box center [1173, 287] width 300 height 517
type textarea "hero.moveRight(1)"
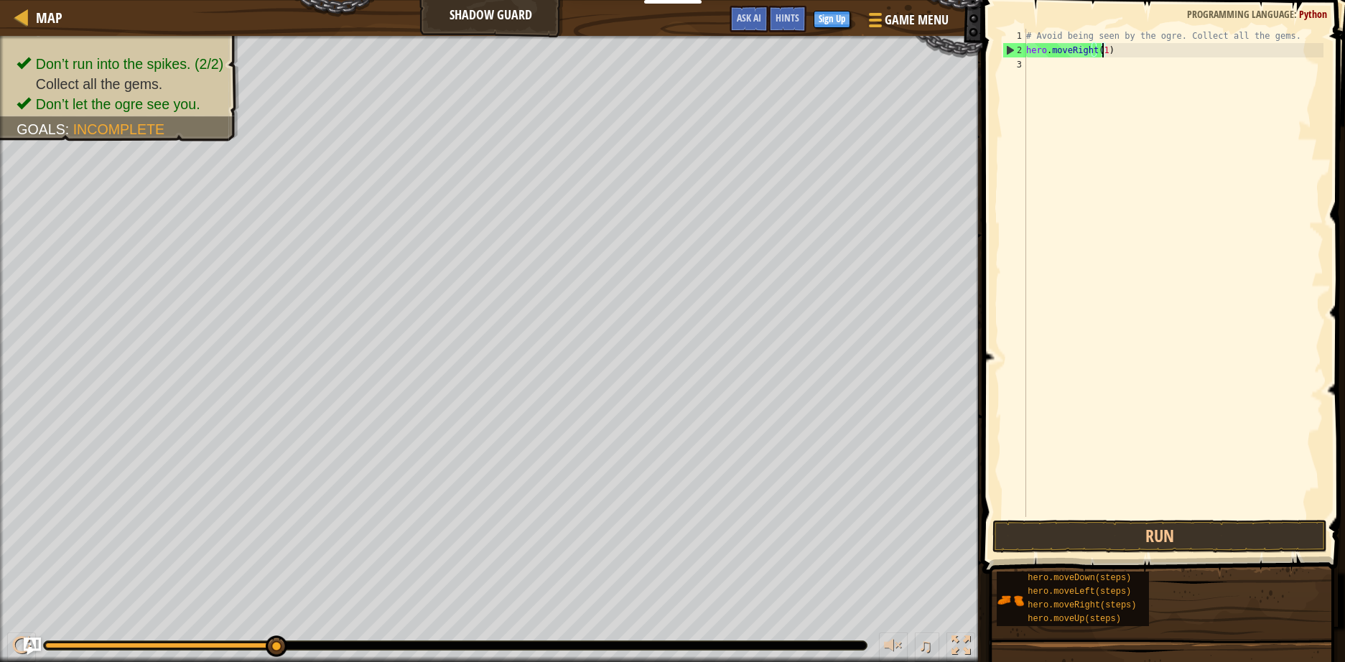
scroll to position [6, 6]
click at [1089, 69] on div "# Avoid being seen by the ogre. Collect all the gems. hero . moveRight ( 1 )" at bounding box center [1173, 287] width 300 height 517
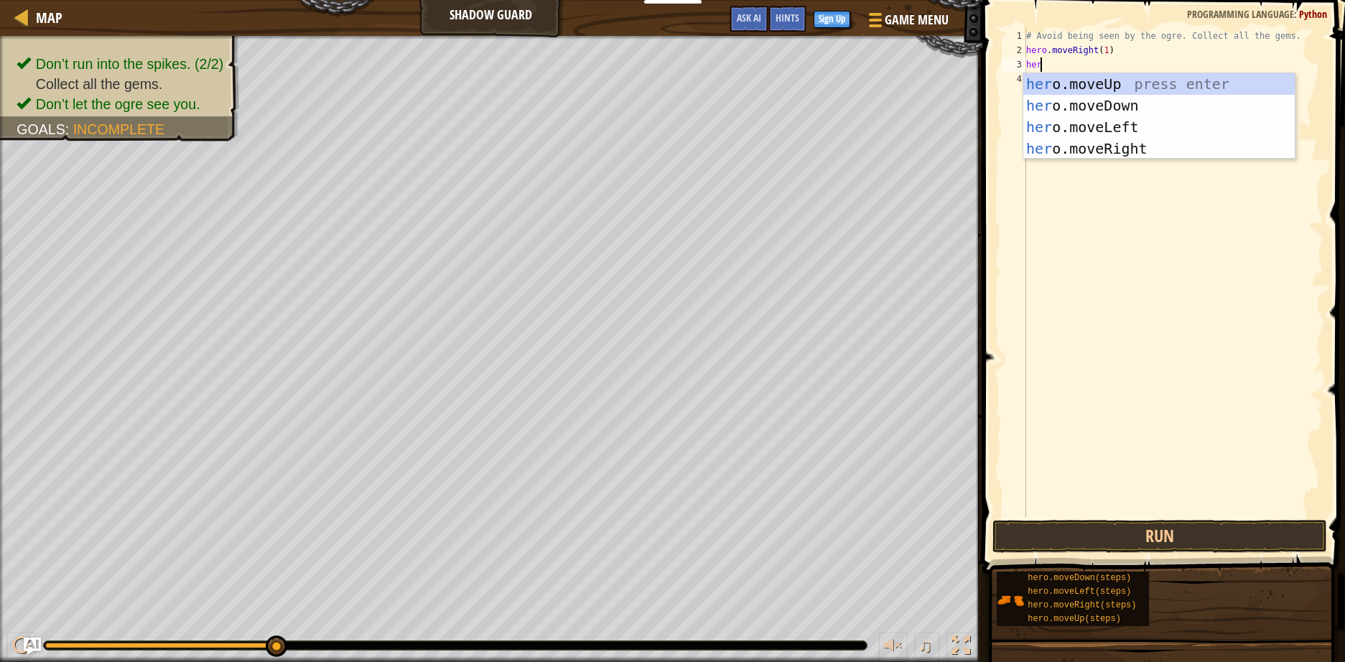
type textarea "hero"
click at [1091, 82] on div "hero .moveUp press enter hero .moveDown press enter hero .moveLeft press enter …" at bounding box center [1158, 137] width 271 height 129
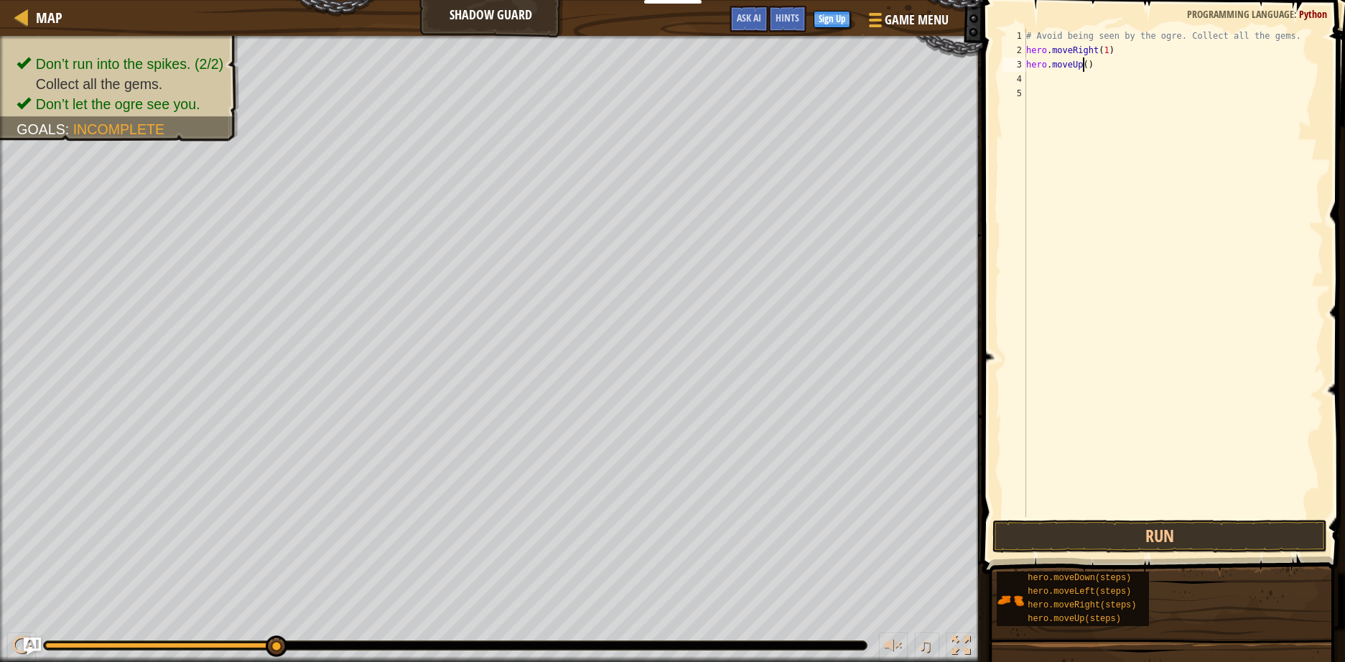
click at [1081, 62] on div "# Avoid being seen by the ogre. Collect all the gems. hero . moveRight ( 1 ) he…" at bounding box center [1173, 287] width 300 height 517
type textarea "hero.moveUp(1)"
click at [1079, 87] on div "# Avoid being seen by the ogre. Collect all the gems. hero . moveRight ( 1 ) he…" at bounding box center [1173, 287] width 300 height 517
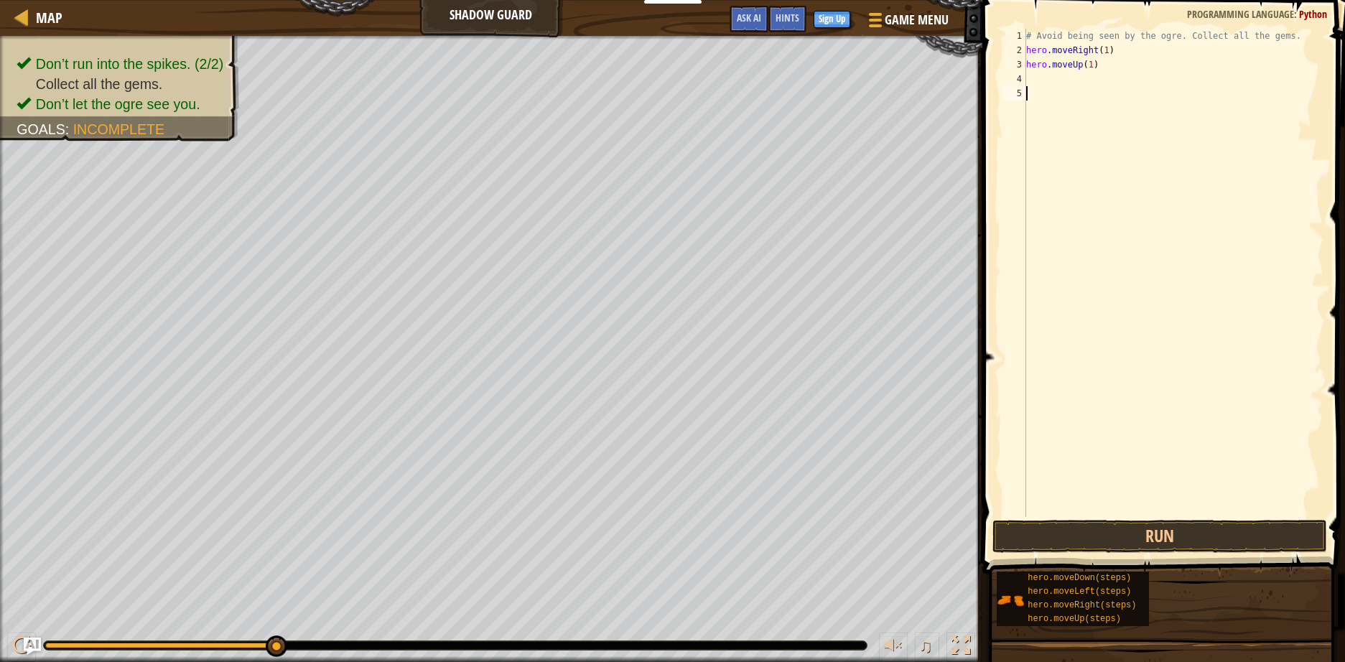
click at [1071, 81] on div "# Avoid being seen by the ogre. Collect all the gems. hero . moveRight ( 1 ) he…" at bounding box center [1173, 287] width 300 height 517
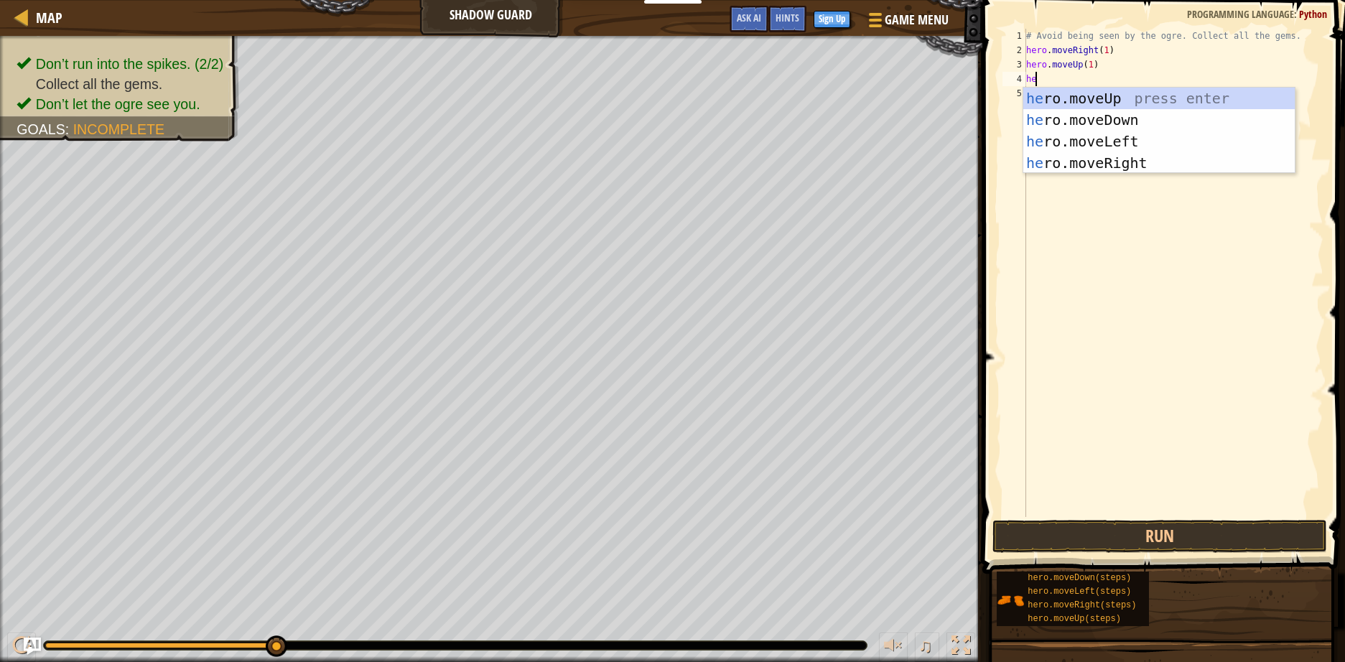
type textarea "heri"
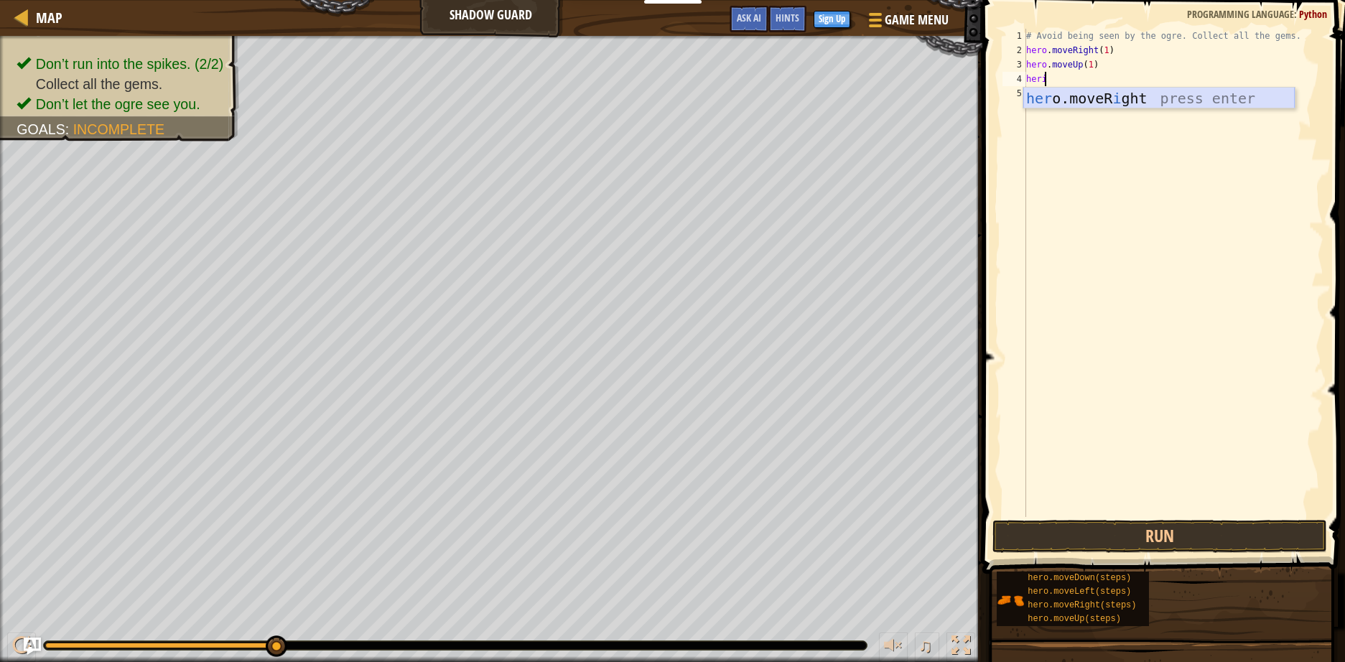
click at [1139, 98] on div "her o.moveR i ght press enter" at bounding box center [1158, 120] width 271 height 65
click at [1098, 80] on div "# Avoid being seen by the ogre. Collect all the gems. hero . moveRight ( 1 ) he…" at bounding box center [1173, 287] width 300 height 517
type textarea "hero.moveRight(1)"
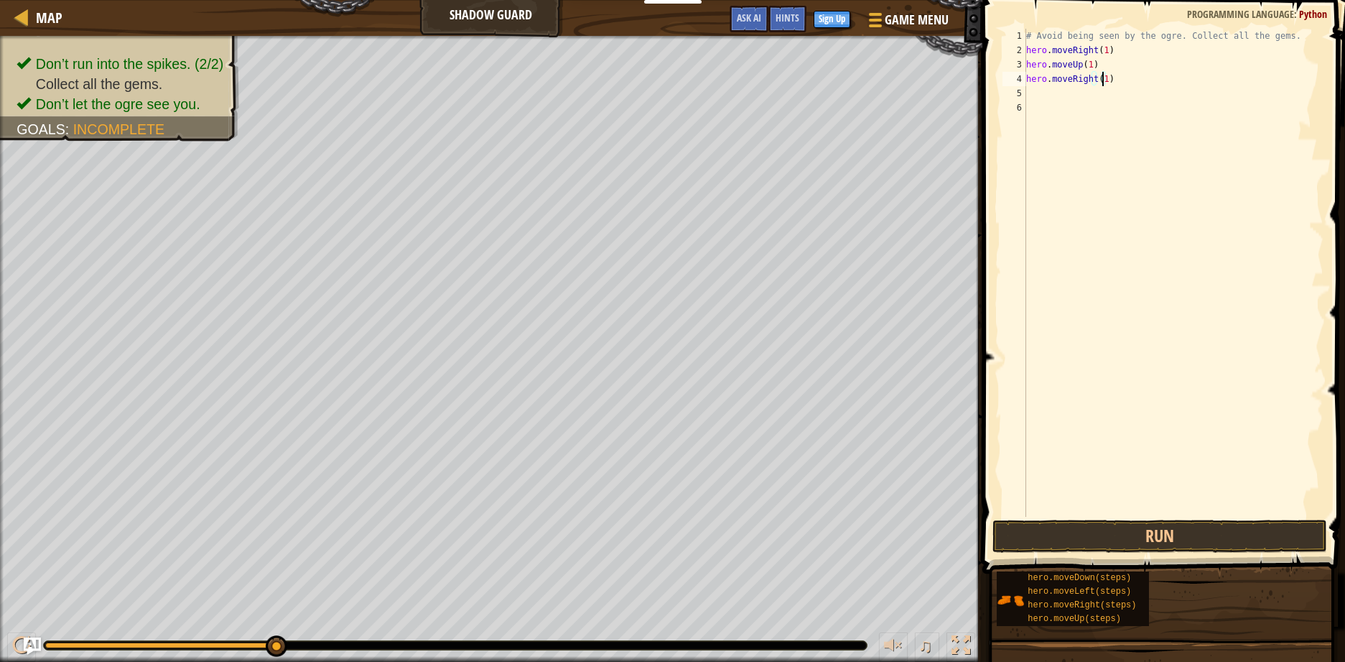
click at [1100, 95] on div "# Avoid being seen by the ogre. Collect all the gems. hero . moveRight ( 1 ) he…" at bounding box center [1173, 287] width 300 height 517
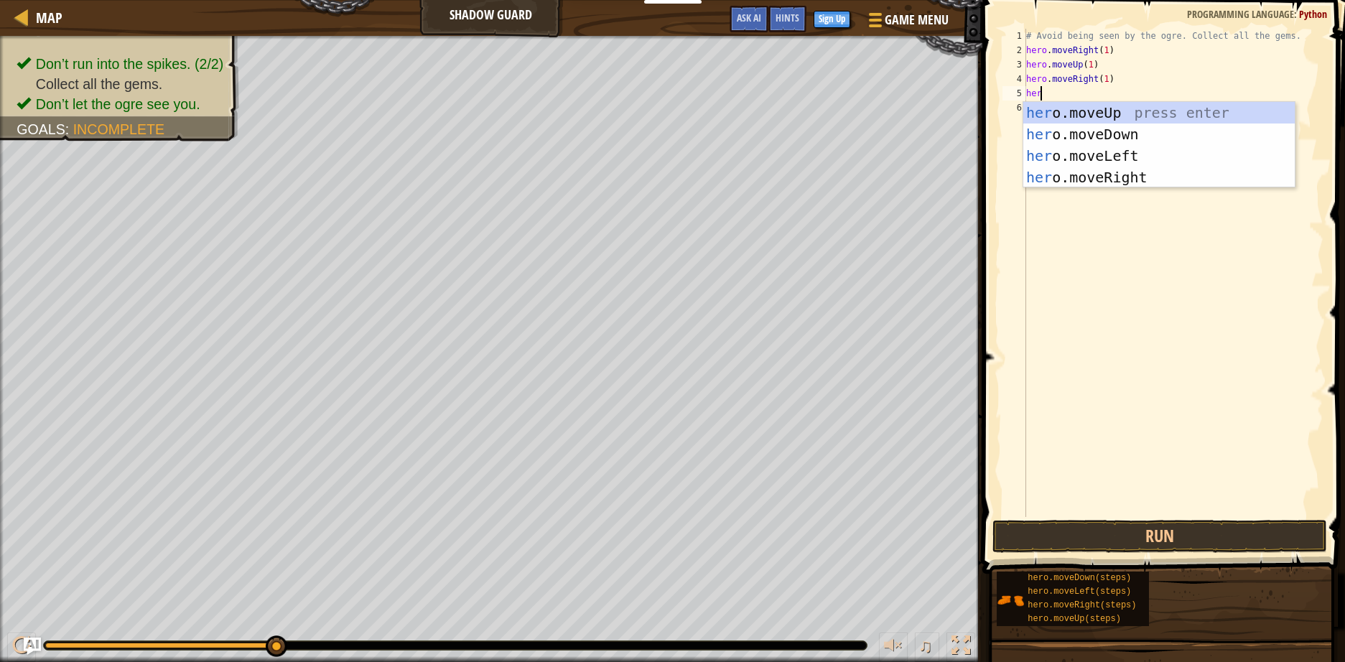
scroll to position [6, 1]
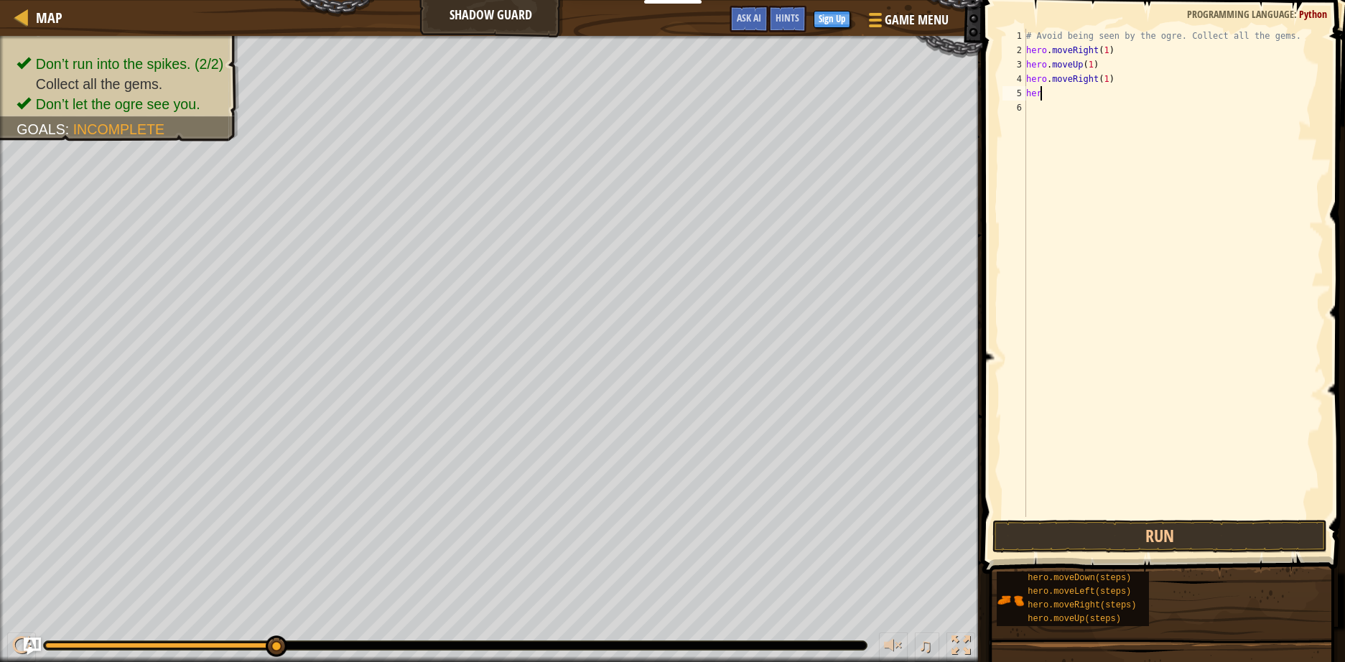
type textarea "hero"
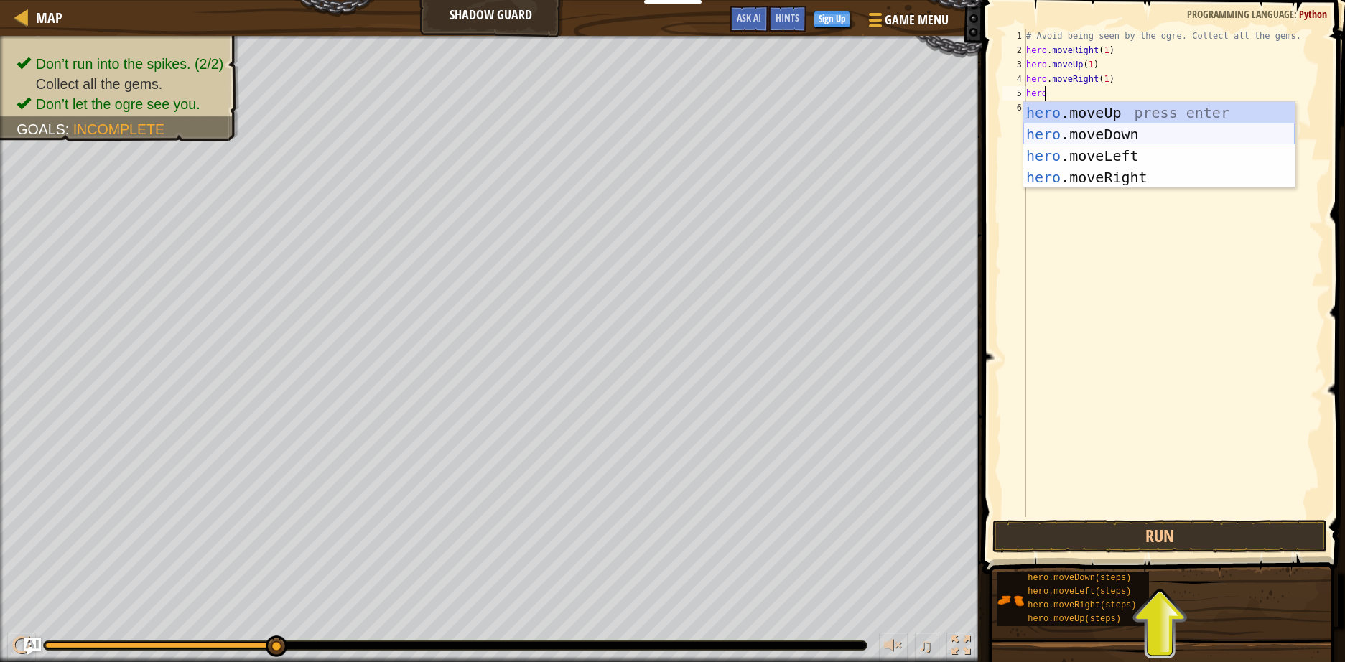
click at [1116, 139] on div "hero .moveUp press enter hero .moveDown press enter hero .moveLeft press enter …" at bounding box center [1158, 166] width 271 height 129
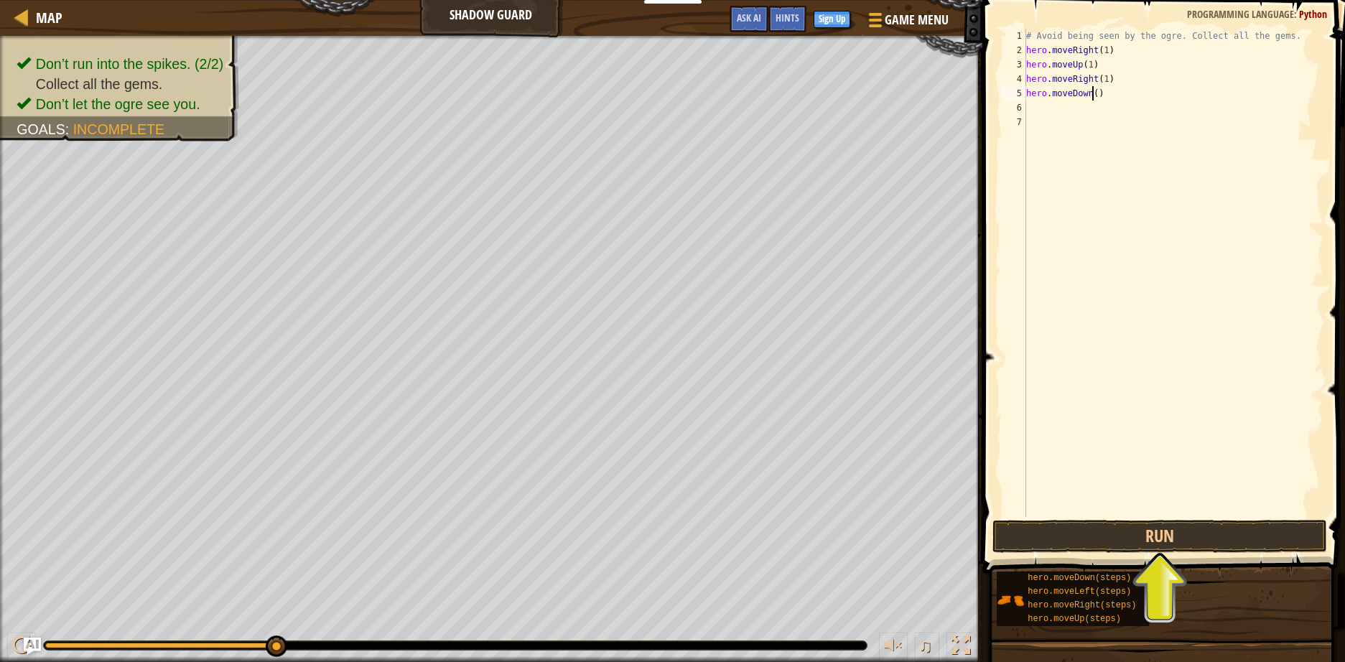
click at [1091, 93] on div "# Avoid being seen by the ogre. Collect all the gems. hero . moveRight ( 1 ) he…" at bounding box center [1173, 287] width 300 height 517
type textarea "hero.moveDown(1)"
click at [1070, 112] on div "# Avoid being seen by the ogre. Collect all the gems. hero . moveRight ( 1 ) he…" at bounding box center [1173, 287] width 300 height 517
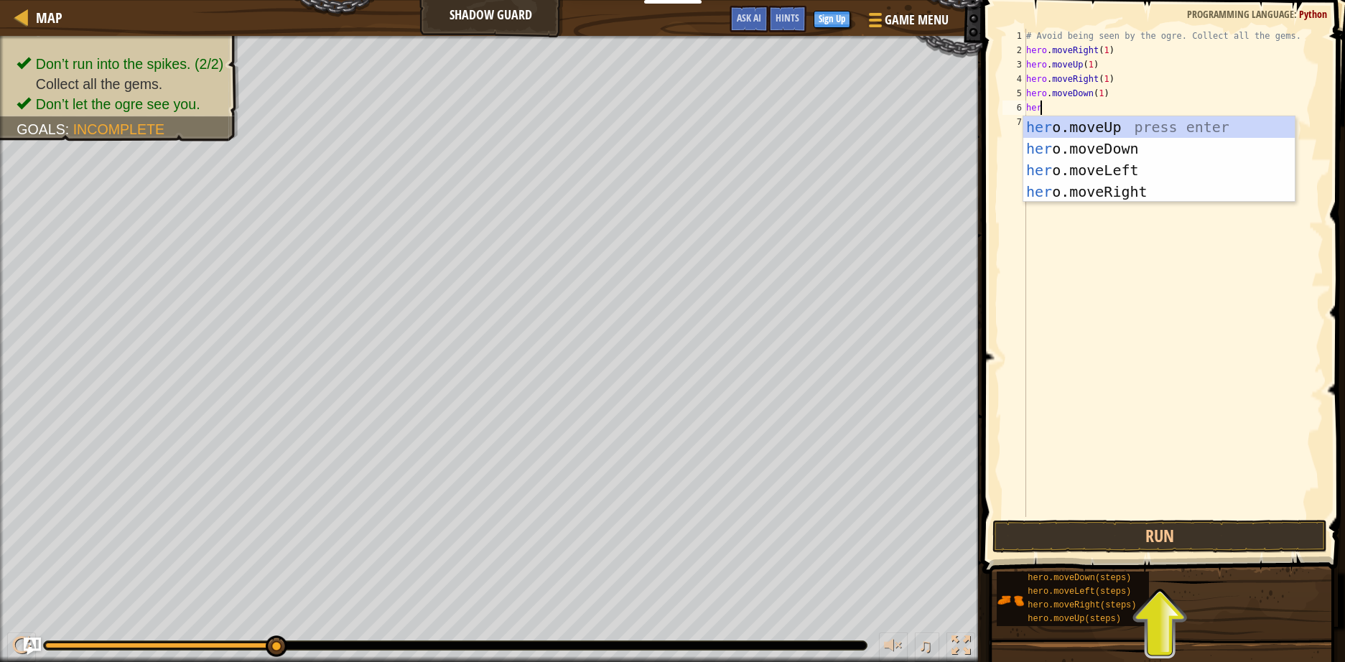
type textarea "hero"
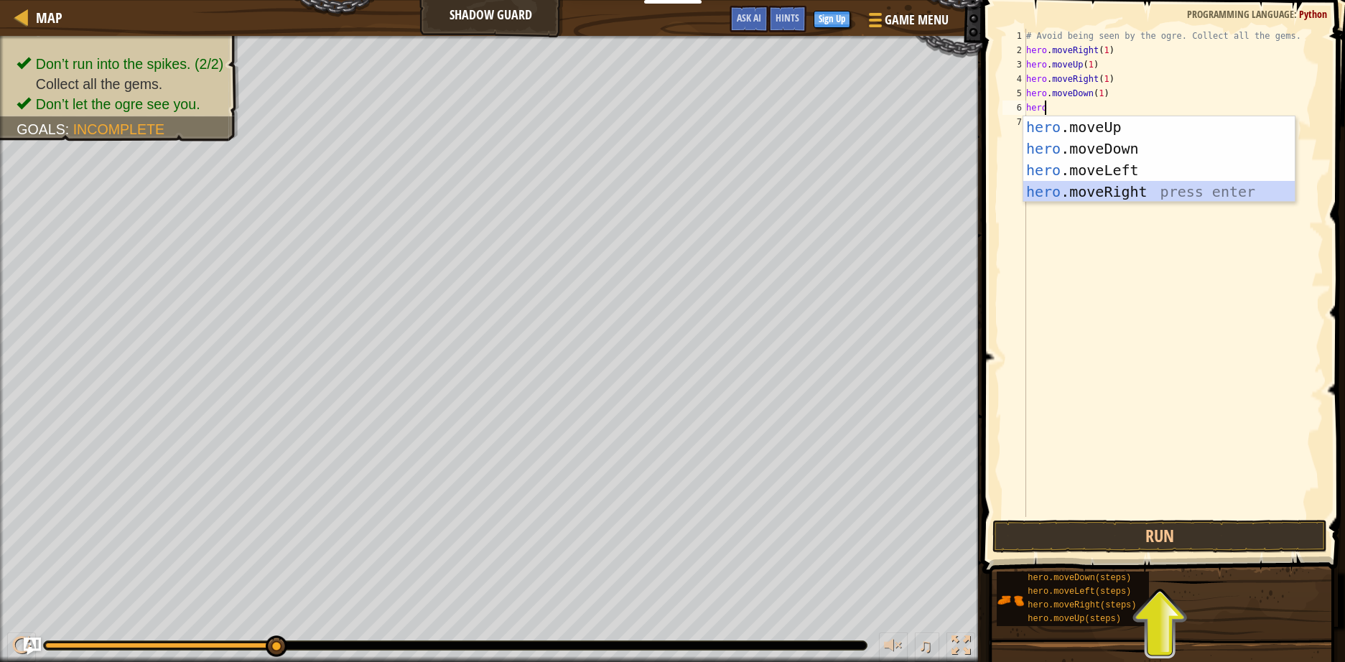
click at [1085, 190] on div "hero .moveUp press enter hero .moveDown press enter hero .moveLeft press enter …" at bounding box center [1158, 180] width 271 height 129
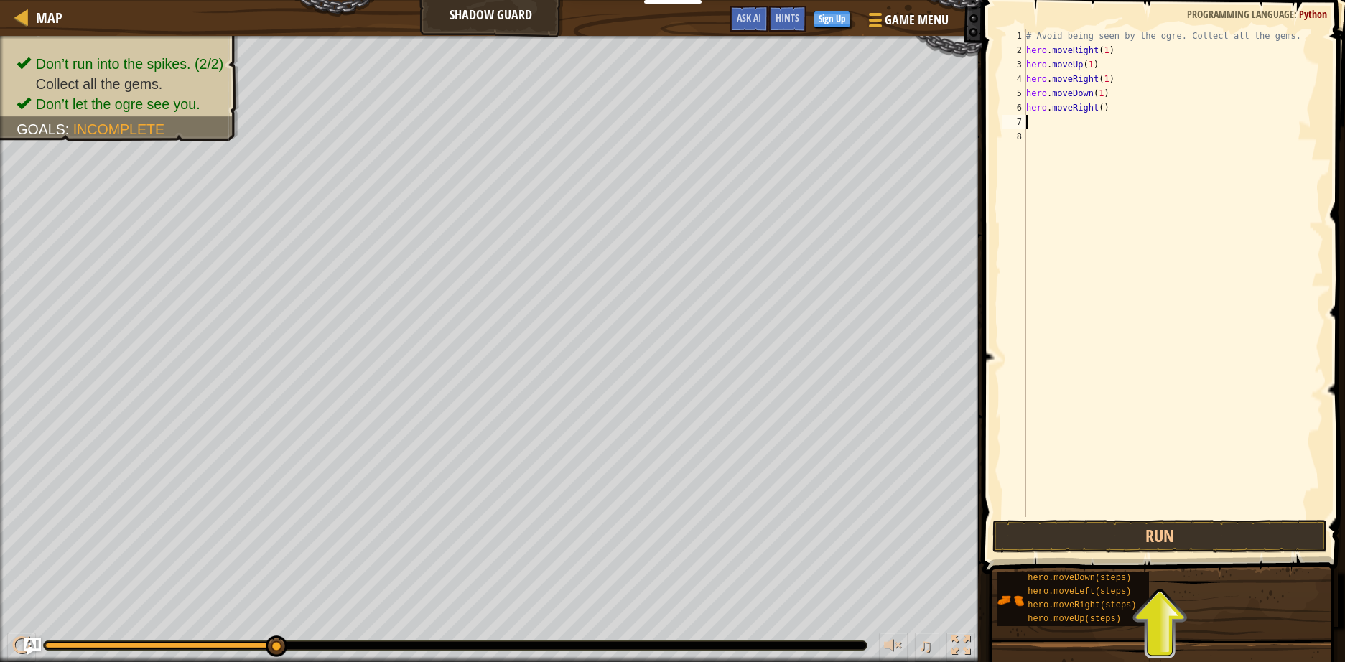
click at [1095, 111] on div "# Avoid being seen by the ogre. Collect all the gems. hero . moveRight ( 1 ) he…" at bounding box center [1173, 287] width 300 height 517
type textarea "hero.moveRight(1)"
click at [1168, 538] on button "Run" at bounding box center [1159, 536] width 335 height 33
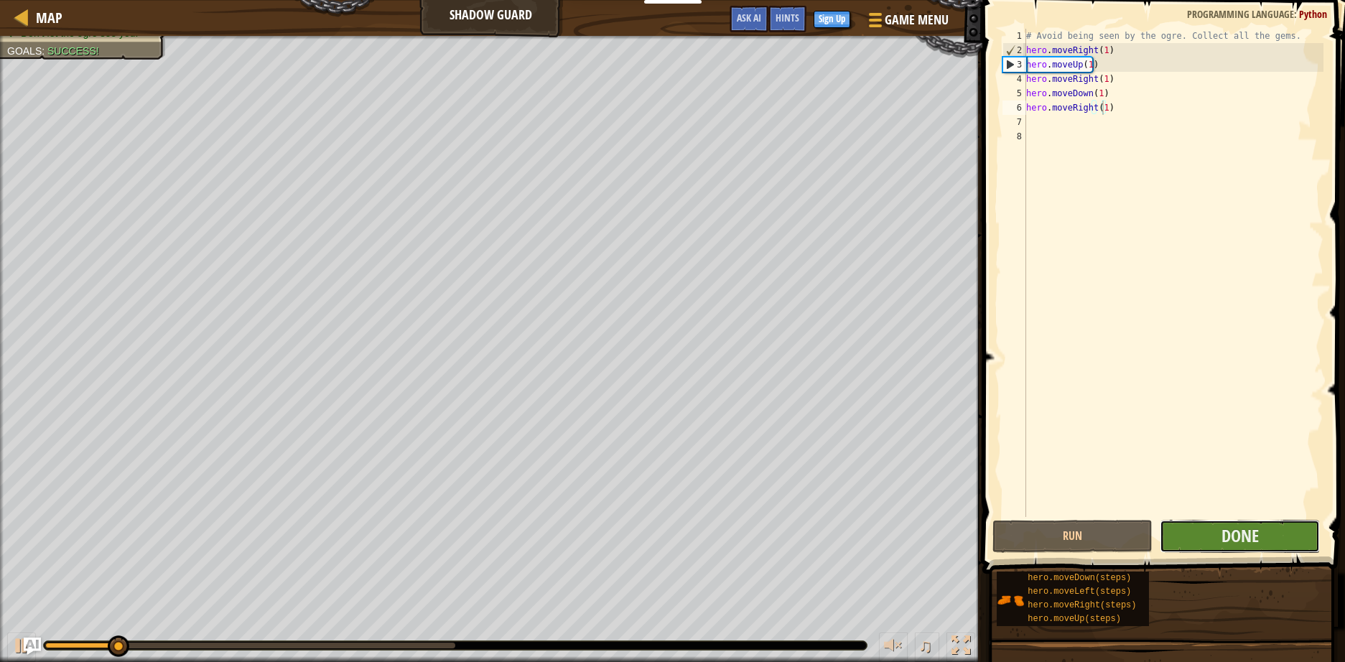
click at [1210, 537] on button "Done" at bounding box center [1239, 536] width 160 height 33
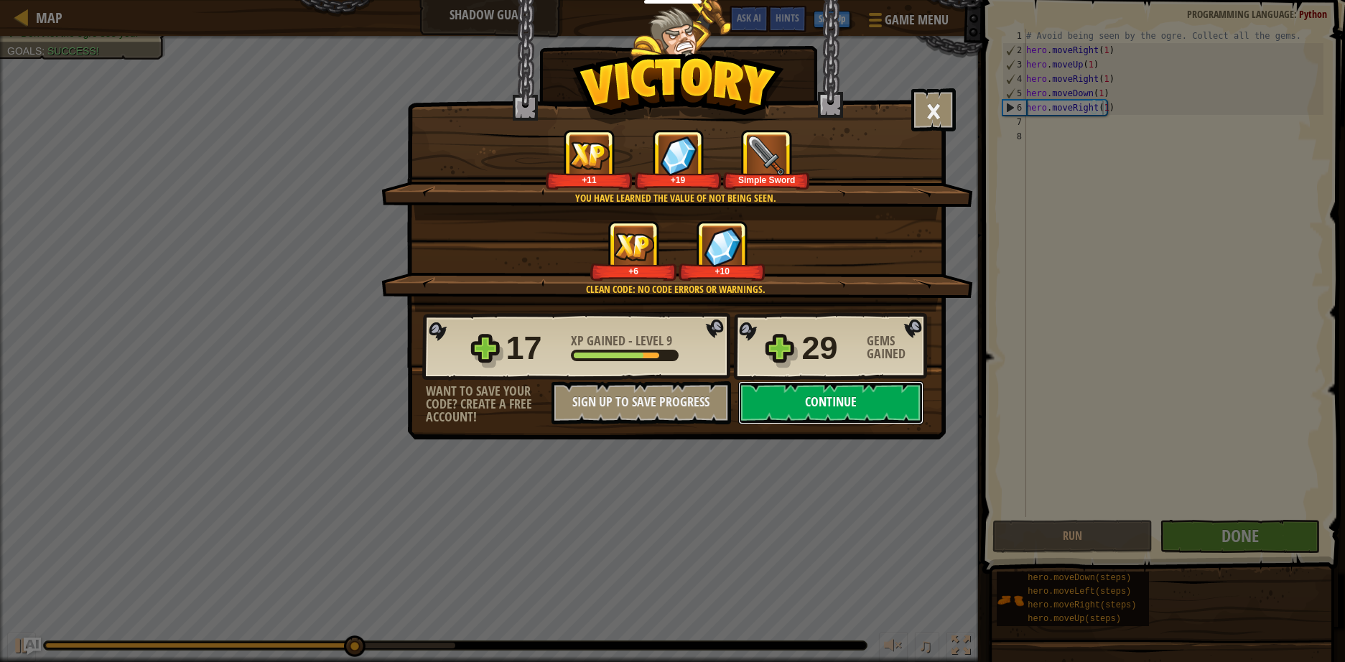
click at [815, 404] on button "Continue" at bounding box center [830, 402] width 185 height 43
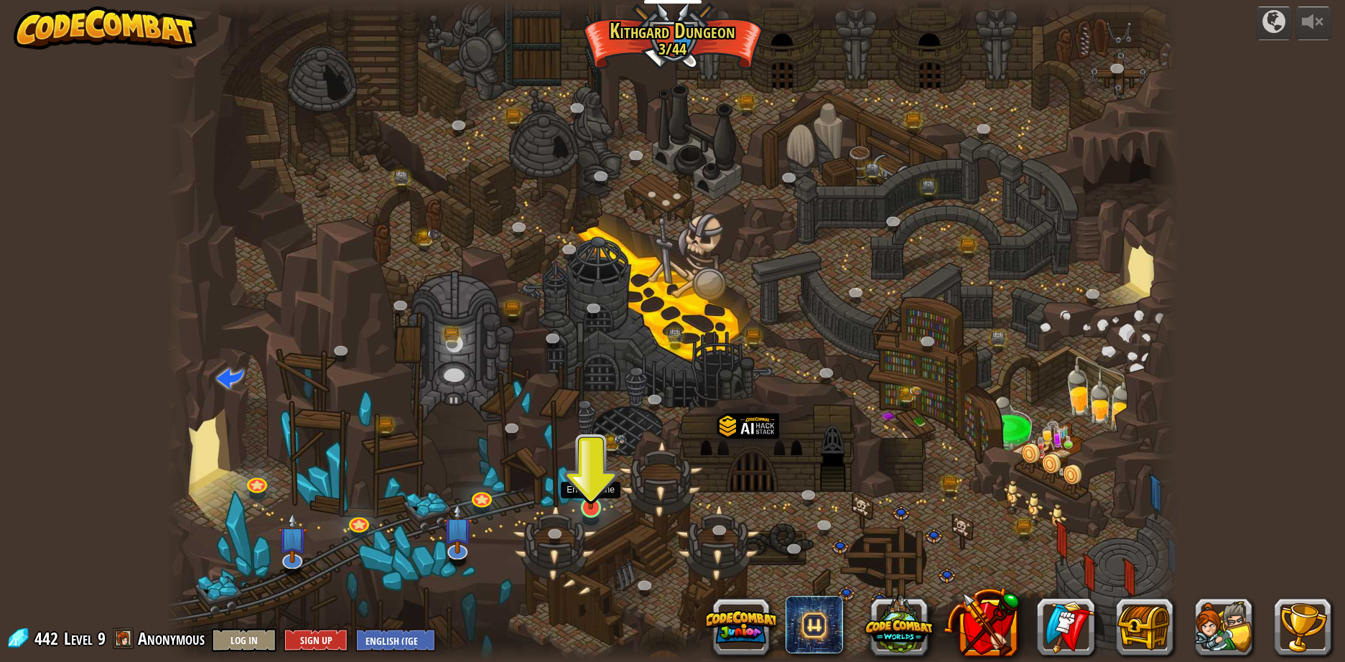
click at [593, 508] on img at bounding box center [590, 478] width 27 height 62
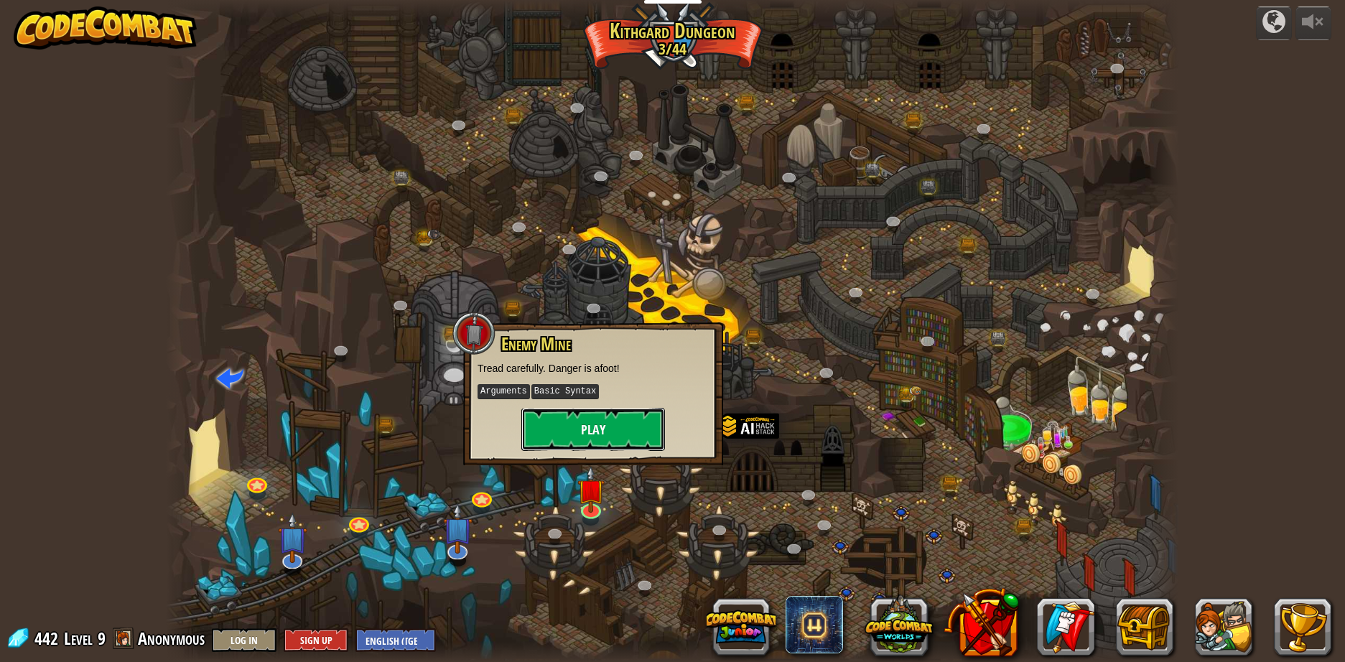
click at [606, 444] on button "Play" at bounding box center [593, 429] width 144 height 43
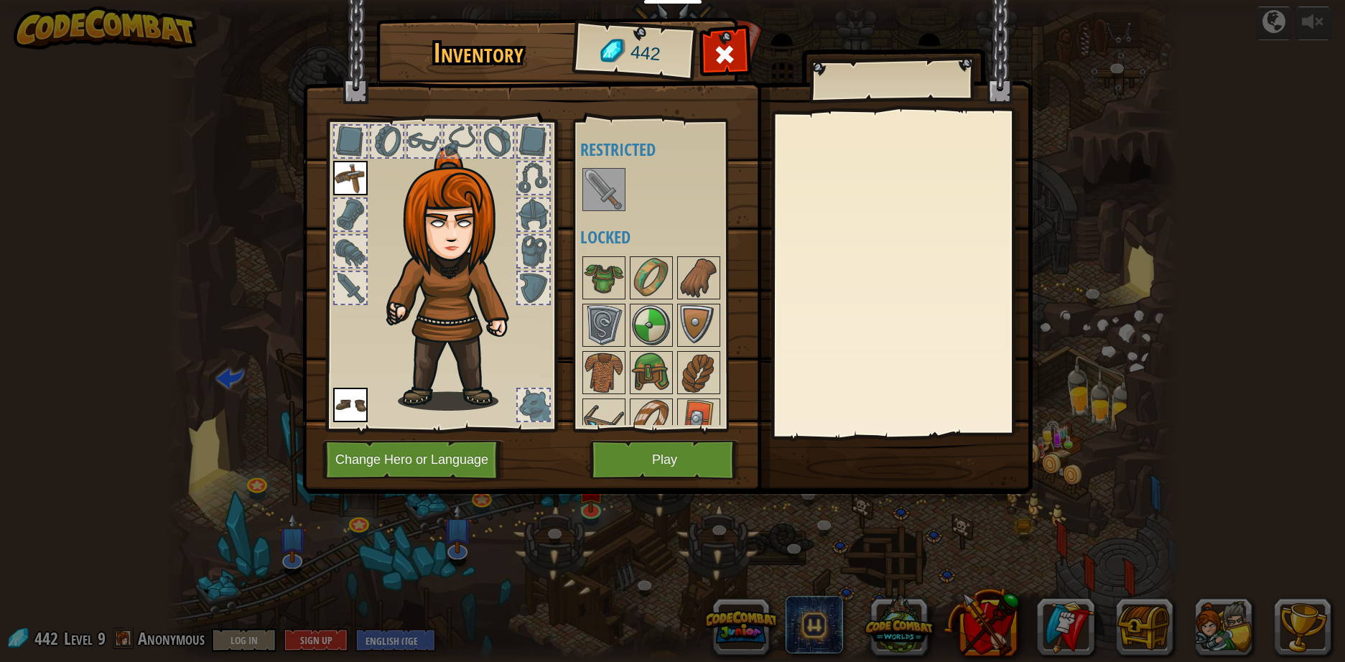
click at [611, 195] on img at bounding box center [604, 189] width 40 height 40
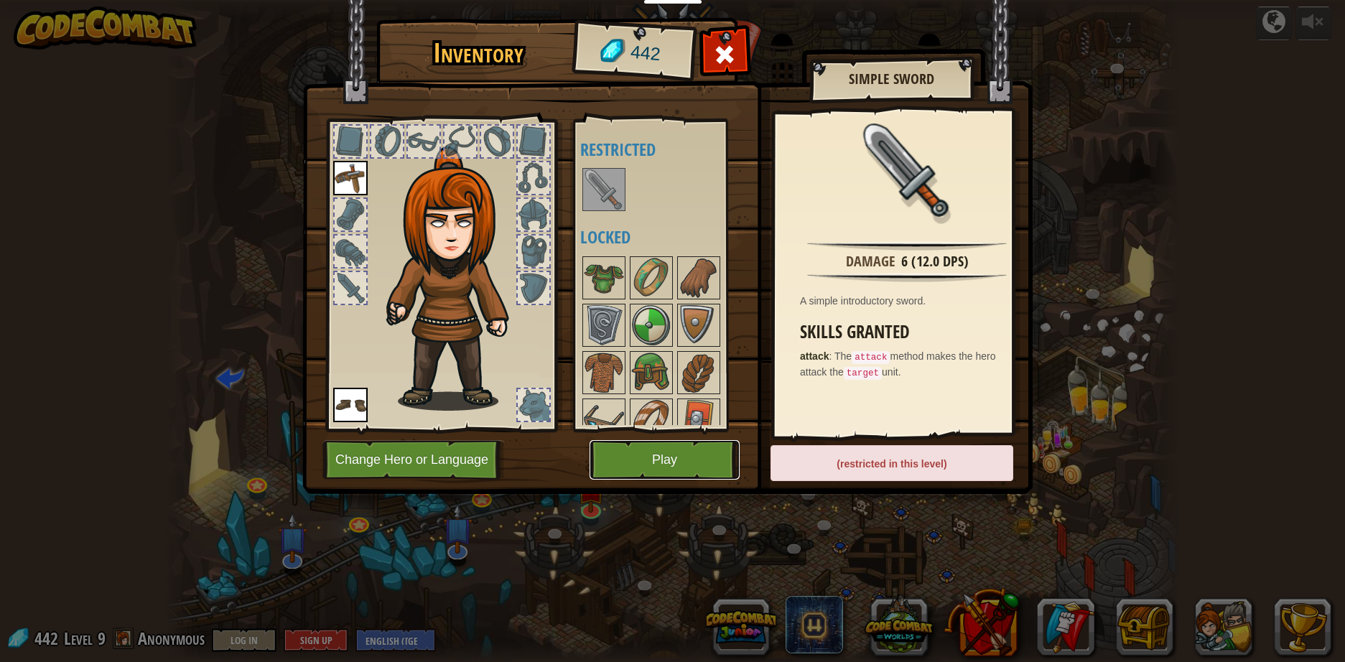
click at [684, 461] on button "Play" at bounding box center [664, 459] width 150 height 39
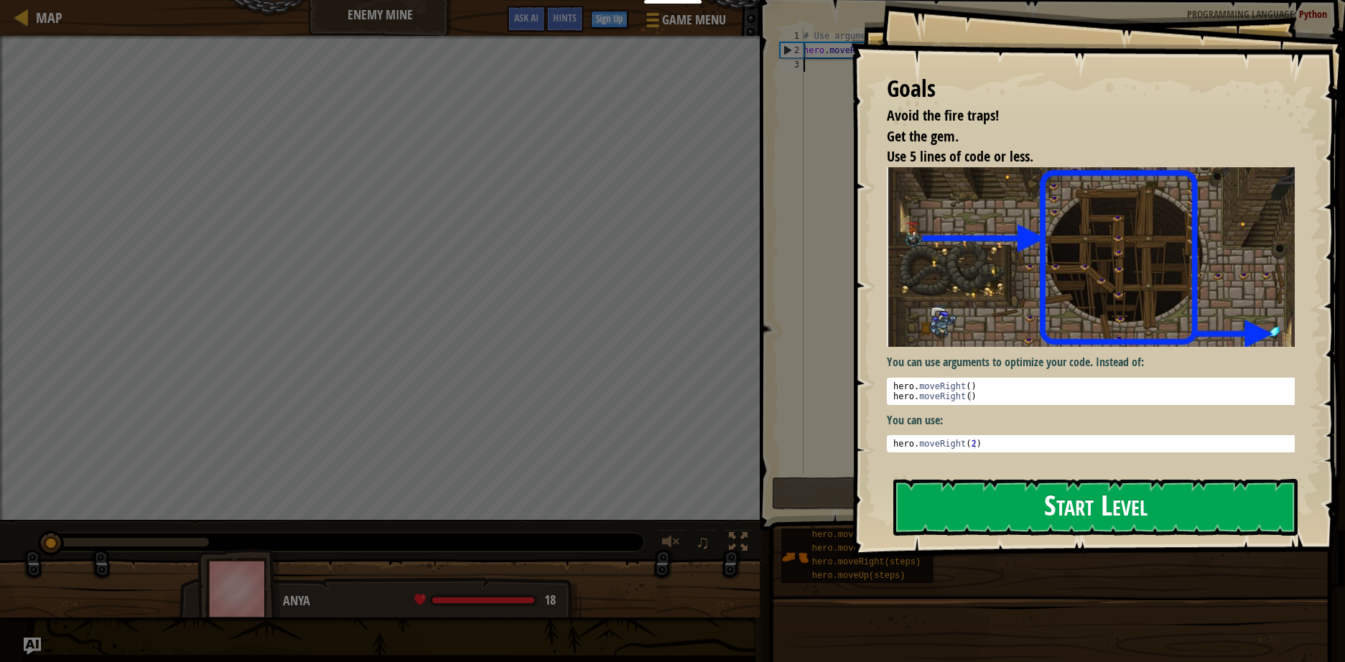
click at [1022, 502] on button "Start Level" at bounding box center [1095, 507] width 404 height 57
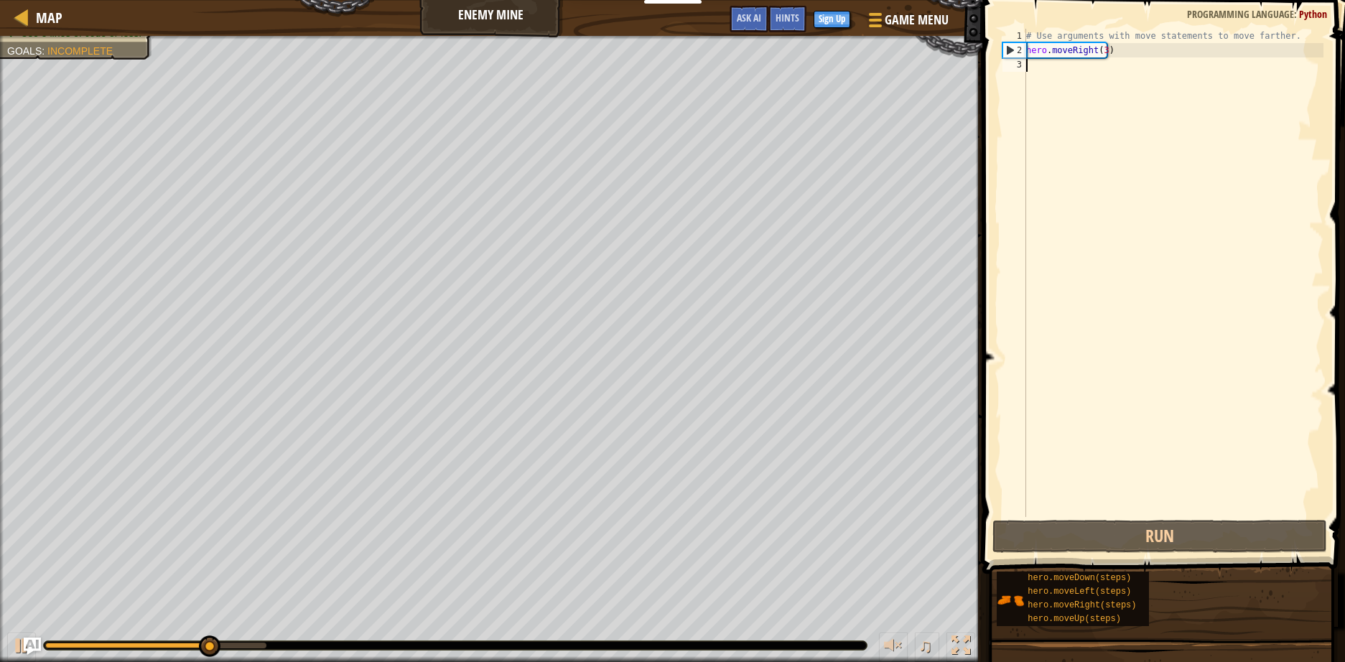
click at [1099, 79] on div "# Use arguments with move statements to move farther. hero . moveRight ( 3 )" at bounding box center [1173, 287] width 300 height 517
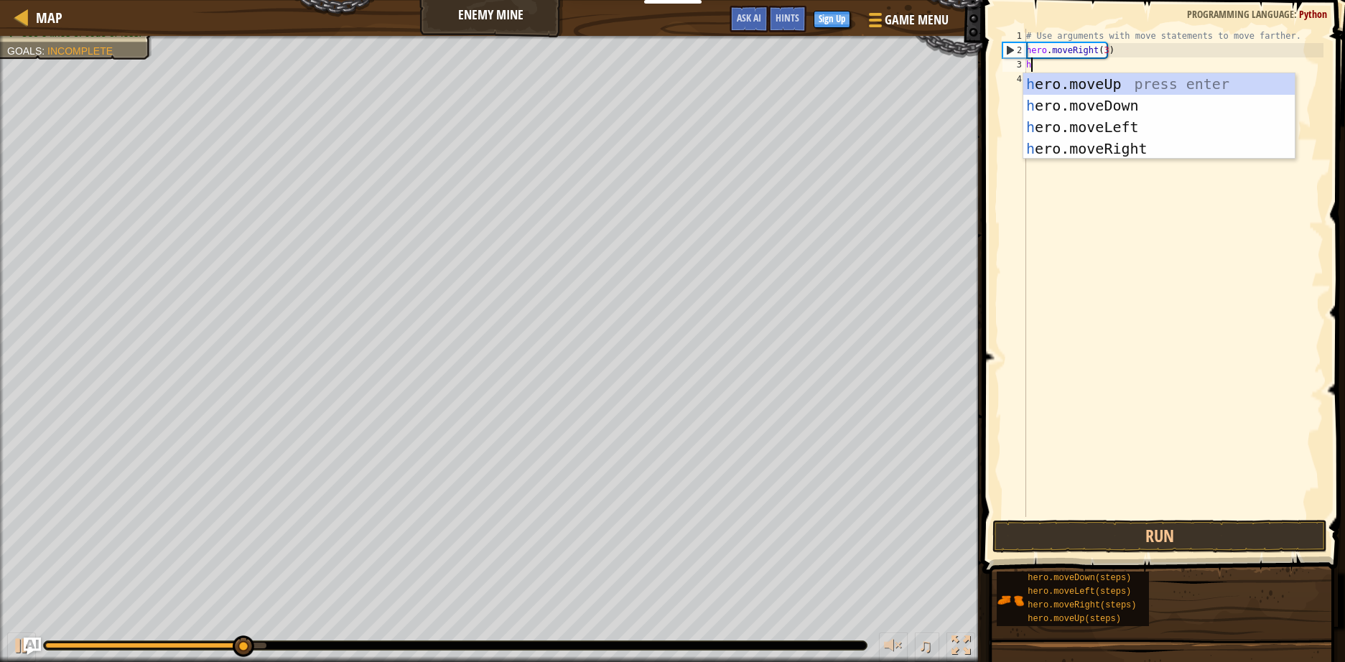
scroll to position [6, 0]
type textarea "hero"
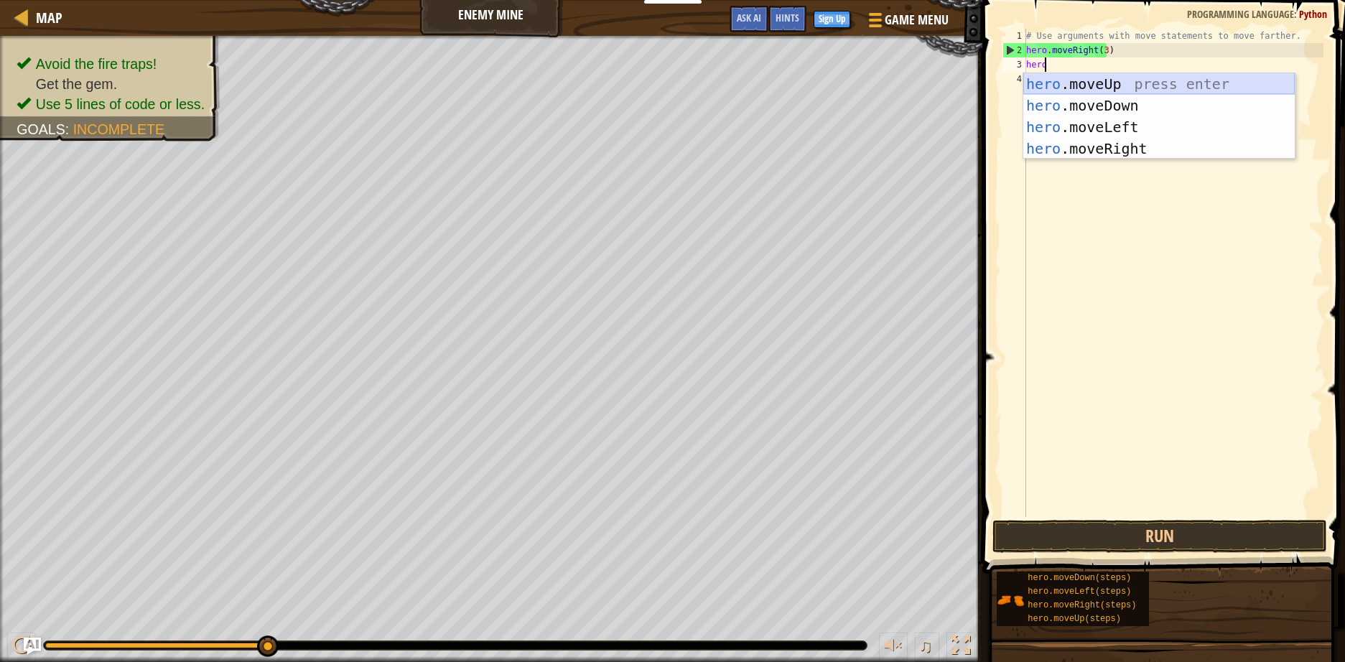
click at [1096, 86] on div "hero .moveUp press enter hero .moveDown press enter hero .moveLeft press enter …" at bounding box center [1158, 137] width 271 height 129
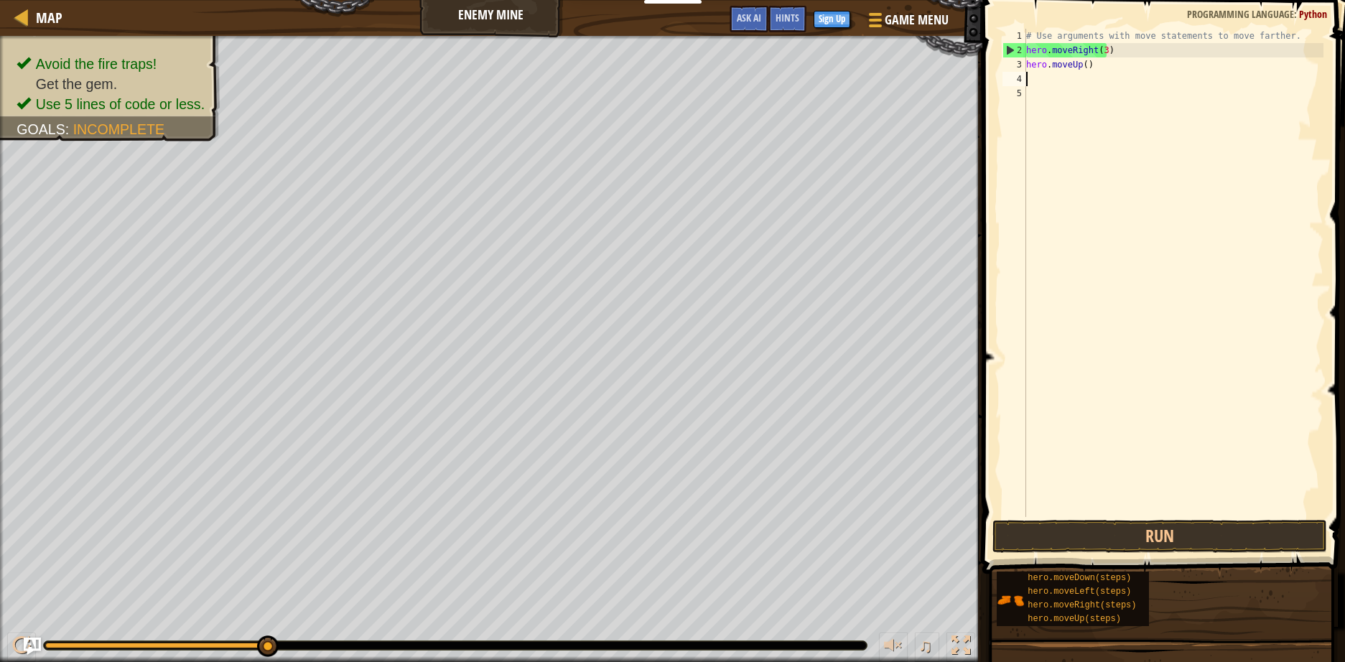
scroll to position [6, 0]
click at [1083, 65] on div "# Use arguments with move statements to move farther. hero . moveRight ( 3 ) he…" at bounding box center [1173, 287] width 300 height 517
type textarea "hero.moveUp(1)"
click at [1057, 80] on div "# Use arguments with move statements to move farther. hero . moveRight ( 3 ) he…" at bounding box center [1173, 287] width 300 height 517
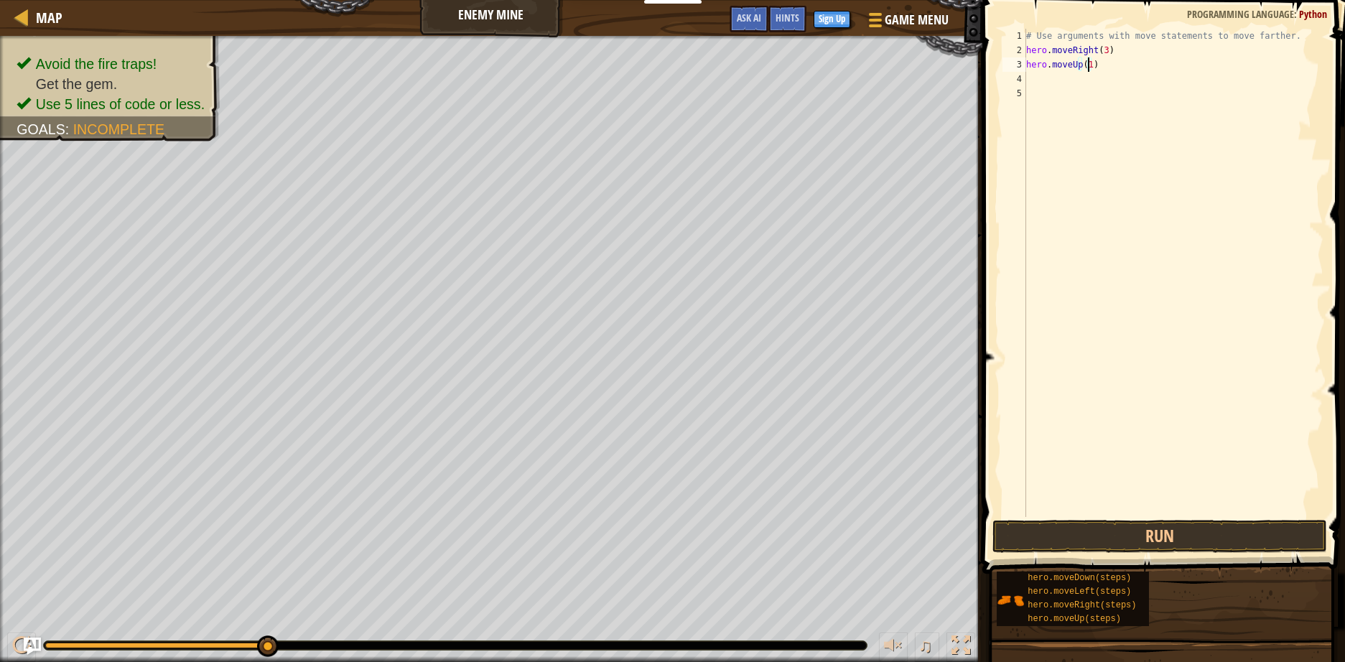
scroll to position [6, 0]
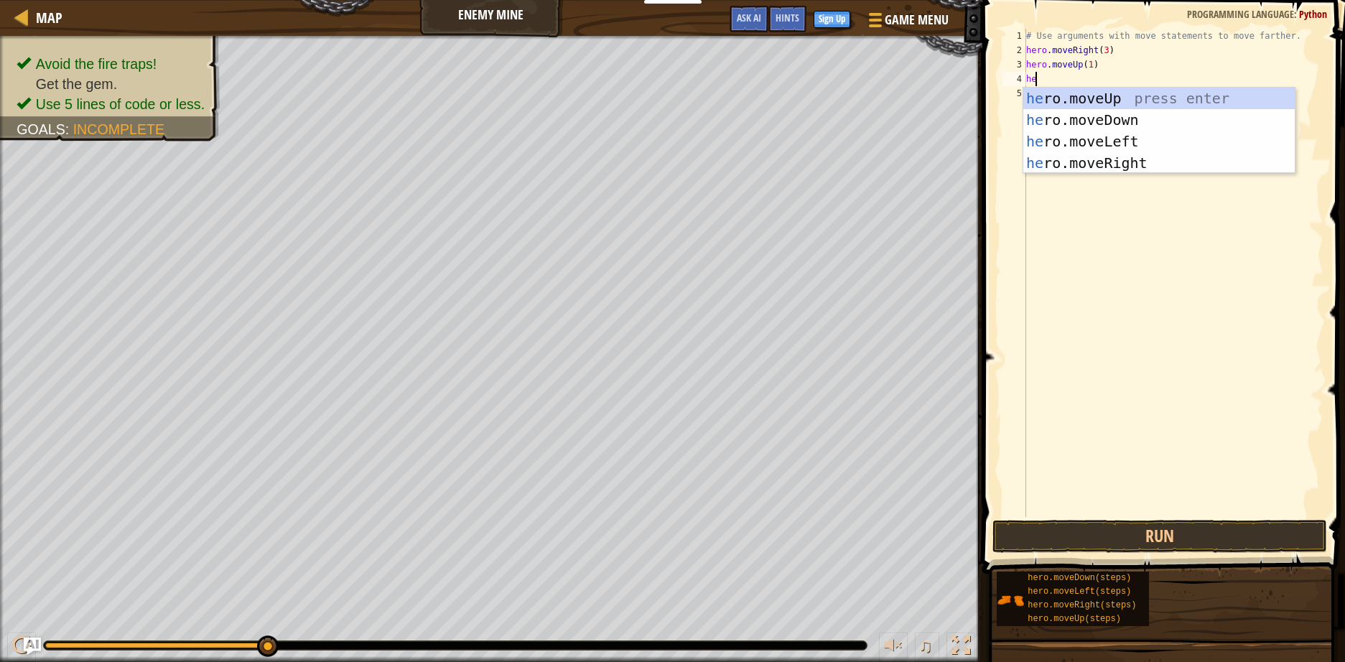
type textarea "hero"
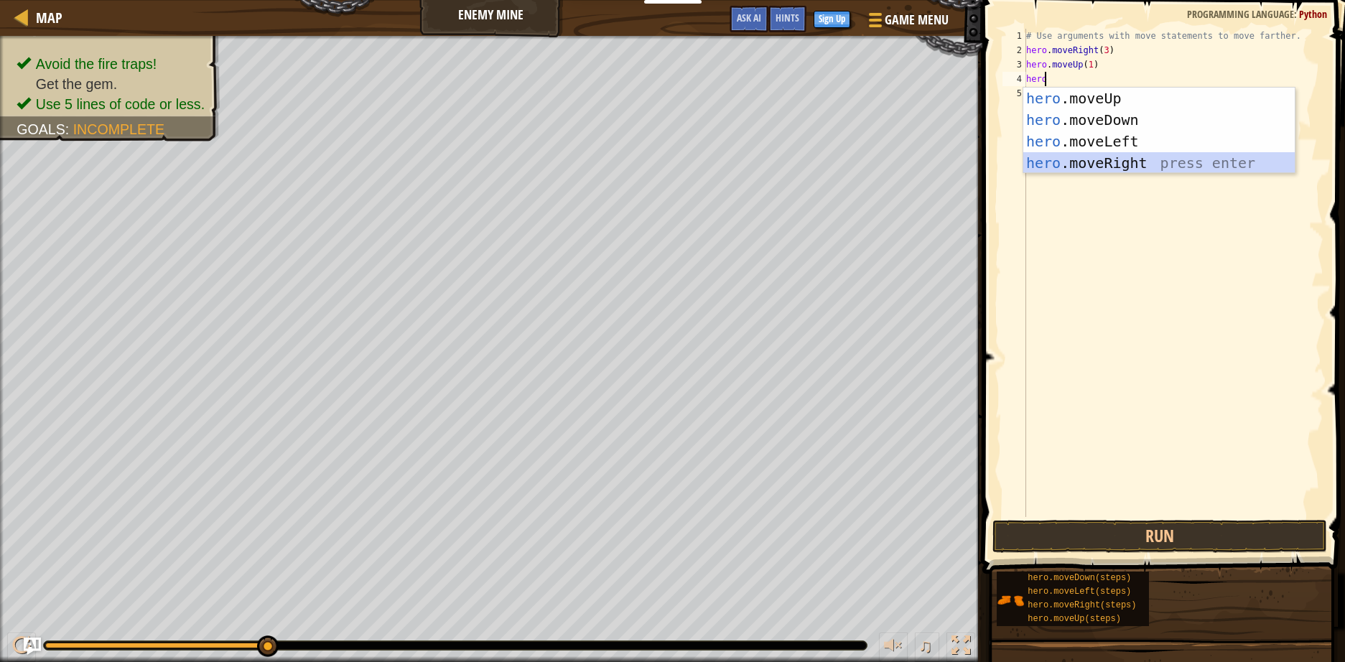
click at [1095, 157] on div "hero .moveUp press enter hero .moveDown press enter hero .moveLeft press enter …" at bounding box center [1158, 152] width 271 height 129
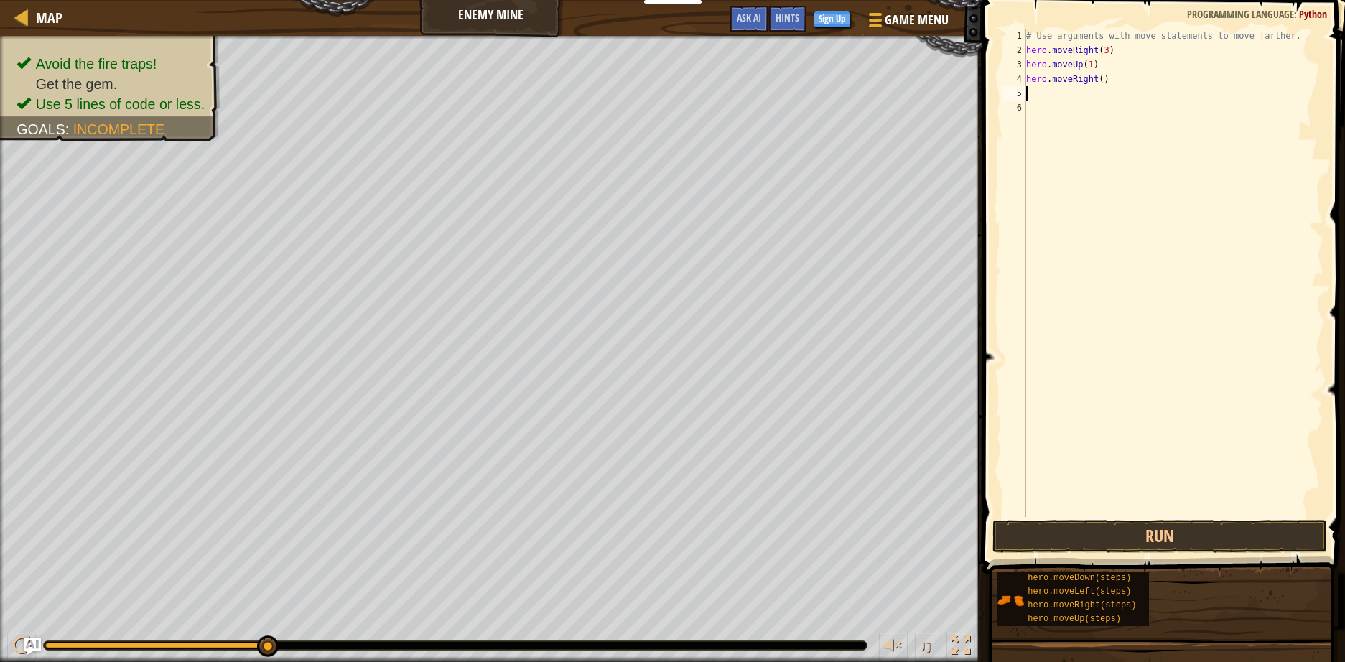
type textarea "1"
click at [1095, 79] on div "# Use arguments with move statements to move farther. hero . moveRight ( 3 ) he…" at bounding box center [1173, 287] width 300 height 517
type textarea "hero.moveRight(1)"
click at [1068, 99] on div "# Use arguments with move statements to move farther. hero . moveRight ( 3 ) he…" at bounding box center [1173, 287] width 300 height 517
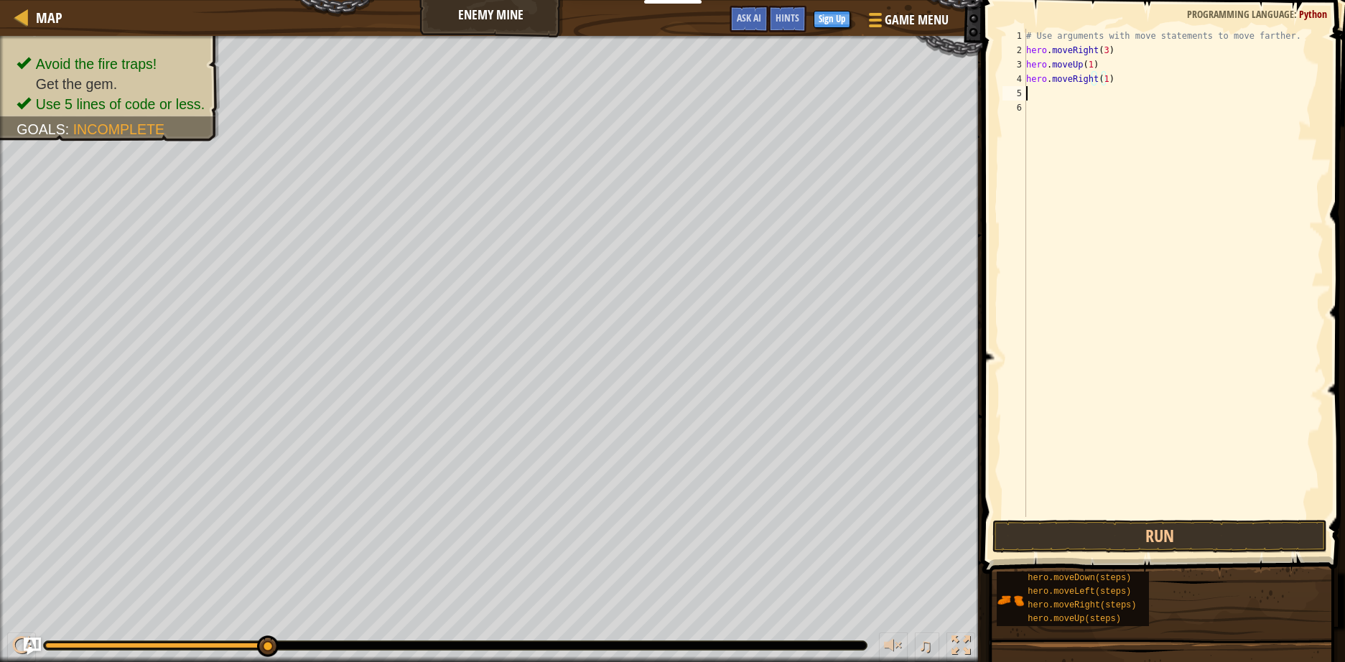
scroll to position [6, 0]
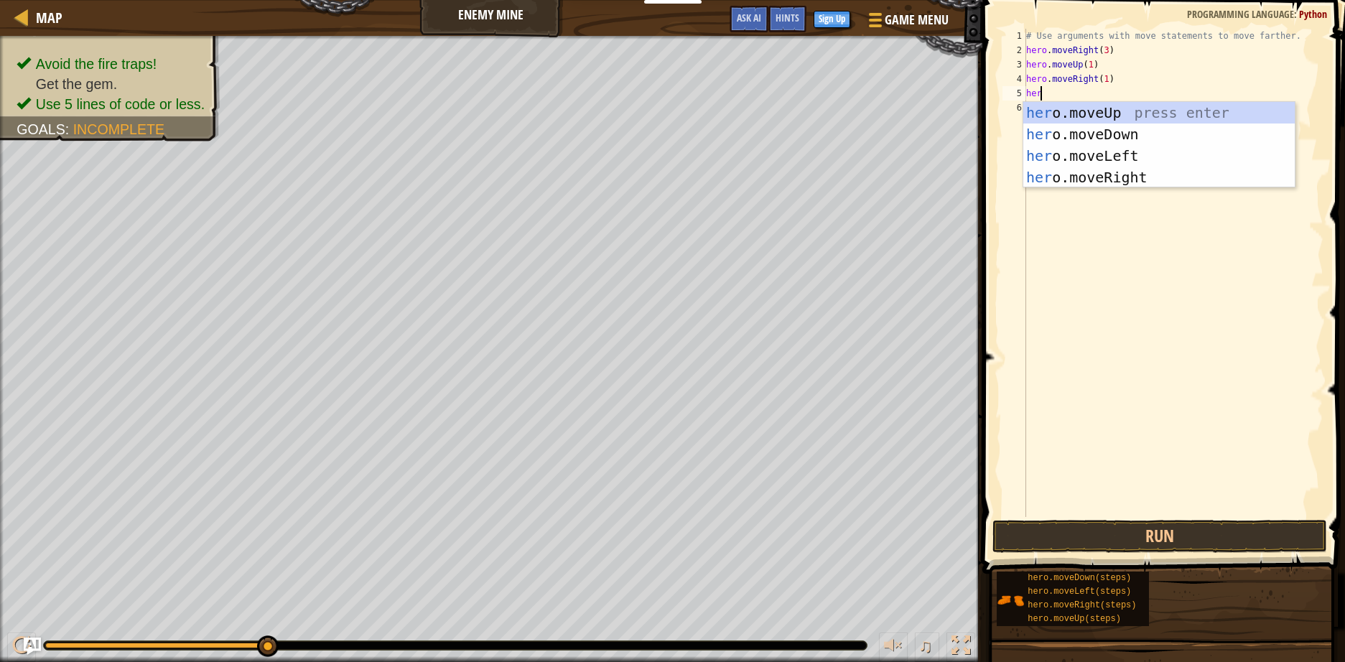
type textarea "hero"
click at [1082, 135] on div "hero .moveUp press enter hero .moveDown press enter hero .moveLeft press enter …" at bounding box center [1158, 166] width 271 height 129
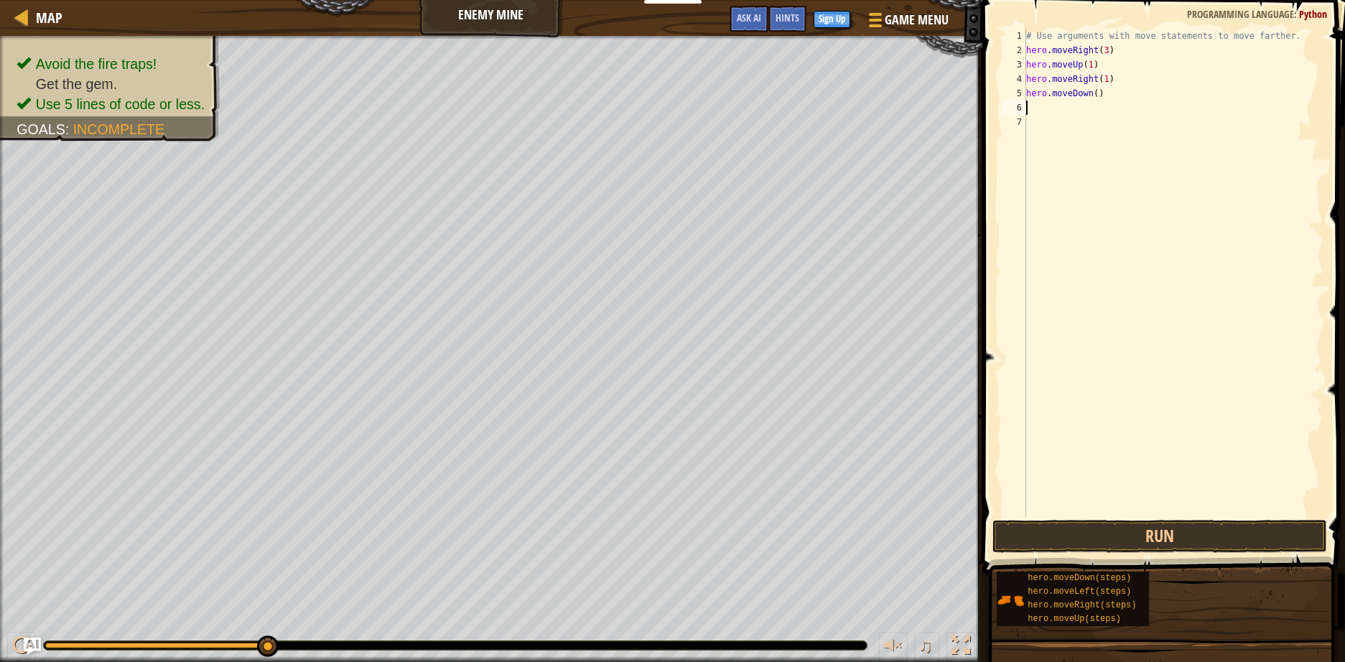
scroll to position [6, 0]
click at [1095, 94] on div "# Use arguments with move statements to move farther. hero . moveRight ( 3 ) he…" at bounding box center [1173, 287] width 300 height 517
click at [1093, 94] on div "# Use arguments with move statements to move farther. hero . moveRight ( 3 ) he…" at bounding box center [1173, 287] width 300 height 517
type textarea "hero.moveDown(3)"
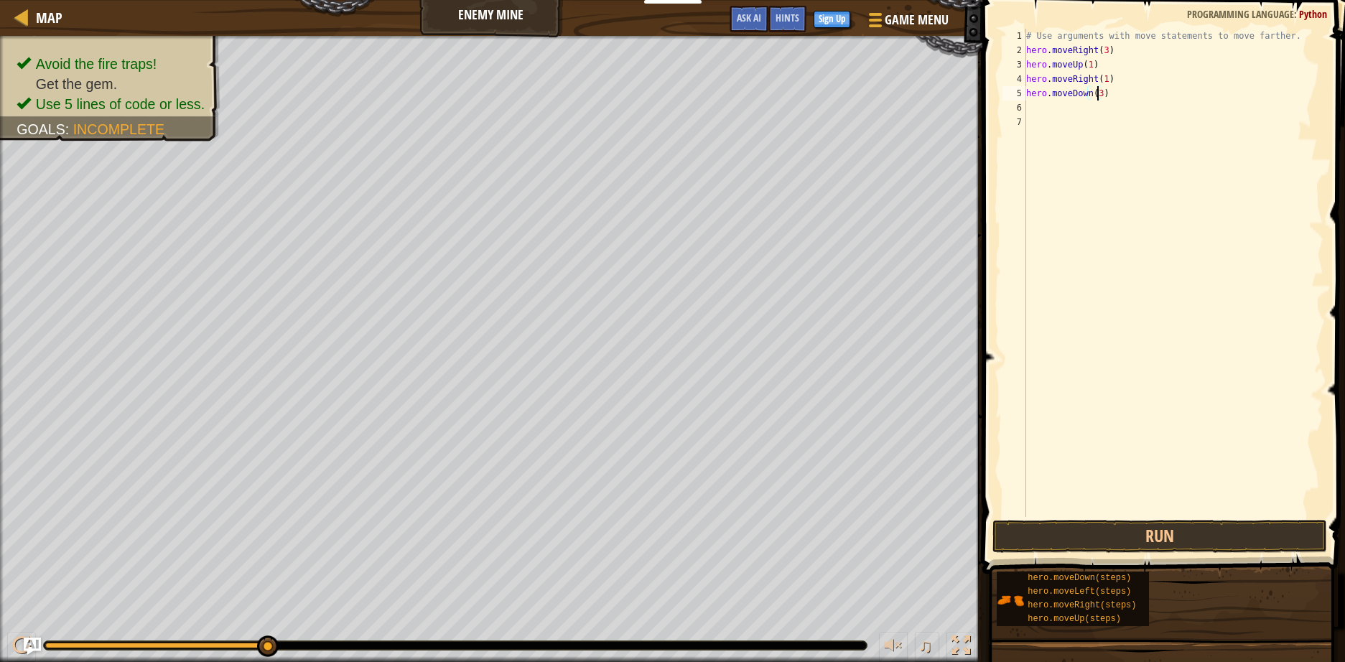
click at [1077, 106] on div "# Use arguments with move statements to move farther. hero . moveRight ( 3 ) he…" at bounding box center [1173, 287] width 300 height 517
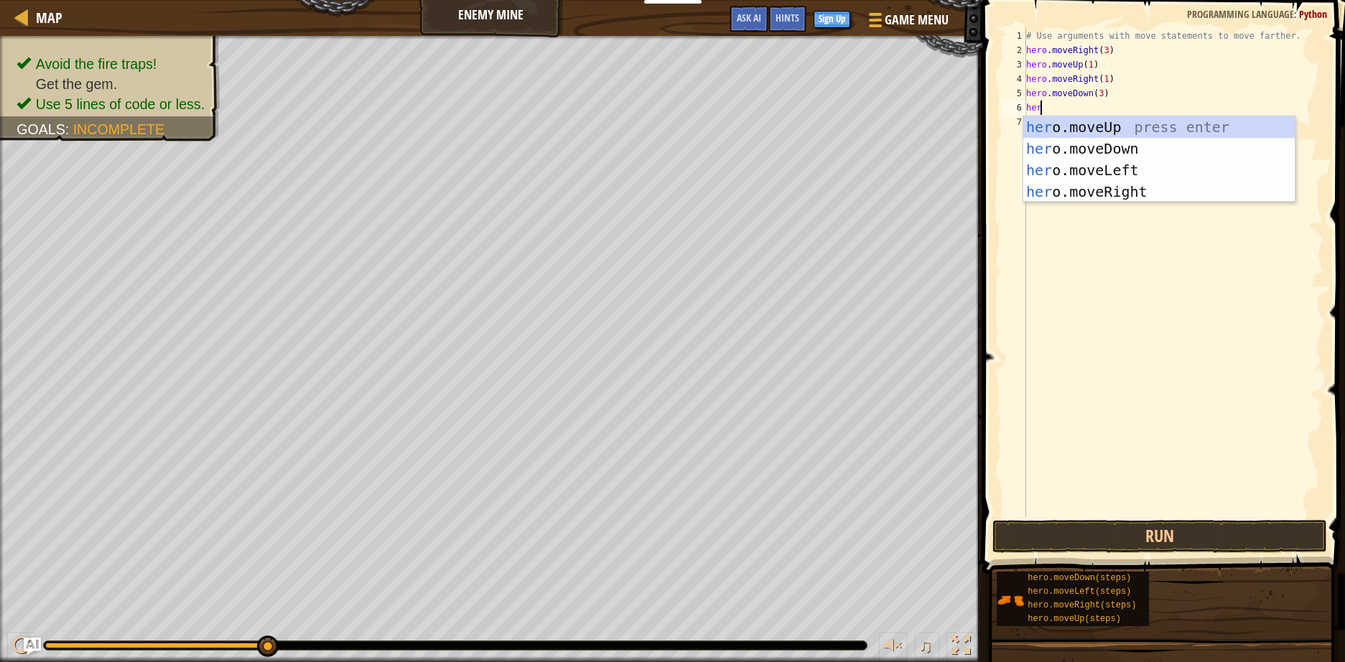
type textarea "hero"
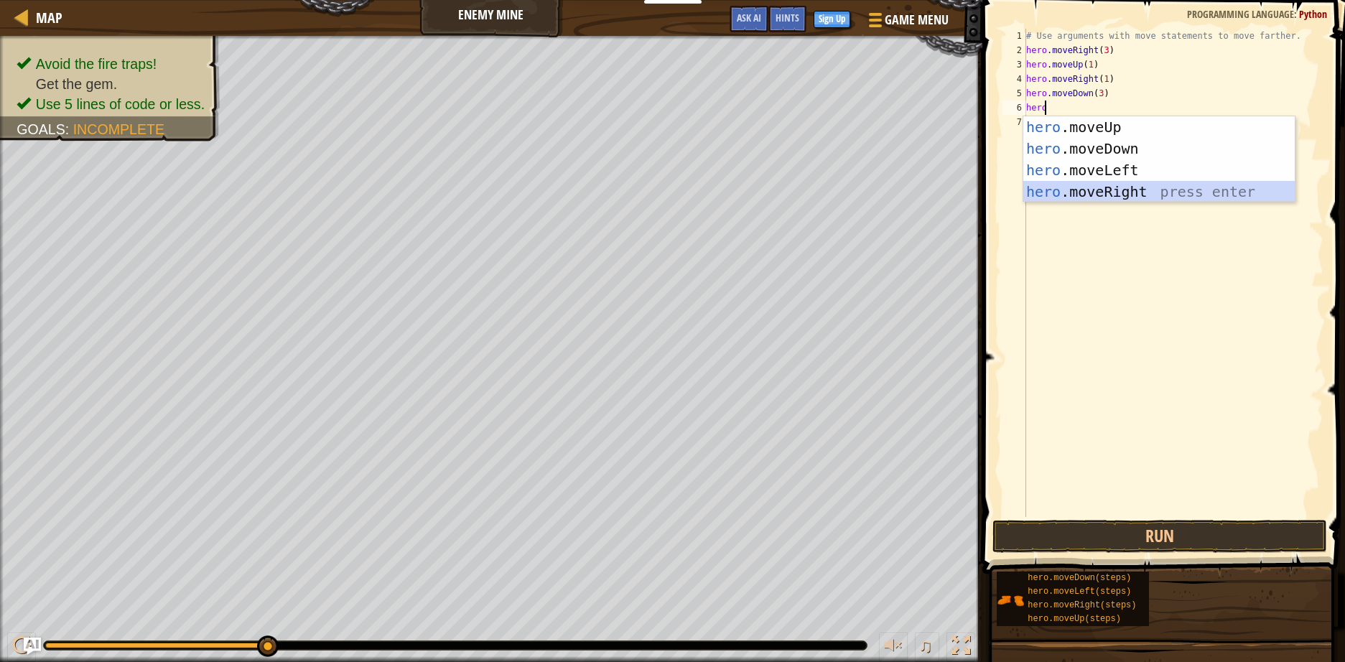
click at [1100, 184] on div "hero .moveUp press enter hero .moveDown press enter hero .moveLeft press enter …" at bounding box center [1158, 180] width 271 height 129
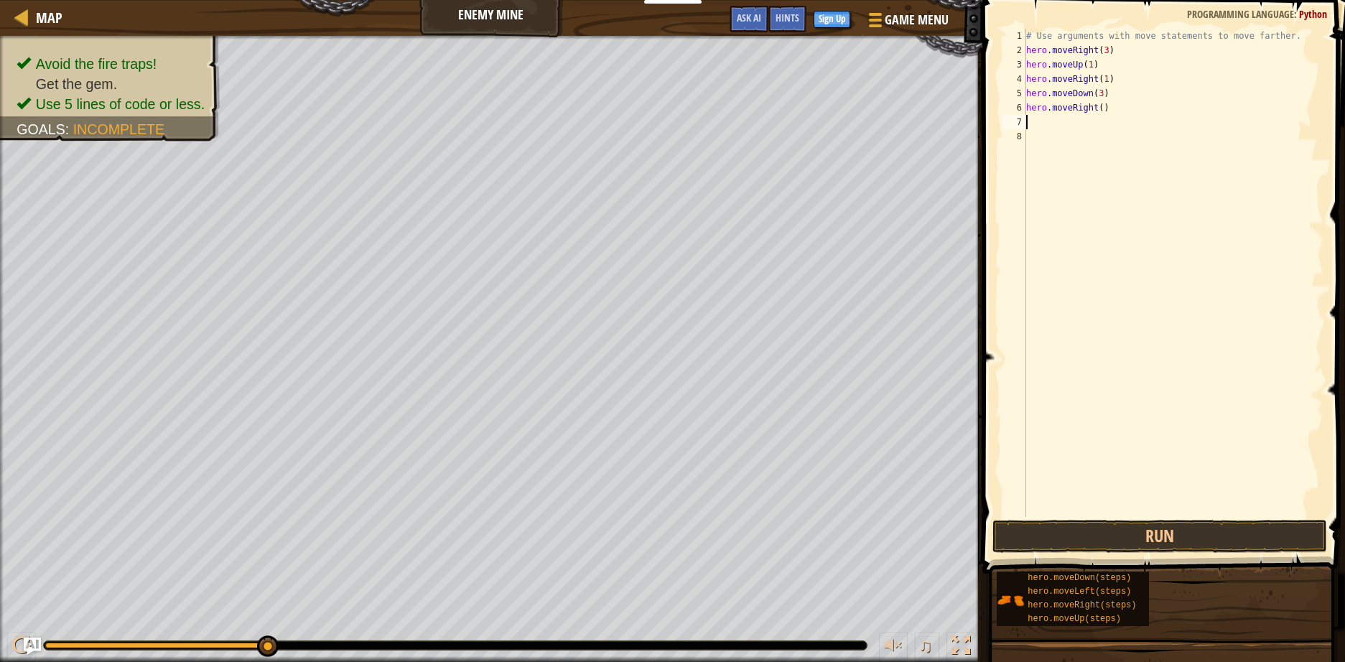
click at [1095, 108] on div "# Use arguments with move statements to move farther. hero . moveRight ( 3 ) he…" at bounding box center [1173, 287] width 300 height 517
type textarea "hero.moveRight(3)"
click at [1178, 541] on button "Run" at bounding box center [1159, 536] width 335 height 33
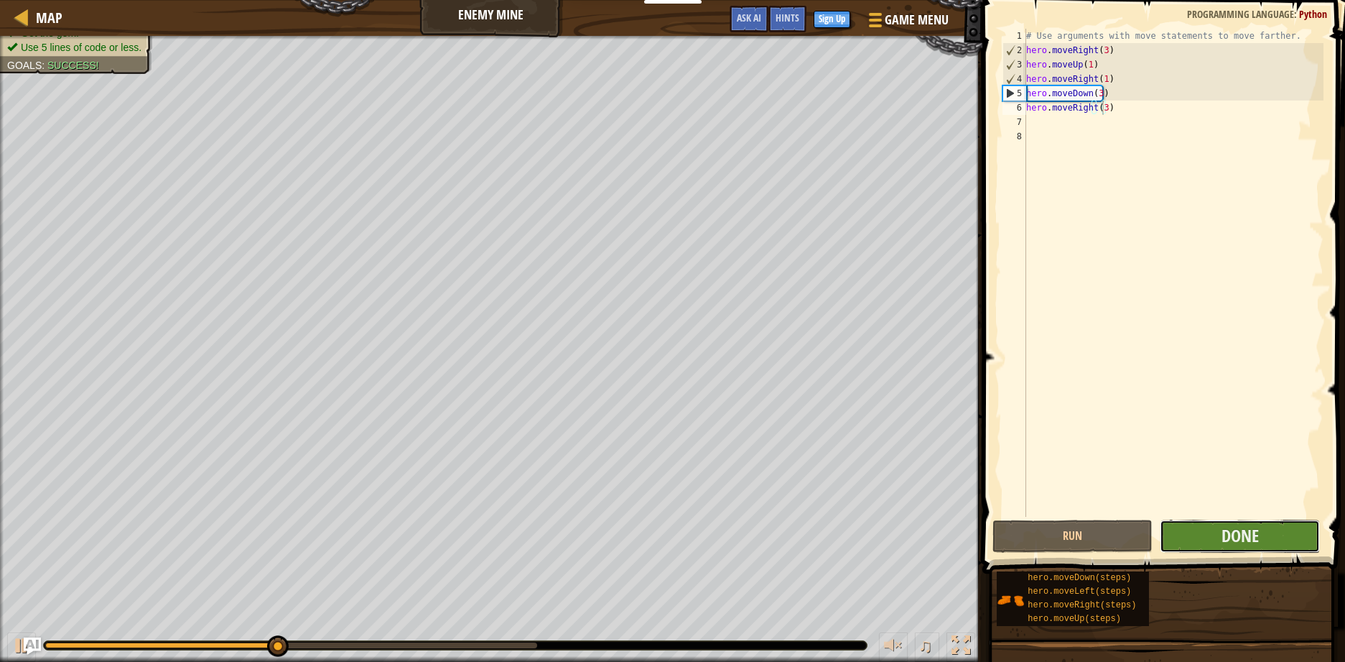
click at [1203, 540] on button "Done" at bounding box center [1239, 536] width 160 height 33
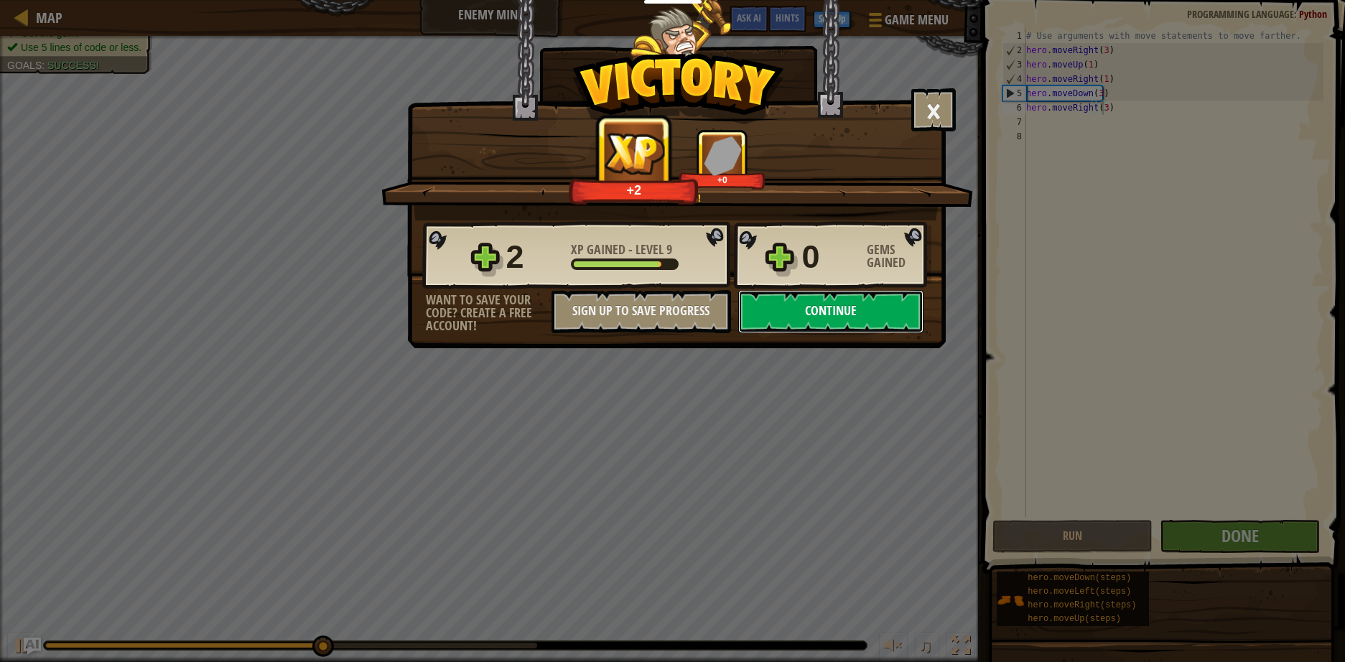
click at [846, 323] on button "Continue" at bounding box center [830, 311] width 185 height 43
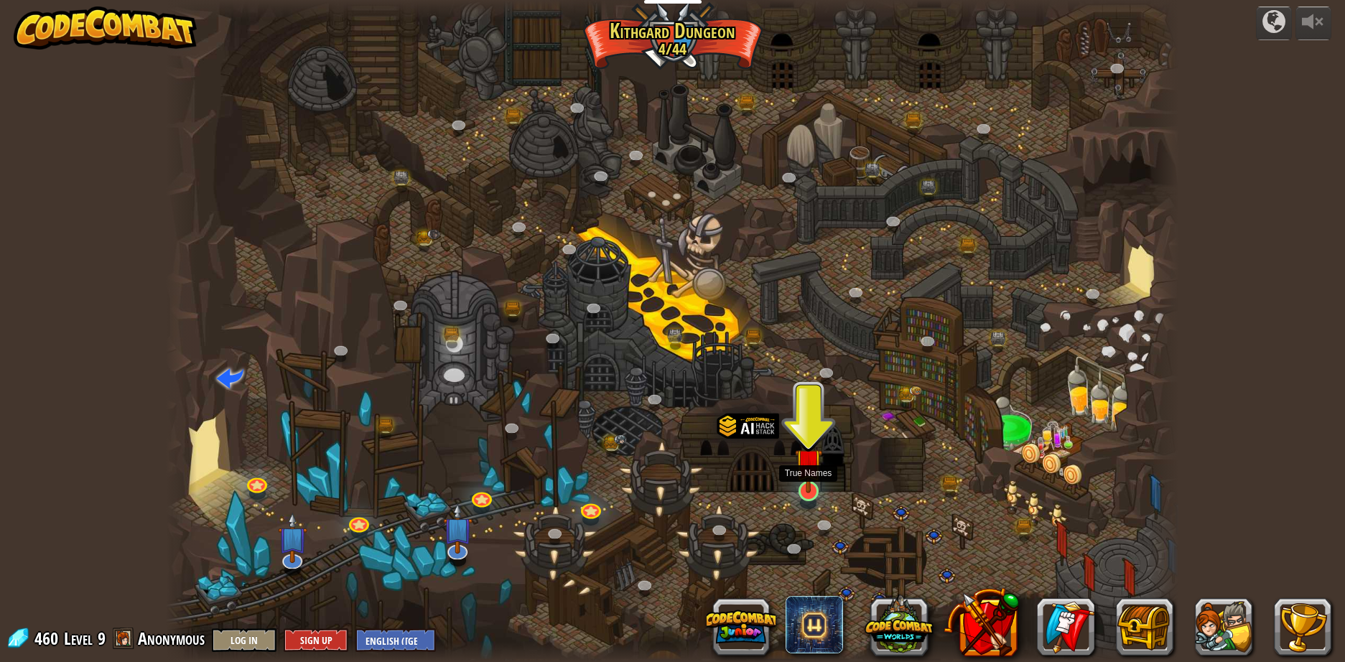
click at [810, 488] on img at bounding box center [808, 462] width 27 height 62
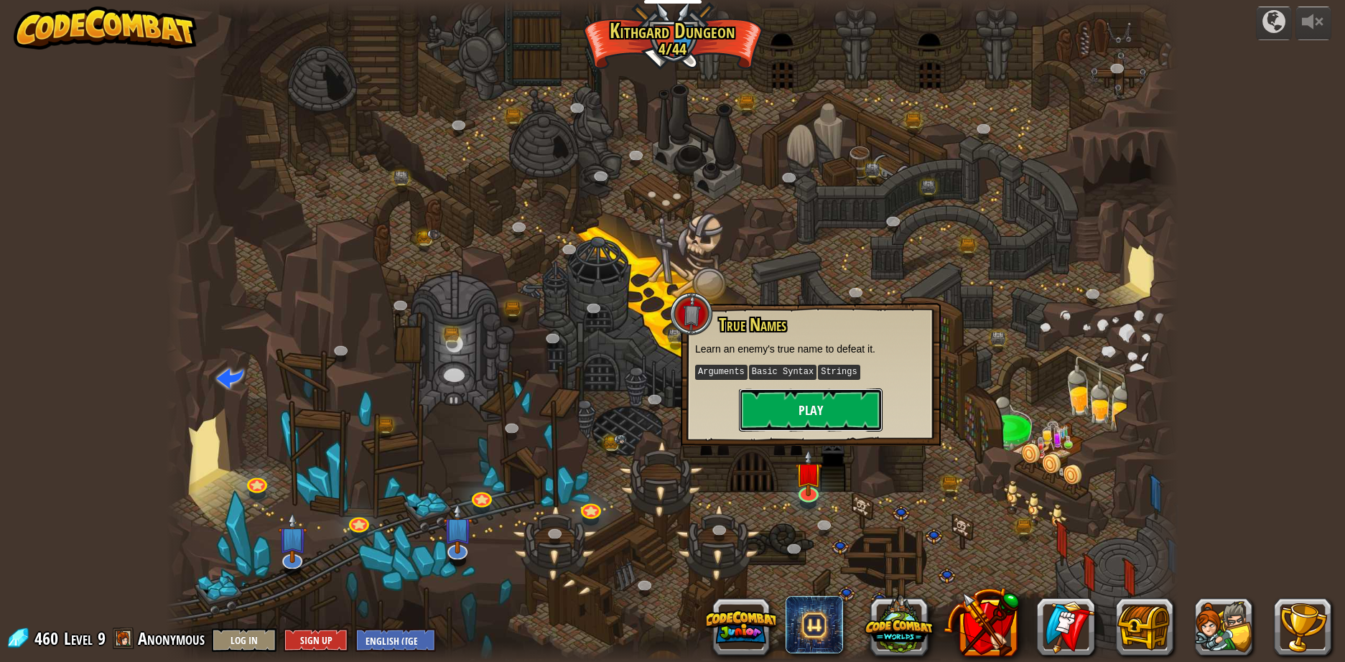
click at [791, 398] on button "Play" at bounding box center [811, 409] width 144 height 43
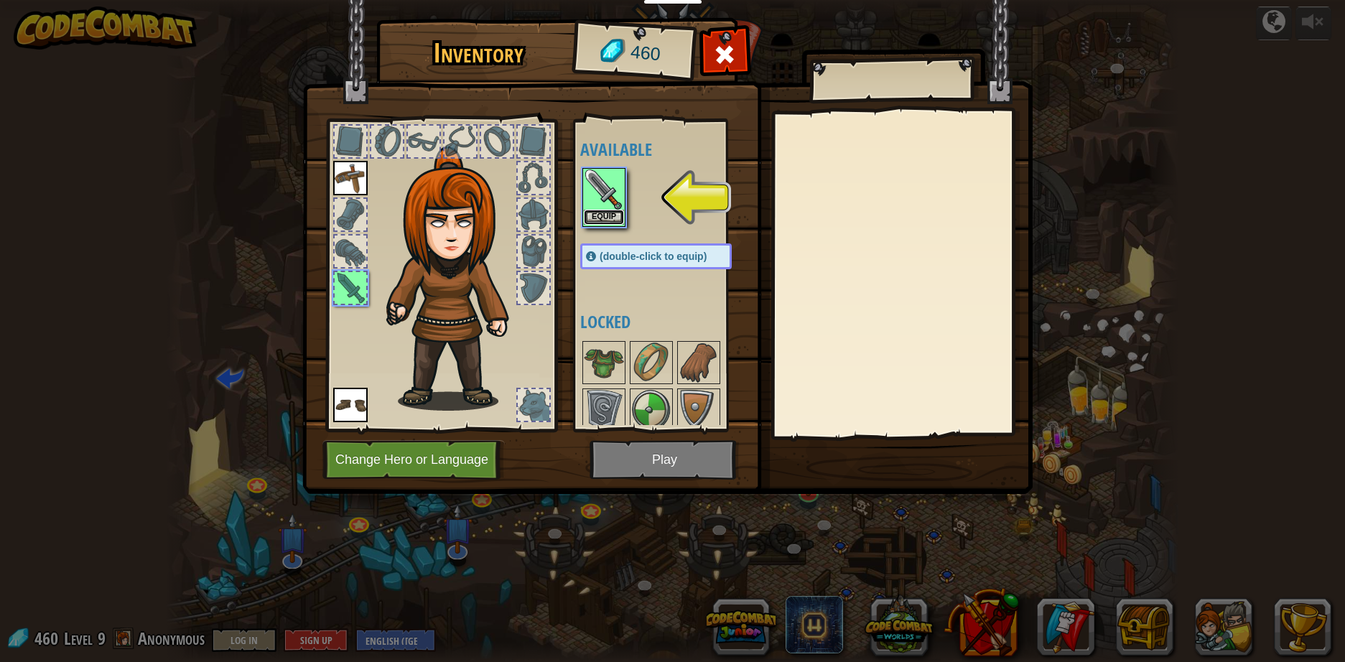
click at [602, 216] on button "Equip" at bounding box center [604, 217] width 40 height 15
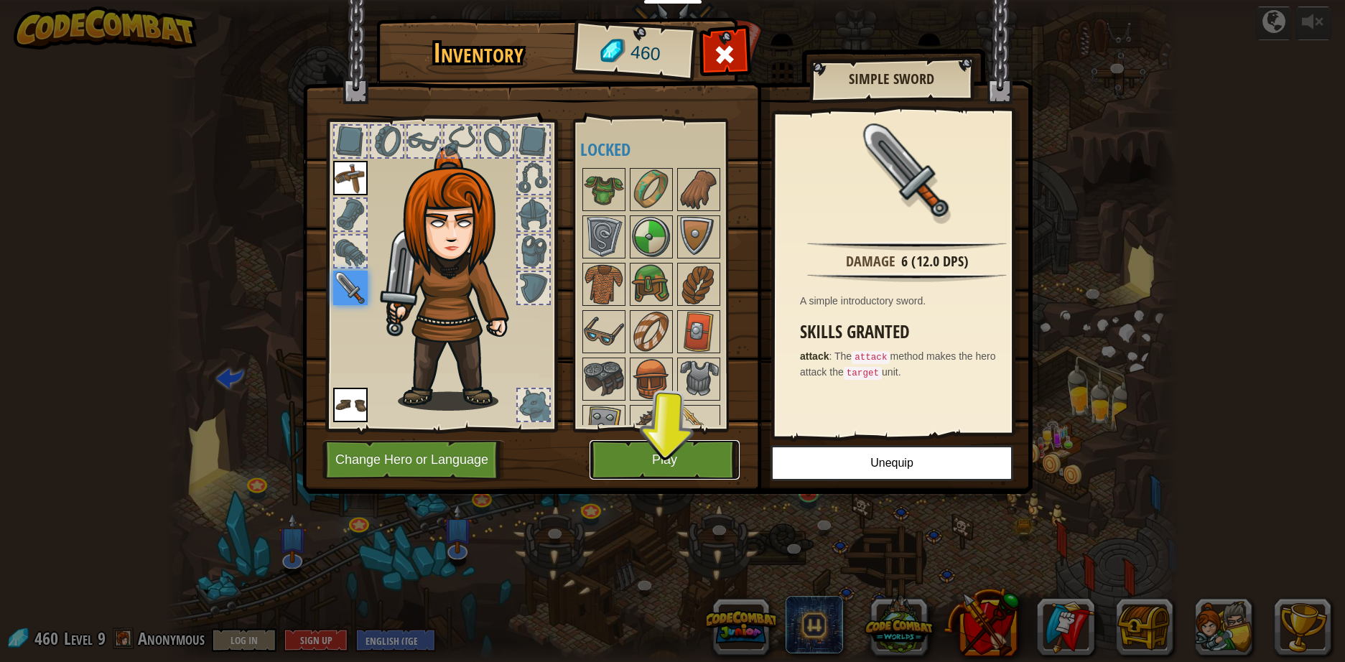
click at [668, 462] on button "Play" at bounding box center [664, 459] width 150 height 39
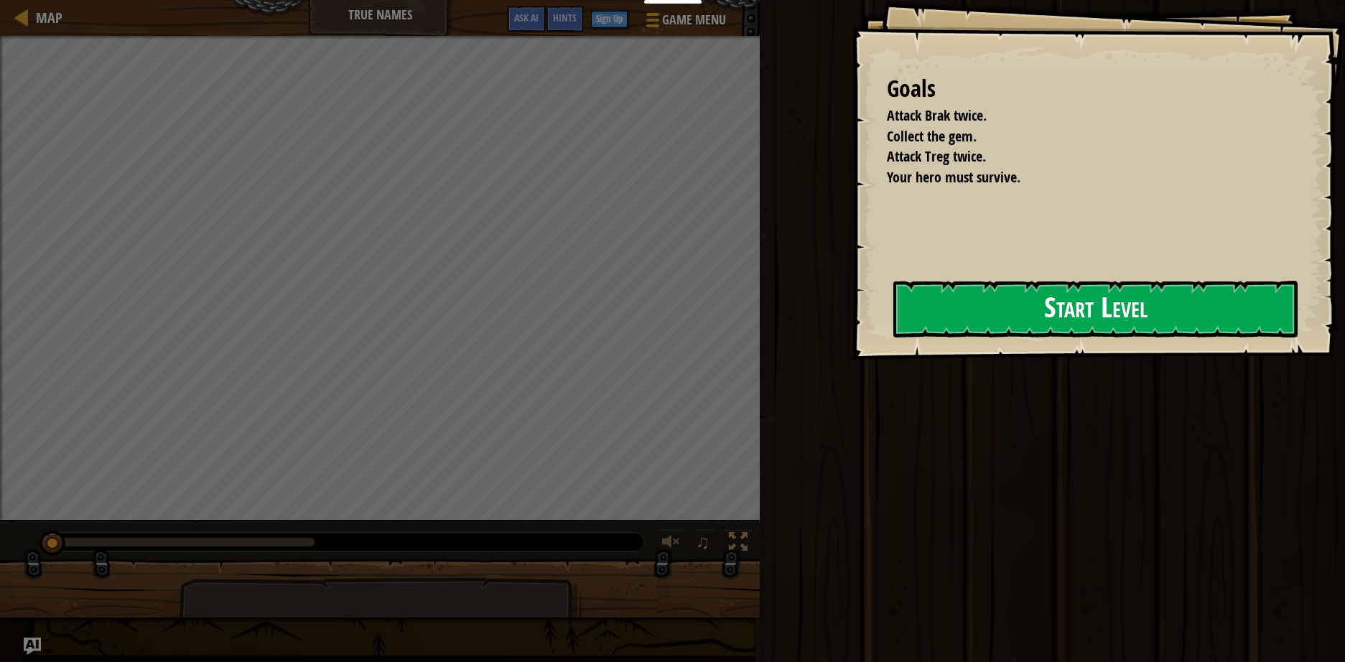
click at [1065, 311] on button "Start Level" at bounding box center [1095, 309] width 404 height 57
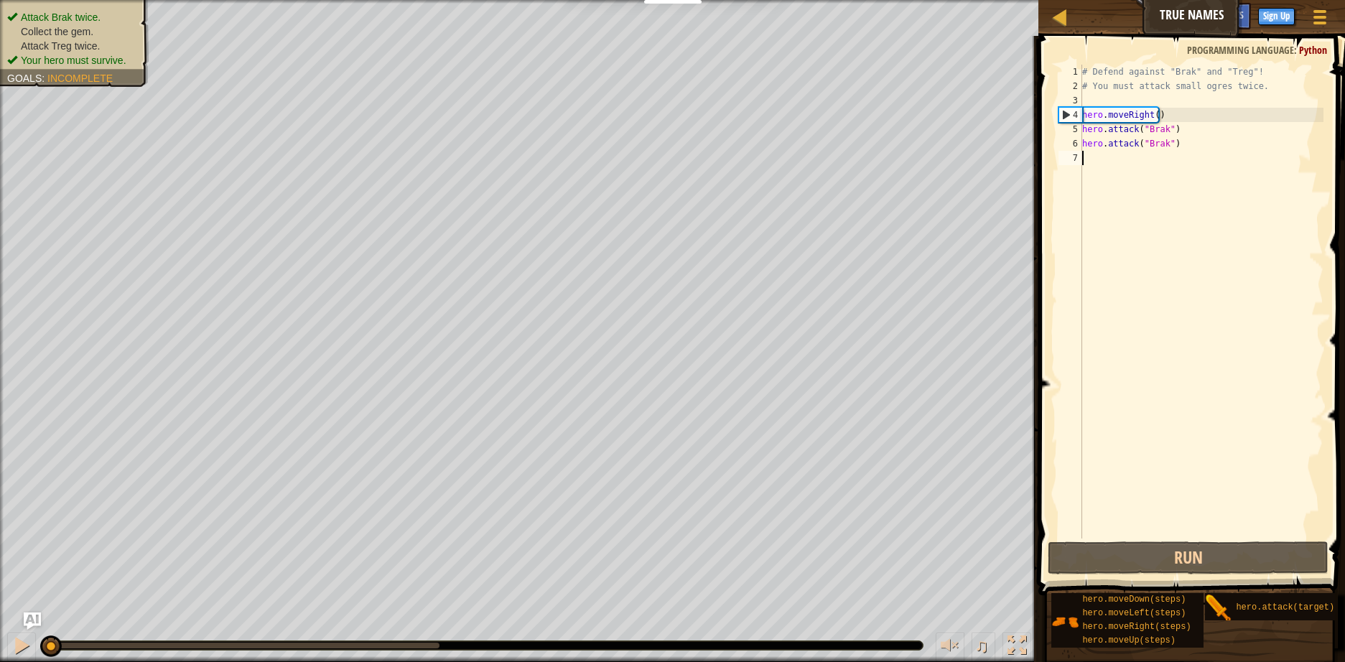
click at [1152, 113] on div "# Defend against "Brak" and "Treg"! # You must attack small ogres twice. hero .…" at bounding box center [1201, 316] width 244 height 502
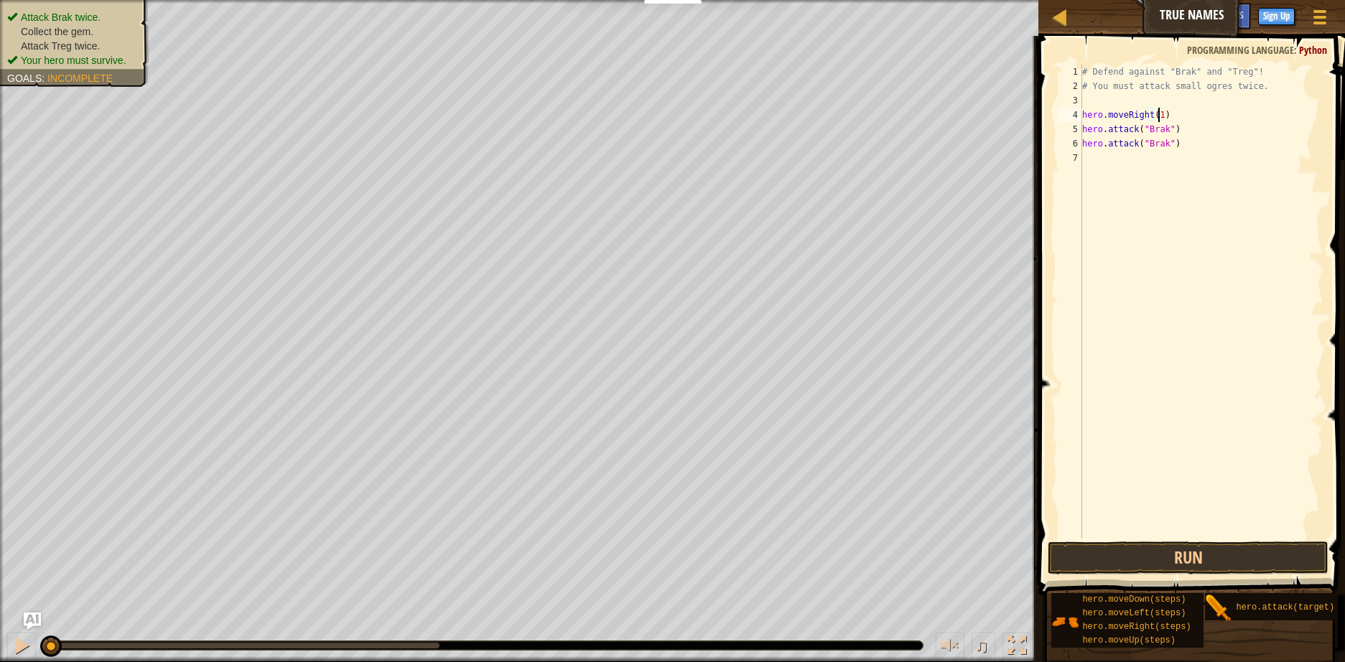
click at [1204, 111] on div "# Defend against "Brak" and "Treg"! # You must attack small ogres twice. hero .…" at bounding box center [1201, 316] width 244 height 502
click at [1172, 560] on button "Run" at bounding box center [1187, 557] width 281 height 33
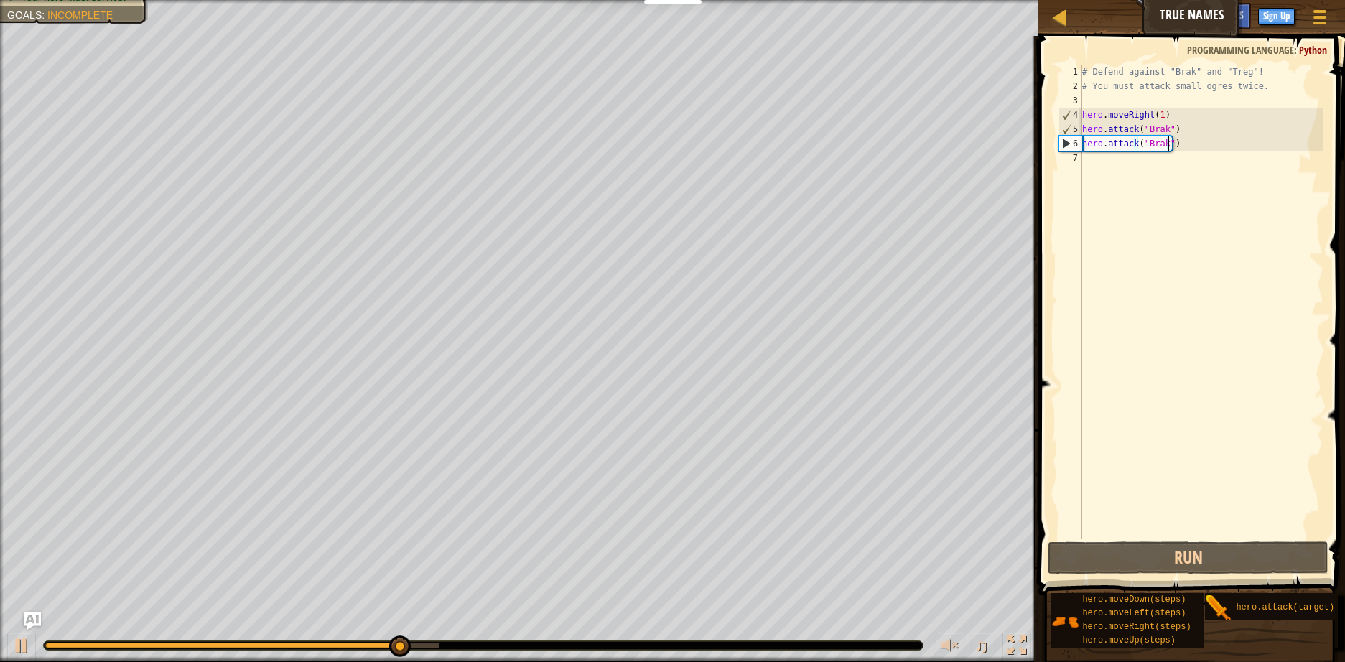
click at [1169, 147] on div "# Defend against "Brak" and "Treg"! # You must attack small ogres twice. hero .…" at bounding box center [1201, 316] width 244 height 502
type textarea "hero.attack("Brak")"
click at [1172, 148] on div "# Defend against "Brak" and "Treg"! # You must attack small ogres twice. hero .…" at bounding box center [1201, 316] width 244 height 502
click at [1179, 162] on div "# Defend against "Brak" and "Treg"! # You must attack small ogres twice. hero .…" at bounding box center [1201, 316] width 244 height 502
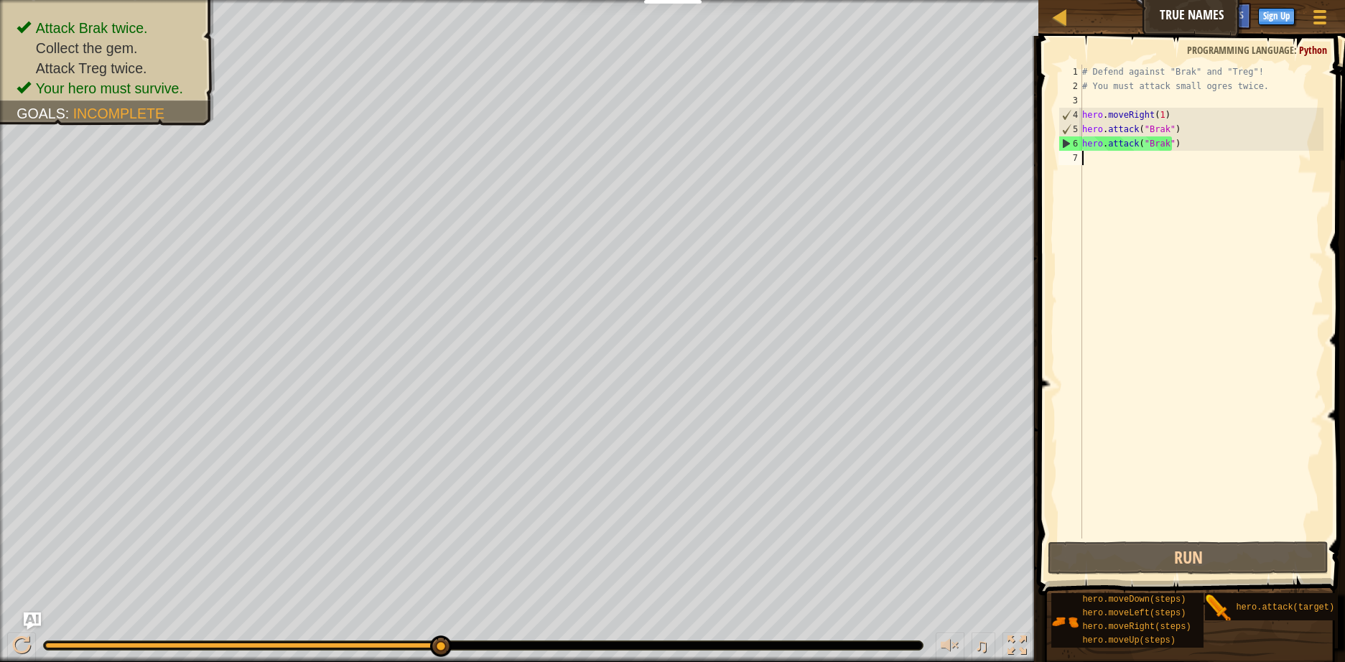
scroll to position [6, 0]
drag, startPoint x: 1171, startPoint y: 143, endPoint x: 1107, endPoint y: 148, distance: 64.1
click at [1107, 148] on div "# Defend against "Brak" and "Treg"! # You must attack small ogres twice. hero .…" at bounding box center [1201, 316] width 244 height 502
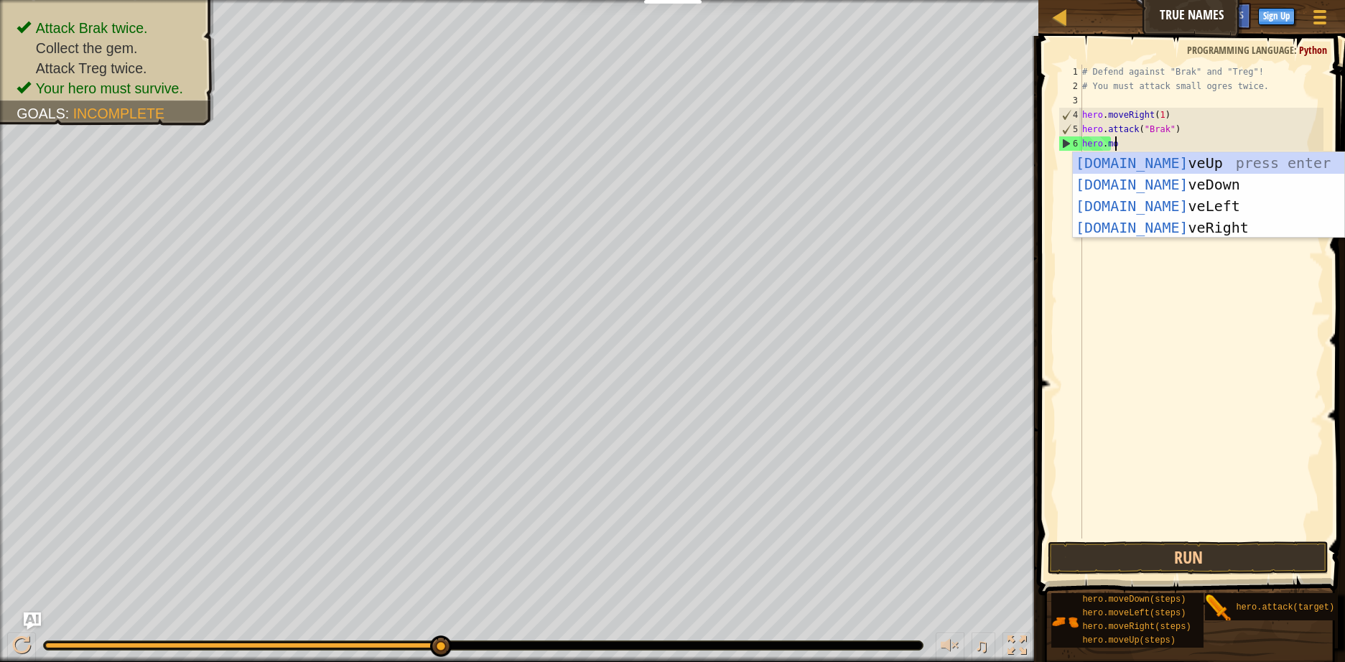
type textarea "hero.move"
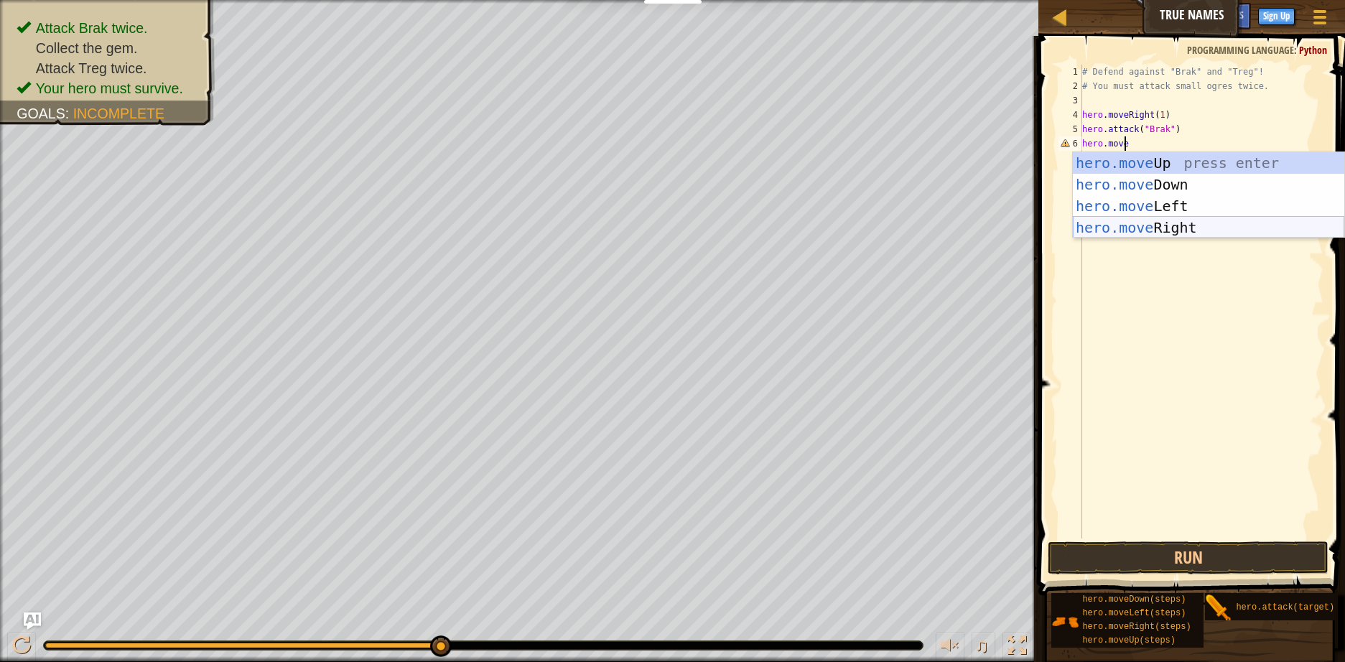
click at [1159, 223] on div "hero.move Up press enter hero.move Down press enter hero.move Left press enter …" at bounding box center [1207, 216] width 271 height 129
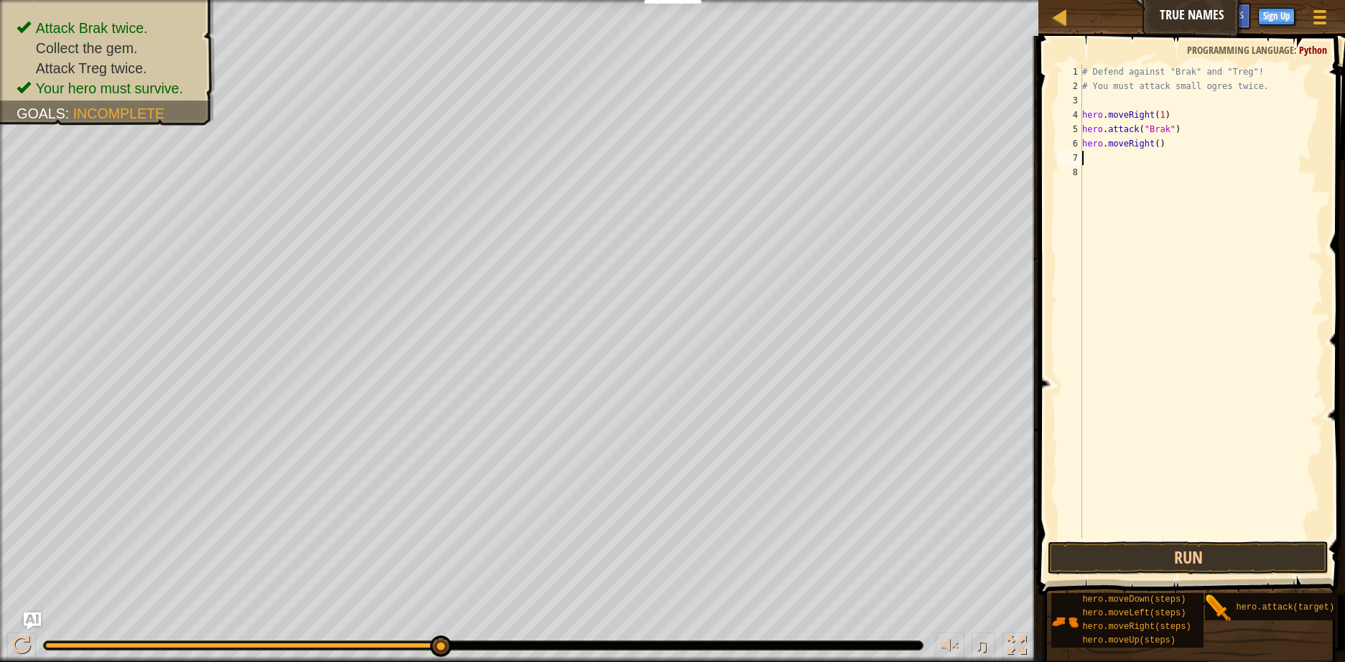
scroll to position [6, 0]
click at [1152, 145] on div "# Defend against "Brak" and "Treg"! # You must attack small ogres twice. hero .…" at bounding box center [1201, 316] width 244 height 502
type textarea "hero.moveRight(1)"
click at [1161, 156] on div "# Defend against "Brak" and "Treg"! # You must attack small ogres twice. hero .…" at bounding box center [1201, 316] width 244 height 502
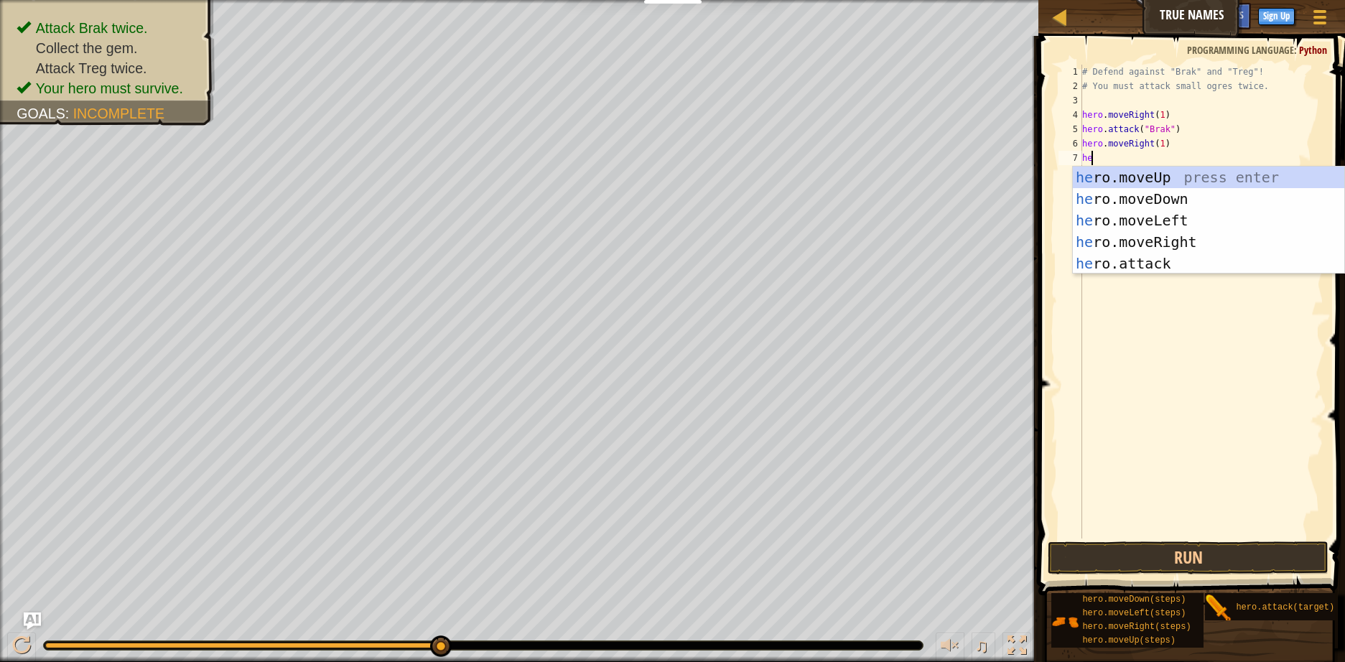
scroll to position [6, 1]
click at [1146, 262] on div "hero .moveUp press enter hero .moveDown press enter hero .moveLeft press enter …" at bounding box center [1207, 242] width 271 height 151
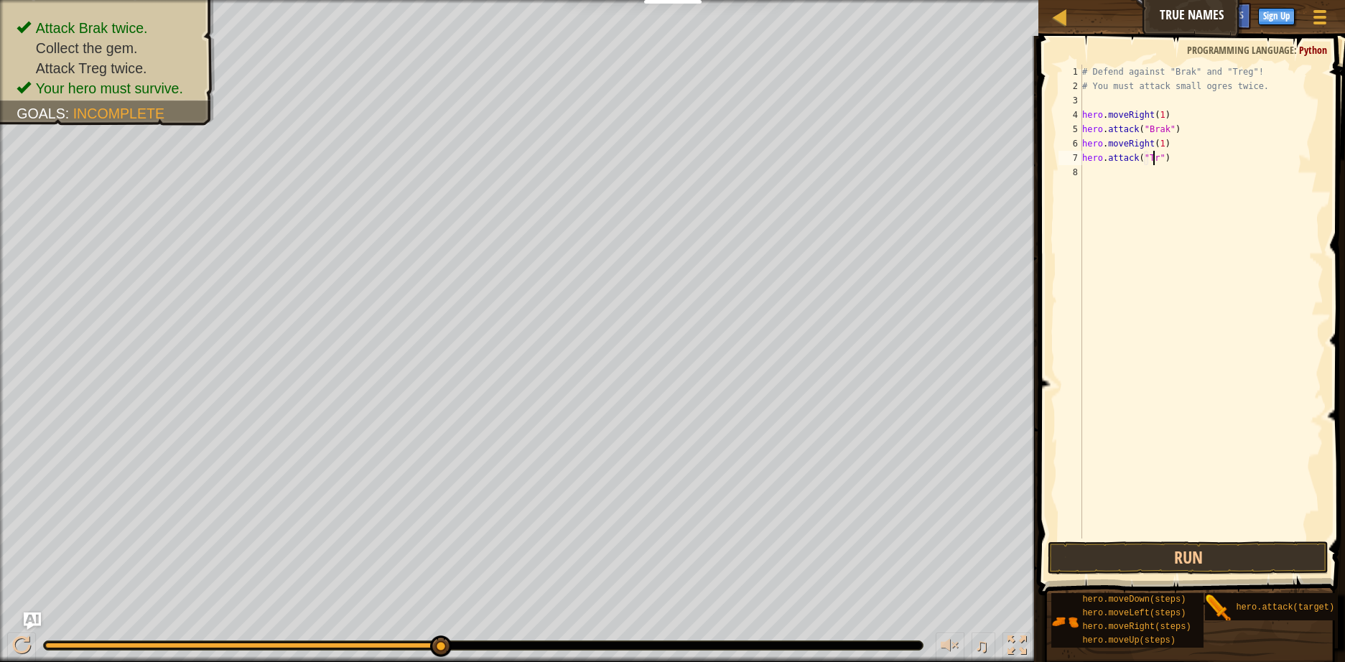
scroll to position [6, 6]
click at [1200, 559] on button "Run" at bounding box center [1187, 557] width 281 height 33
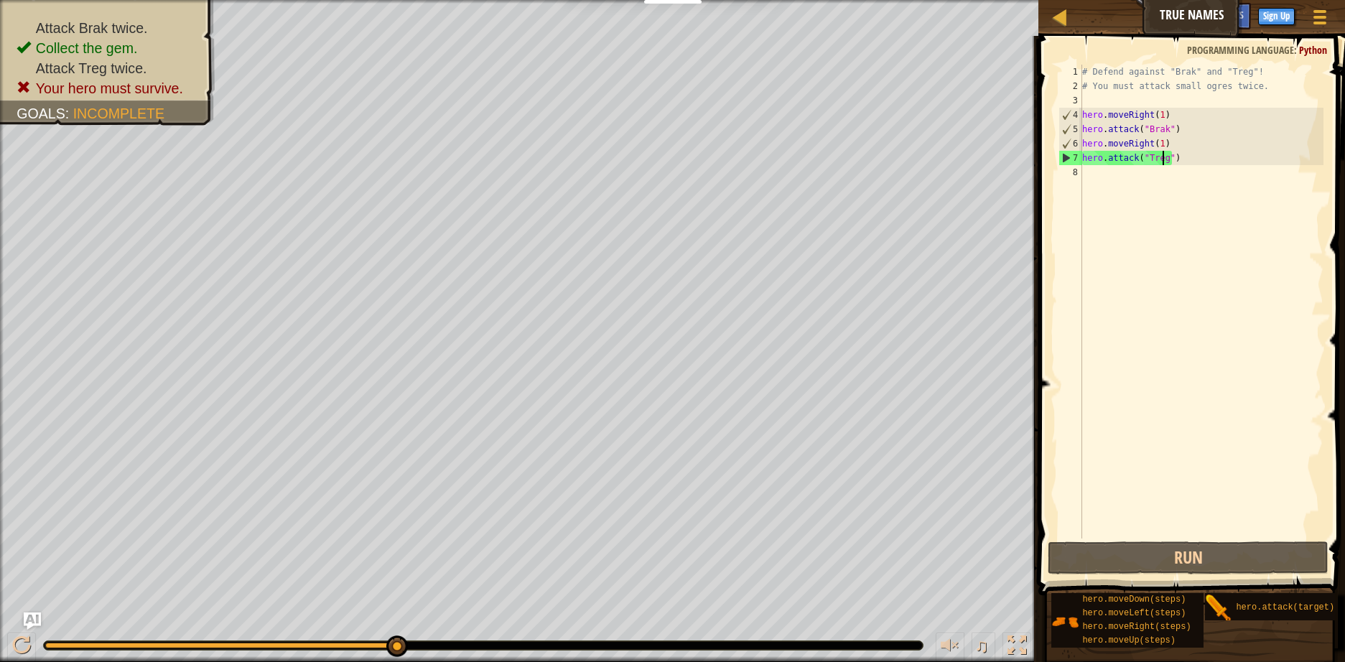
click at [1173, 132] on div "# Defend against "Brak" and "Treg"! # You must attack small ogres twice. hero .…" at bounding box center [1201, 316] width 244 height 502
type textarea "hero.attack("Brak")"
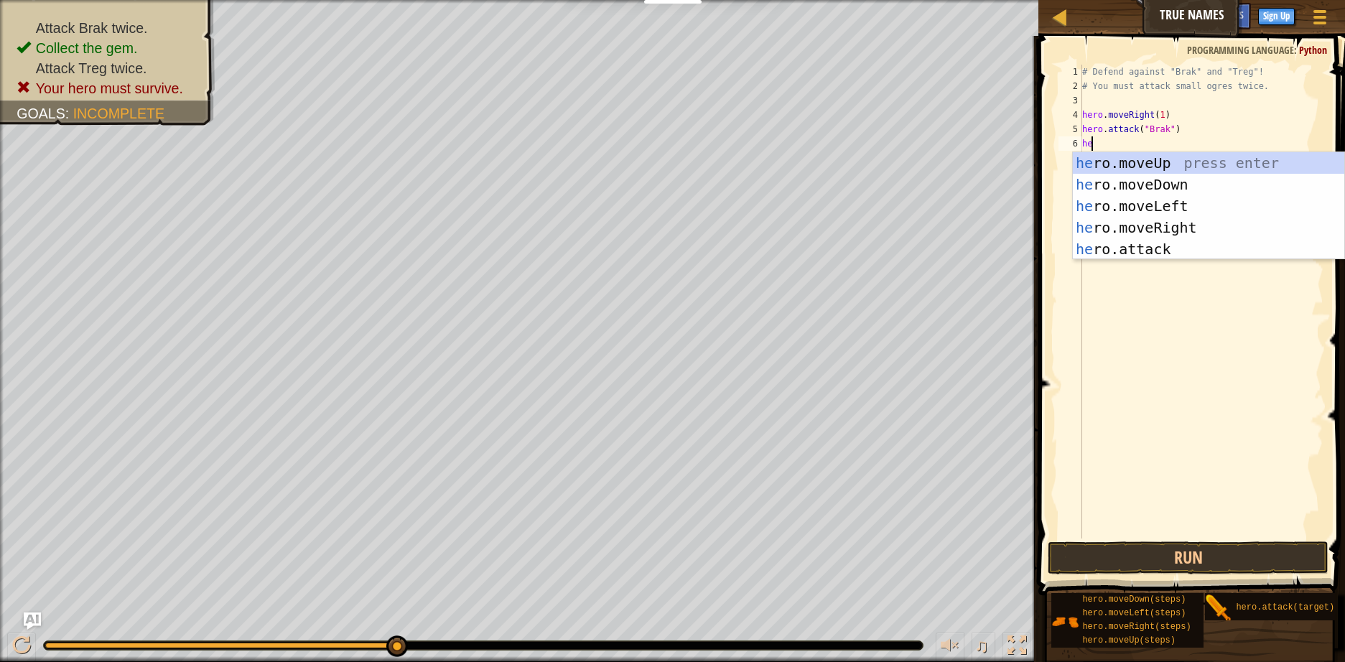
scroll to position [6, 1]
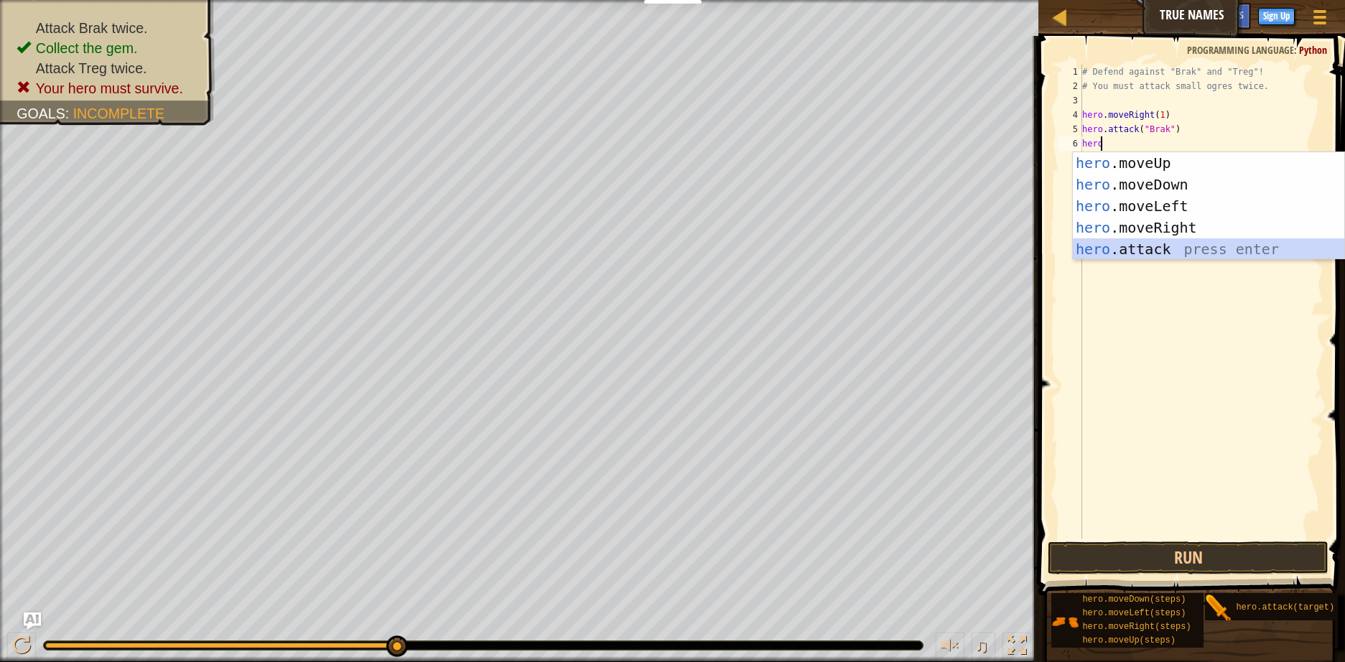
click at [1136, 257] on div "hero .moveUp press enter hero .moveDown press enter hero .moveLeft press enter …" at bounding box center [1207, 227] width 271 height 151
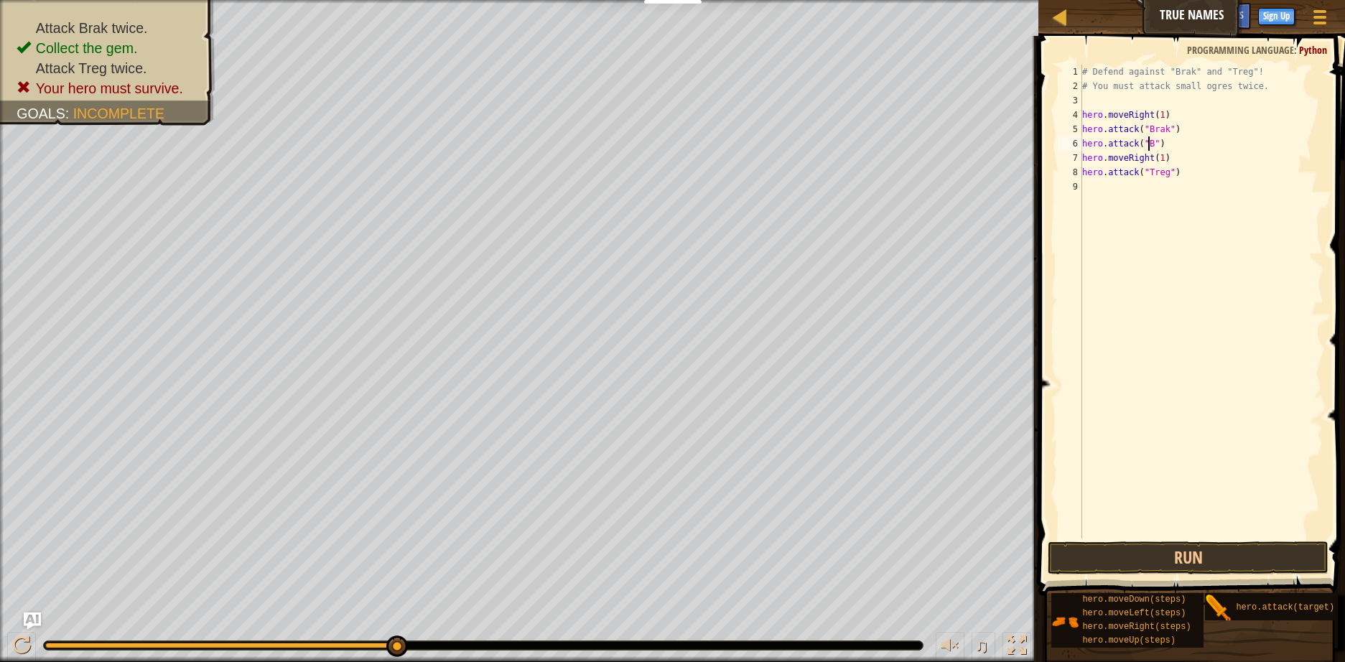
scroll to position [6, 6]
type textarea "hero.attack("Brak")"
click at [1150, 182] on div "# Defend against "Brak" and "Treg"! # You must attack small ogres twice. hero .…" at bounding box center [1201, 316] width 244 height 502
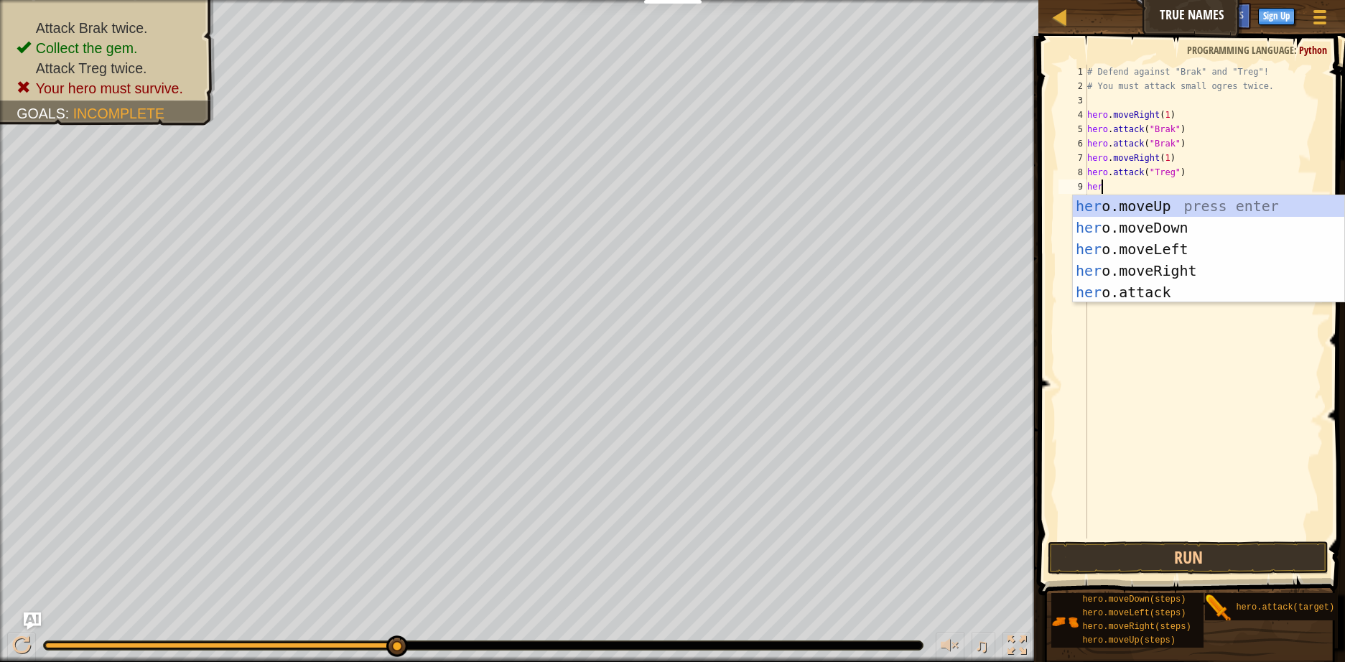
scroll to position [6, 1]
click at [1167, 291] on div "hero .moveUp press enter hero .moveDown press enter hero .moveLeft press enter …" at bounding box center [1207, 270] width 271 height 151
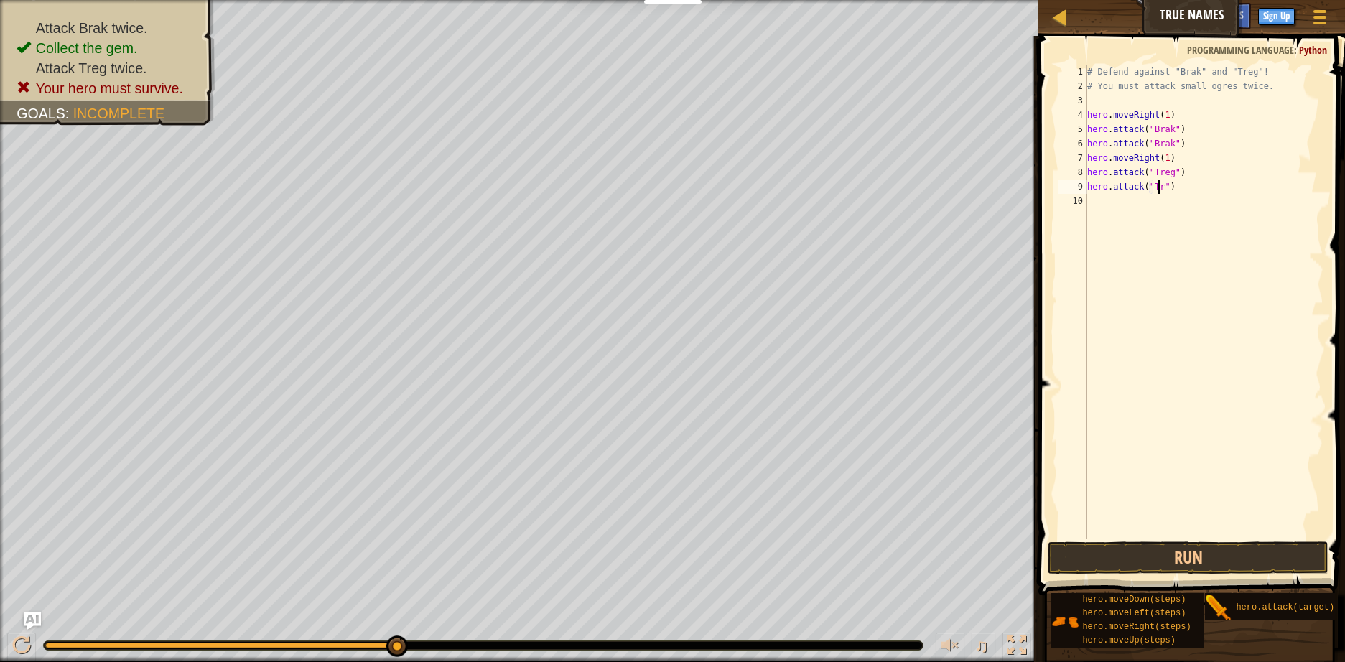
scroll to position [6, 6]
type textarea "hero.attack("Treg")"
click at [1147, 560] on button "Run" at bounding box center [1187, 557] width 281 height 33
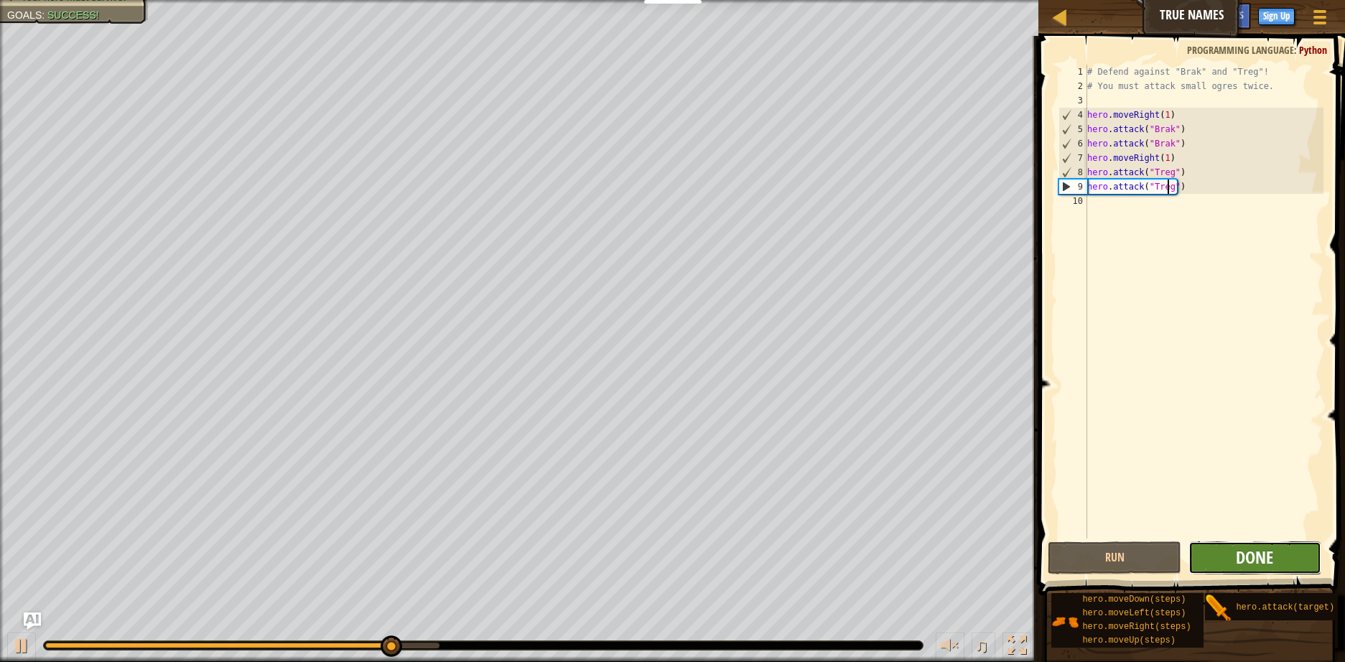
click at [1253, 556] on span "Done" at bounding box center [1253, 557] width 37 height 23
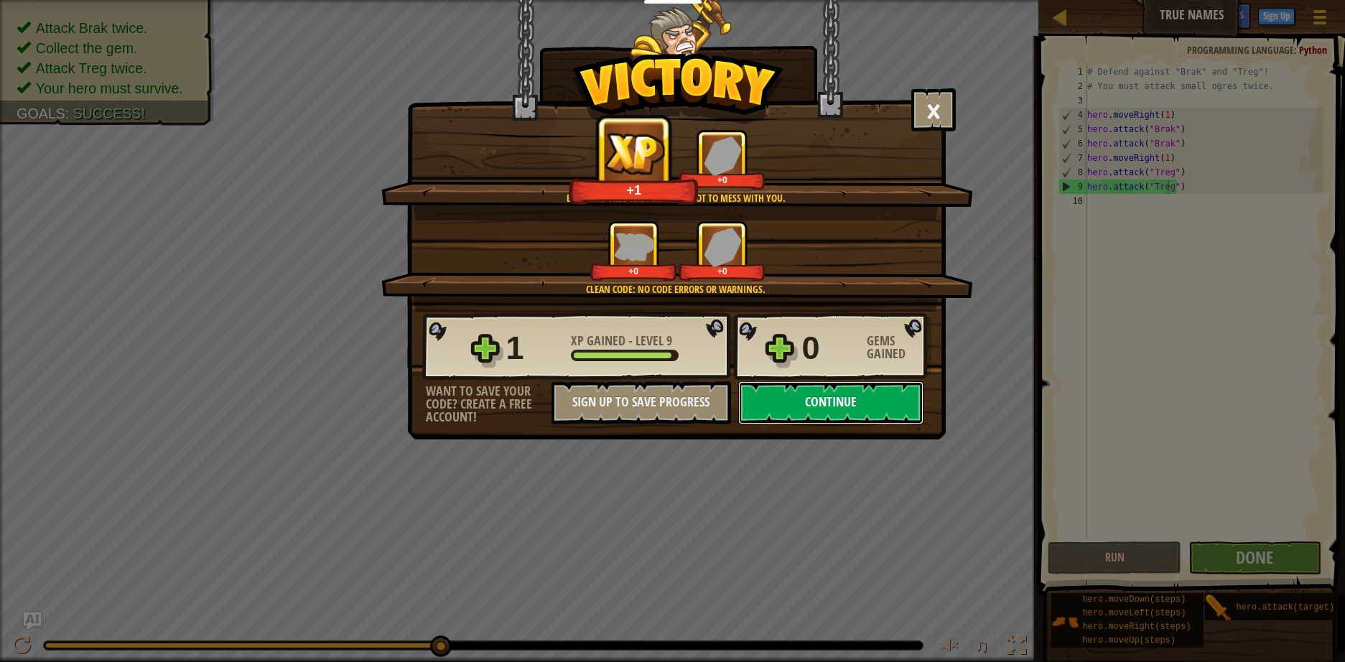
click at [859, 395] on button "Continue" at bounding box center [830, 402] width 185 height 43
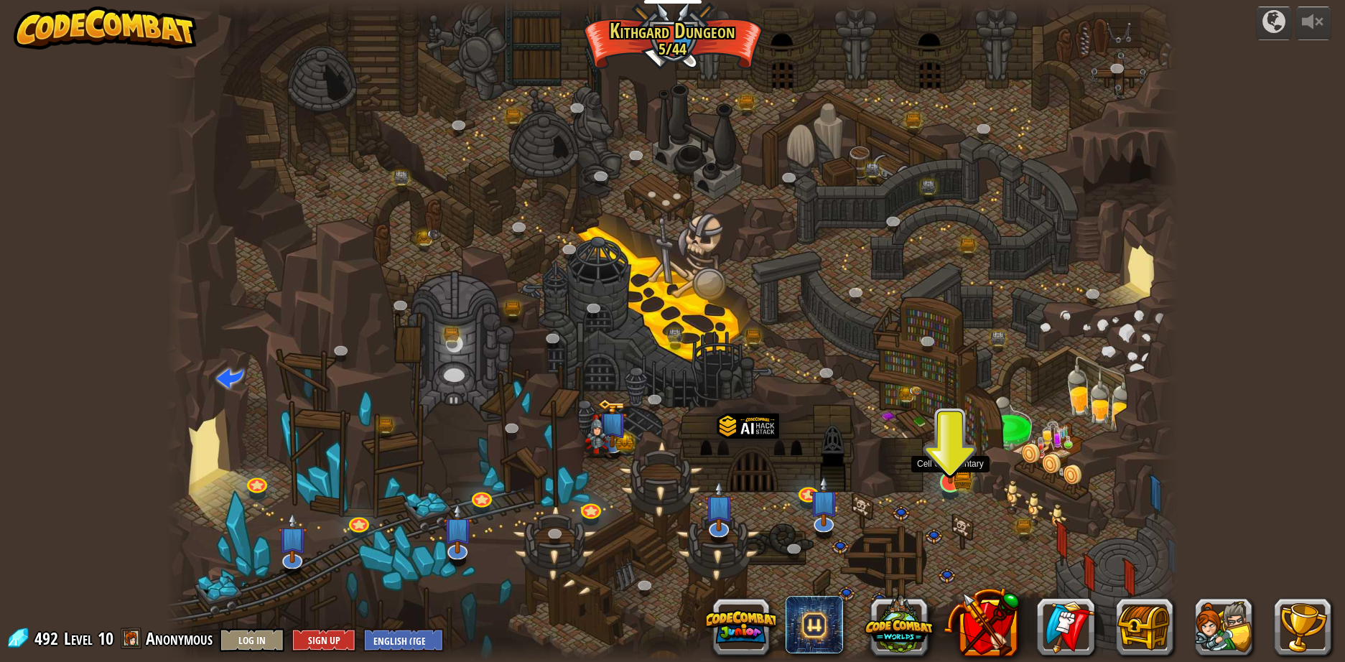
click at [952, 479] on img at bounding box center [950, 454] width 27 height 60
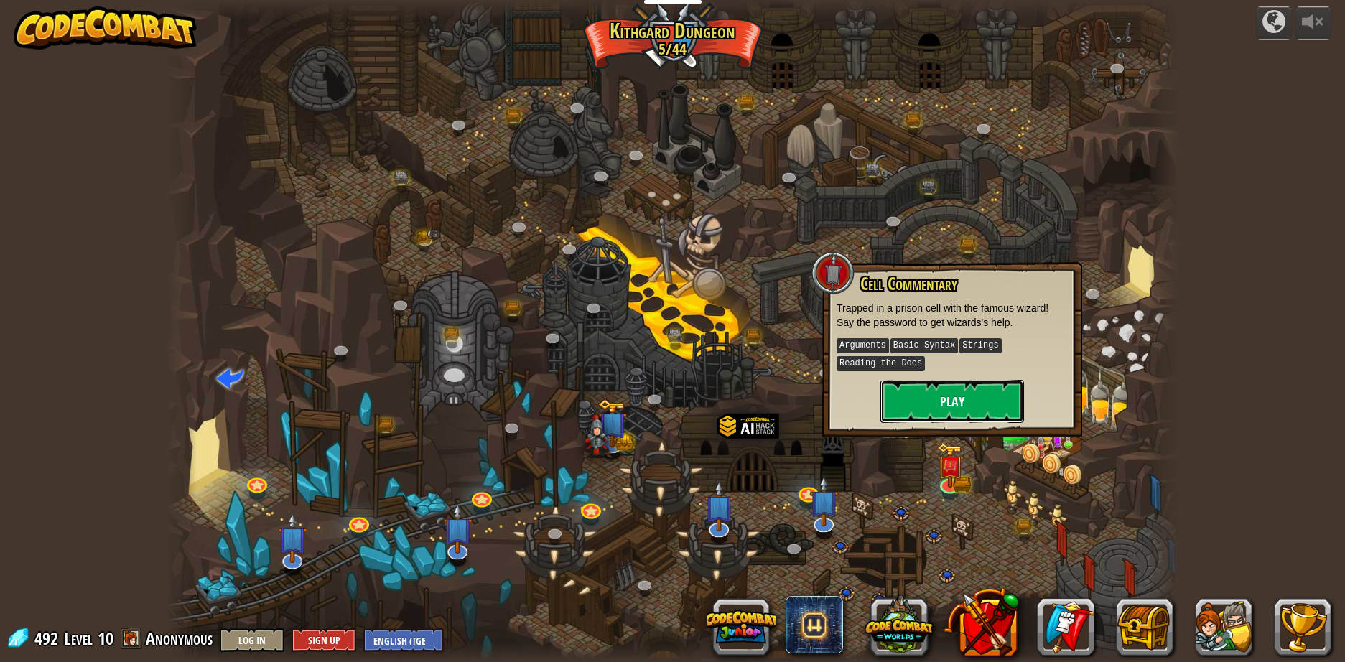
click at [957, 407] on button "Play" at bounding box center [952, 401] width 144 height 43
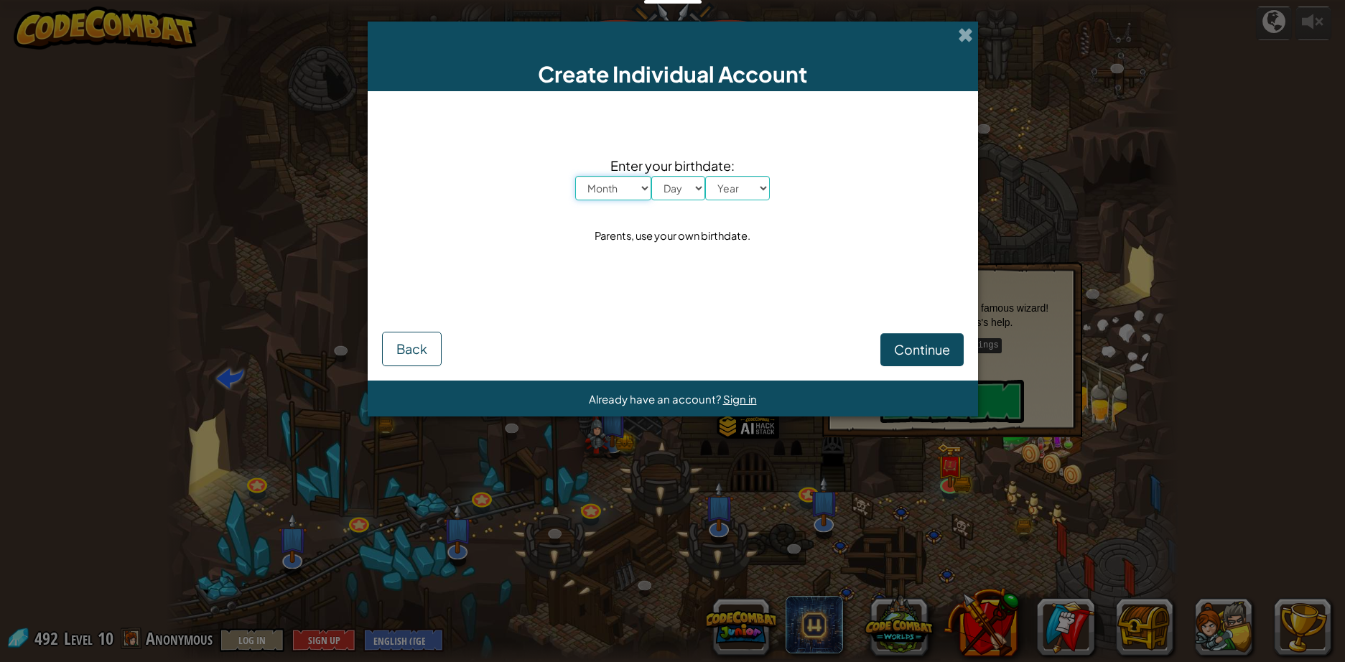
click at [632, 182] on select "Month January February March April May June July August September October Novem…" at bounding box center [613, 188] width 76 height 24
select select "6"
click at [575, 176] on select "Month January February March April May June July August September October Novem…" at bounding box center [613, 188] width 76 height 24
click at [686, 189] on select "Day 1 2 3 4 5 6 7 8 9 10 11 12 13 14 15 16 17 18 19 20 21 22 23 24 25 26 27 28 …" at bounding box center [678, 188] width 54 height 24
select select "1"
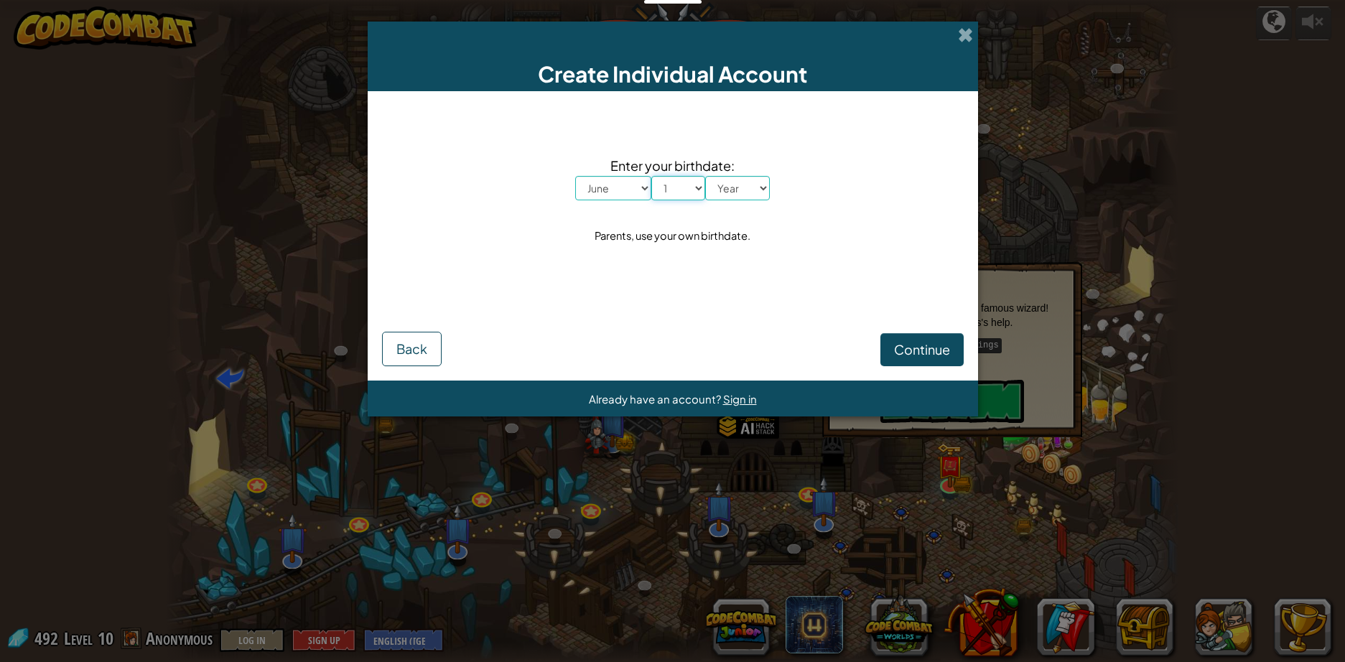
click at [651, 176] on select "Day 1 2 3 4 5 6 7 8 9 10 11 12 13 14 15 16 17 18 19 20 21 22 23 24 25 26 27 28 …" at bounding box center [678, 188] width 54 height 24
click at [739, 193] on select "Year [DATE] 2024 2023 2022 2021 2020 2019 2018 2017 2016 2015 2014 2013 2012 20…" at bounding box center [737, 188] width 65 height 24
select select "2007"
click at [705, 176] on select "Year [DATE] 2024 2023 2022 2021 2020 2019 2018 2017 2016 2015 2014 2013 2012 20…" at bounding box center [737, 188] width 65 height 24
click at [923, 350] on span "Continue" at bounding box center [922, 349] width 56 height 17
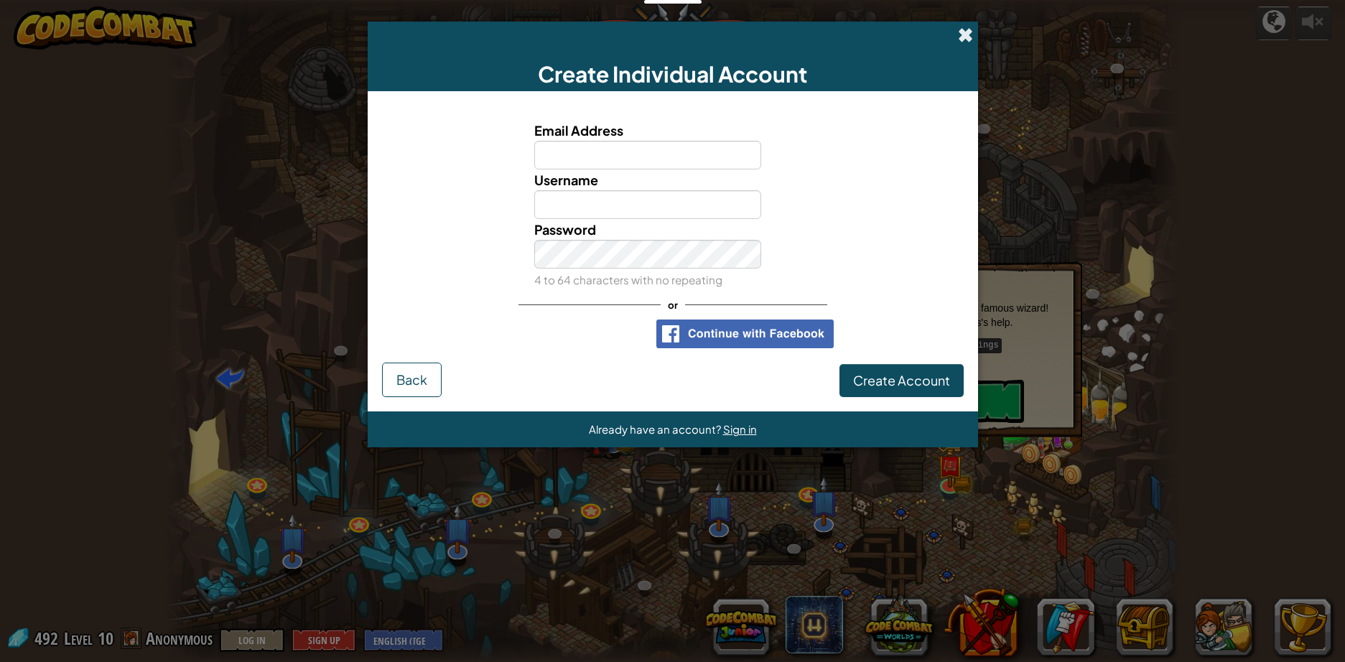
click at [960, 36] on span at bounding box center [965, 34] width 15 height 15
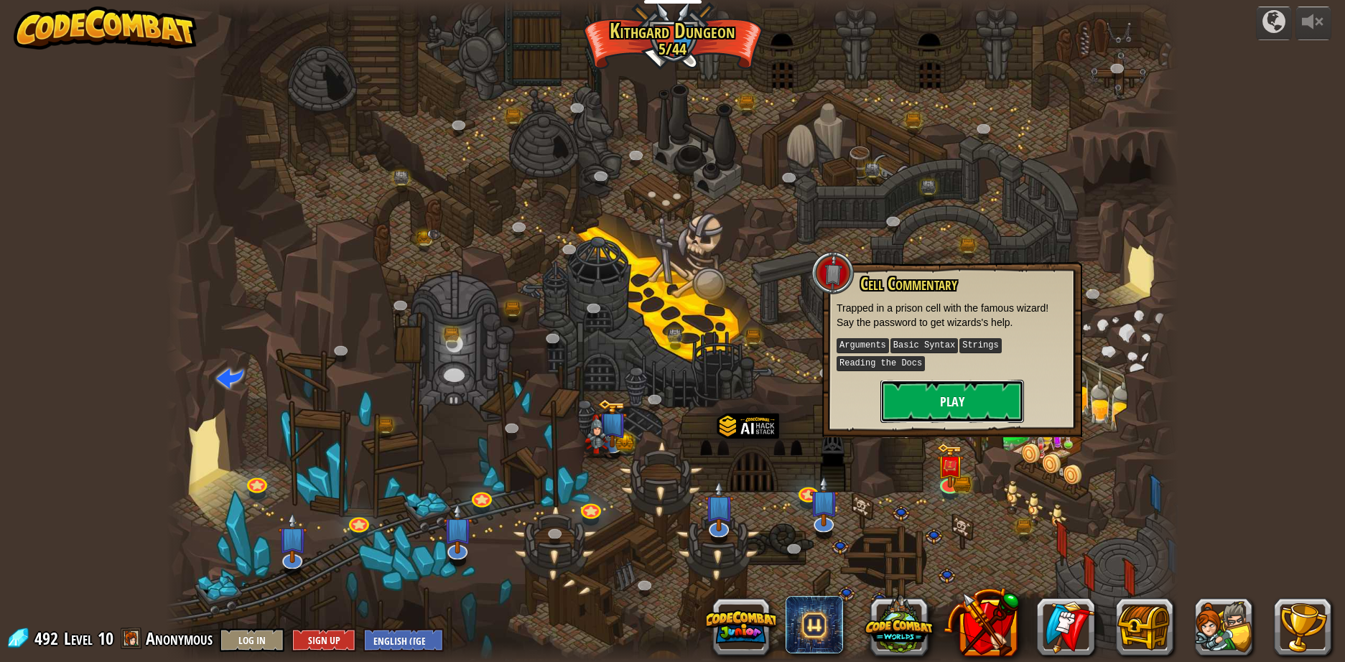
click at [963, 406] on button "Play" at bounding box center [952, 401] width 144 height 43
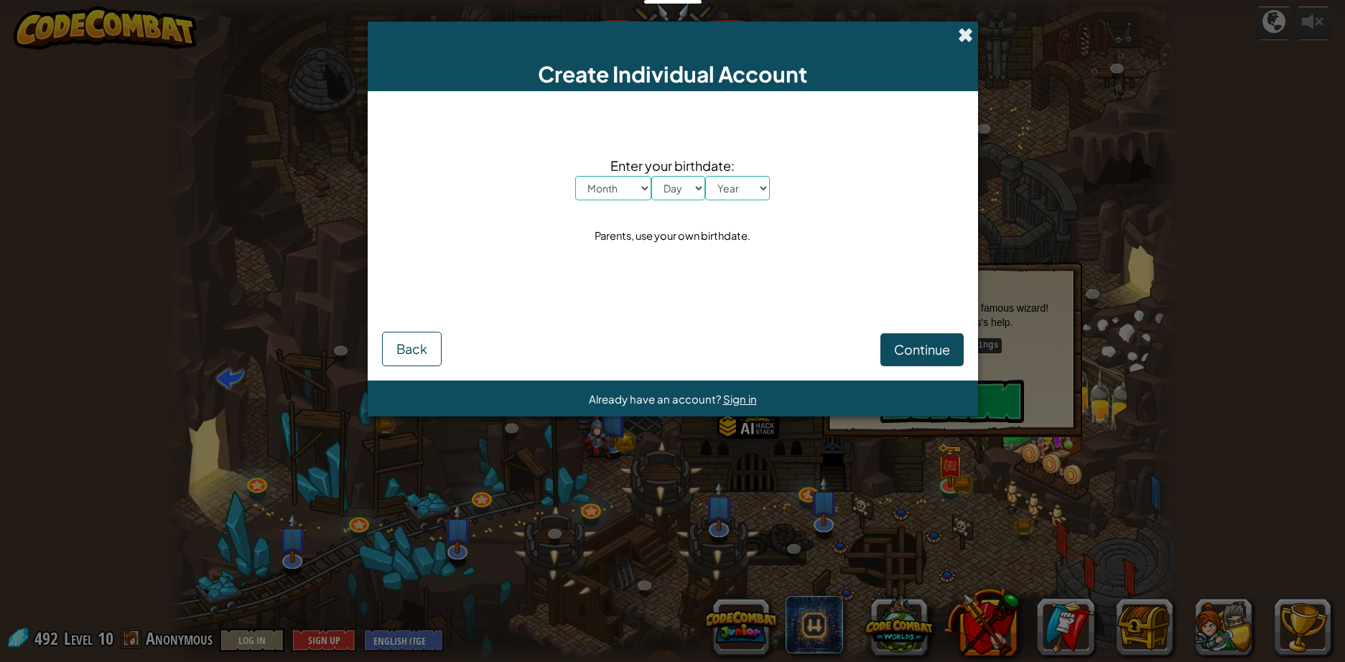
click at [958, 33] on span at bounding box center [965, 34] width 15 height 15
